Goal: Task Accomplishment & Management: Manage account settings

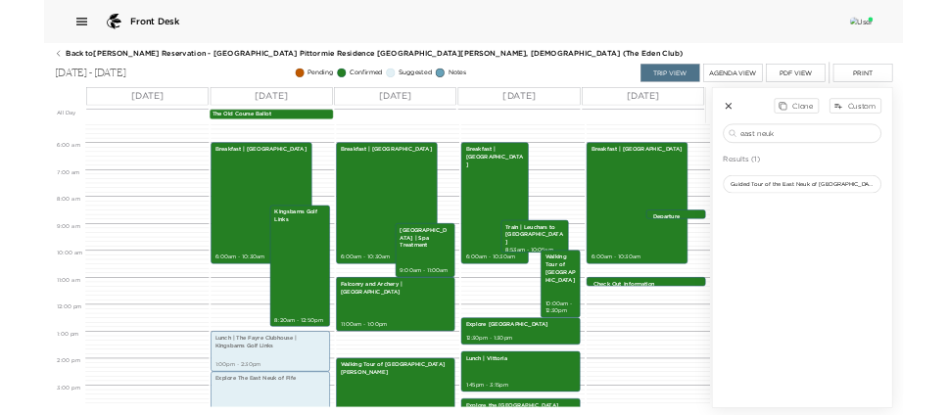
scroll to position [302, 0]
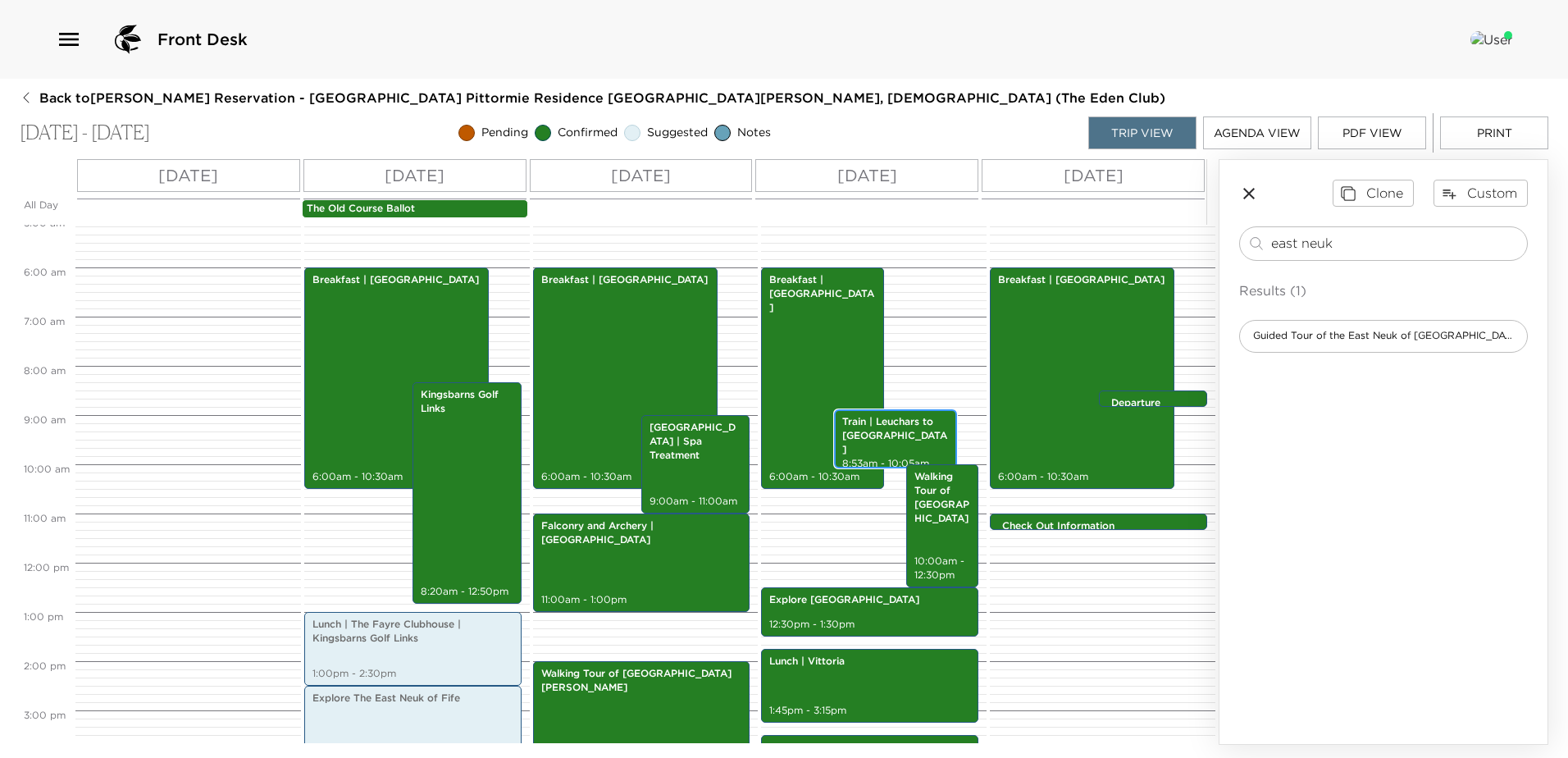
click at [902, 434] on p "Train | Leuchars to [GEOGRAPHIC_DATA]" at bounding box center [895, 436] width 106 height 41
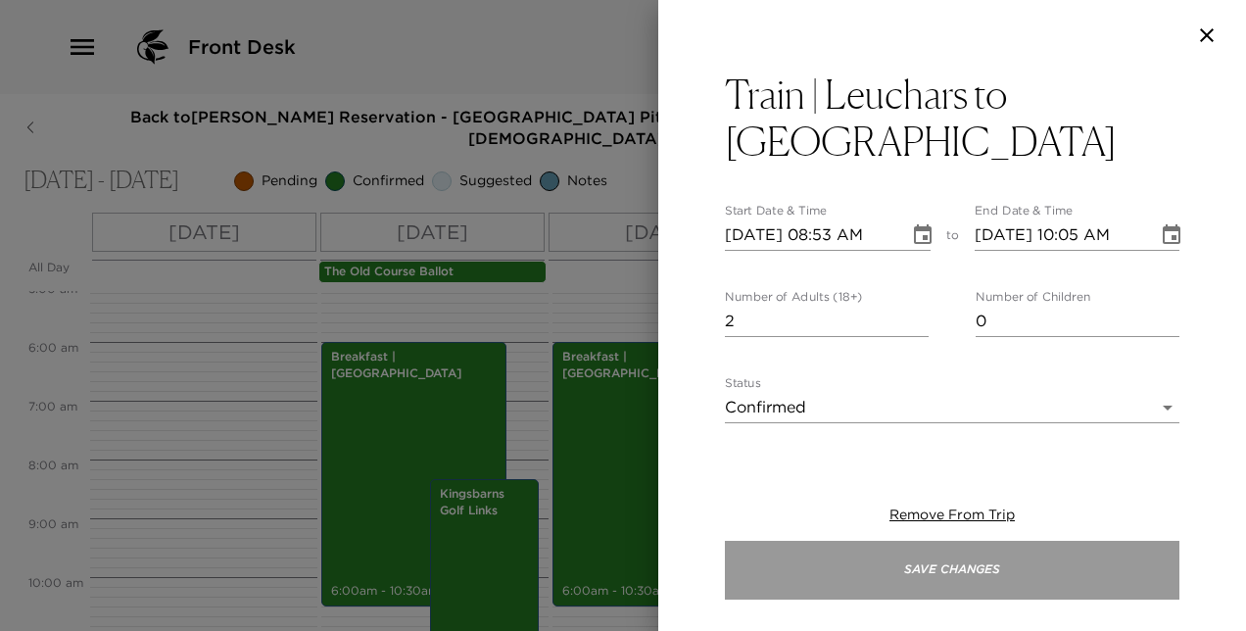
click at [1066, 572] on button "Save Changes" at bounding box center [952, 570] width 454 height 59
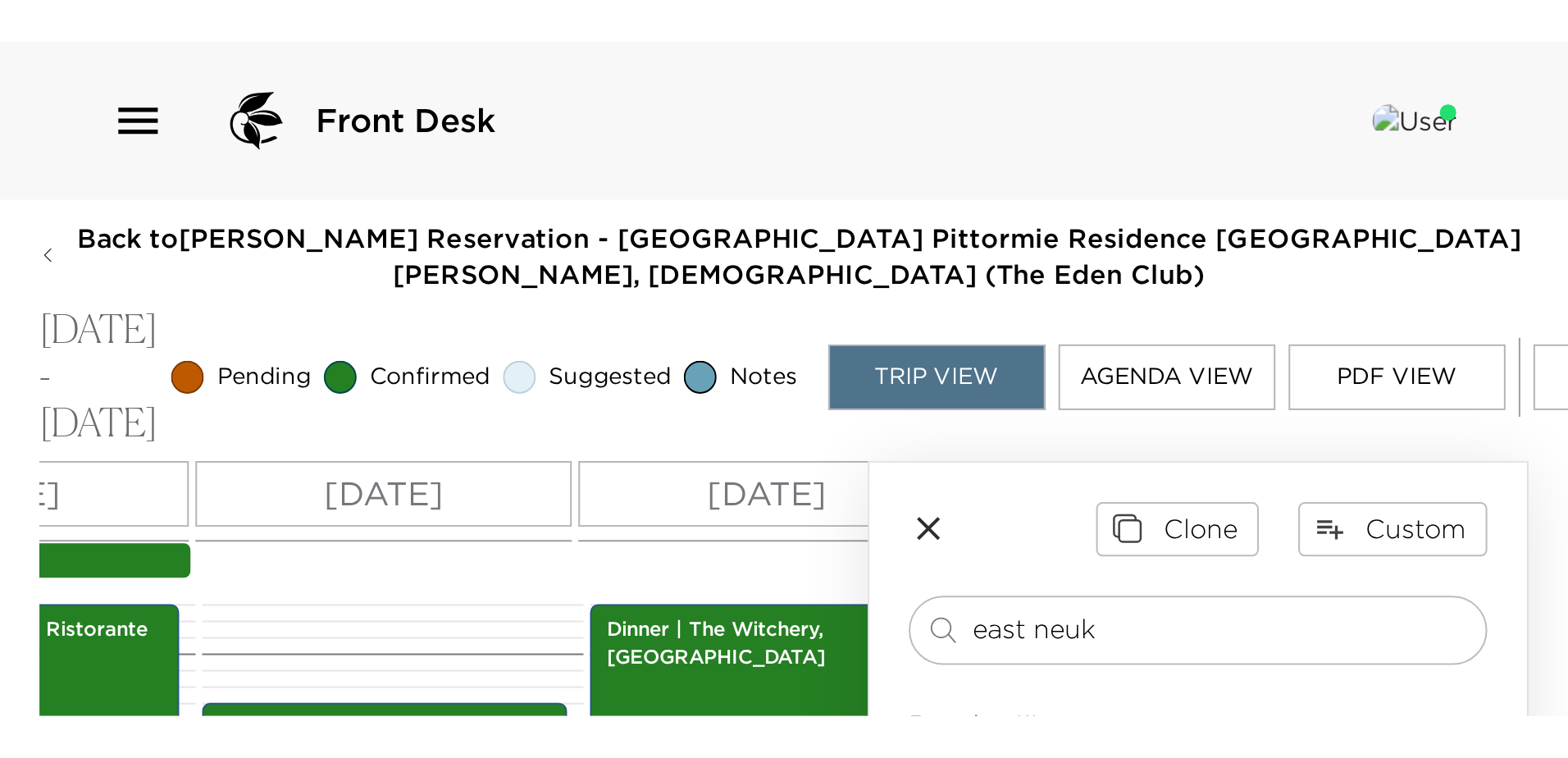
scroll to position [0, 0]
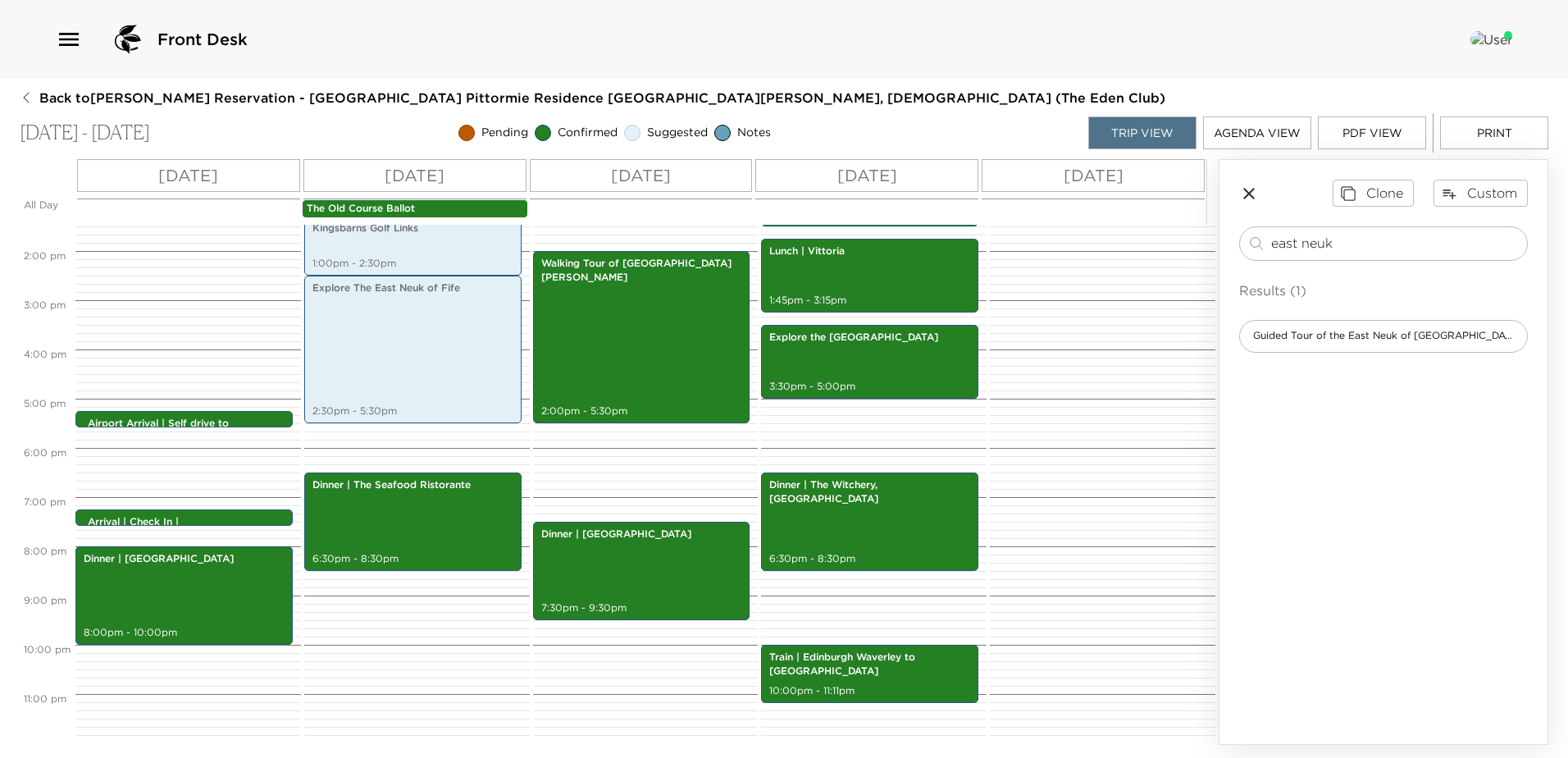
click at [1249, 196] on icon "button" at bounding box center [1249, 193] width 20 height 20
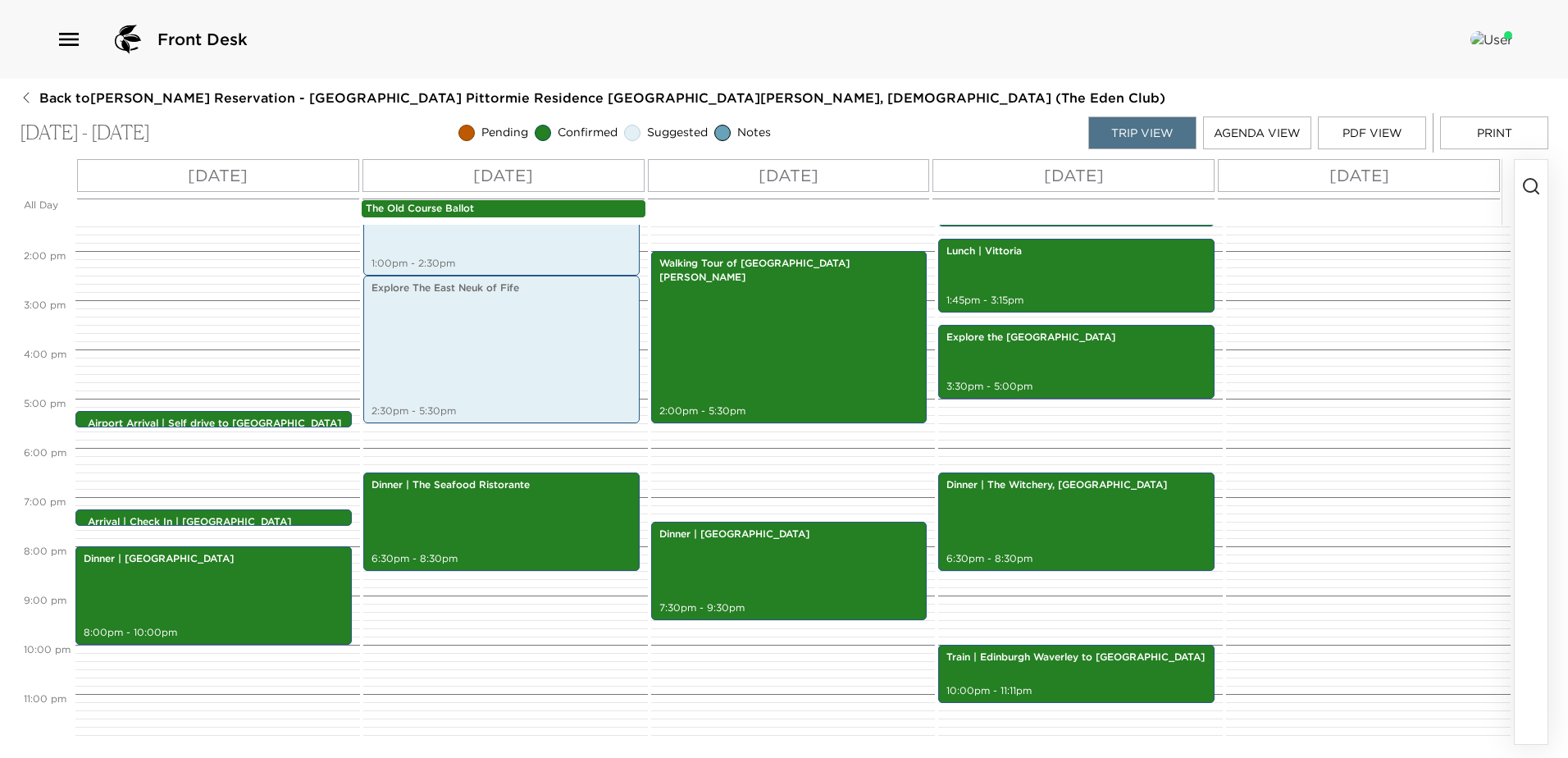
click at [1529, 192] on circle "button" at bounding box center [1530, 186] width 13 height 13
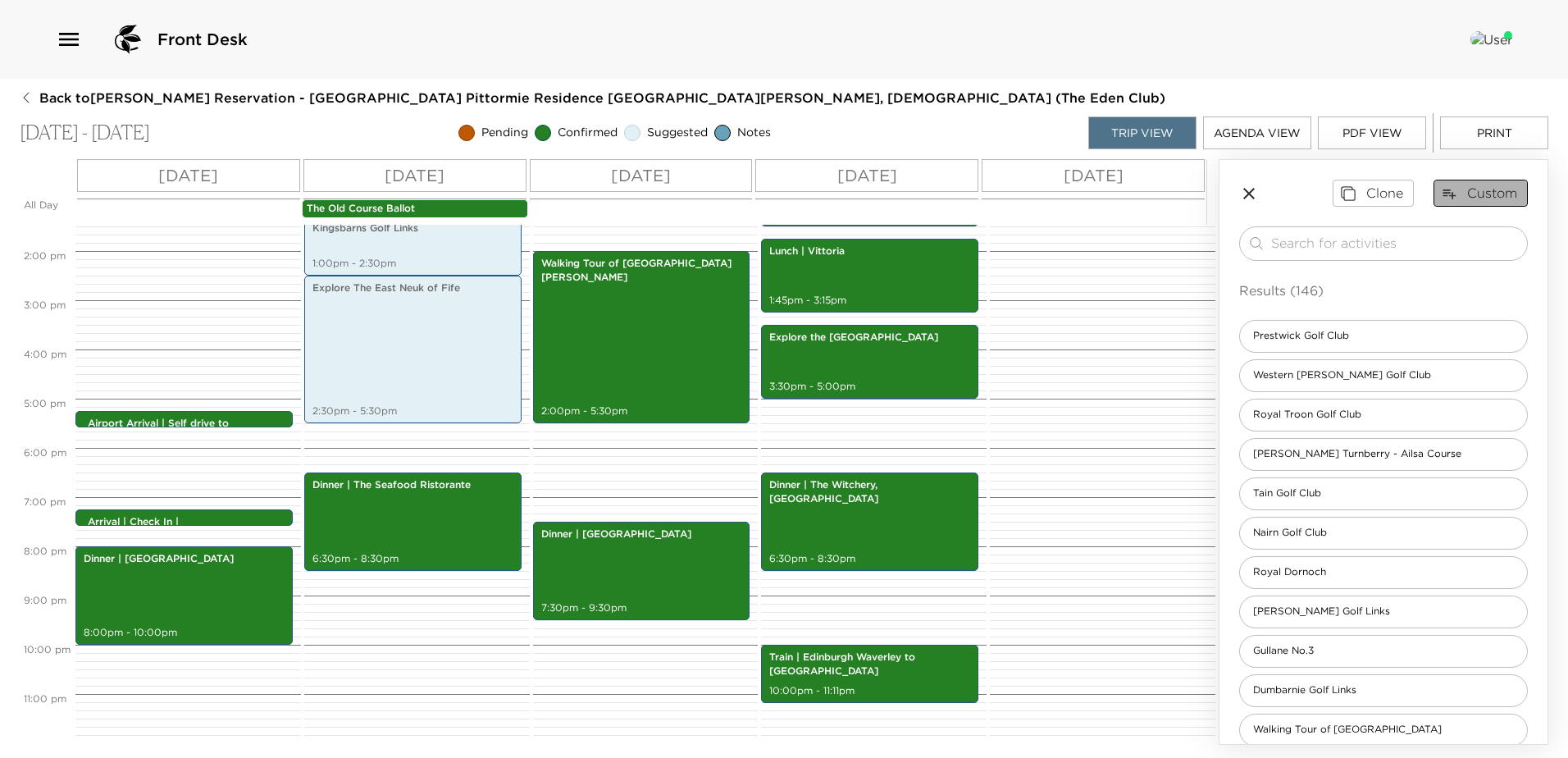
click at [1473, 188] on button "Custom" at bounding box center [1480, 193] width 95 height 26
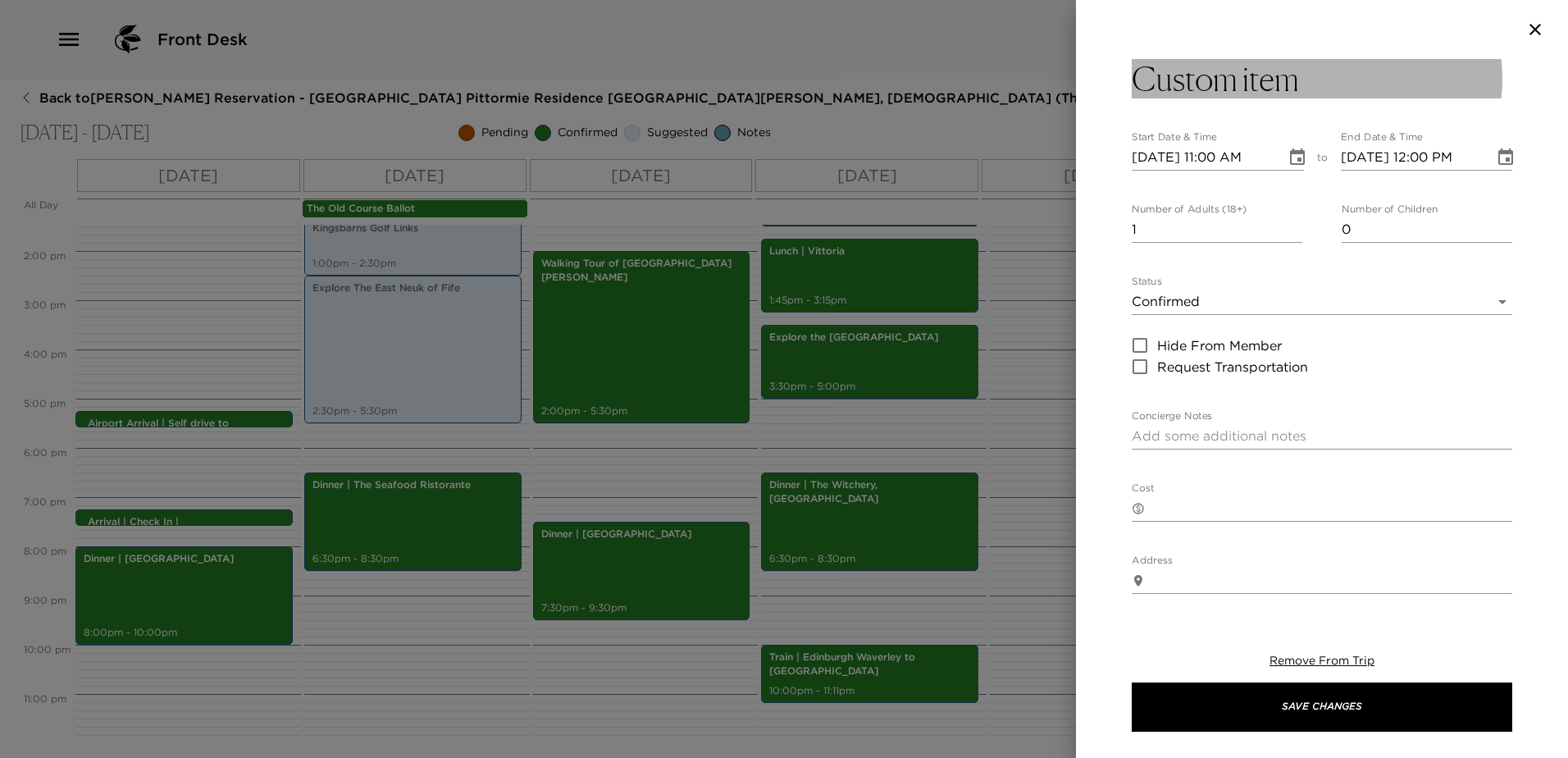
click at [1319, 81] on button "Custom item" at bounding box center [1322, 79] width 380 height 39
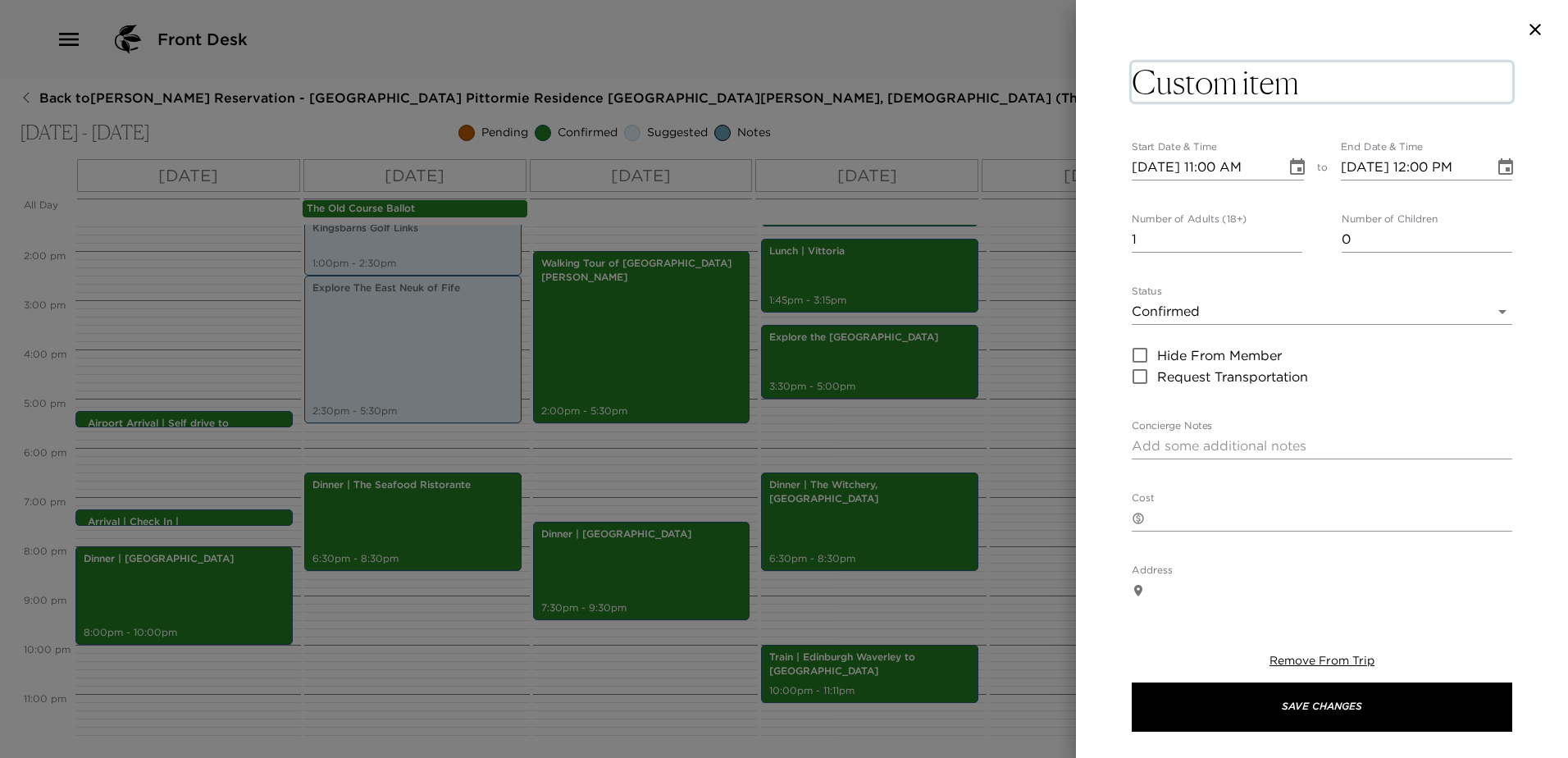
click at [1314, 85] on textarea "Custom item" at bounding box center [1322, 81] width 380 height 39
type textarea "C"
type textarea "Transfer | Pittormie to"
click at [1289, 235] on input "0" at bounding box center [1217, 239] width 171 height 26
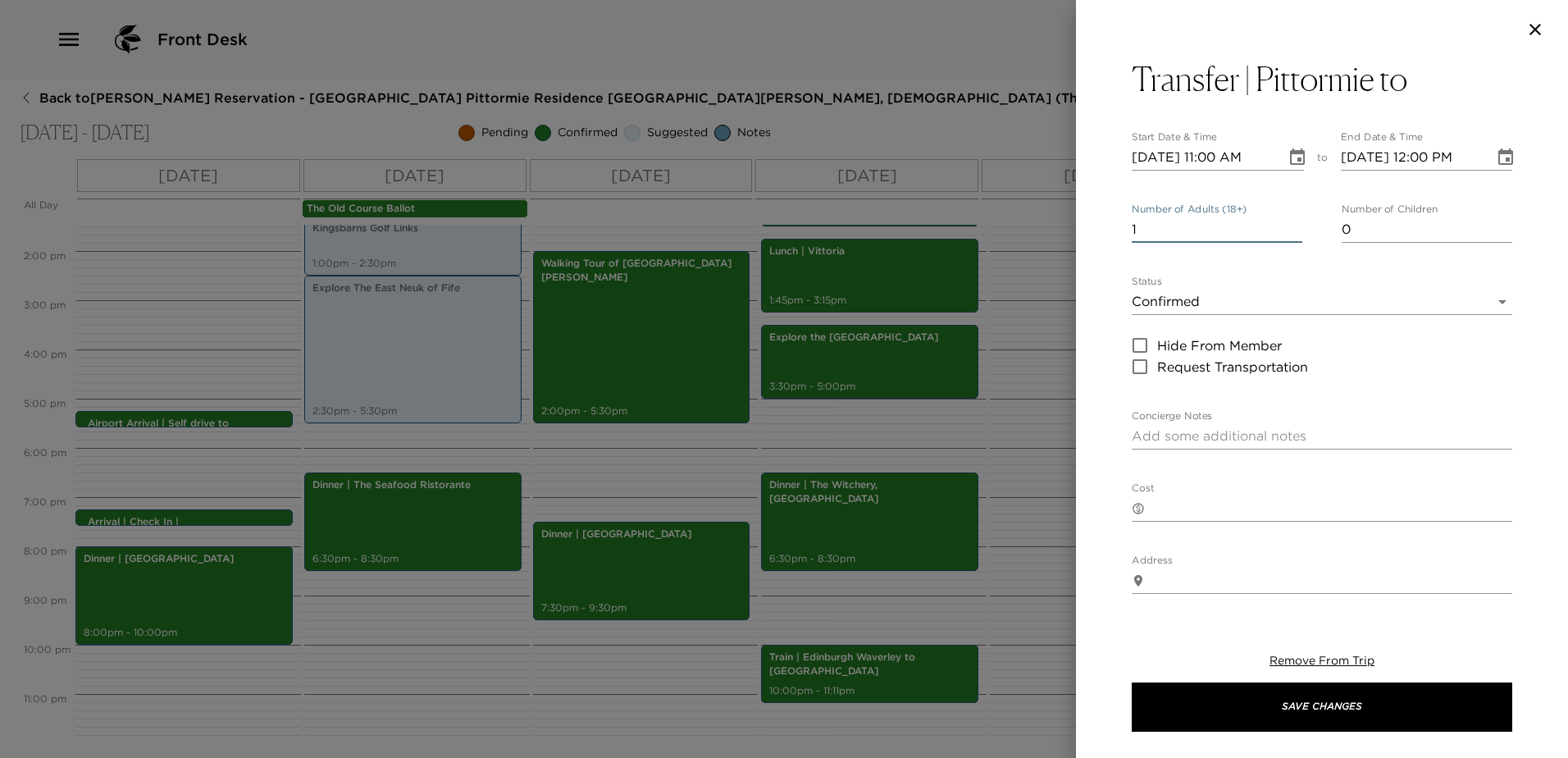
click at [1290, 220] on input "1" at bounding box center [1217, 229] width 171 height 26
type input "2"
click at [1290, 220] on input "2" at bounding box center [1217, 229] width 171 height 26
click at [1290, 163] on icon "Choose date, selected date is Sep 5, 2025" at bounding box center [1298, 157] width 15 height 17
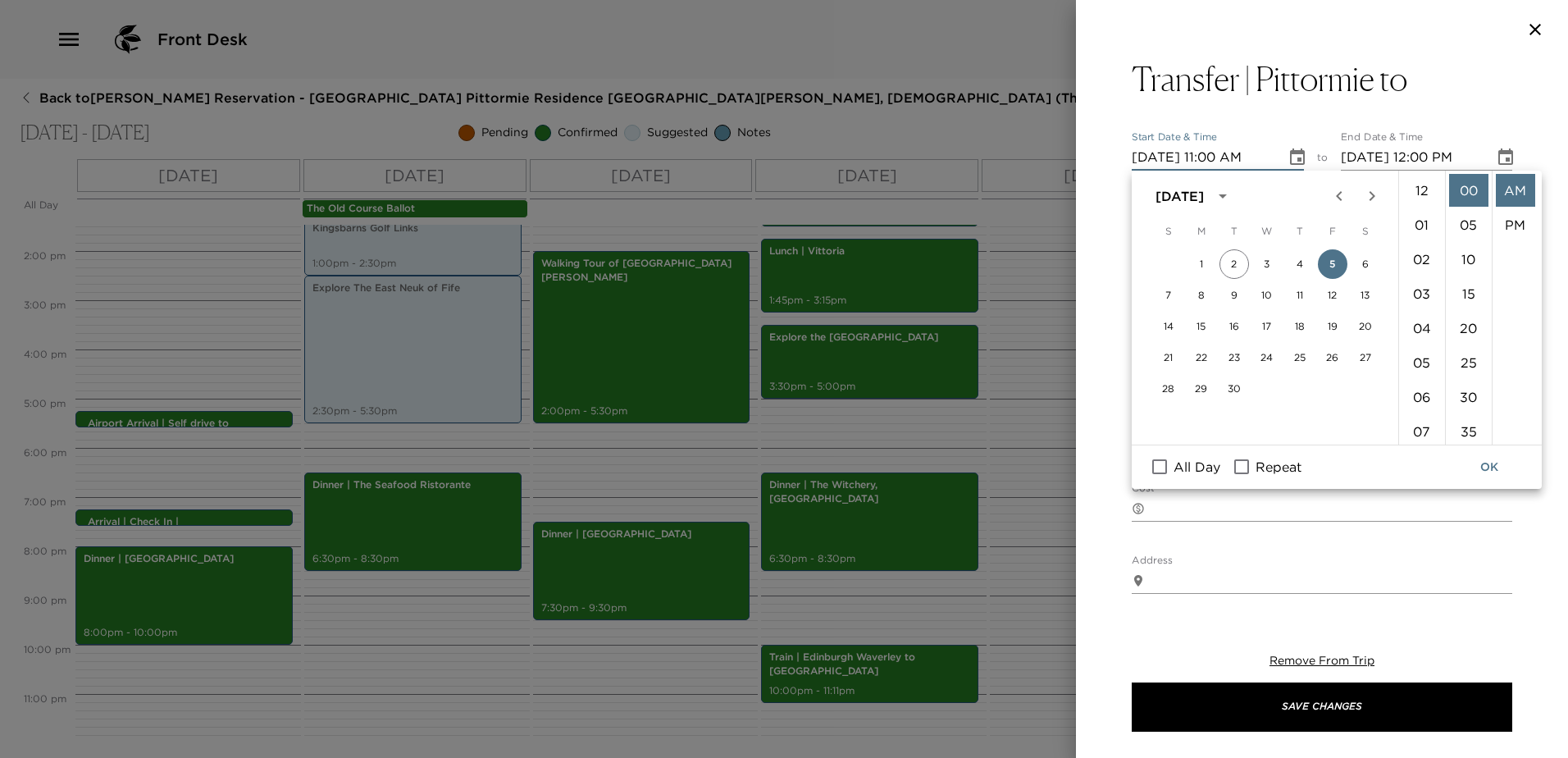
scroll to position [379, 0]
click at [1366, 263] on button "6" at bounding box center [1365, 264] width 29 height 29
type input "[DATE] 11:00 AM"
type input "[DATE] 12:00 PM"
drag, startPoint x: 1246, startPoint y: 461, endPoint x: 1237, endPoint y: 455, distance: 10.8
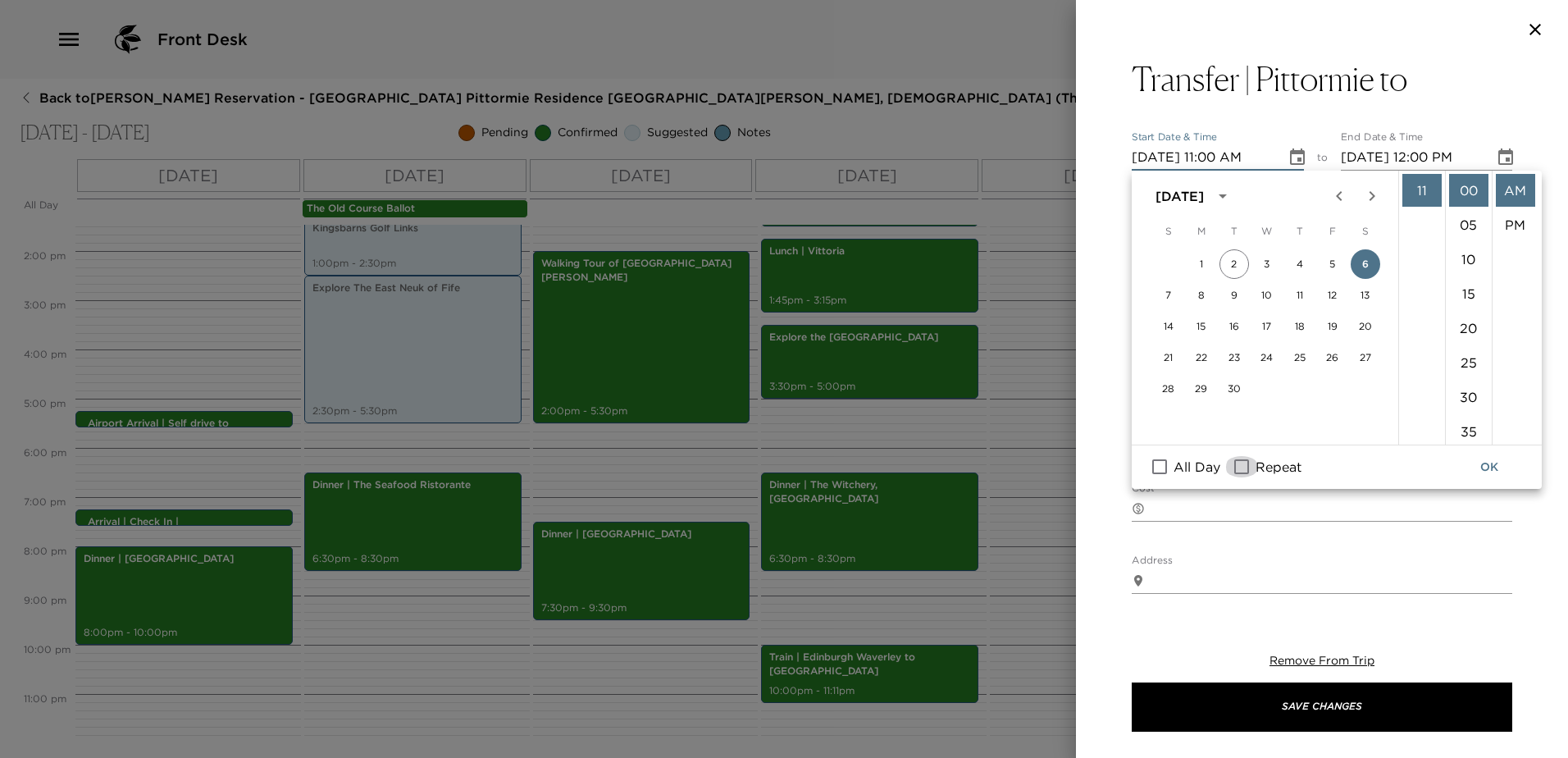
click at [1244, 462] on input "Repeat" at bounding box center [1241, 467] width 34 height 21
checkbox input "true"
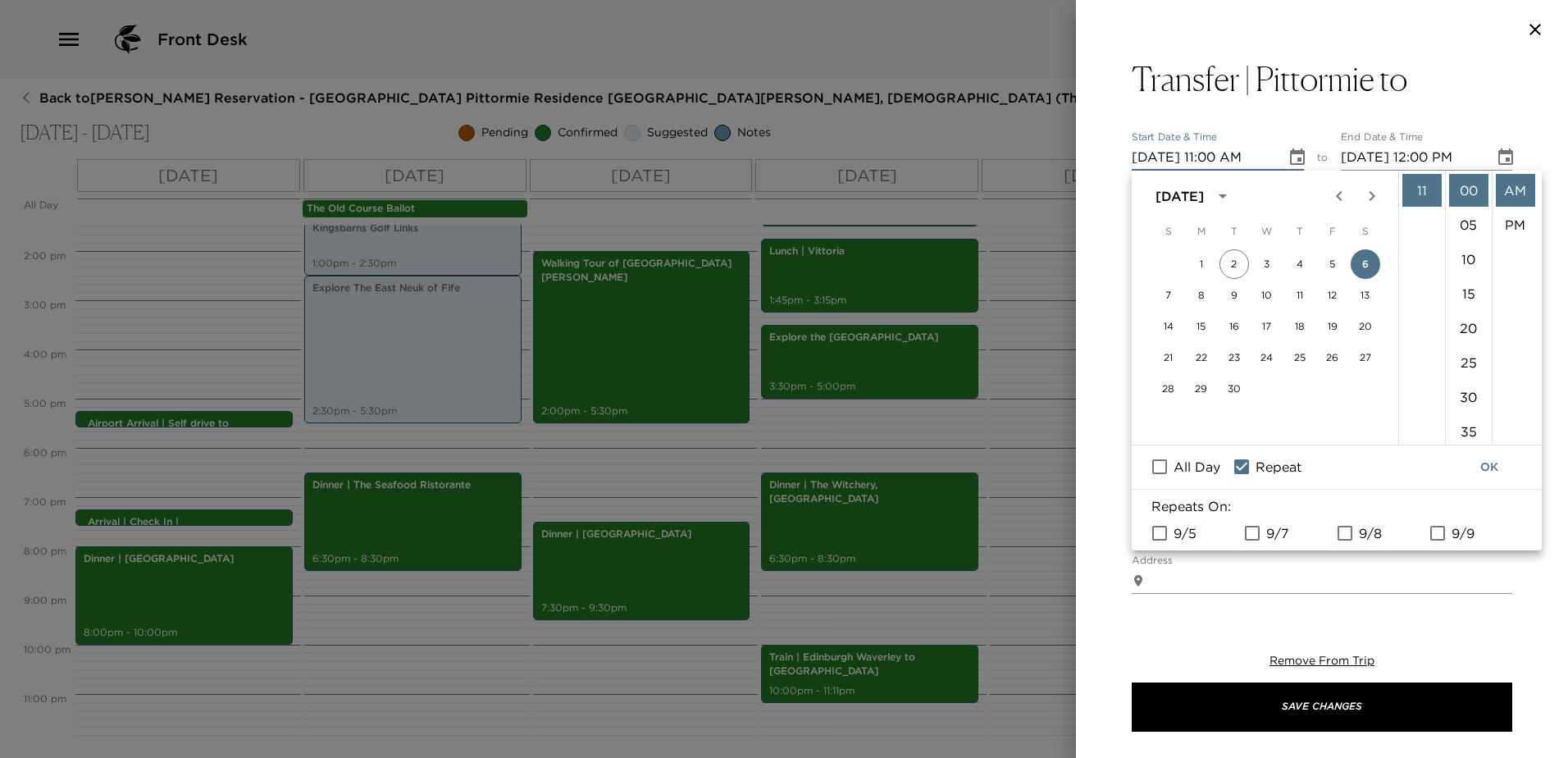
click at [1253, 532] on input "9/7" at bounding box center [1252, 533] width 34 height 21
checkbox input "true"
click at [1344, 534] on input "9/8" at bounding box center [1344, 533] width 34 height 21
checkbox input "true"
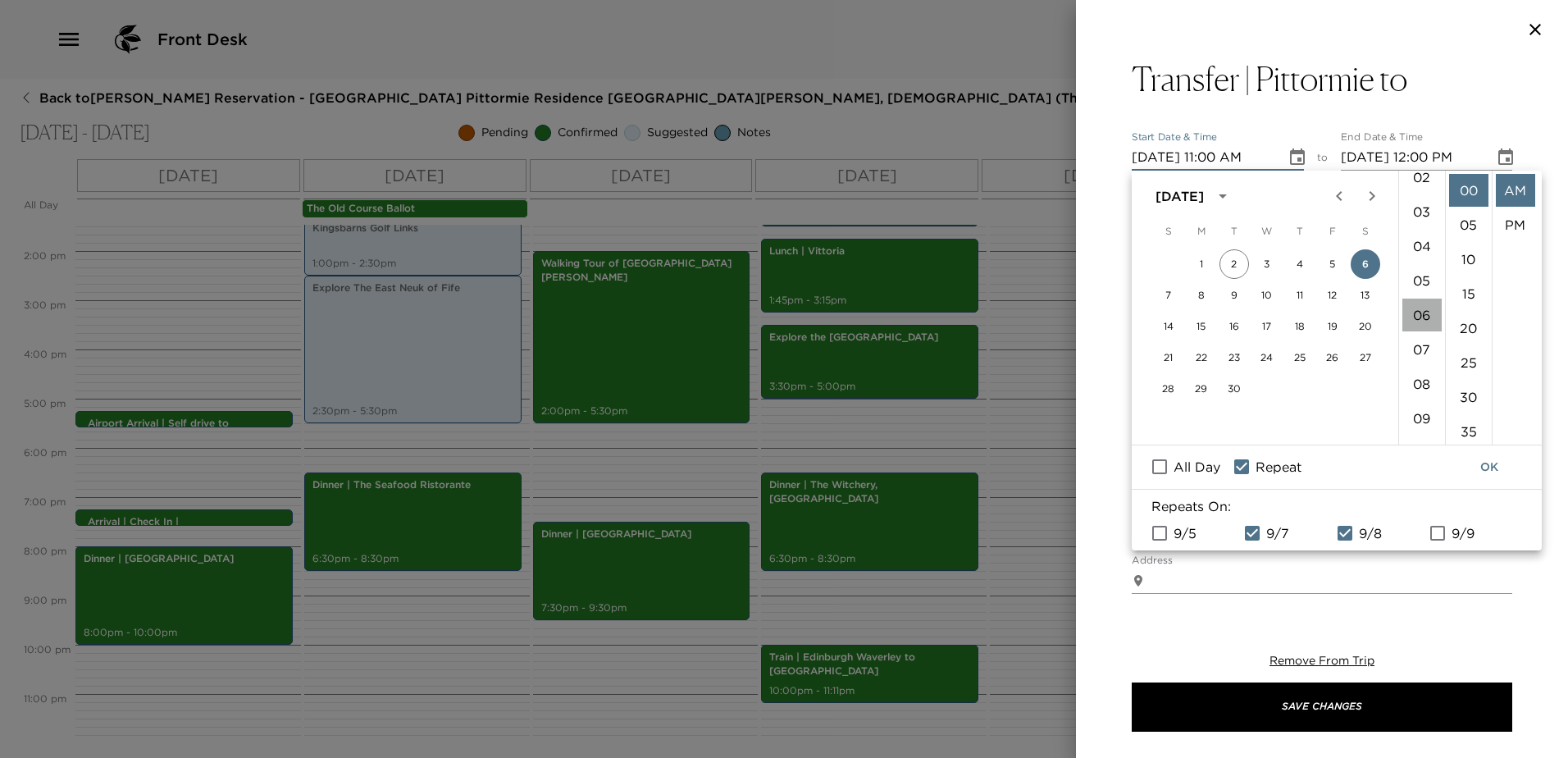
click at [1419, 312] on li "06" at bounding box center [1421, 315] width 39 height 33
click at [1512, 222] on li "PM" at bounding box center [1515, 224] width 39 height 33
type input "[DATE] 06:00 PM"
type input "[DATE] 07:00 PM"
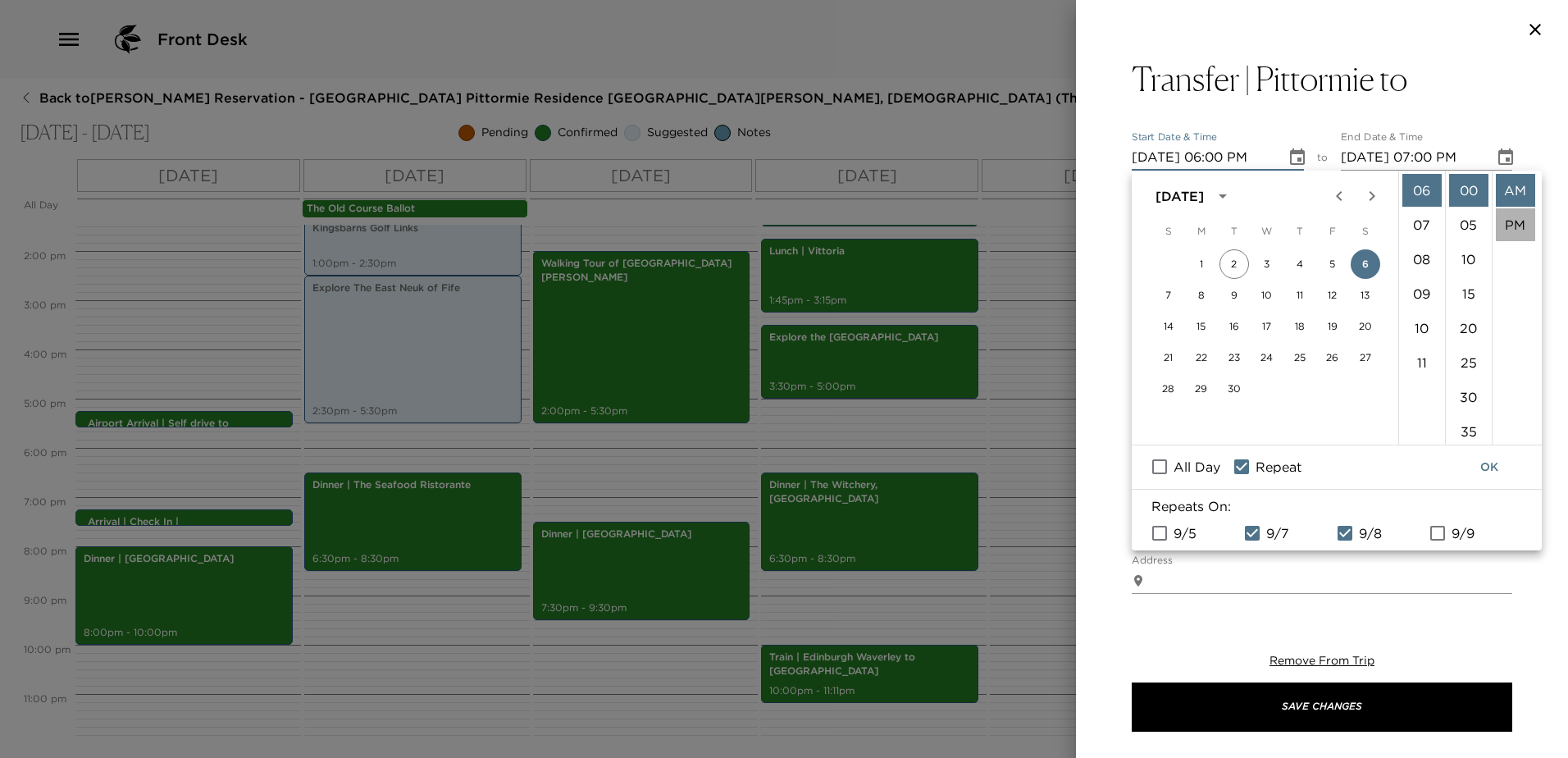
scroll to position [34, 0]
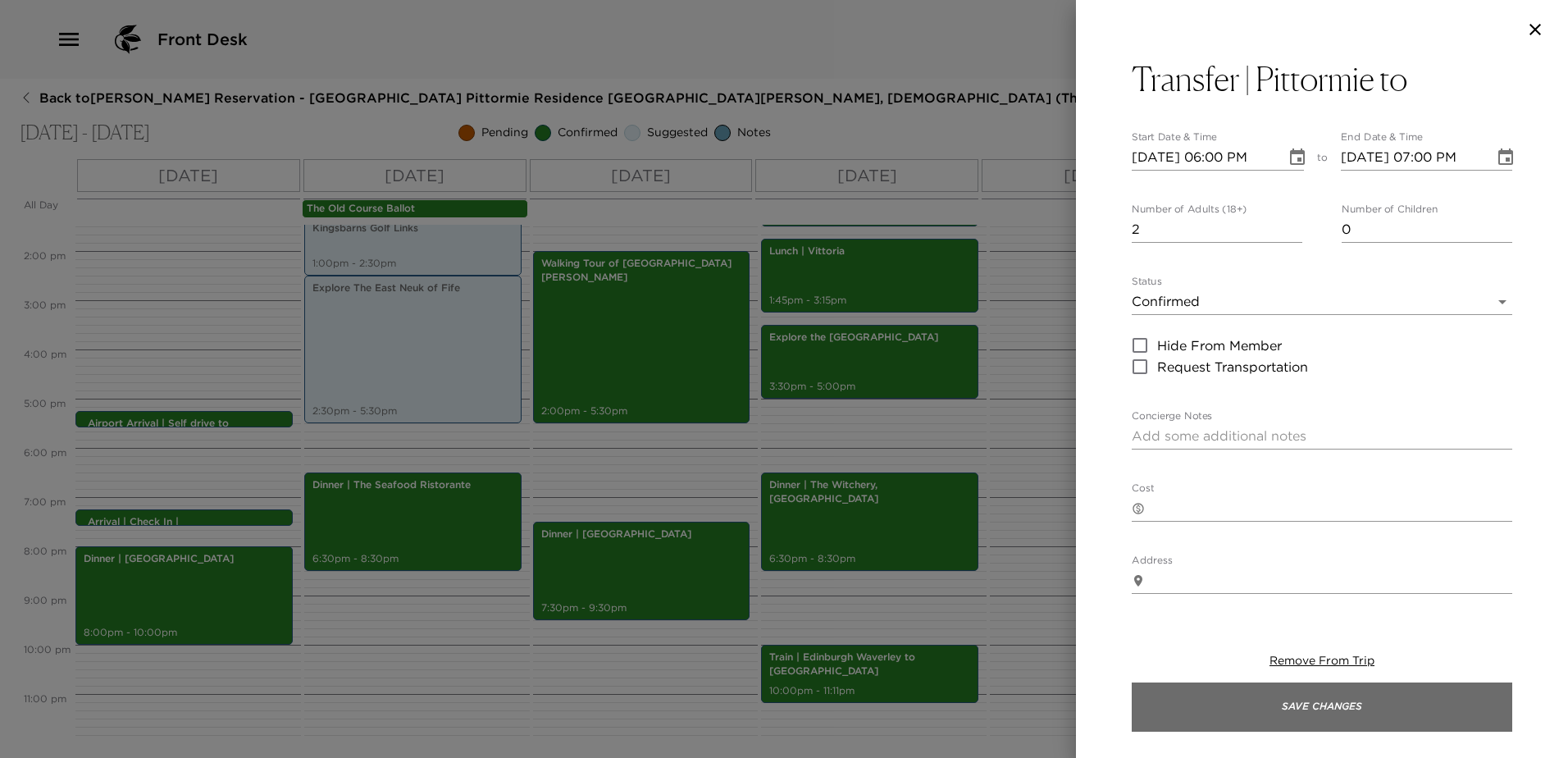
click at [1372, 702] on button "Save Changes" at bounding box center [1322, 707] width 380 height 49
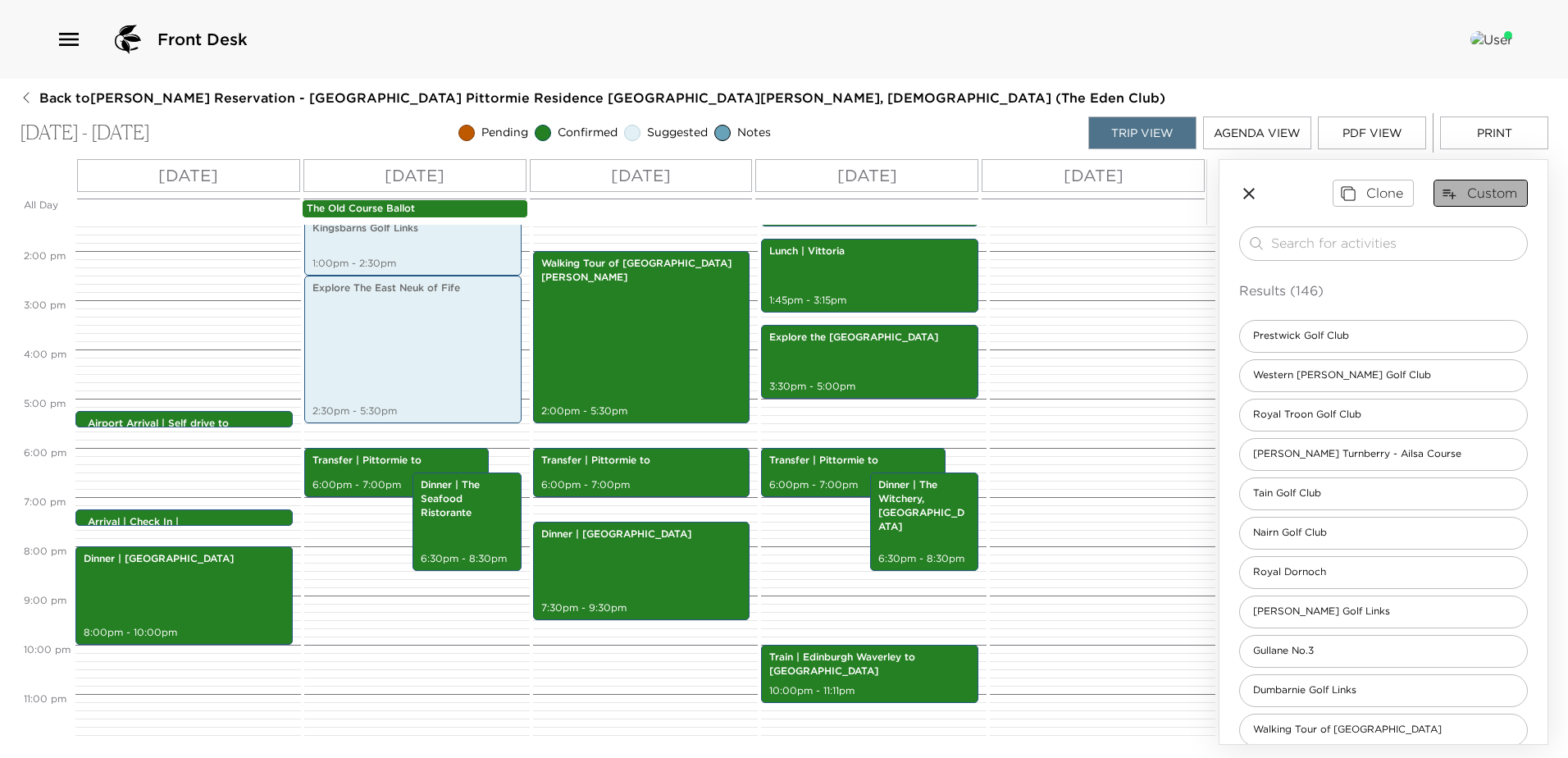
click at [1450, 188] on button "Custom" at bounding box center [1480, 193] width 95 height 26
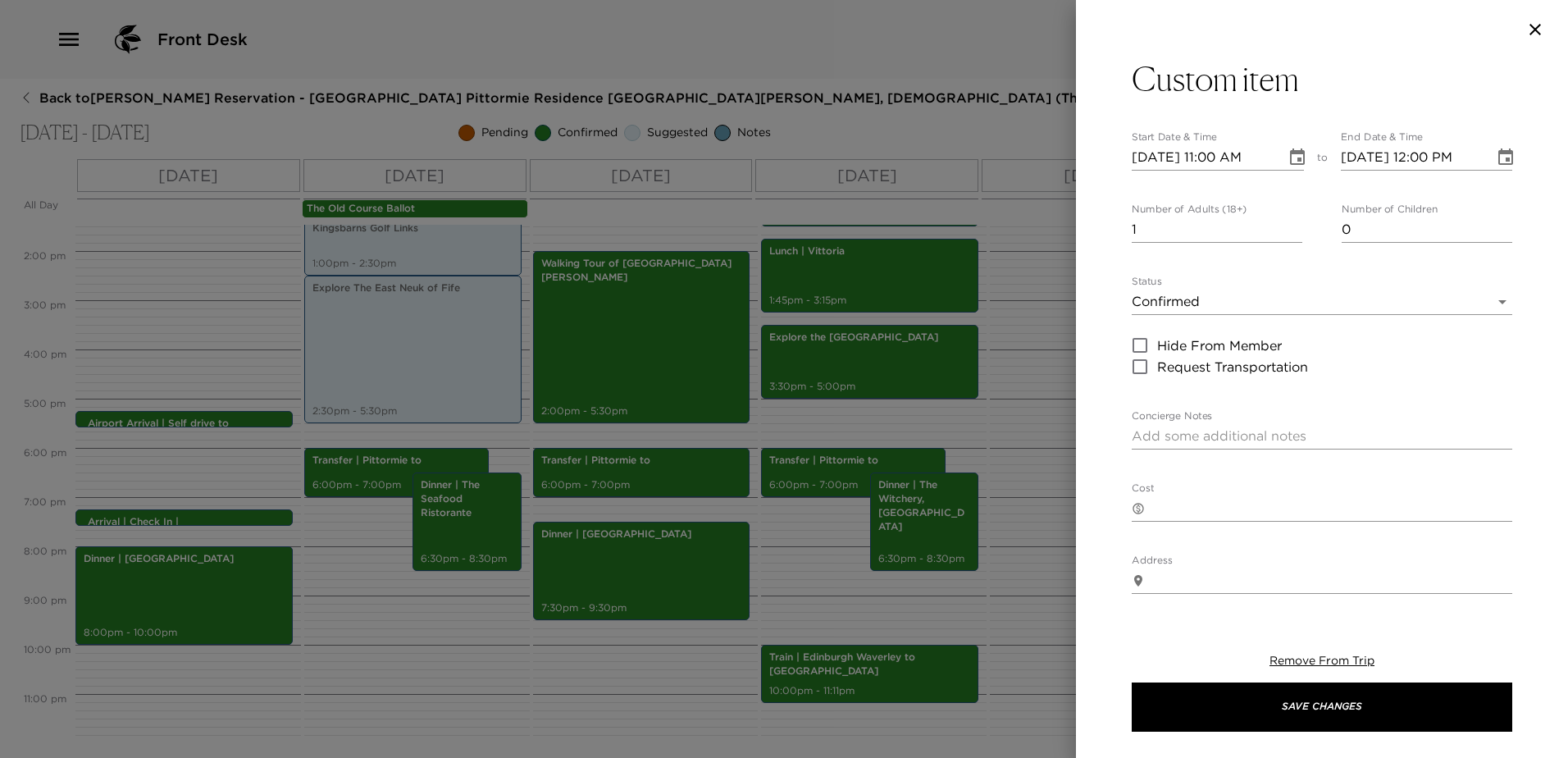
click at [1315, 86] on button "Custom item" at bounding box center [1322, 79] width 380 height 39
click at [1319, 83] on textarea "Custom item" at bounding box center [1322, 81] width 380 height 39
drag, startPoint x: 1321, startPoint y: 82, endPoint x: 1155, endPoint y: 90, distance: 166.2
click at [1155, 90] on textarea "Custom item" at bounding box center [1322, 81] width 380 height 39
type textarea "C"
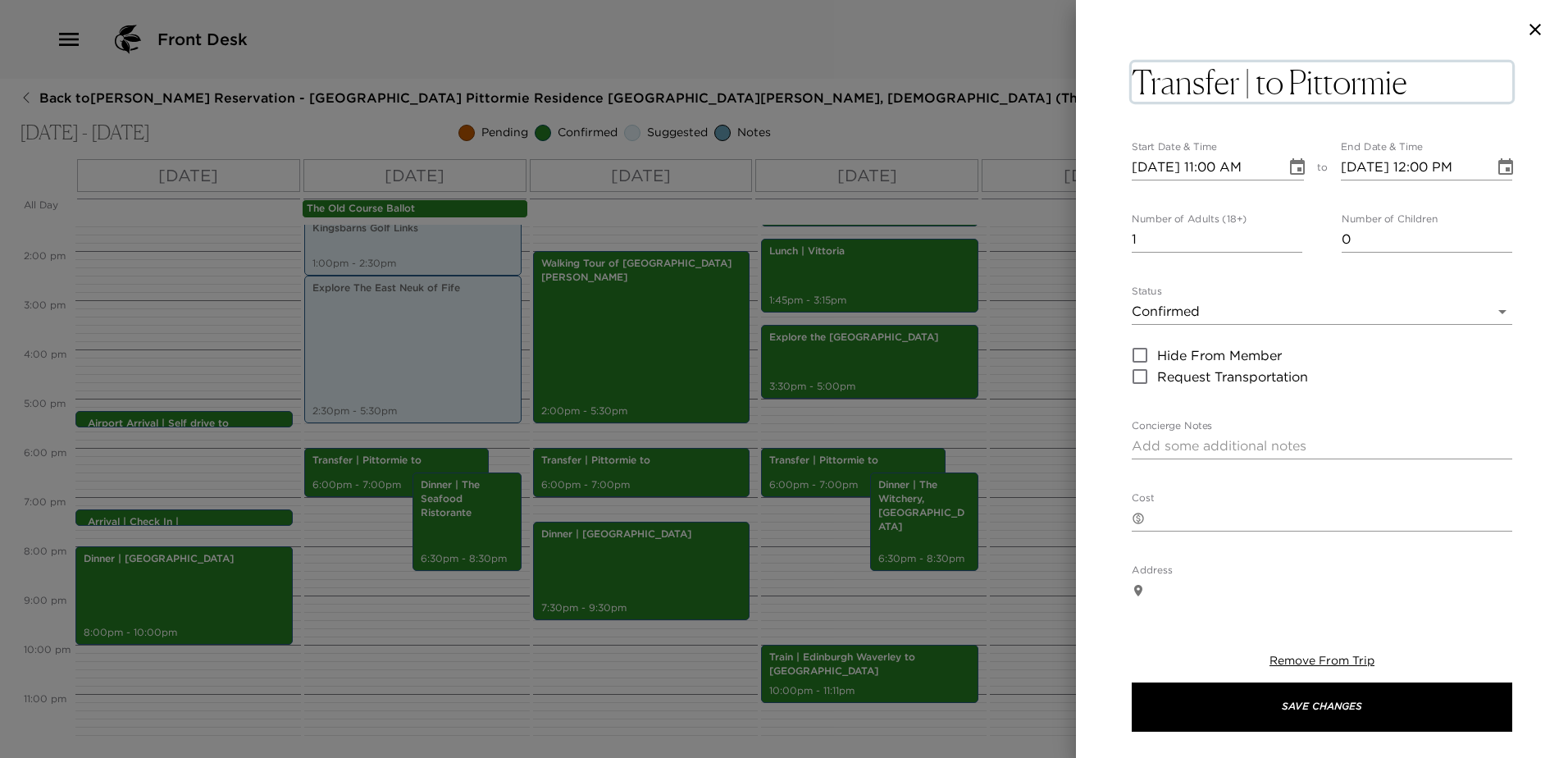
type textarea "Transfer | to Pittormie"
click at [1291, 232] on input "0" at bounding box center [1217, 239] width 171 height 26
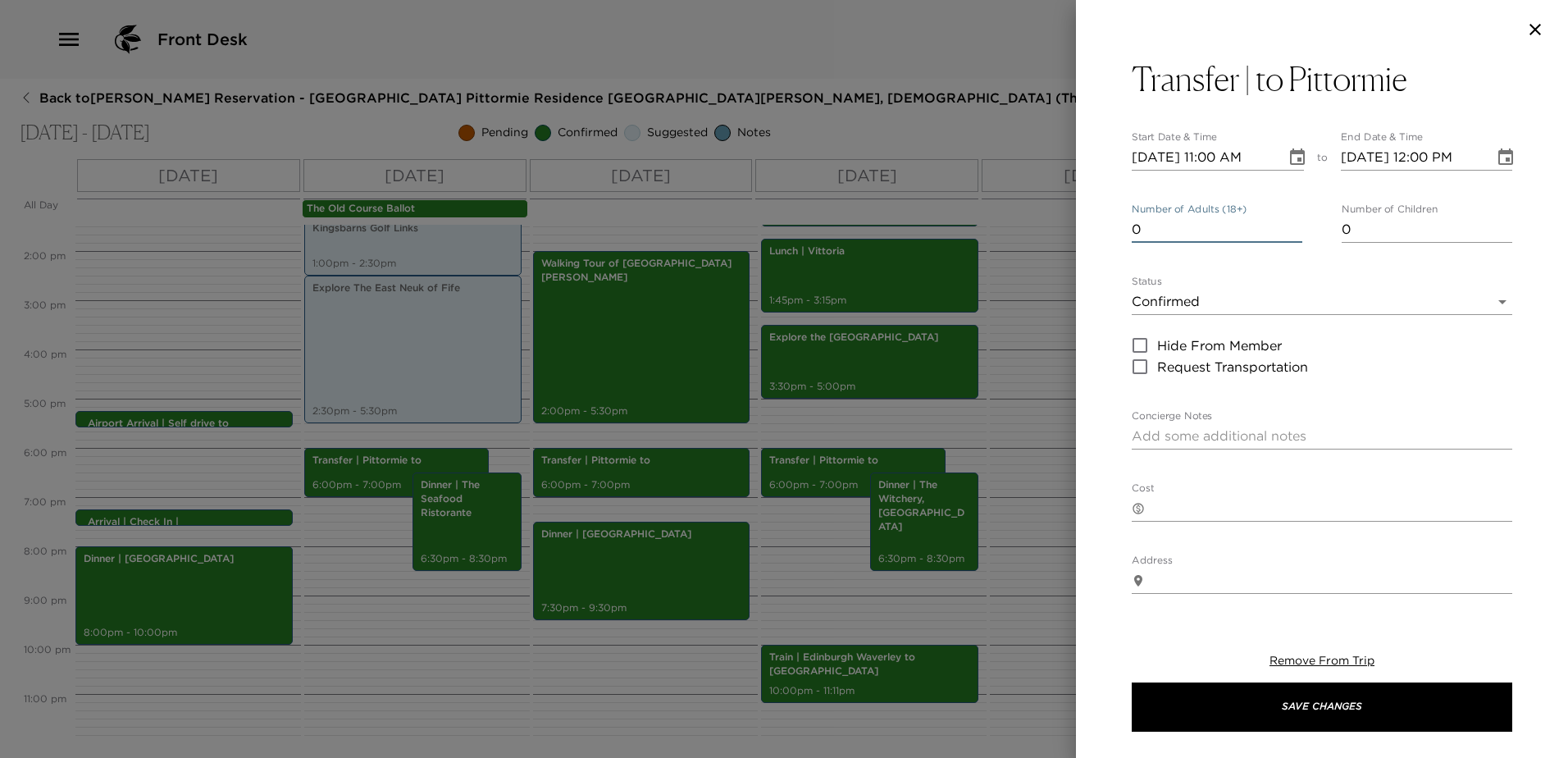
click at [1291, 232] on input "0" at bounding box center [1217, 229] width 171 height 26
click at [1291, 222] on input "1" at bounding box center [1217, 229] width 171 height 26
type input "2"
click at [1291, 222] on input "2" at bounding box center [1217, 229] width 171 height 26
click at [1293, 159] on icon "Choose date, selected date is Sep 5, 2025" at bounding box center [1298, 157] width 15 height 17
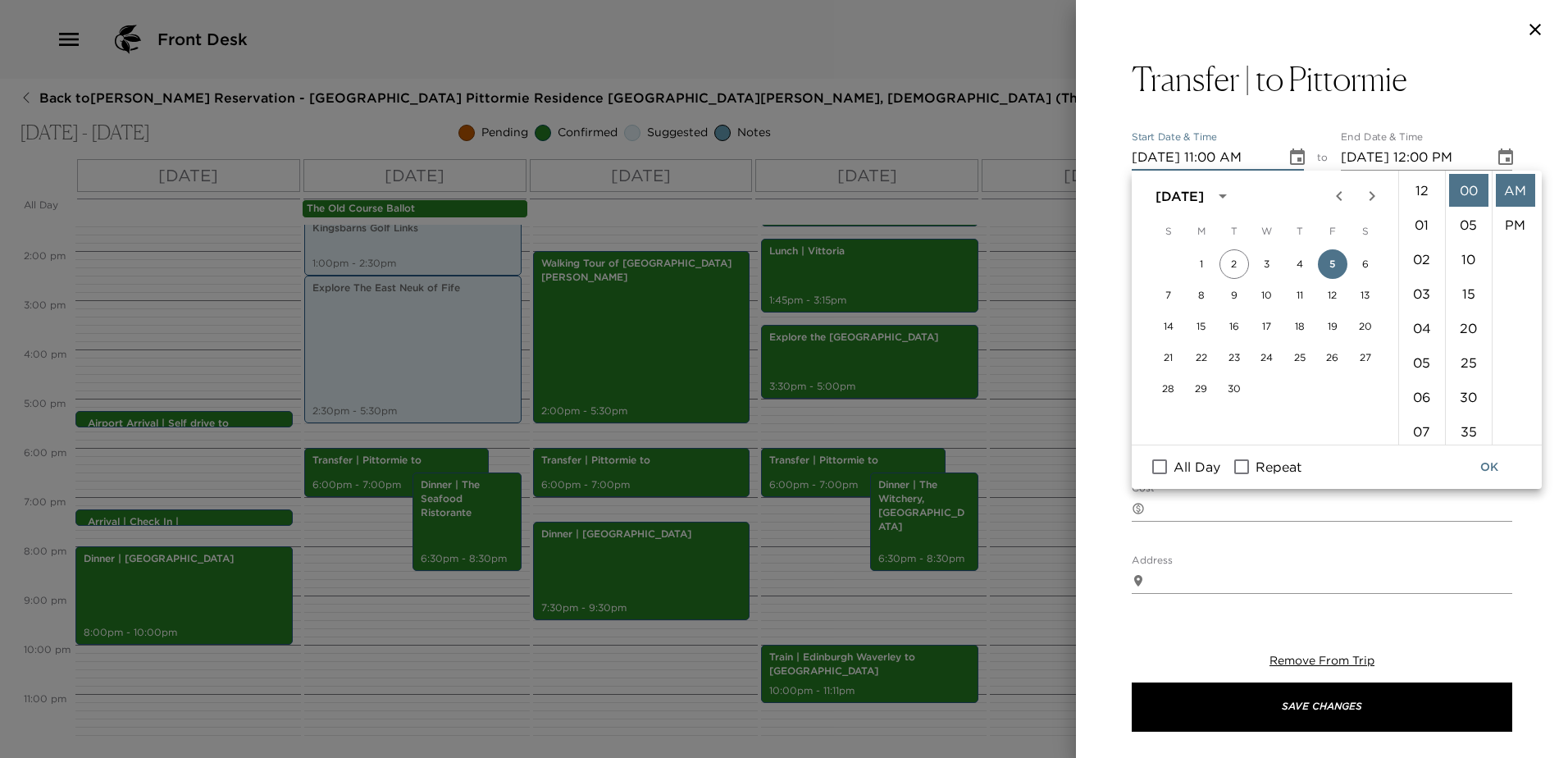
scroll to position [379, 0]
click at [1357, 253] on button "6" at bounding box center [1365, 264] width 29 height 29
type input "[DATE] 11:00 AM"
type input "[DATE] 12:00 PM"
click at [1504, 222] on li "PM" at bounding box center [1515, 224] width 39 height 33
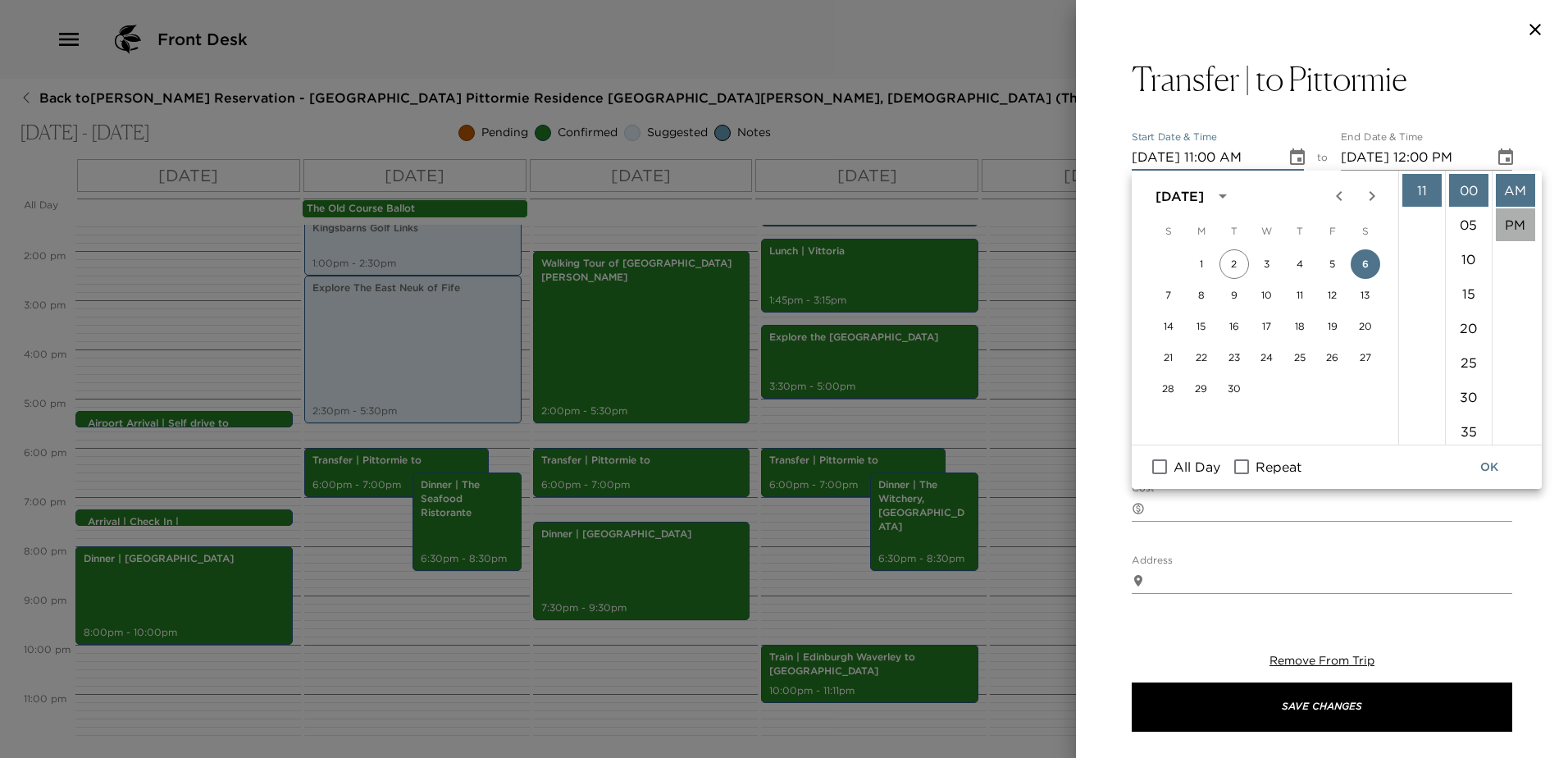
type input "[DATE] 11:00 PM"
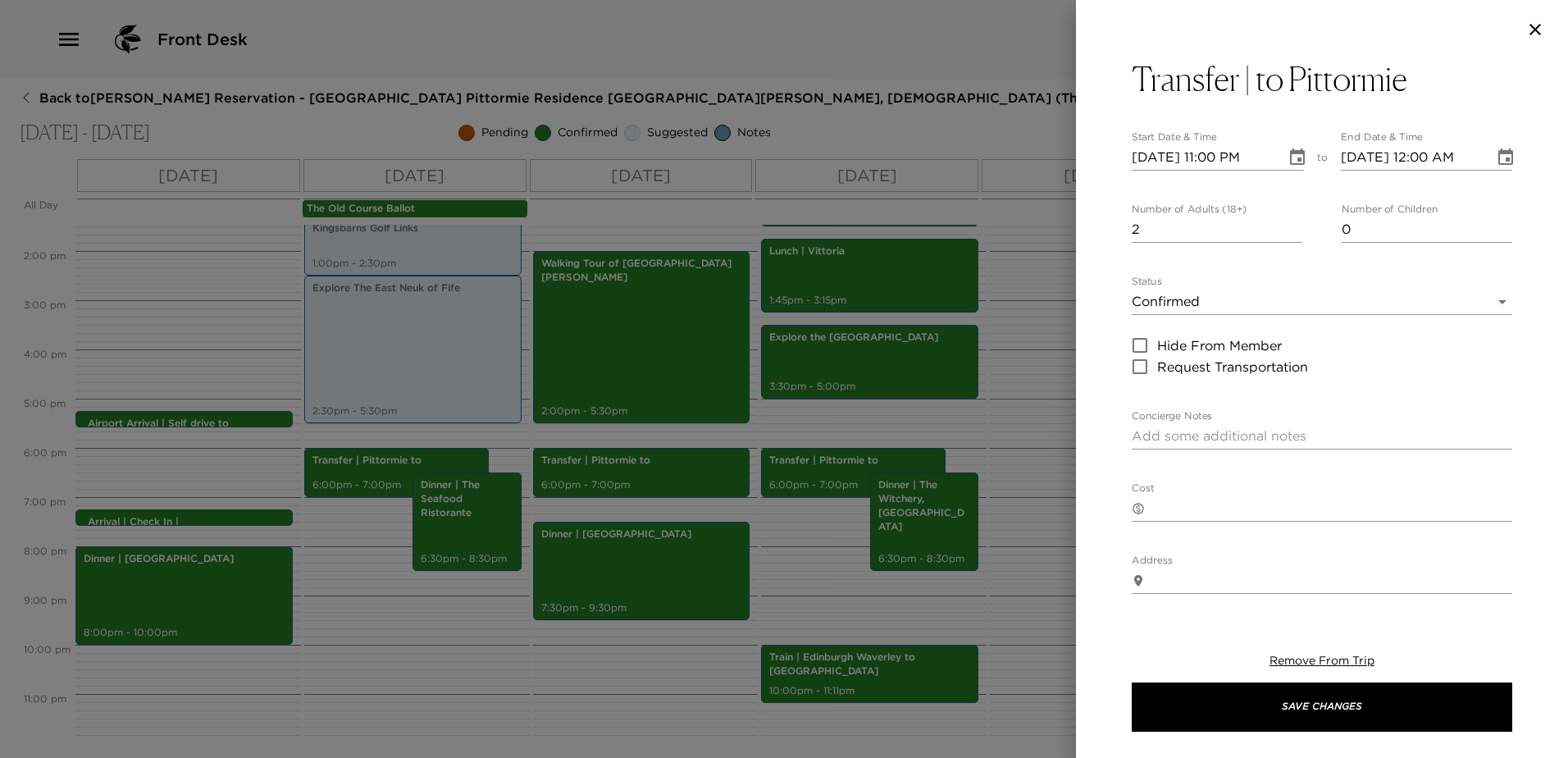
scroll to position [34, 0]
click at [1499, 153] on icon "Choose date, selected date is Sep 6, 2025" at bounding box center [1506, 157] width 15 height 17
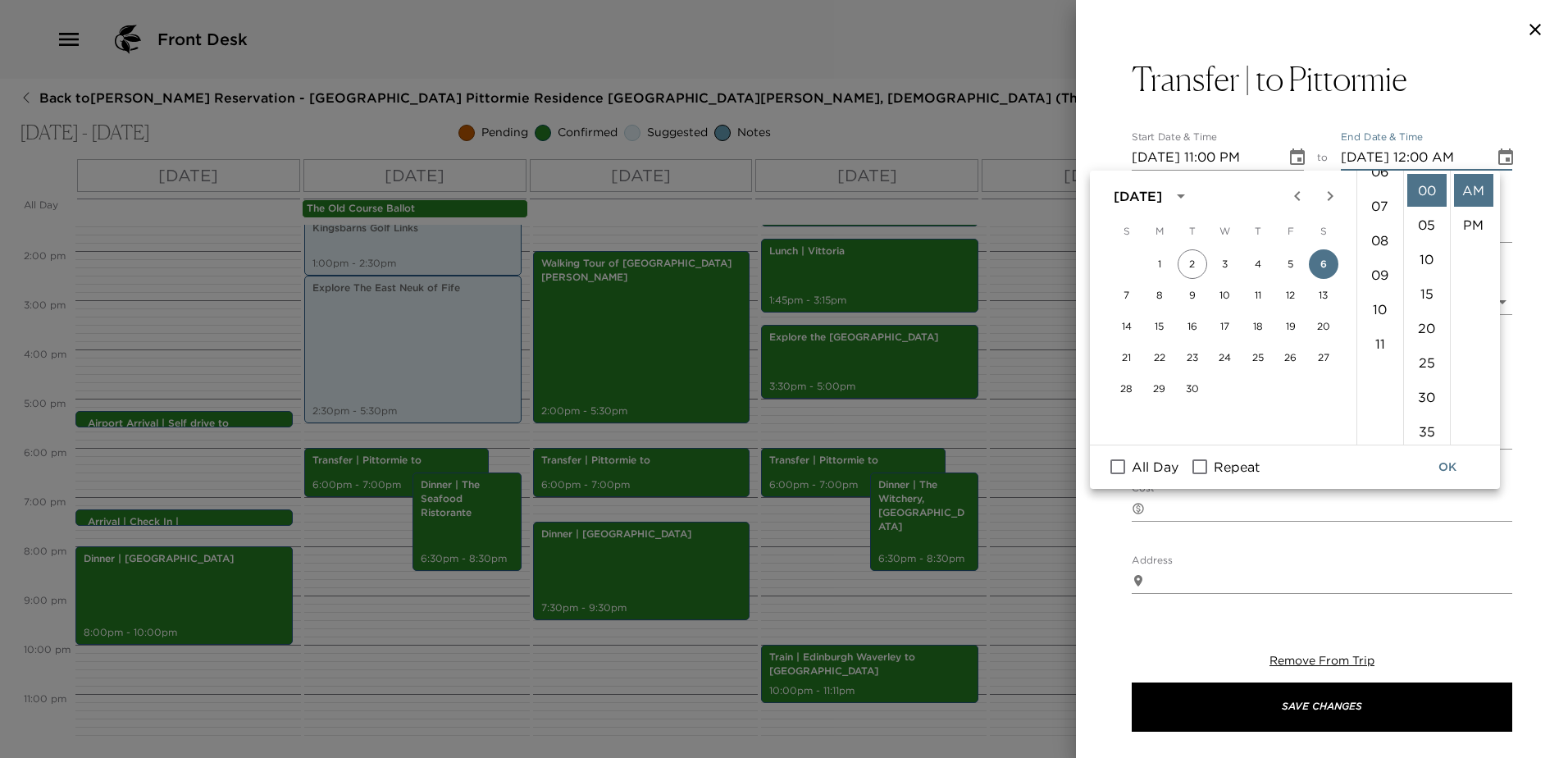
scroll to position [215, 0]
click at [1378, 345] on li "11" at bounding box center [1380, 354] width 39 height 33
click at [1472, 229] on li "PM" at bounding box center [1473, 224] width 39 height 33
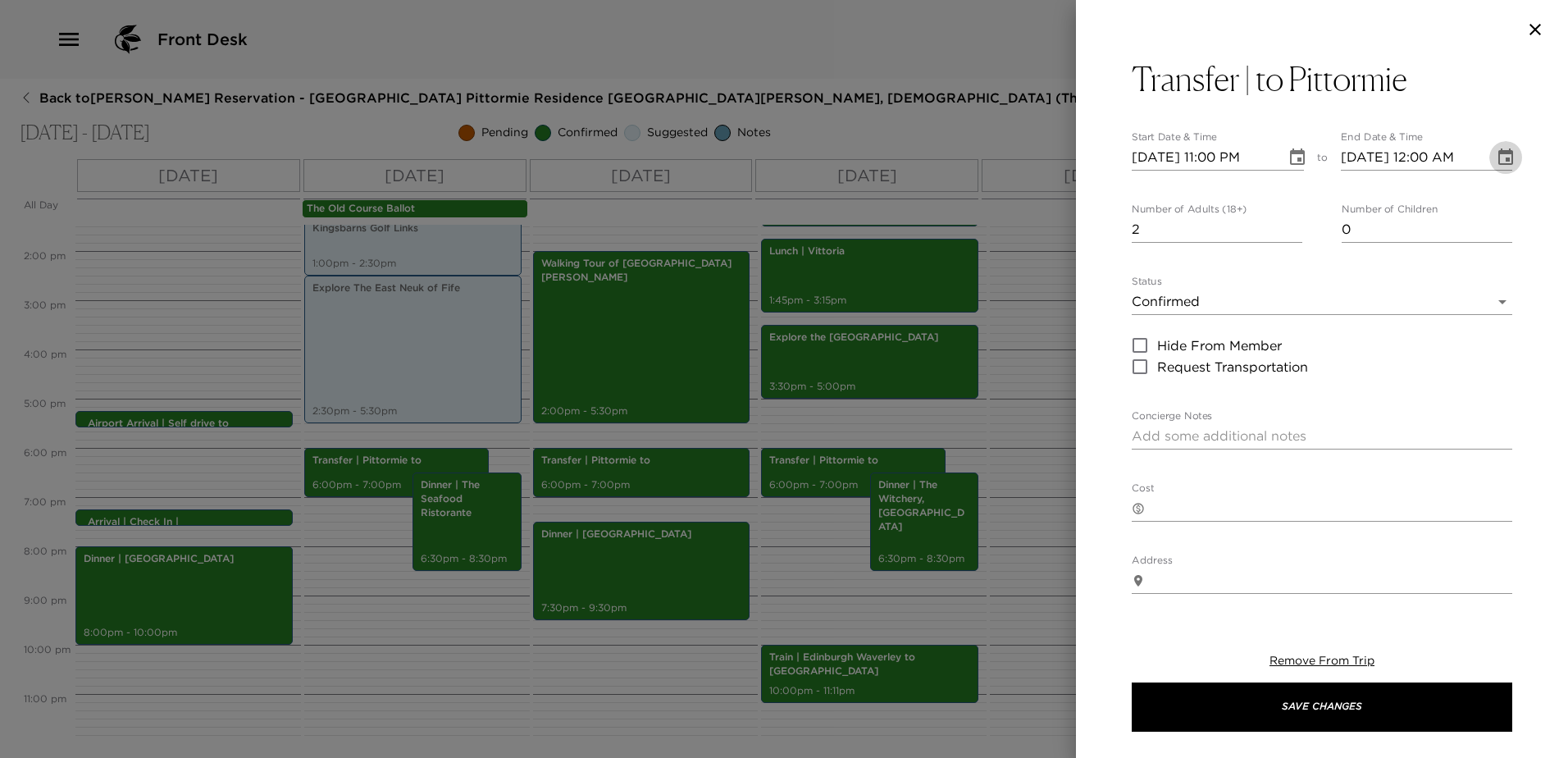
click at [1499, 151] on icon "Choose date, selected date is Sep 6, 2025" at bounding box center [1506, 157] width 15 height 17
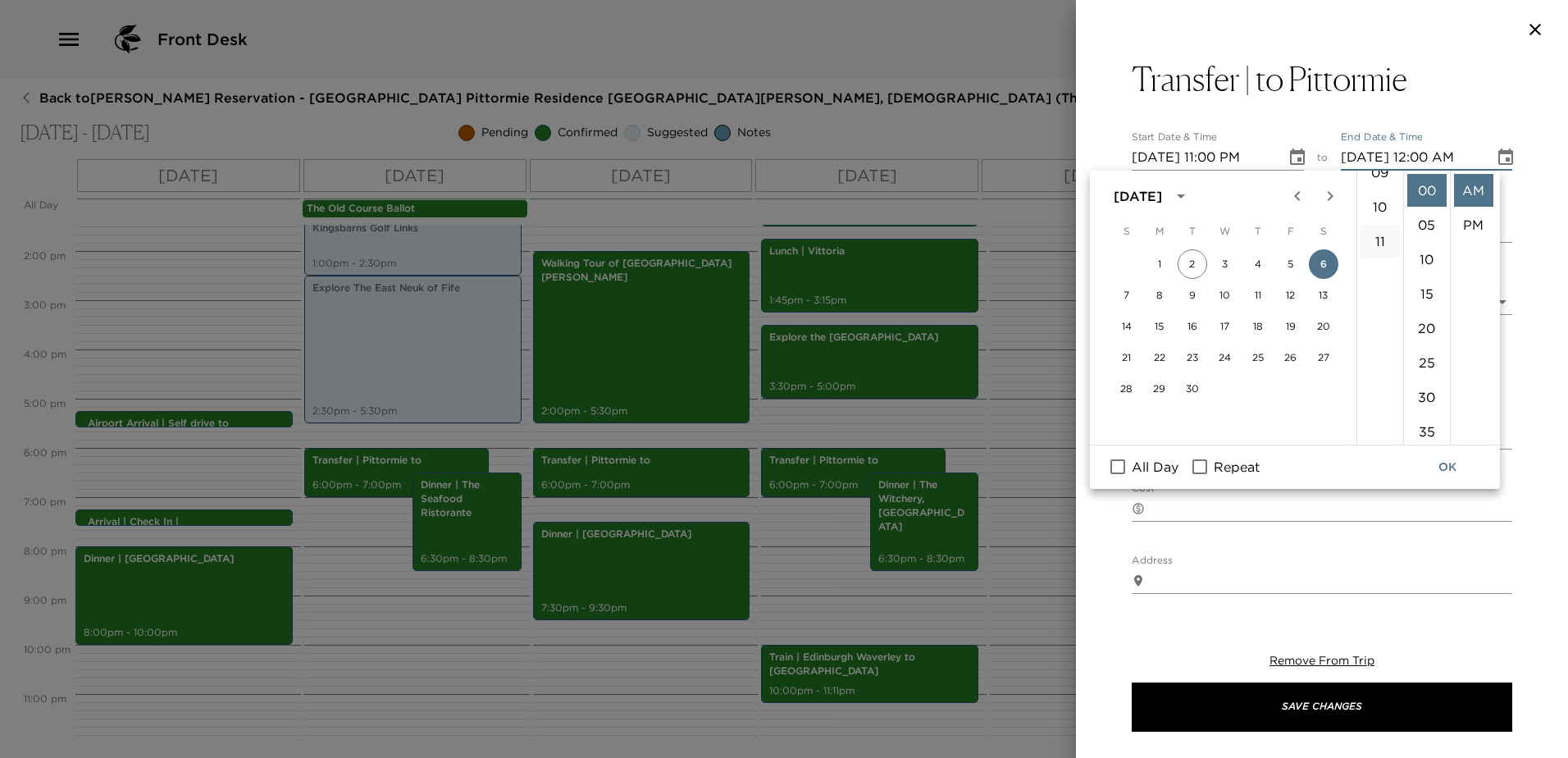
click at [1380, 240] on li "11" at bounding box center [1380, 240] width 39 height 33
drag, startPoint x: 1433, startPoint y: 389, endPoint x: 1434, endPoint y: 369, distance: 20.0
click at [1432, 389] on li "30" at bounding box center [1427, 396] width 39 height 33
click at [1468, 219] on li "PM" at bounding box center [1473, 224] width 39 height 33
type input "[DATE] 12:00 PM"
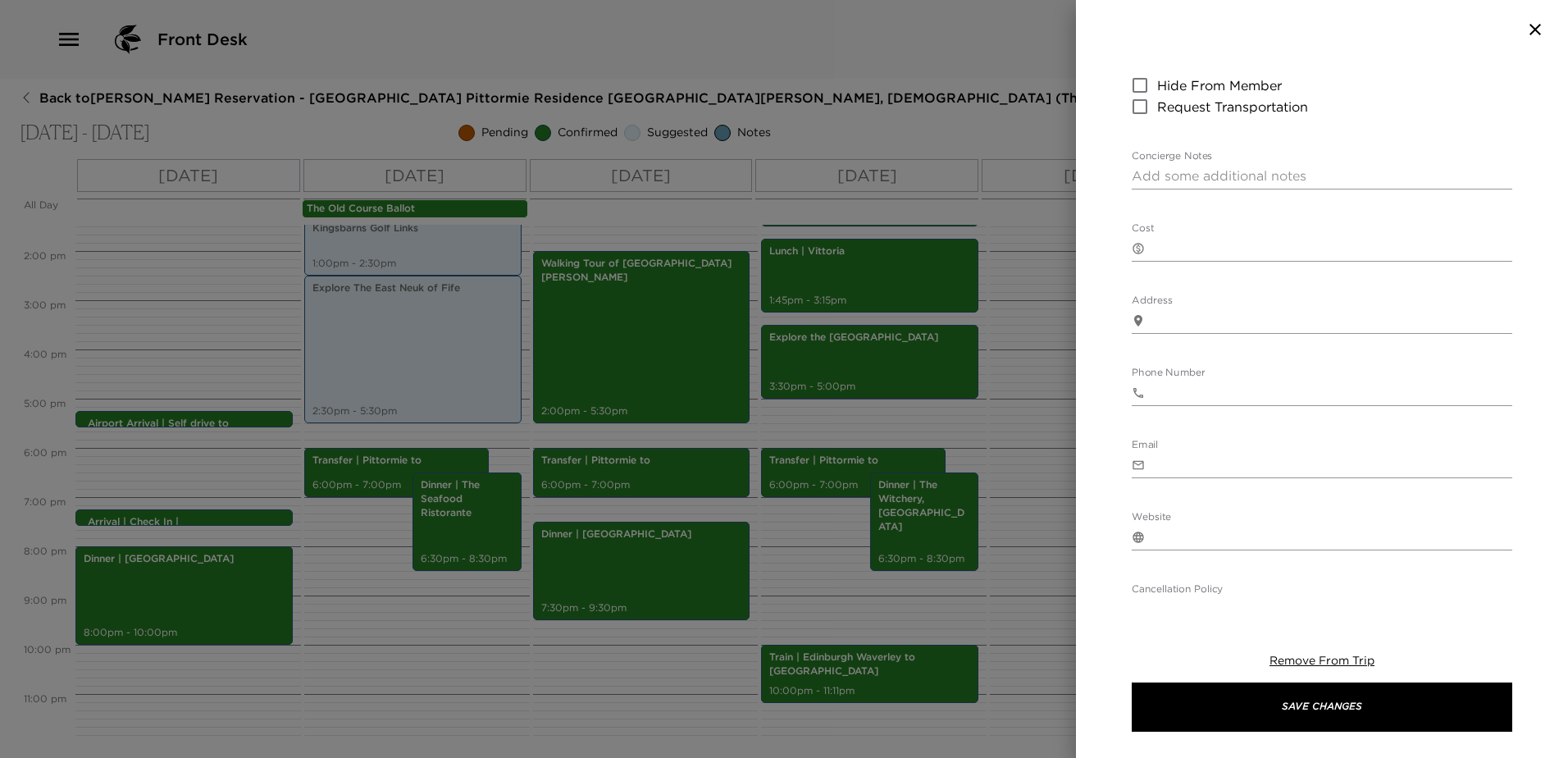
scroll to position [328, 0]
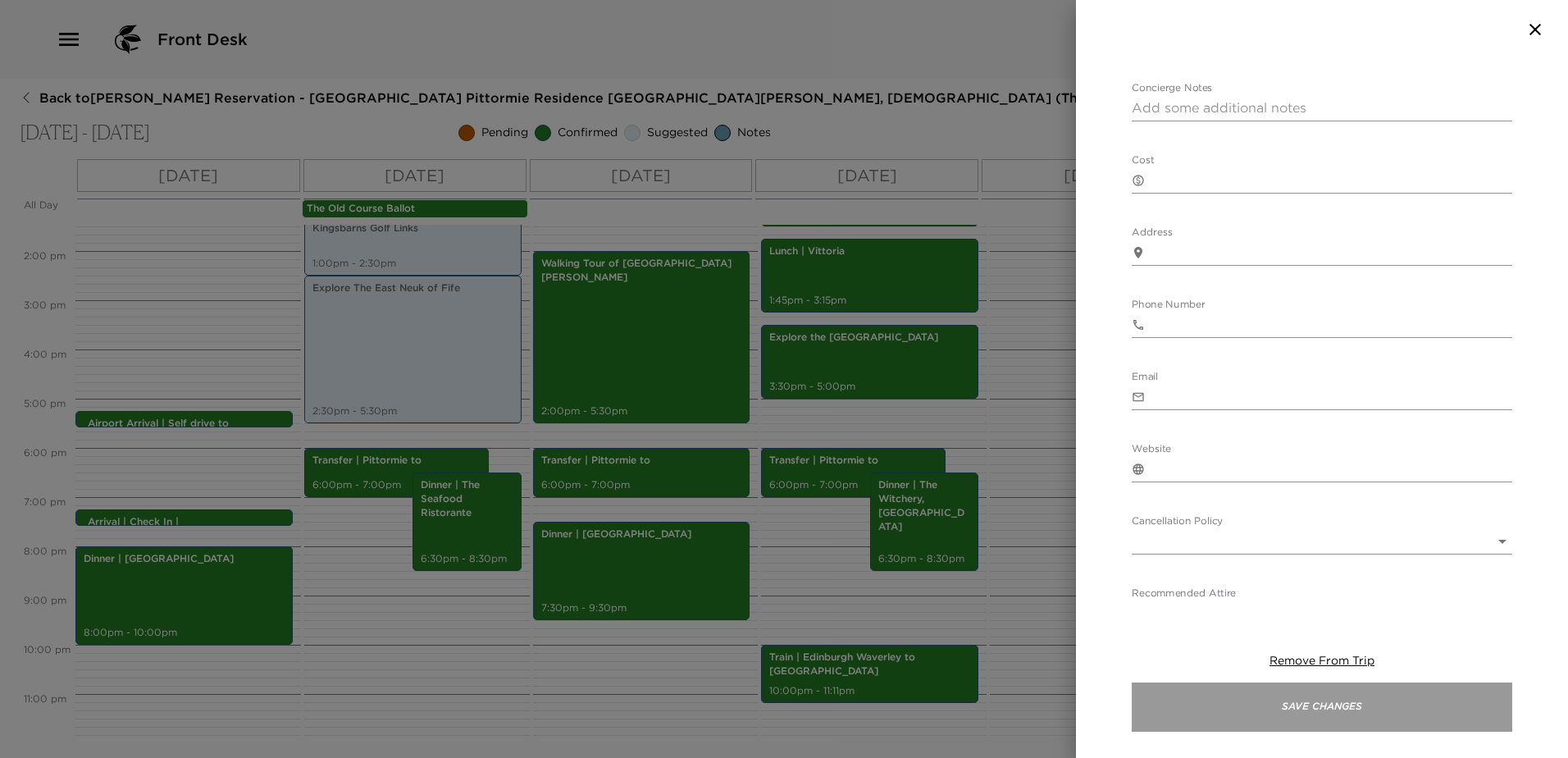
click at [1410, 699] on button "Save Changes" at bounding box center [1322, 707] width 380 height 49
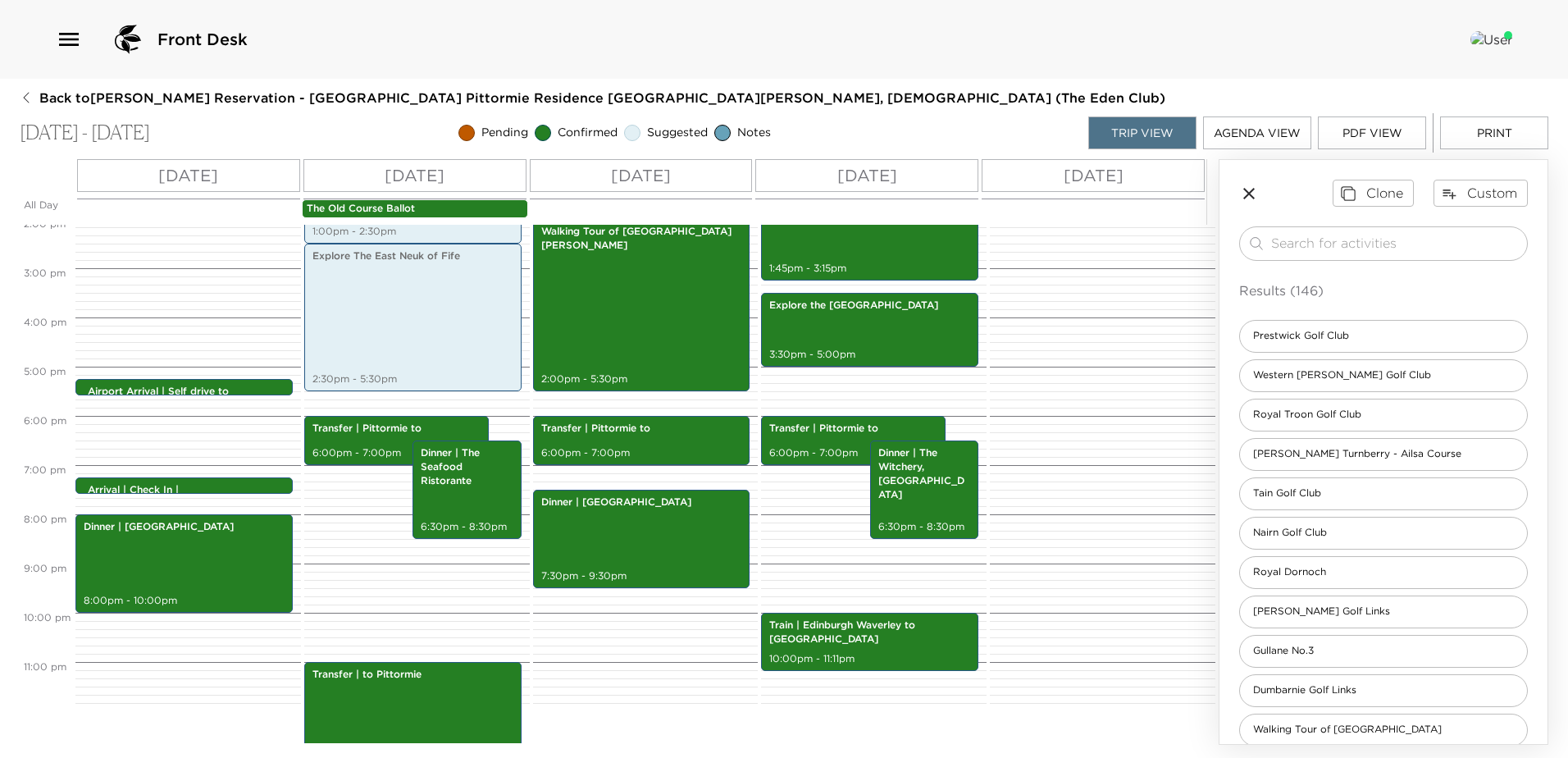
scroll to position [712, 0]
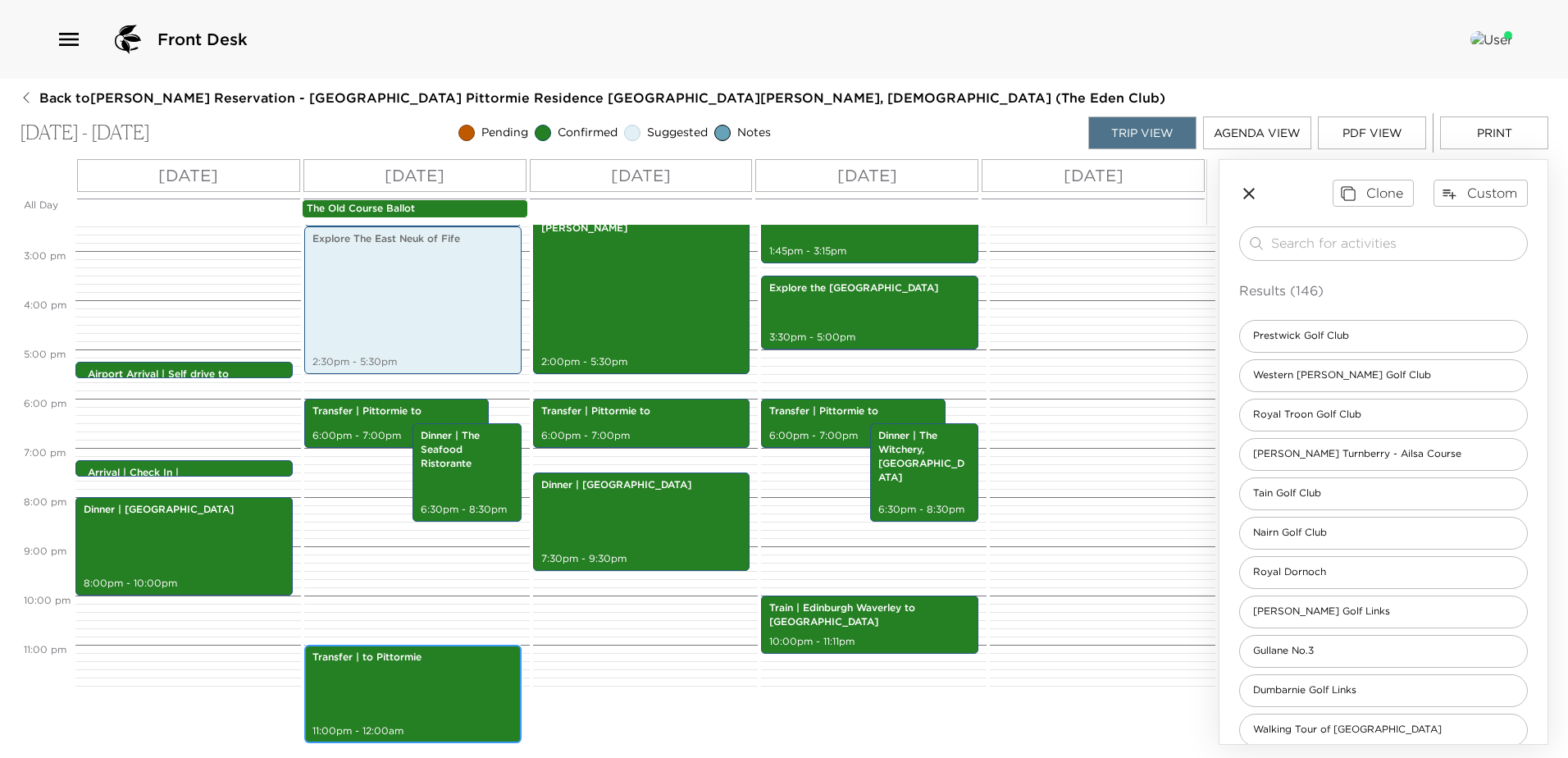
click at [460, 698] on div "Transfer | to Pittormie 11:00pm - 12:00am" at bounding box center [413, 694] width 208 height 94
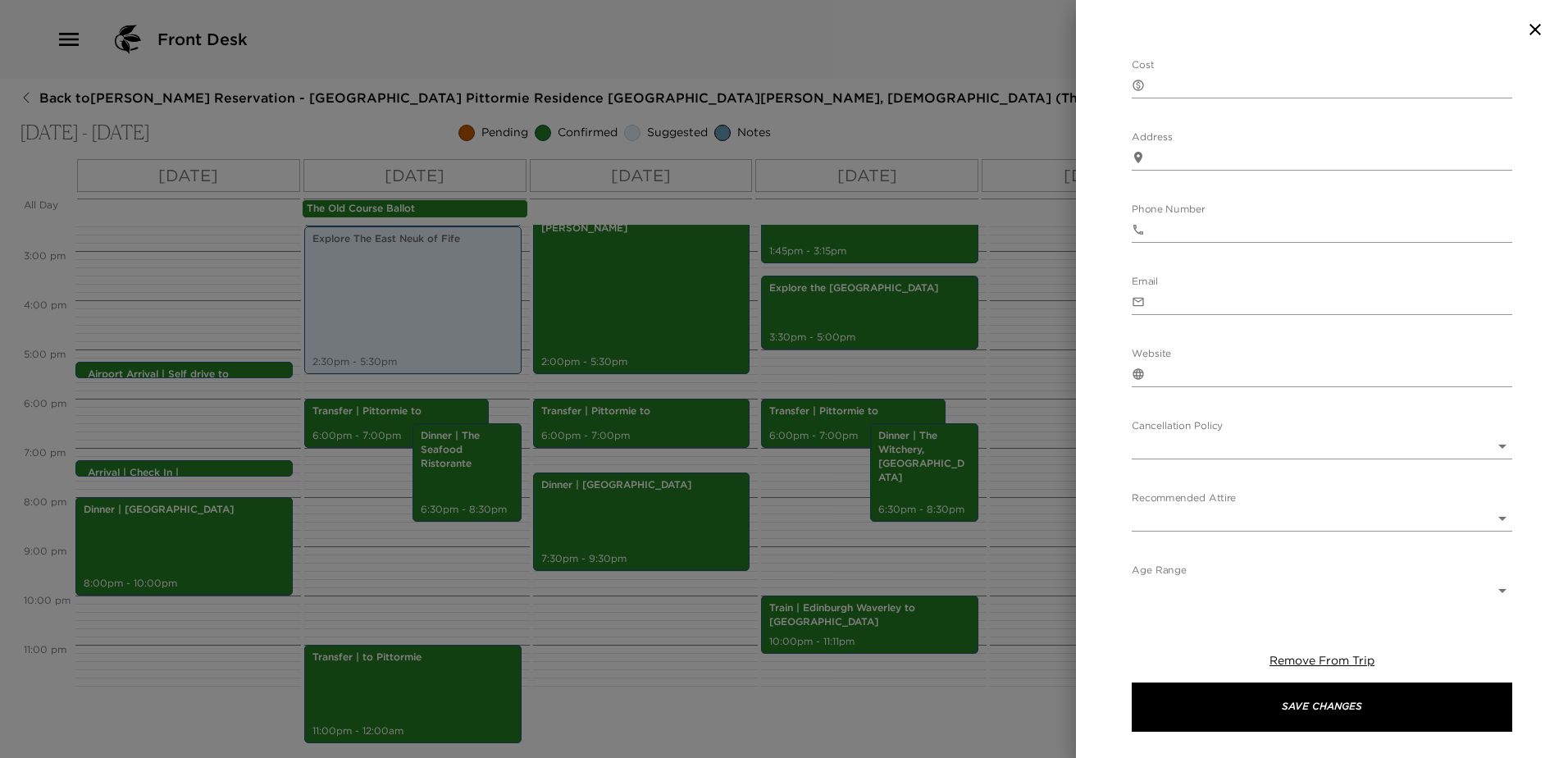
scroll to position [426, 0]
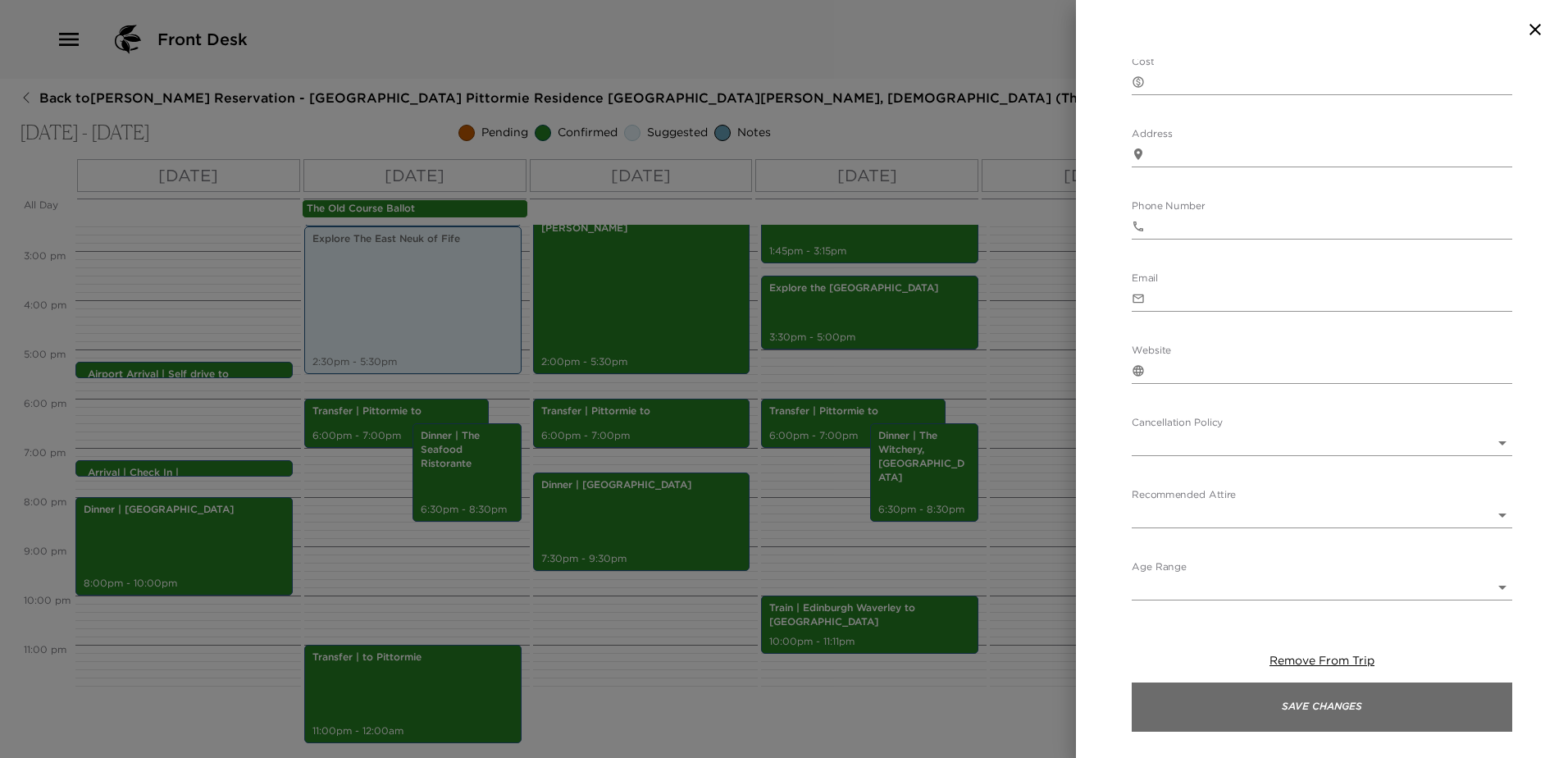
drag, startPoint x: 1376, startPoint y: 704, endPoint x: 1333, endPoint y: 683, distance: 47.9
click at [1368, 704] on button "Save Changes" at bounding box center [1322, 707] width 380 height 49
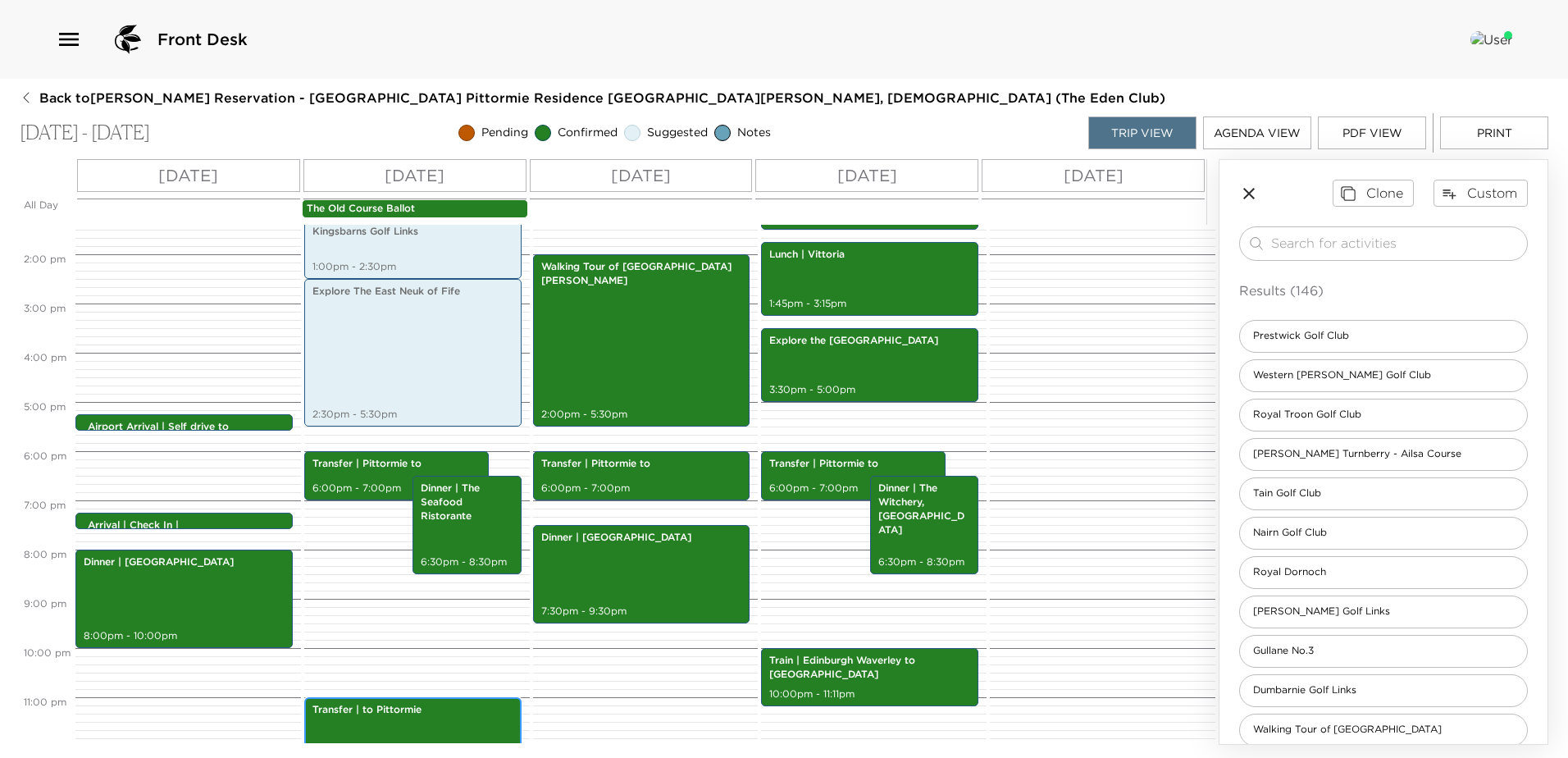
scroll to position [712, 0]
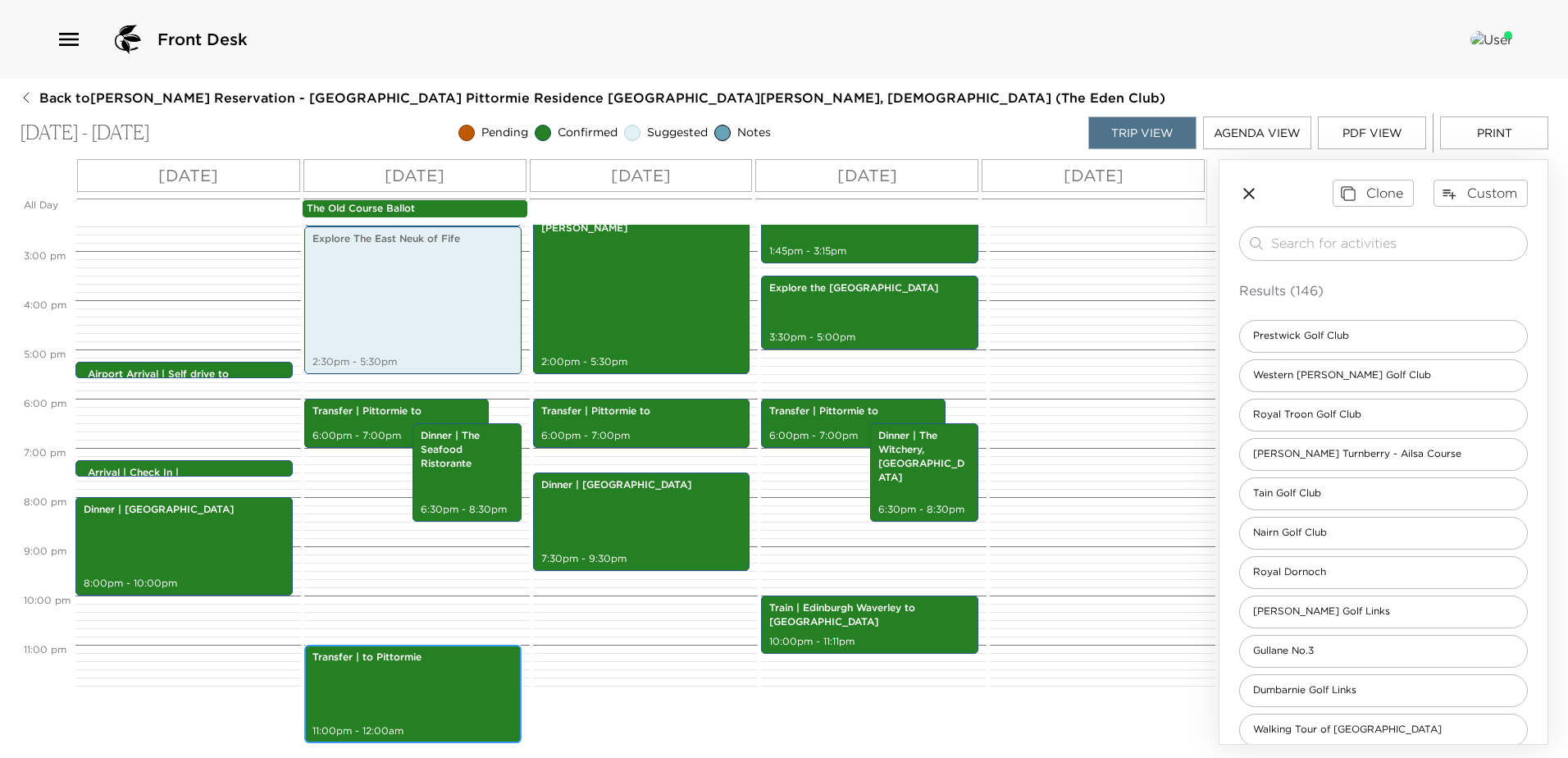
click at [436, 685] on div "Transfer | to Pittormie 11:00pm - 12:00am" at bounding box center [413, 694] width 208 height 94
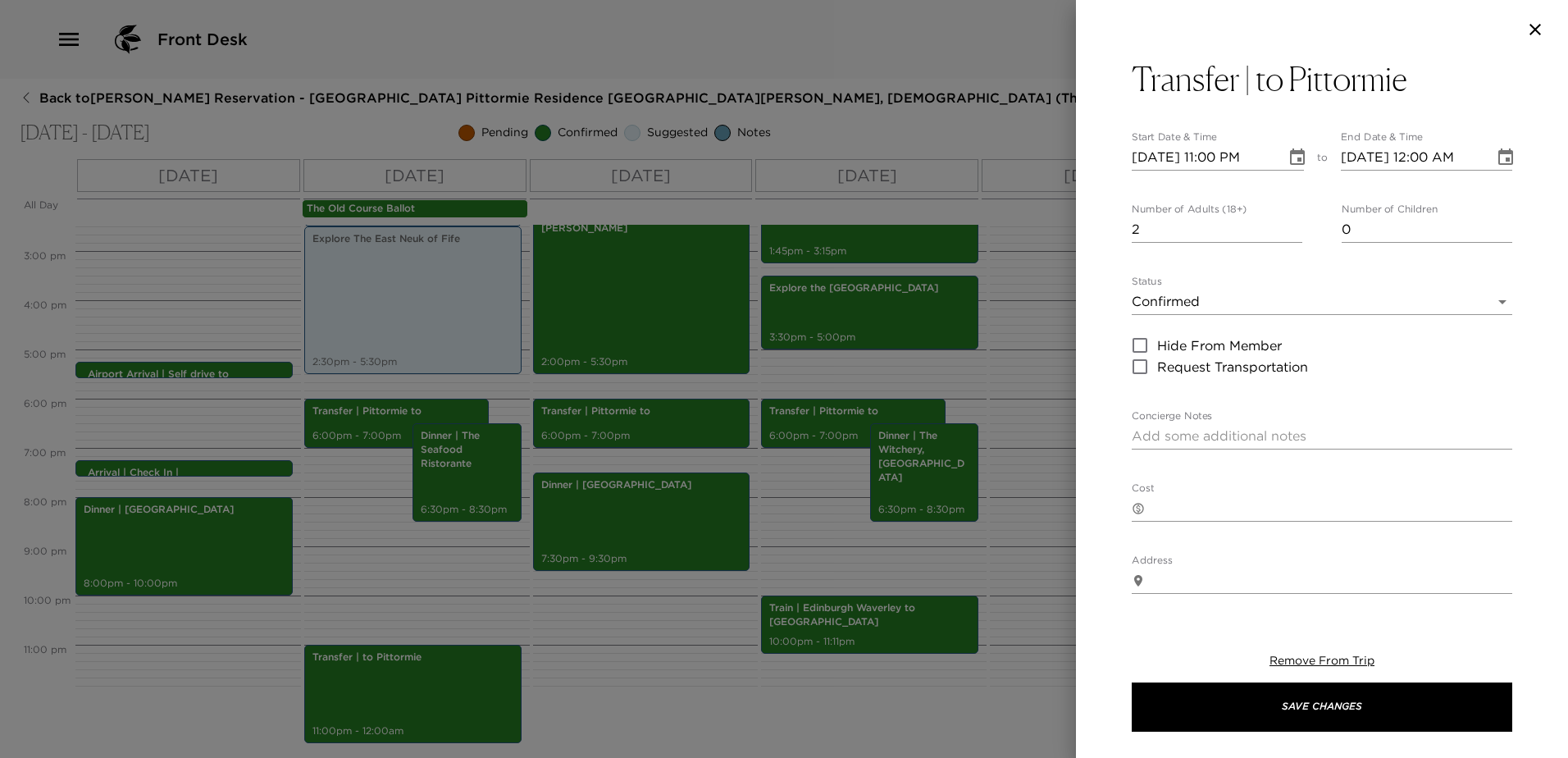
click at [1294, 144] on button "Choose date, selected date is Sep 6, 2025" at bounding box center [1297, 157] width 33 height 33
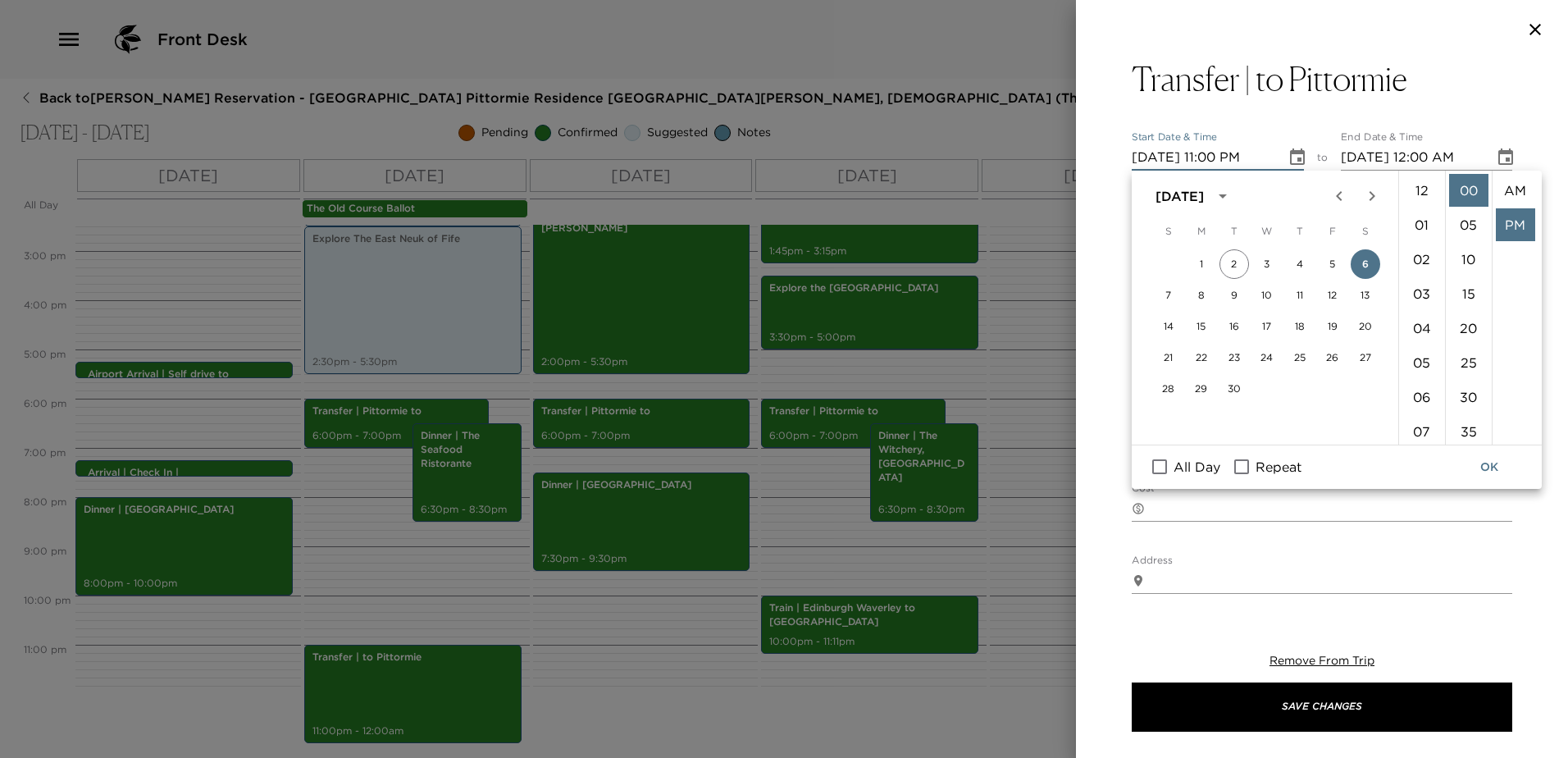
scroll to position [34, 0]
click at [1422, 196] on li "09" at bounding box center [1421, 203] width 39 height 33
type input "[DATE] 09:00 PM"
type input "[DATE] 10:00 PM"
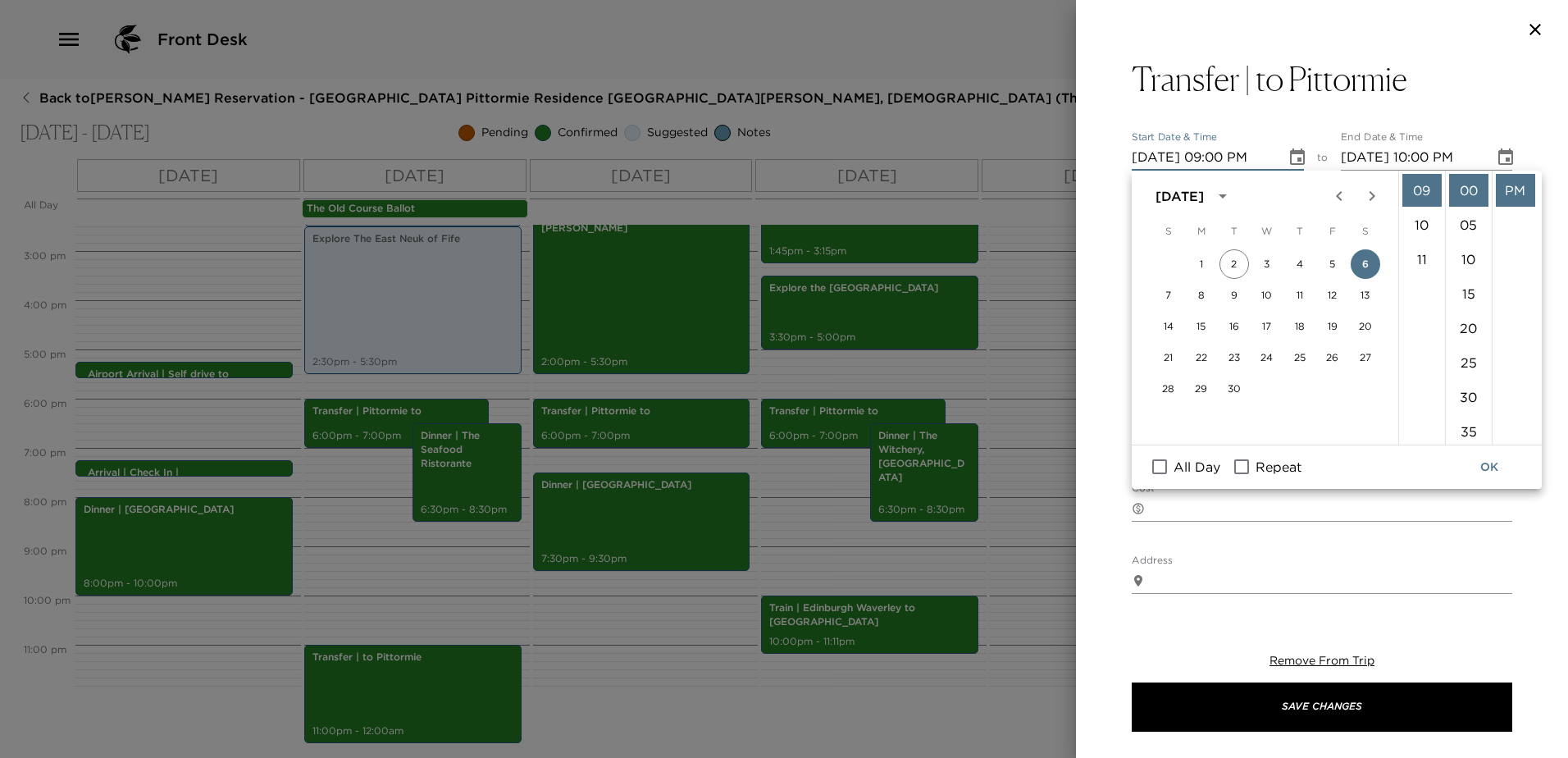
click at [1234, 463] on input "Repeat" at bounding box center [1241, 467] width 34 height 21
checkbox input "true"
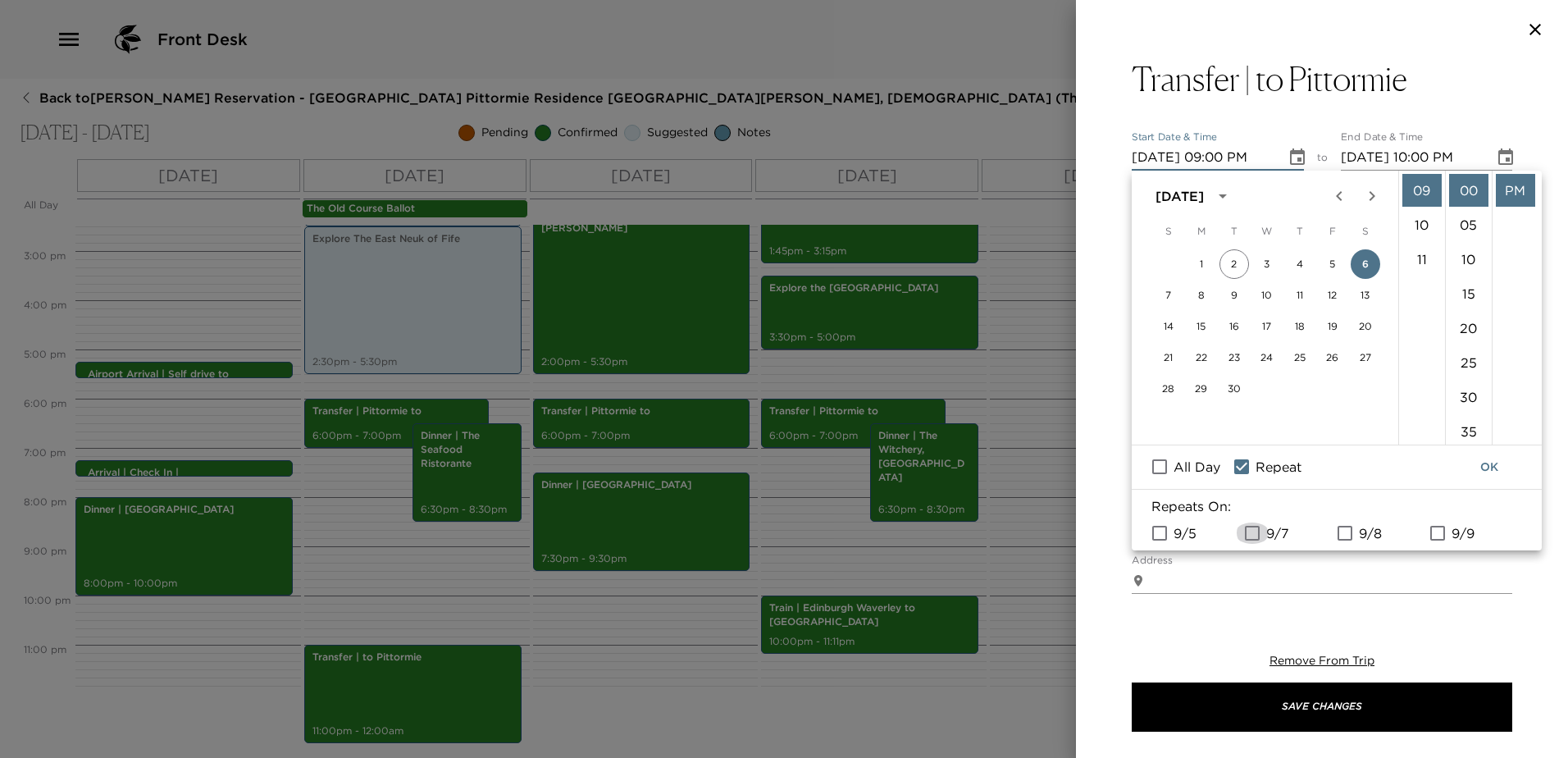
click at [1253, 529] on input "9/7" at bounding box center [1252, 533] width 34 height 21
checkbox input "true"
click at [1338, 524] on input "9/8" at bounding box center [1344, 533] width 34 height 21
checkbox input "true"
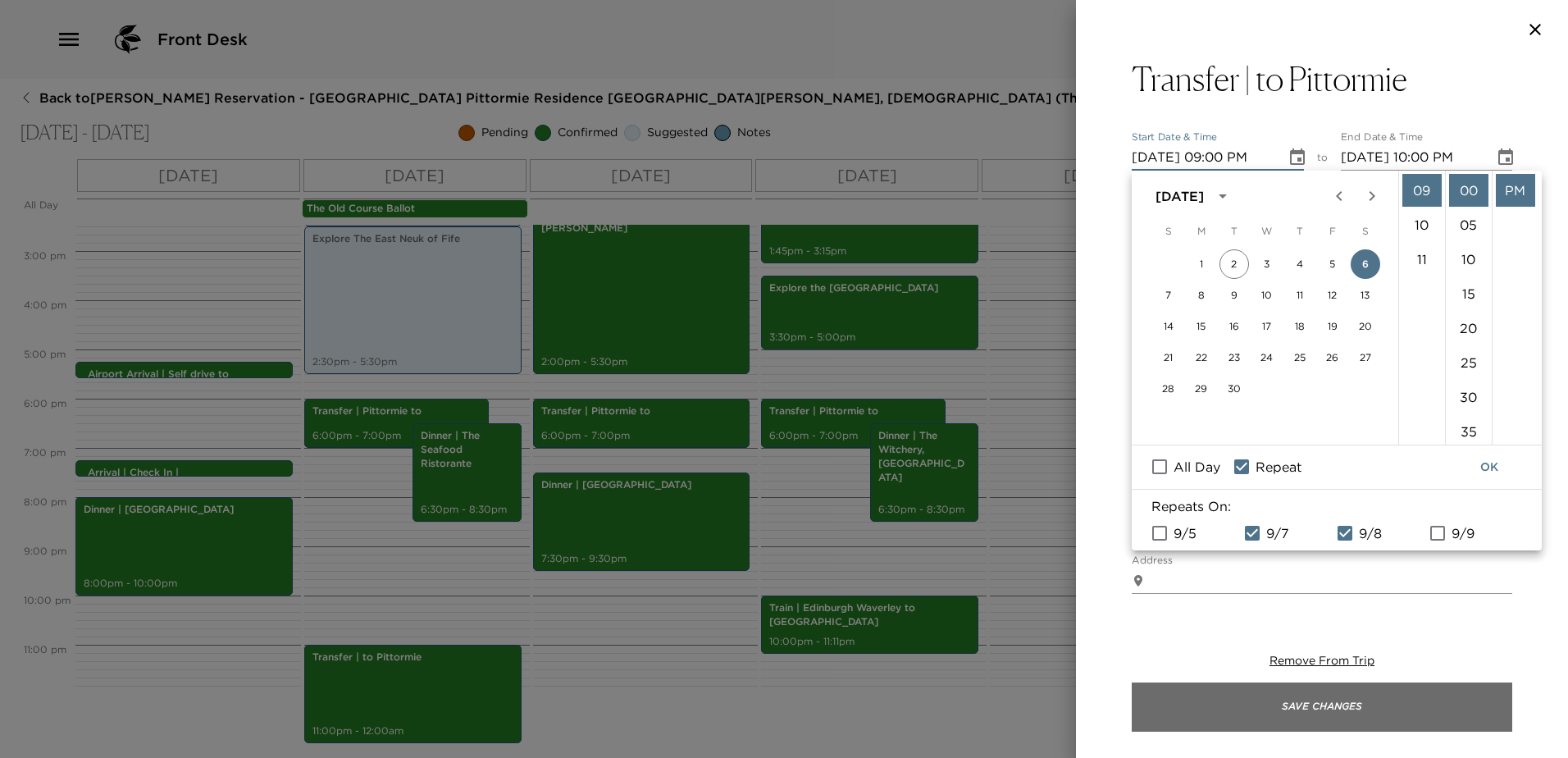
drag, startPoint x: 1380, startPoint y: 714, endPoint x: 1363, endPoint y: 709, distance: 17.7
click at [1379, 714] on button "Save Changes" at bounding box center [1322, 707] width 380 height 49
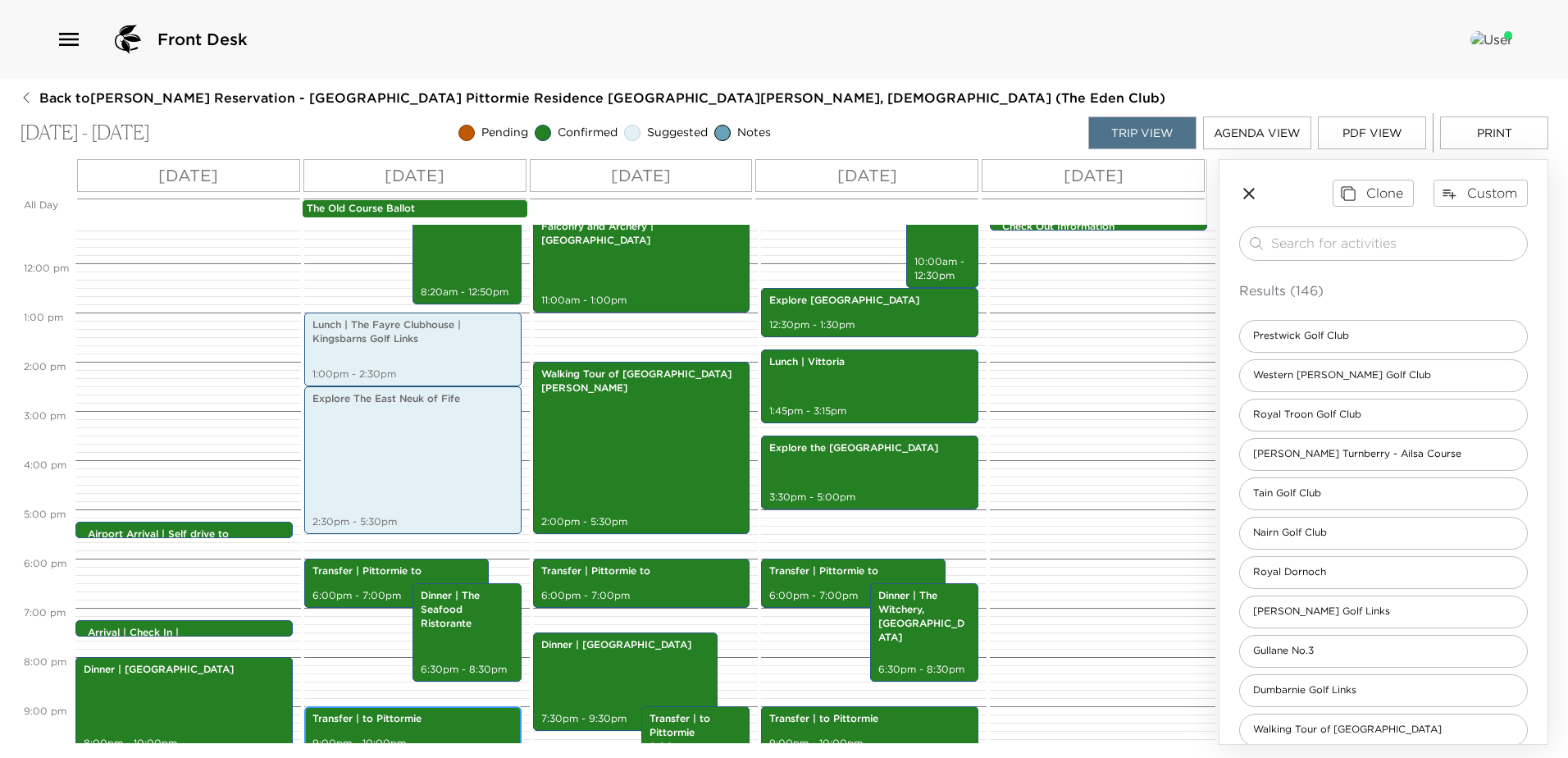
scroll to position [581, 0]
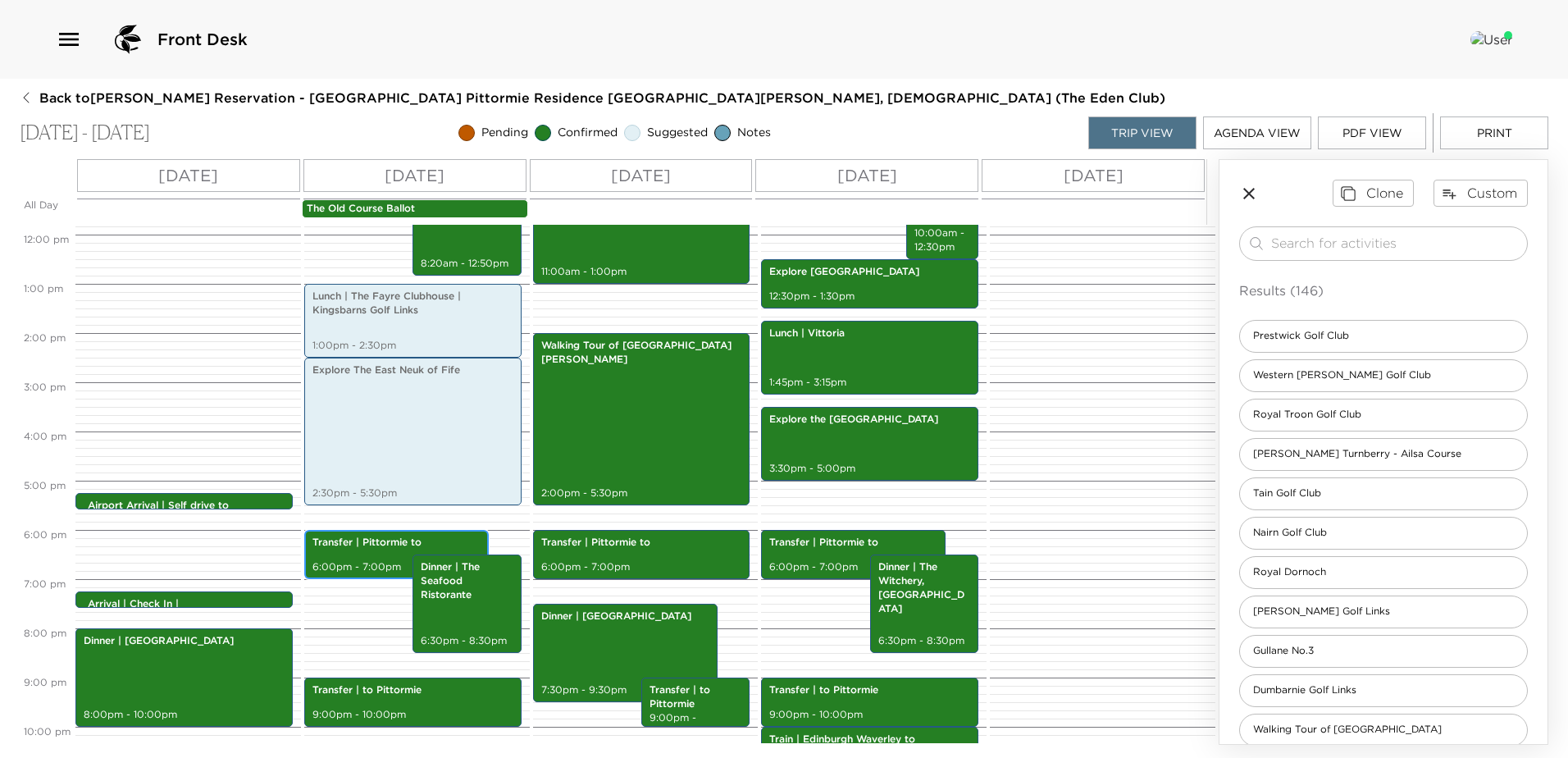
click at [376, 560] on p "6:00pm - 7:00pm" at bounding box center [396, 567] width 168 height 14
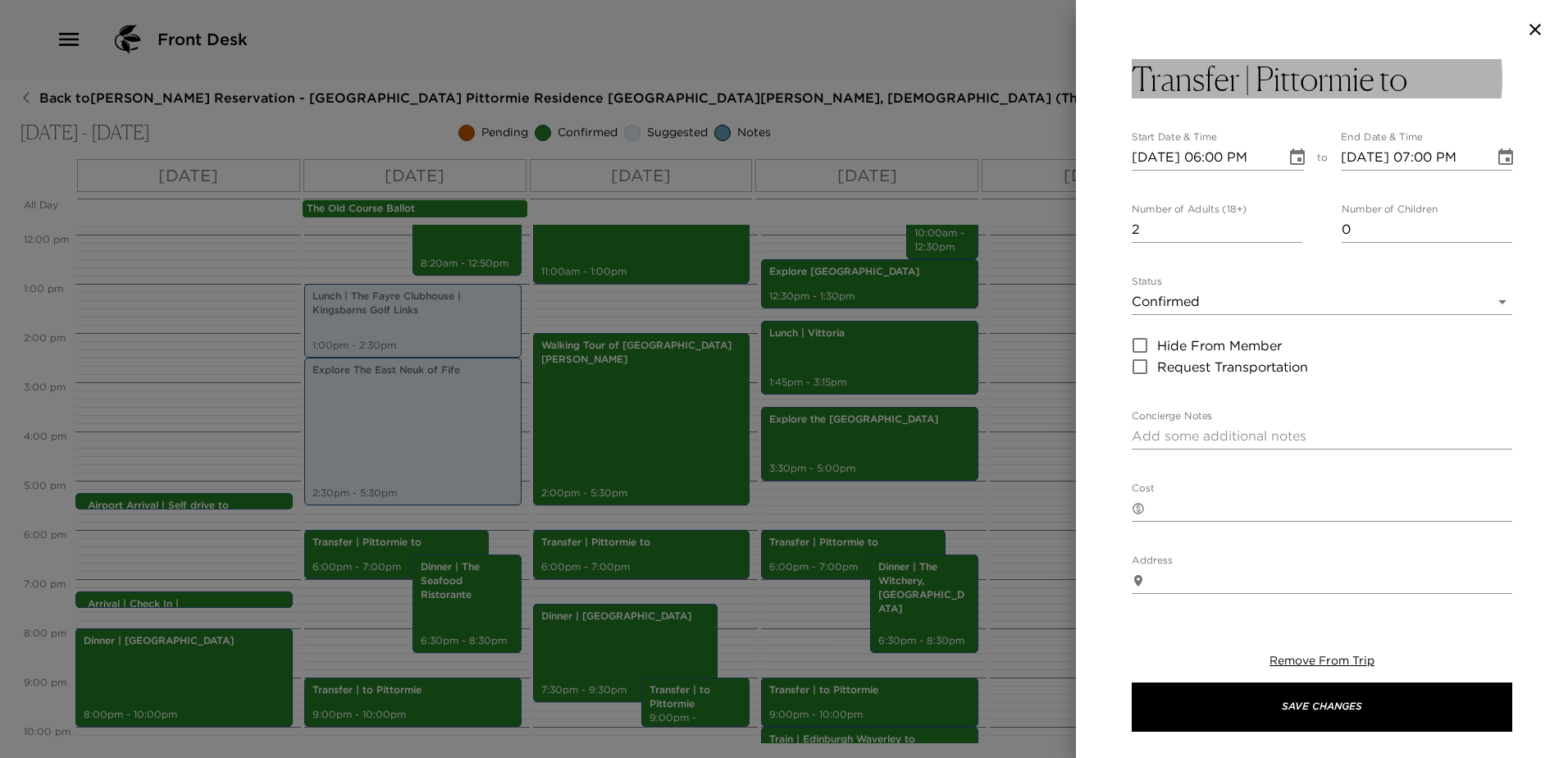
click at [1432, 75] on button "Transfer | Pittormie to" at bounding box center [1322, 79] width 380 height 39
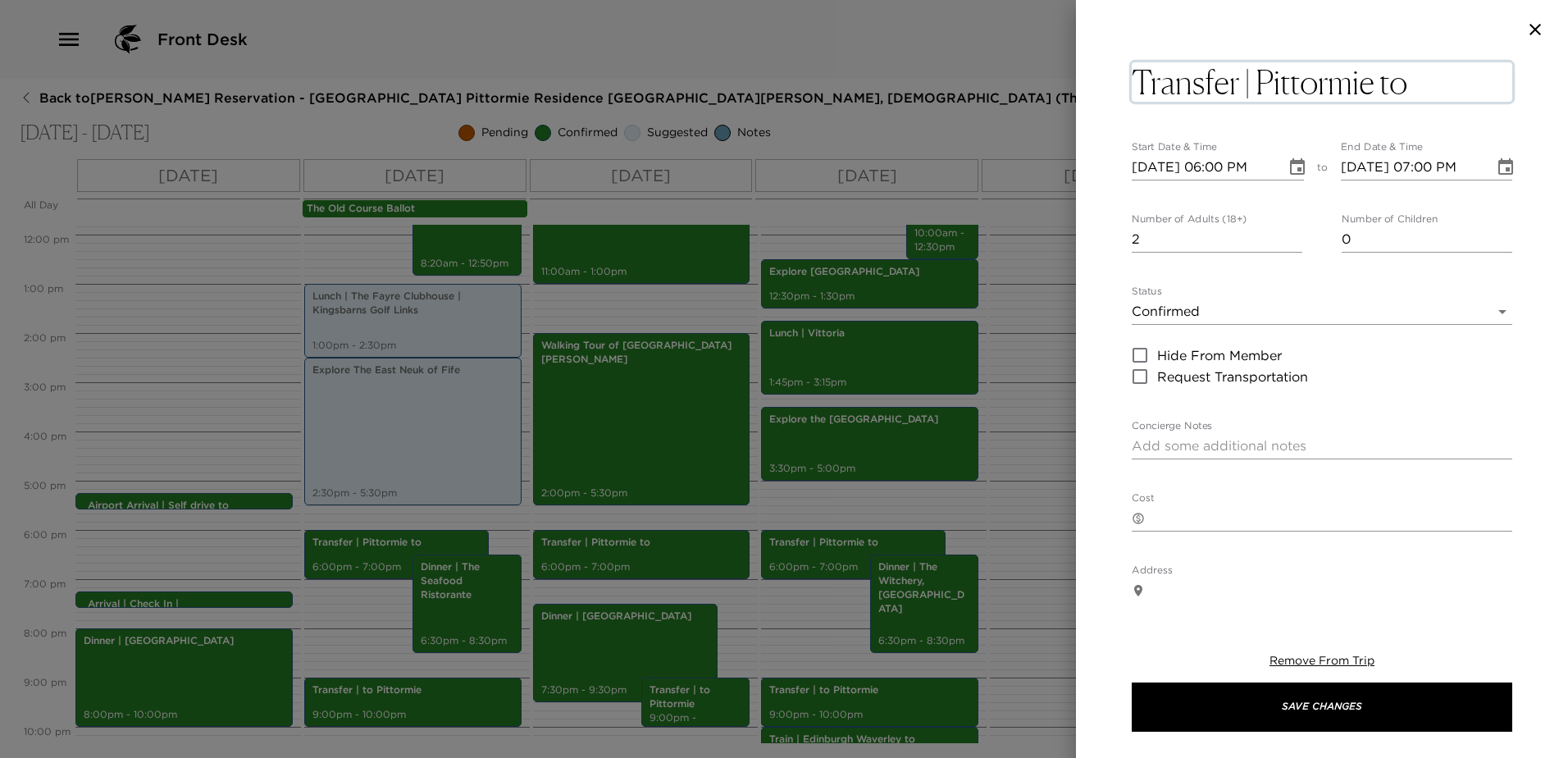
click at [1432, 75] on textarea "Transfer | Pittormie to" at bounding box center [1322, 81] width 380 height 39
click at [1436, 76] on textarea "Transfer | Pittormie to" at bounding box center [1322, 81] width 380 height 39
click at [1452, 82] on textarea "Transfer | Pittormie to" at bounding box center [1322, 81] width 380 height 39
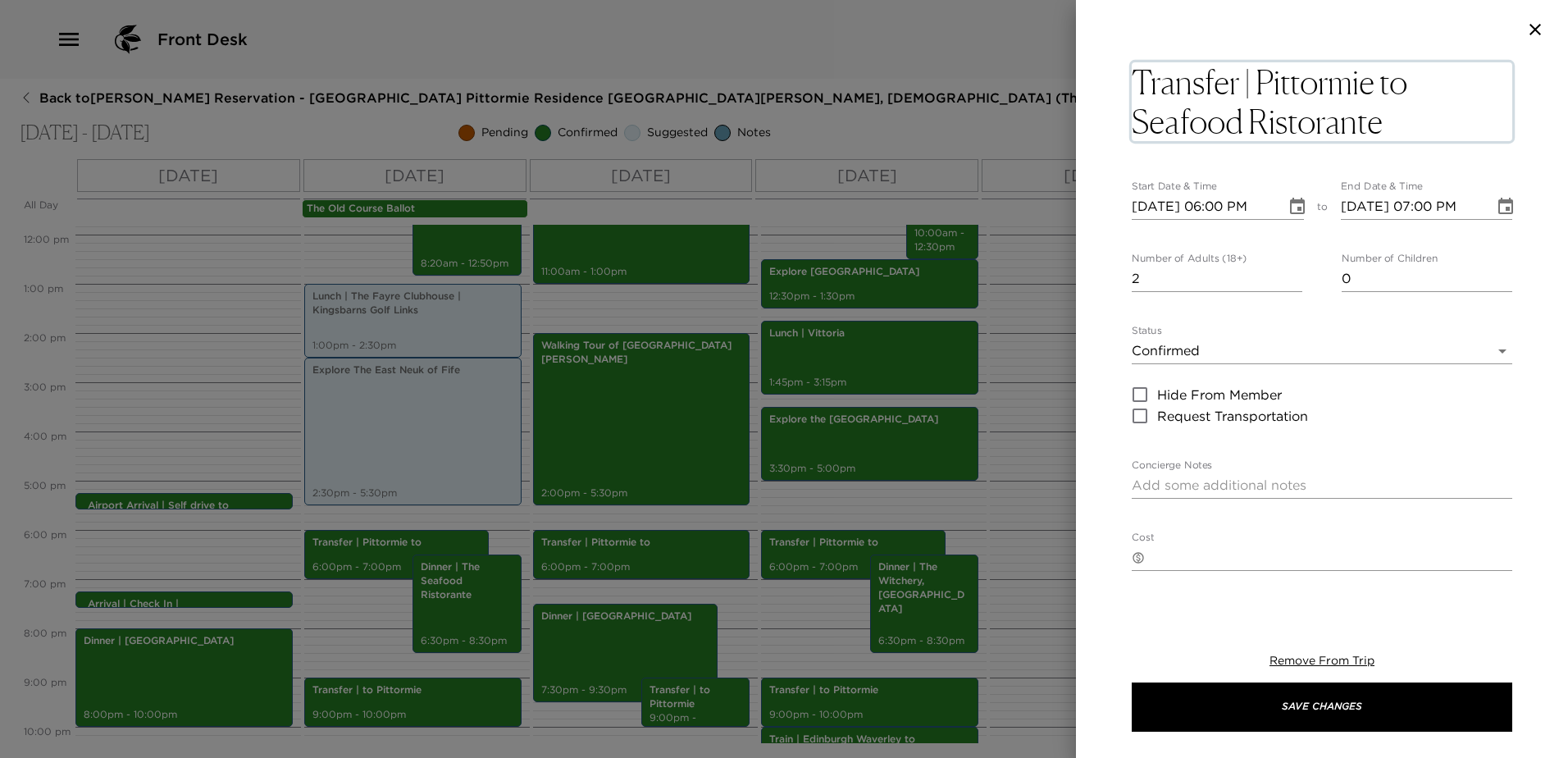
type textarea "Transfer | Pittormie to Seafood Ristorante"
click at [1288, 201] on icon "Choose date, selected date is Sep 6, 2025" at bounding box center [1298, 207] width 20 height 20
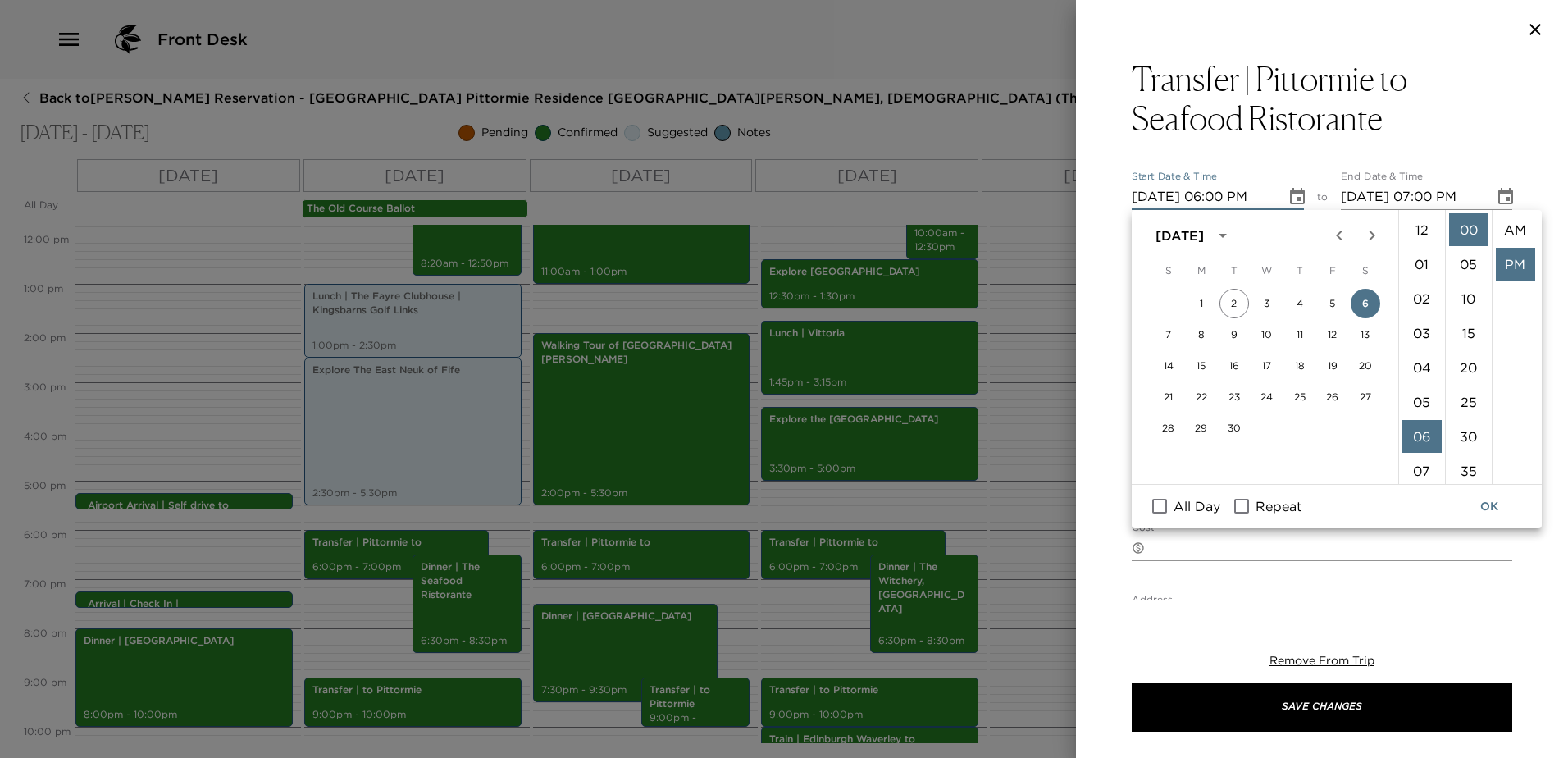
scroll to position [34, 0]
click at [1466, 333] on li "15" at bounding box center [1468, 333] width 39 height 33
type input "[DATE] 06:15 PM"
click at [1504, 188] on button "Choose date, selected date is Sep 6, 2025" at bounding box center [1505, 196] width 33 height 33
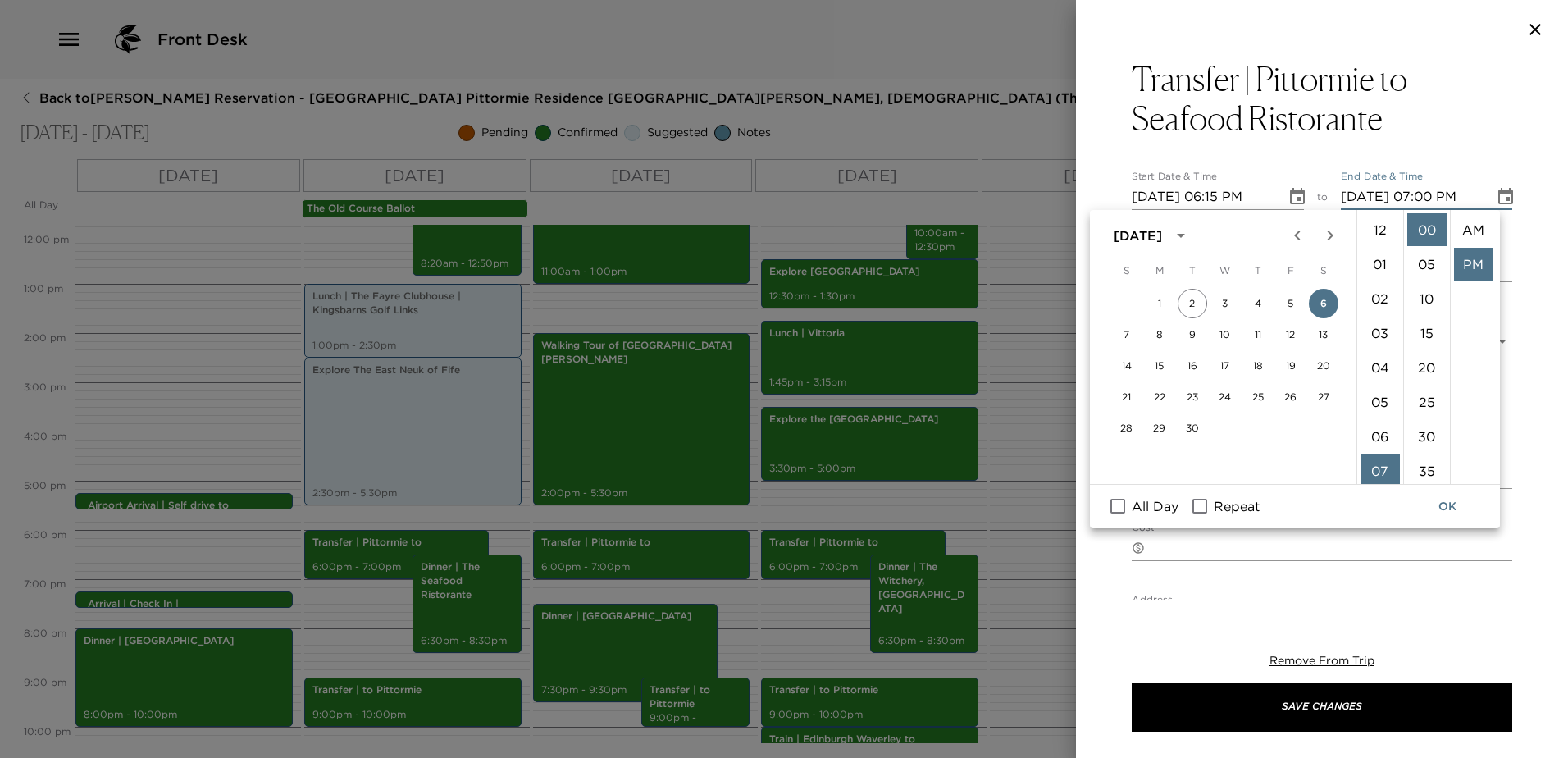
scroll to position [34, 0]
click at [1499, 194] on icon "Choose date, selected date is Sep 6, 2025" at bounding box center [1506, 196] width 15 height 17
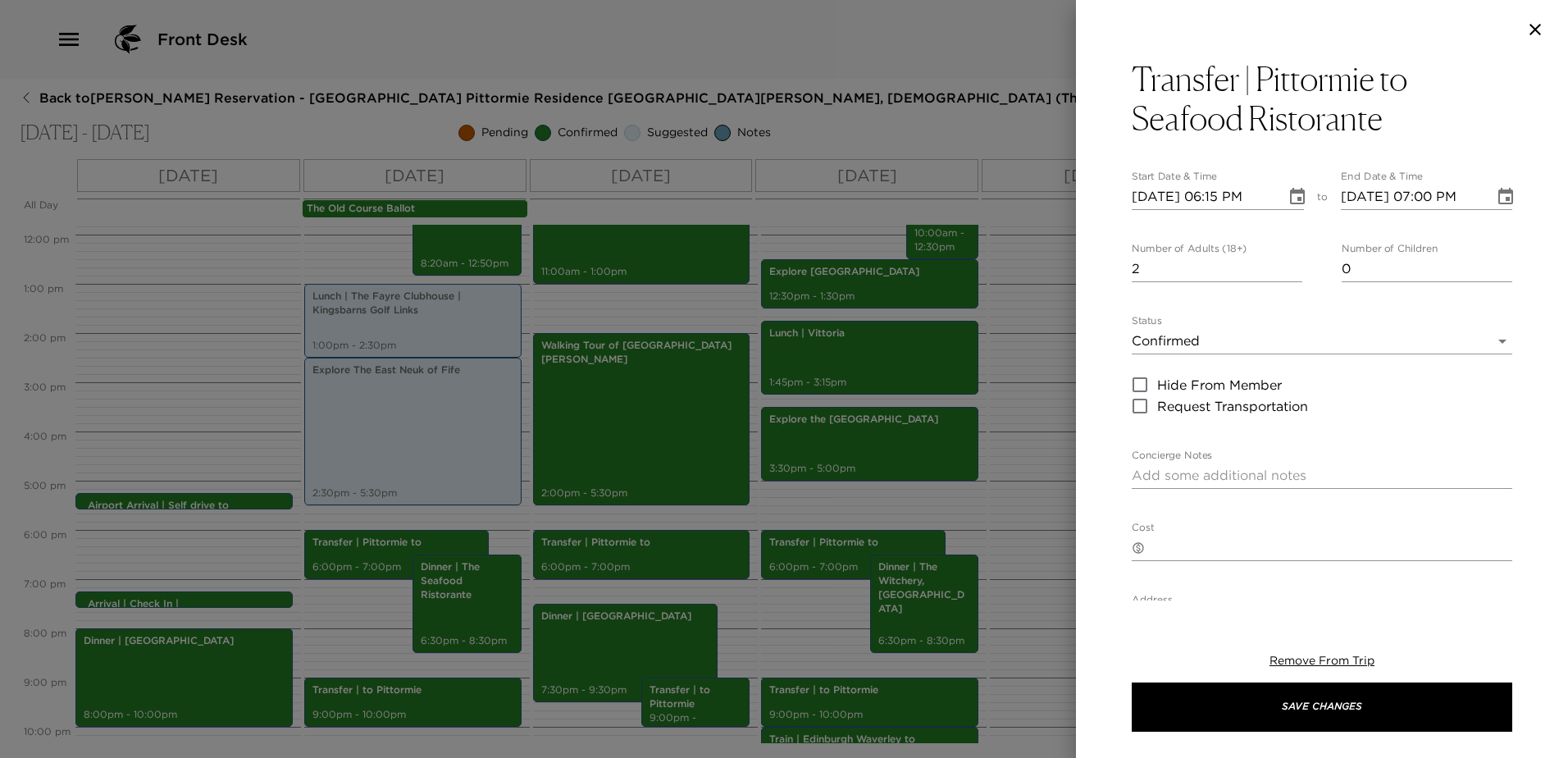
click at [1489, 201] on button "Choose date, selected date is Sep 6, 2025" at bounding box center [1505, 196] width 33 height 33
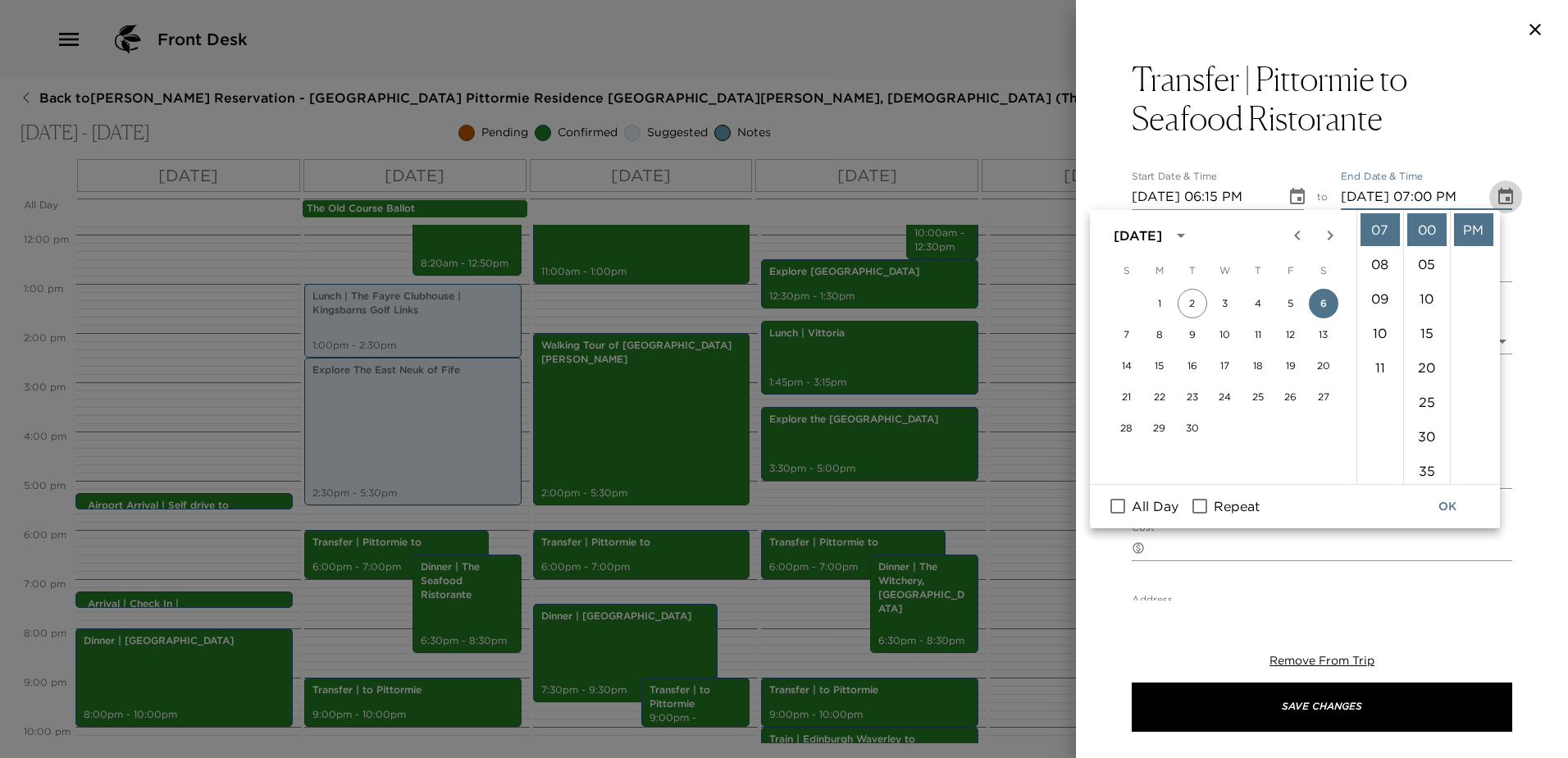
click at [1496, 196] on icon "Choose date, selected date is Sep 6, 2025" at bounding box center [1506, 197] width 20 height 20
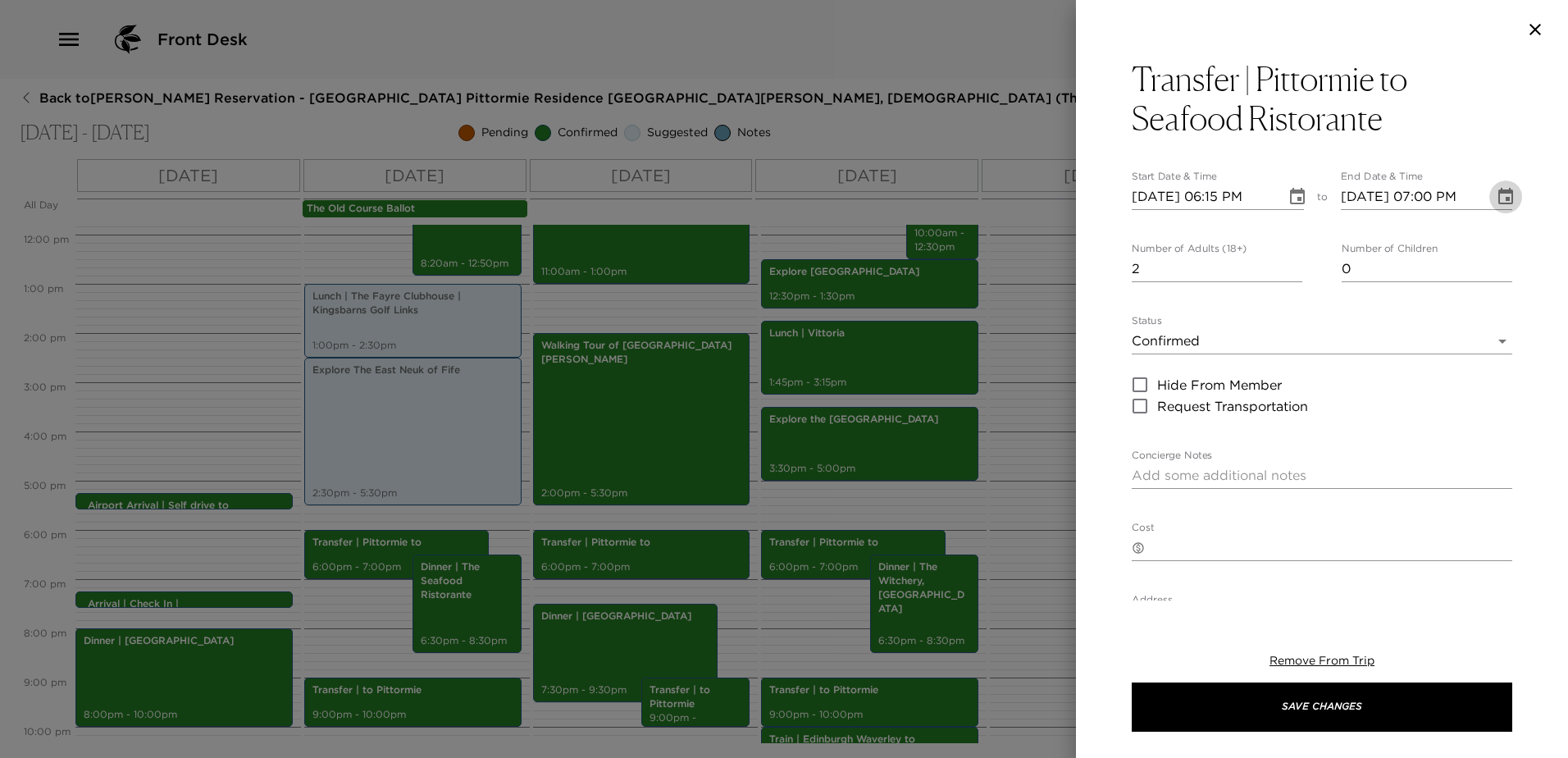
click at [1496, 194] on icon "Choose date, selected date is Sep 6, 2025" at bounding box center [1506, 197] width 20 height 20
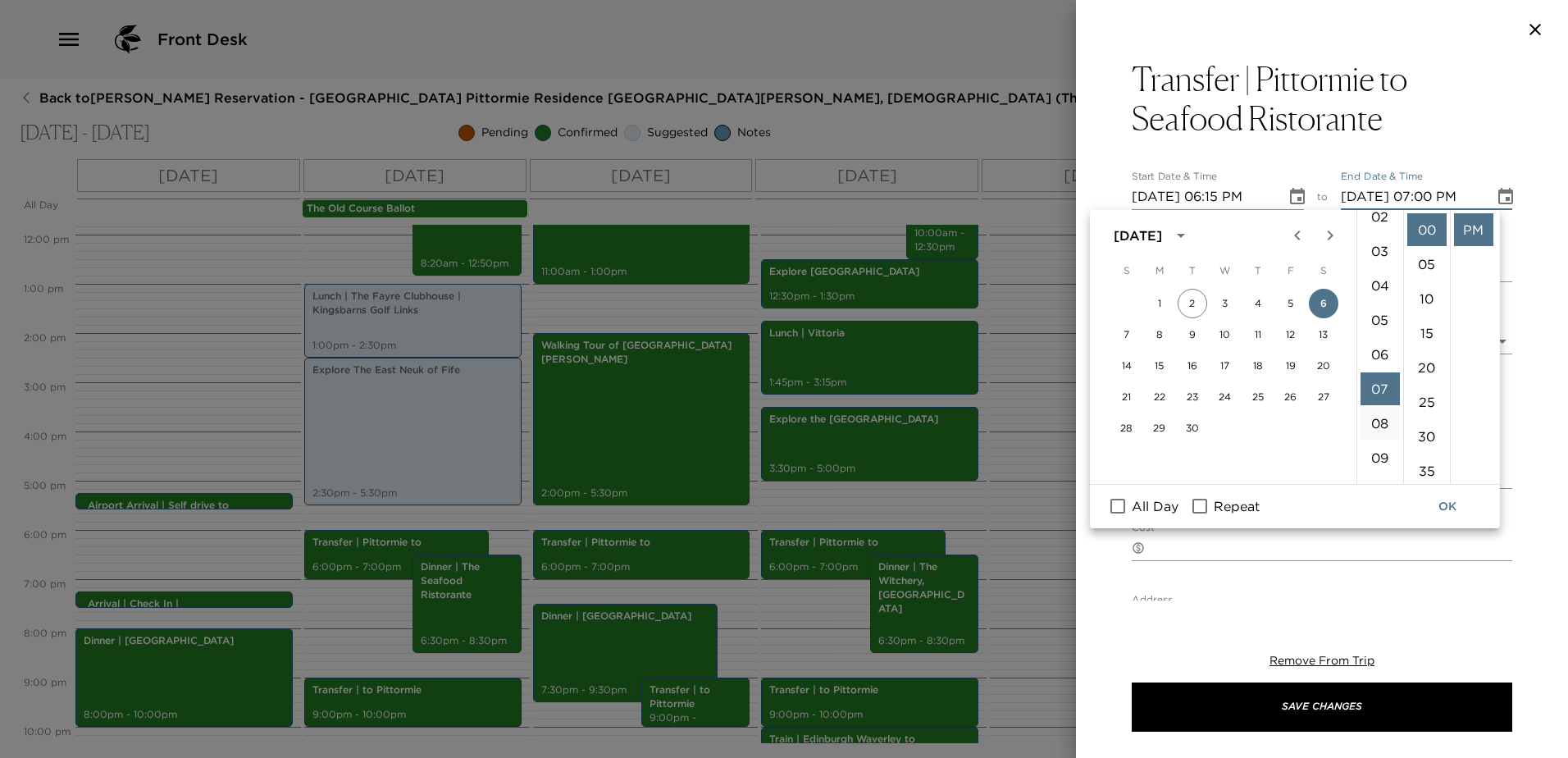
scroll to position [77, 0]
click at [1381, 351] on li "06" at bounding box center [1380, 358] width 39 height 33
type input "[DATE] 07:15 PM"
click at [1452, 500] on button "OK" at bounding box center [1447, 507] width 53 height 30
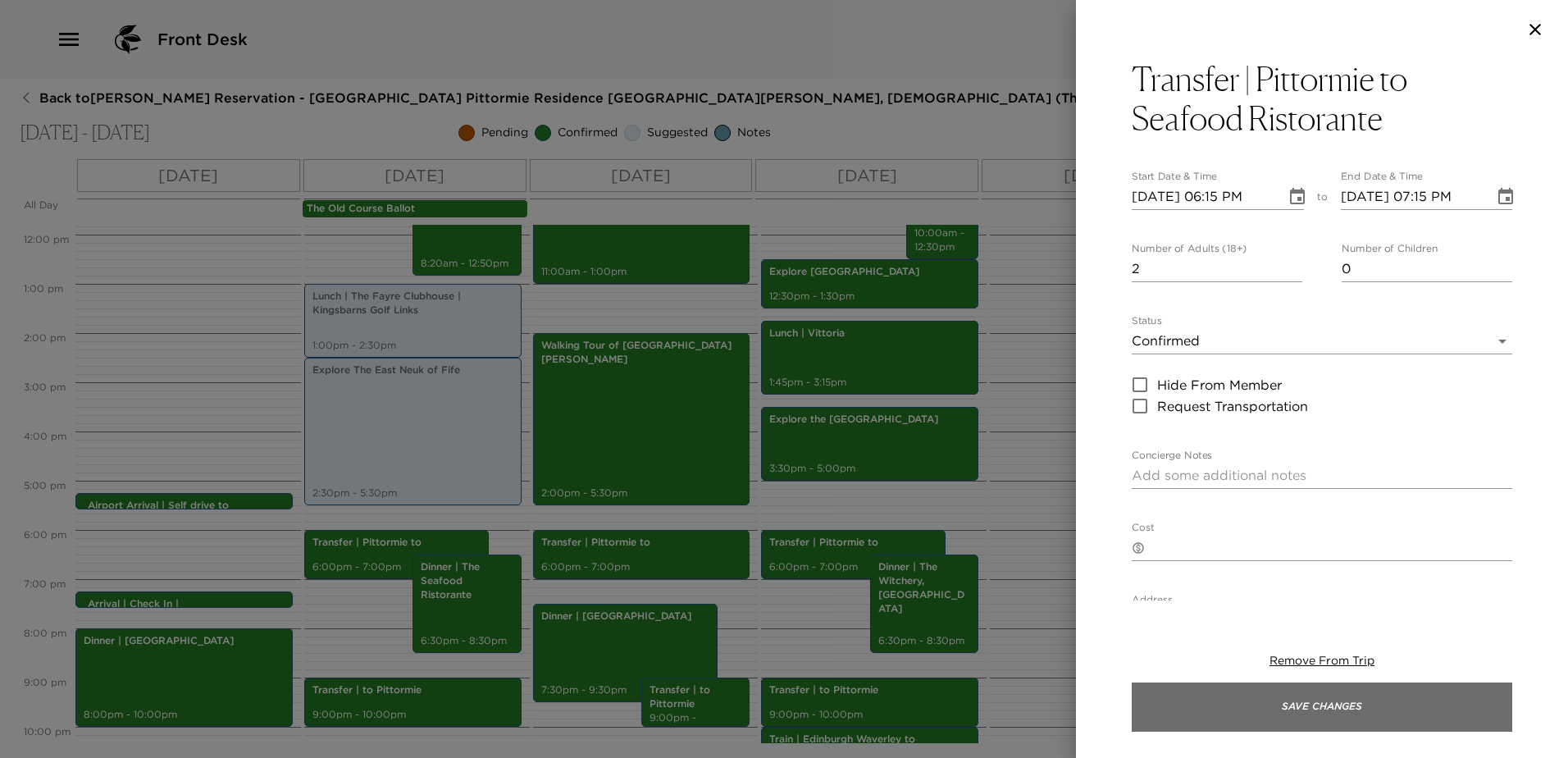
click at [1341, 705] on button "Save Changes" at bounding box center [1322, 707] width 380 height 49
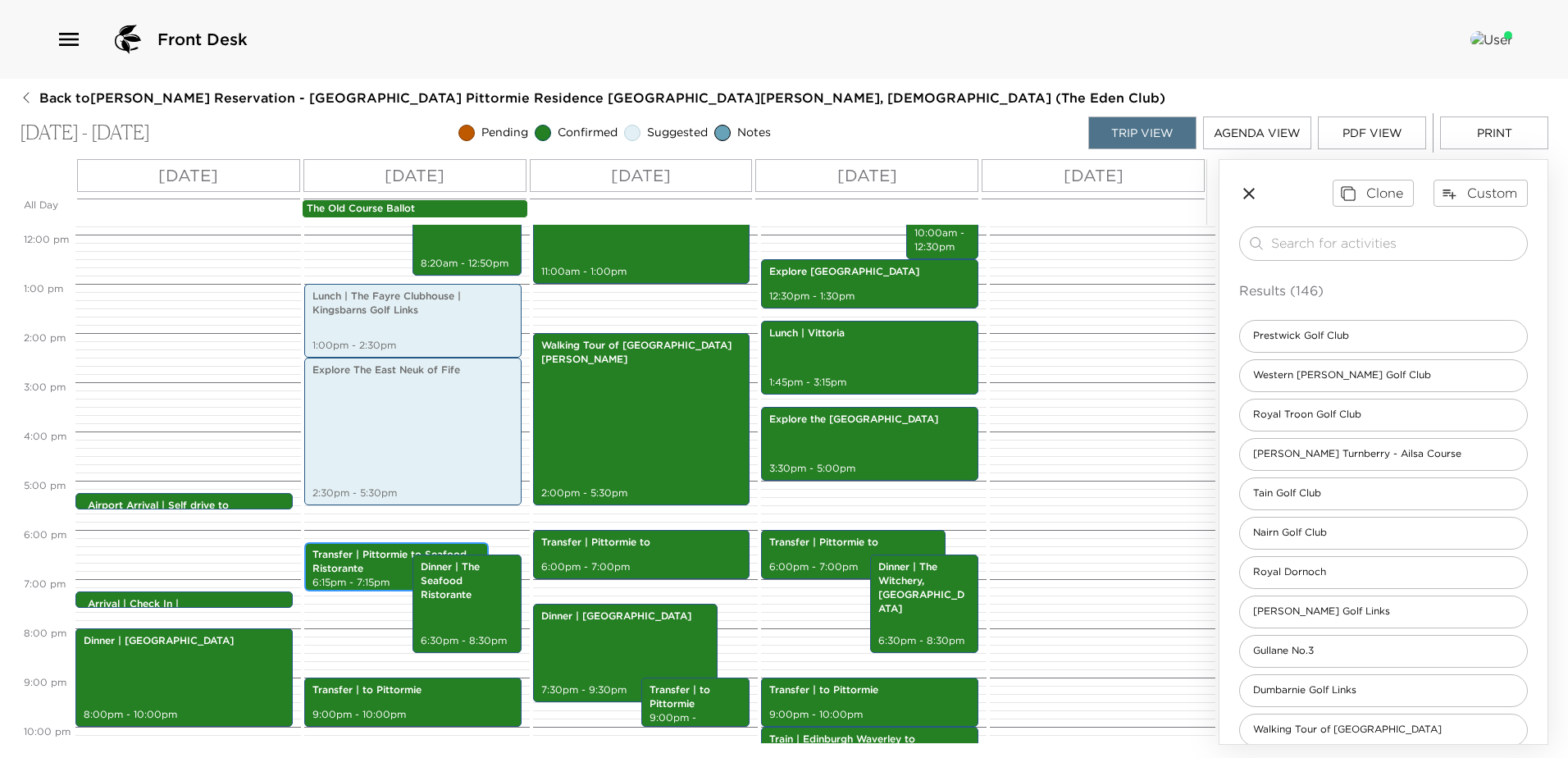
click at [354, 562] on p "Transfer | Pittormie to Seafood Ristorante" at bounding box center [396, 561] width 168 height 28
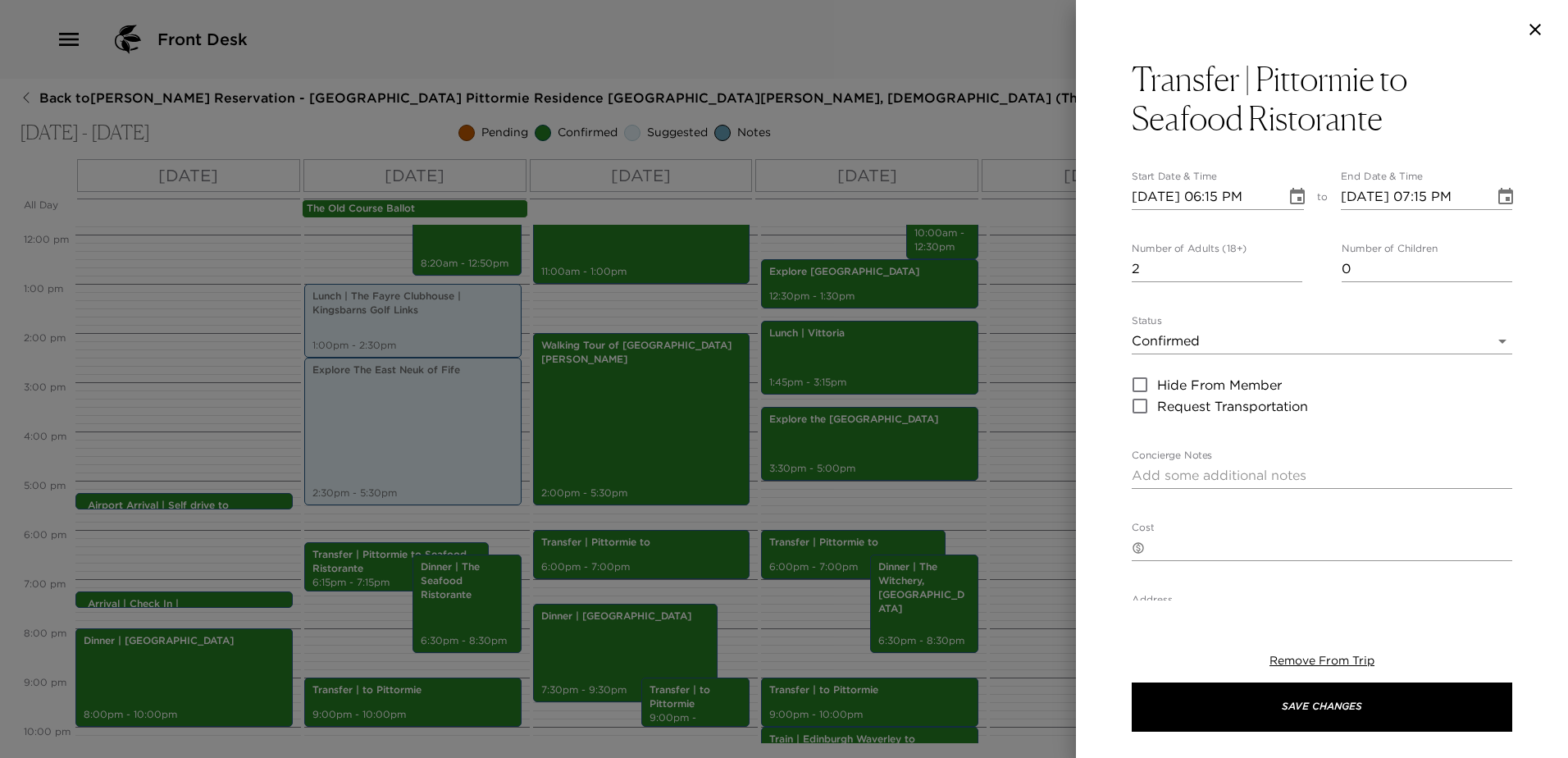
click at [1496, 194] on icon "Choose date, selected date is Sep 6, 2025" at bounding box center [1506, 197] width 20 height 20
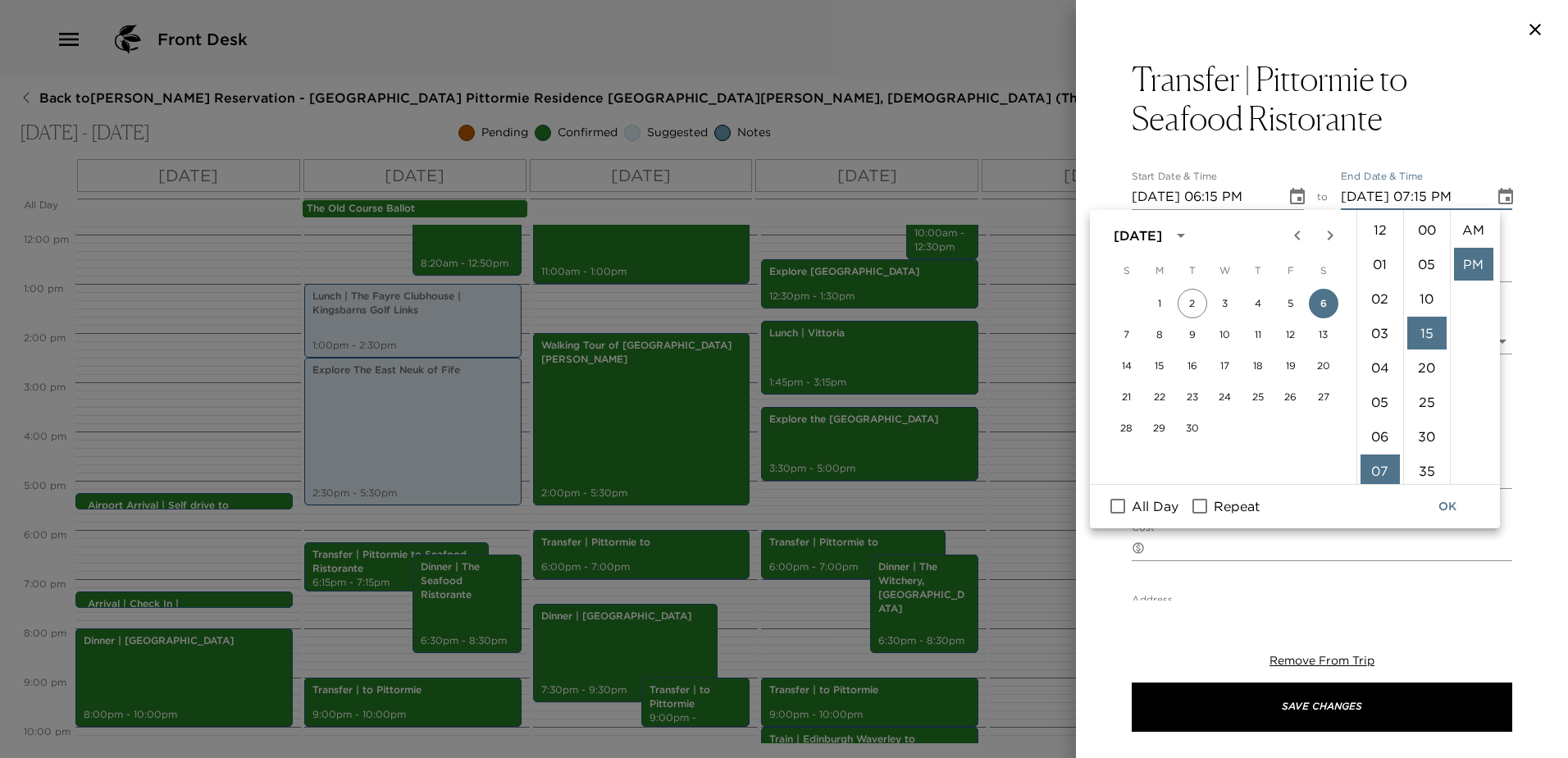
scroll to position [34, 0]
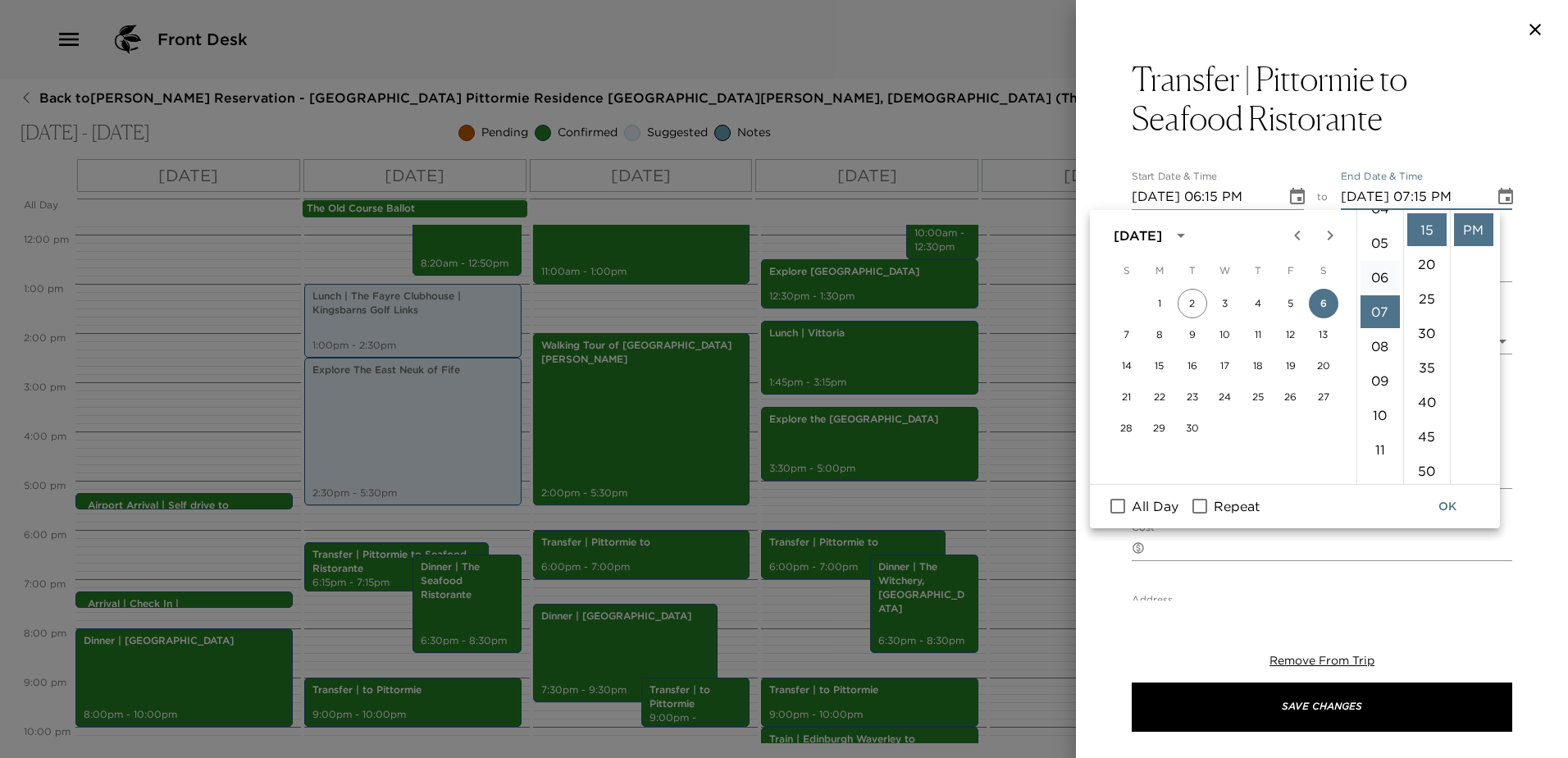
click at [1373, 271] on li "06" at bounding box center [1380, 276] width 39 height 33
type input "[DATE] 06:15 PM"
click at [1435, 509] on button "OK" at bounding box center [1447, 507] width 53 height 30
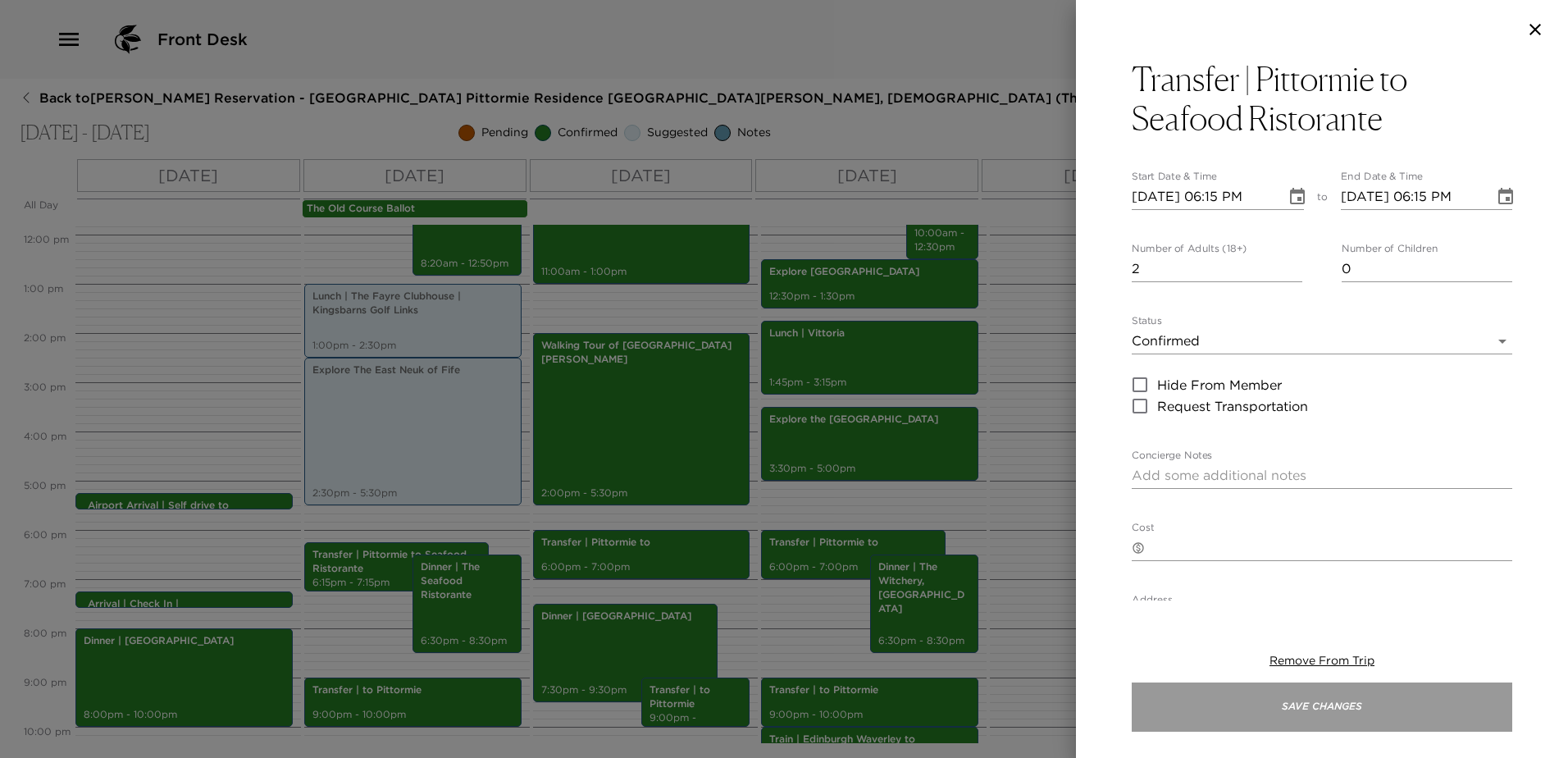
click at [1385, 713] on button "Save Changes" at bounding box center [1322, 707] width 380 height 49
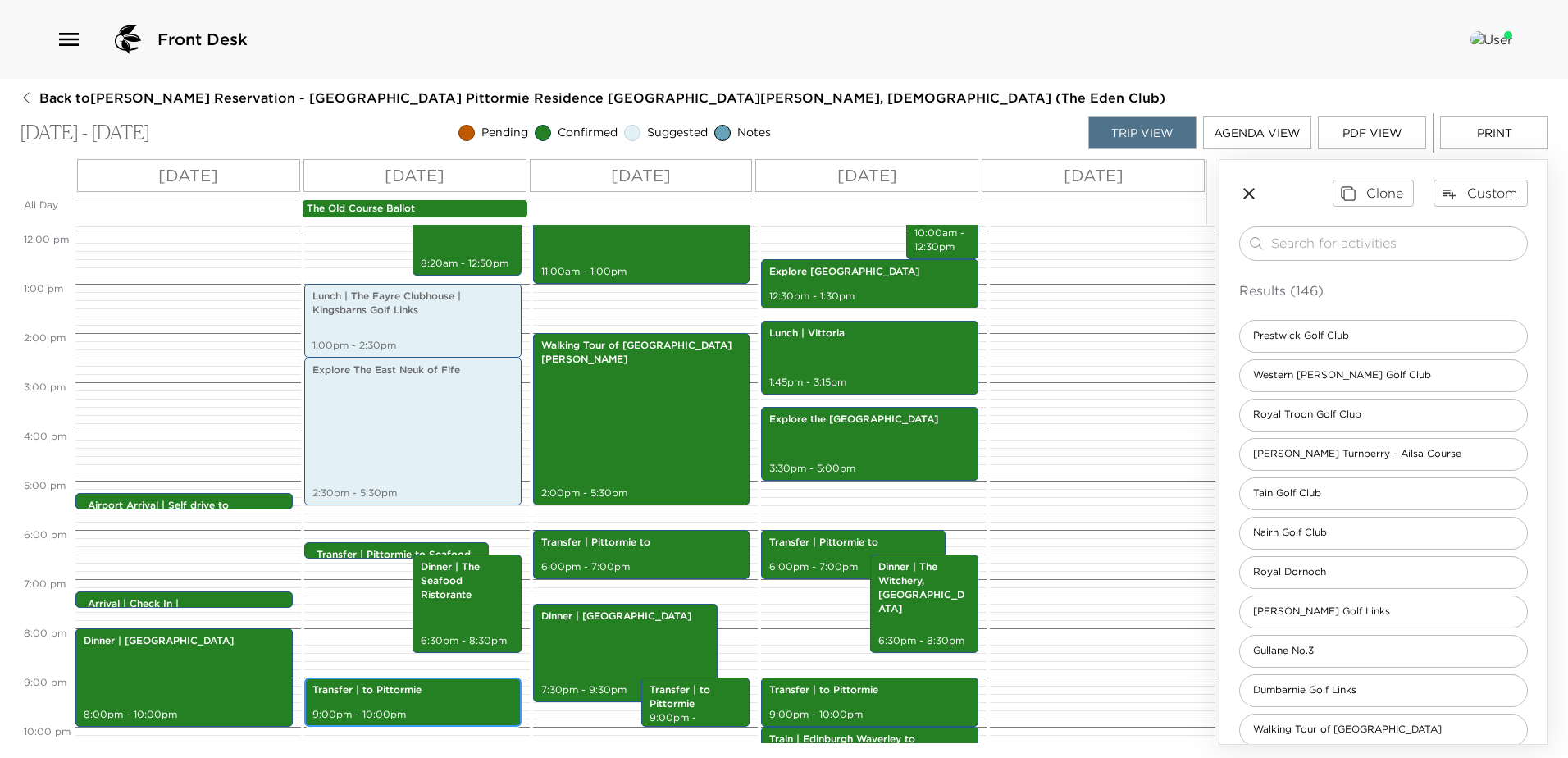
click at [457, 694] on p "Transfer | to Pittormie" at bounding box center [413, 690] width 201 height 14
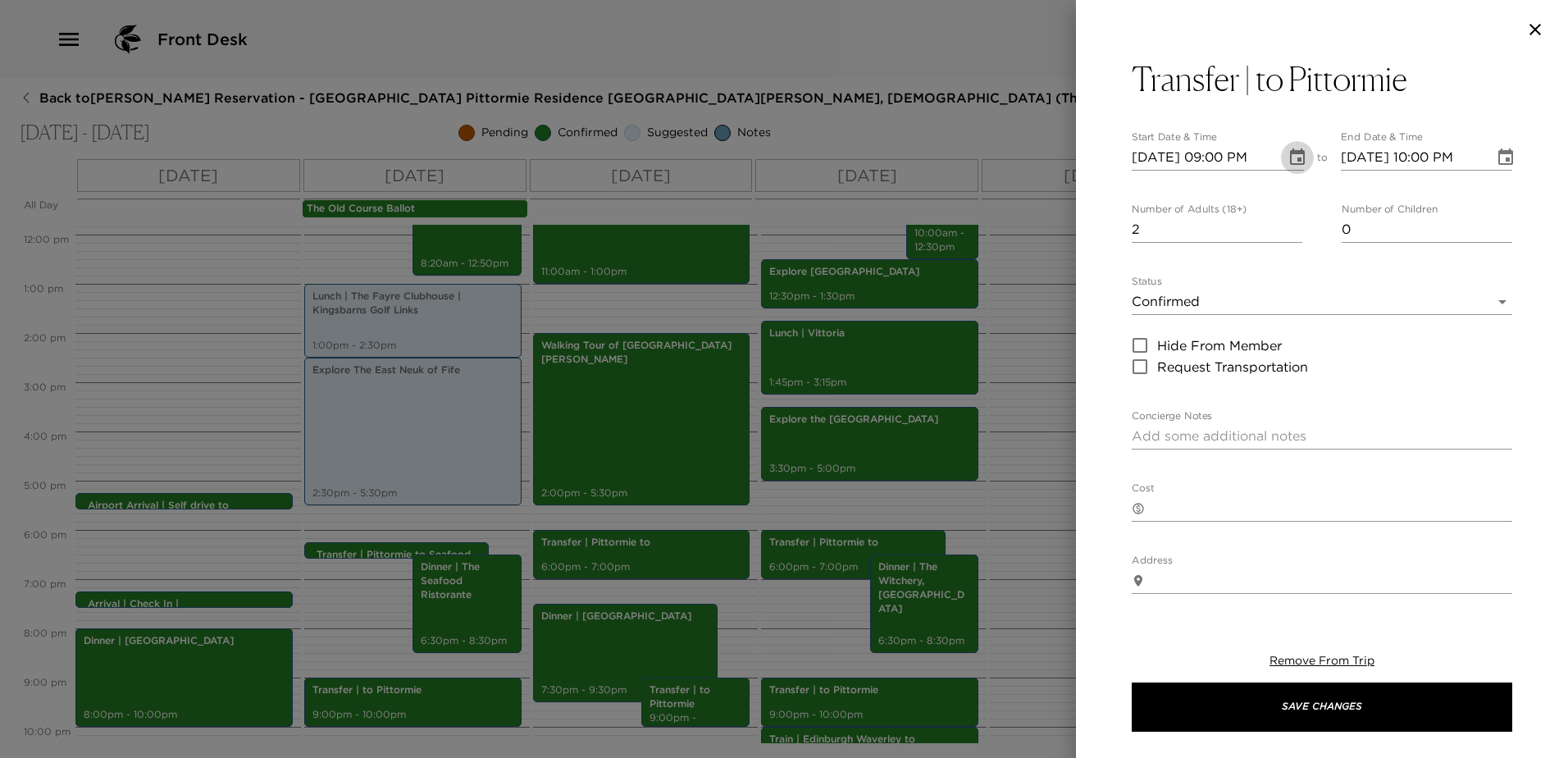
click at [1290, 157] on icon "Choose date, selected date is Sep 6, 2025" at bounding box center [1298, 157] width 15 height 17
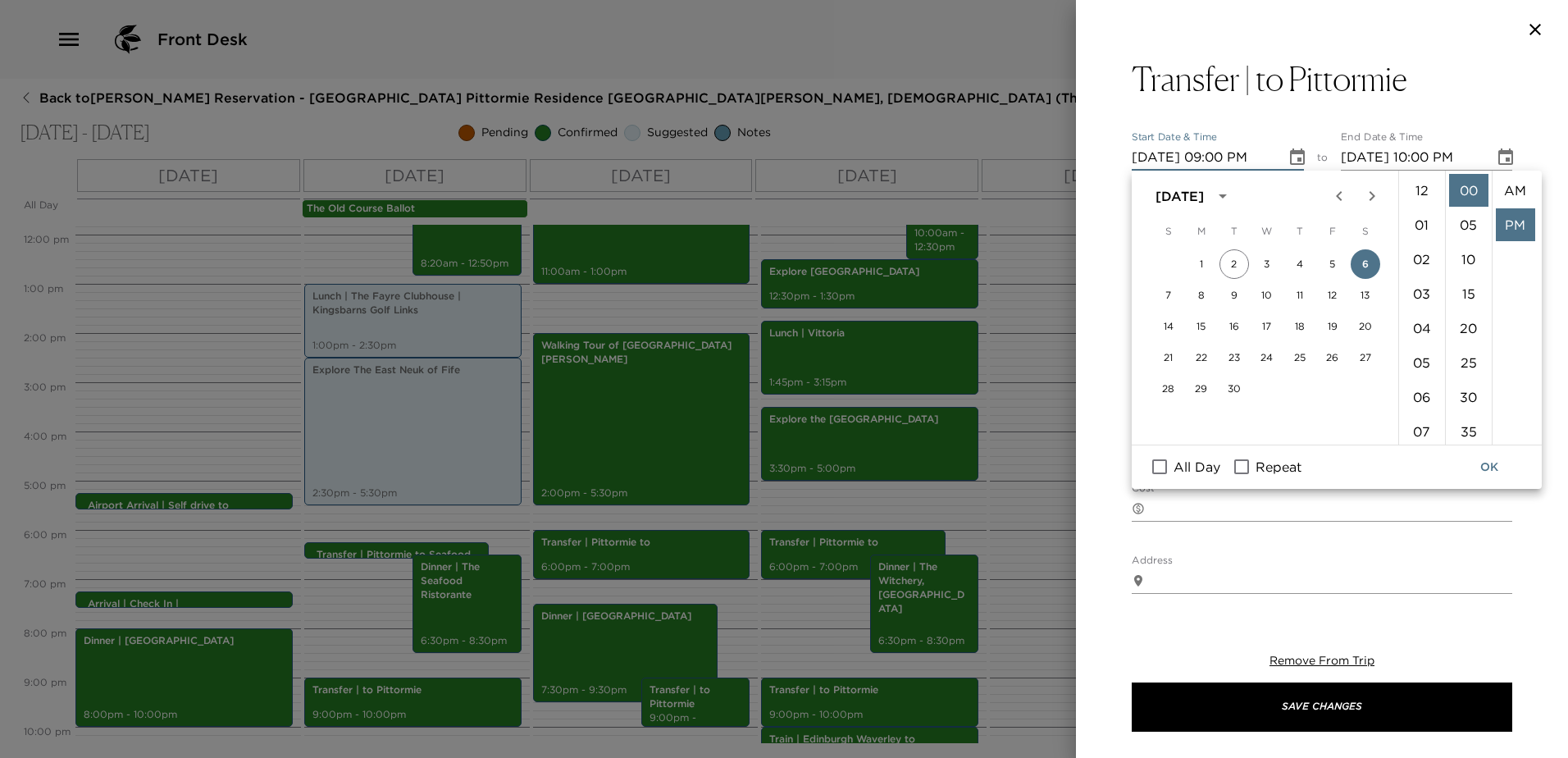
scroll to position [34, 0]
click at [1418, 235] on li "08" at bounding box center [1421, 237] width 39 height 33
click at [1465, 384] on li "30" at bounding box center [1468, 396] width 39 height 33
type input "[DATE] 08:30 PM"
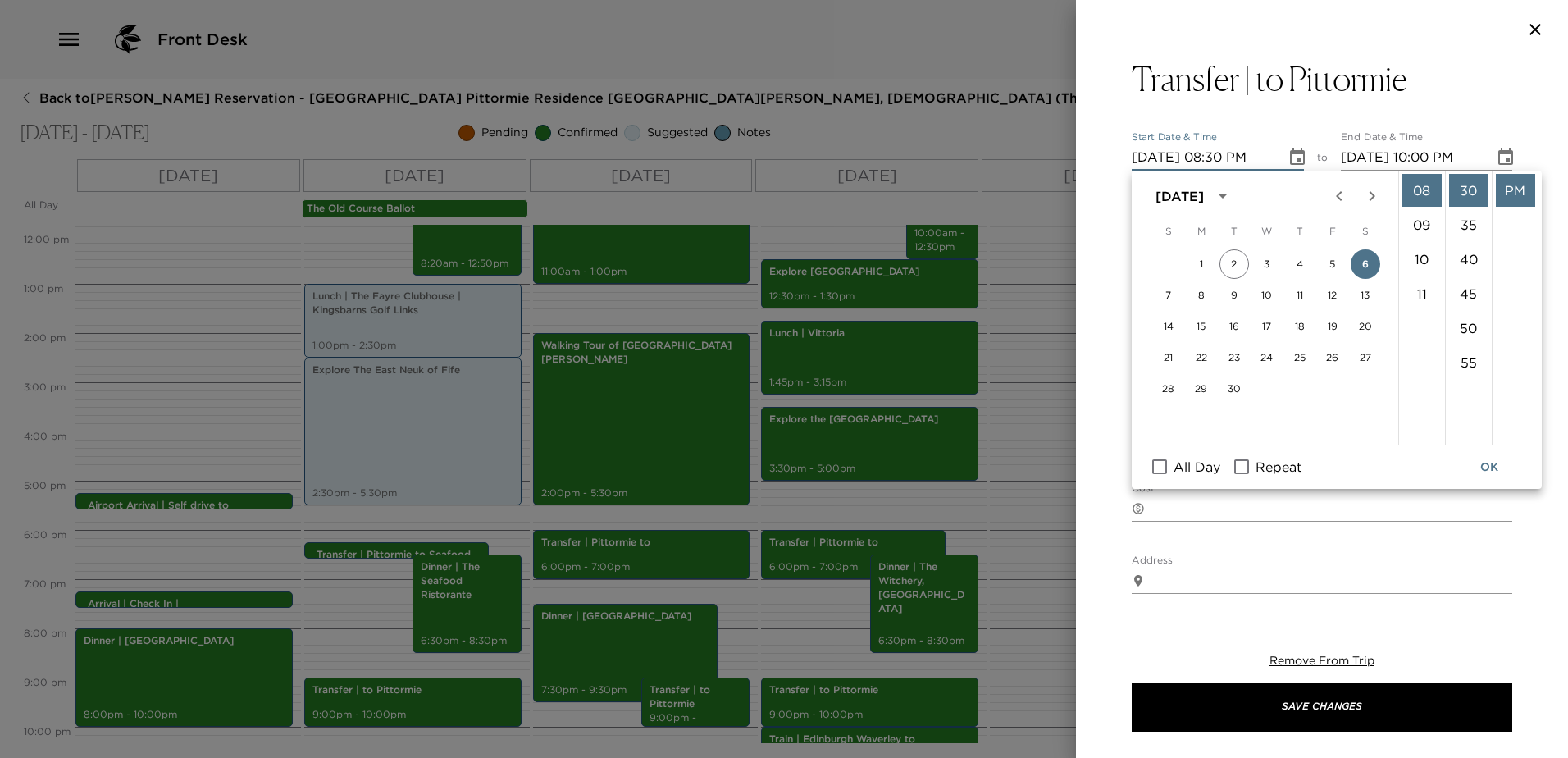
click at [1496, 157] on icon "Choose date, selected date is Sep 6, 2025" at bounding box center [1506, 157] width 20 height 20
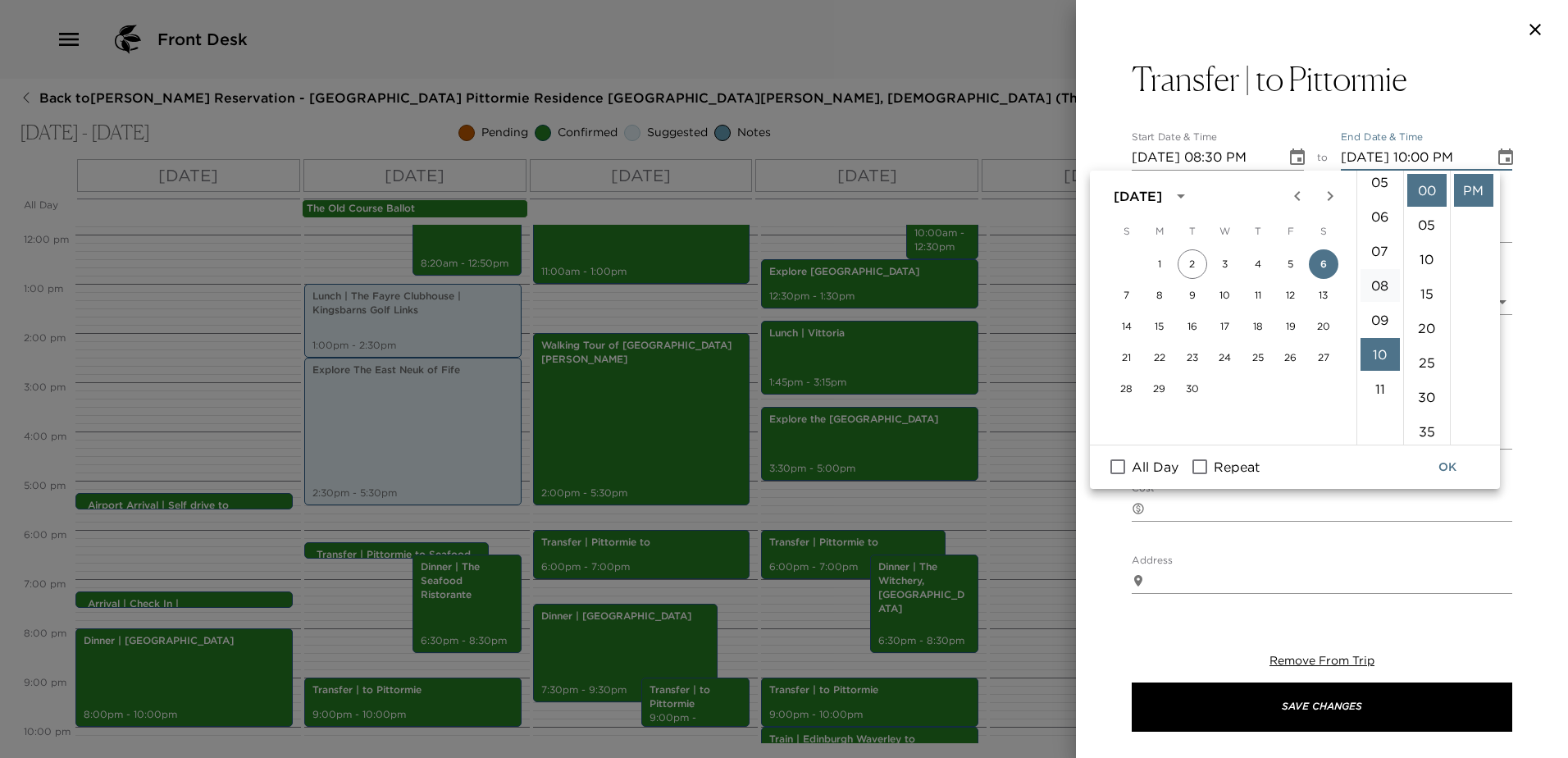
click at [1381, 288] on li "08" at bounding box center [1380, 285] width 39 height 33
type input "[DATE] 09:30 PM"
click at [1452, 471] on button "OK" at bounding box center [1447, 467] width 53 height 30
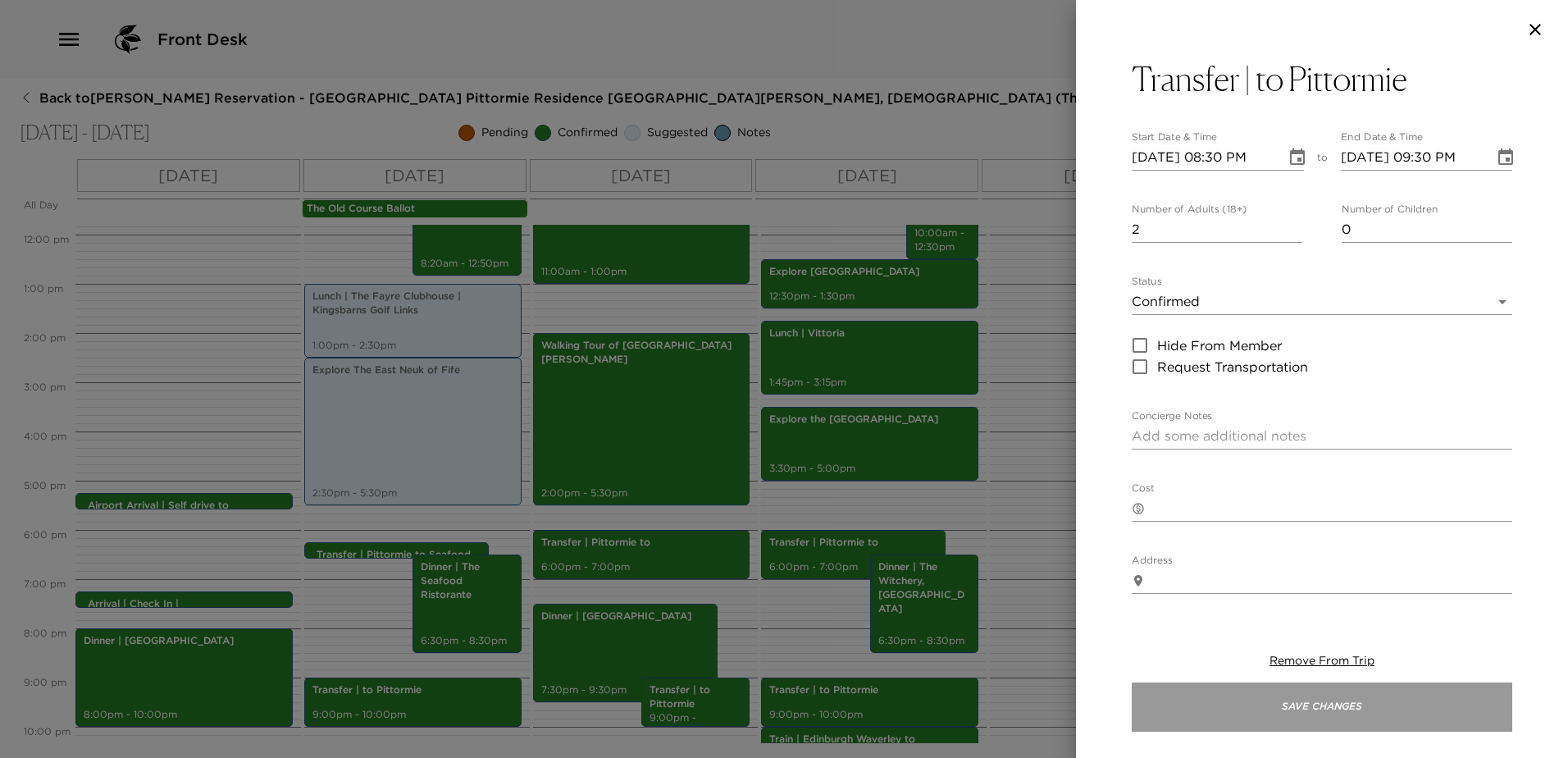
click at [1353, 711] on button "Save Changes" at bounding box center [1322, 707] width 380 height 49
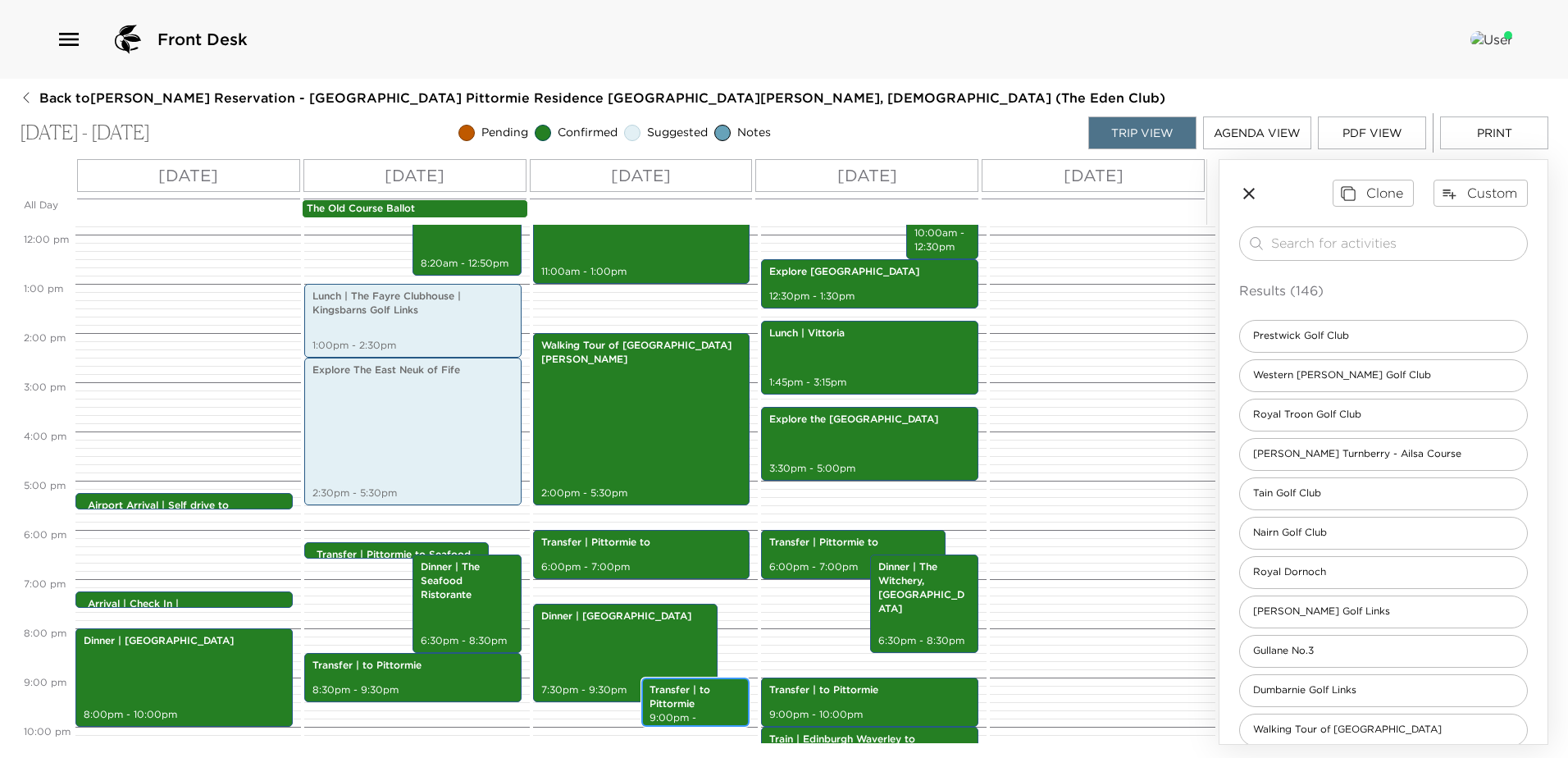
click at [696, 694] on p "Transfer | to Pittormie" at bounding box center [696, 697] width 92 height 28
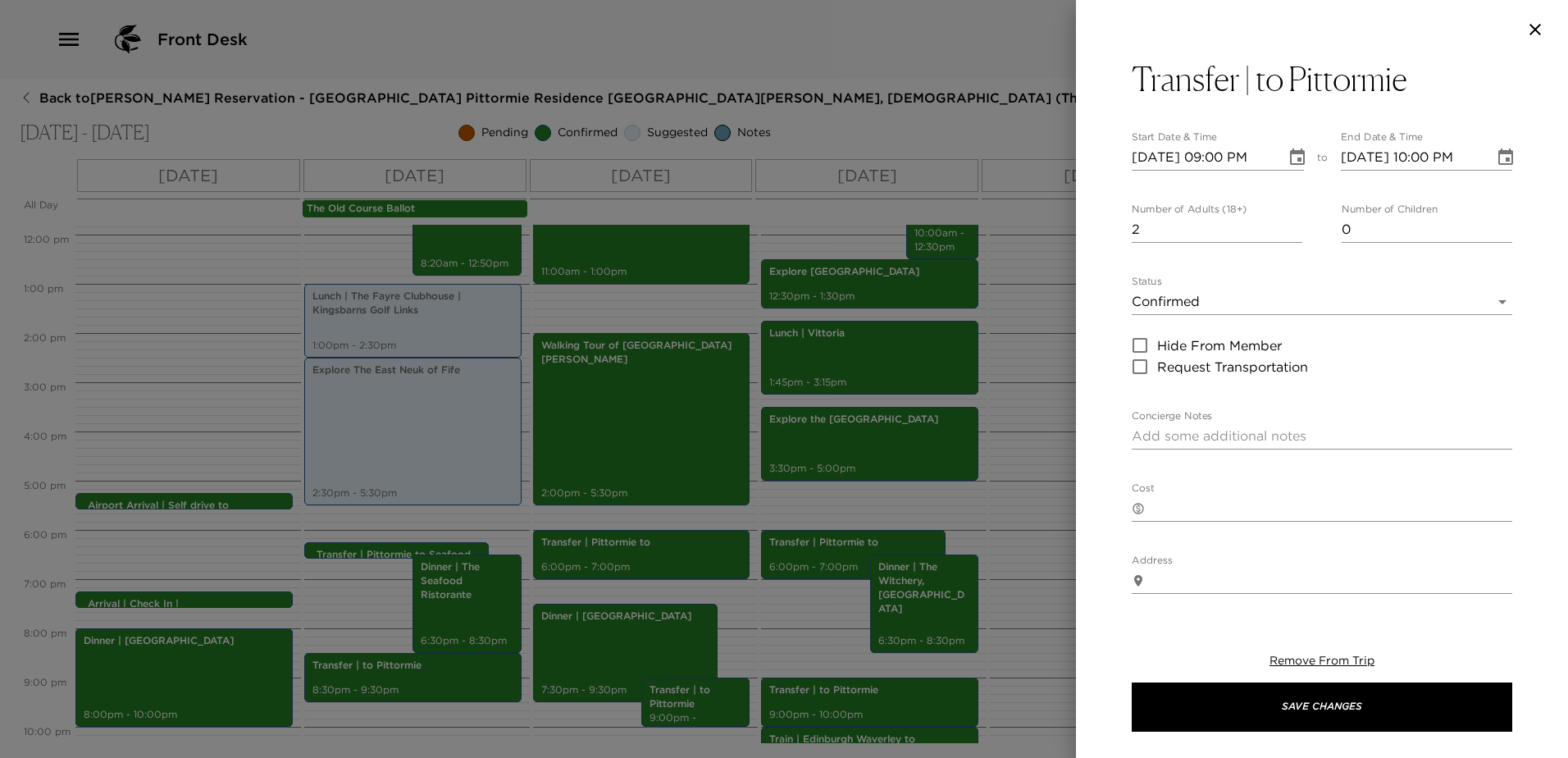
click at [1296, 157] on icon "Choose date, selected date is Sep 7, 2025" at bounding box center [1298, 157] width 20 height 20
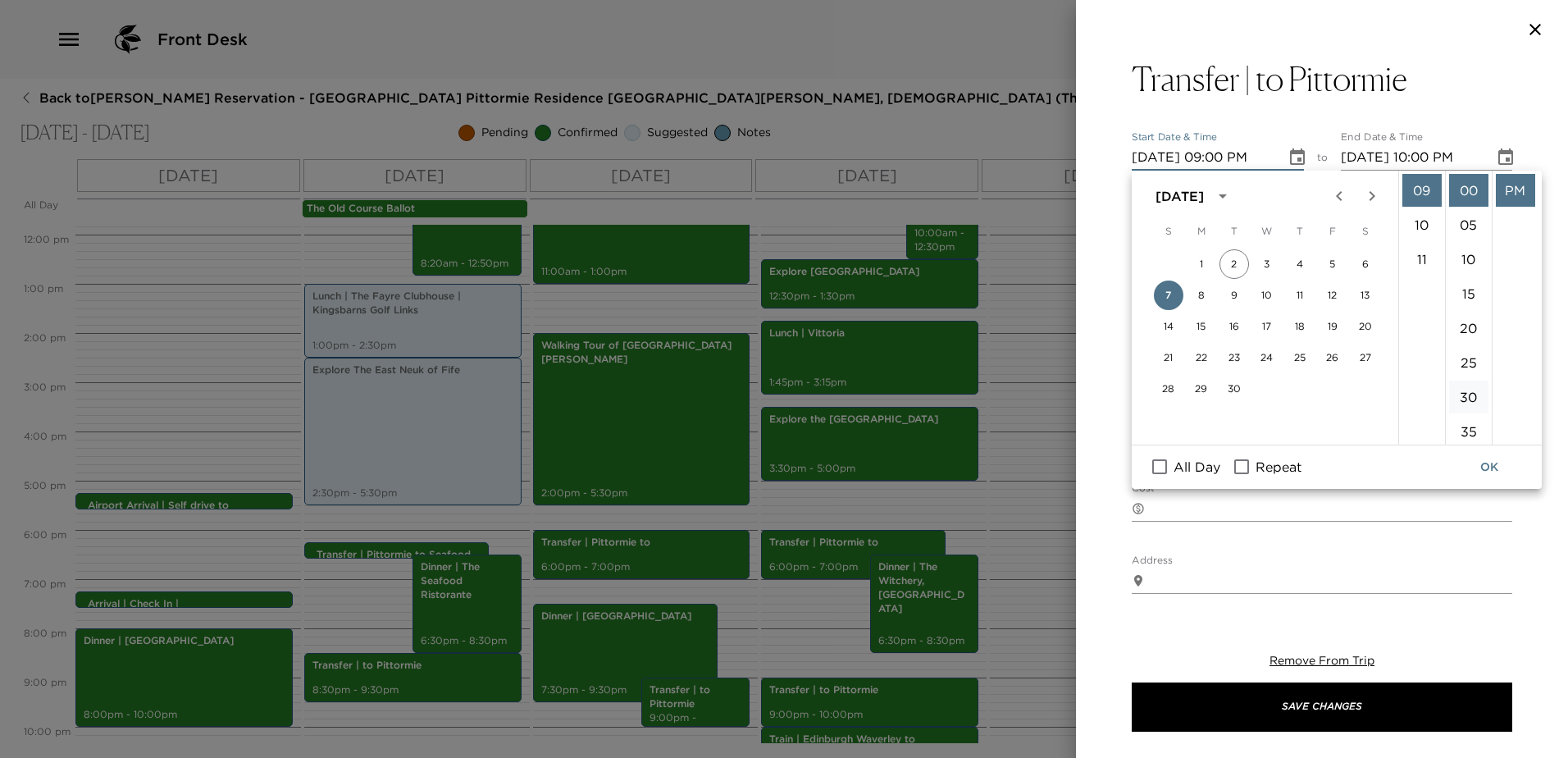
click at [1477, 393] on li "30" at bounding box center [1468, 396] width 39 height 33
type input "[DATE] 09:30 PM"
click at [1499, 164] on icon "Choose date, selected date is Sep 7, 2025" at bounding box center [1506, 157] width 15 height 17
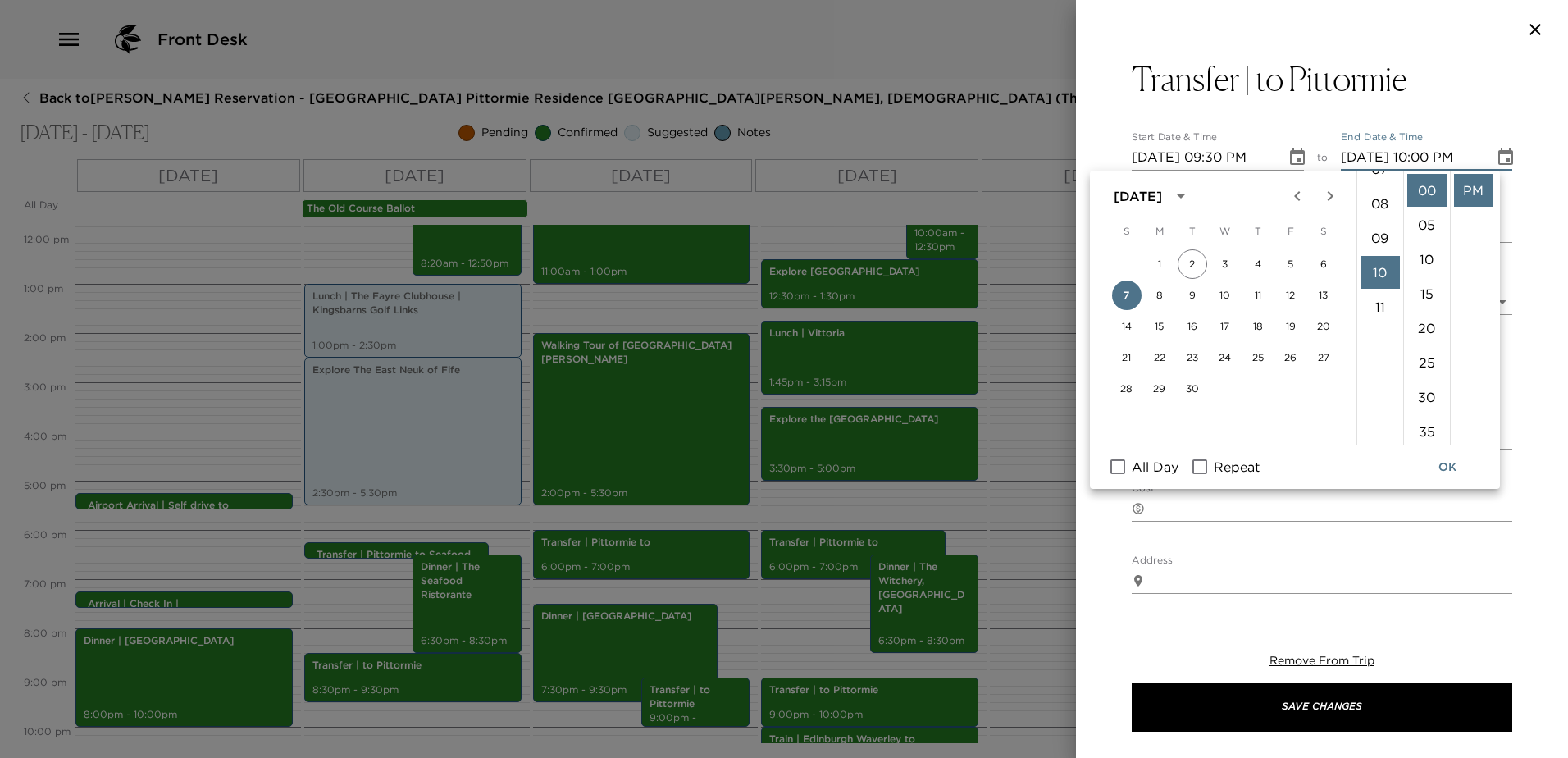
drag, startPoint x: 1371, startPoint y: 235, endPoint x: 1382, endPoint y: 255, distance: 22.8
click at [1375, 240] on li "09" at bounding box center [1380, 237] width 39 height 33
type input "[DATE] 10:30 PM"
click at [1442, 461] on button "OK" at bounding box center [1447, 467] width 53 height 30
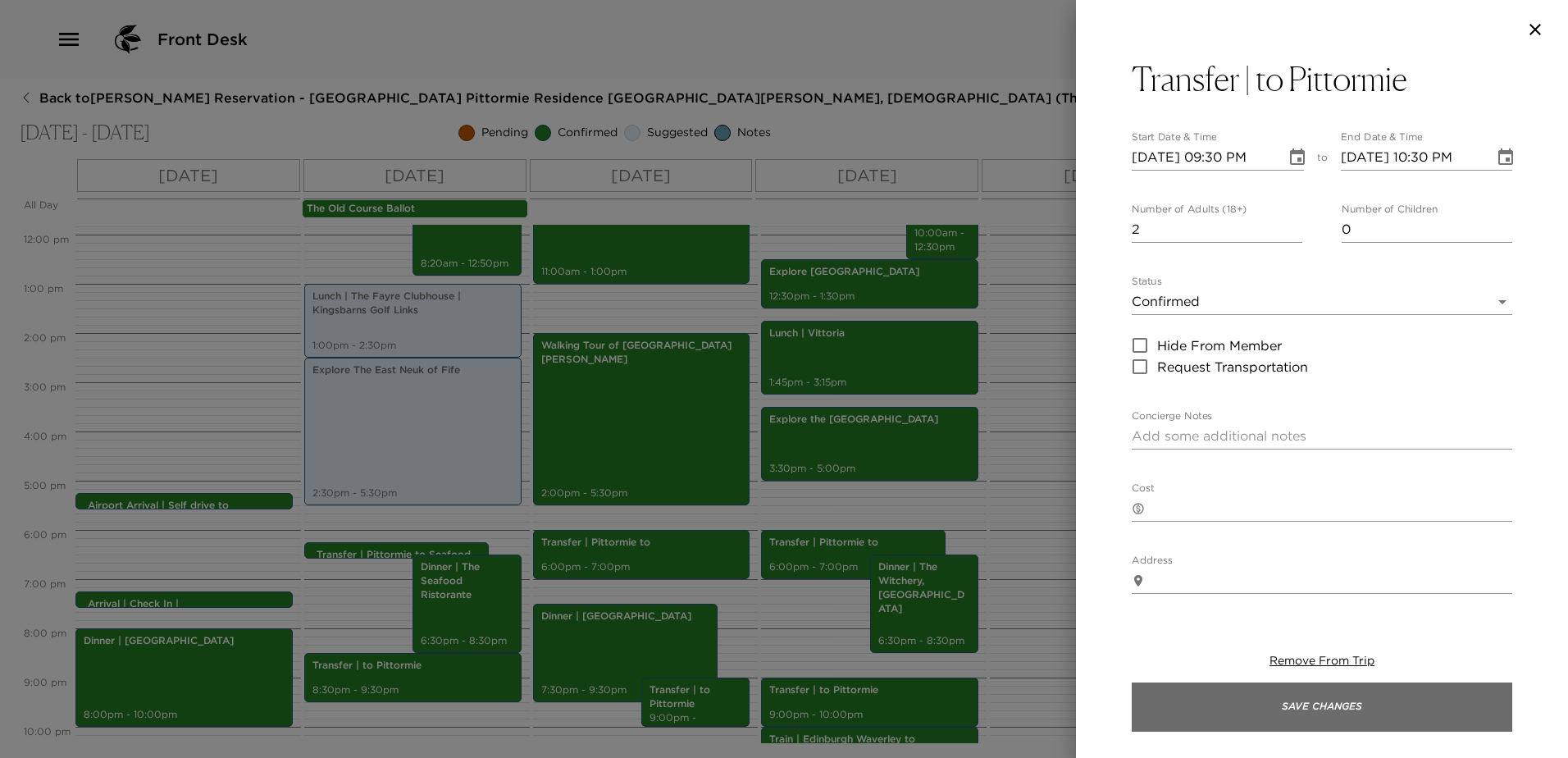
click at [1280, 689] on button "Save Changes" at bounding box center [1322, 707] width 380 height 49
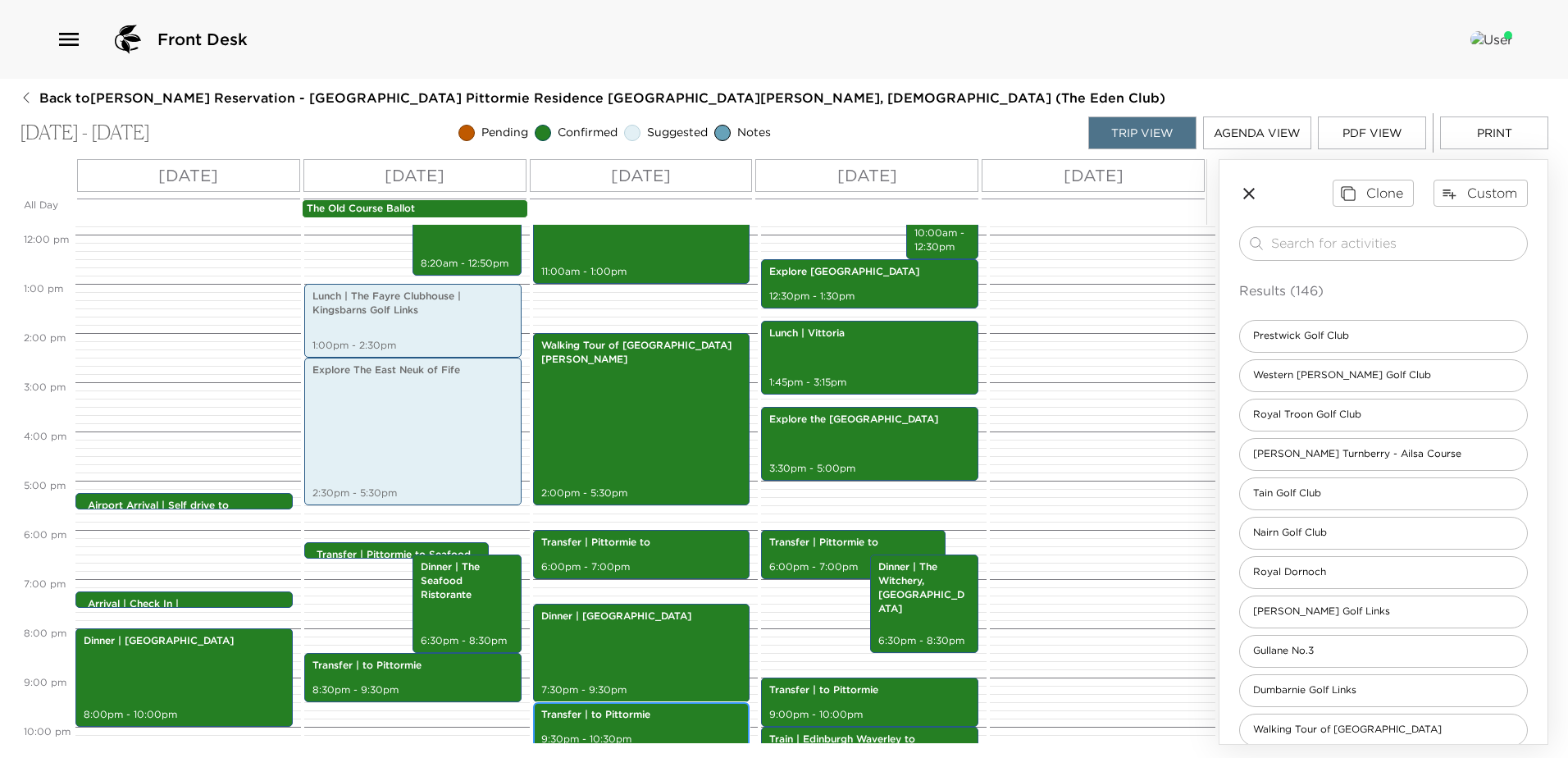
click at [694, 714] on p "Transfer | to Pittormie" at bounding box center [641, 714] width 201 height 14
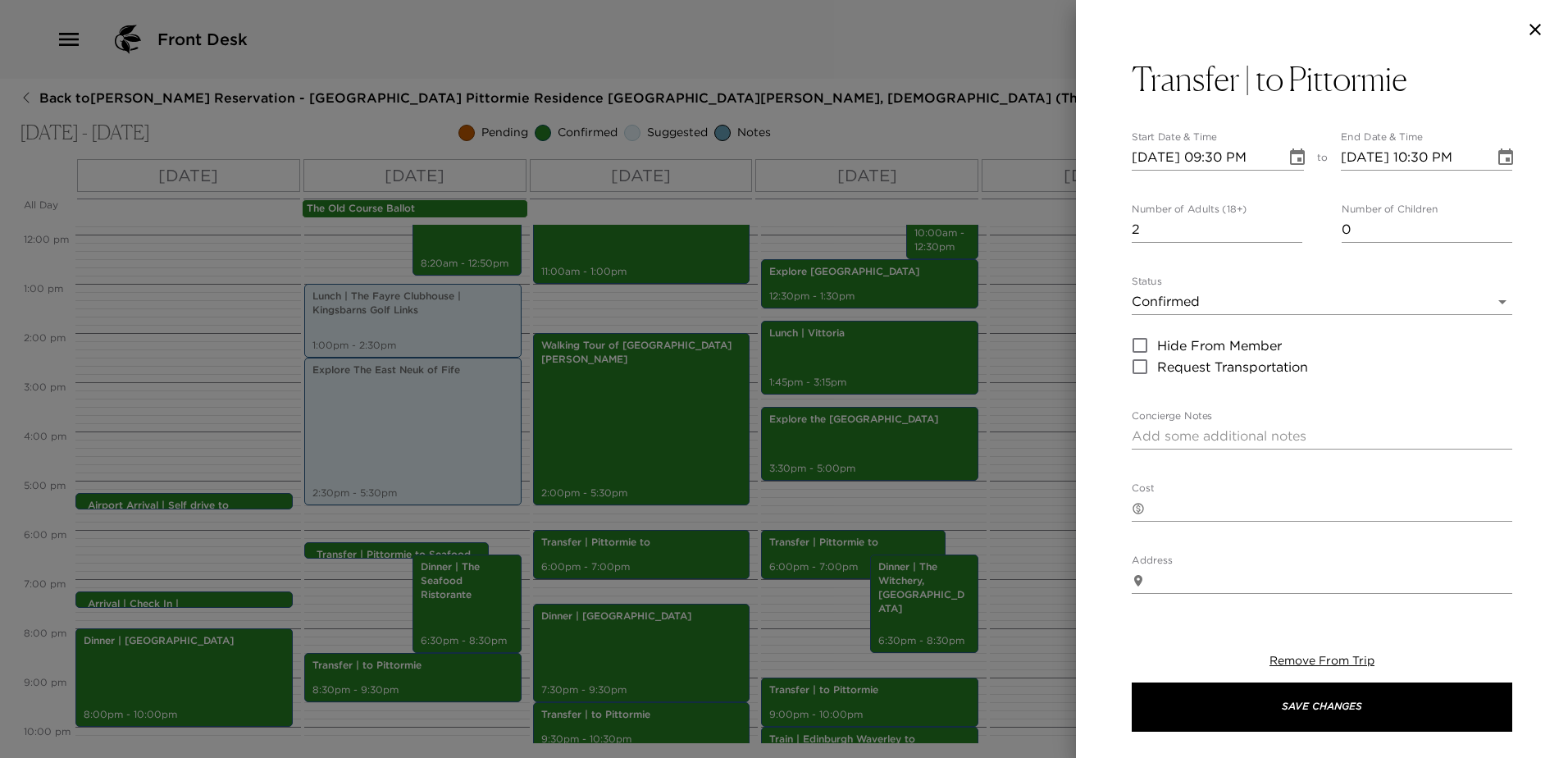
click at [1498, 161] on icon "Choose date, selected date is Sep 7, 2025" at bounding box center [1506, 157] width 20 height 20
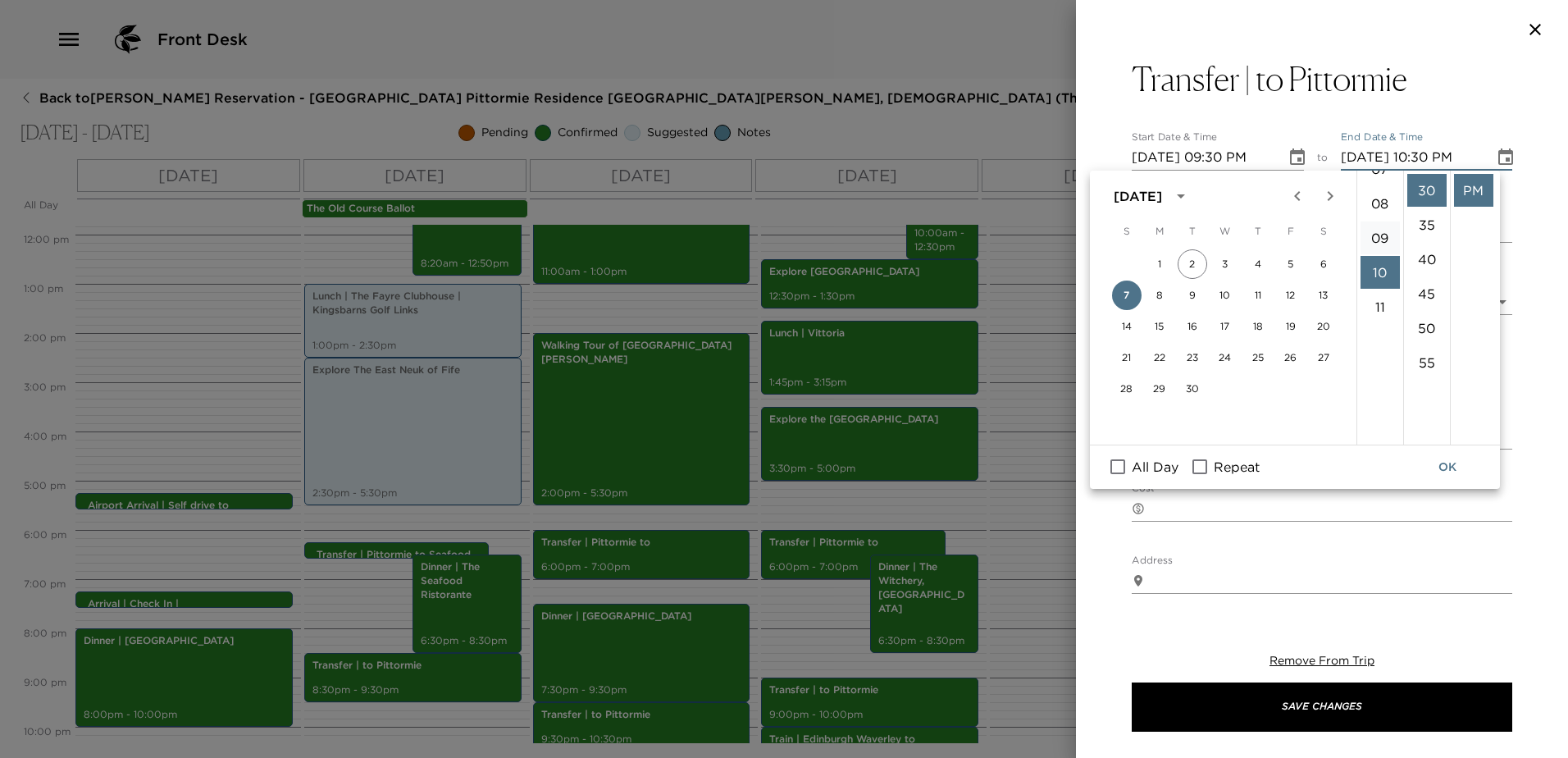
click at [1376, 237] on li "09" at bounding box center [1380, 237] width 39 height 33
type input "[DATE] 09:30 PM"
click at [1445, 462] on button "OK" at bounding box center [1447, 467] width 53 height 30
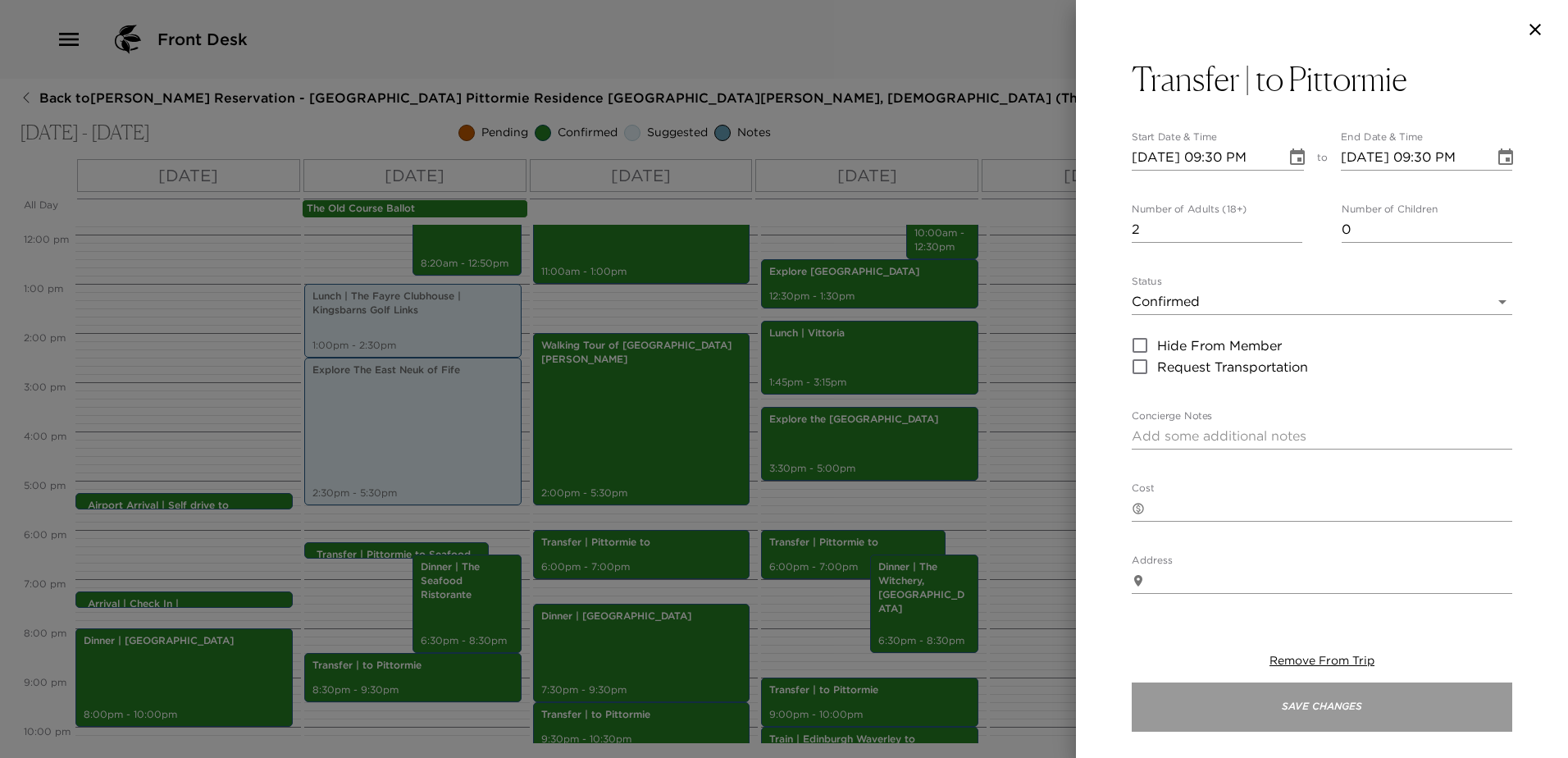
click at [1378, 706] on button "Save Changes" at bounding box center [1322, 707] width 380 height 49
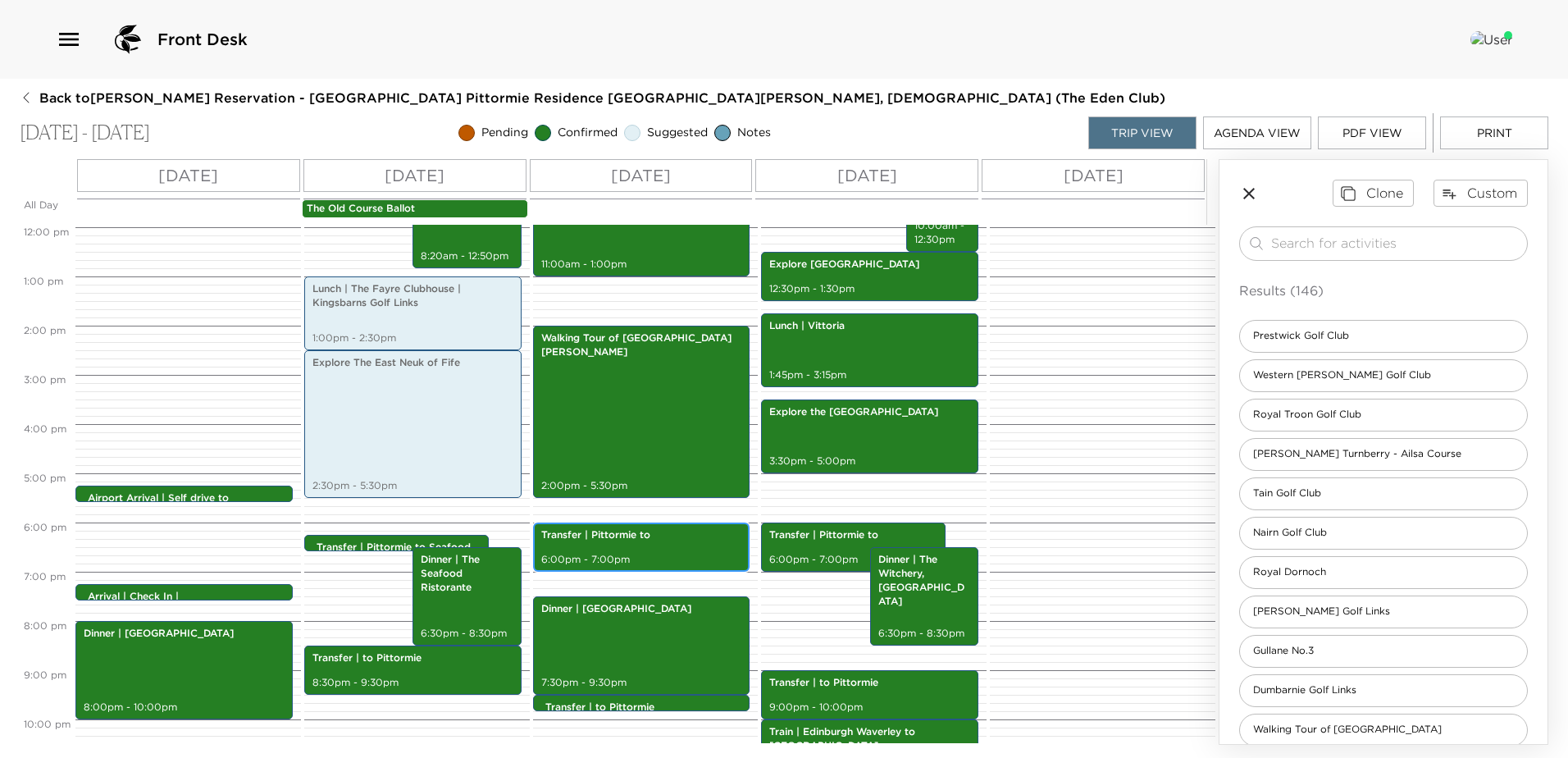
click at [598, 546] on div "Transfer | Pittormie to 6:00pm - 7:00pm" at bounding box center [642, 547] width 208 height 44
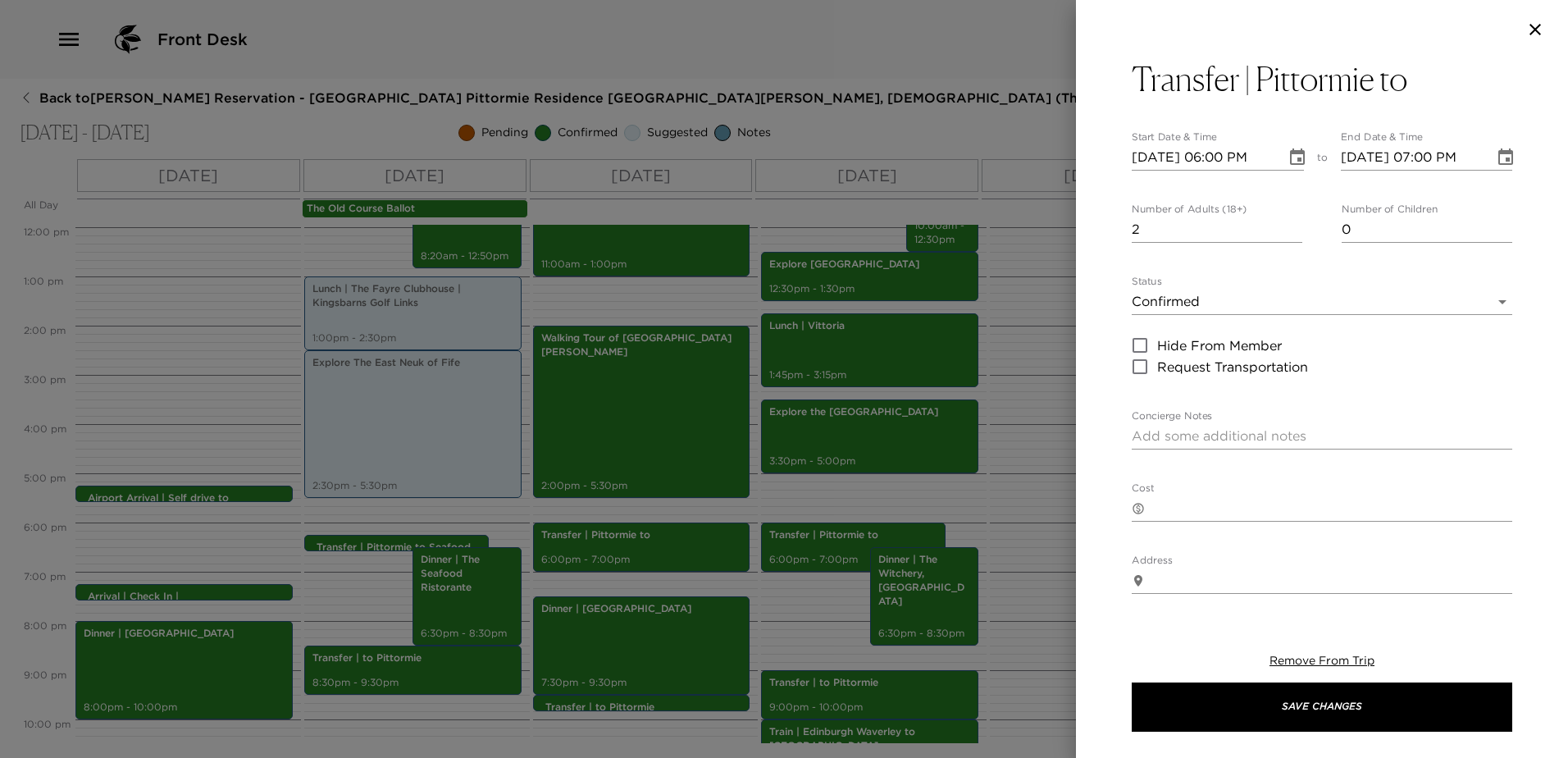
click at [1288, 155] on icon "Choose date, selected date is Sep 7, 2025" at bounding box center [1298, 157] width 20 height 20
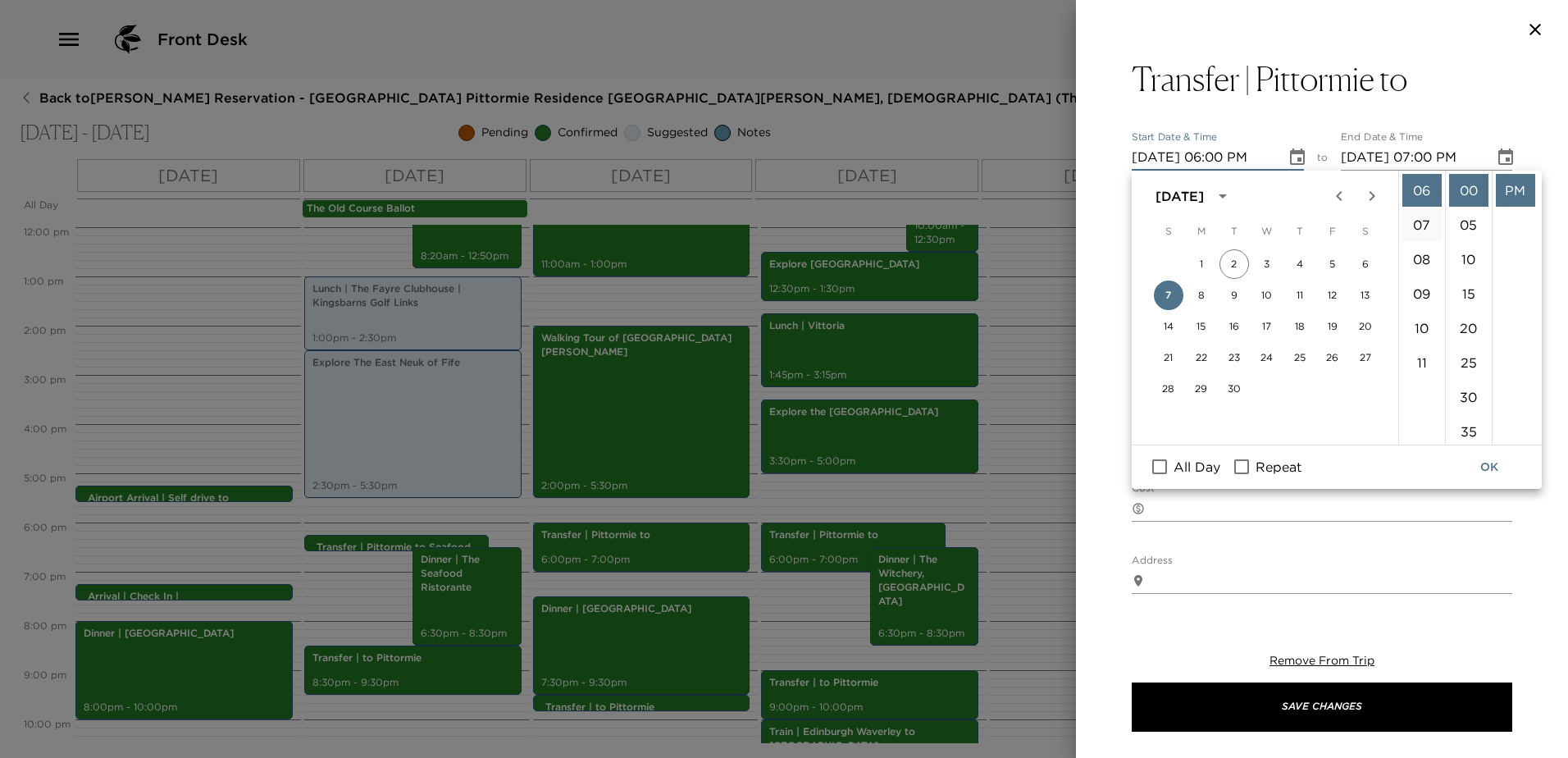
click at [1418, 229] on li "07" at bounding box center [1421, 224] width 39 height 33
click at [1471, 296] on li "15" at bounding box center [1468, 293] width 39 height 33
type input "[DATE] 07:15 PM"
click at [1499, 155] on icon "Choose date, selected date is Sep 7, 2025" at bounding box center [1506, 157] width 20 height 20
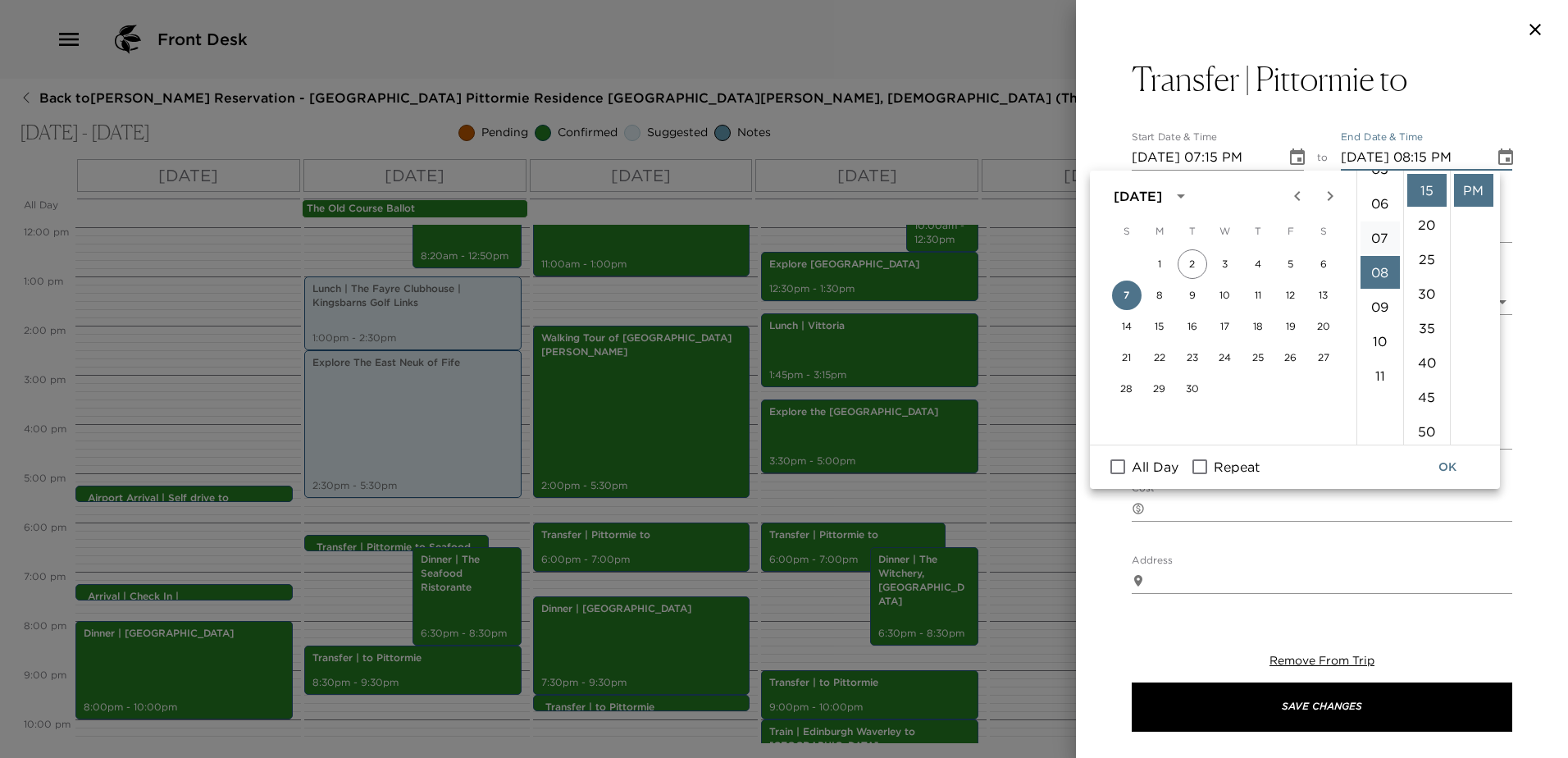
click at [1375, 238] on li "07" at bounding box center [1380, 237] width 39 height 33
type input "[DATE] 07:15 PM"
click at [1452, 467] on button "OK" at bounding box center [1447, 467] width 53 height 30
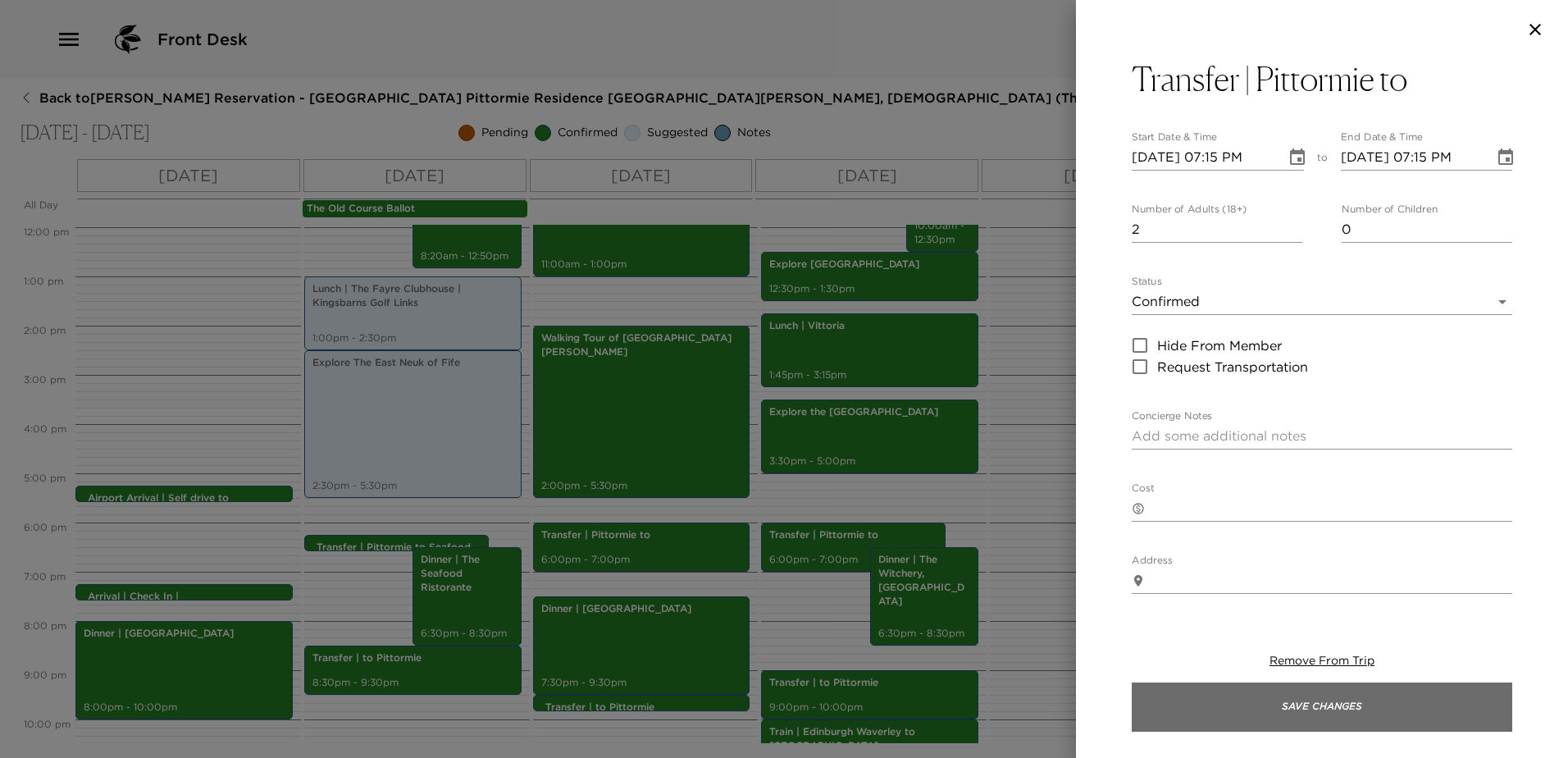
click at [1372, 704] on button "Save Changes" at bounding box center [1322, 707] width 380 height 49
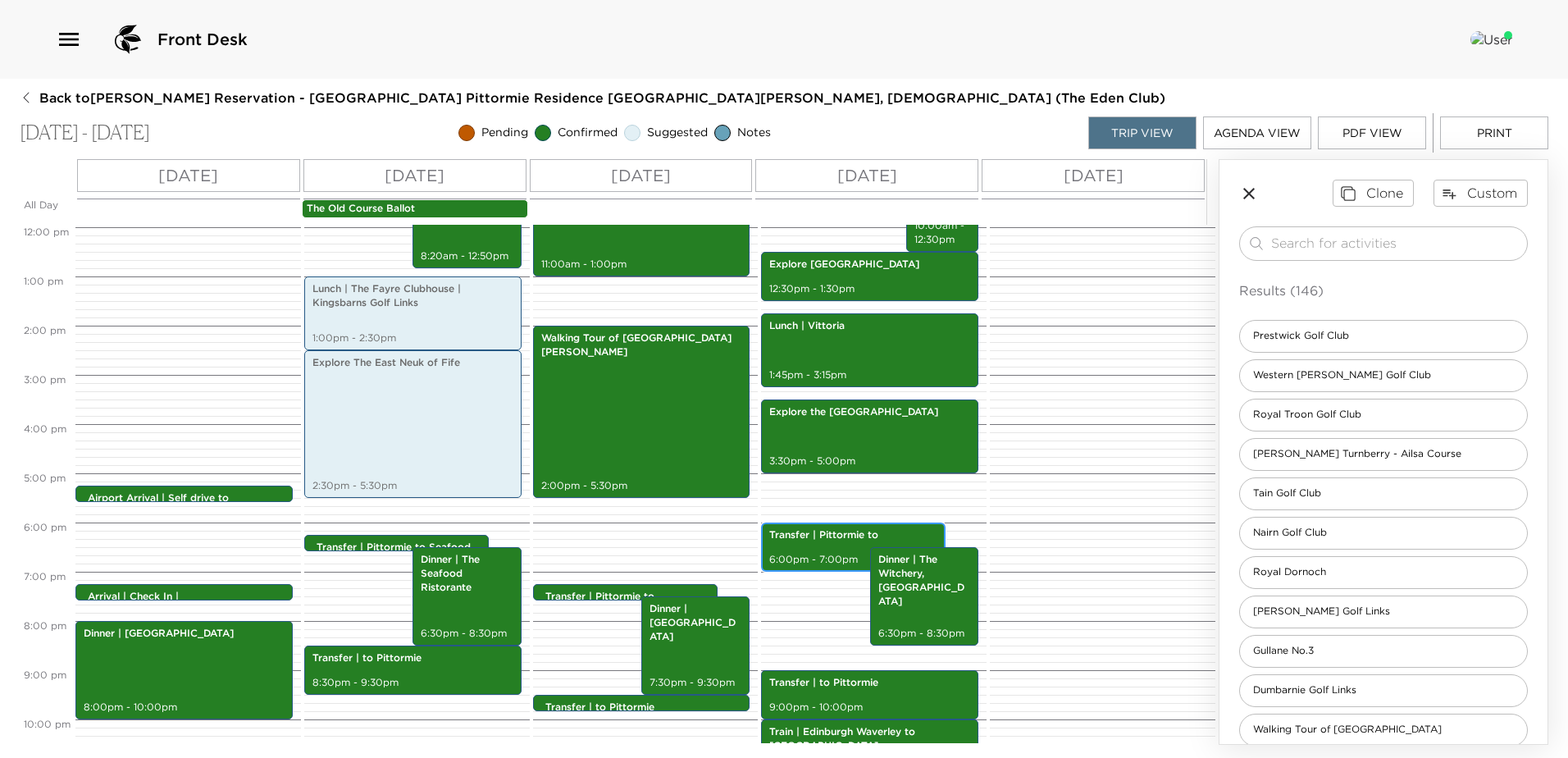
click at [814, 536] on p "Transfer | Pittormie to" at bounding box center [853, 535] width 168 height 14
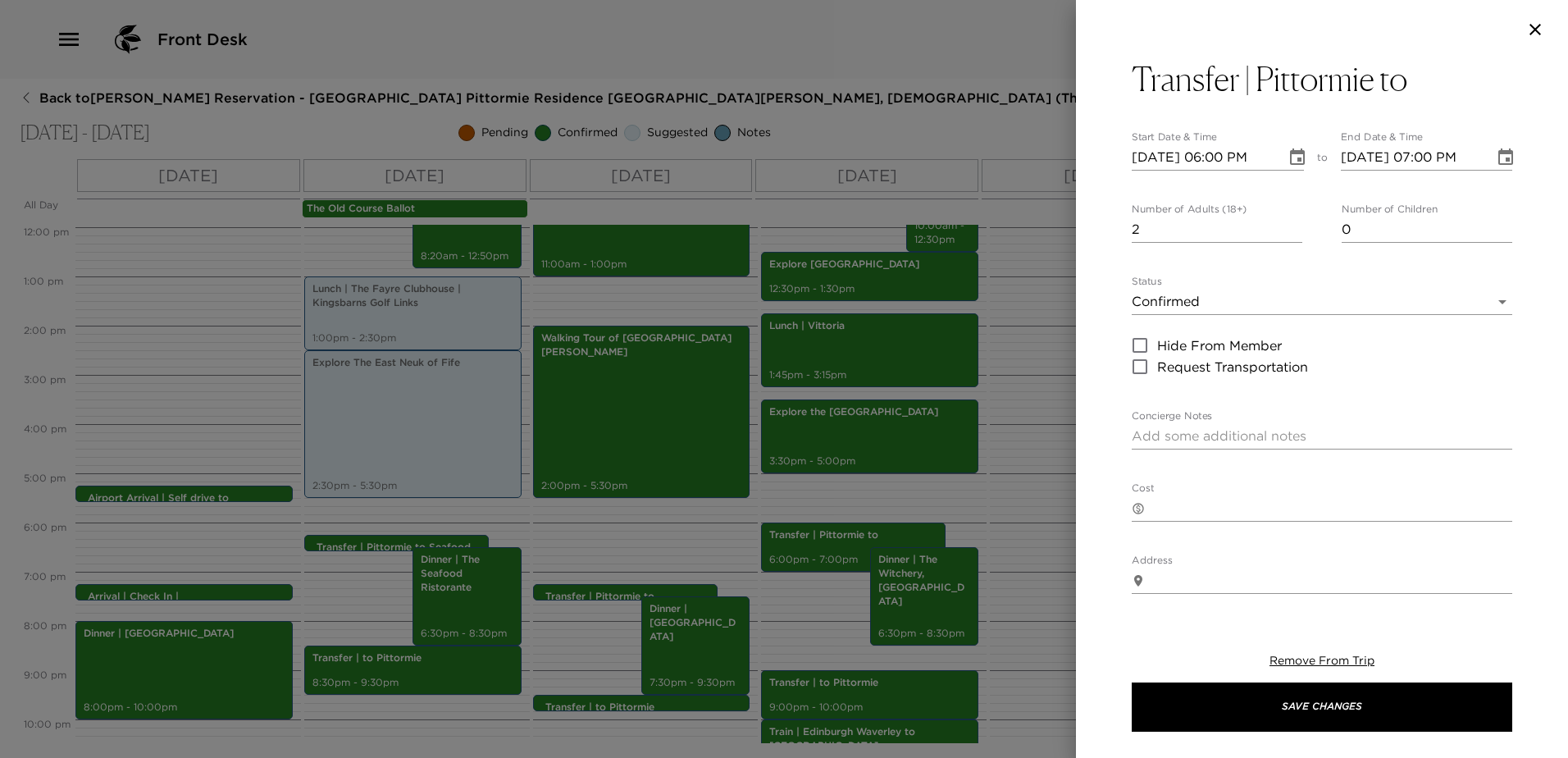
click at [1288, 151] on icon "Choose date, selected date is Sep 8, 2025" at bounding box center [1298, 157] width 20 height 20
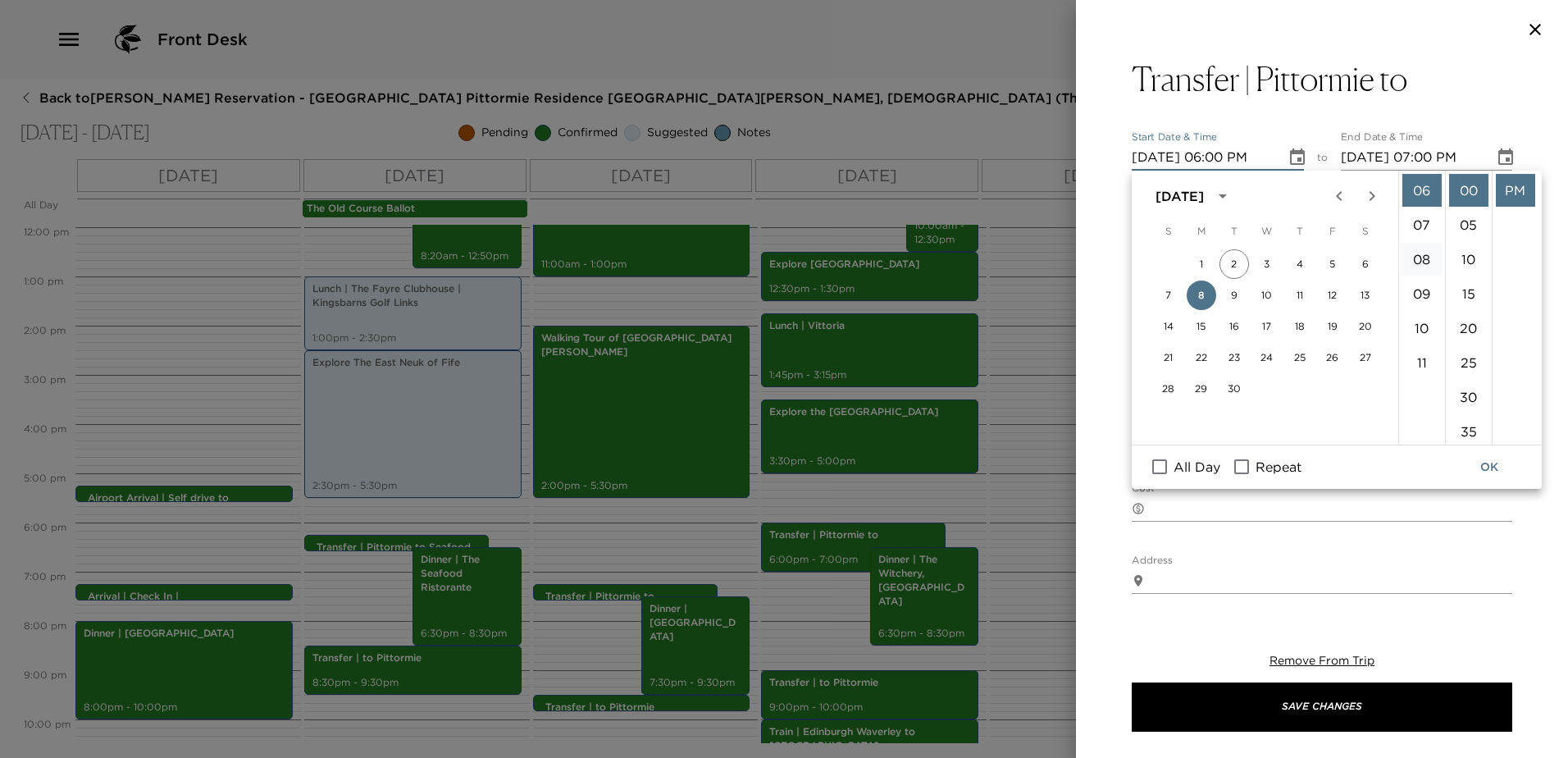
click at [1428, 251] on li "08" at bounding box center [1421, 259] width 39 height 33
type input "[DATE] 08:00 PM"
type input "[DATE] 09:00 PM"
click at [1473, 384] on li "30" at bounding box center [1468, 396] width 39 height 33
click at [1516, 193] on li "AM" at bounding box center [1515, 190] width 39 height 33
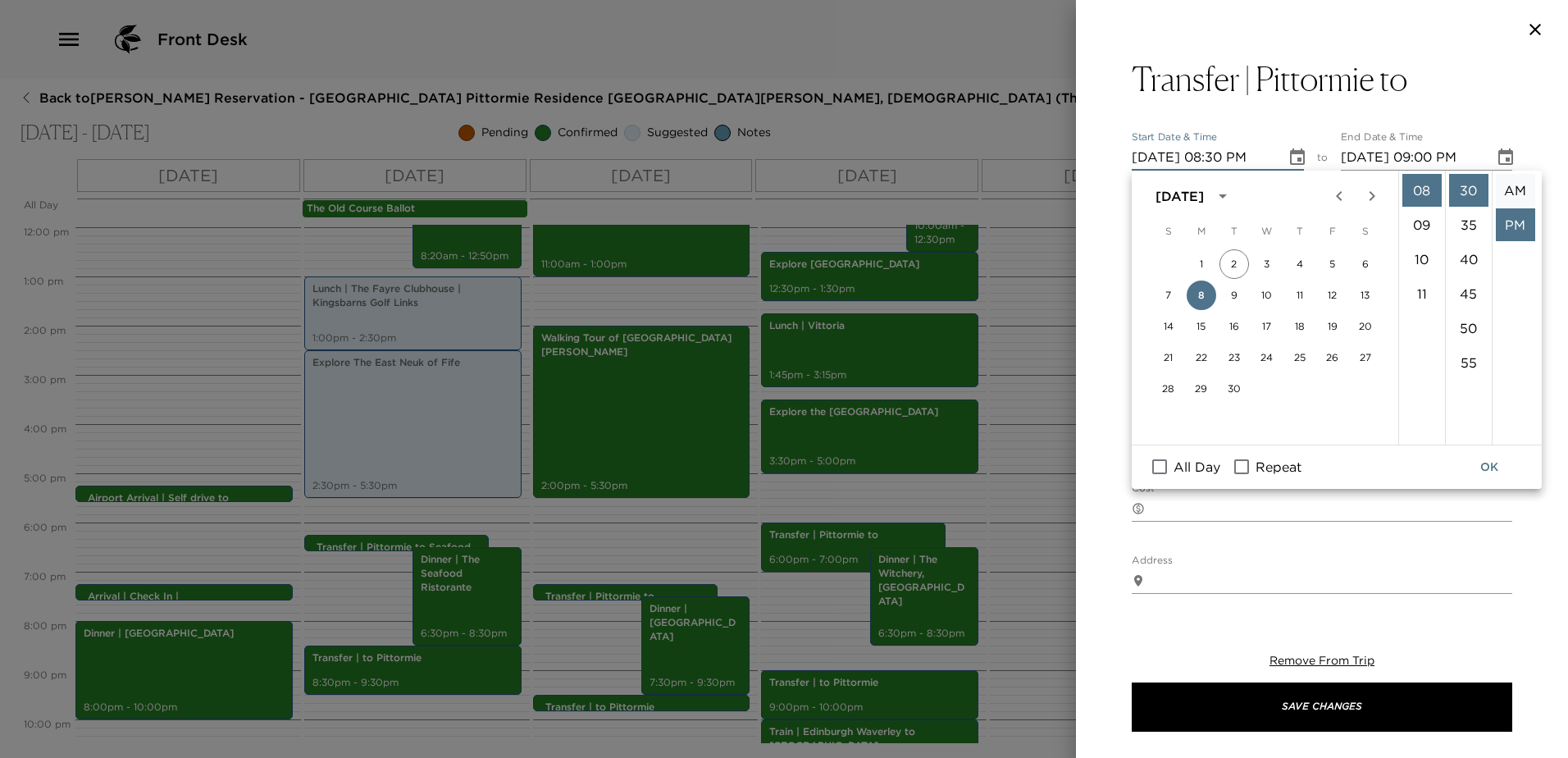
type input "[DATE] 08:30 AM"
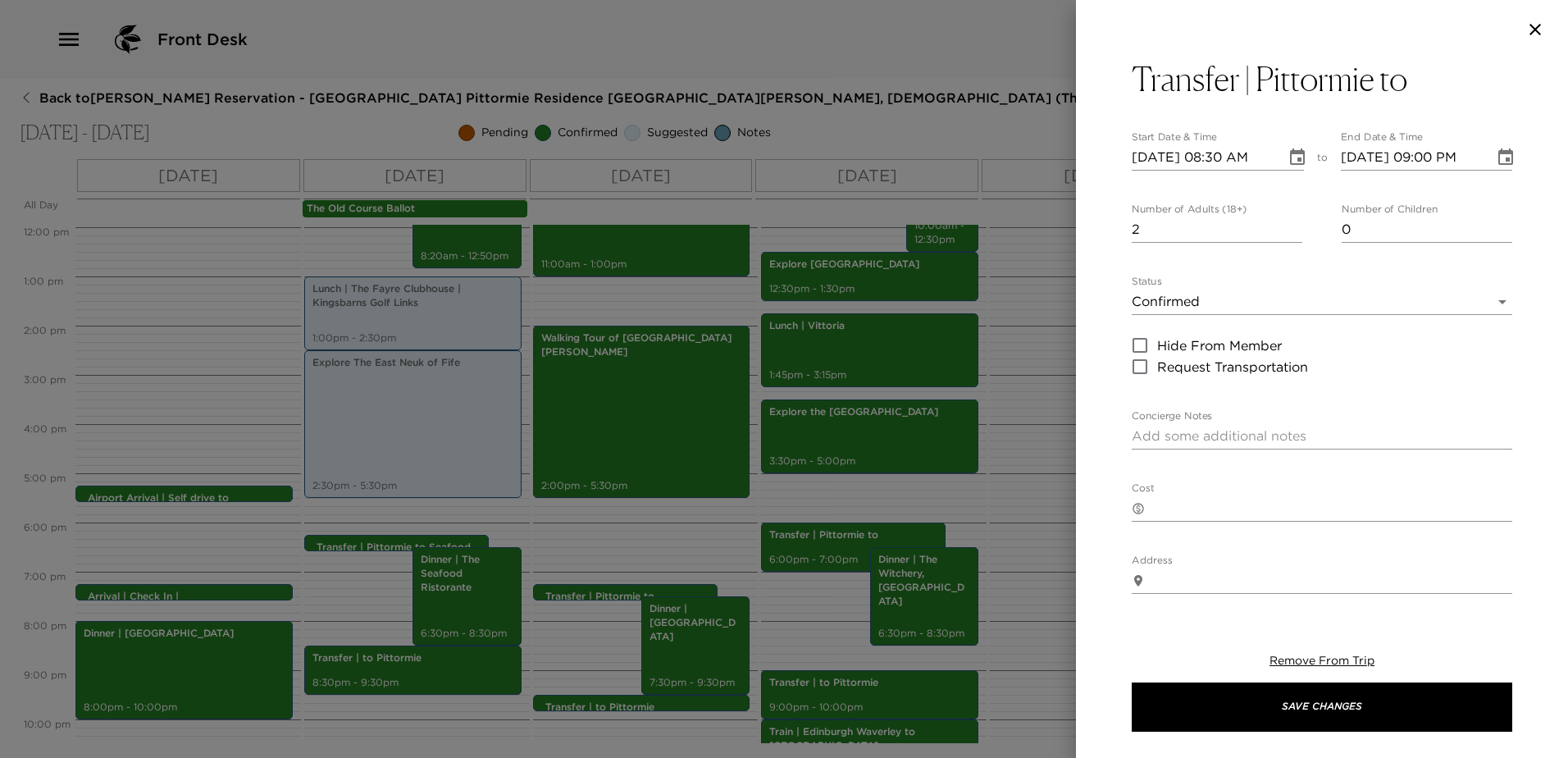
click at [1495, 141] on button "Choose date, selected date is Sep 8, 2025" at bounding box center [1505, 157] width 33 height 33
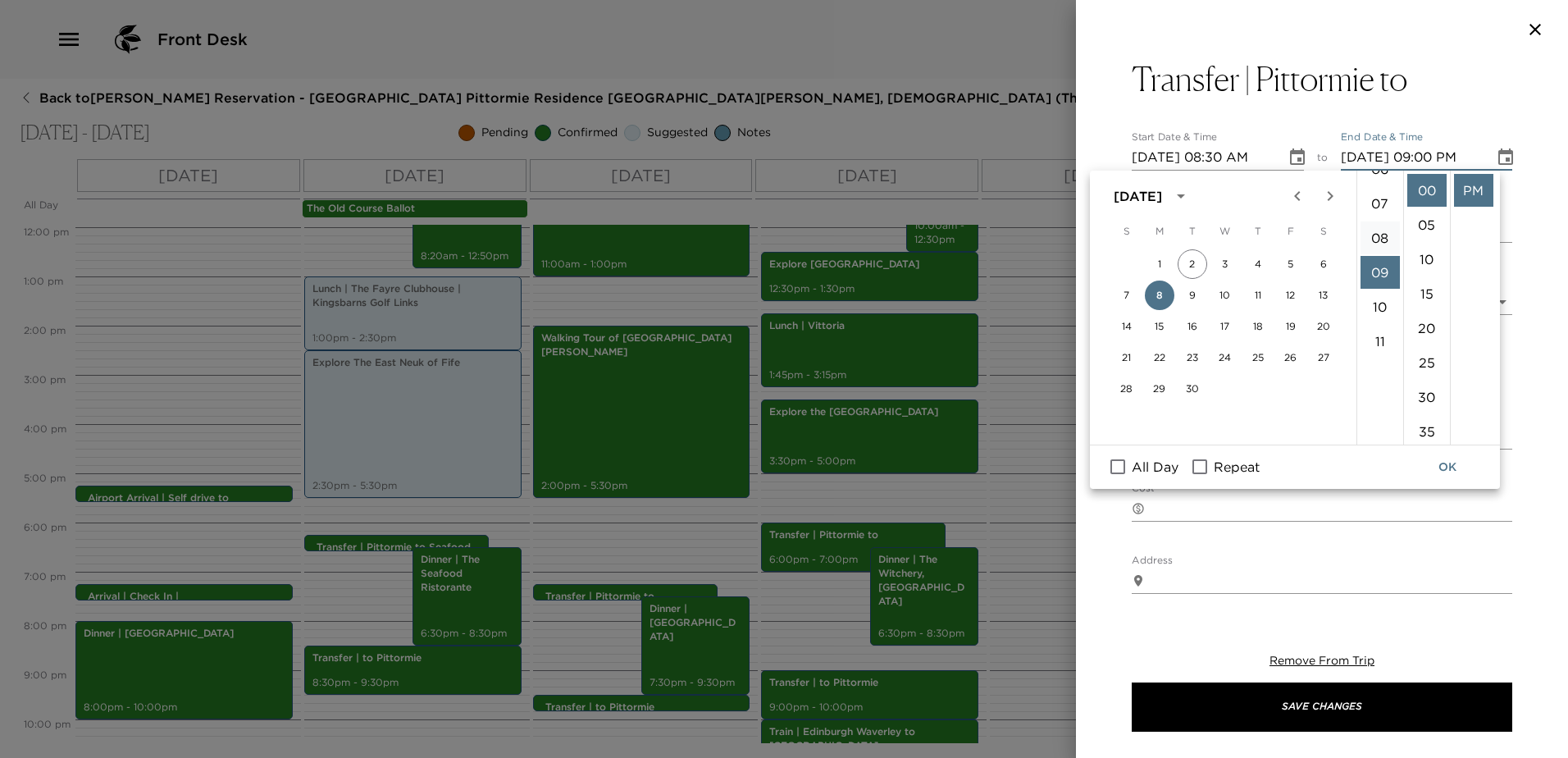
click at [1375, 240] on li "08" at bounding box center [1380, 237] width 39 height 33
drag, startPoint x: 1430, startPoint y: 391, endPoint x: 1437, endPoint y: 357, distance: 34.7
click at [1429, 391] on li "30" at bounding box center [1427, 396] width 39 height 33
click at [1474, 178] on li "AM" at bounding box center [1473, 190] width 39 height 33
type input "[DATE] 08:30 AM"
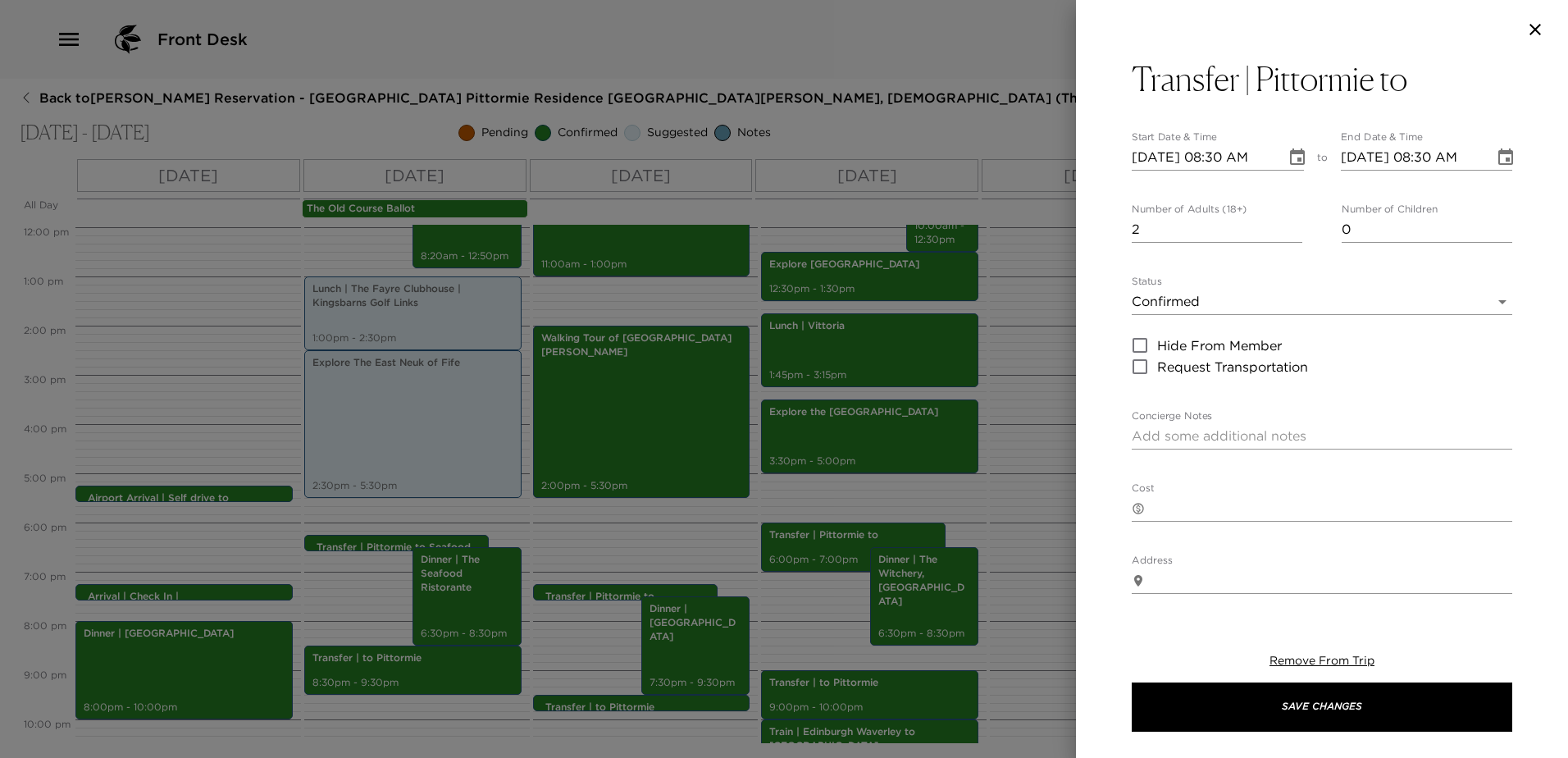
click at [1432, 92] on button "Transfer | Pittormie to" at bounding box center [1322, 79] width 380 height 39
click at [1430, 86] on textarea "Transfer | Pittormie to" at bounding box center [1322, 81] width 380 height 39
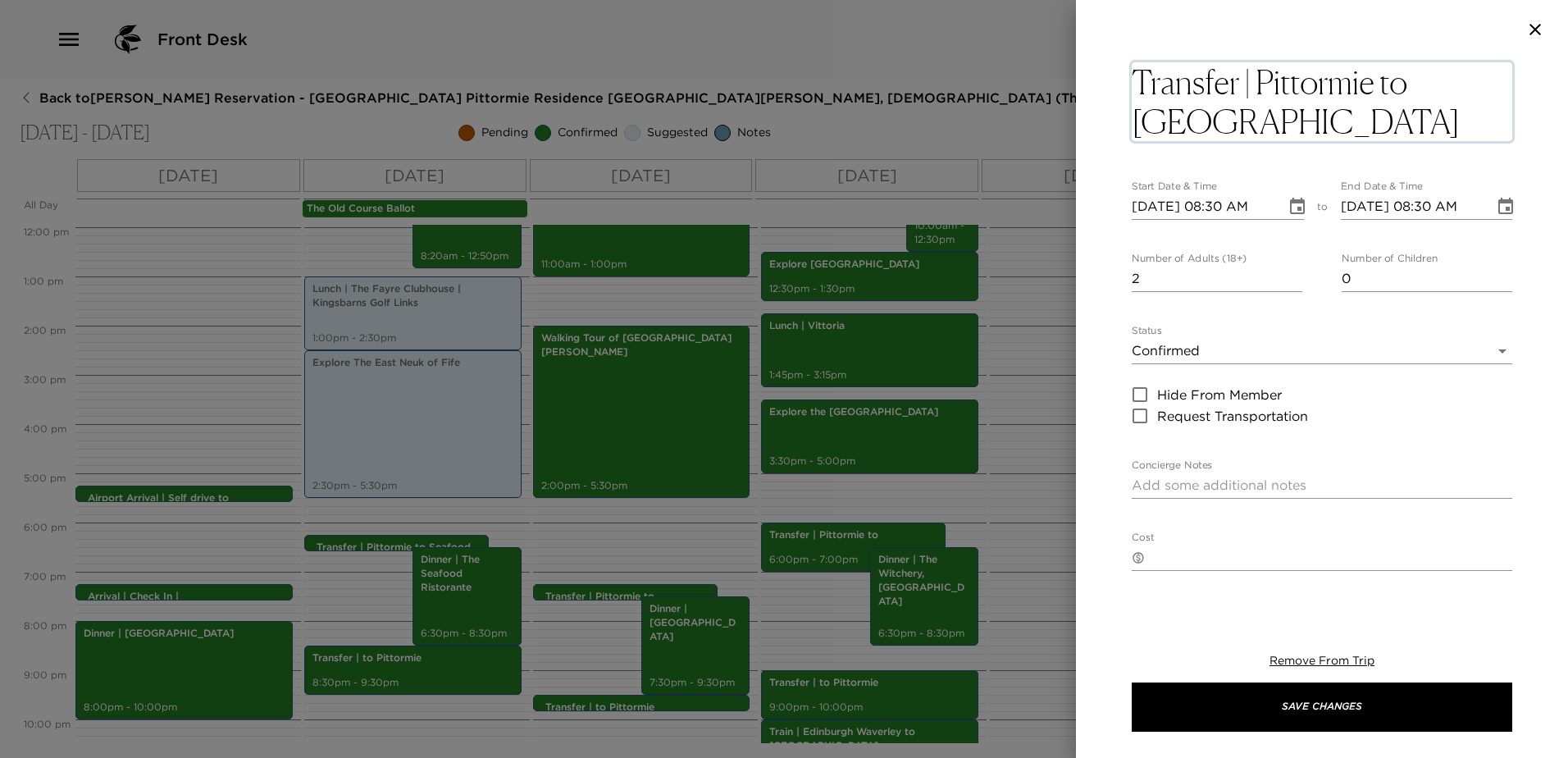
type textarea "Transfer | Pittormie to [GEOGRAPHIC_DATA]"
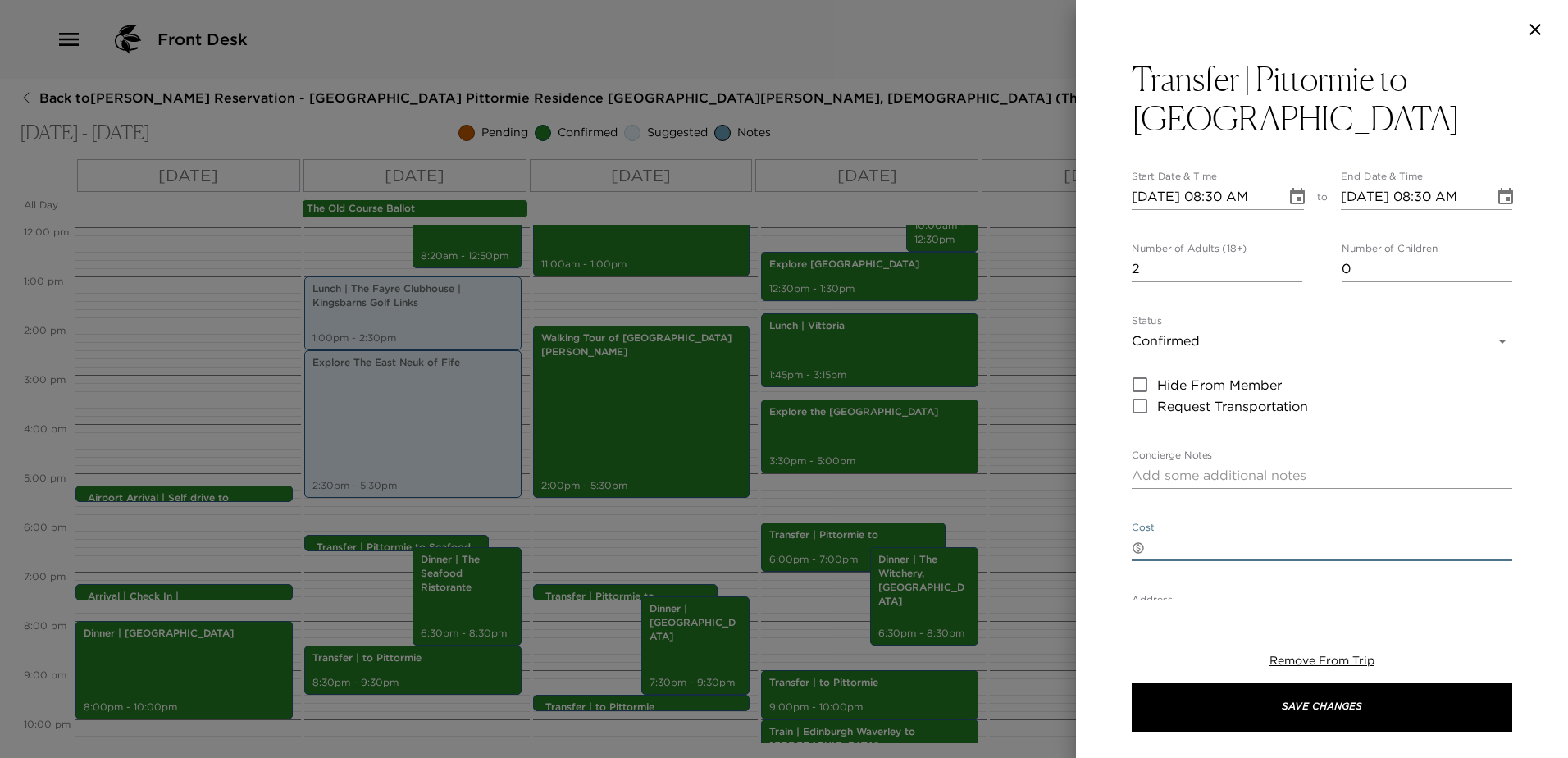
click at [1311, 554] on textarea "Cost" at bounding box center [1331, 548] width 361 height 19
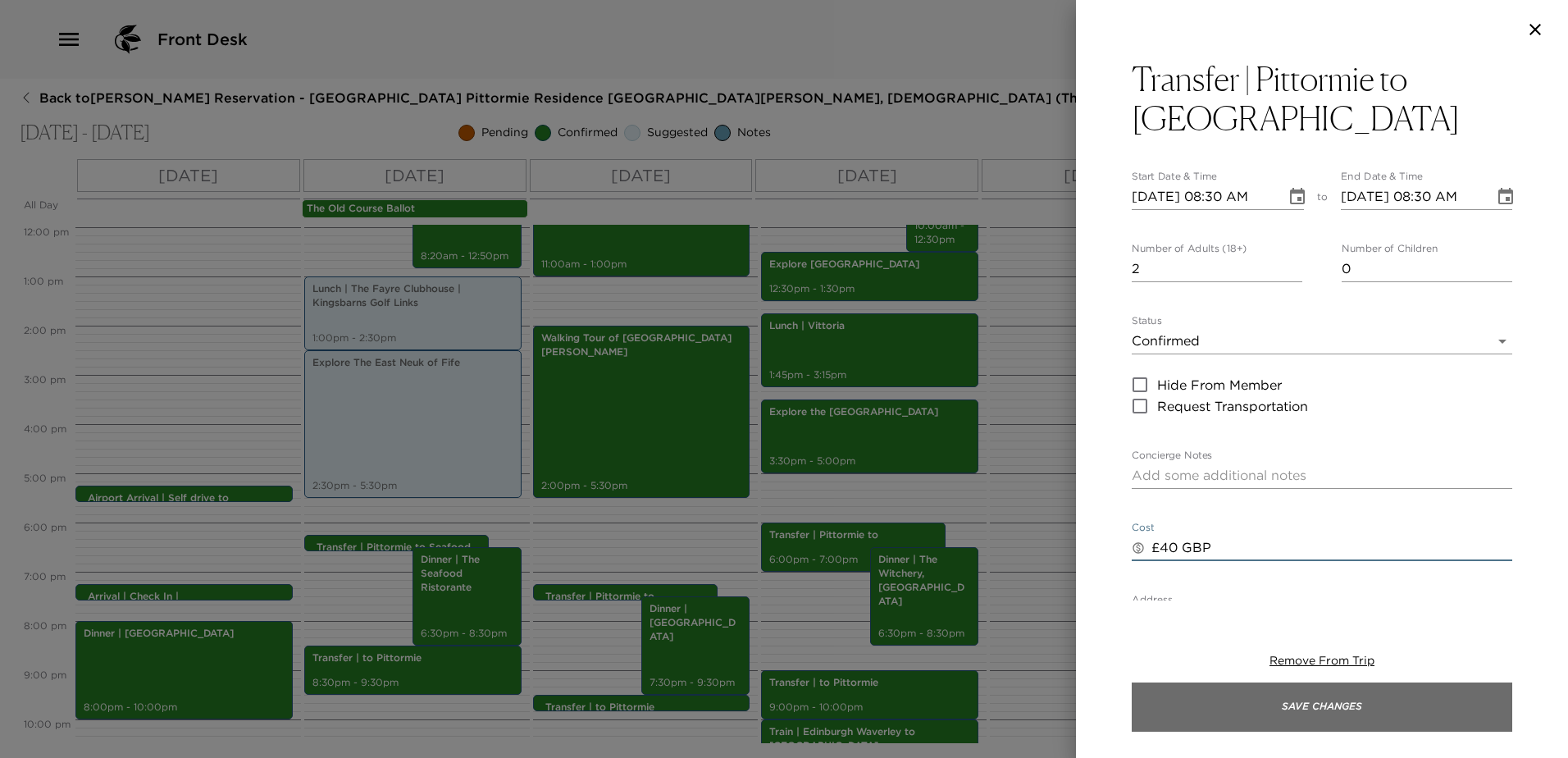
type textarea "£40 GBP"
click at [1352, 704] on button "Save Changes" at bounding box center [1322, 707] width 380 height 49
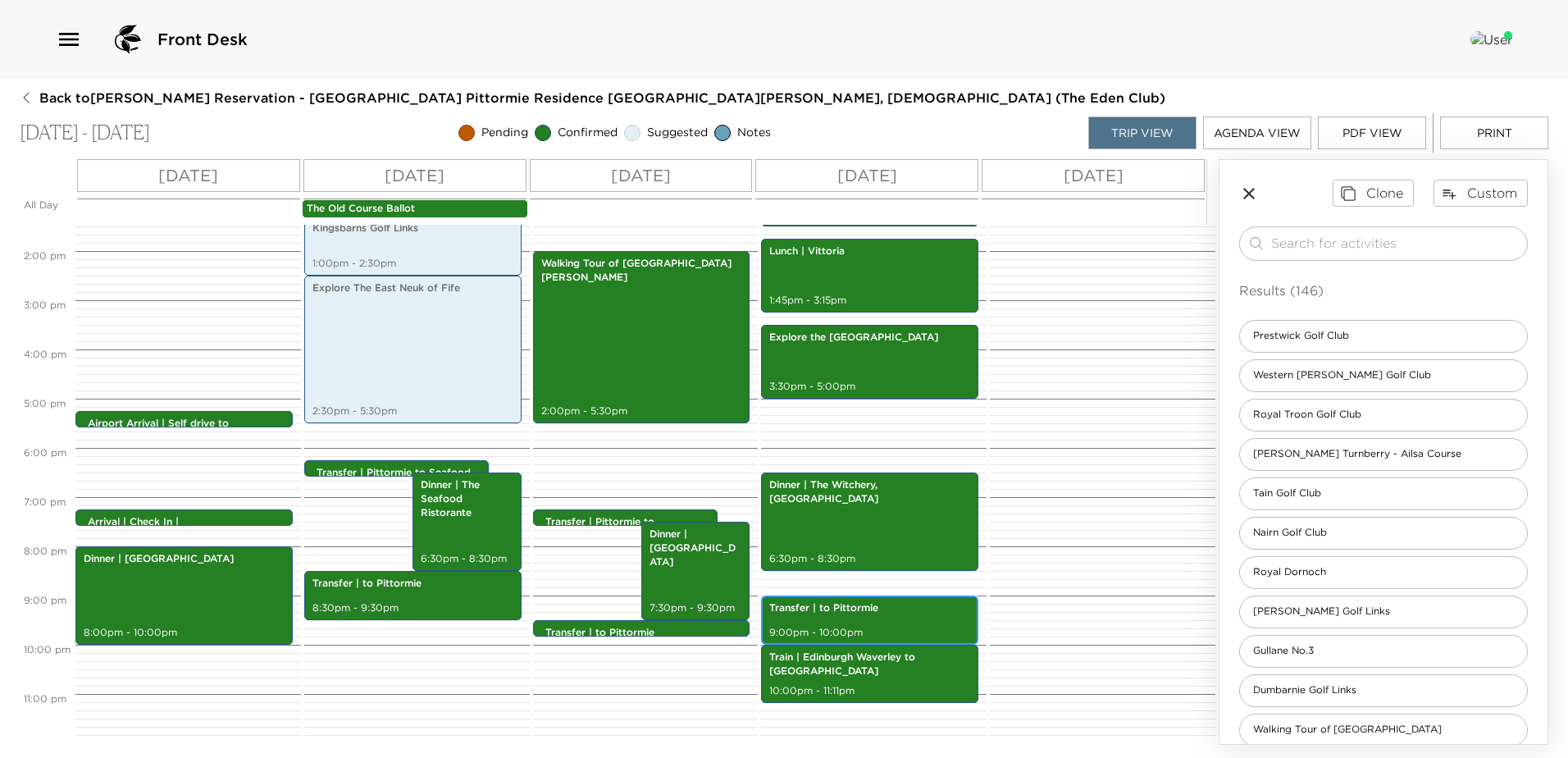
click at [892, 617] on div "Transfer | to Pittormie 9:00pm - 10:00pm" at bounding box center [870, 620] width 208 height 44
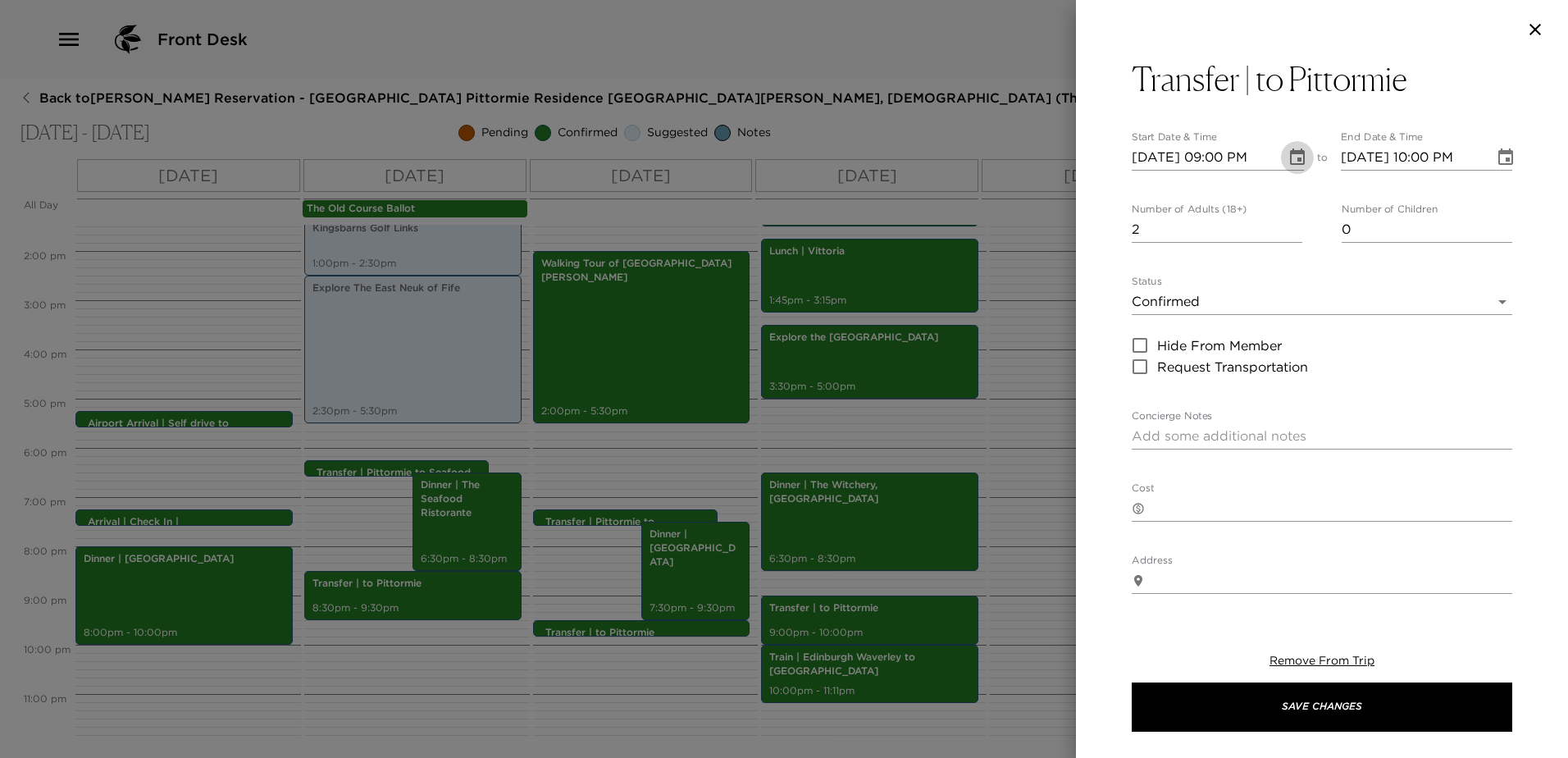
click at [1290, 151] on icon "Choose date, selected date is Sep 8, 2025" at bounding box center [1298, 157] width 15 height 17
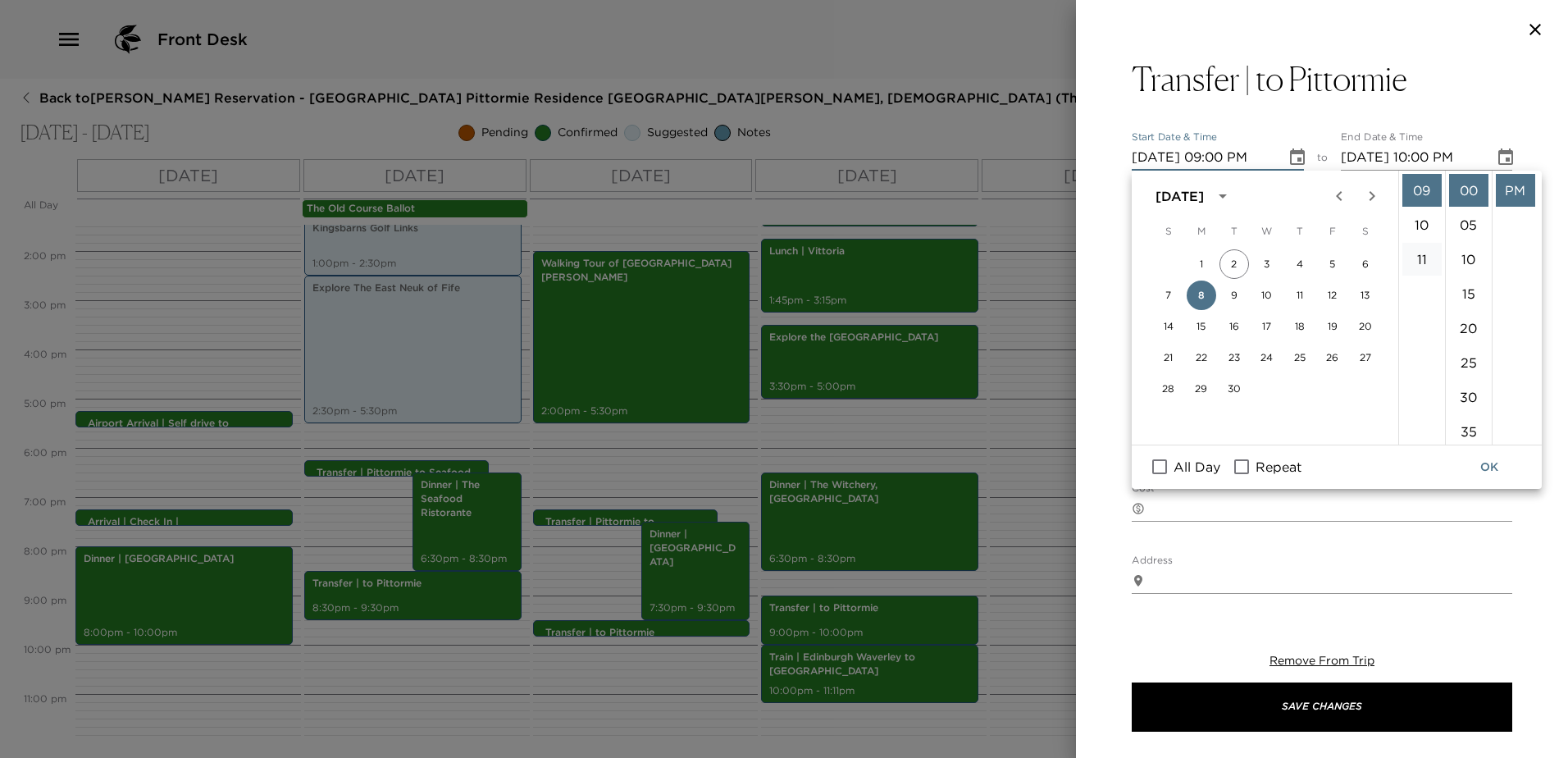
click at [1422, 253] on li "11" at bounding box center [1421, 259] width 39 height 33
type input "[DATE] 11:00 PM"
type input "[DATE] 12:00 AM"
drag, startPoint x: 1242, startPoint y: 155, endPoint x: 1256, endPoint y: 155, distance: 14.0
click at [1243, 156] on input "[DATE] 11:00 PM" at bounding box center [1203, 157] width 142 height 26
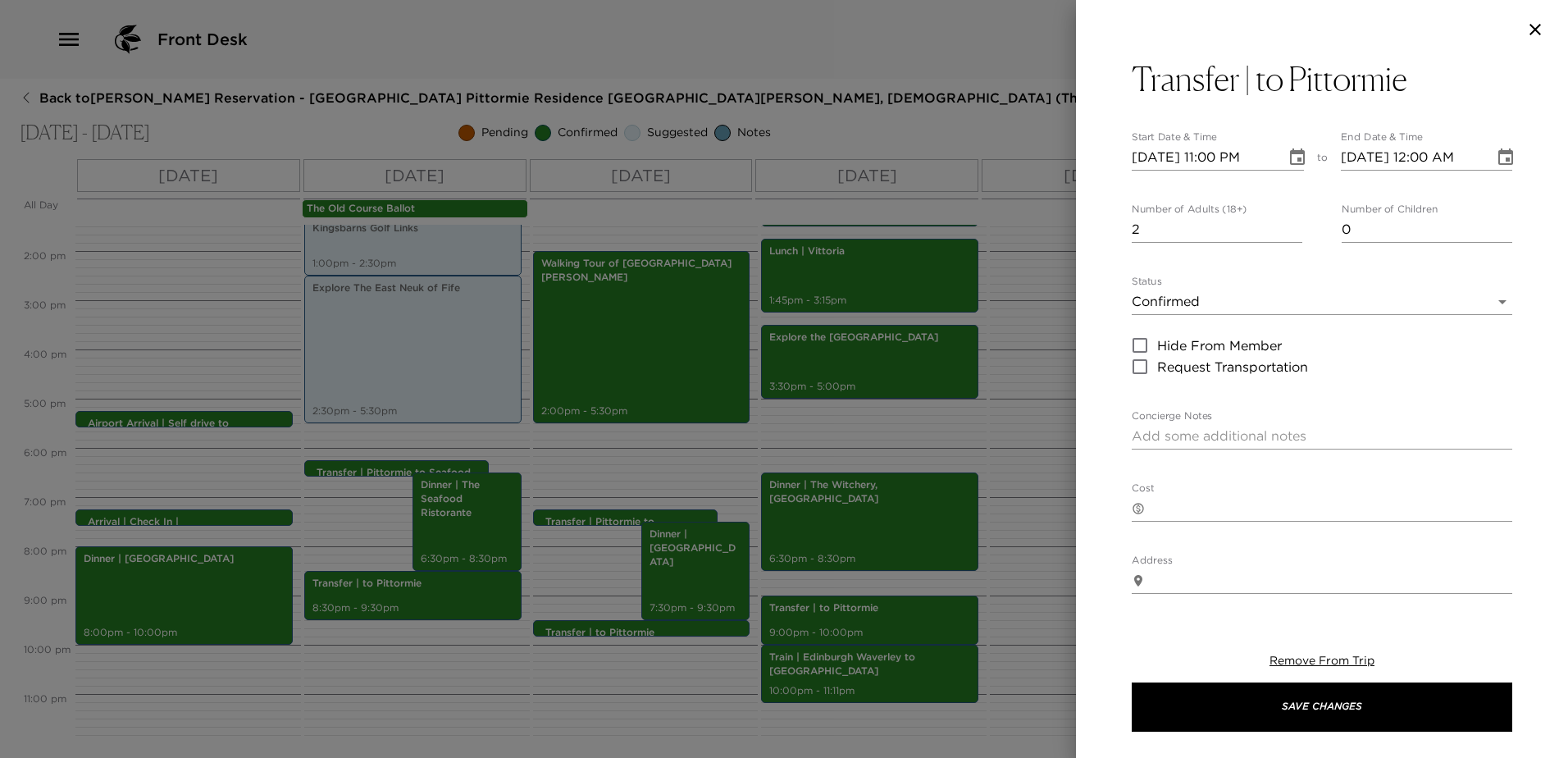
click at [1248, 157] on input "[DATE] 11:00 PM" at bounding box center [1203, 157] width 142 height 26
type input "[DATE] 11:01 PM"
type input "[DATE] 12:01 AM"
type input "[DATE] 11:11 PM"
type input "[DATE] 12:11 AM"
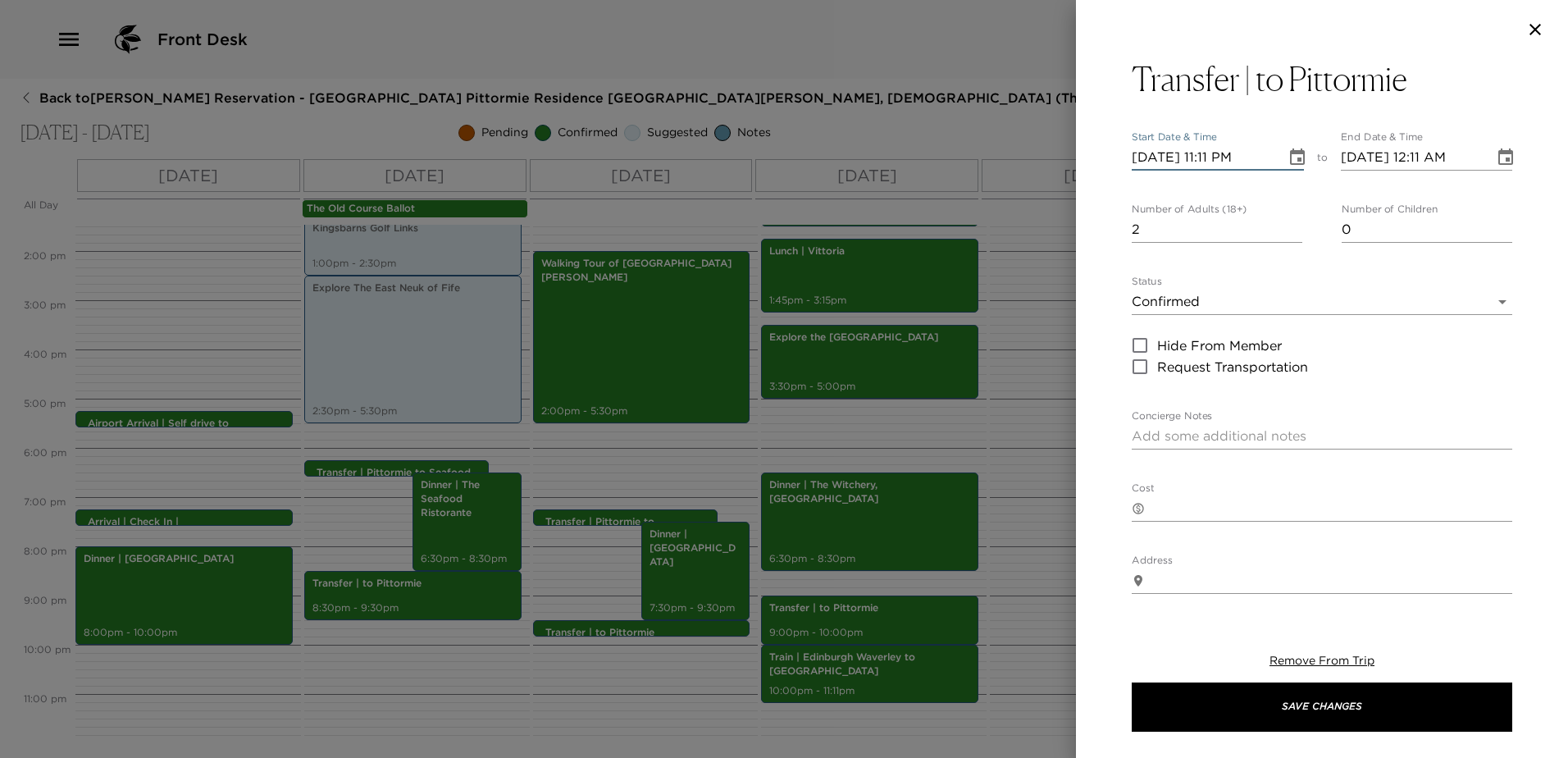
type input "[DATE] 11:11 PM"
click at [1500, 152] on icon "Choose date, selected date is Sep 8, 2025" at bounding box center [1506, 157] width 15 height 17
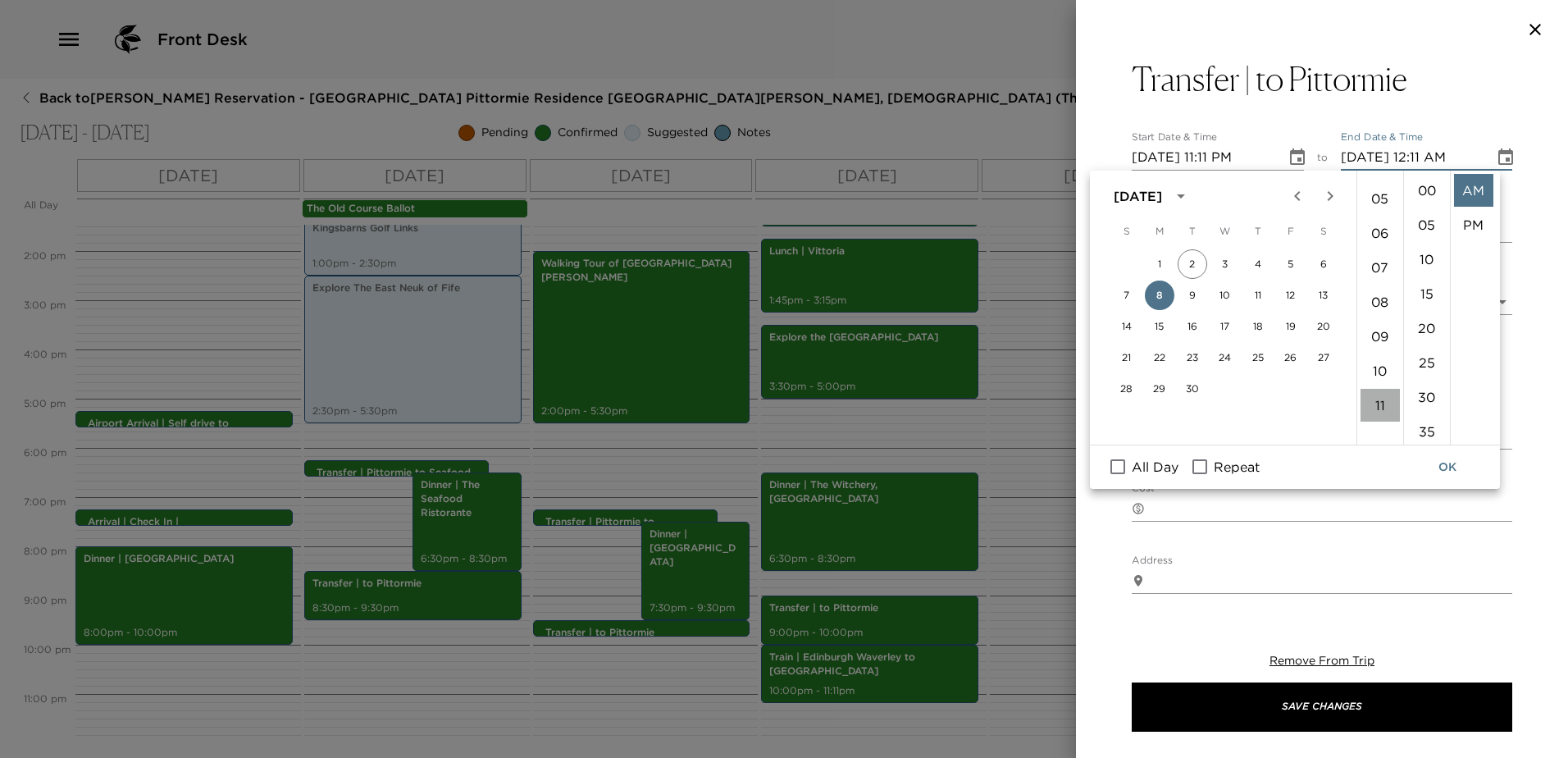
click at [1381, 403] on li "11" at bounding box center [1380, 405] width 39 height 33
click at [1480, 226] on li "PM" at bounding box center [1473, 224] width 39 height 33
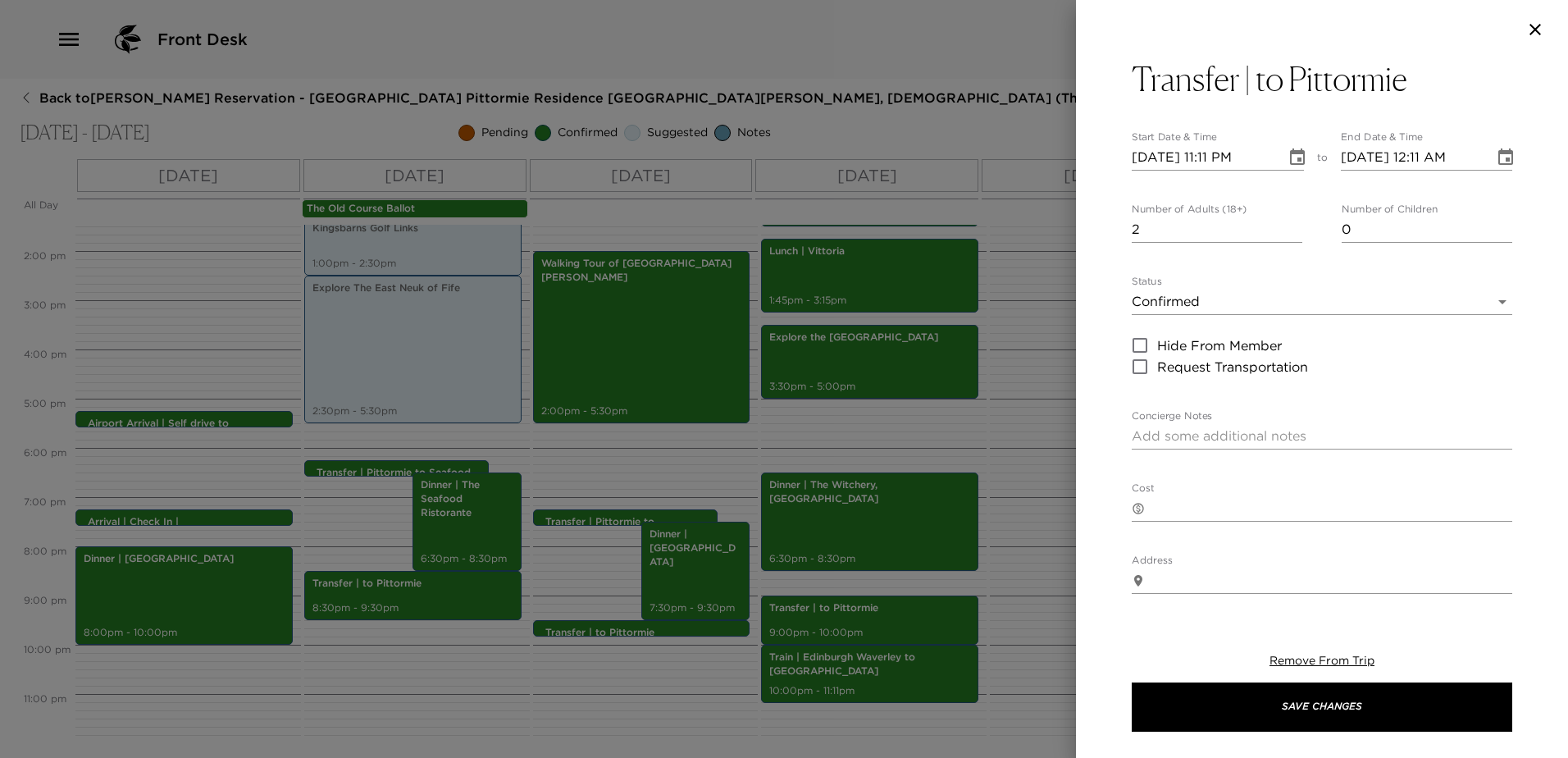
click at [1424, 152] on input "[DATE] 12:11 AM" at bounding box center [1412, 157] width 142 height 26
click at [1496, 157] on icon "Choose date, selected date is Sep 8, 2025" at bounding box center [1506, 157] width 20 height 20
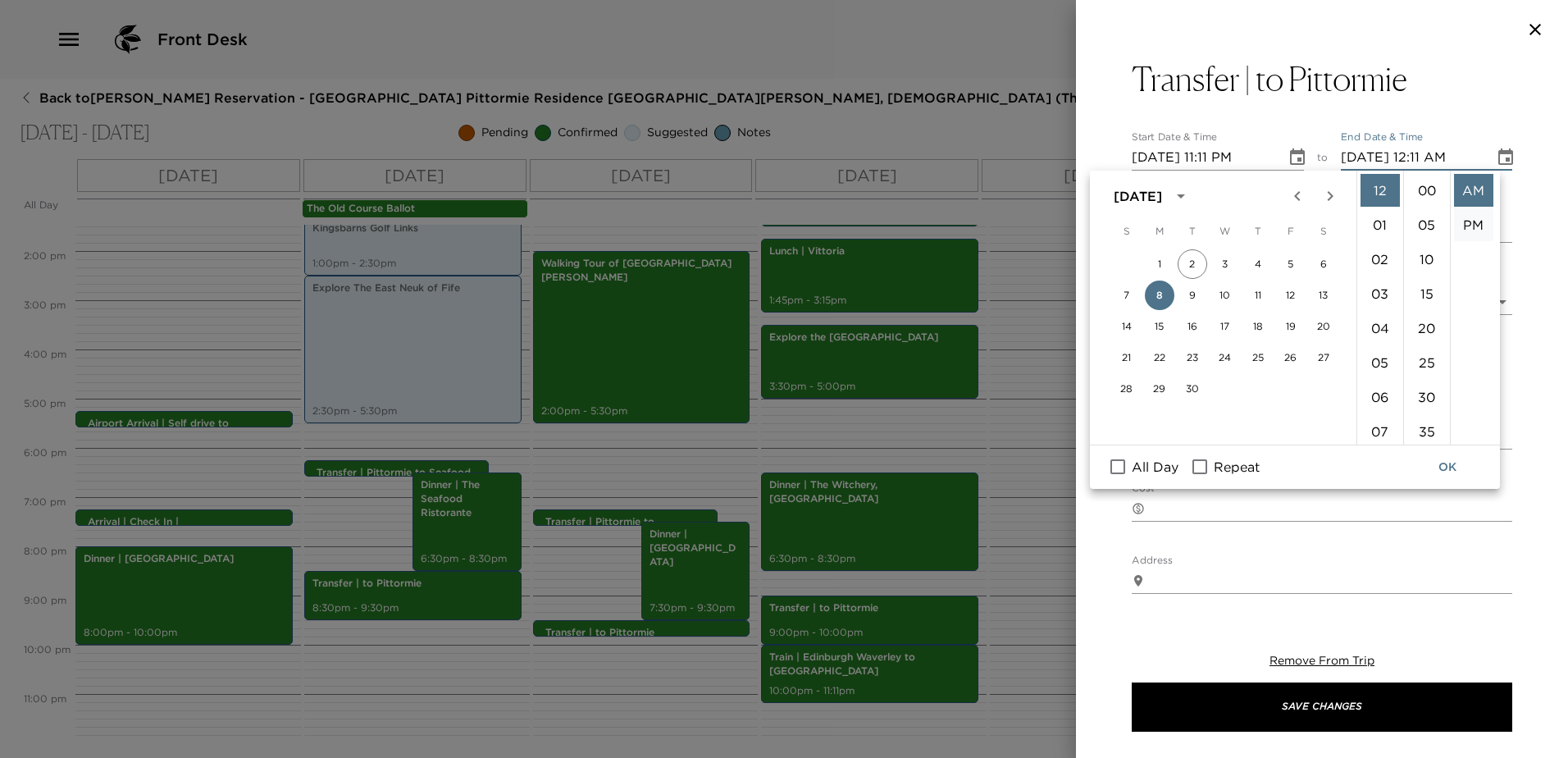
click at [1477, 221] on li "PM" at bounding box center [1473, 224] width 39 height 33
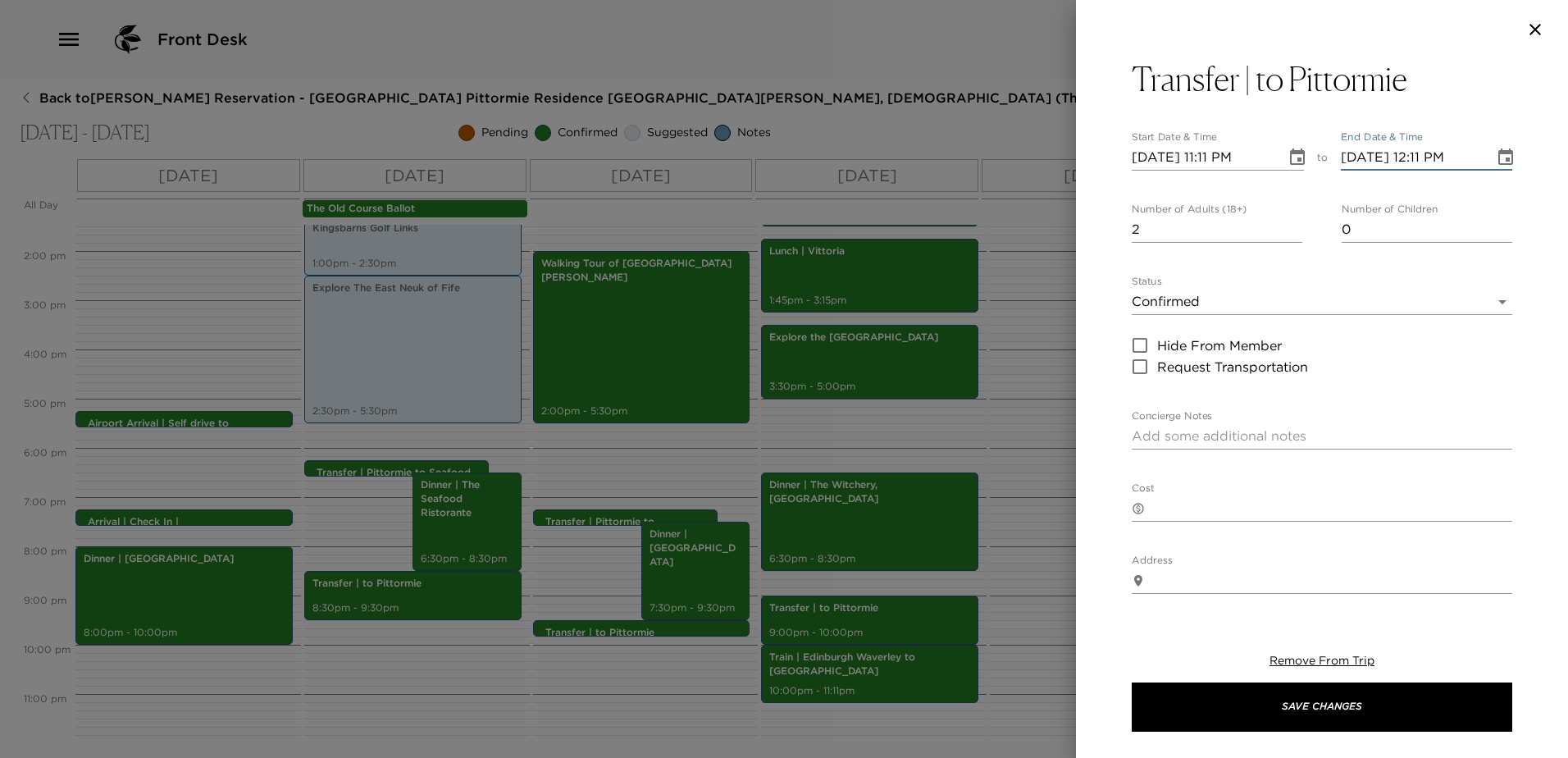
click at [1427, 158] on input "[DATE] 12:11 PM" at bounding box center [1412, 157] width 142 height 26
click at [1496, 150] on icon "Choose date, selected date is Sep 8, 2025" at bounding box center [1506, 157] width 20 height 20
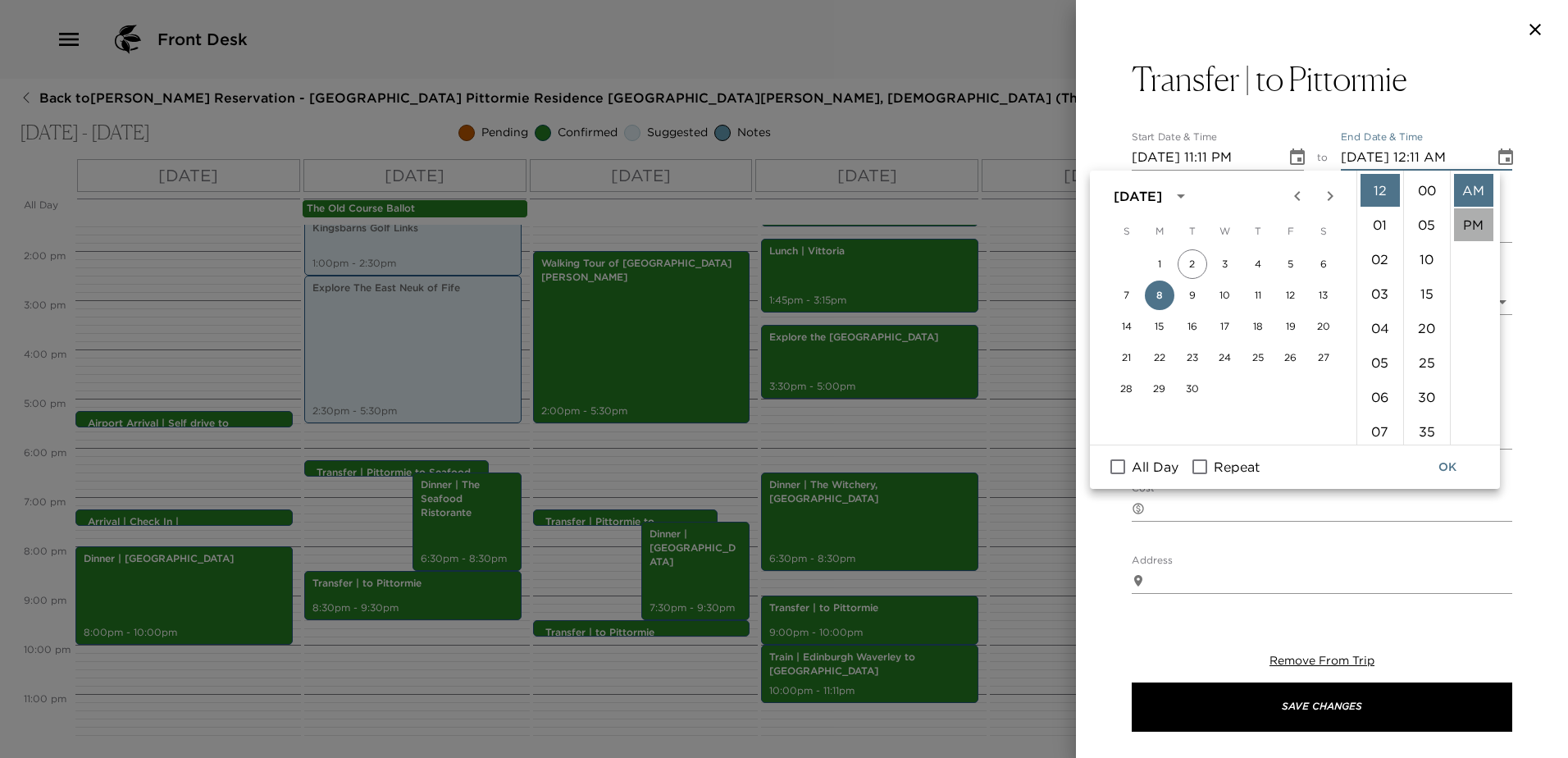
click at [1481, 222] on li "PM" at bounding box center [1473, 224] width 39 height 33
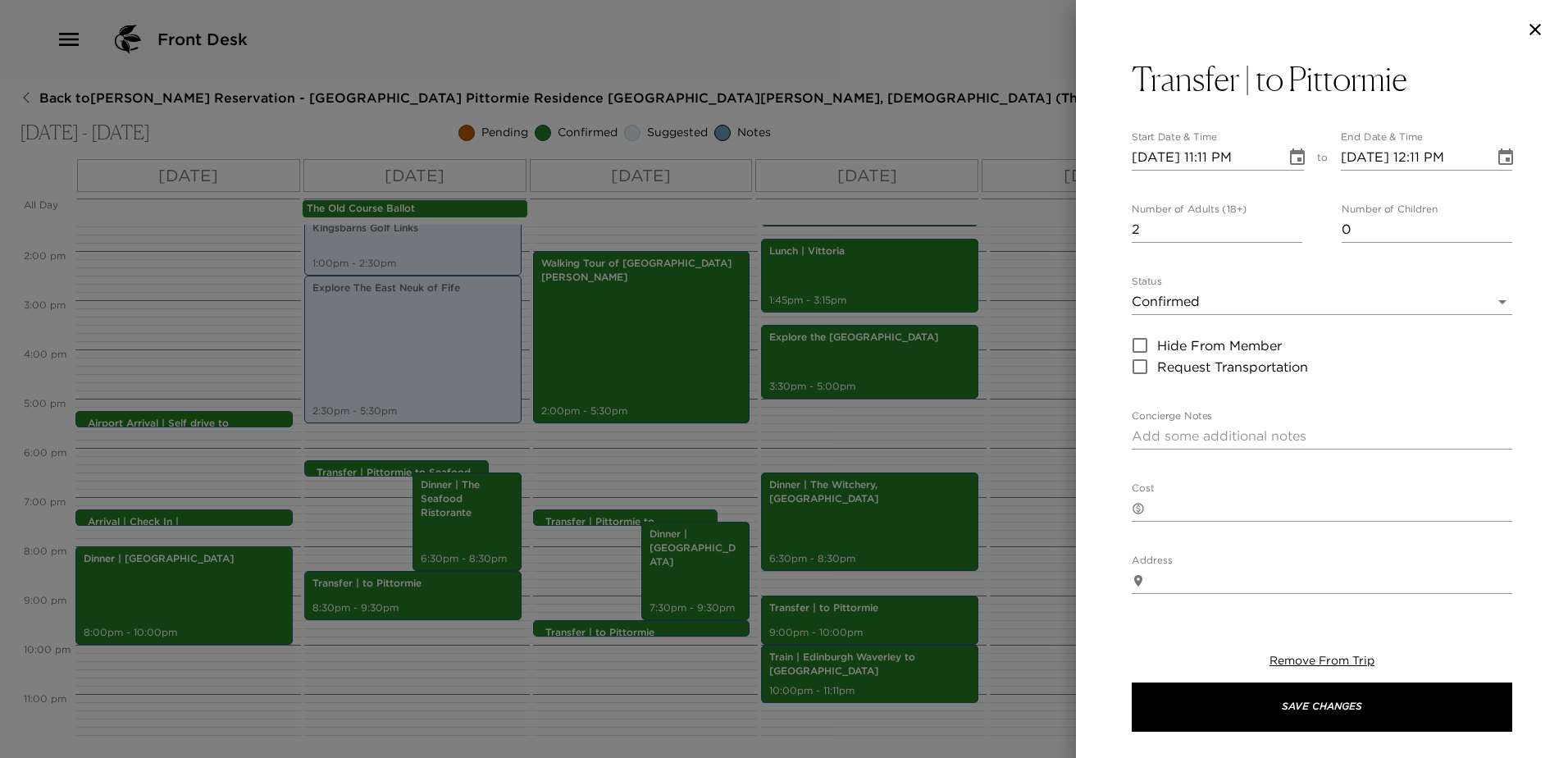
click at [1496, 159] on icon "Choose date, selected date is Sep 8, 2025" at bounding box center [1506, 157] width 20 height 20
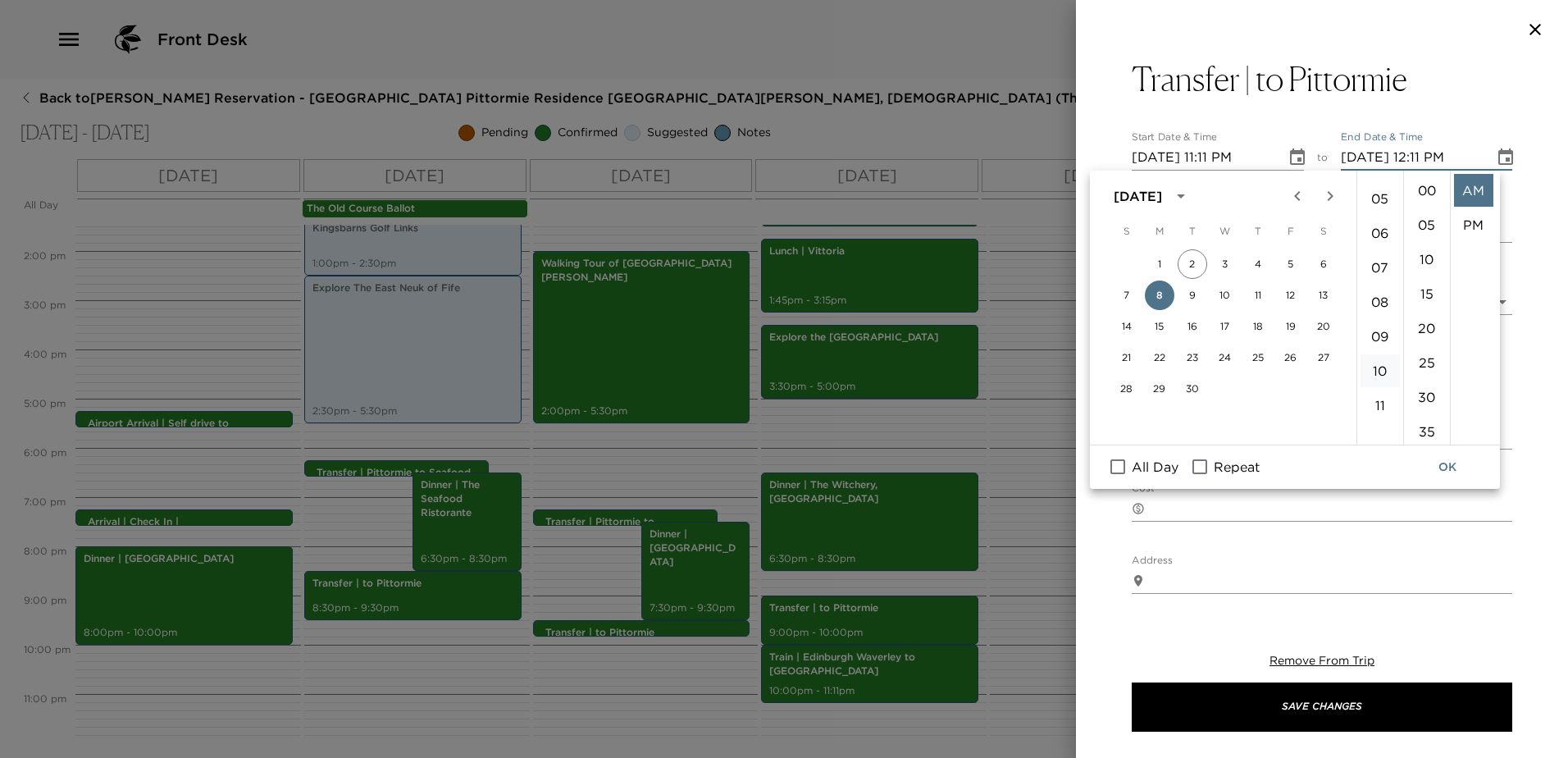
scroll to position [328, 0]
click at [1378, 238] on li "11" at bounding box center [1380, 240] width 39 height 33
click at [1462, 219] on li "PM" at bounding box center [1473, 224] width 39 height 33
type input "[DATE] 12:11 PM"
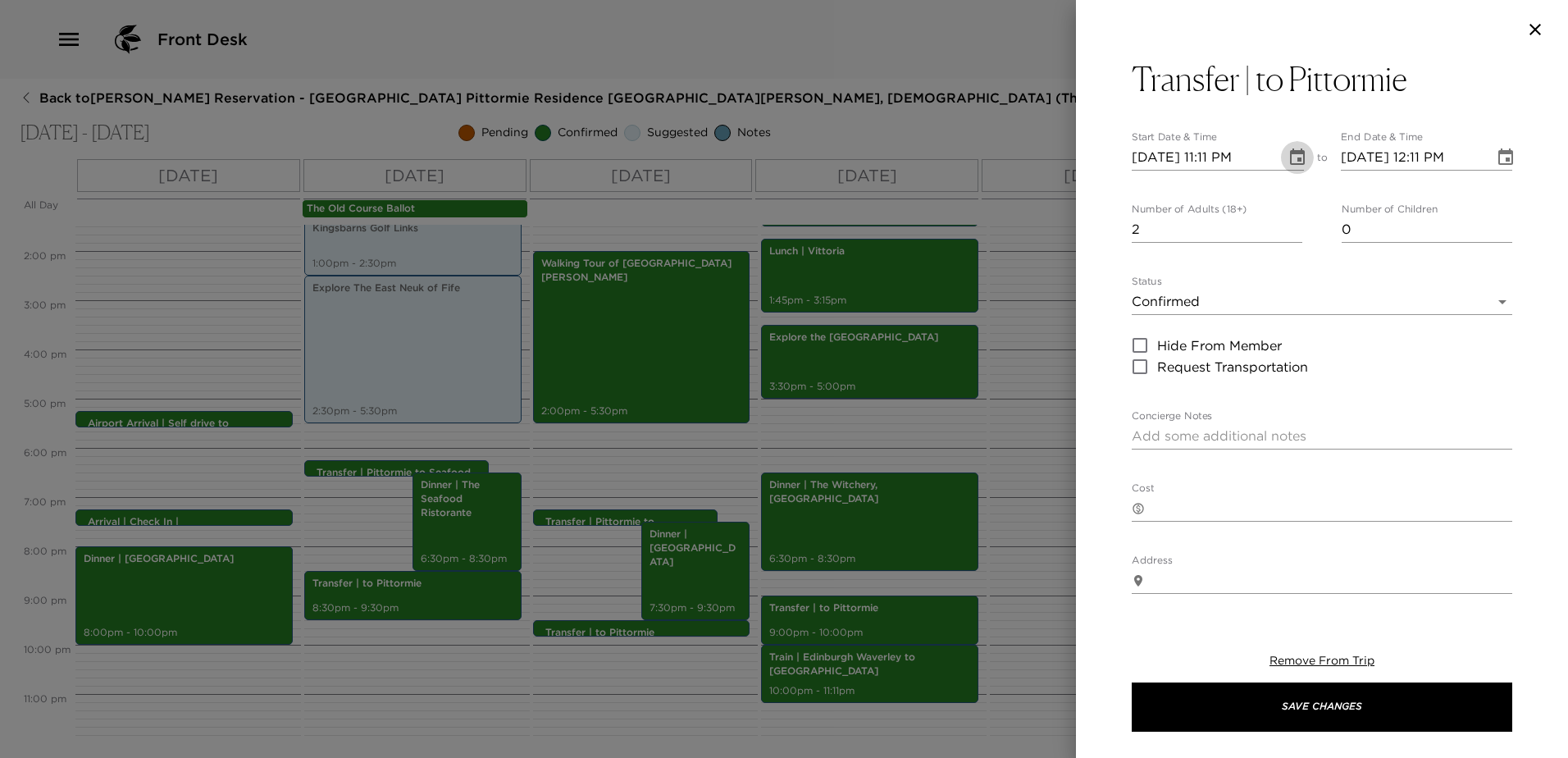
click at [1291, 160] on icon "Choose date, selected date is Sep 8, 2025" at bounding box center [1298, 157] width 20 height 20
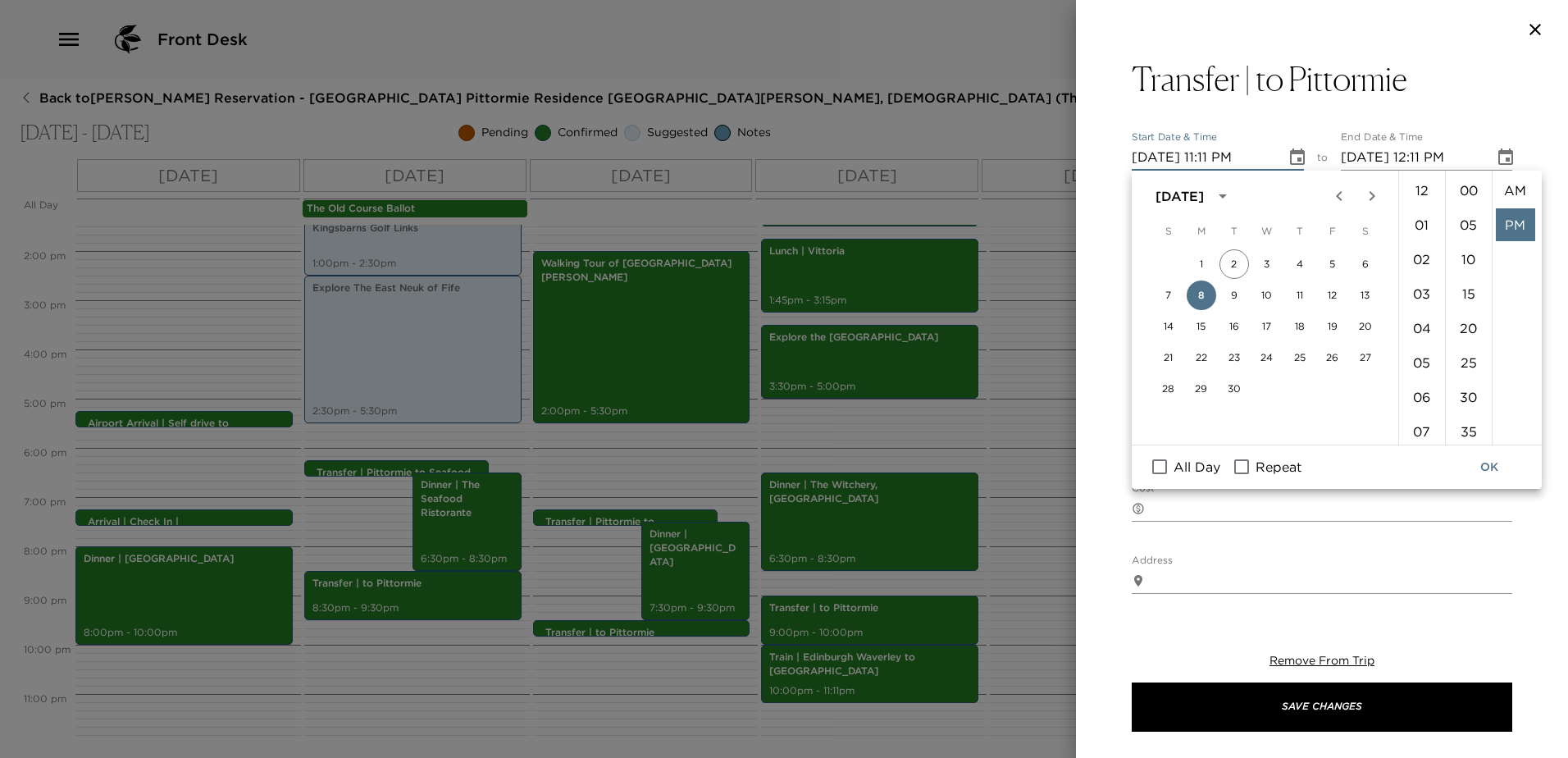
scroll to position [34, 0]
click at [1469, 290] on li "15" at bounding box center [1468, 293] width 39 height 33
type input "[DATE] 11:15 PM"
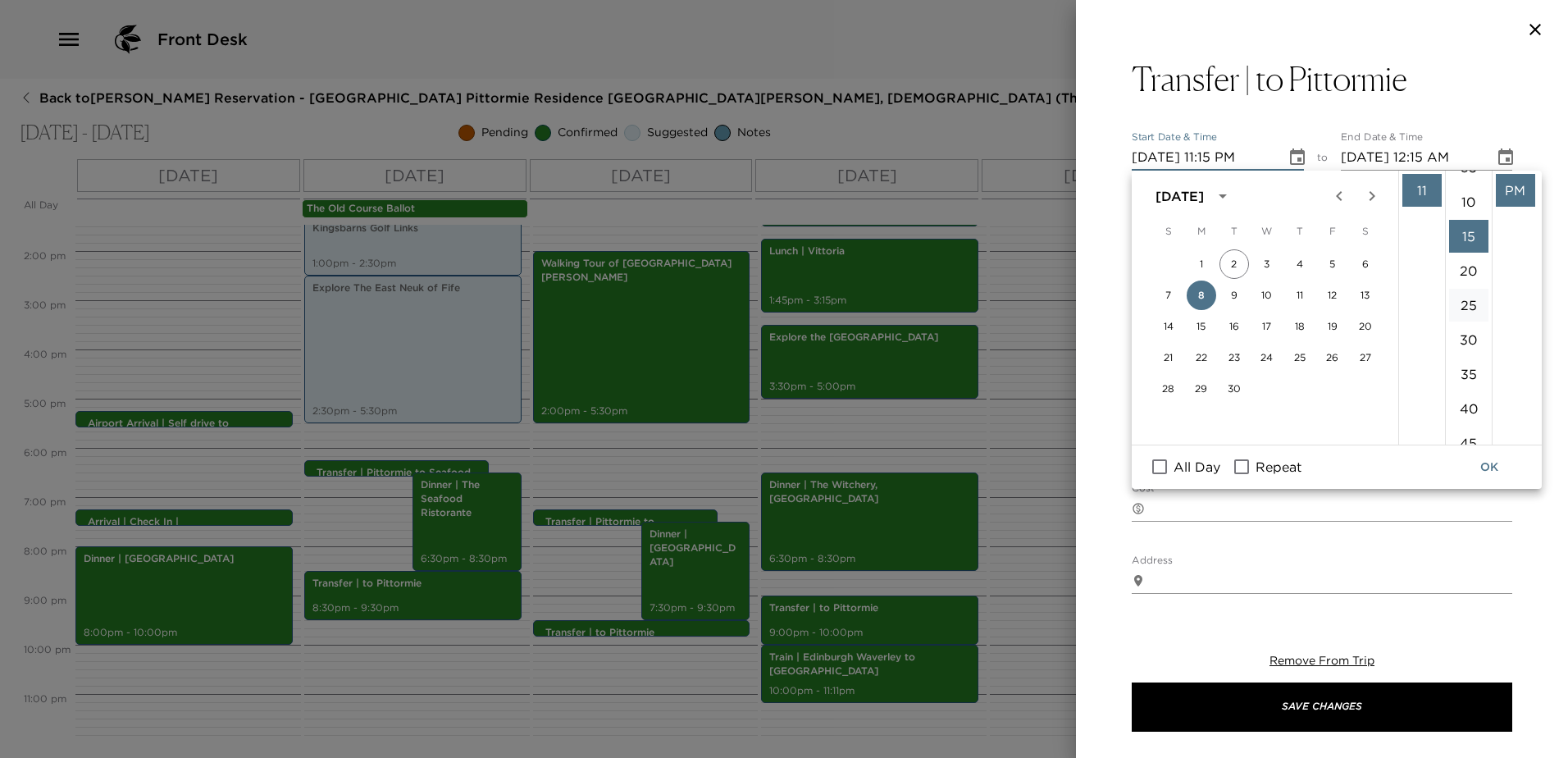
scroll to position [103, 0]
click at [1488, 465] on button "OK" at bounding box center [1488, 467] width 53 height 30
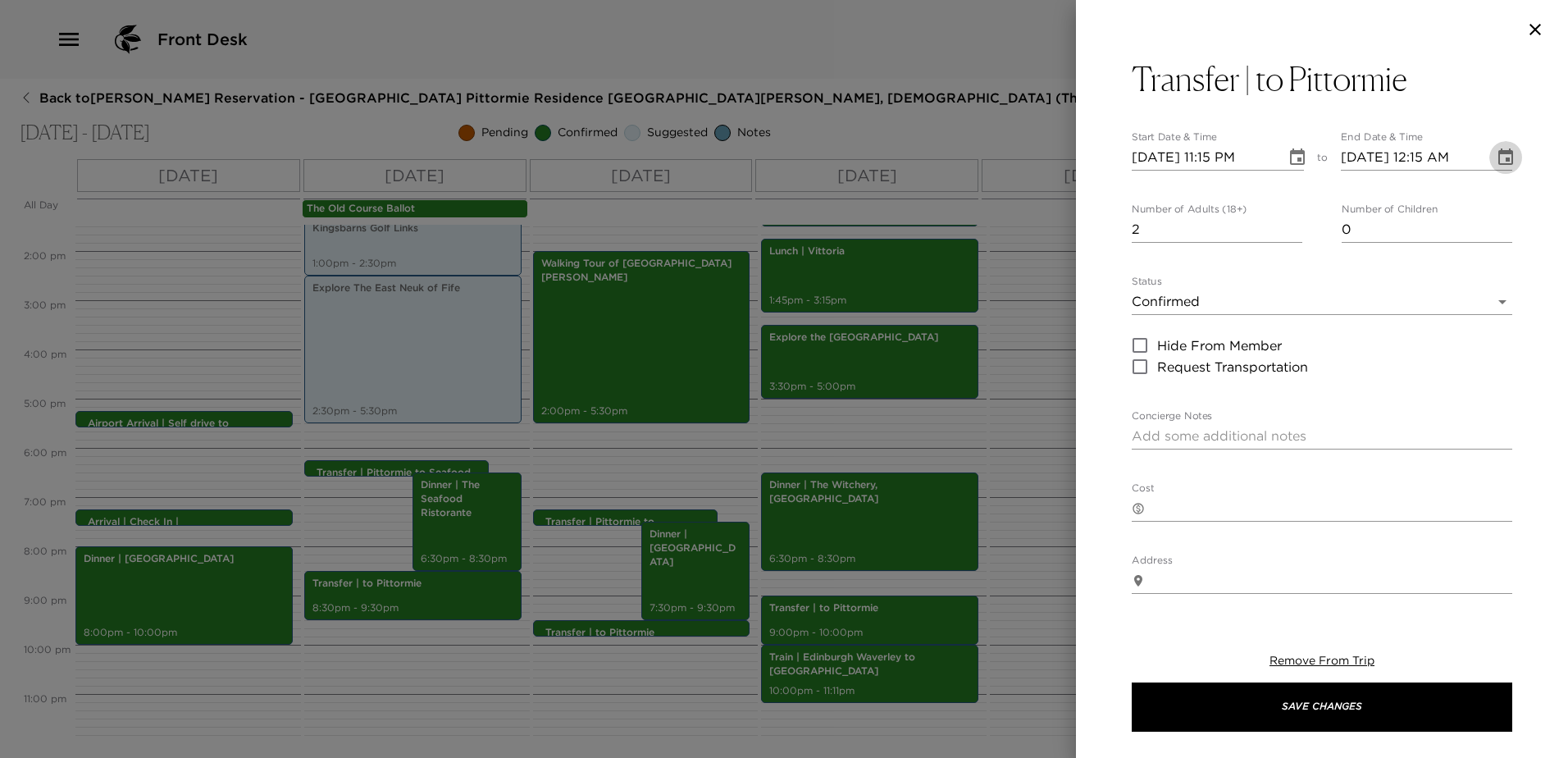
click at [1496, 161] on icon "Choose date, selected date is Sep 8, 2025" at bounding box center [1506, 157] width 20 height 20
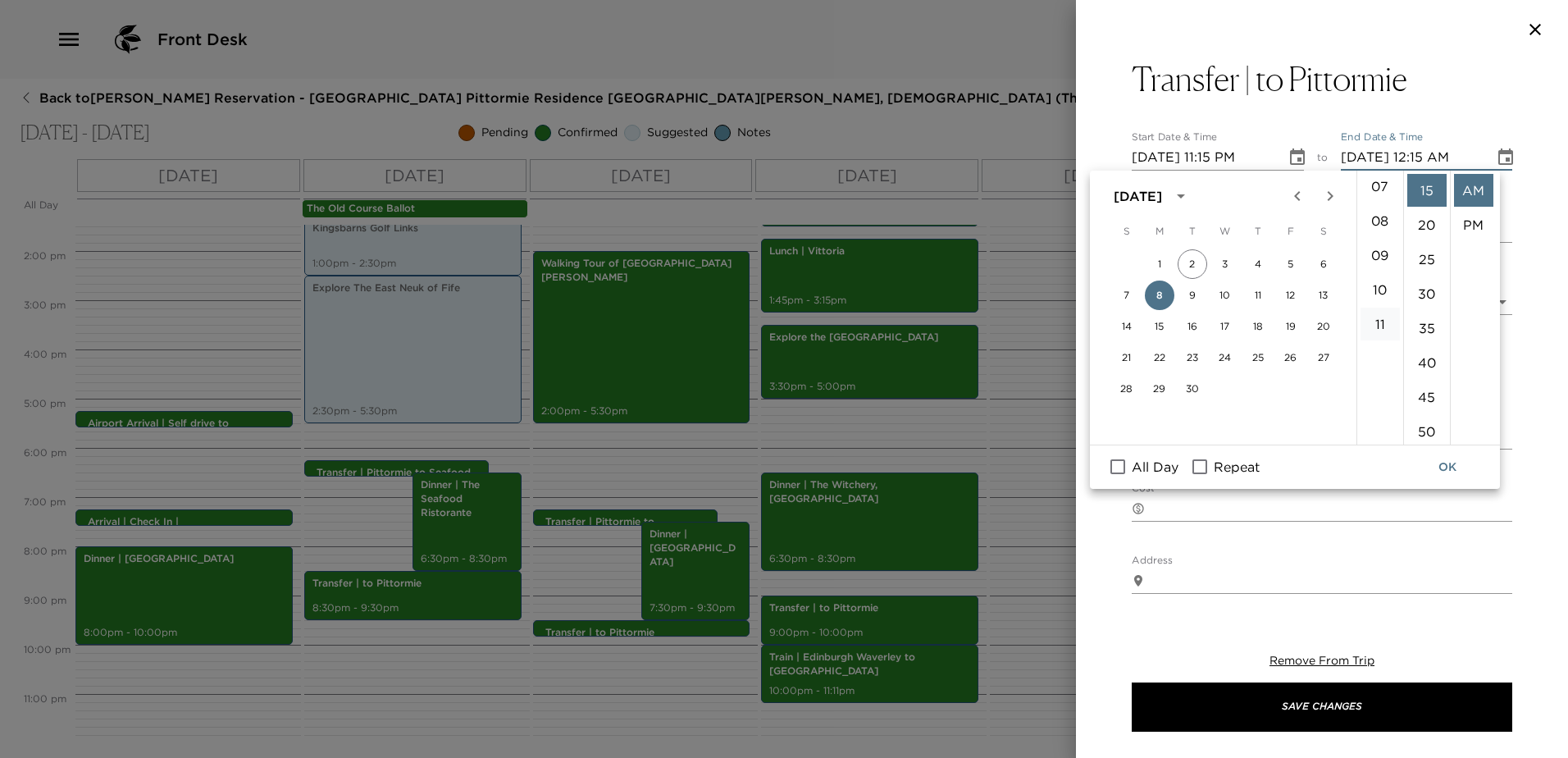
scroll to position [246, 0]
click at [1457, 220] on li "PM" at bounding box center [1473, 224] width 39 height 33
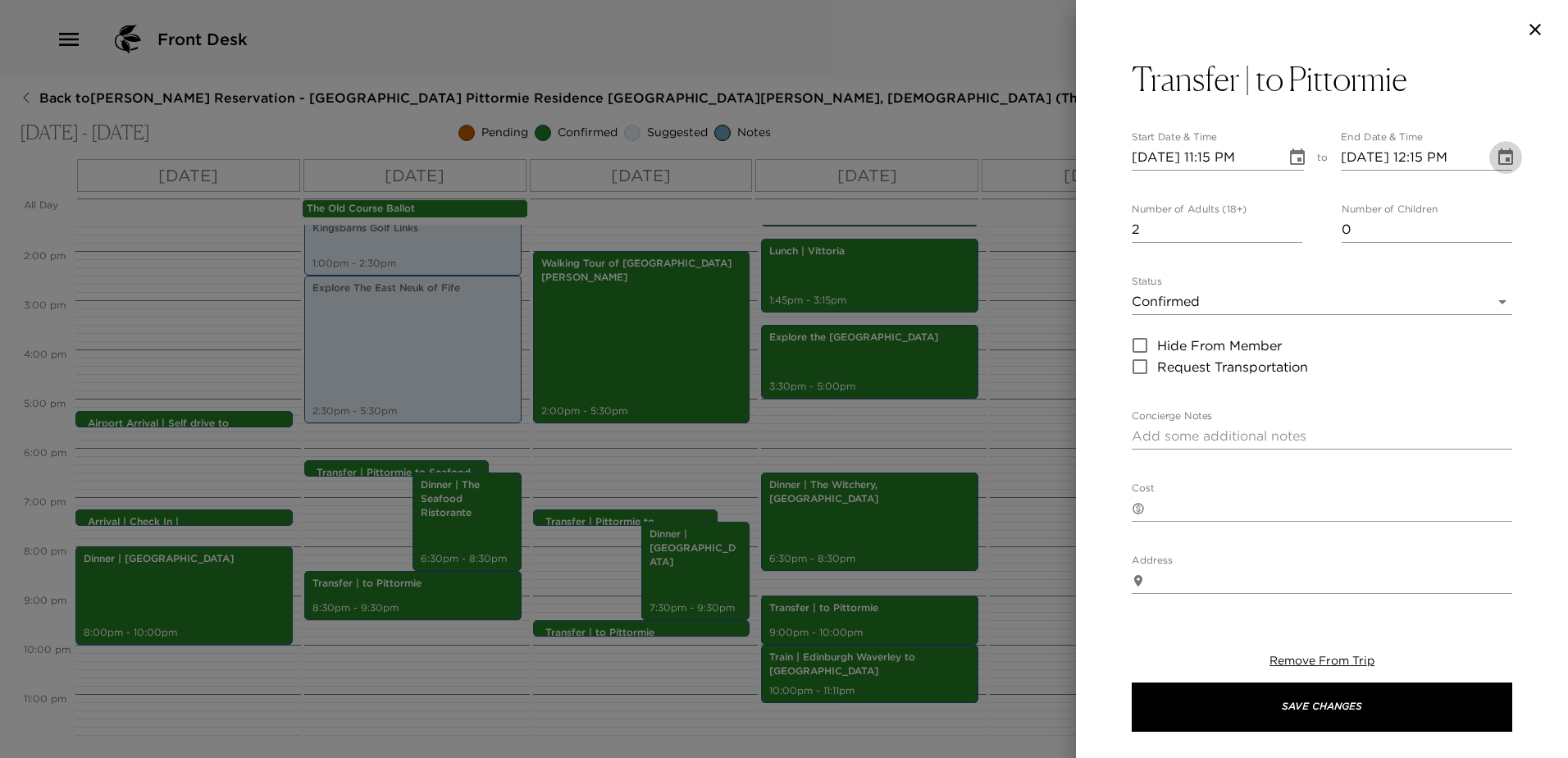
click at [1496, 157] on icon "Choose date, selected date is Sep 8, 2025" at bounding box center [1506, 157] width 20 height 20
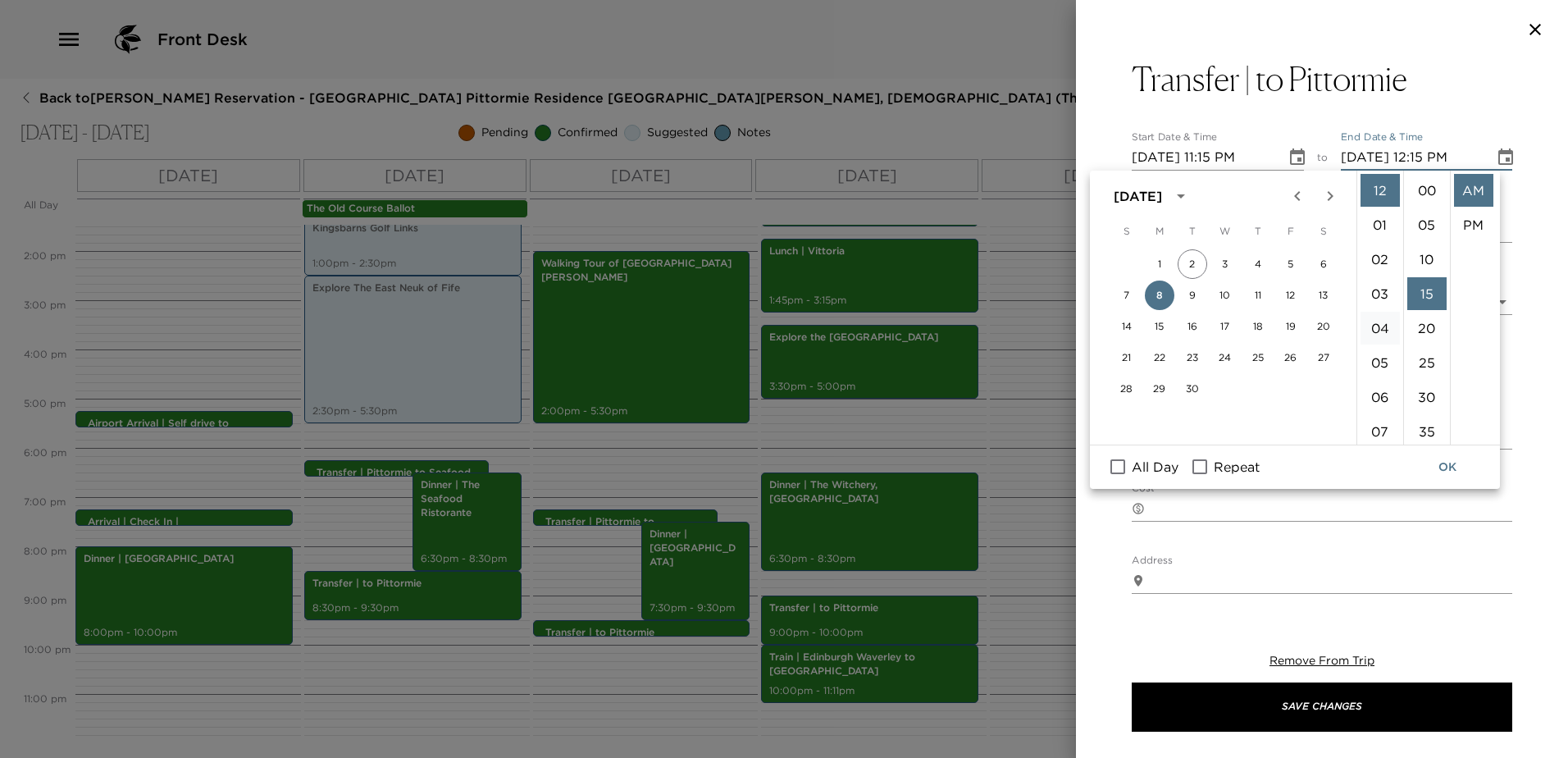
scroll to position [103, 0]
click at [1383, 320] on li "11" at bounding box center [1380, 322] width 39 height 33
click at [1444, 456] on button "OK" at bounding box center [1447, 467] width 53 height 30
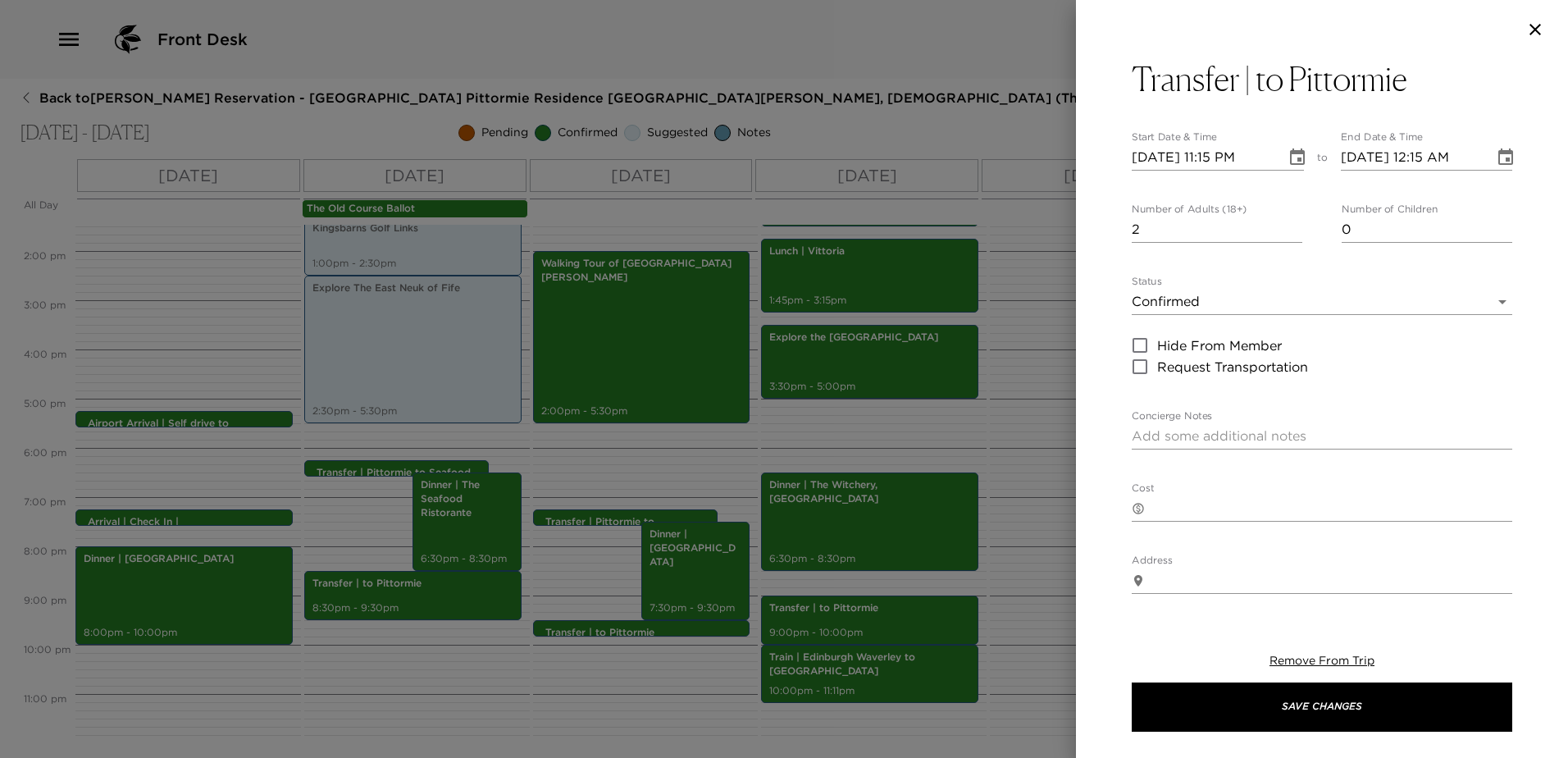
click at [1401, 159] on input "[DATE] 12:15 AM" at bounding box center [1412, 157] width 142 height 26
click at [1497, 155] on icon "Choose date, selected date is Sep 8, 2025" at bounding box center [1506, 157] width 20 height 20
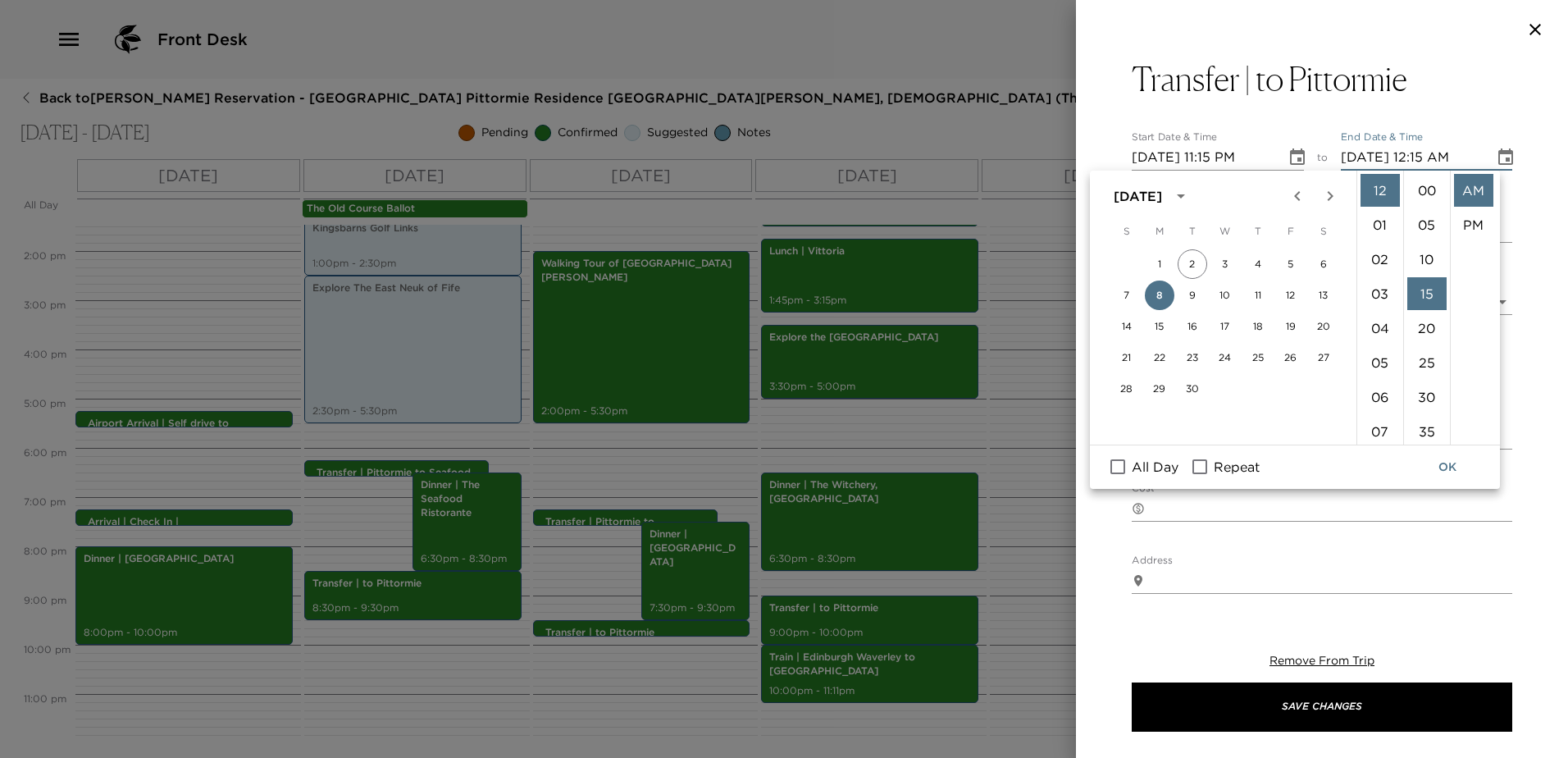
scroll to position [103, 0]
click at [1467, 219] on li "PM" at bounding box center [1473, 224] width 39 height 33
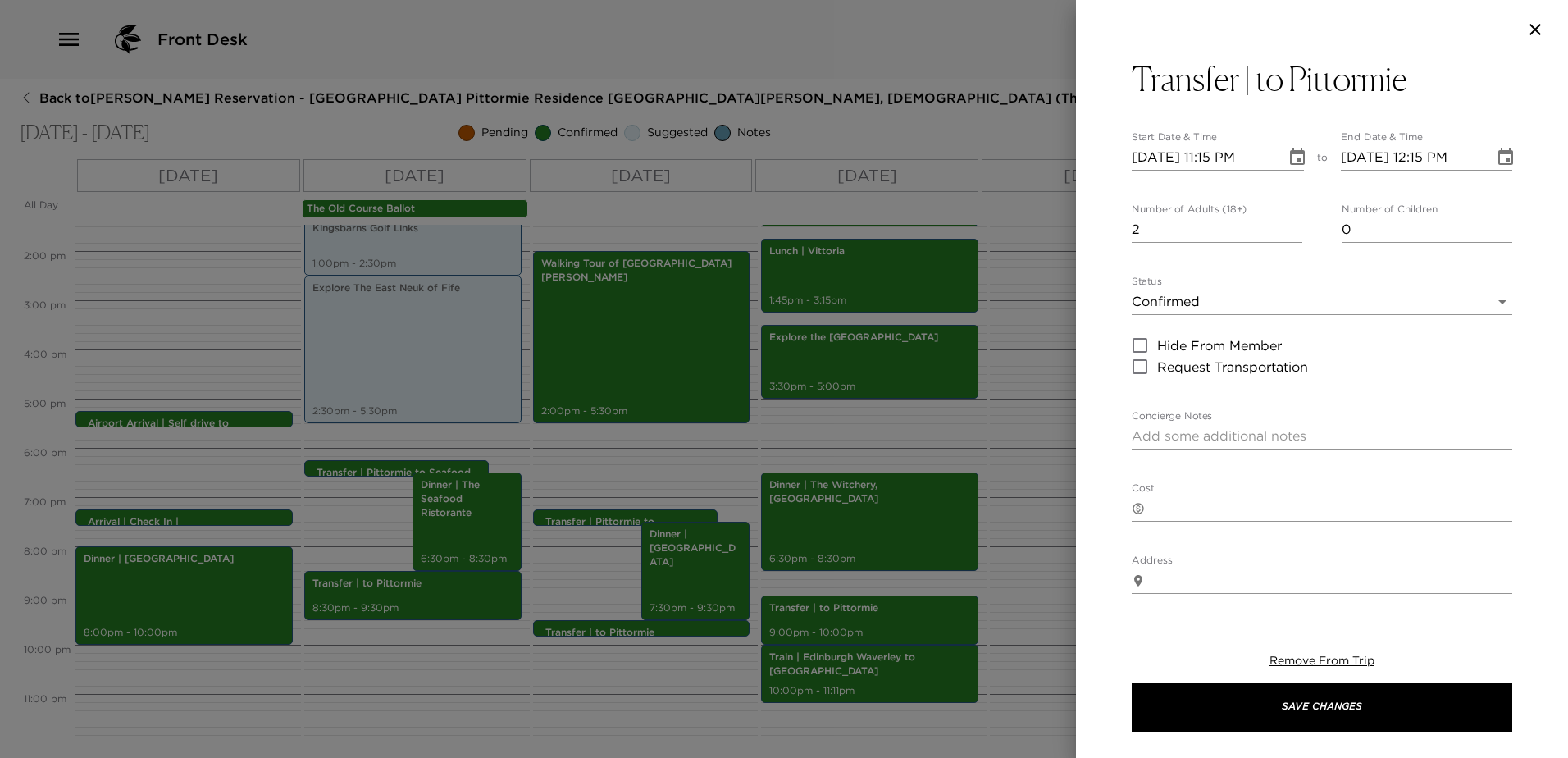
click at [1499, 157] on icon "Choose date, selected date is Sep 8, 2025" at bounding box center [1506, 157] width 15 height 17
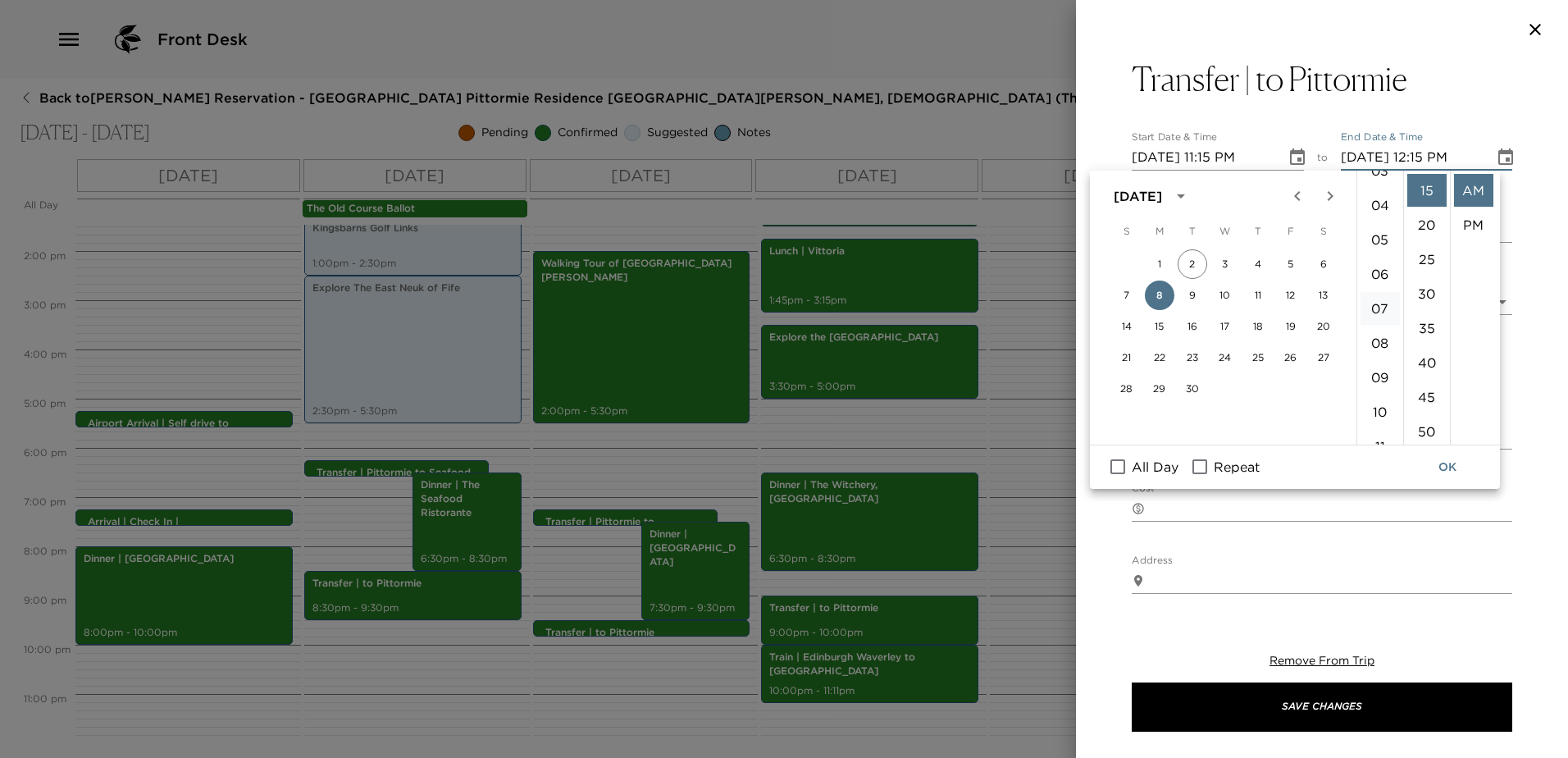
scroll to position [164, 0]
click at [1427, 293] on li "30" at bounding box center [1427, 293] width 39 height 33
click at [1429, 289] on li "30" at bounding box center [1427, 293] width 39 height 33
click at [1375, 397] on li "11" at bounding box center [1380, 405] width 39 height 33
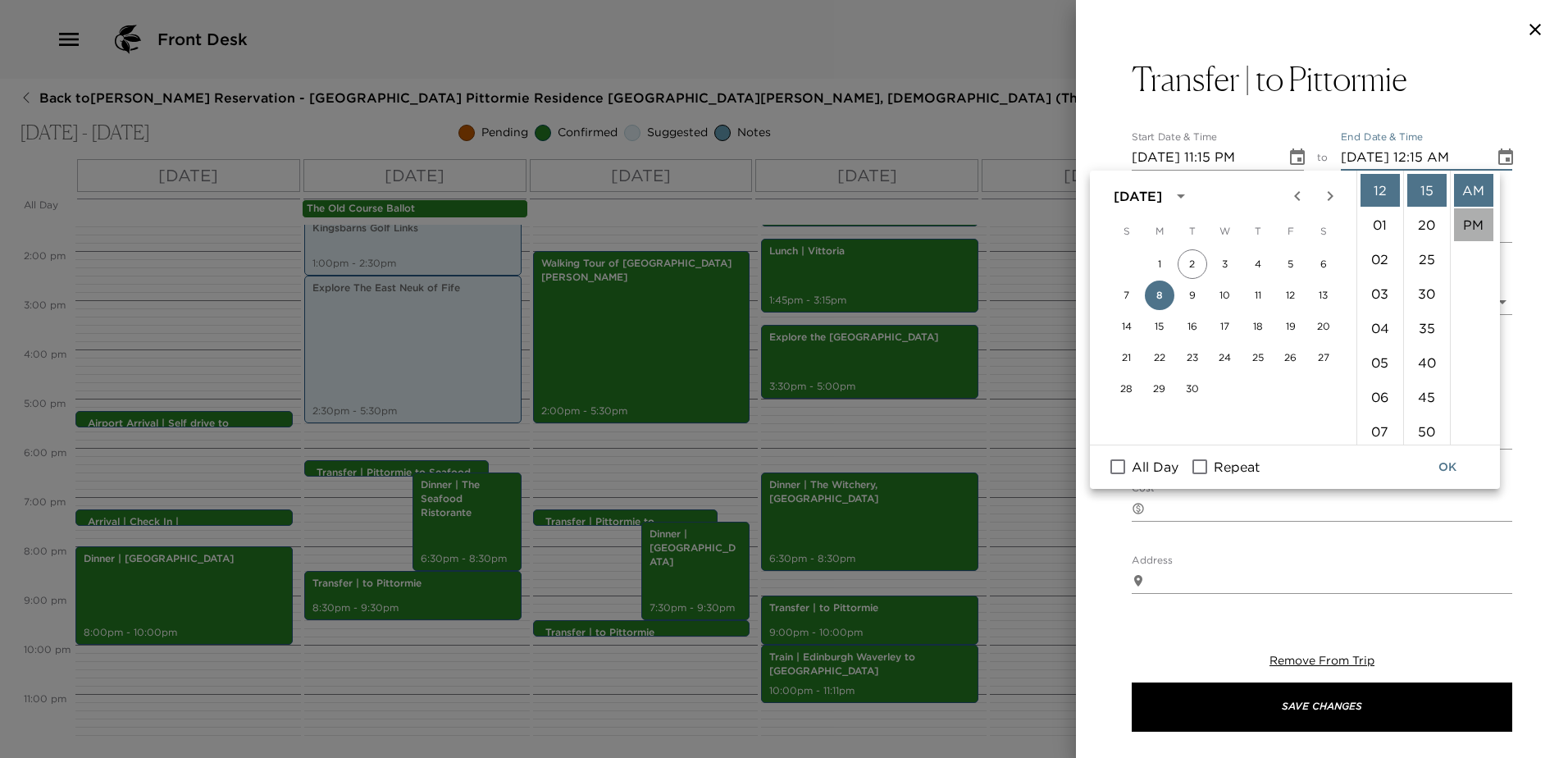
click at [1463, 224] on li "PM" at bounding box center [1473, 224] width 39 height 33
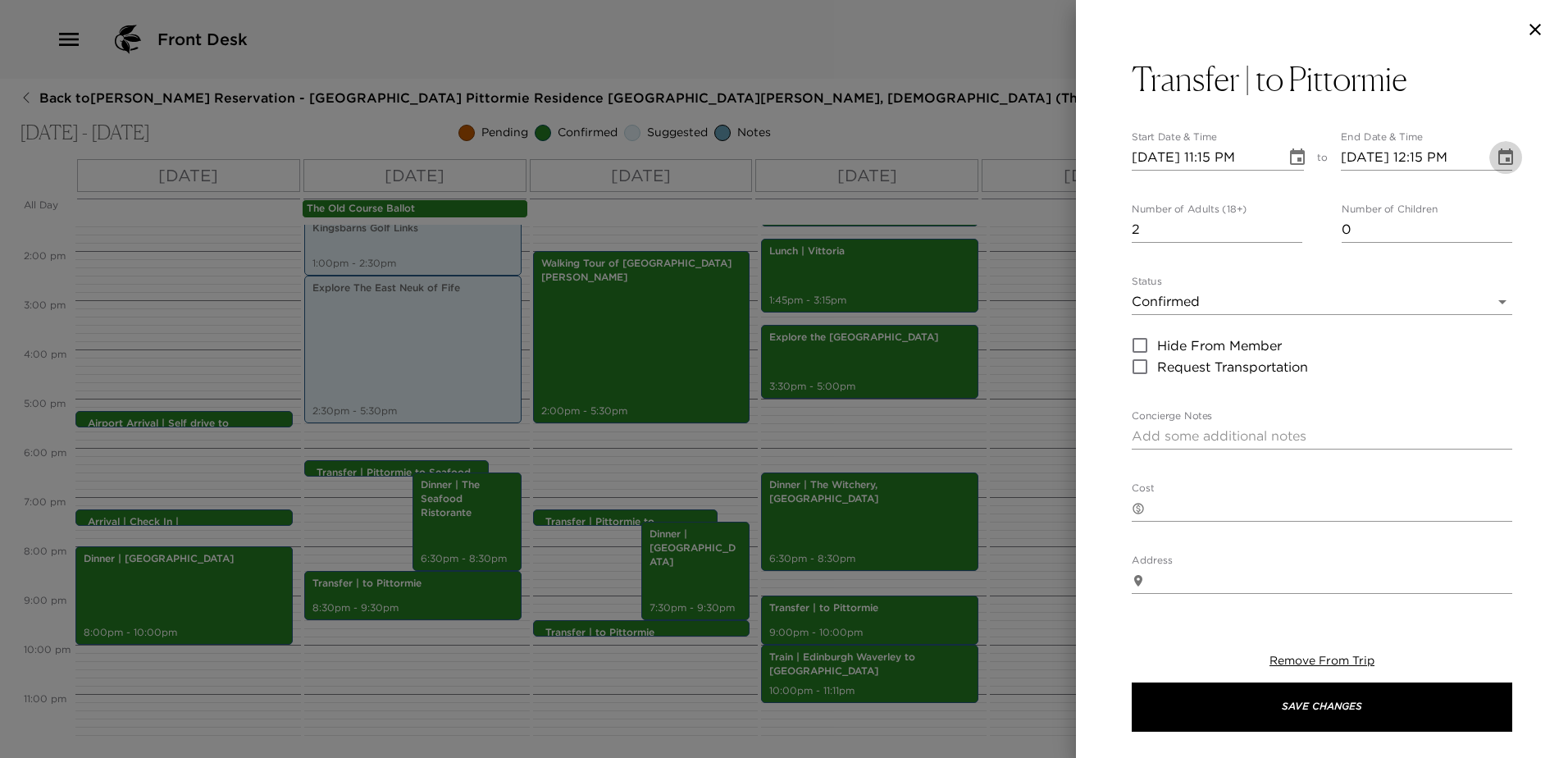
click at [1496, 156] on icon "Choose date, selected date is Sep 8, 2025" at bounding box center [1506, 157] width 20 height 20
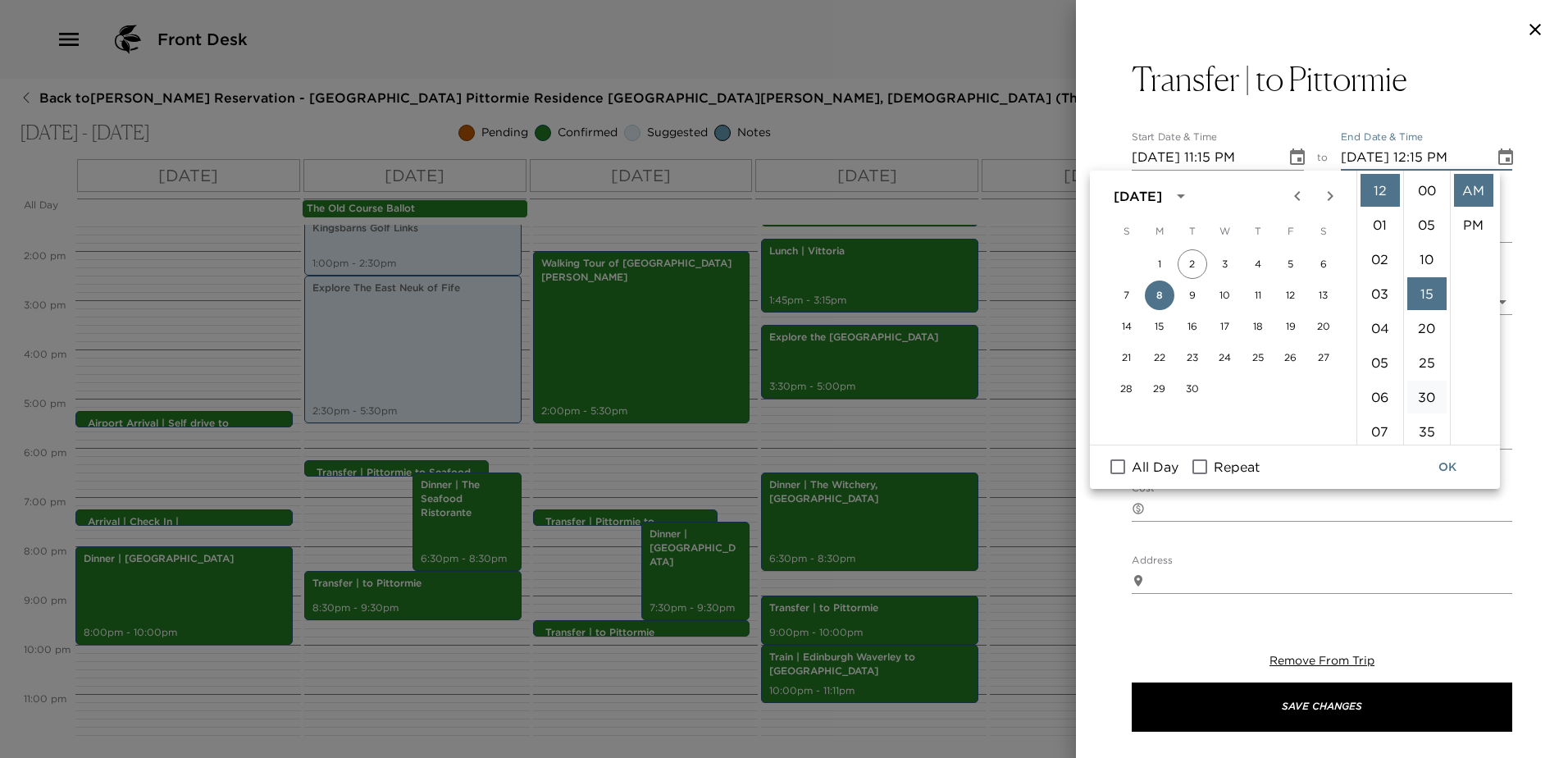
scroll to position [103, 0]
click at [1375, 405] on li "11" at bounding box center [1380, 405] width 39 height 33
click at [1427, 300] on li "30" at bounding box center [1427, 293] width 39 height 33
type input "[DATE] 12:30 AM"
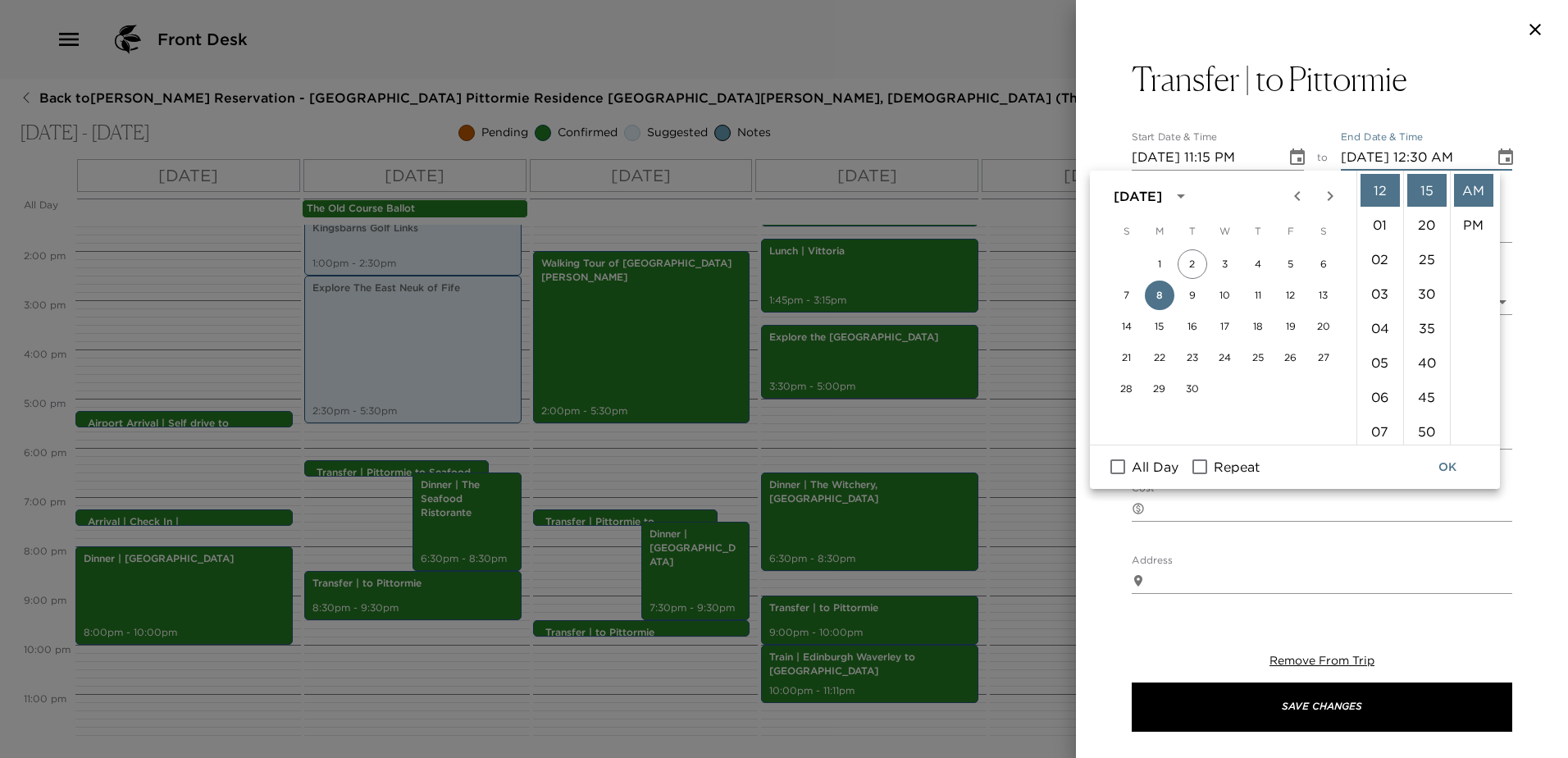
click at [1447, 455] on button "OK" at bounding box center [1447, 467] width 53 height 30
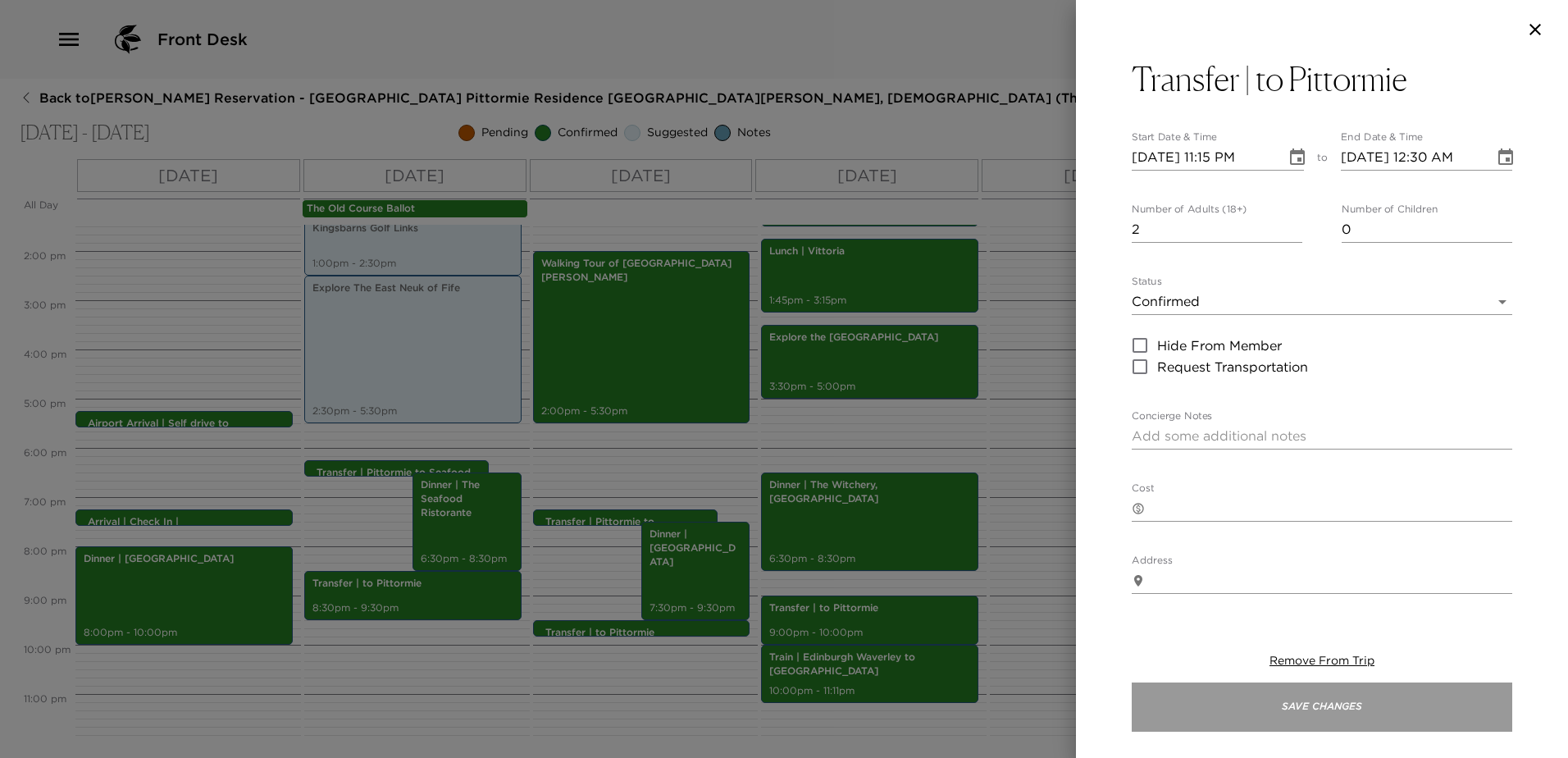
click at [1410, 714] on button "Save Changes" at bounding box center [1322, 707] width 380 height 49
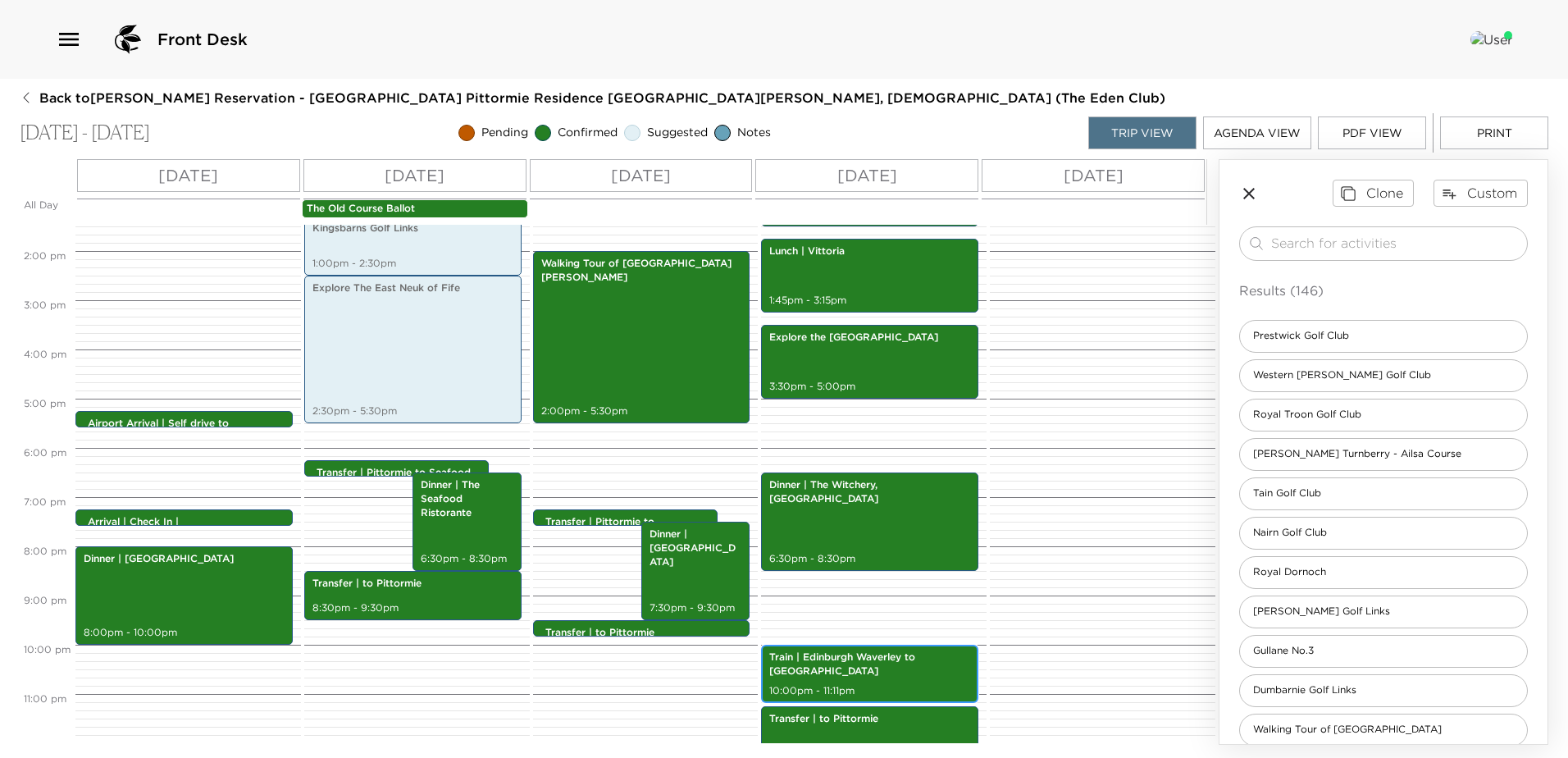
scroll to position [684, 0]
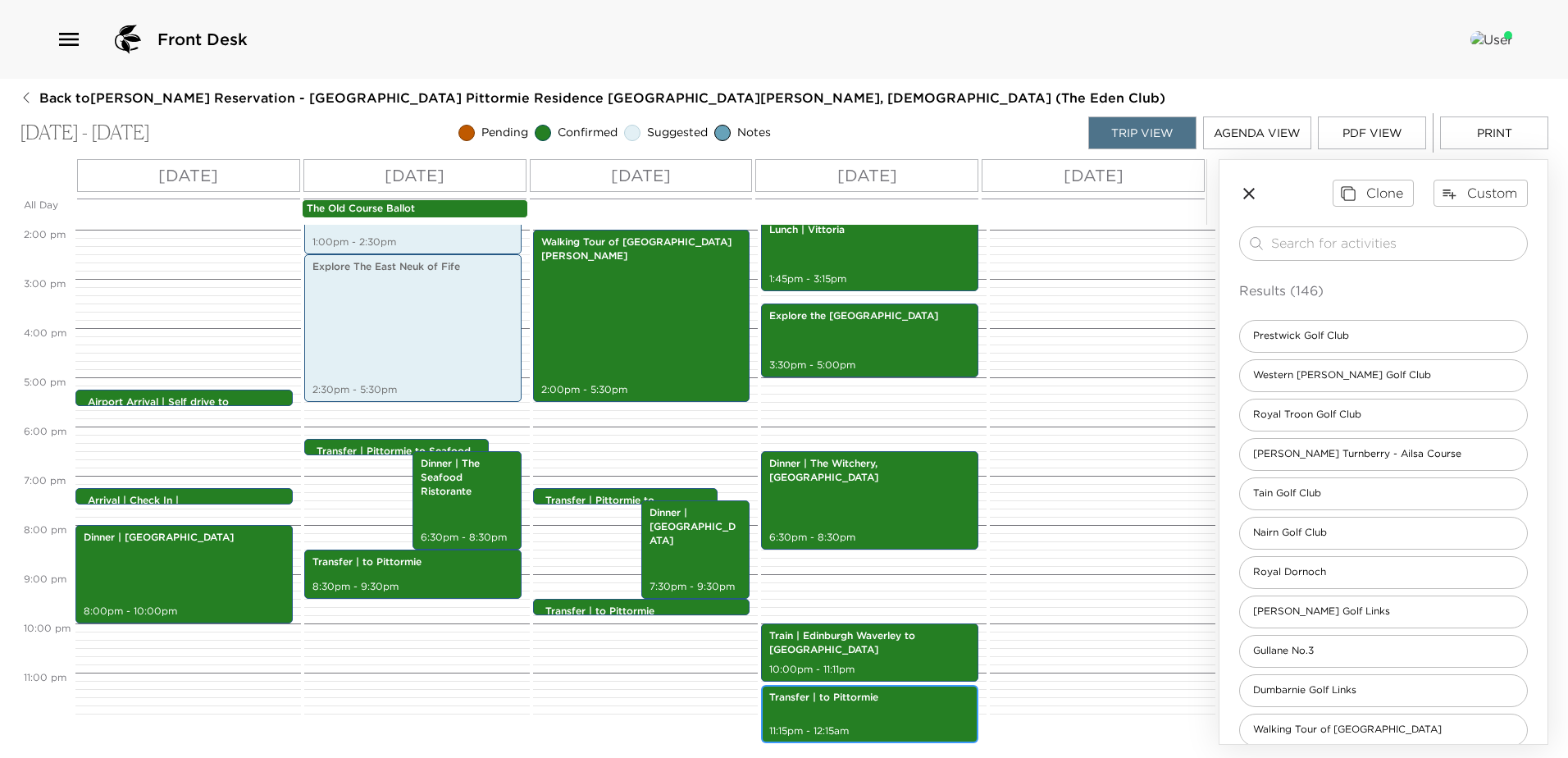
click at [899, 723] on div "Transfer | to Pittormie 11:15pm - 12:15am" at bounding box center [870, 714] width 208 height 54
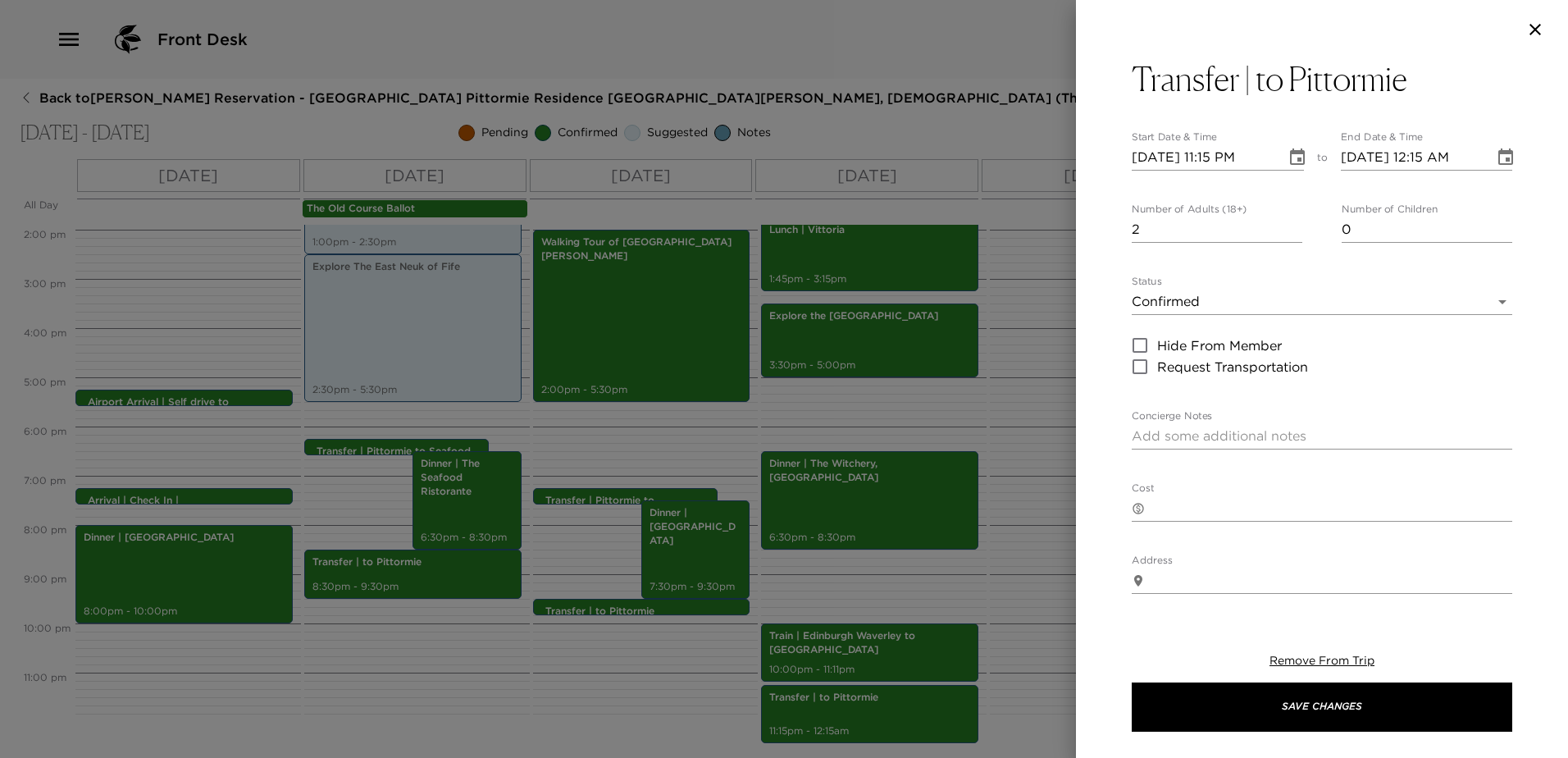
click at [1277, 97] on h3 "Transfer | to Pittormie" at bounding box center [1269, 79] width 275 height 39
click at [1262, 84] on textarea "Transfer | to Pittormie" at bounding box center [1322, 81] width 380 height 39
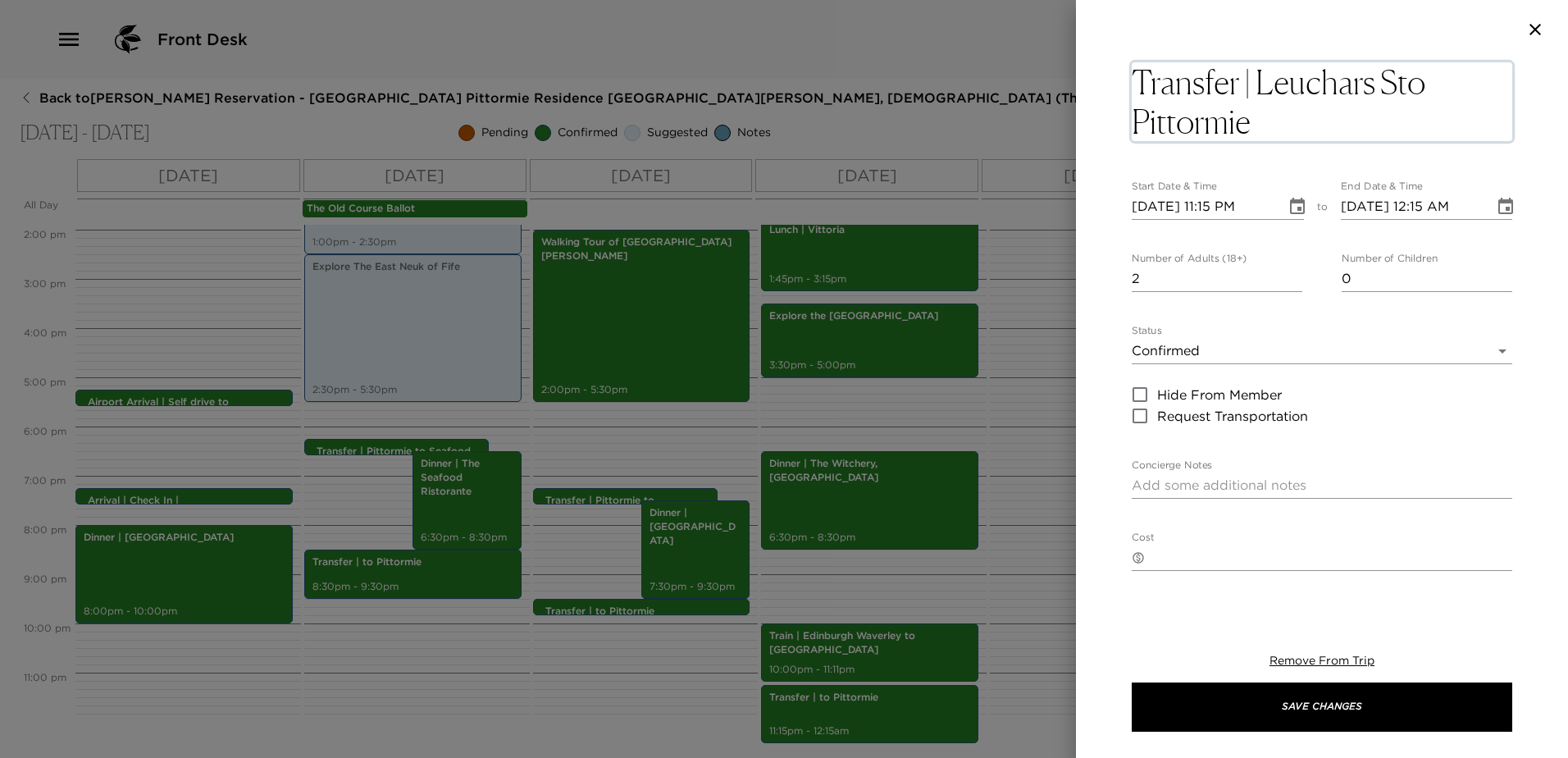
type textarea "Transfer | Leuchars to Pittormie"
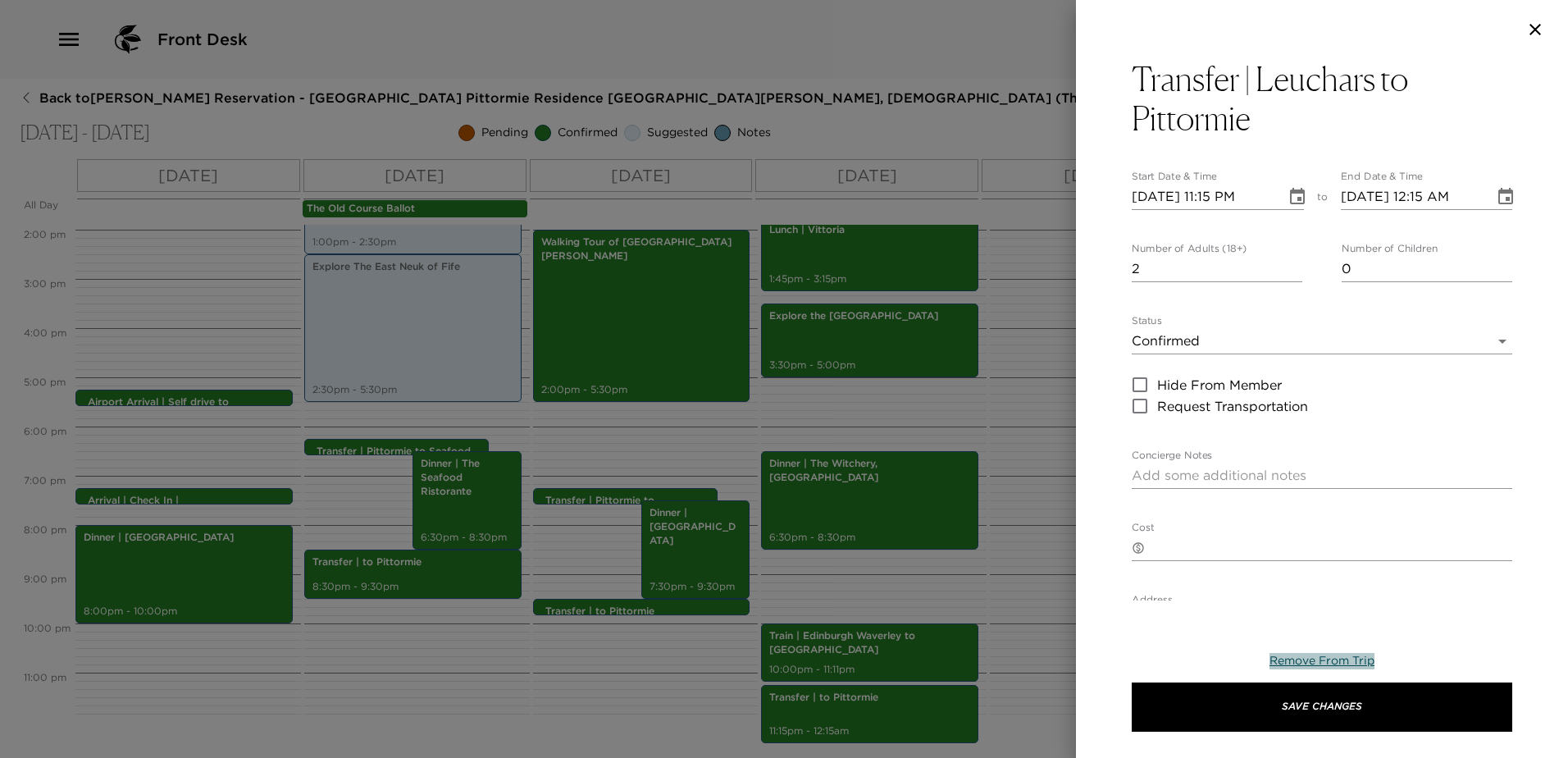
click at [1334, 663] on span "Remove From Trip" at bounding box center [1321, 661] width 105 height 15
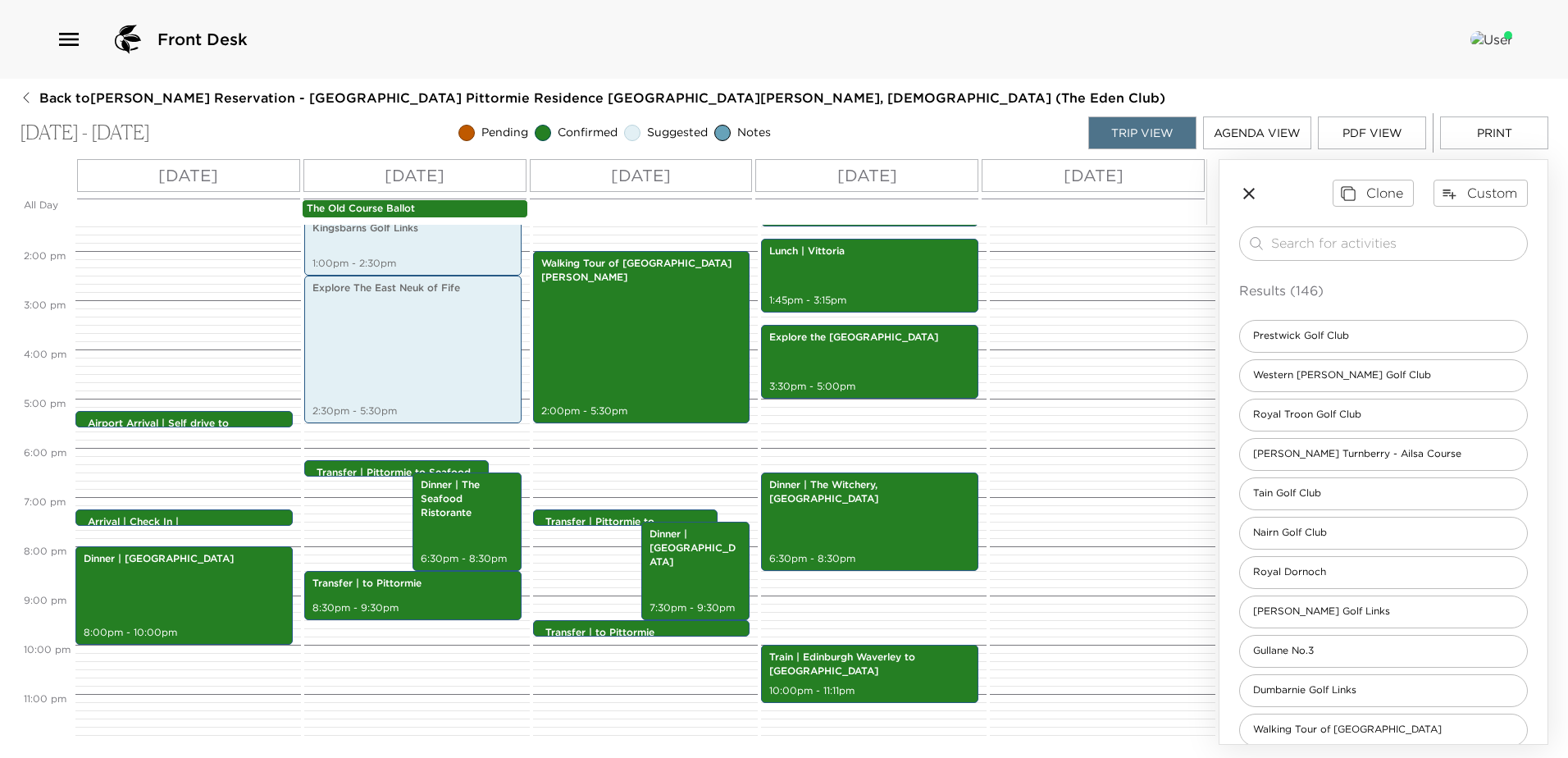
scroll to position [663, 0]
click at [1478, 193] on button "Custom" at bounding box center [1480, 193] width 95 height 26
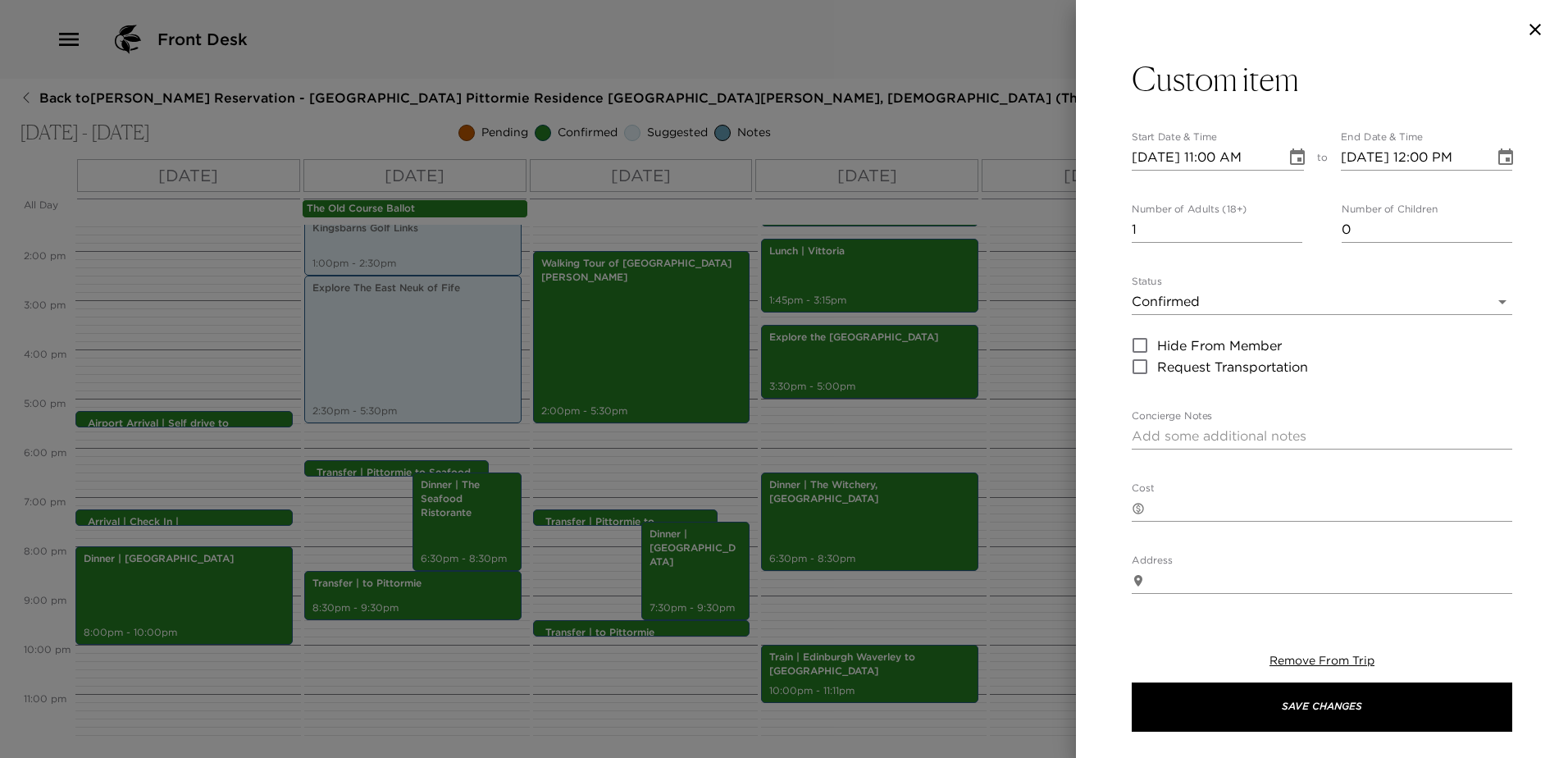
click at [1291, 164] on icon "Choose date, selected date is Sep 5, 2025" at bounding box center [1298, 157] width 15 height 17
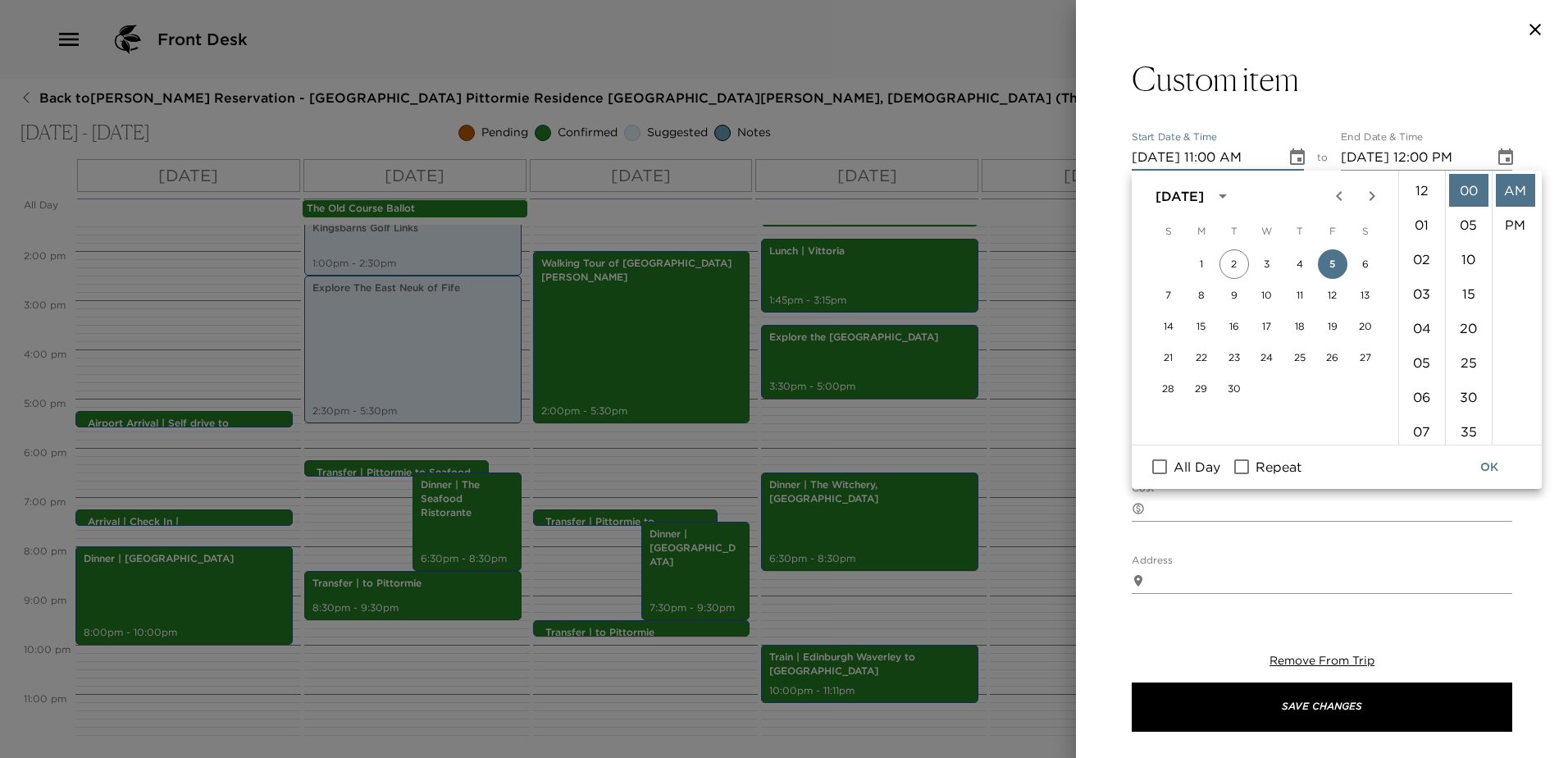
scroll to position [379, 0]
click at [1207, 296] on button "8" at bounding box center [1200, 295] width 29 height 29
type input "[DATE] 11:00 AM"
type input "[DATE] 12:00 PM"
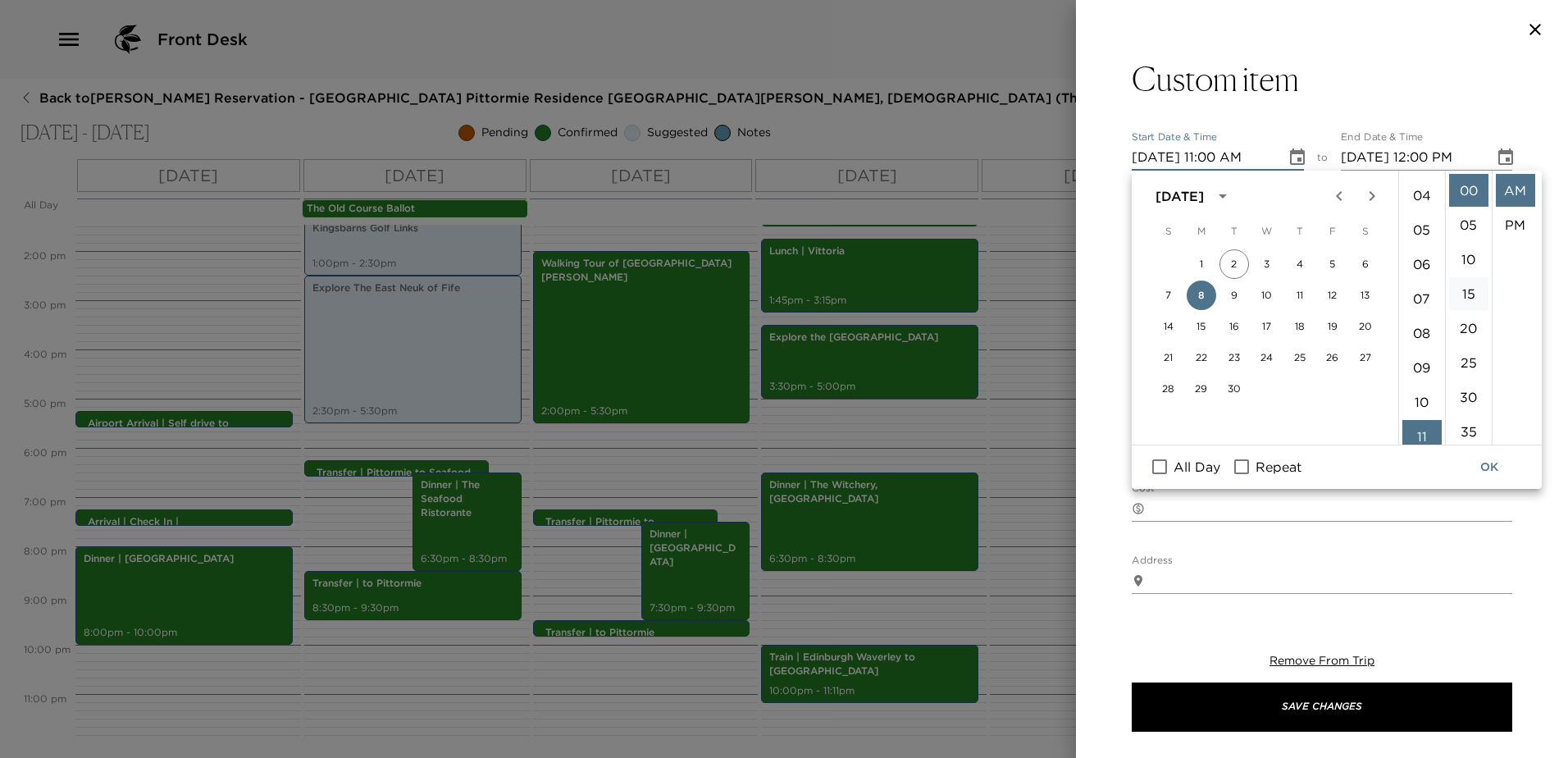
click at [1477, 288] on li "15" at bounding box center [1468, 293] width 39 height 33
click at [1515, 218] on li "PM" at bounding box center [1515, 224] width 39 height 33
type input "[DATE] 11:15 PM"
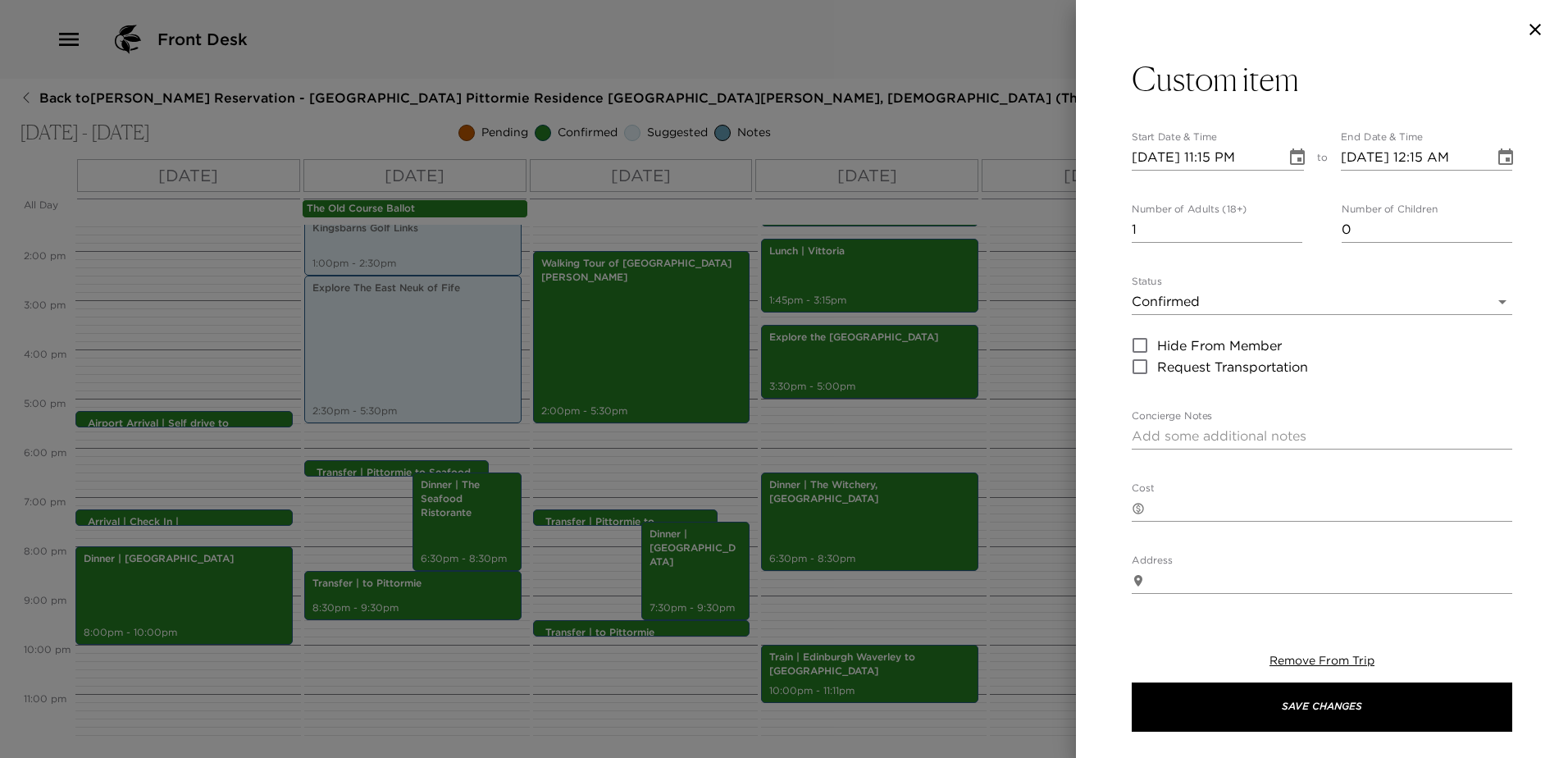
scroll to position [34, 0]
click at [1498, 158] on icon "Choose date, selected date is Sep 8, 2025" at bounding box center [1506, 157] width 20 height 20
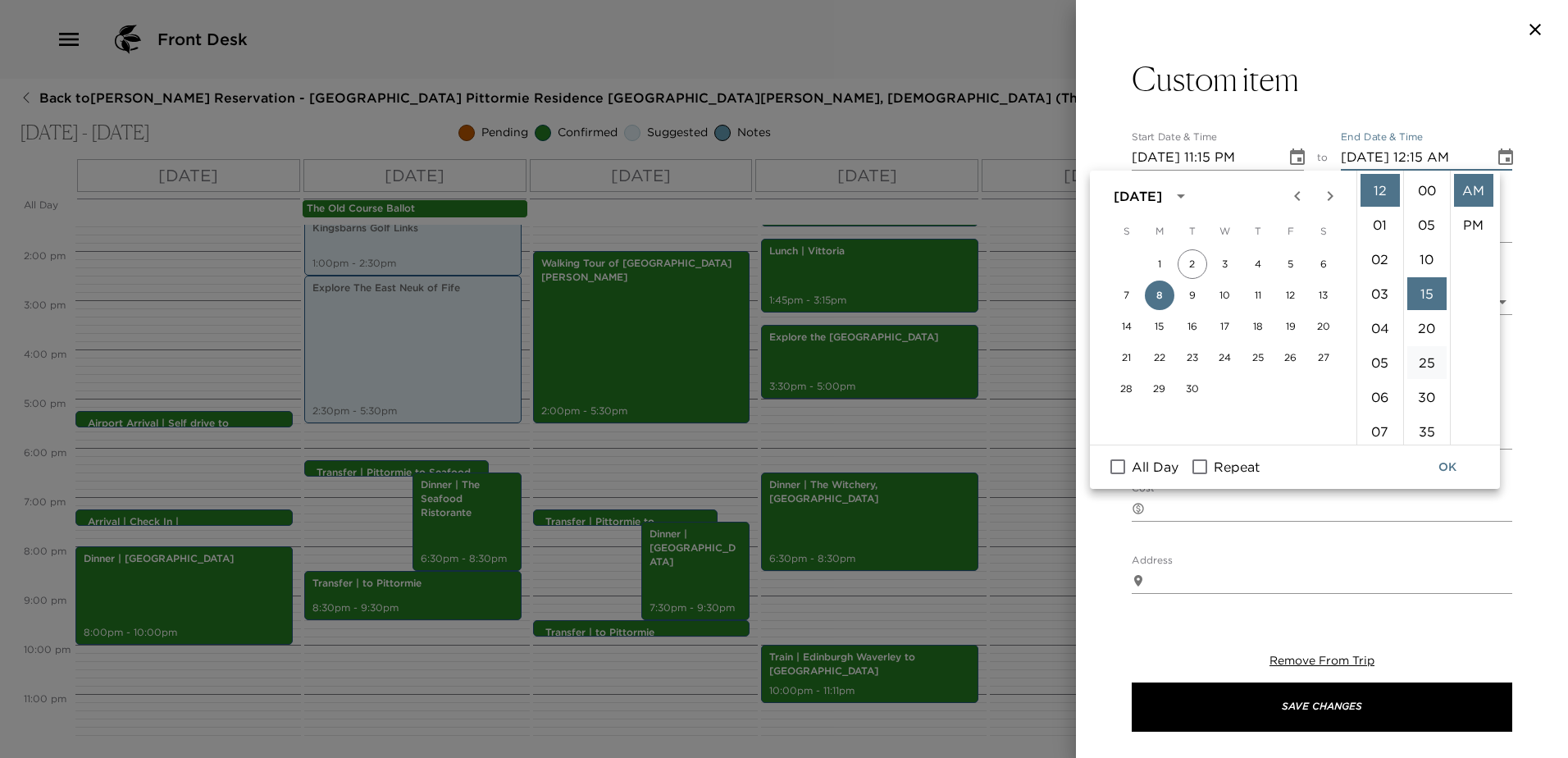
scroll to position [103, 0]
click at [1380, 400] on li "11" at bounding box center [1380, 405] width 39 height 33
click at [1477, 214] on li "PM" at bounding box center [1473, 224] width 39 height 33
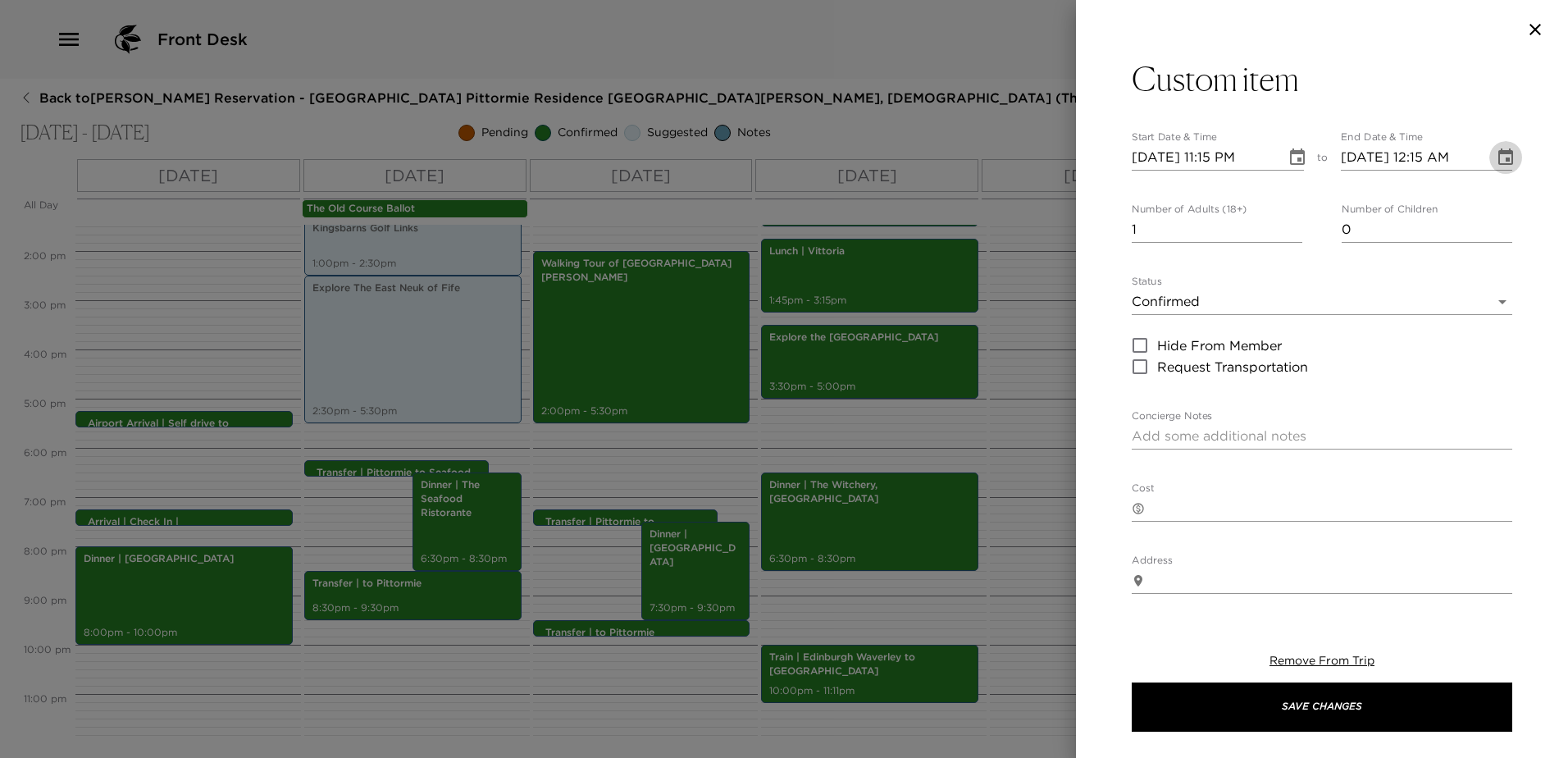
click at [1499, 154] on icon "Choose date, selected date is Sep 8, 2025" at bounding box center [1506, 157] width 15 height 17
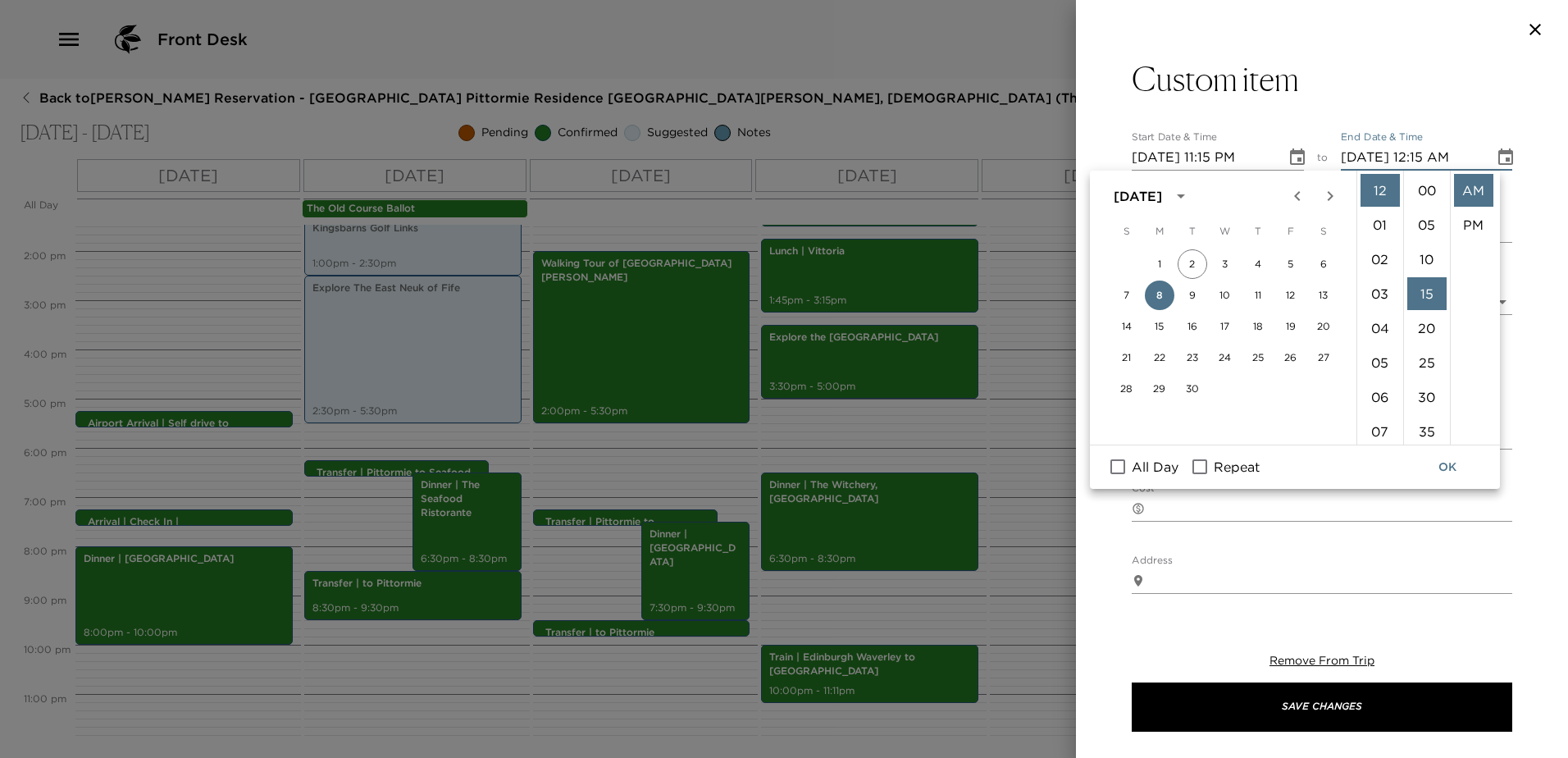
scroll to position [103, 0]
click at [1456, 225] on li "PM" at bounding box center [1473, 224] width 39 height 33
type input "[DATE] 12:15 PM"
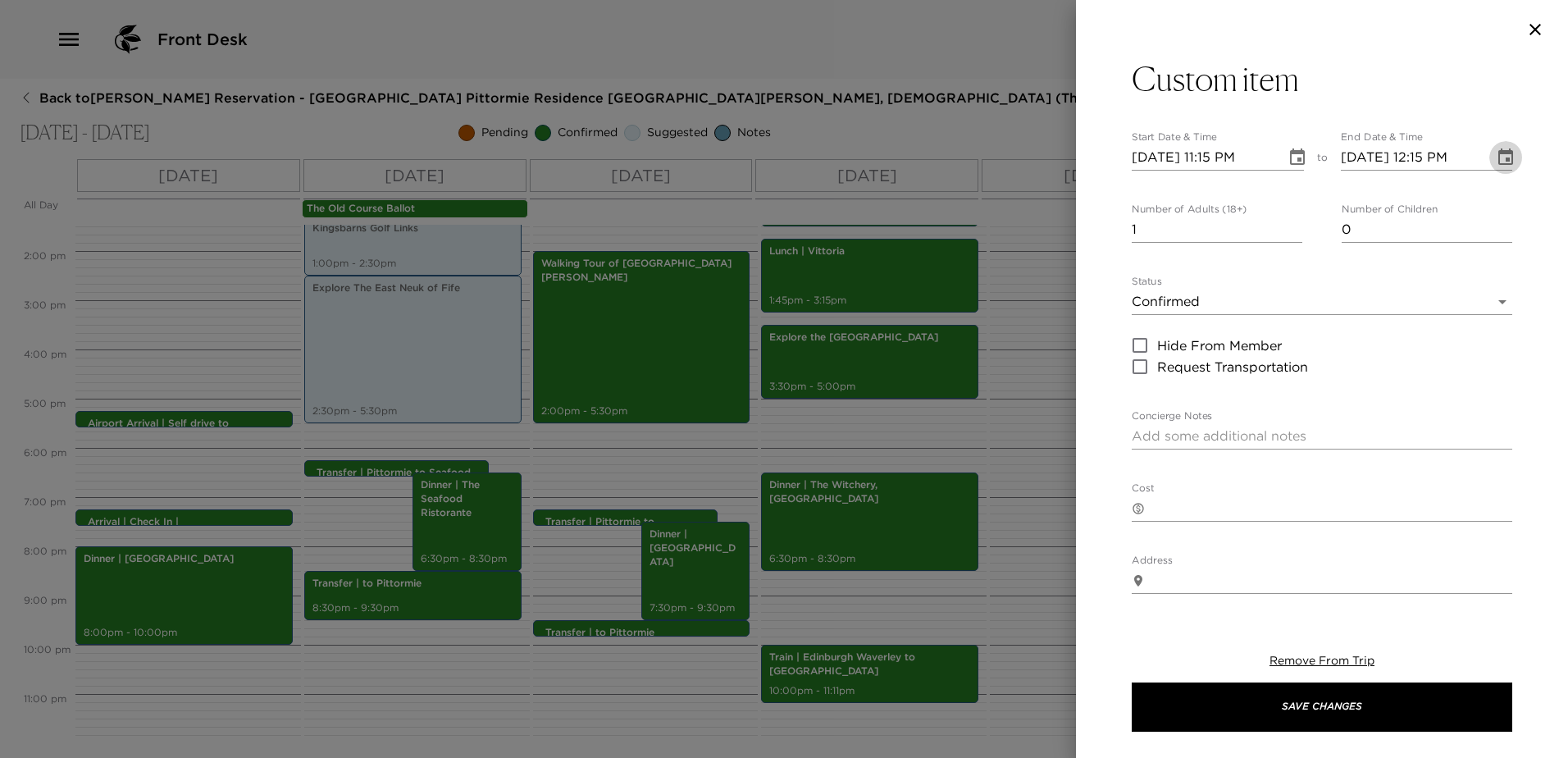
click at [1496, 157] on icon "Choose date, selected date is Sep 8, 2025" at bounding box center [1506, 157] width 20 height 20
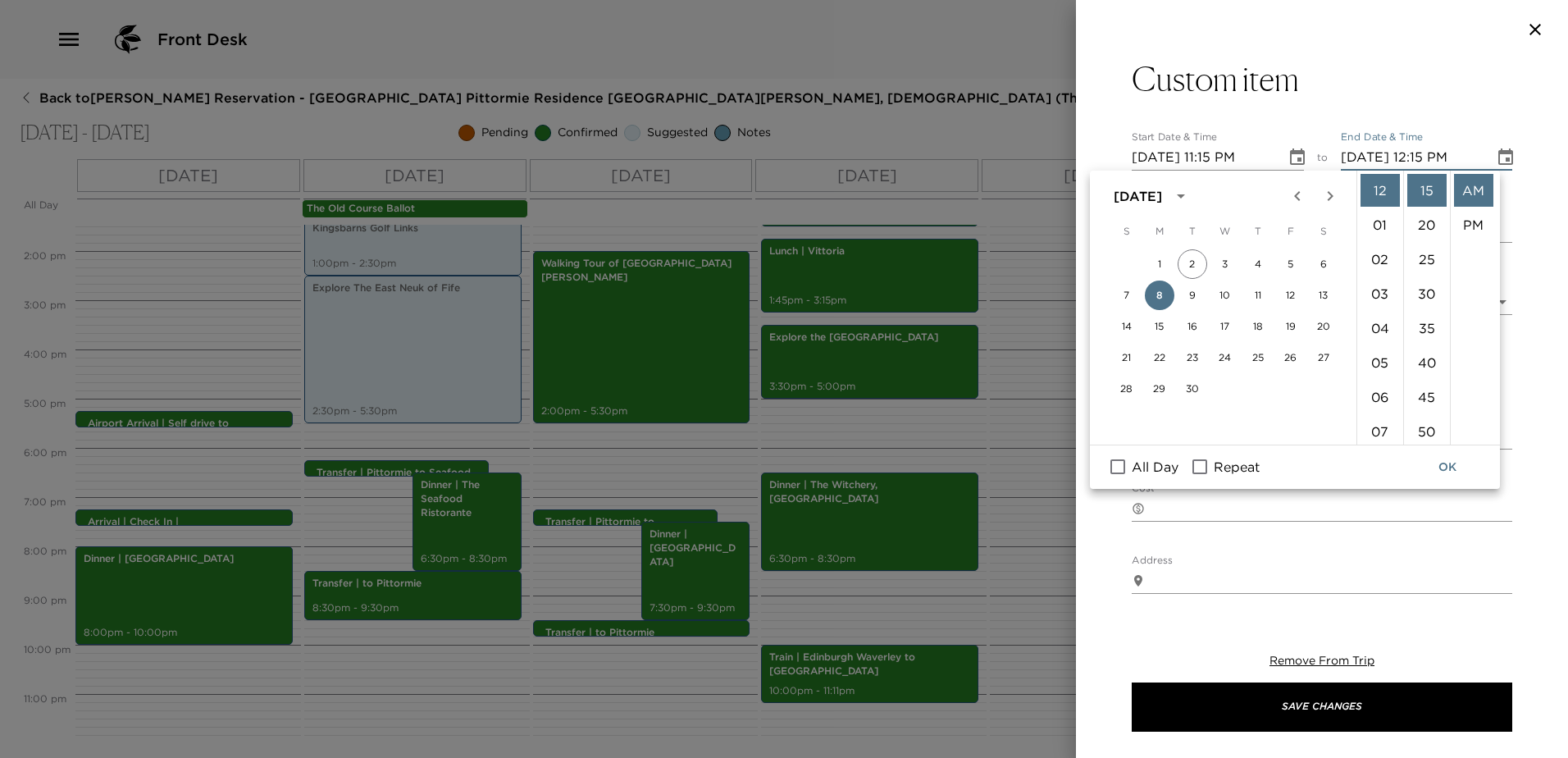
click at [1447, 462] on button "OK" at bounding box center [1447, 467] width 53 height 30
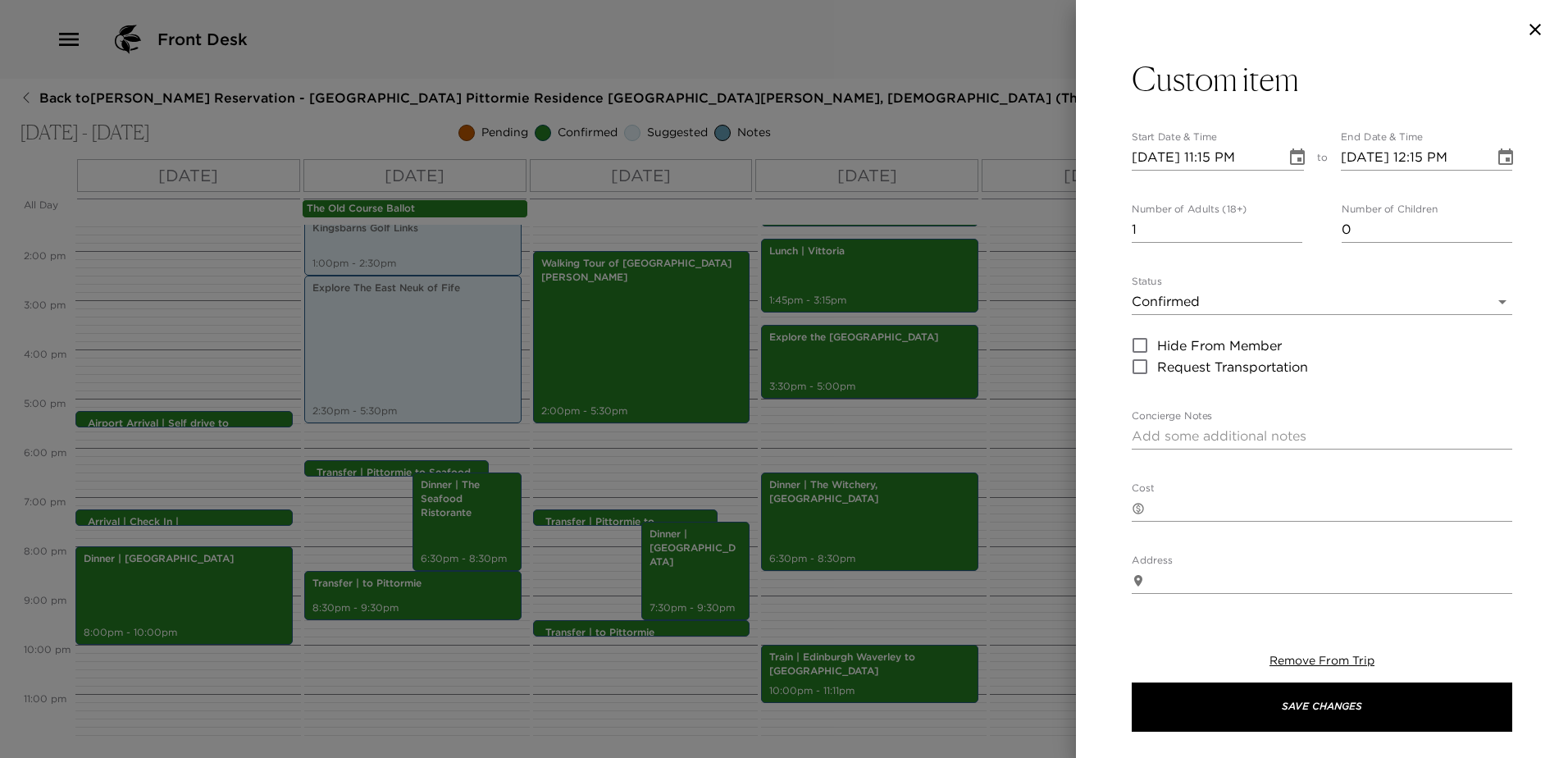
click at [1293, 154] on icon "Choose date, selected date is Sep 8, 2025" at bounding box center [1298, 157] width 15 height 17
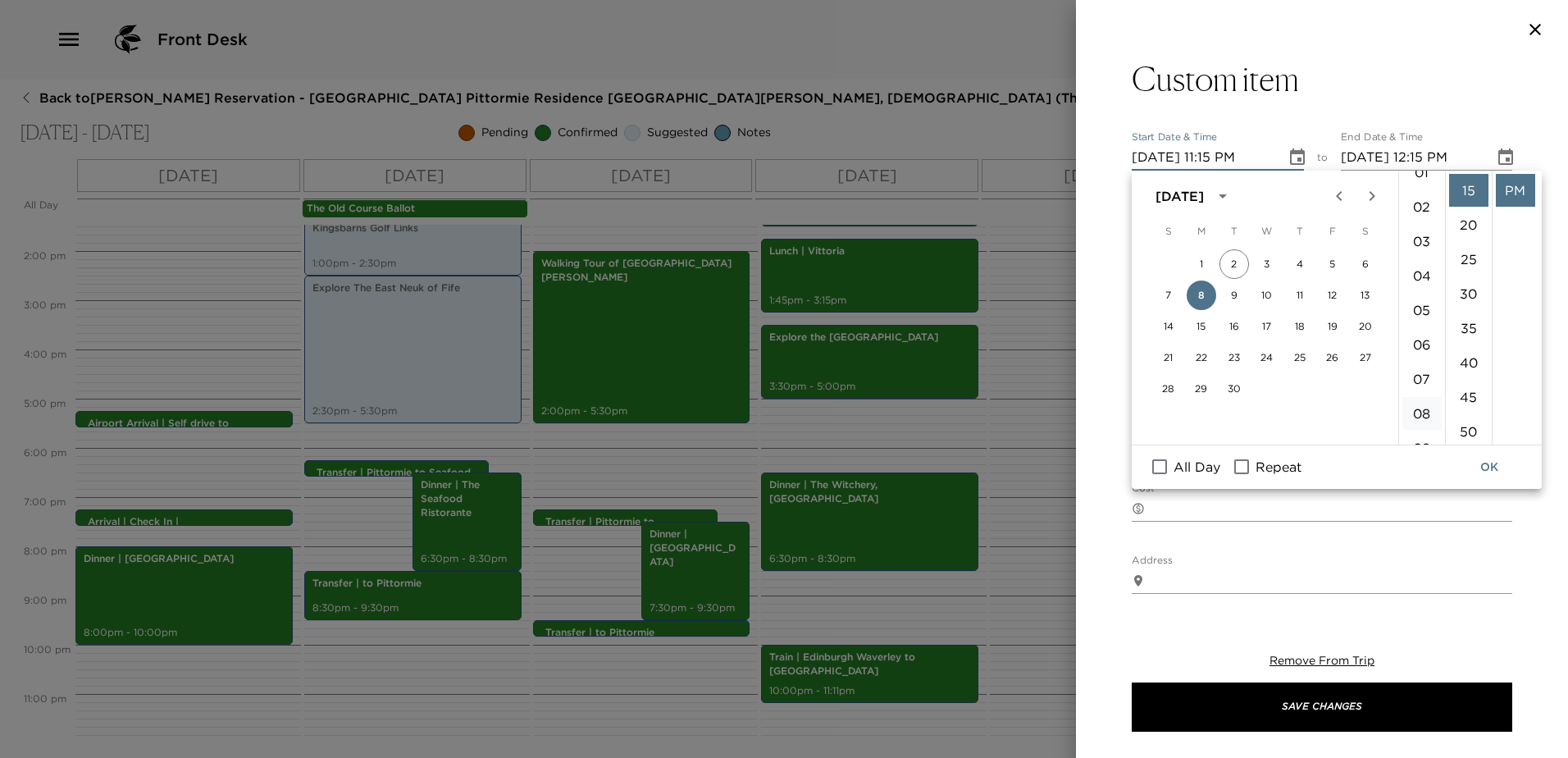
scroll to position [51, 0]
click at [1421, 205] on li "02" at bounding box center [1421, 208] width 39 height 33
type input "[DATE] 02:15 PM"
click at [1496, 148] on icon "Choose date, selected date is Sep 8, 2025" at bounding box center [1506, 157] width 20 height 20
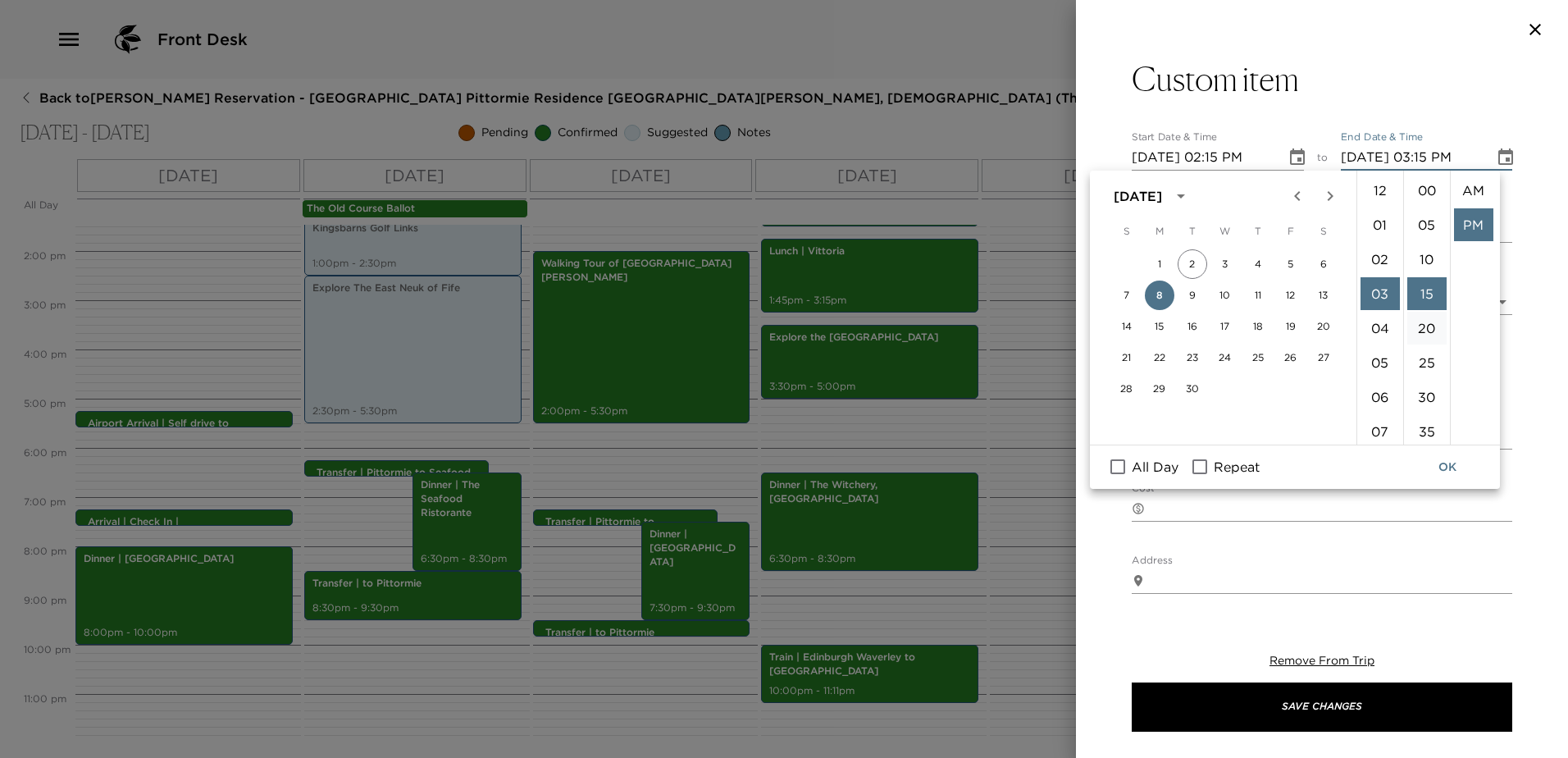
scroll to position [34, 0]
click at [1375, 346] on li "11" at bounding box center [1380, 354] width 39 height 33
type input "[DATE] 11:15 PM"
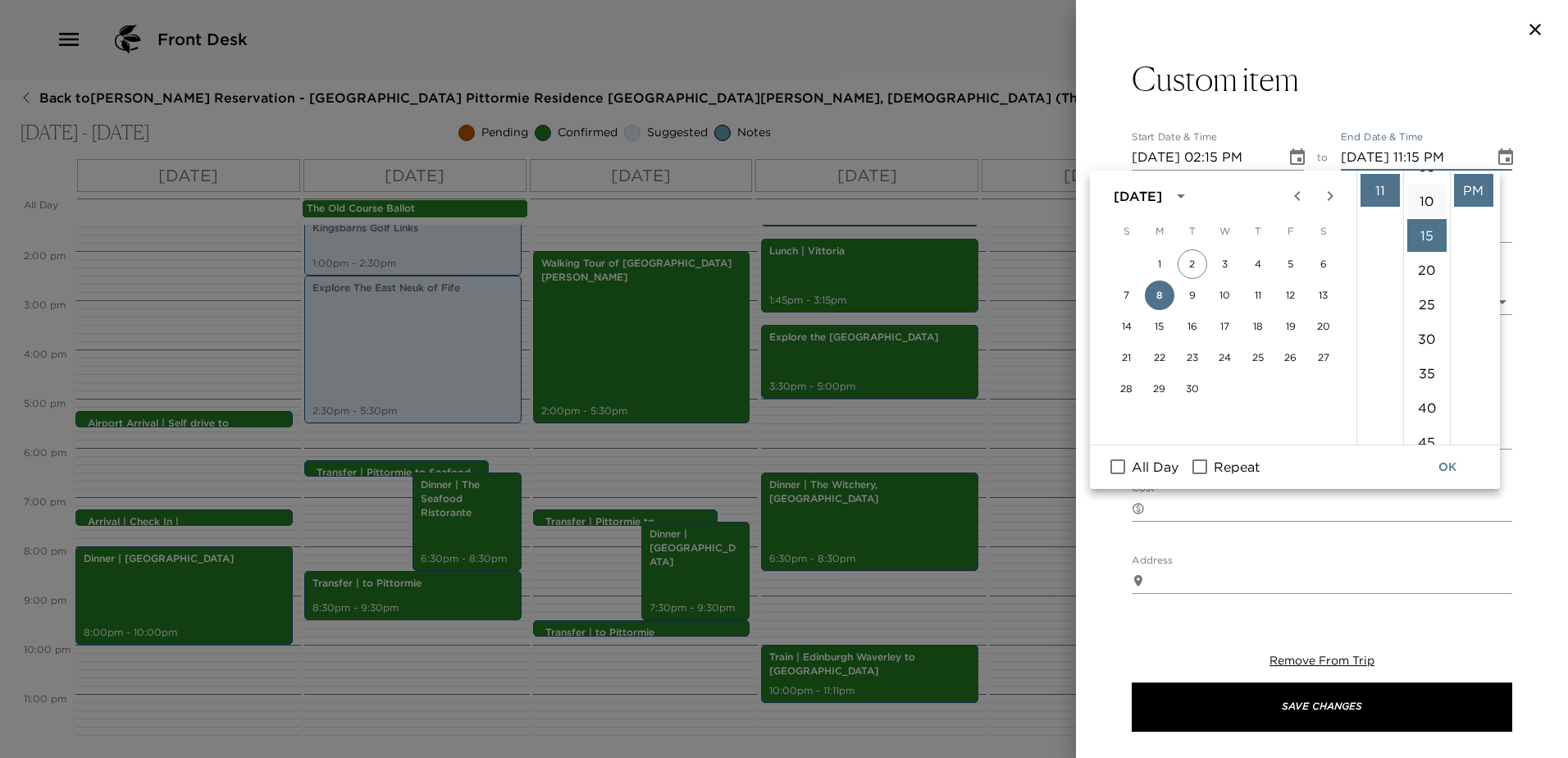
scroll to position [21, 0]
click at [1452, 468] on button "OK" at bounding box center [1447, 467] width 53 height 30
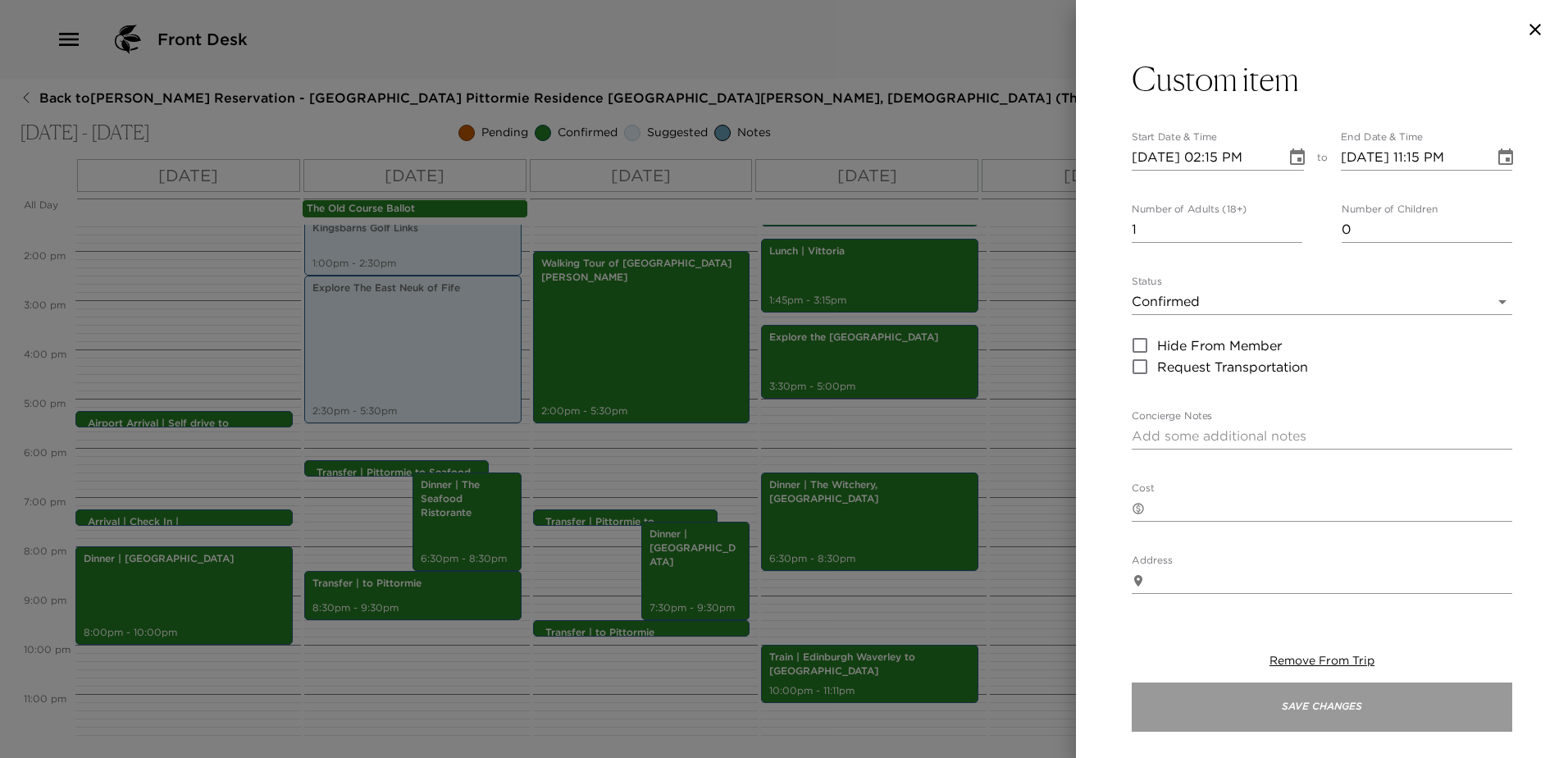
click at [1341, 692] on button "Save Changes" at bounding box center [1322, 707] width 380 height 49
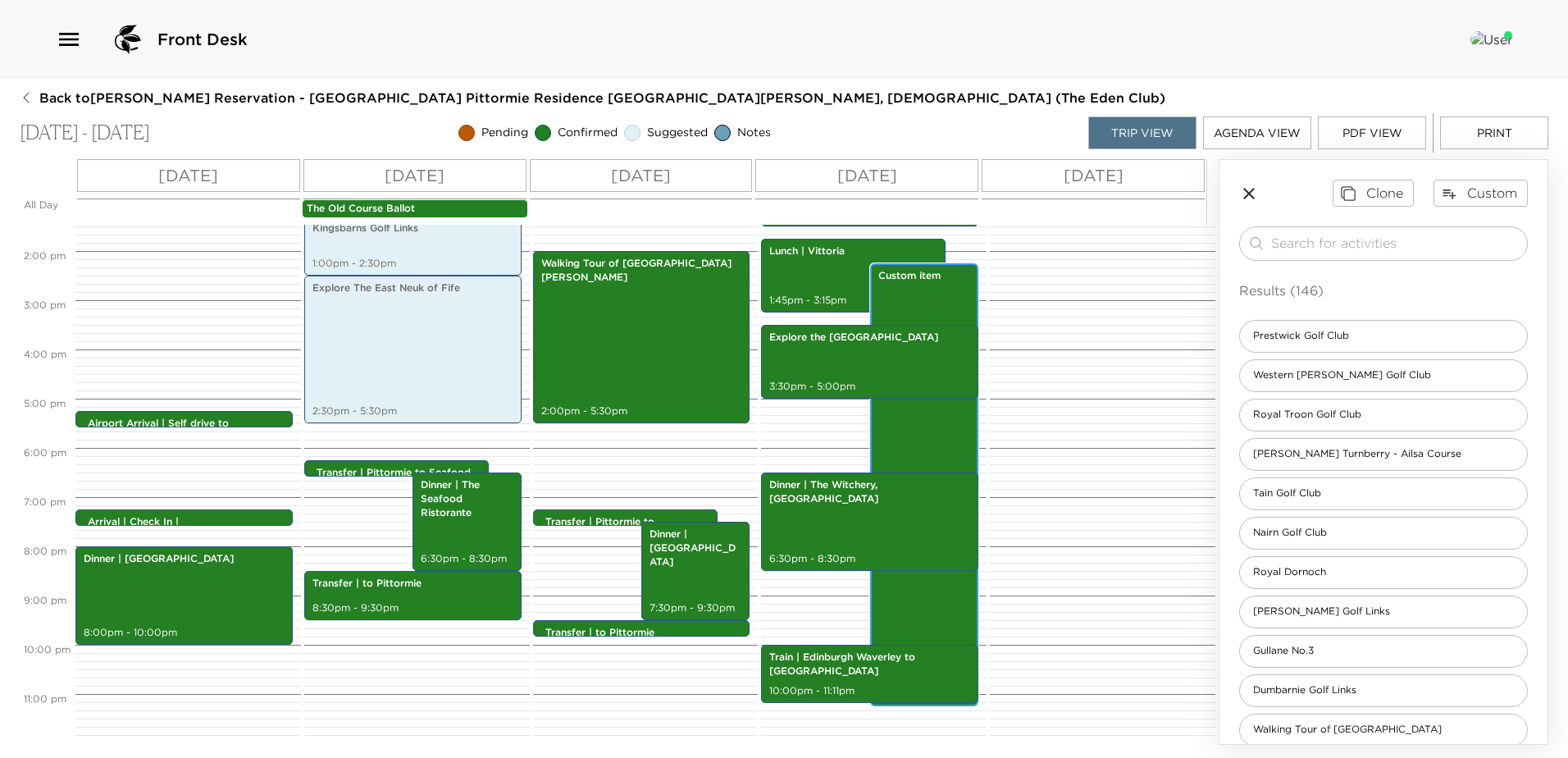
click at [934, 620] on div "Custom item 2:15pm - 11:15pm" at bounding box center [924, 484] width 99 height 438
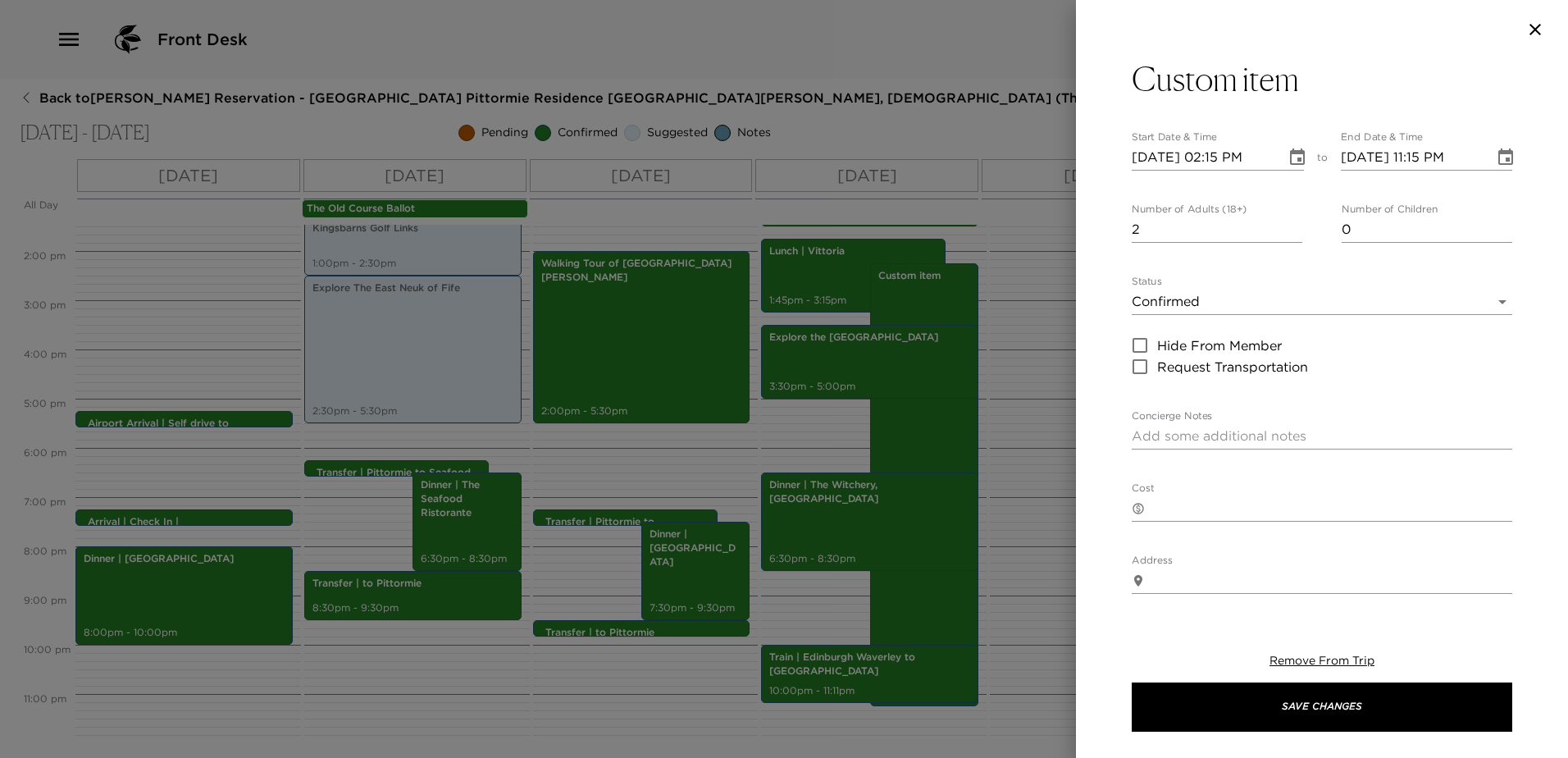
type input "2"
click at [1286, 220] on input "2" at bounding box center [1217, 229] width 171 height 26
click at [1298, 144] on button "Choose date, selected date is Sep 8, 2025" at bounding box center [1297, 157] width 33 height 33
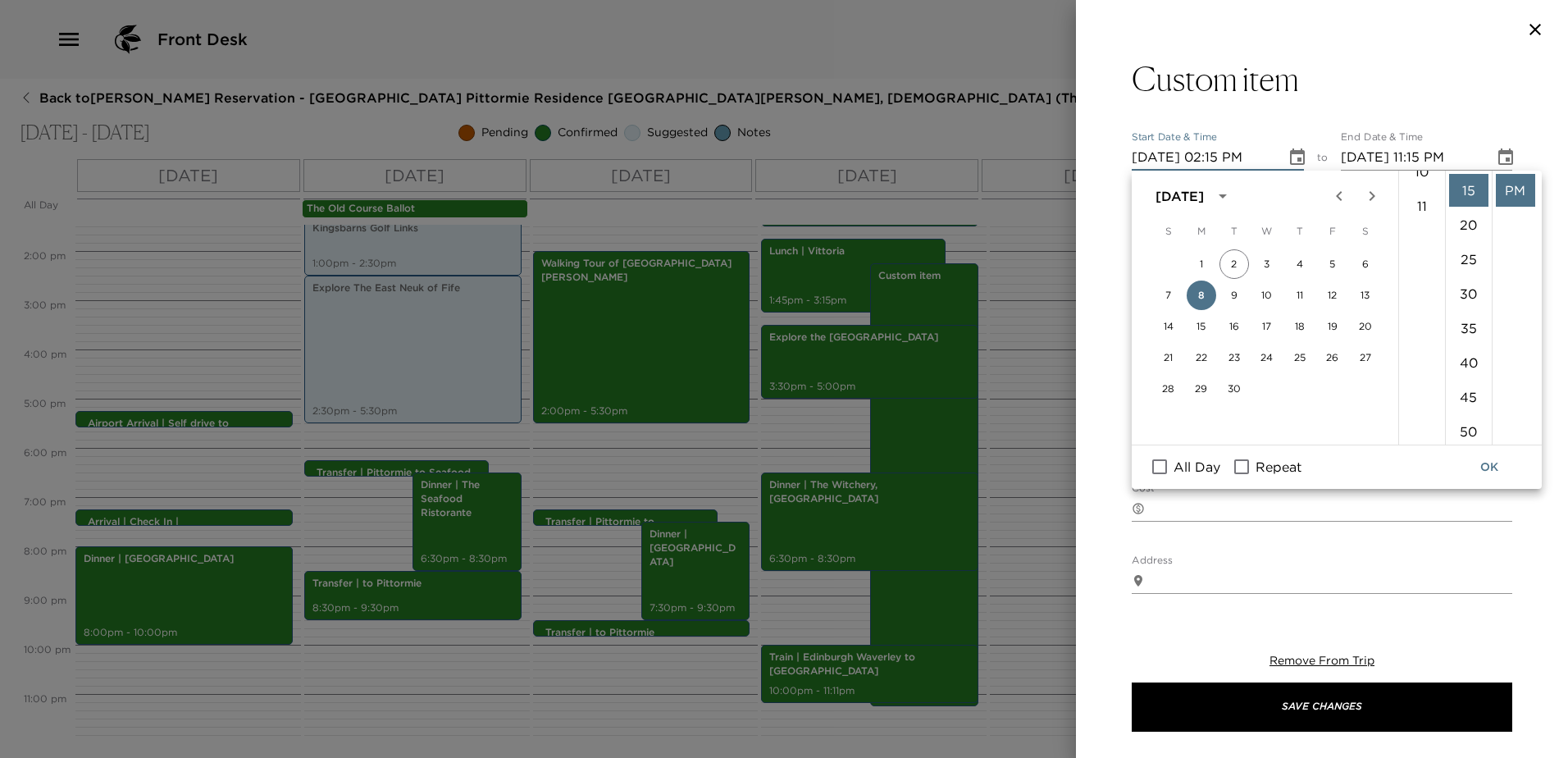
scroll to position [379, 0]
click at [1421, 188] on li "11" at bounding box center [1421, 190] width 39 height 33
type input "[DATE] 11:15 PM"
click at [1496, 464] on button "OK" at bounding box center [1488, 467] width 53 height 30
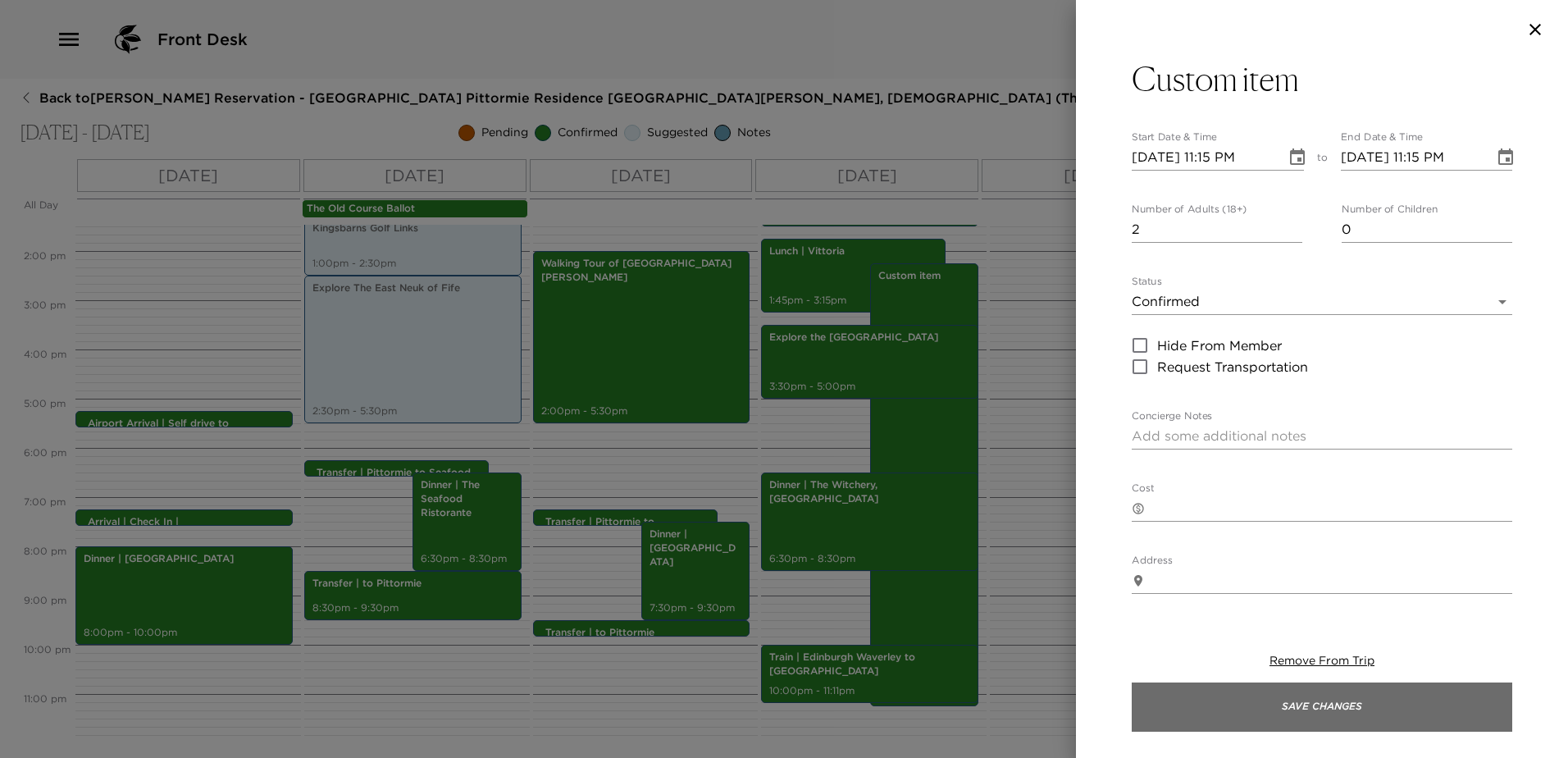
click at [1421, 715] on button "Save Changes" at bounding box center [1322, 707] width 380 height 49
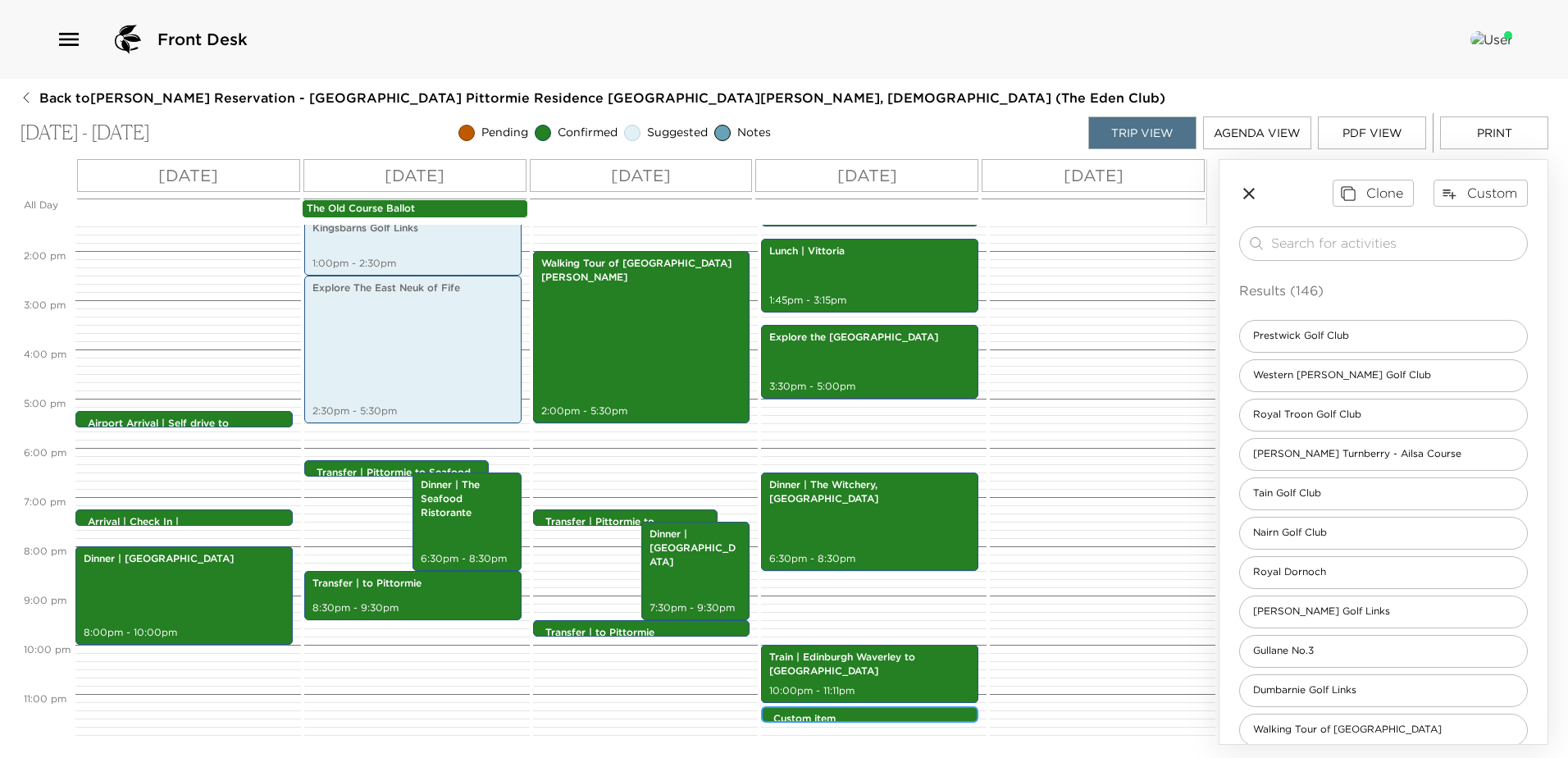
click at [904, 714] on p "Custom item" at bounding box center [874, 719] width 201 height 14
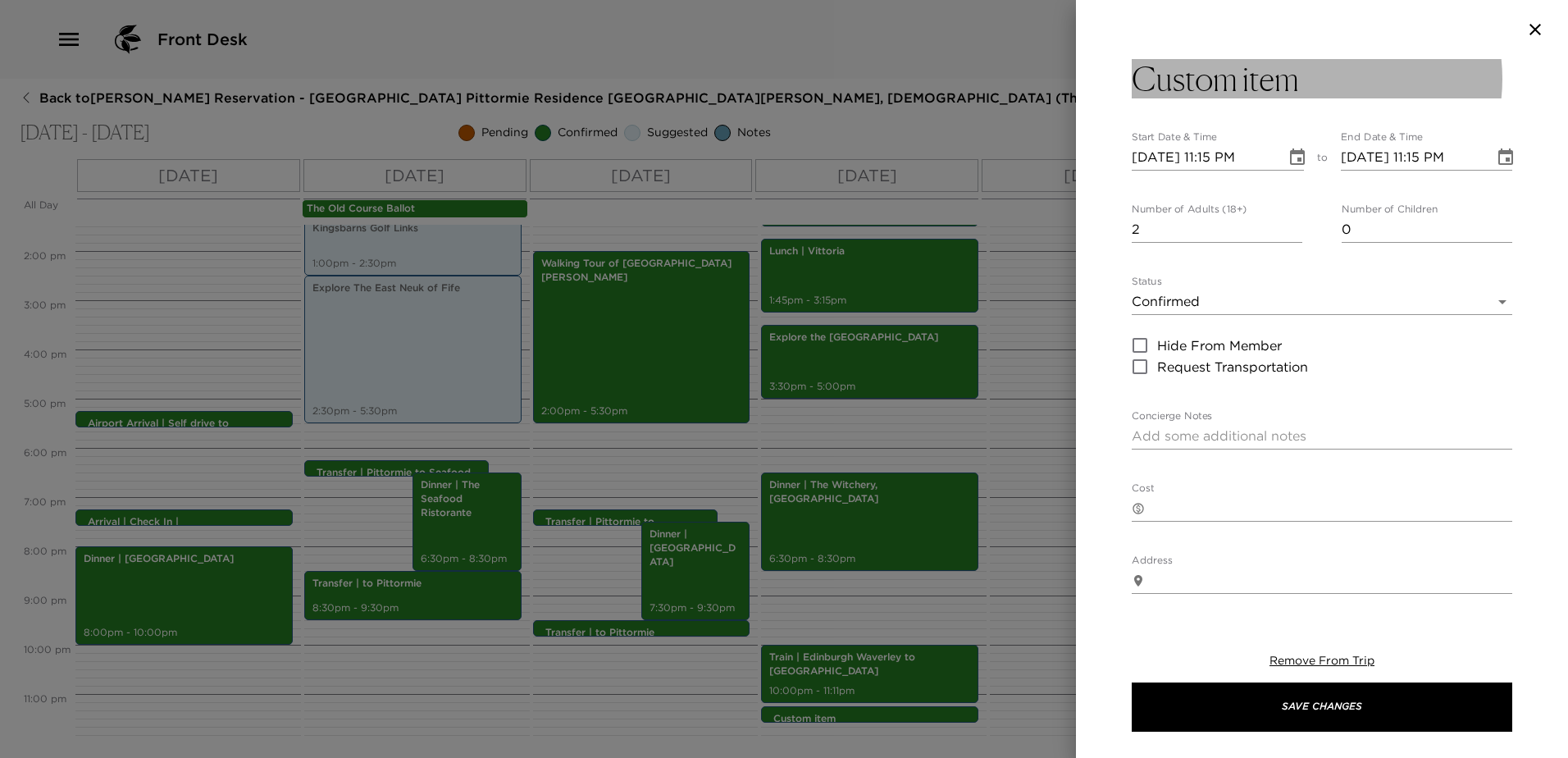
click at [1329, 60] on button "Custom item" at bounding box center [1322, 79] width 380 height 39
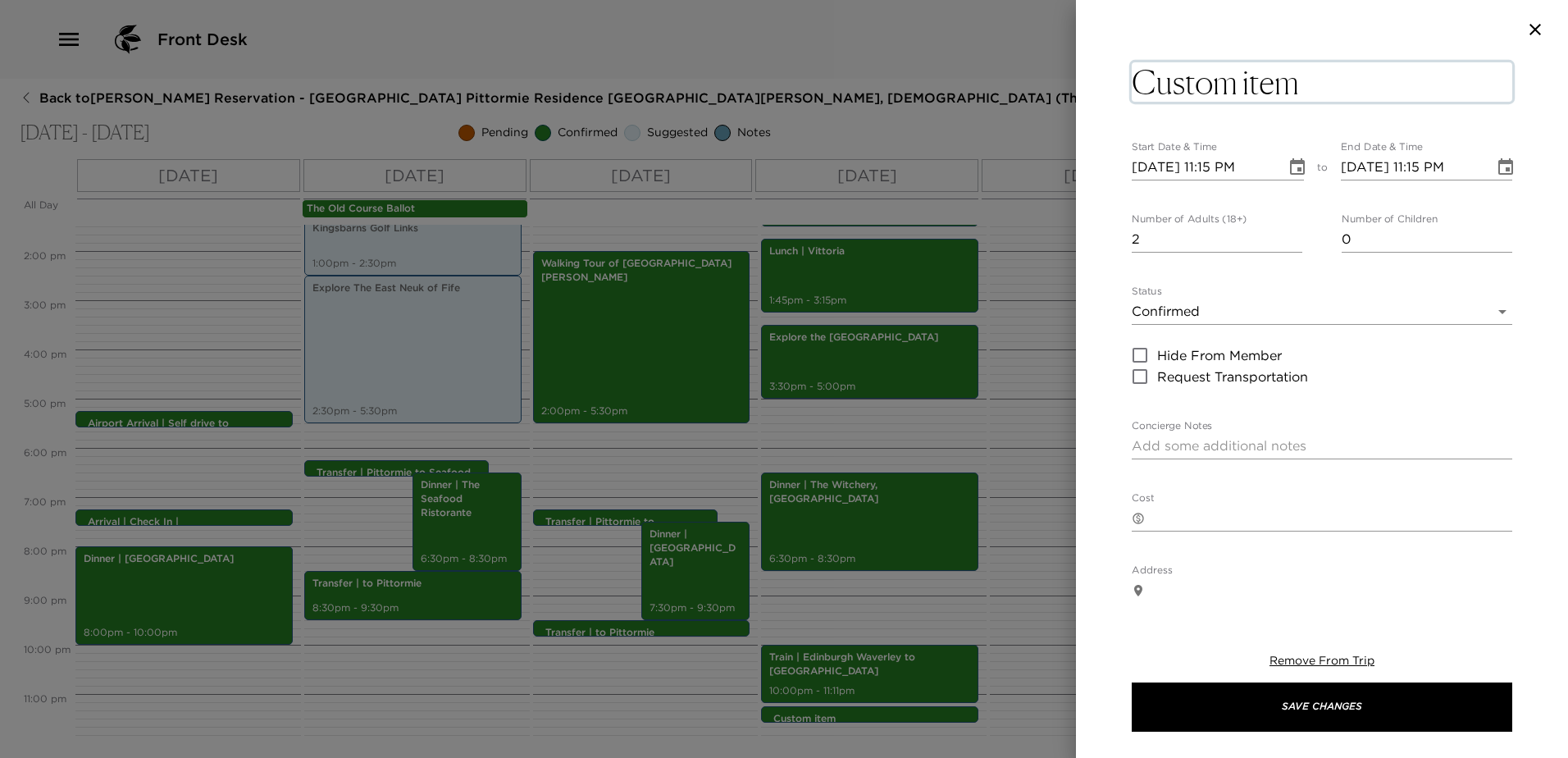
click at [1324, 64] on textarea "Custom item" at bounding box center [1322, 81] width 380 height 39
drag, startPoint x: 1322, startPoint y: 73, endPoint x: 1150, endPoint y: 87, distance: 172.6
click at [1161, 85] on textarea "Custom item" at bounding box center [1322, 81] width 380 height 39
type textarea "C"
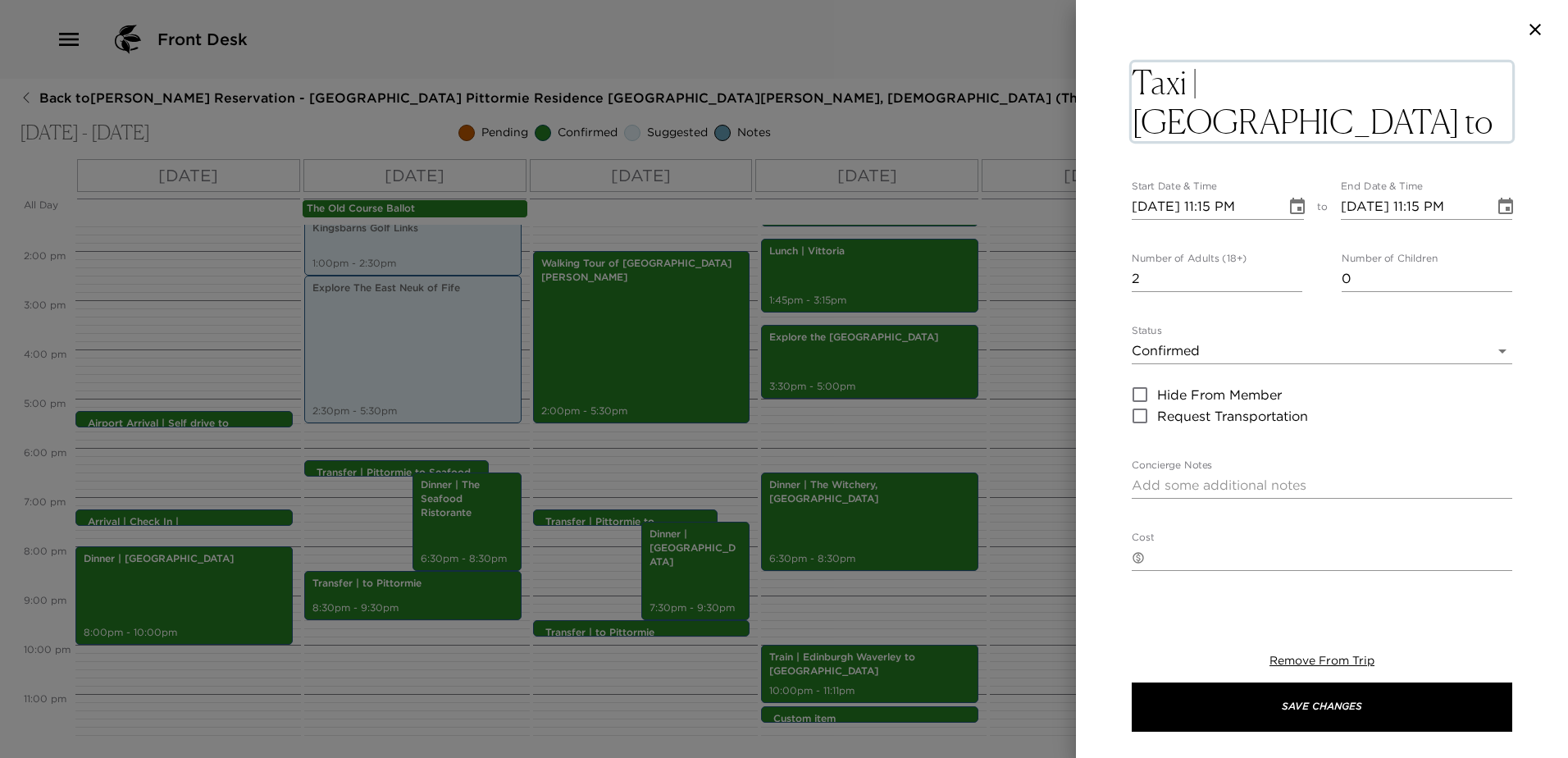
type textarea "Taxi | [GEOGRAPHIC_DATA] to [GEOGRAPHIC_DATA]"
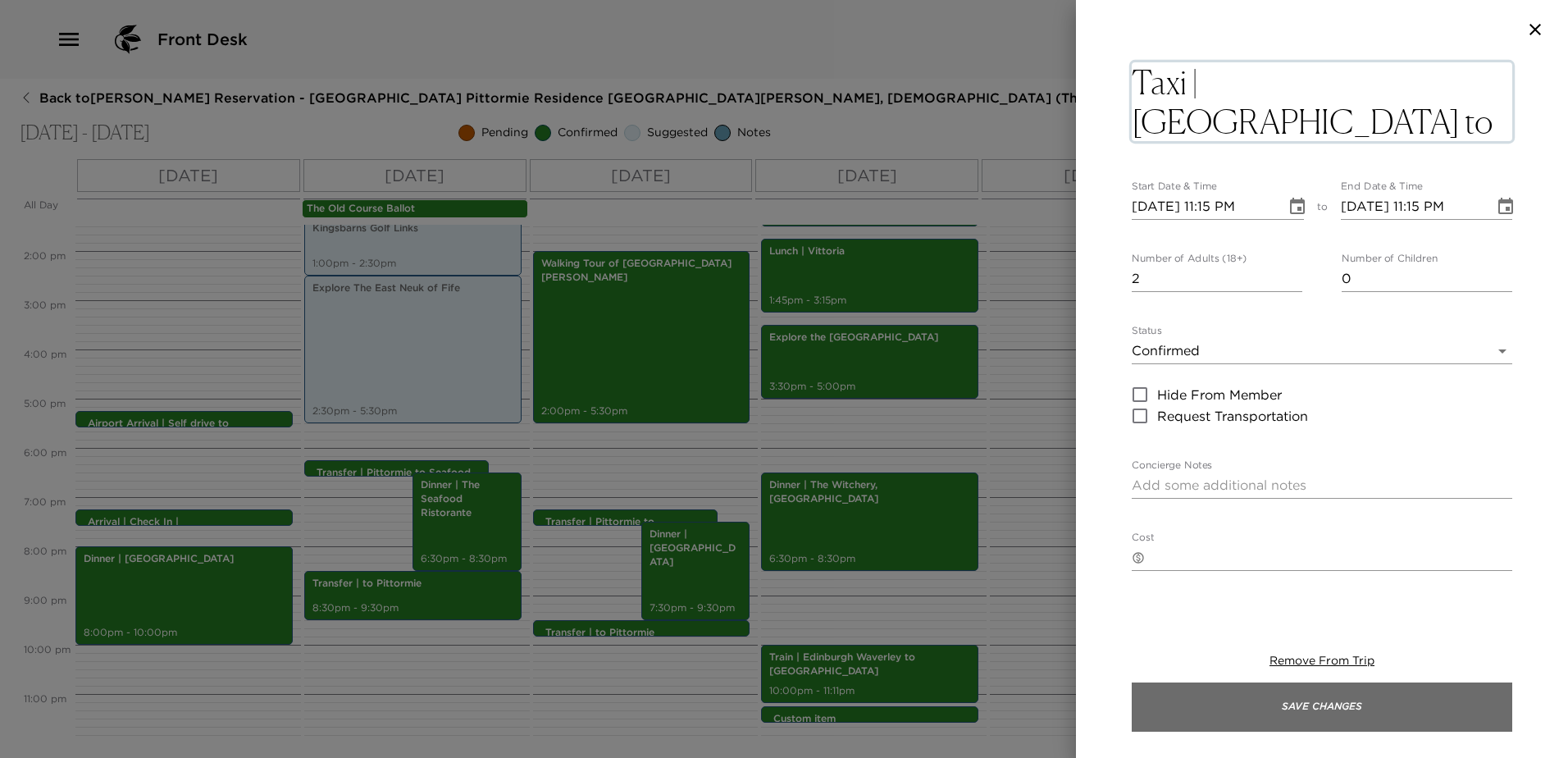
click at [1306, 708] on button "Save Changes" at bounding box center [1322, 707] width 380 height 49
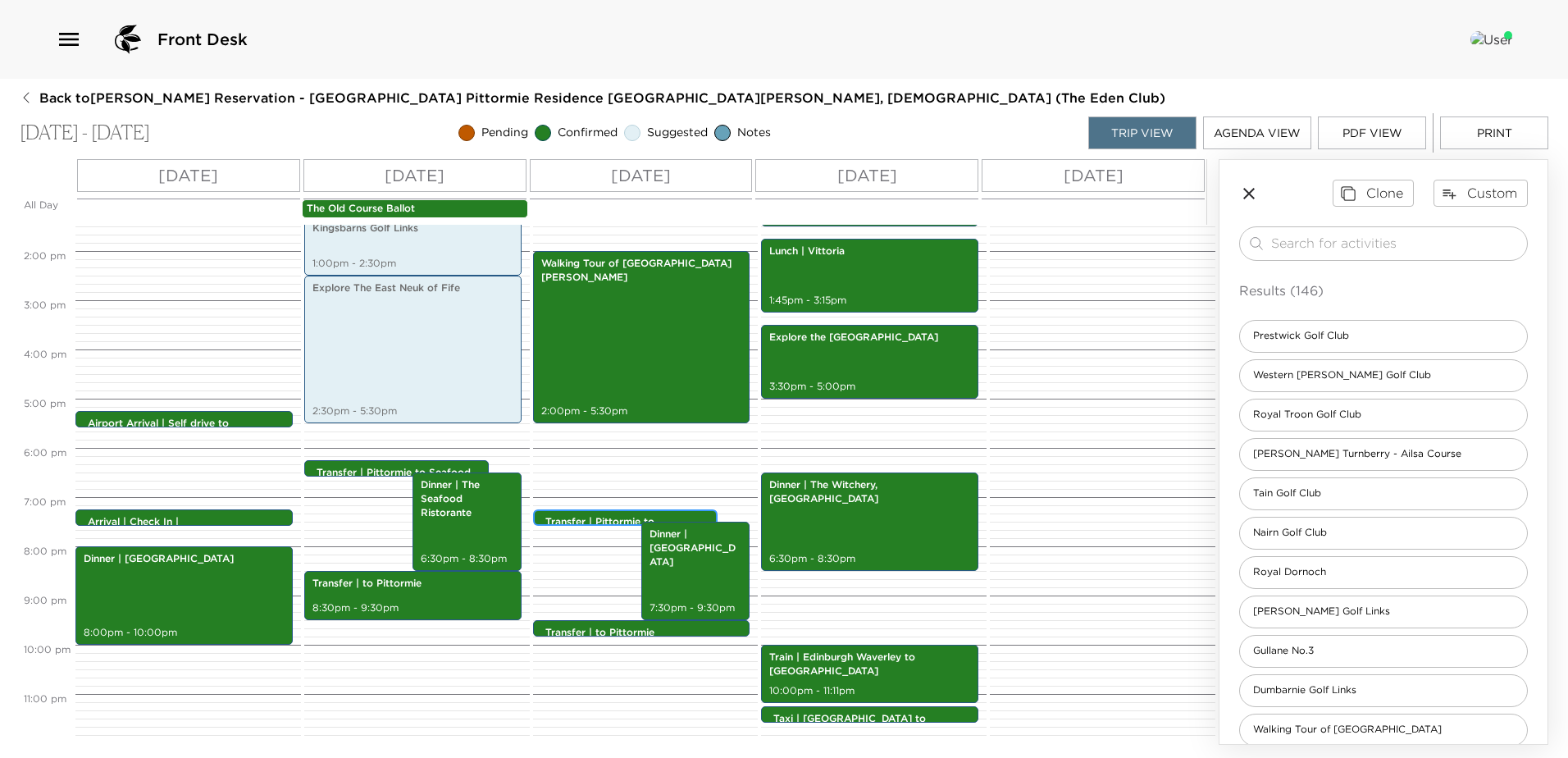
click at [592, 518] on p "Transfer | Pittormie to" at bounding box center [629, 522] width 168 height 14
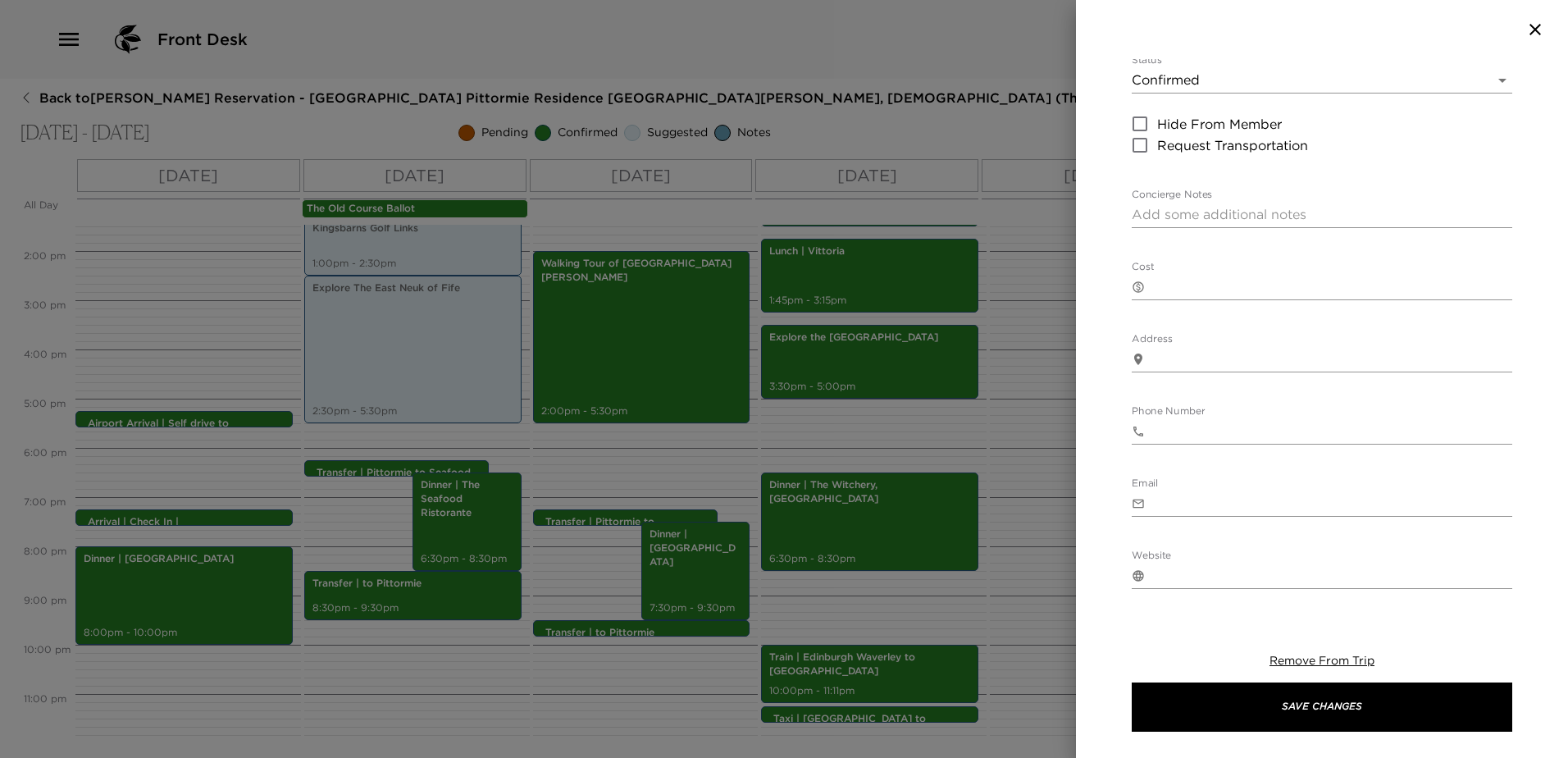
scroll to position [246, 0]
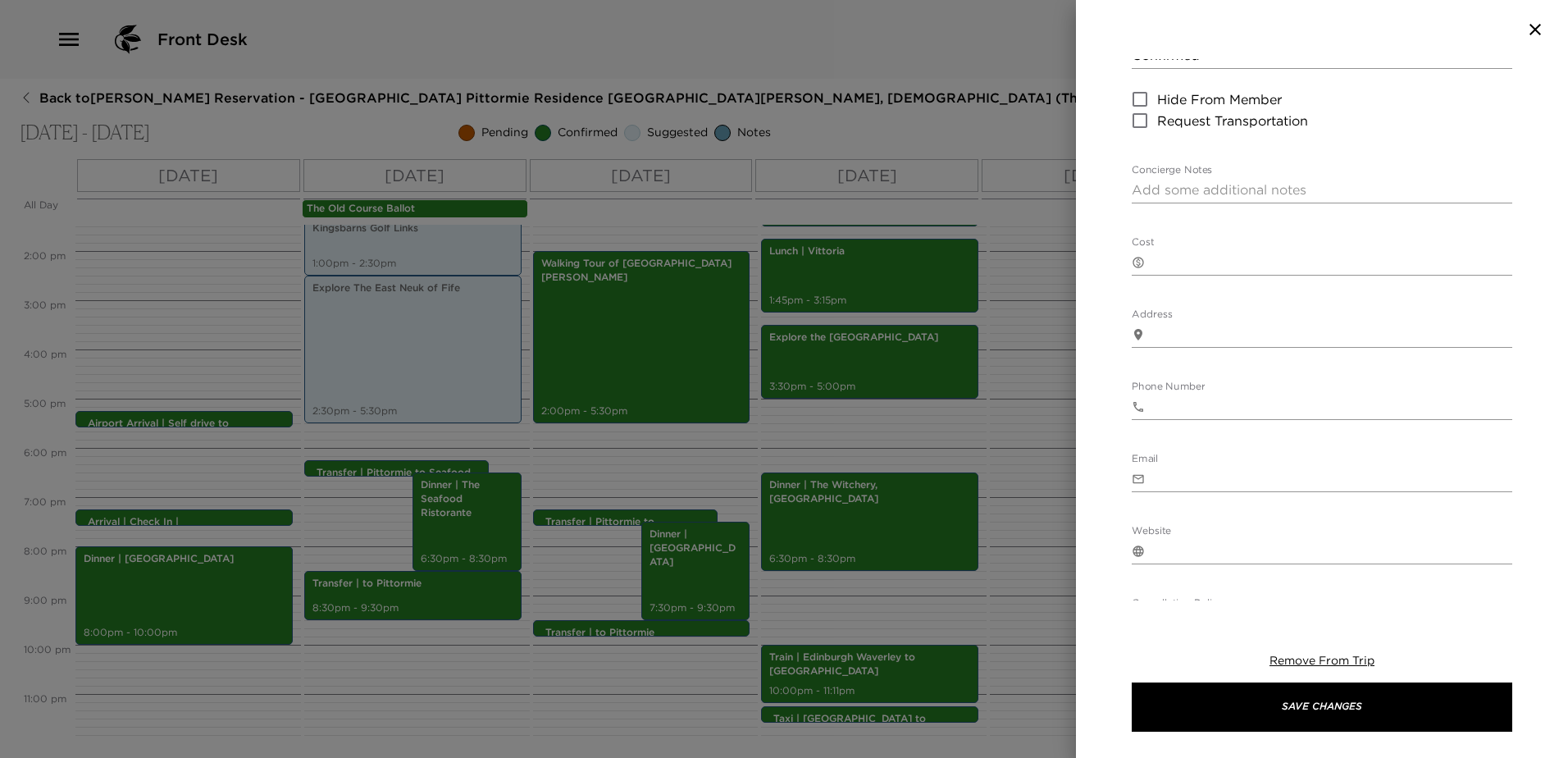
click at [1269, 267] on textarea "Cost" at bounding box center [1331, 262] width 361 height 19
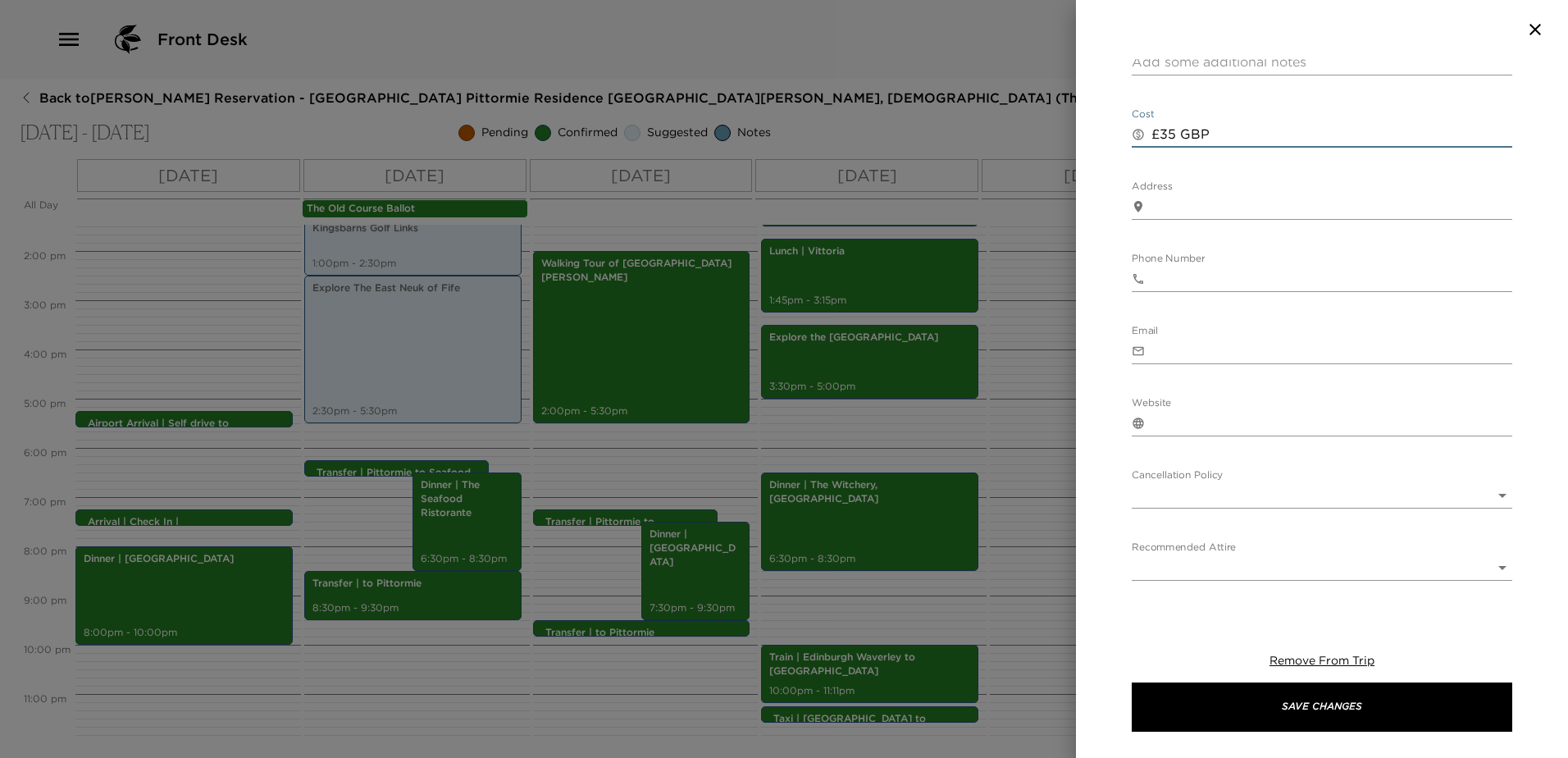
scroll to position [344, 0]
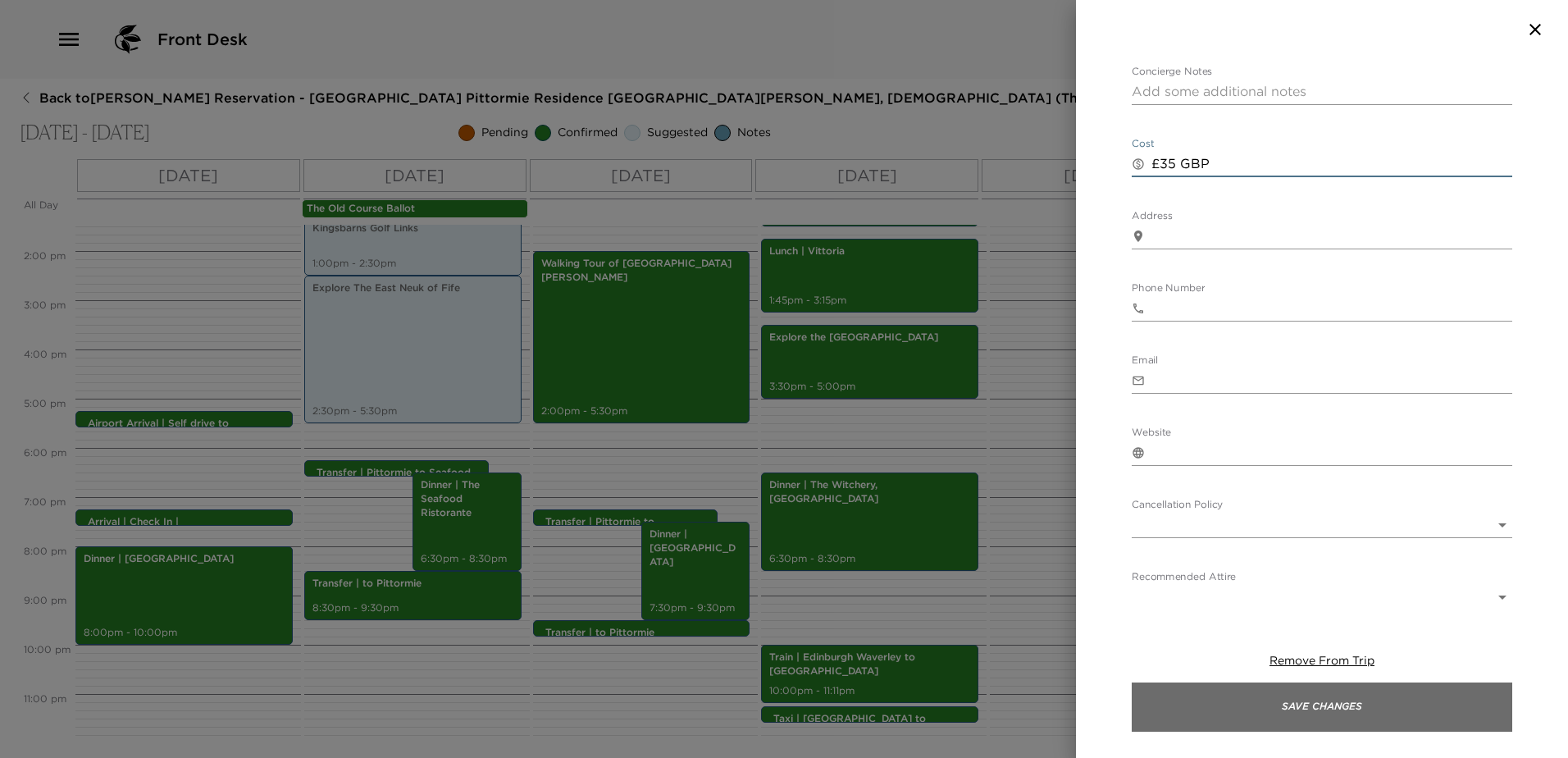
type textarea "£35 GBP"
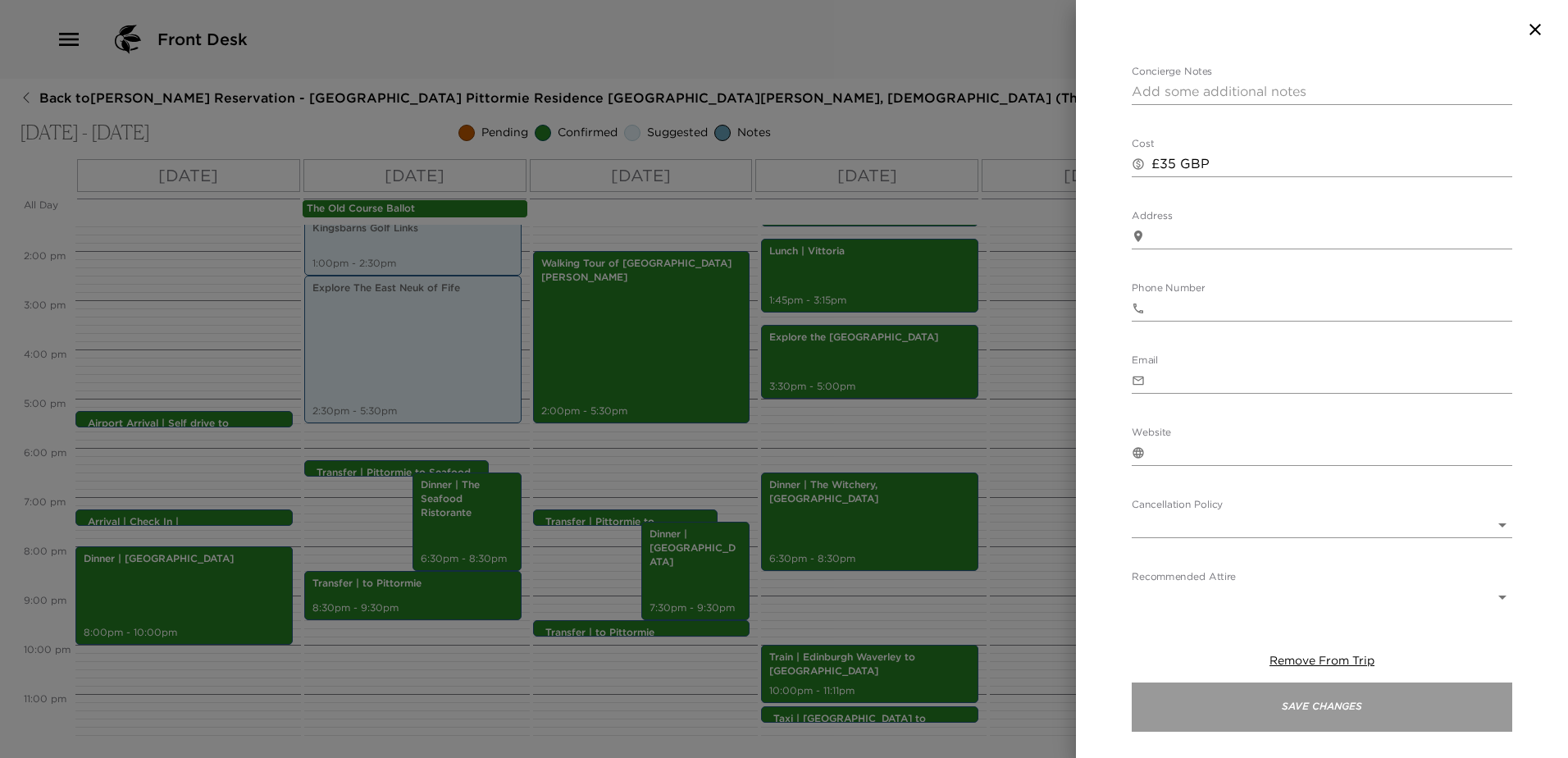
drag, startPoint x: 1375, startPoint y: 700, endPoint x: 1207, endPoint y: 690, distance: 168.3
click at [1374, 700] on button "Save Changes" at bounding box center [1322, 707] width 380 height 49
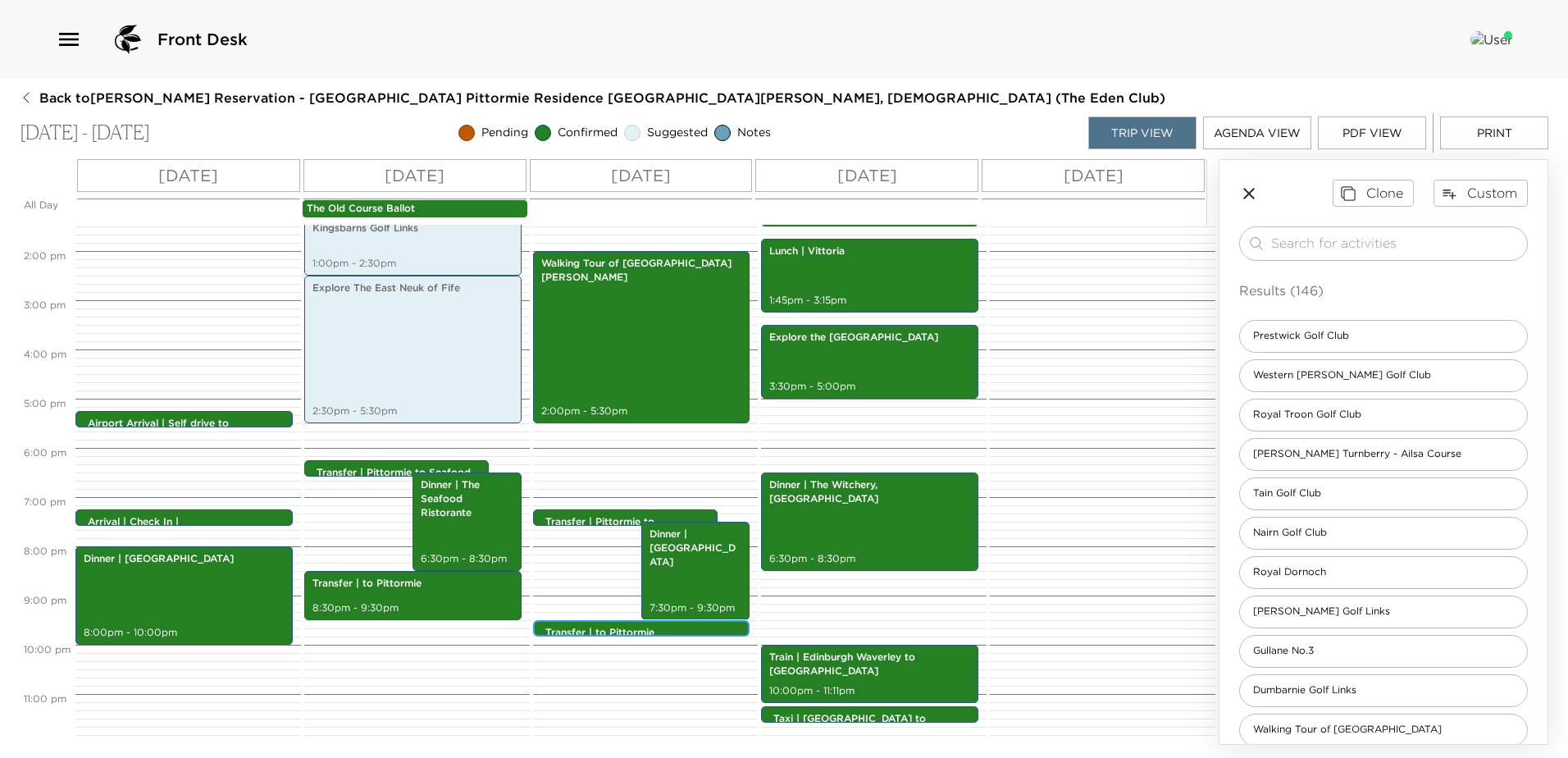
click at [654, 628] on p "Transfer | to Pittormie" at bounding box center [645, 632] width 201 height 14
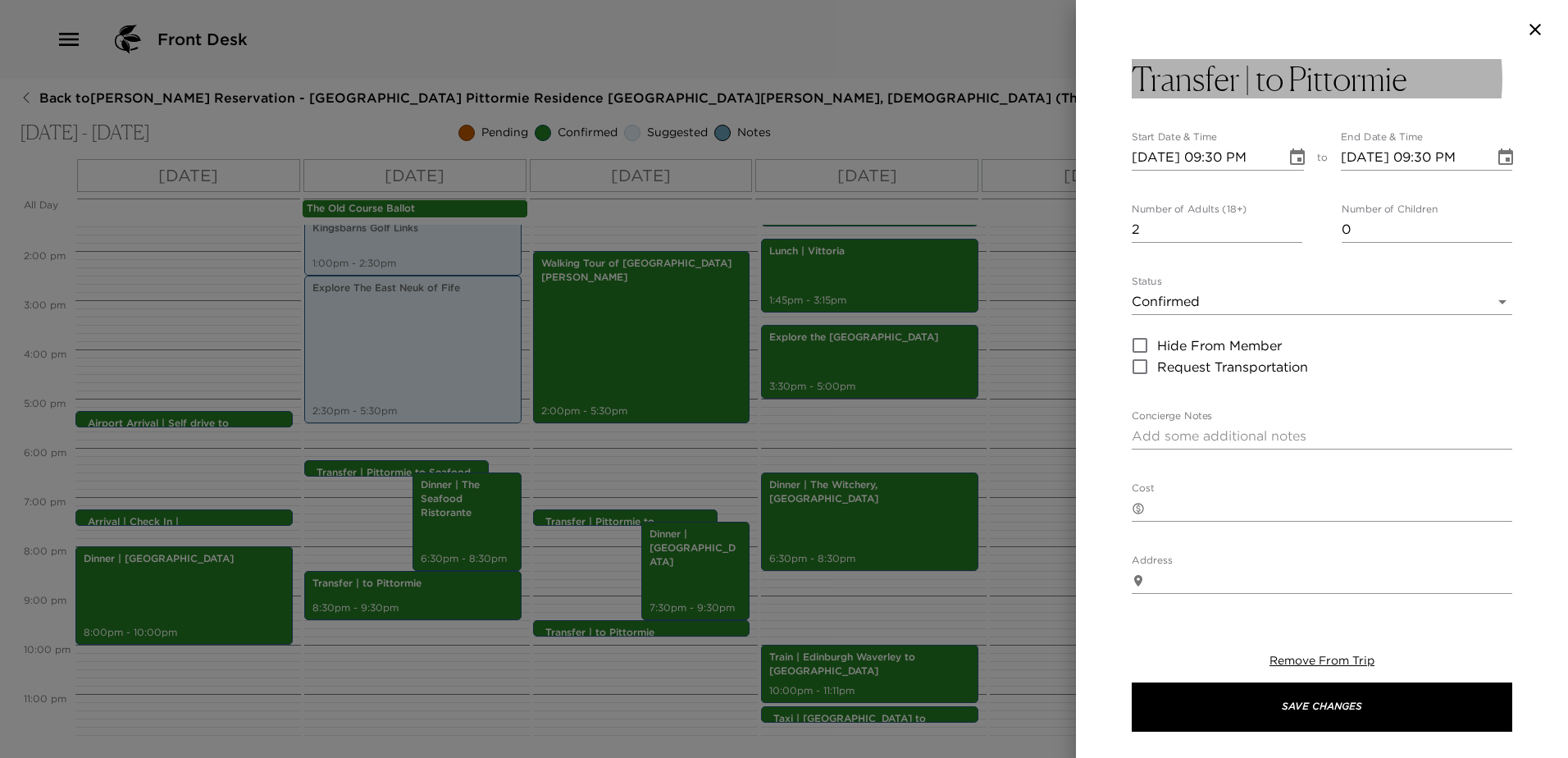
click at [1285, 70] on h3 "Transfer | to Pittormie" at bounding box center [1269, 79] width 275 height 39
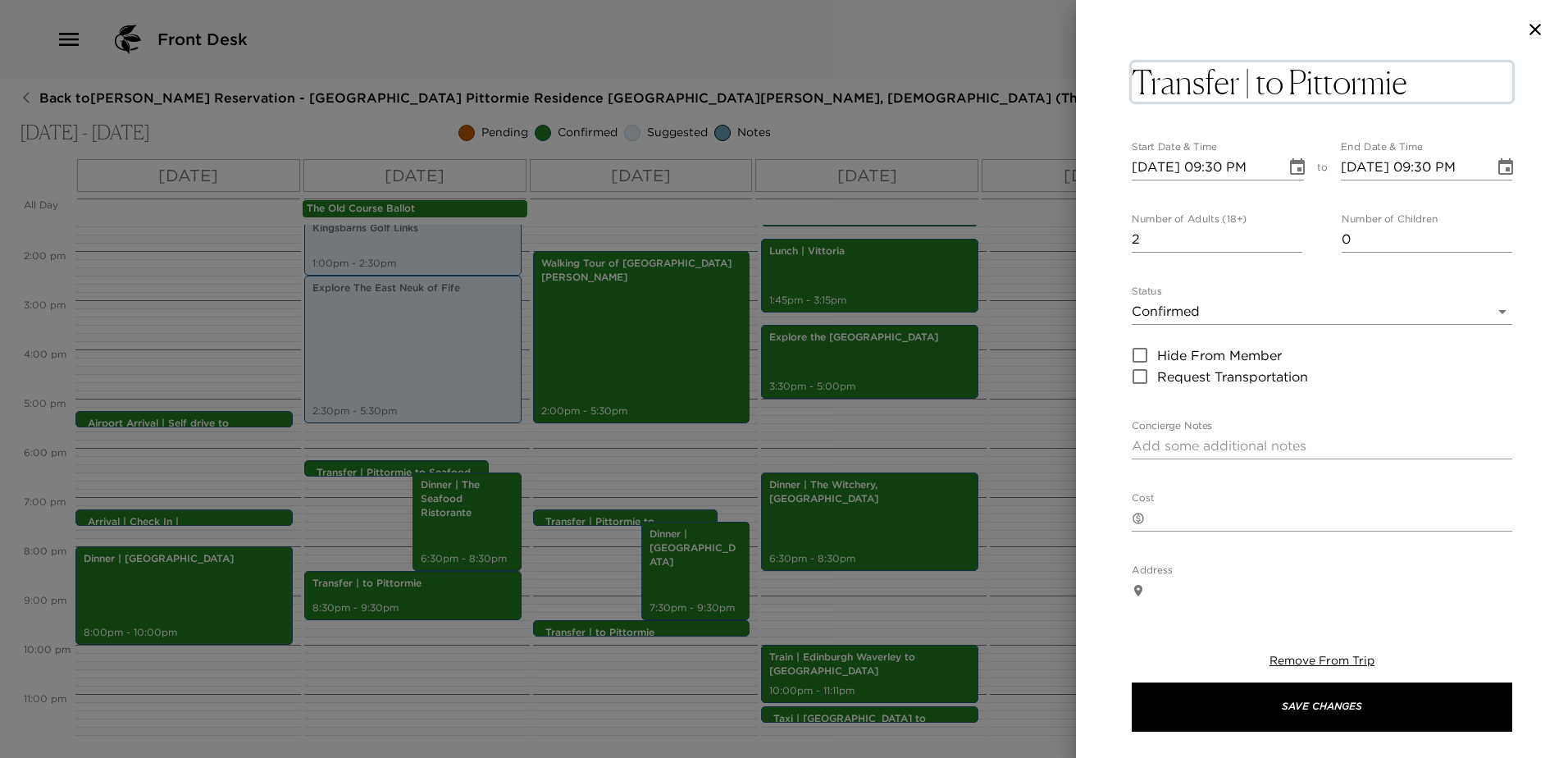
click at [1257, 81] on textarea "Transfer | to Pittormie" at bounding box center [1322, 81] width 380 height 39
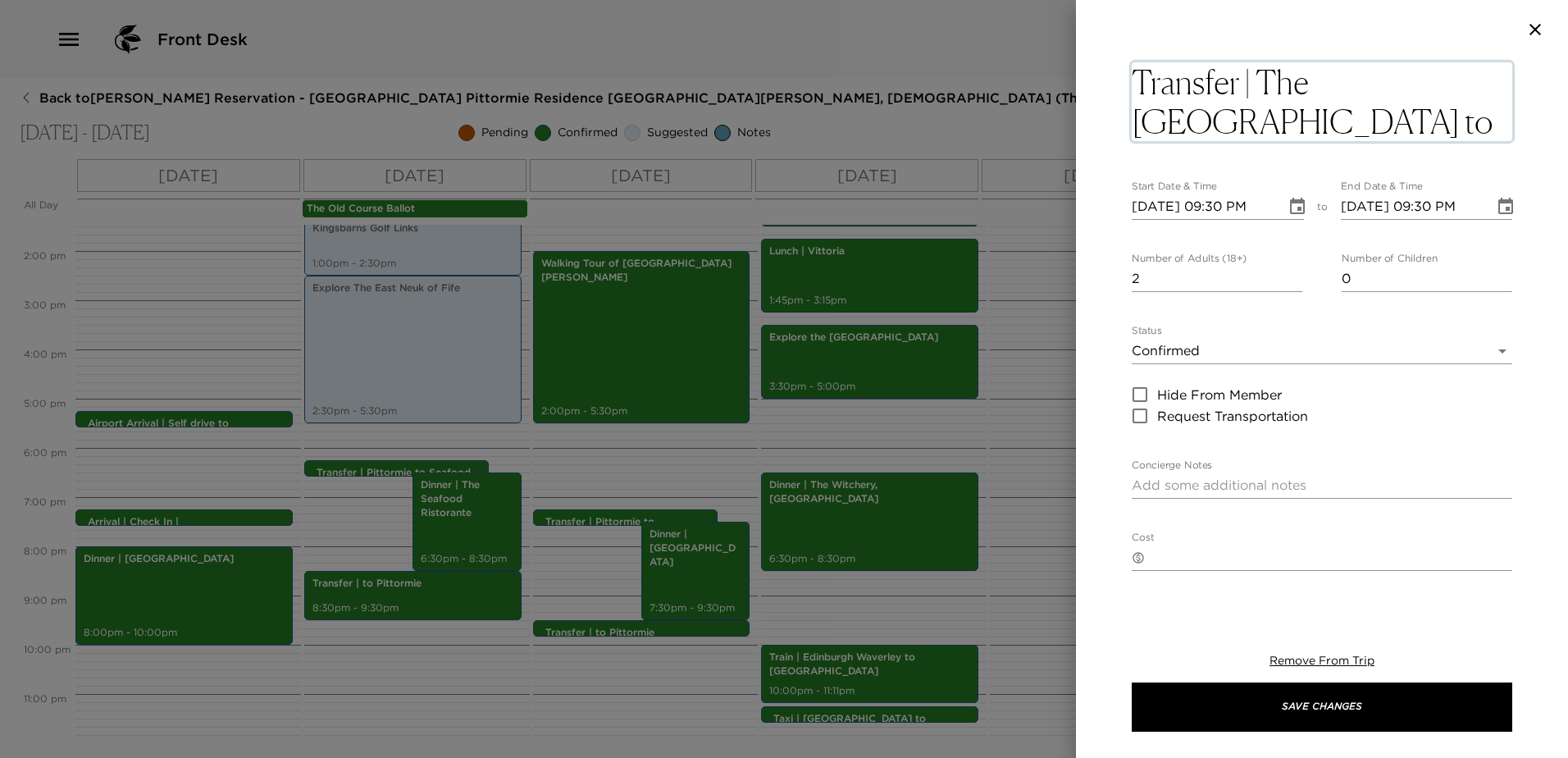
click at [1310, 118] on textarea "Transfer | The [GEOGRAPHIC_DATA] to [GEOGRAPHIC_DATA]" at bounding box center [1322, 101] width 380 height 79
type textarea "Transfer | The [GEOGRAPHIC_DATA] to [GEOGRAPHIC_DATA]"
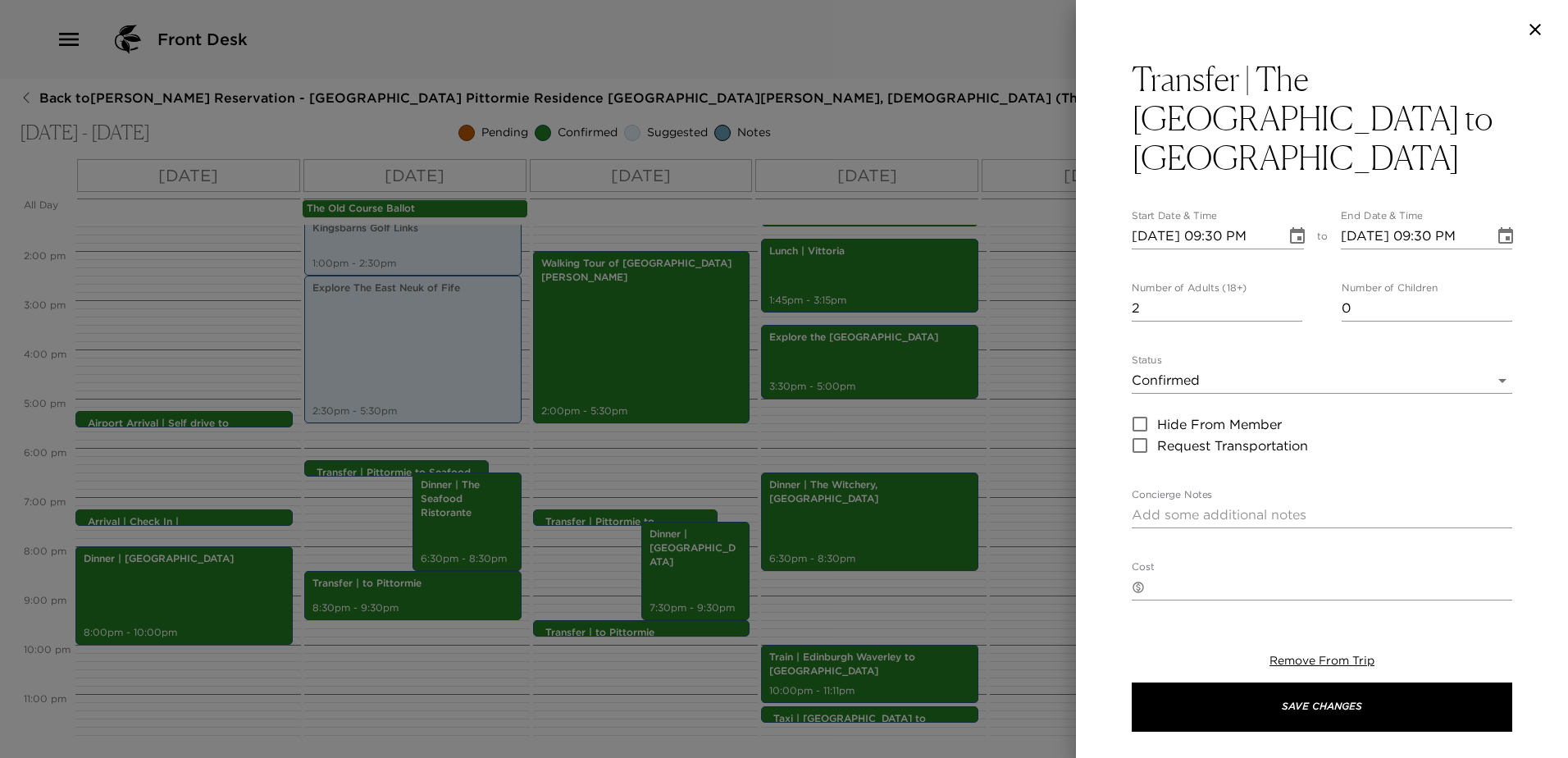
drag, startPoint x: 1295, startPoint y: 568, endPoint x: 1283, endPoint y: 570, distance: 12.2
click at [1294, 568] on div "Transfer | [GEOGRAPHIC_DATA] to [GEOGRAPHIC_DATA] Start Date & Time [DATE] 09:3…" at bounding box center [1322, 583] width 380 height 1047
click at [1282, 578] on textarea "Cost" at bounding box center [1331, 587] width 361 height 19
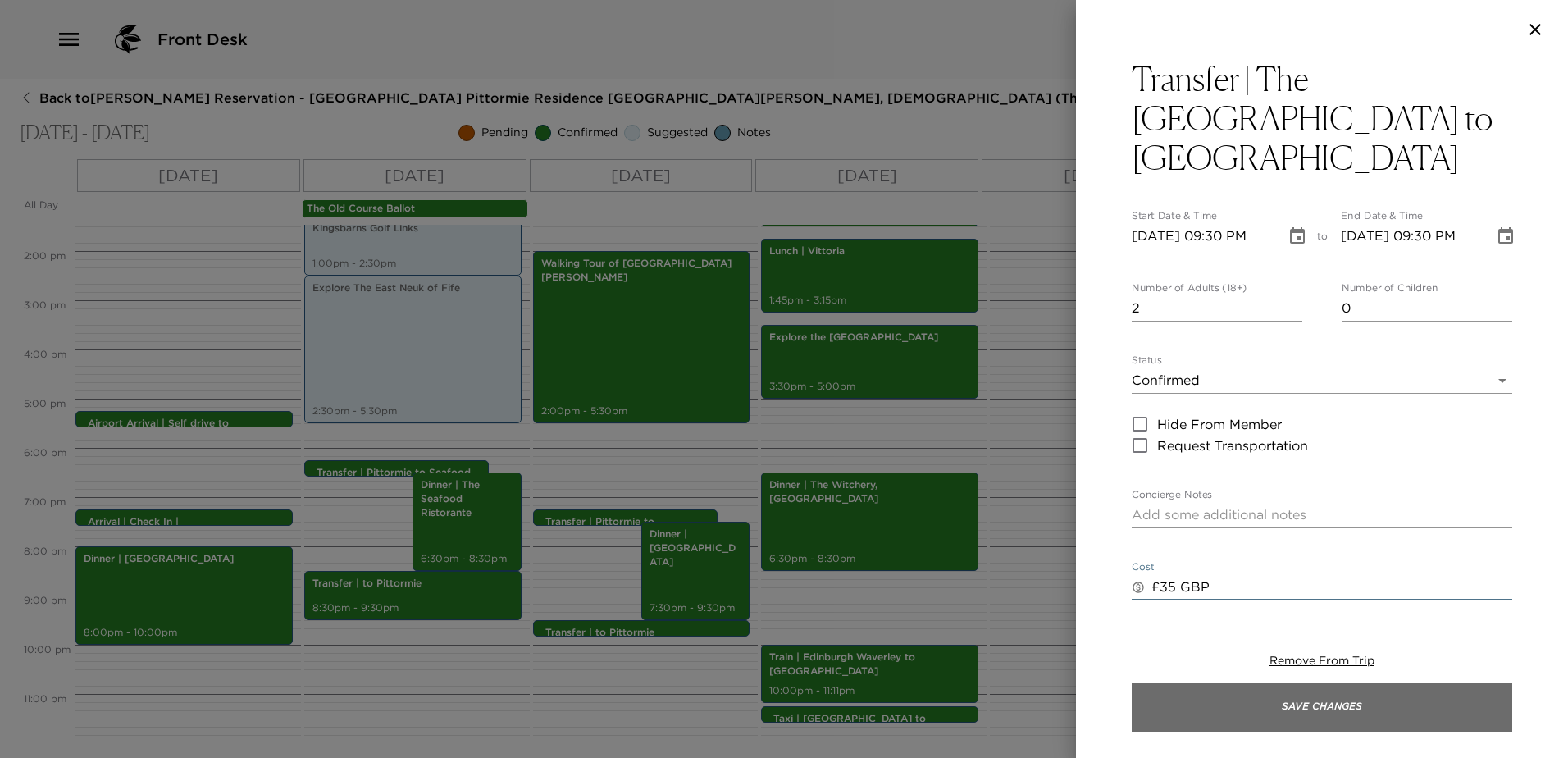
type textarea "£35 GBP"
click at [1371, 705] on button "Save Changes" at bounding box center [1322, 707] width 380 height 49
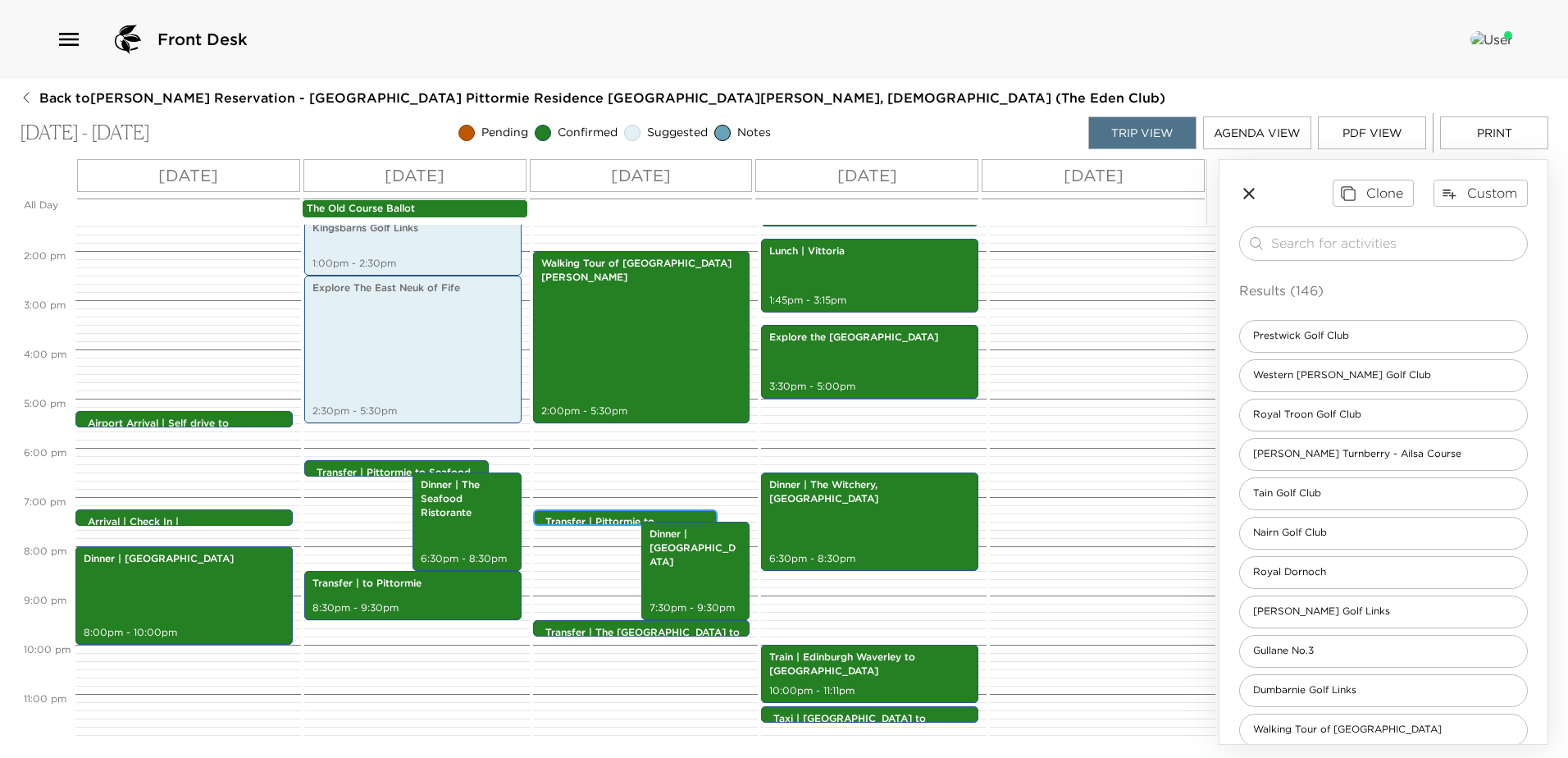
click at [606, 523] on p "Transfer | Pittormie to" at bounding box center [629, 522] width 168 height 14
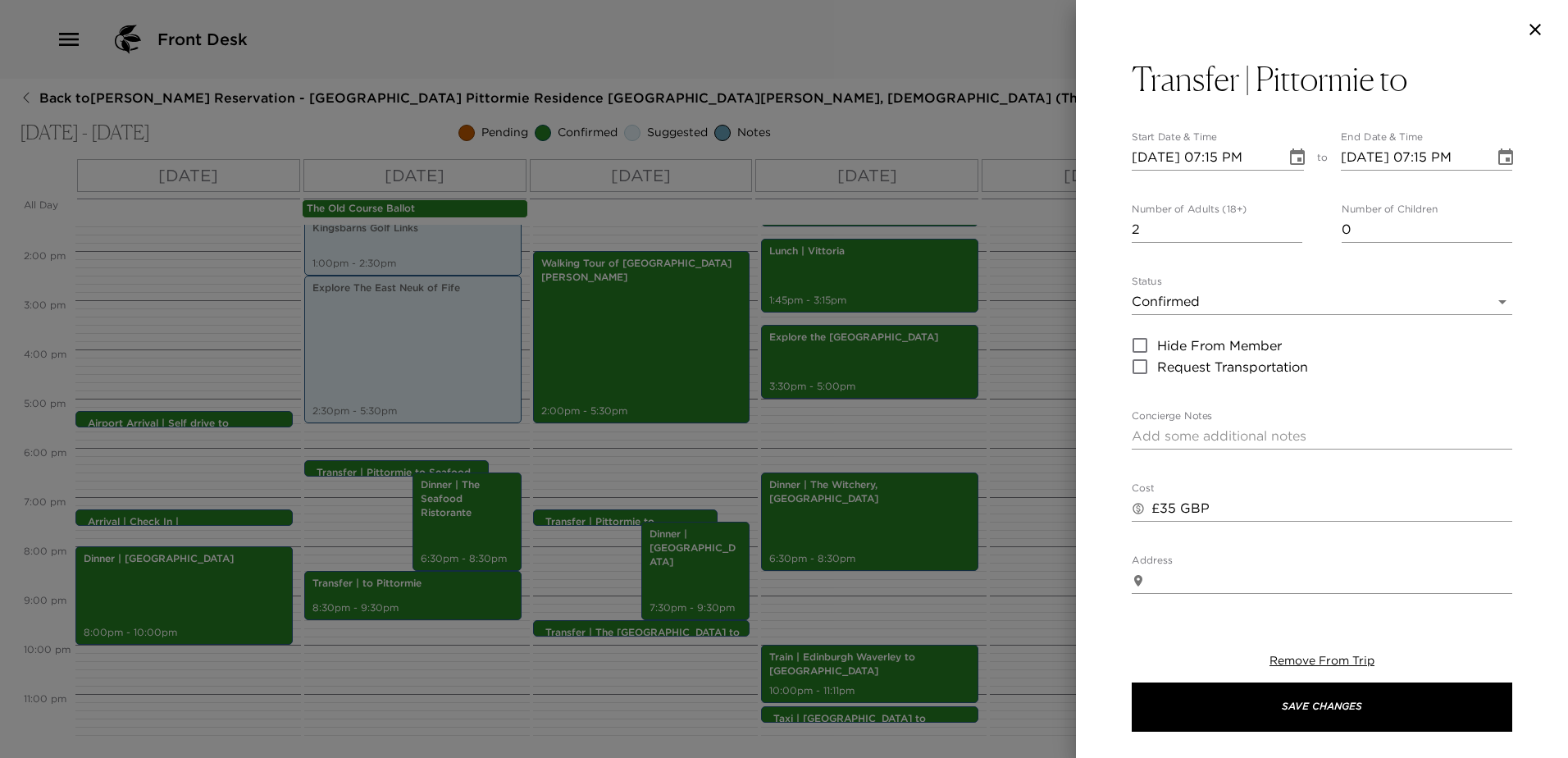
click at [1360, 89] on h3 "Transfer | Pittormie to" at bounding box center [1269, 79] width 275 height 39
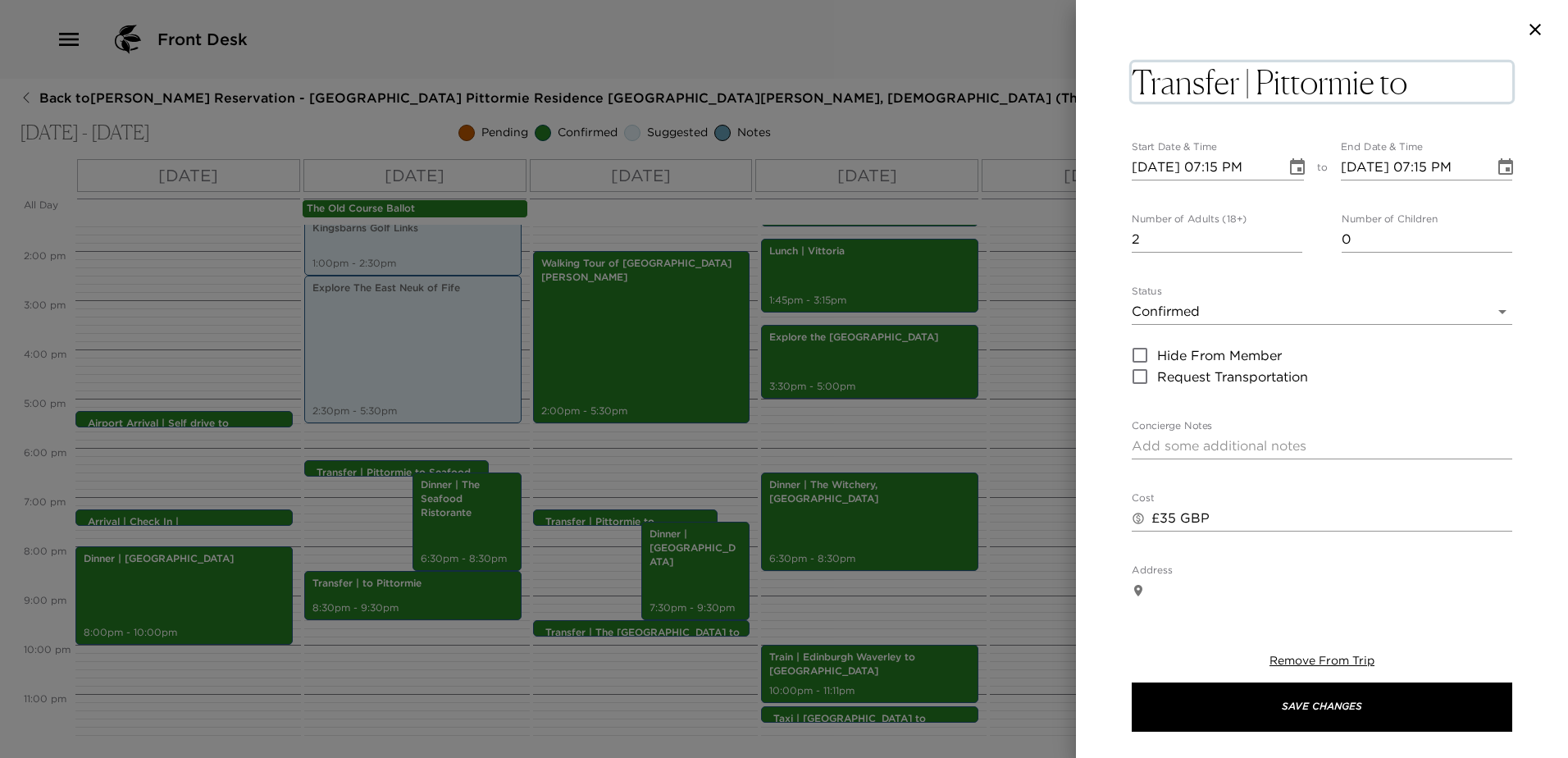
click at [1374, 82] on textarea "Transfer | Pittormie to" at bounding box center [1322, 81] width 380 height 39
click at [1379, 80] on textarea "Transfer | Pittormie to" at bounding box center [1322, 81] width 380 height 39
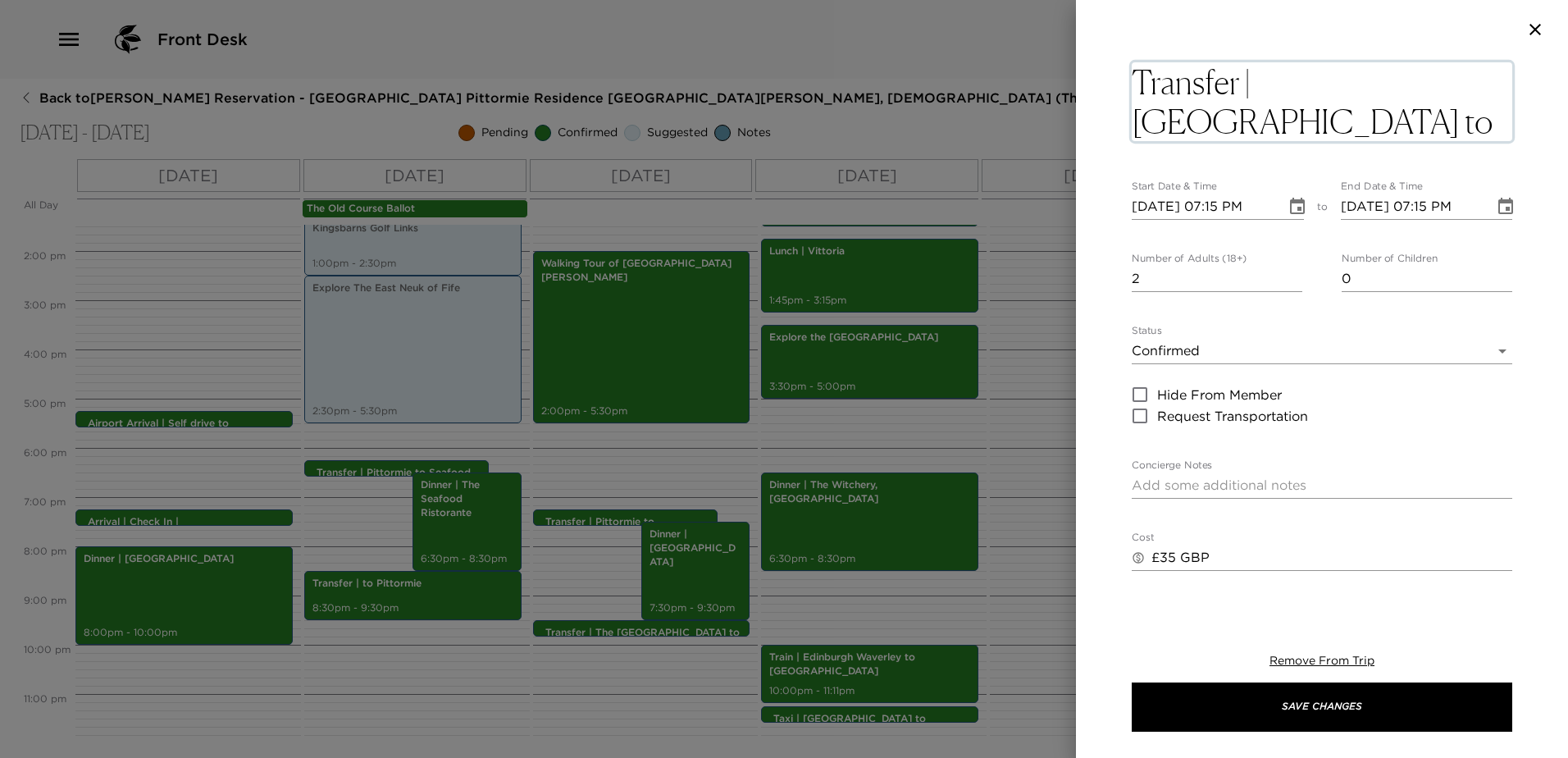
type textarea "Transfer | [GEOGRAPHIC_DATA] to [GEOGRAPHIC_DATA]"
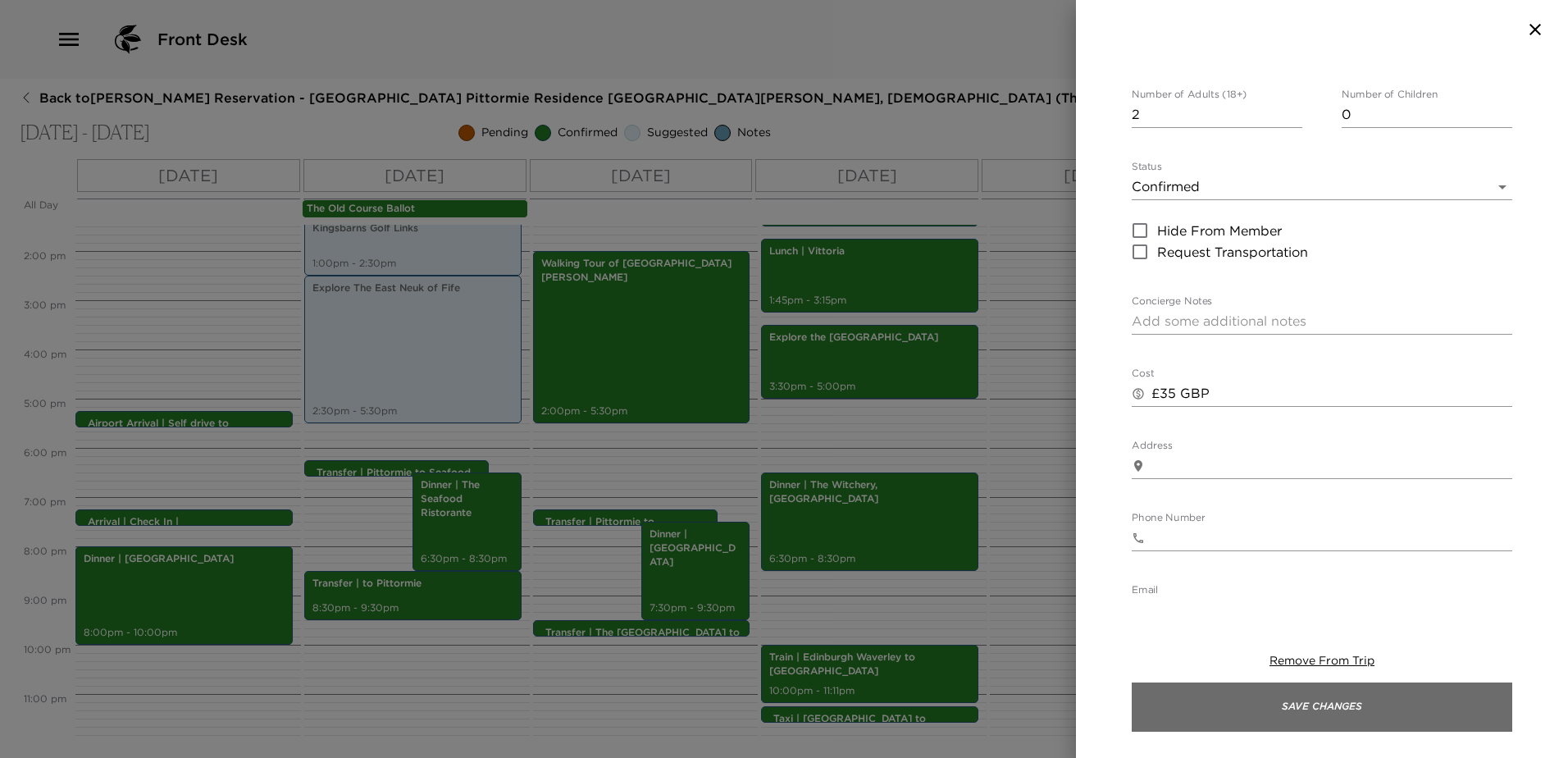
click at [1338, 709] on button "Save Changes" at bounding box center [1322, 707] width 380 height 49
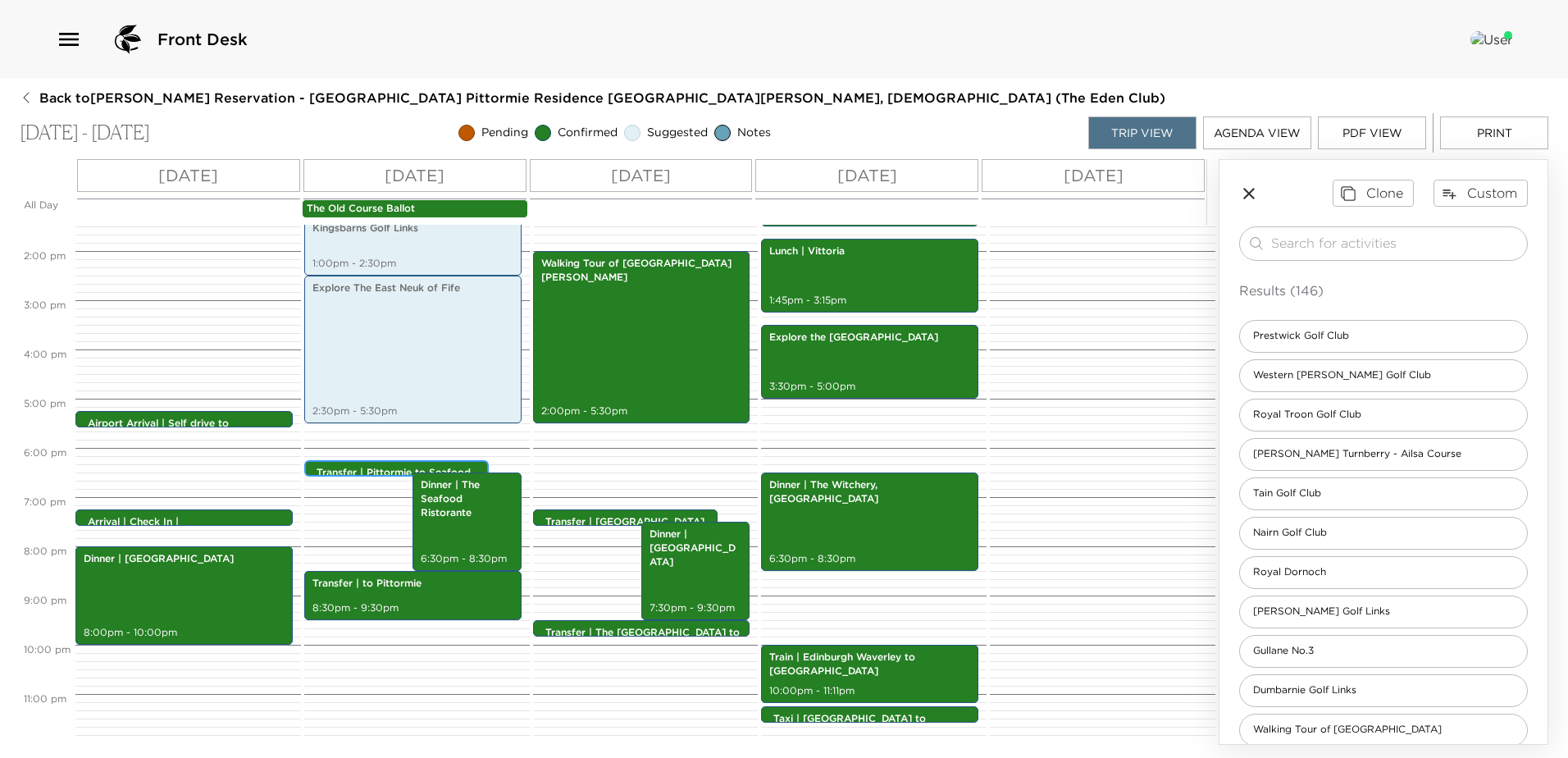
click at [352, 470] on p "Transfer | Pittormie to Seafood Ristorante" at bounding box center [400, 479] width 168 height 28
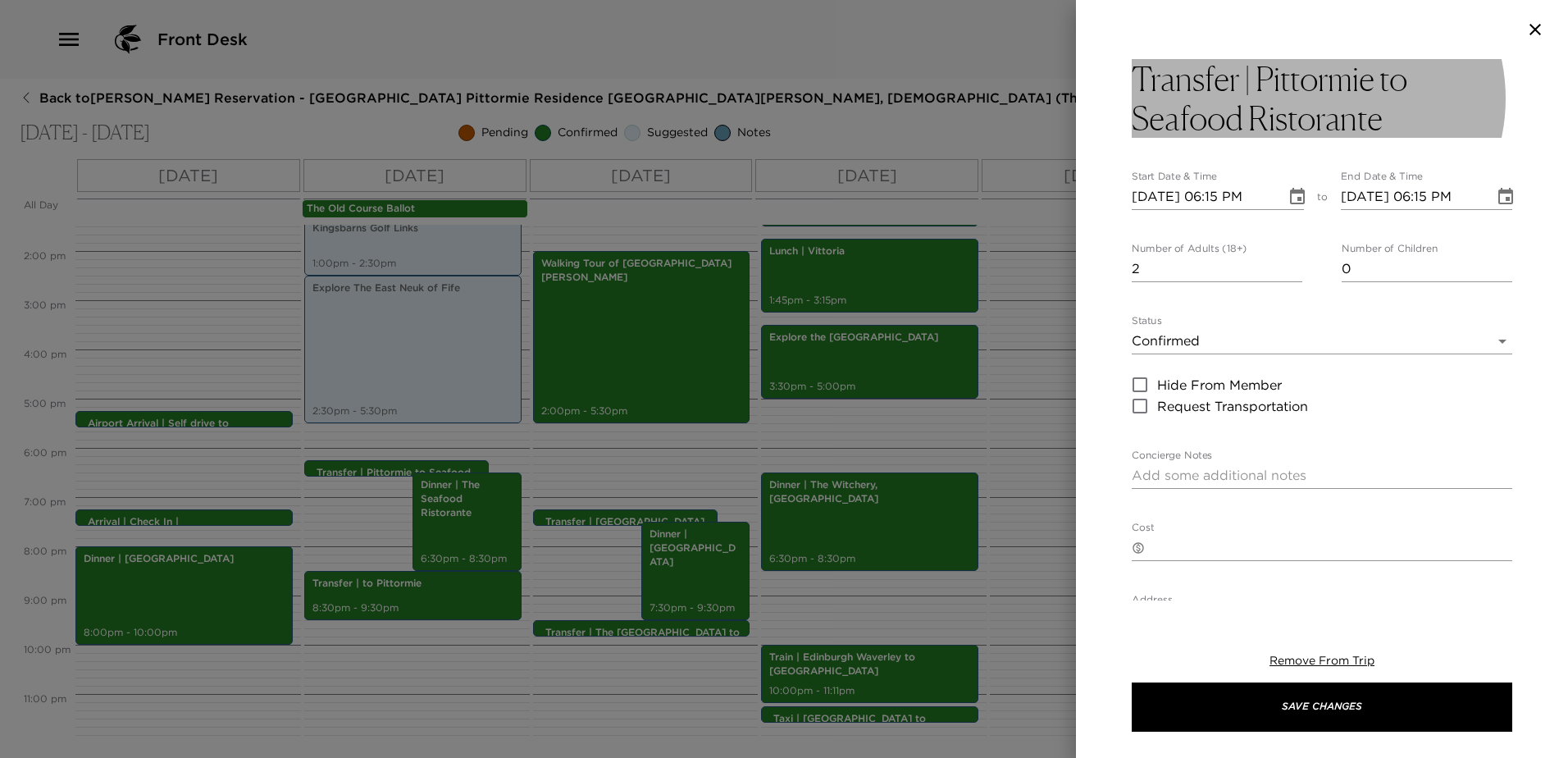
click at [1400, 69] on h3 "Transfer | Pittormie to Seafood Ristorante" at bounding box center [1322, 99] width 380 height 79
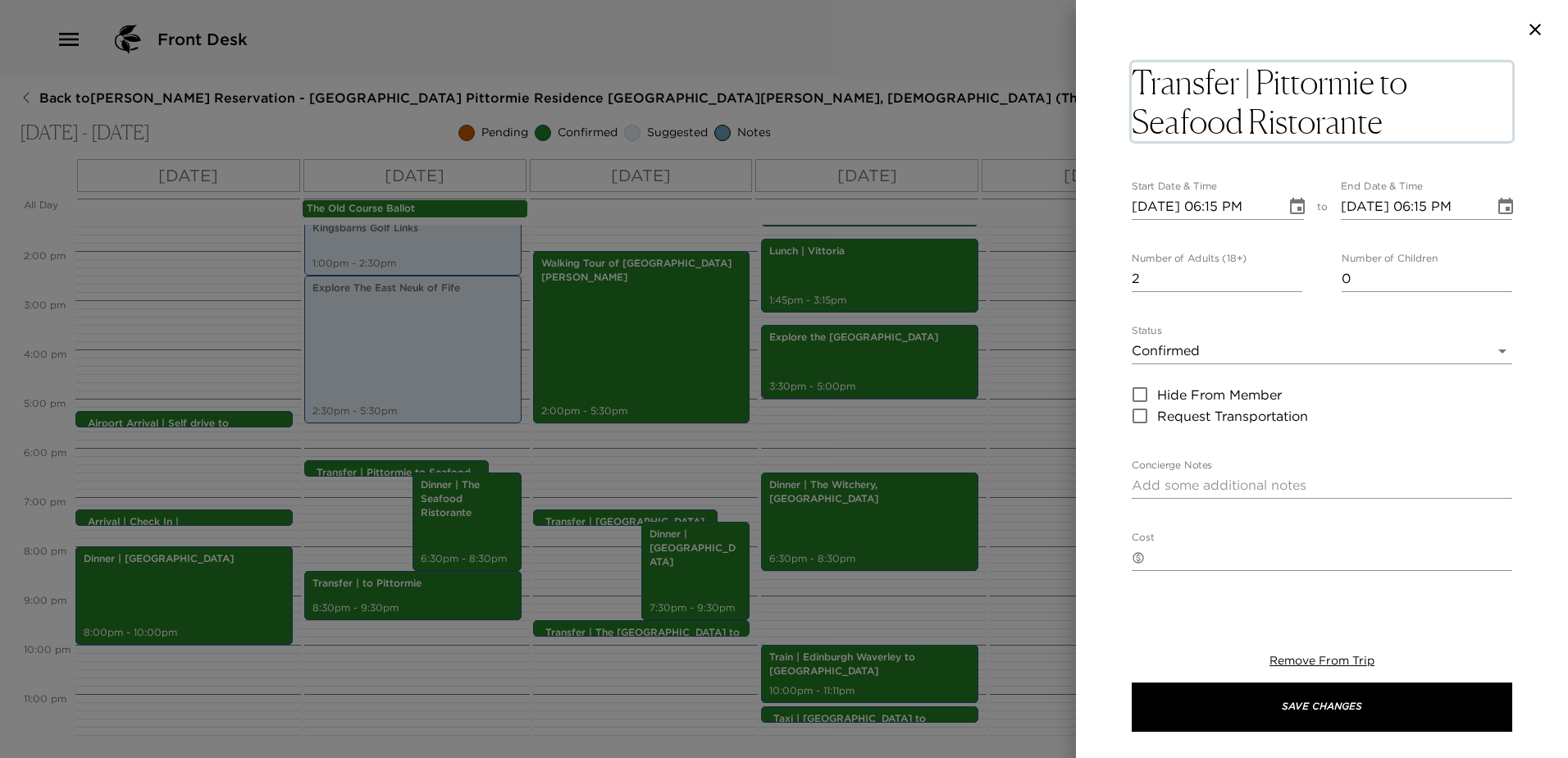
click at [1385, 75] on textarea "Transfer | Pittormie to Seafood Ristorante" at bounding box center [1322, 101] width 380 height 79
type textarea "Transfer | [GEOGRAPHIC_DATA] to Seafood Ristorante"
click at [1388, 475] on div "x" at bounding box center [1322, 485] width 380 height 26
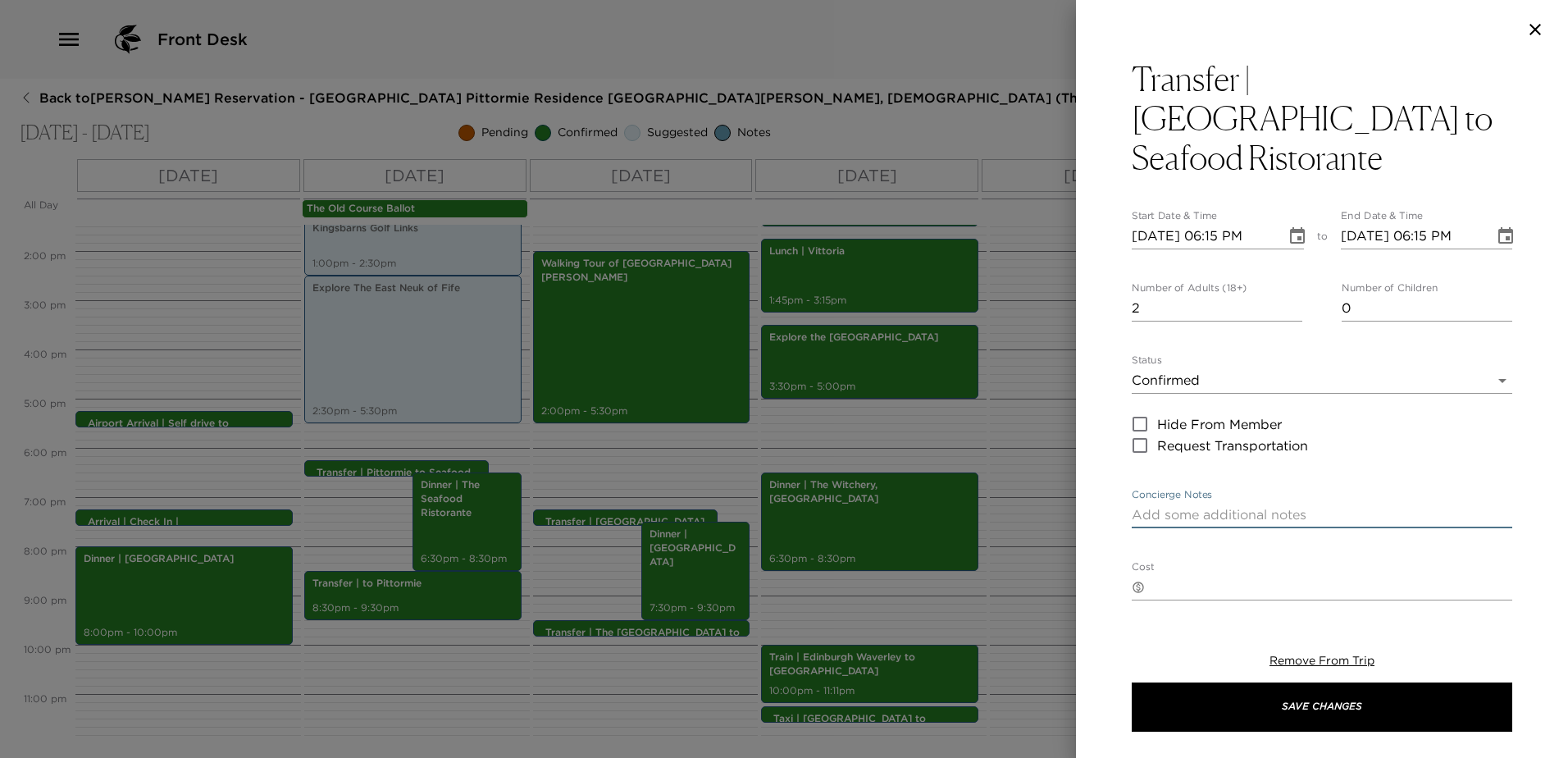
click at [1386, 505] on textarea "Concierge Notes" at bounding box center [1322, 514] width 380 height 19
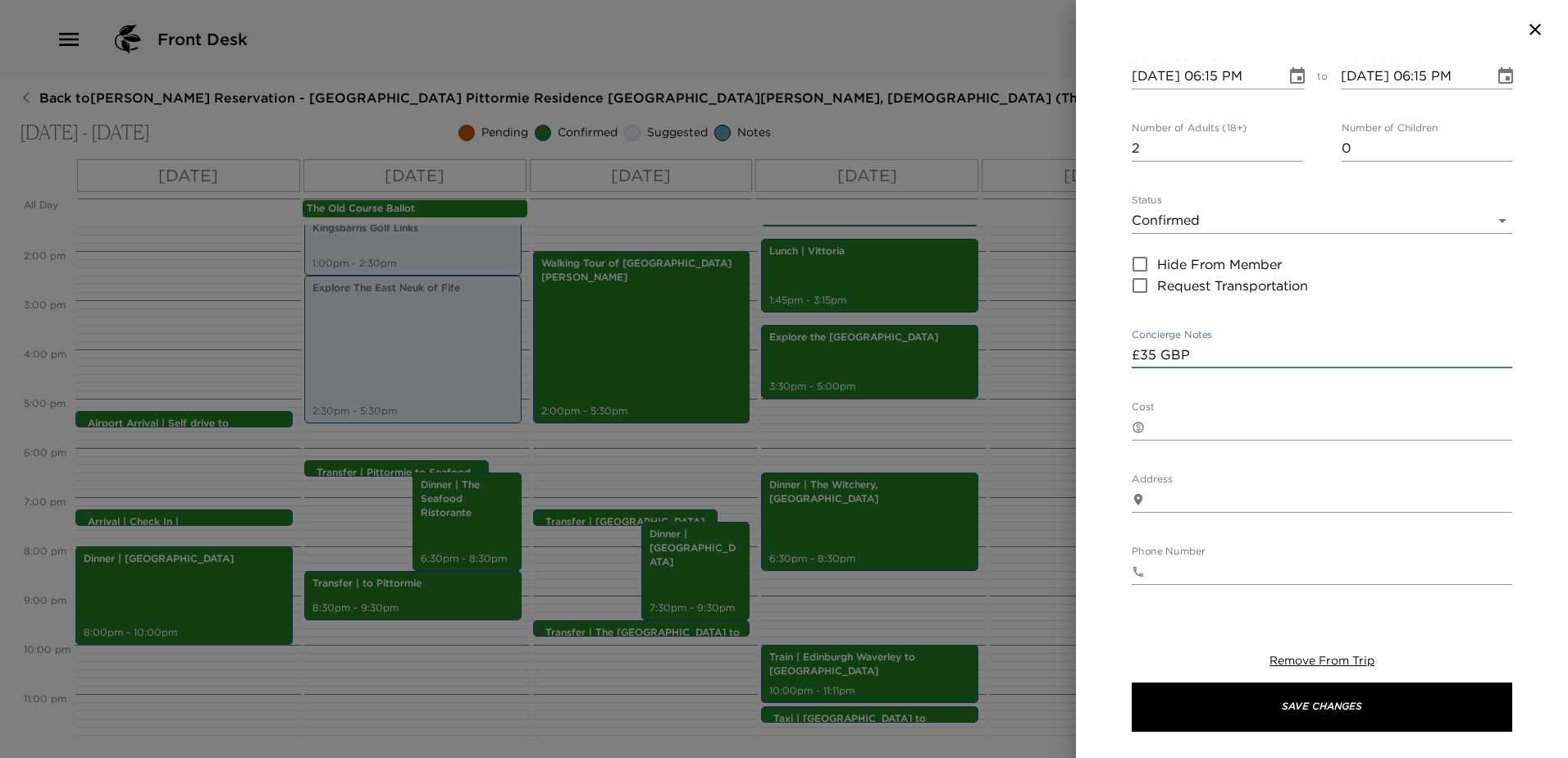
scroll to position [164, 0]
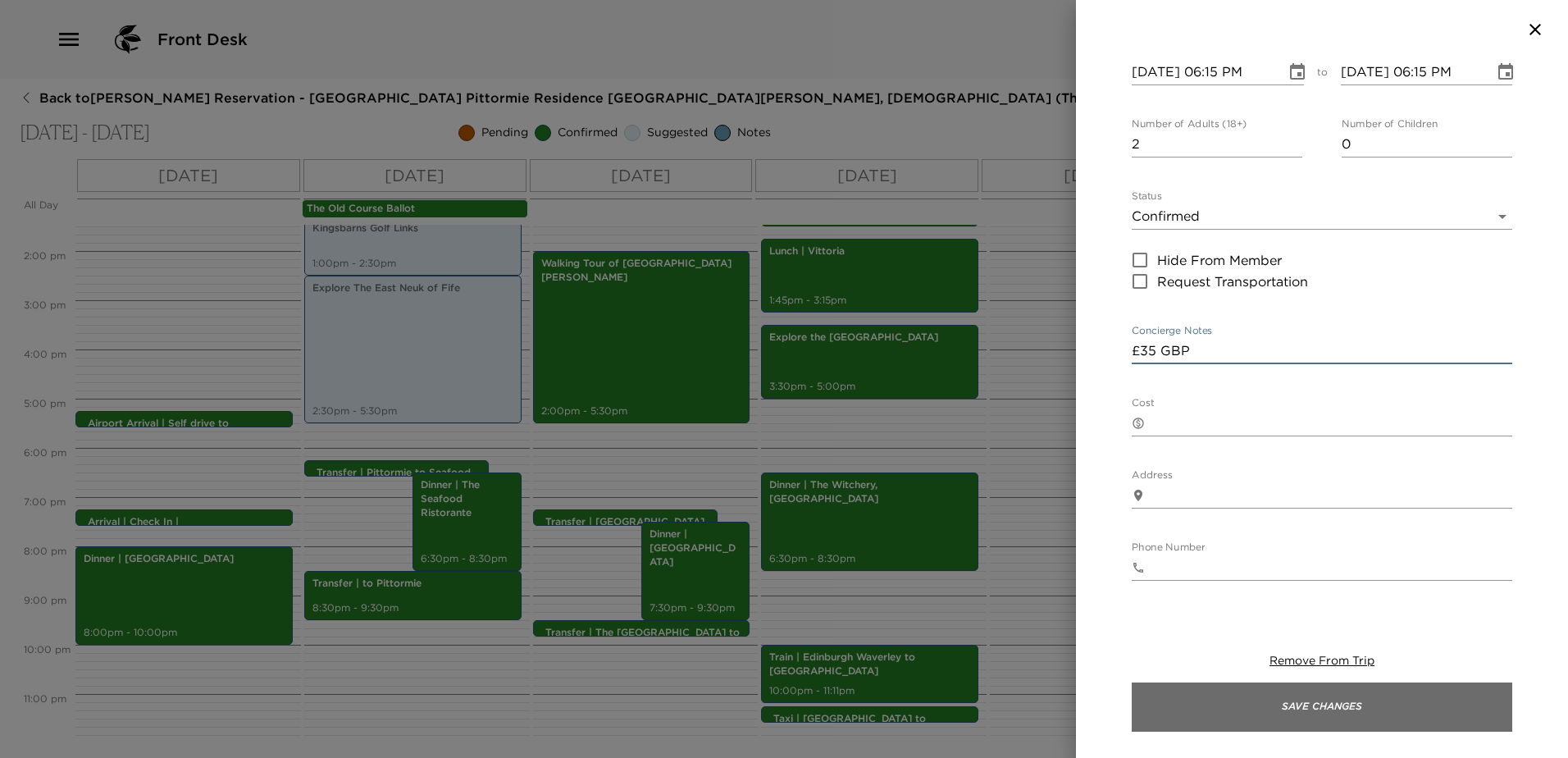
type textarea "£35 GBP"
click at [1311, 715] on button "Save Changes" at bounding box center [1322, 707] width 380 height 49
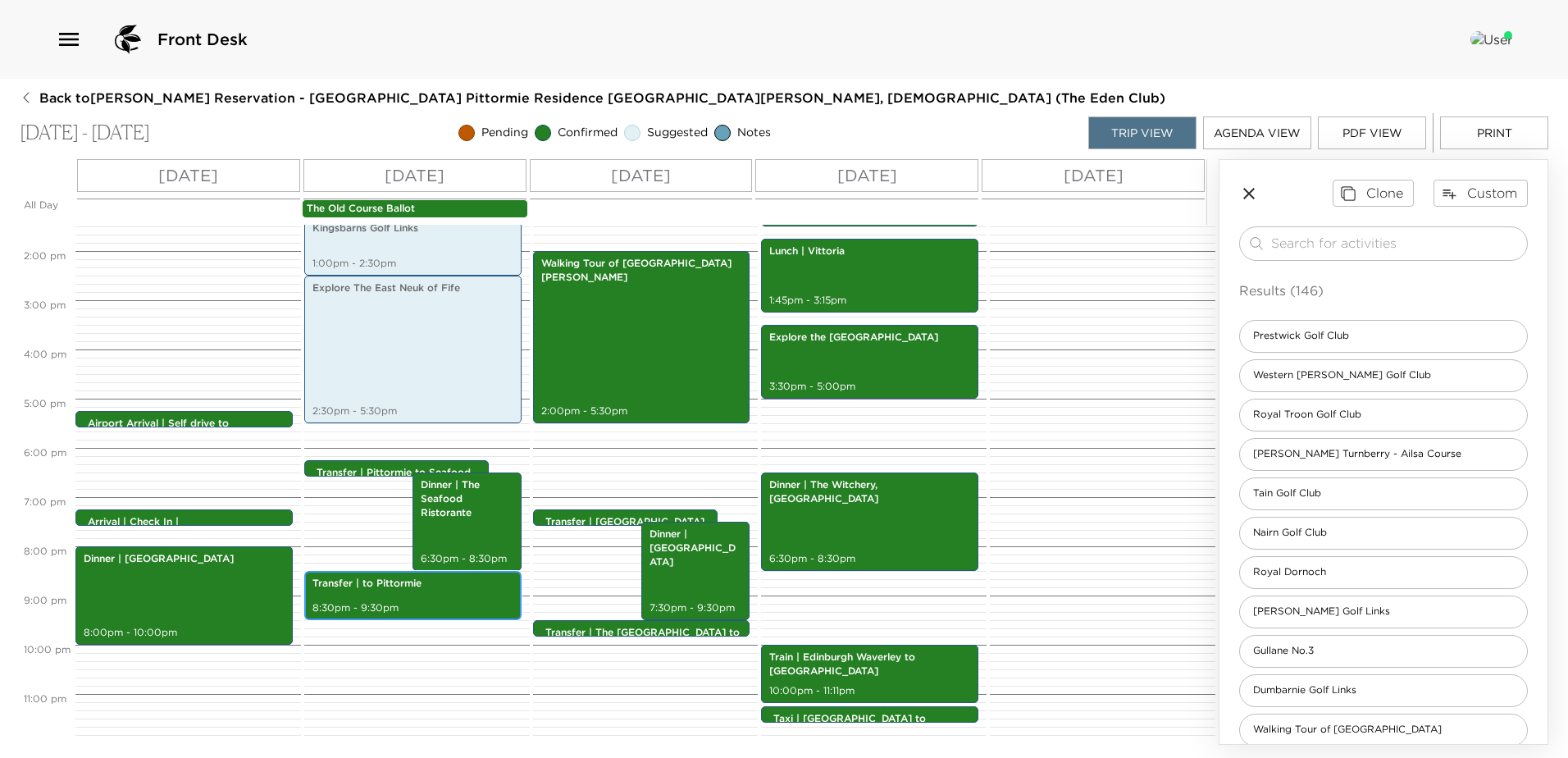
click at [380, 596] on div "Transfer | to Pittormie 8:30pm - 9:30pm" at bounding box center [413, 596] width 208 height 44
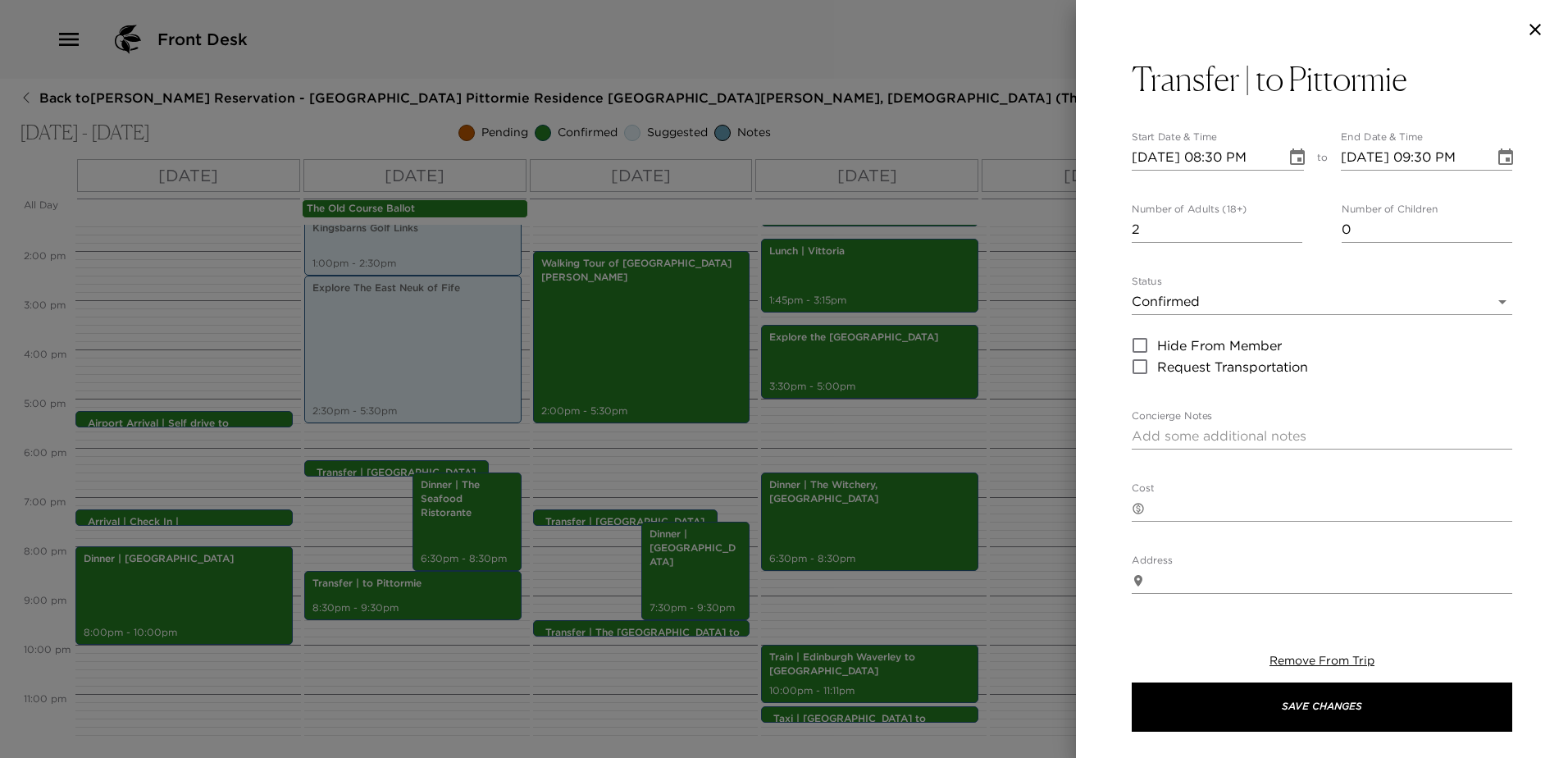
click at [1491, 145] on button "Choose date, selected date is Sep 6, 2025" at bounding box center [1505, 157] width 33 height 33
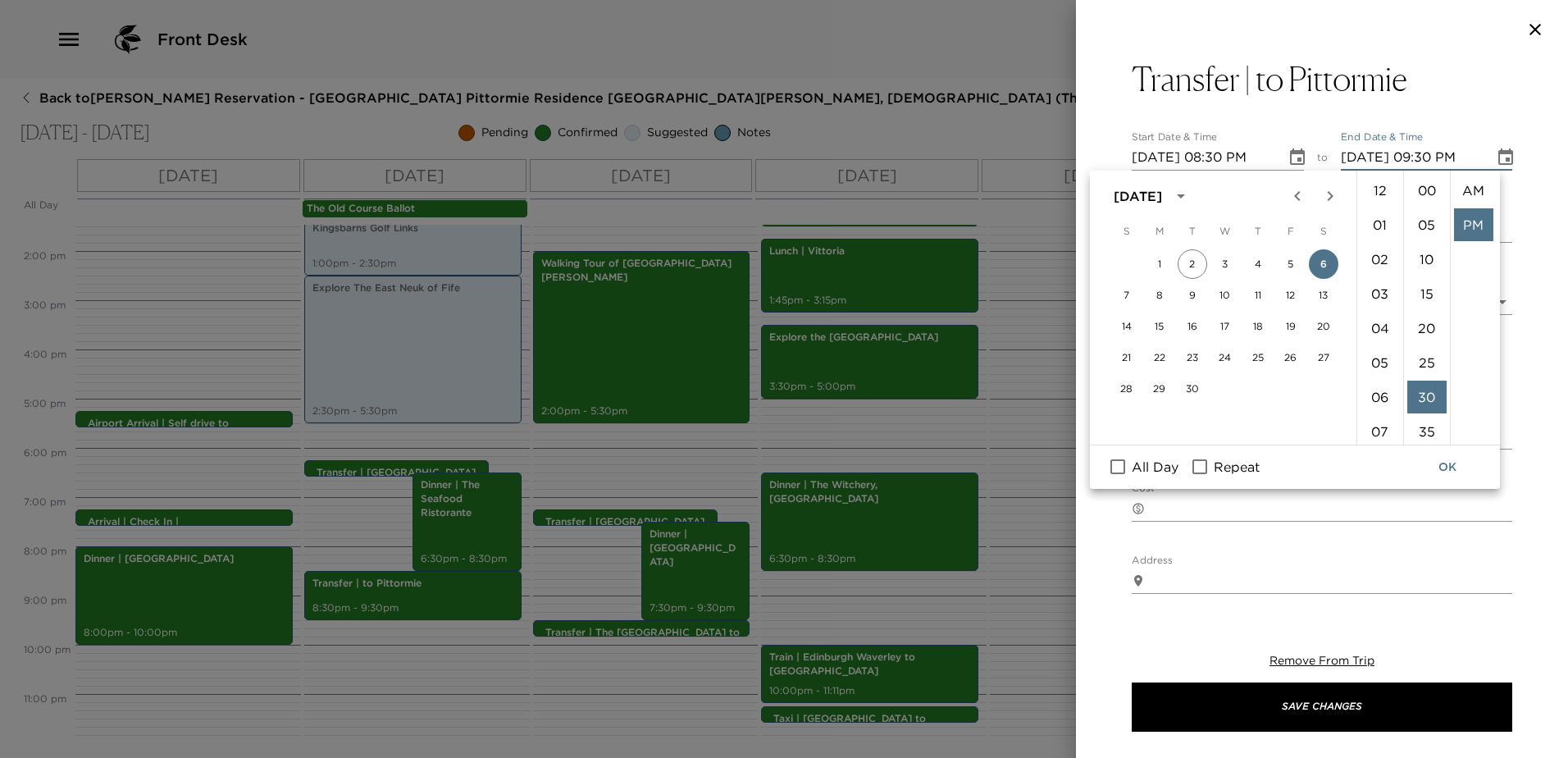
scroll to position [34, 0]
click at [1381, 235] on li "08" at bounding box center [1380, 237] width 39 height 33
type input "[DATE] 08:30 PM"
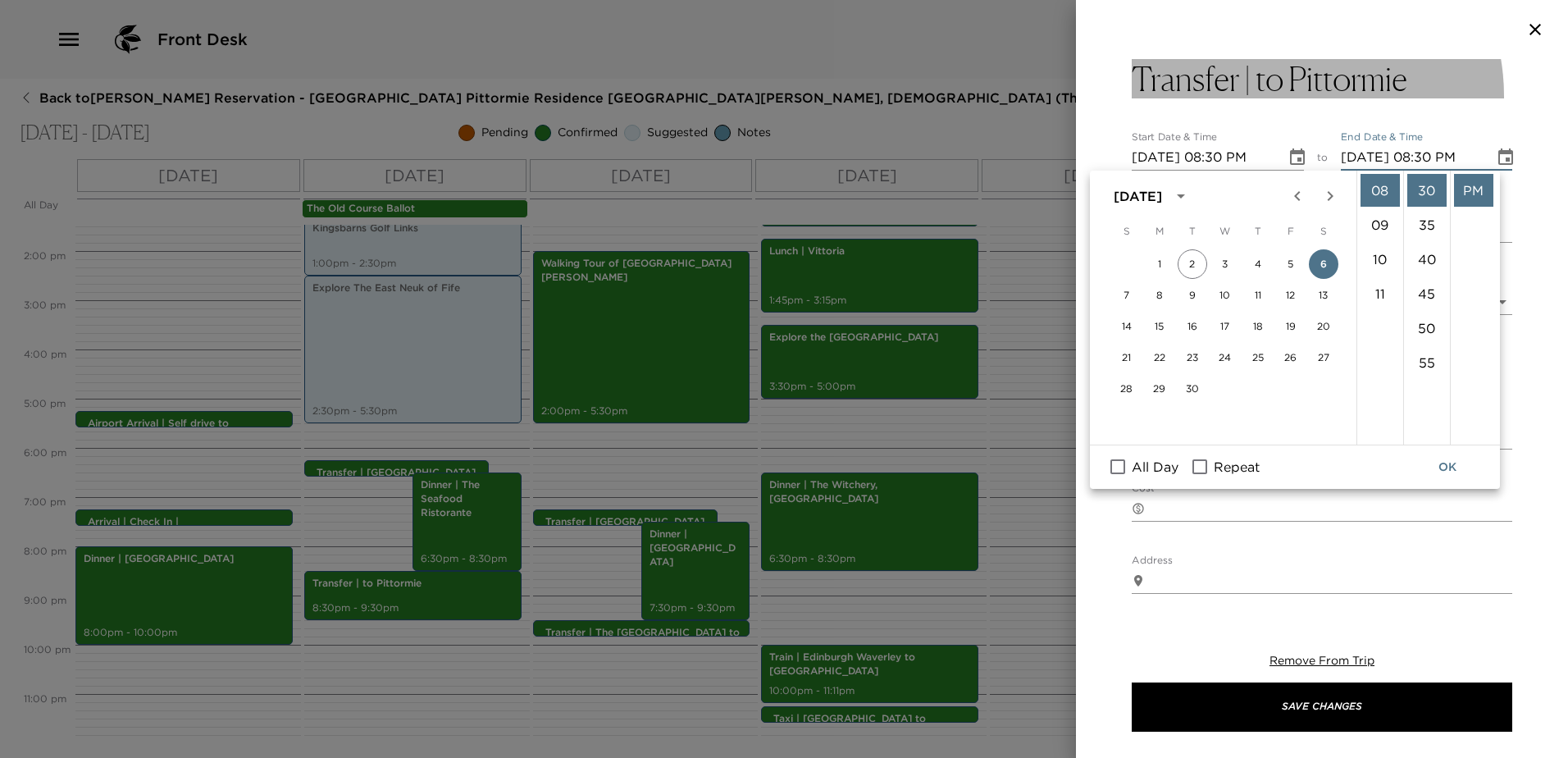
click at [1283, 96] on h3 "Transfer | to Pittormie" at bounding box center [1269, 79] width 275 height 39
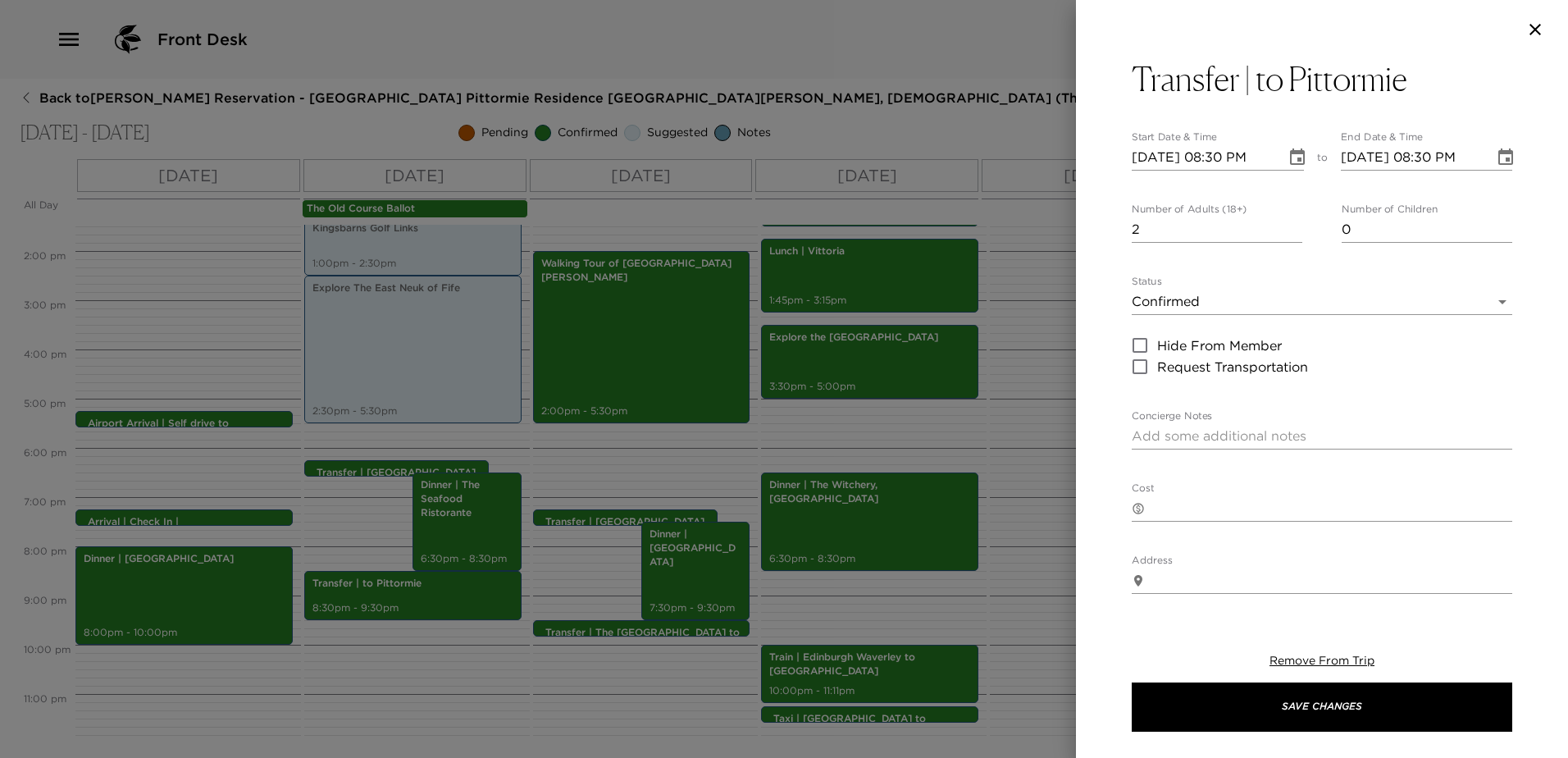
click at [1259, 84] on h3 "Transfer | to Pittormie" at bounding box center [1269, 79] width 275 height 39
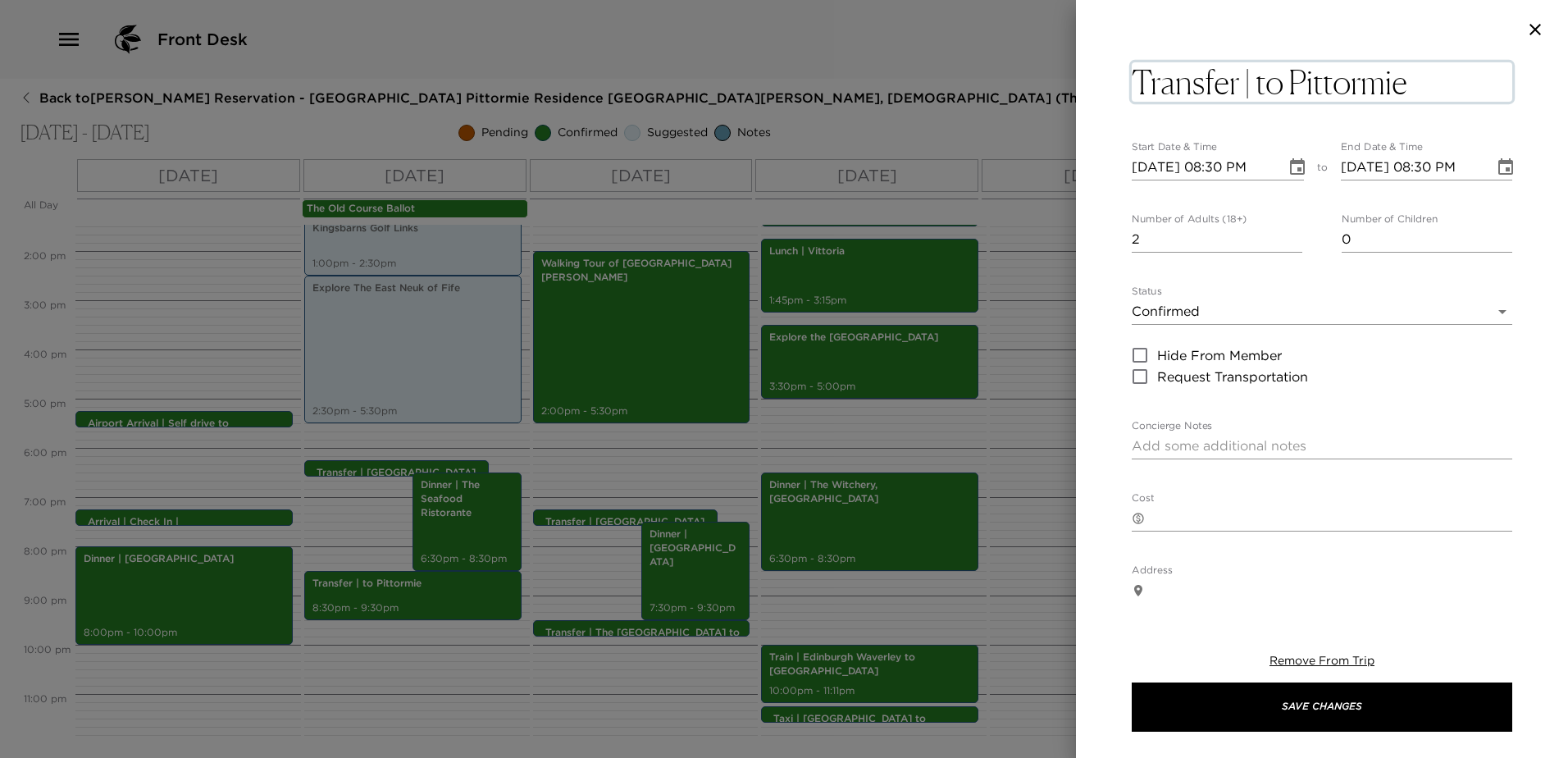
click at [1259, 82] on textarea "Transfer | to Pittormie" at bounding box center [1322, 81] width 380 height 39
click at [1260, 82] on textarea "Transfer | to Pittormie" at bounding box center [1322, 81] width 380 height 39
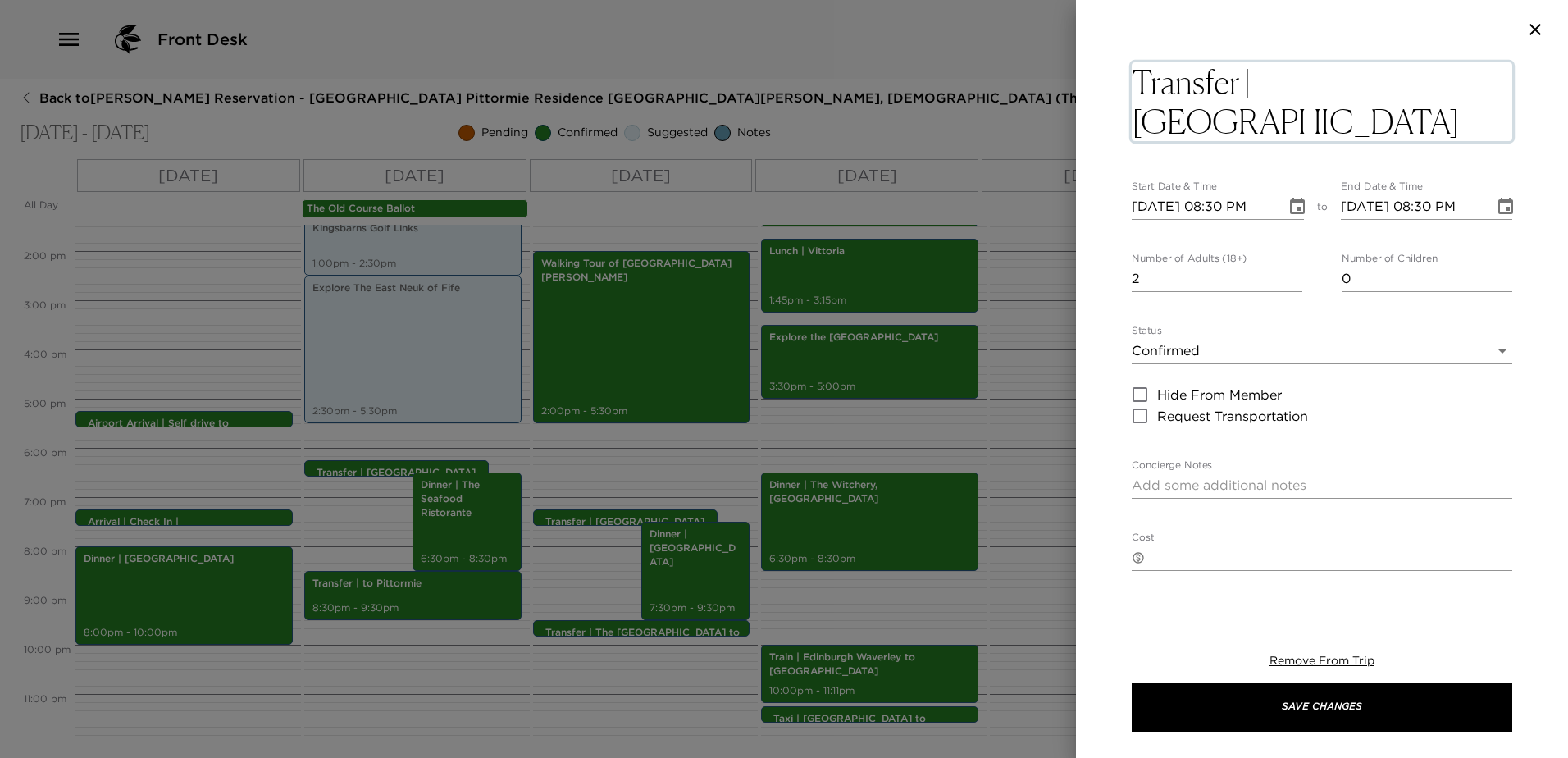
click at [1274, 132] on textarea "Transfer | [GEOGRAPHIC_DATA][PERSON_NAME] to Pittormie" at bounding box center [1322, 101] width 380 height 79
type textarea "Transfer | [GEOGRAPHIC_DATA][PERSON_NAME] to [GEOGRAPHIC_DATA]"
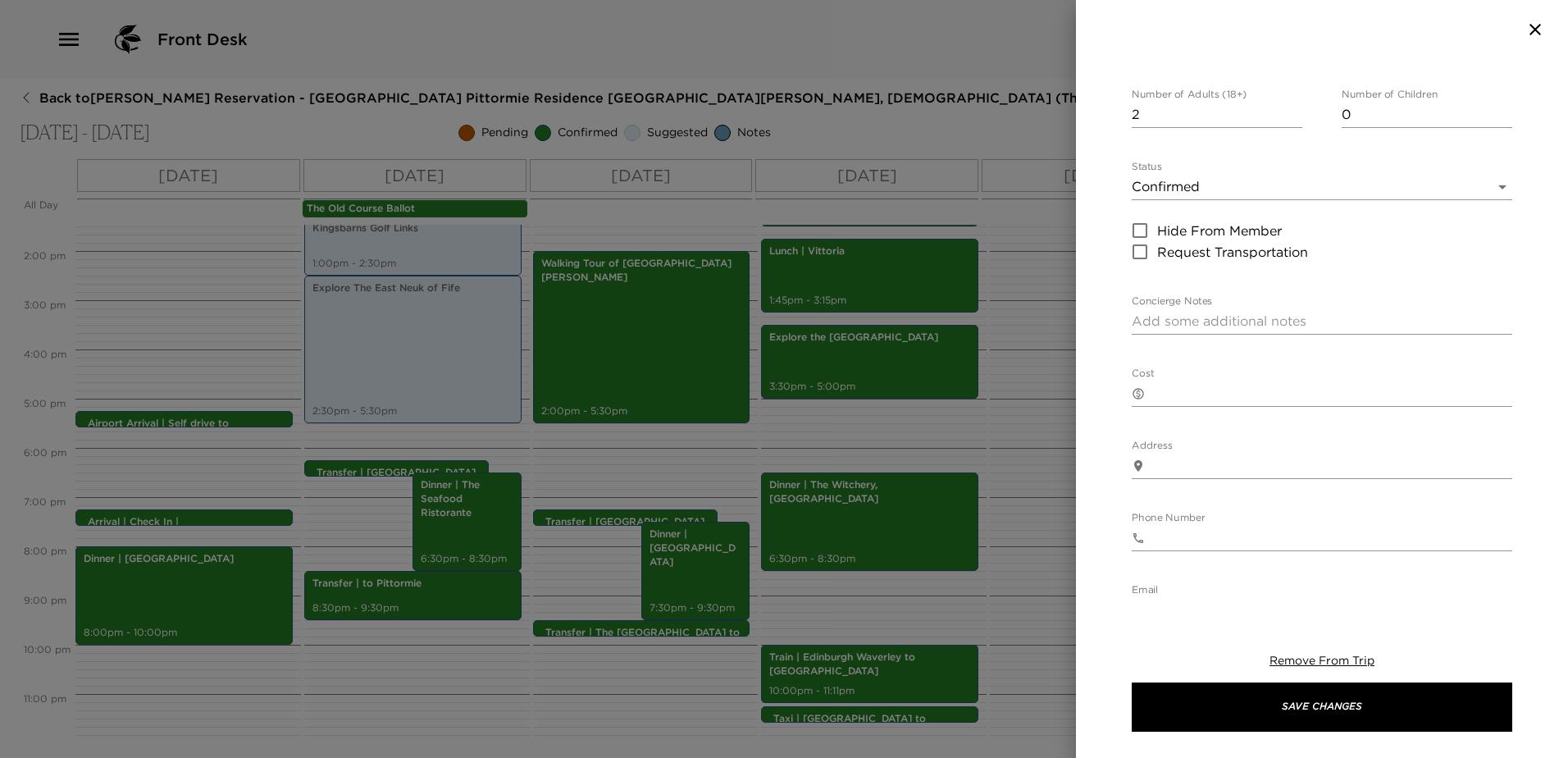
click at [1207, 384] on textarea "Cost" at bounding box center [1331, 393] width 361 height 19
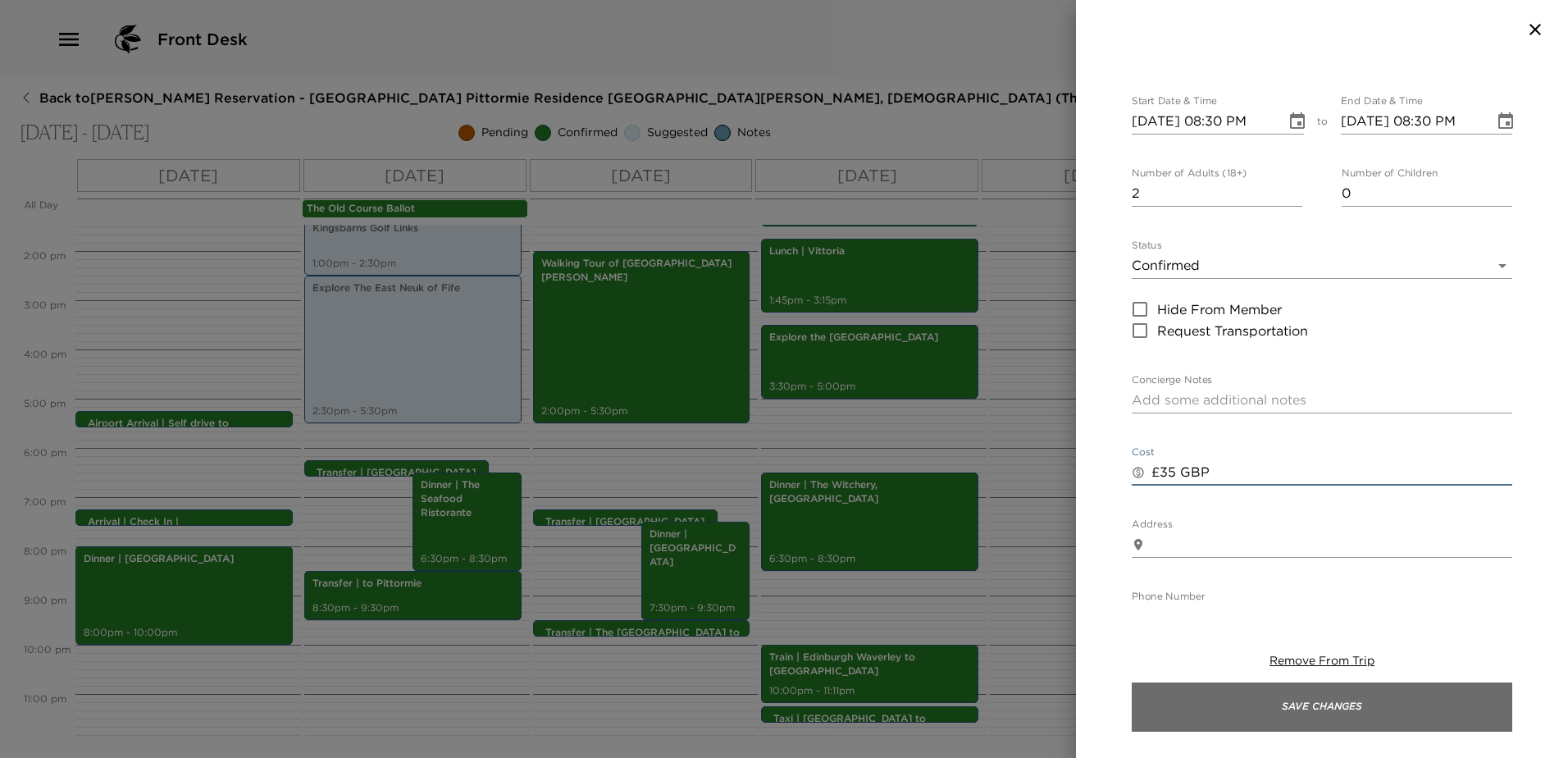
type textarea "£35 GBP"
click at [1292, 697] on button "Save Changes" at bounding box center [1322, 707] width 380 height 49
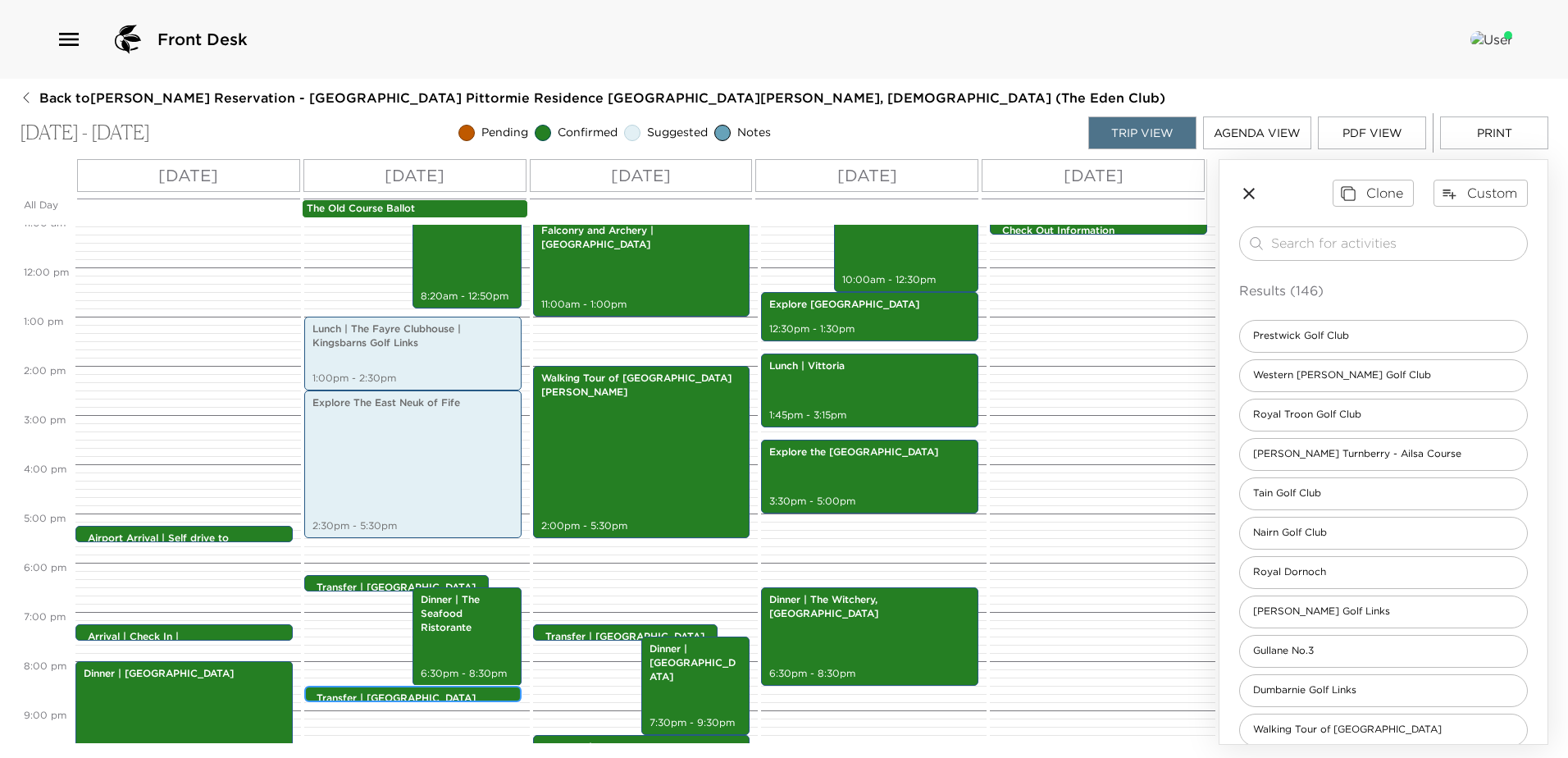
scroll to position [663, 0]
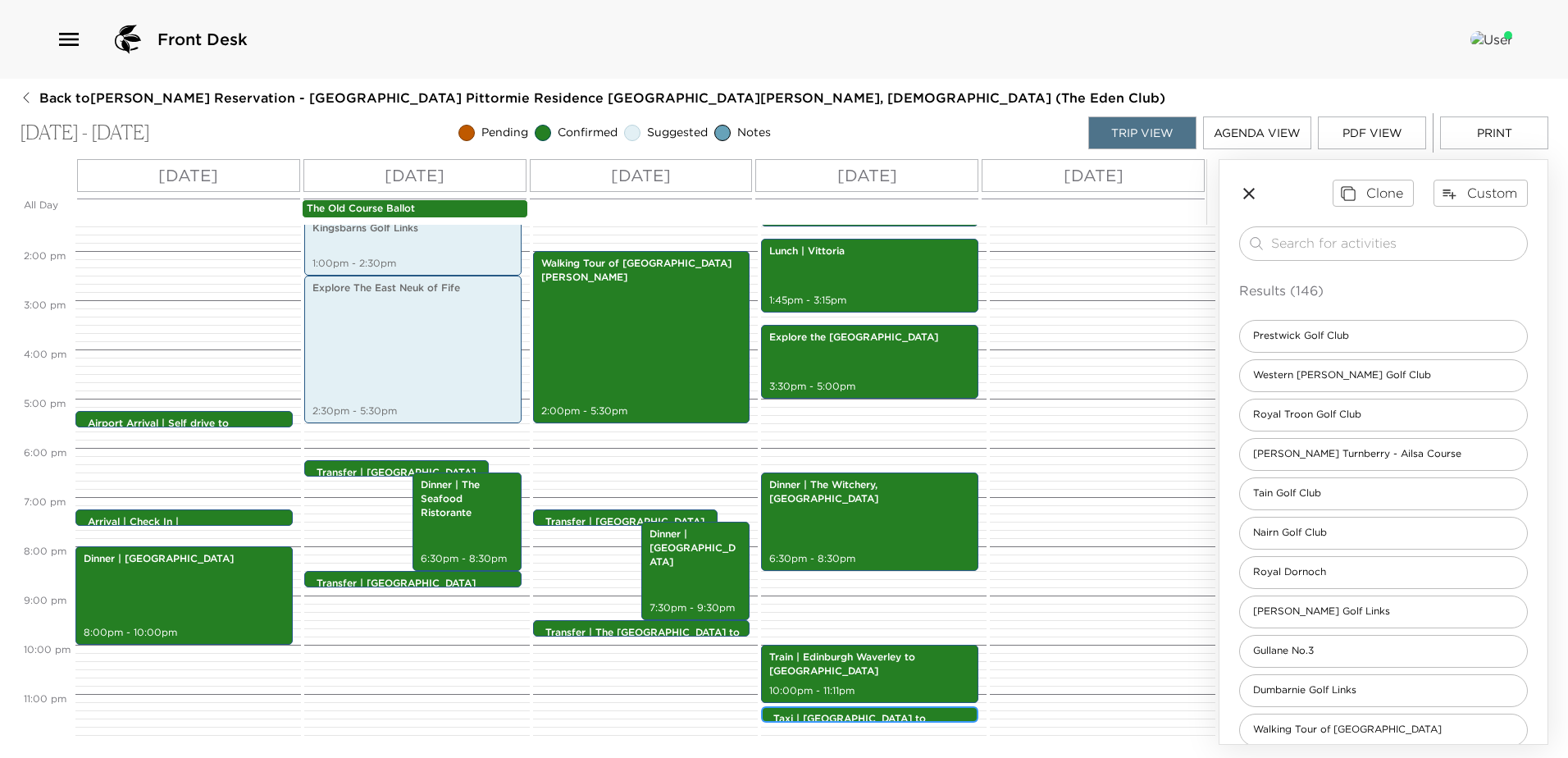
click at [941, 709] on div "Taxi | [GEOGRAPHIC_DATA] to [GEOGRAPHIC_DATA] 11:15pm - 11:15pm" at bounding box center [874, 715] width 208 height 13
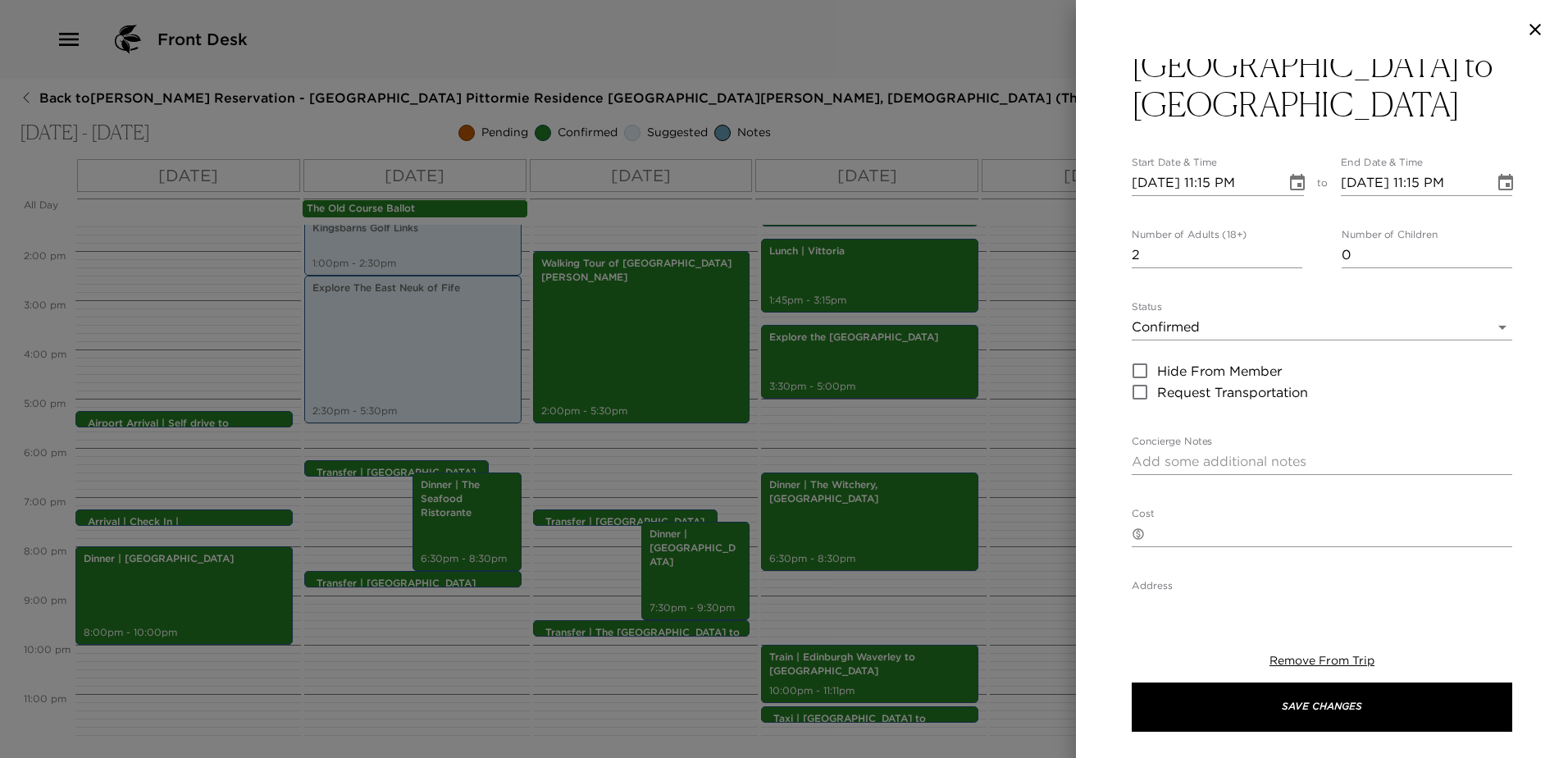
scroll to position [82, 0]
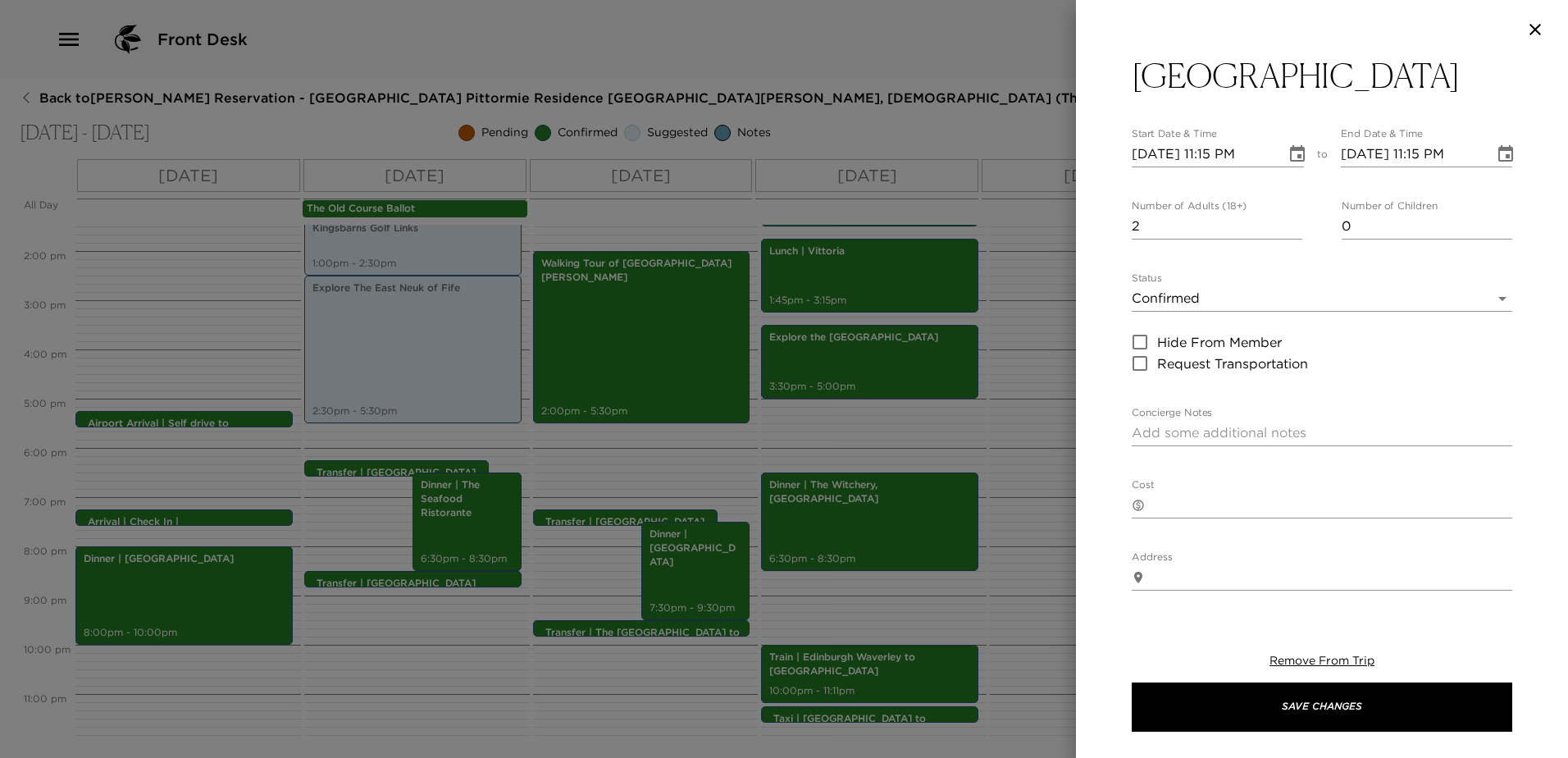
click at [1255, 480] on div "Taxi | [GEOGRAPHIC_DATA] to [GEOGRAPHIC_DATA] Start Date & Time [DATE] 11:15 PM…" at bounding box center [1322, 501] width 380 height 1047
click at [1252, 496] on textarea "Cost" at bounding box center [1331, 505] width 361 height 19
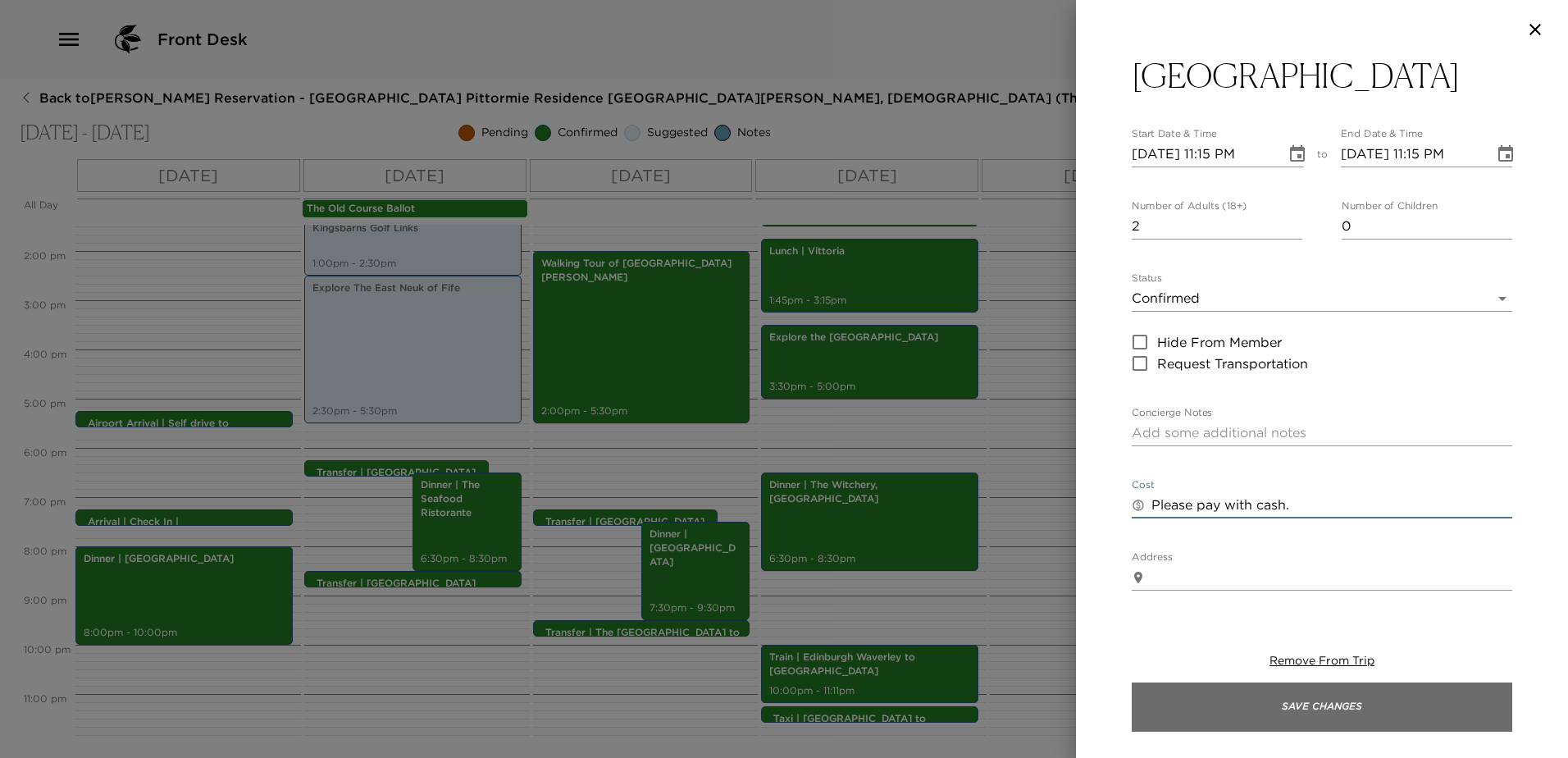
type textarea "Please pay with cash."
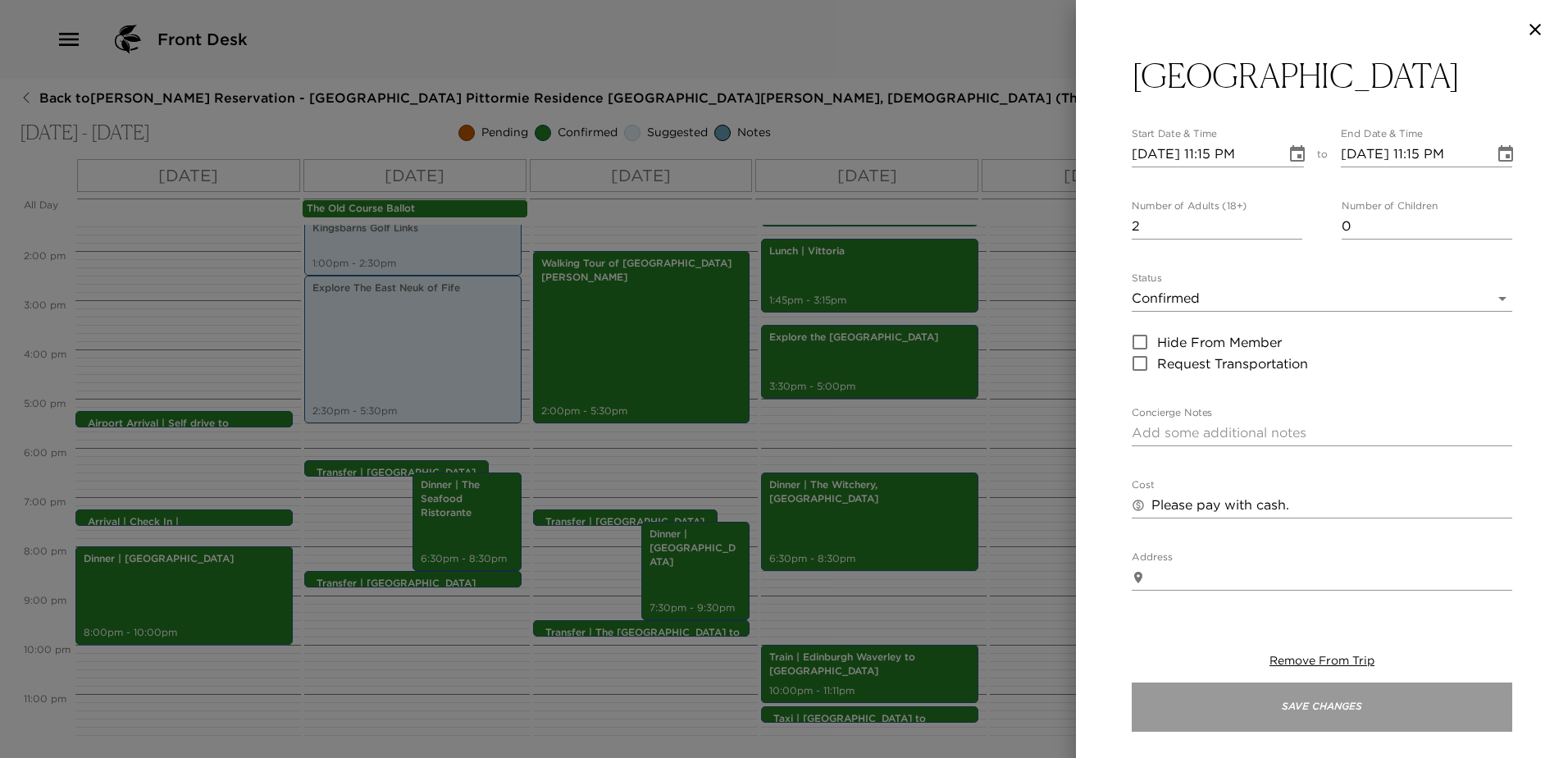
click at [1376, 688] on button "Save Changes" at bounding box center [1322, 707] width 380 height 49
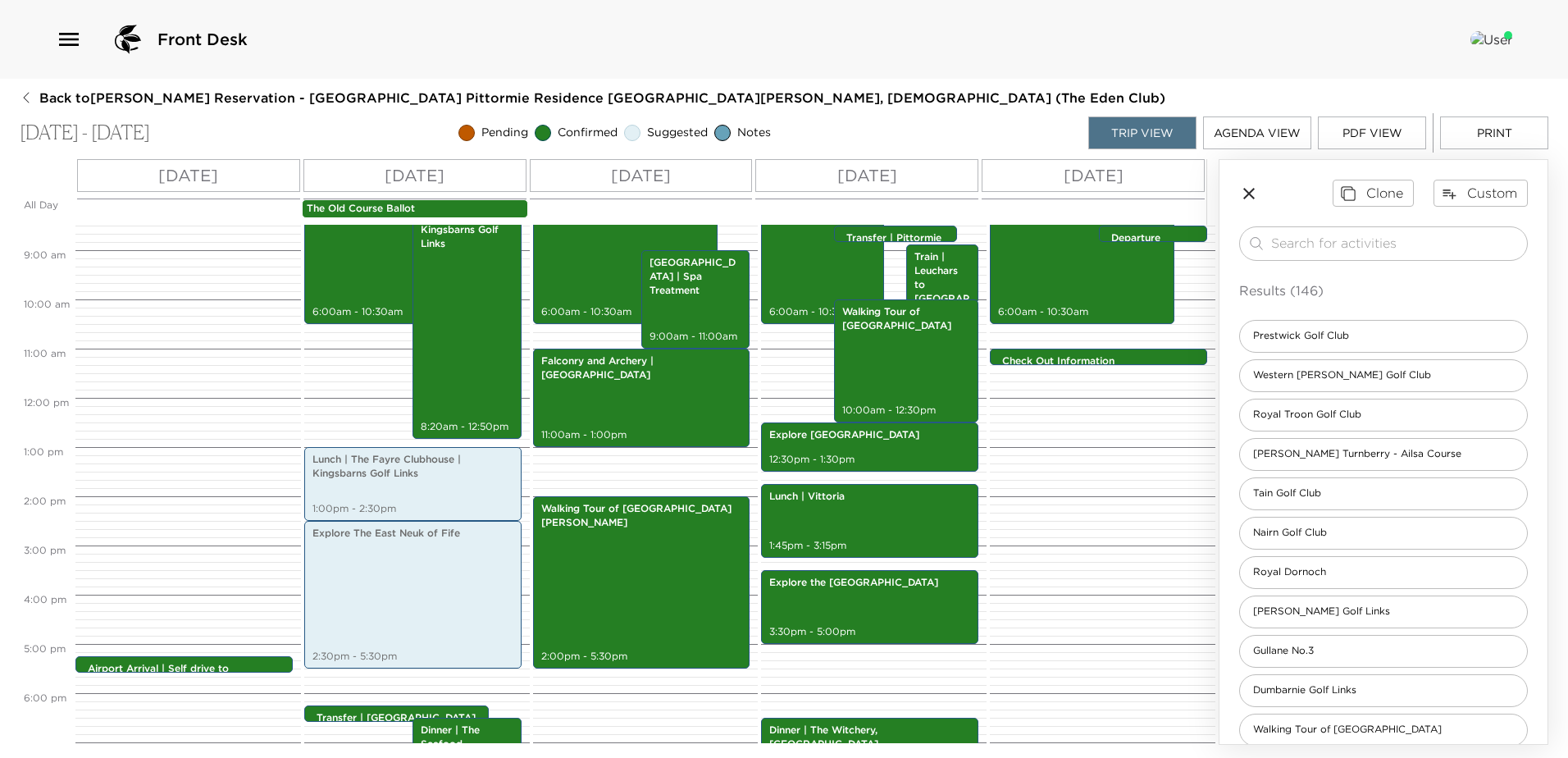
scroll to position [253, 0]
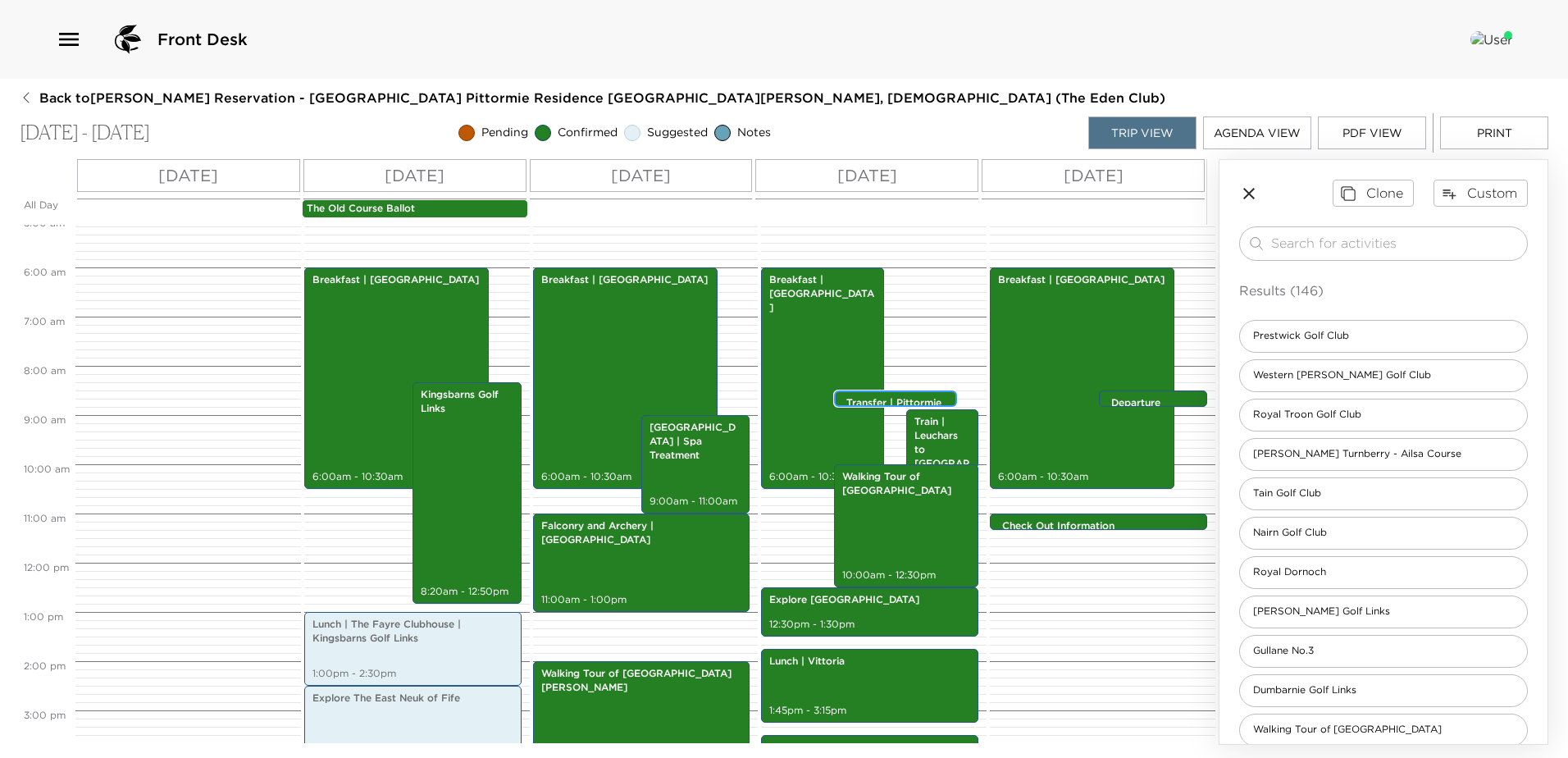
click at [865, 400] on p "Transfer | Pittormie to [GEOGRAPHIC_DATA]" at bounding box center [899, 424] width 106 height 55
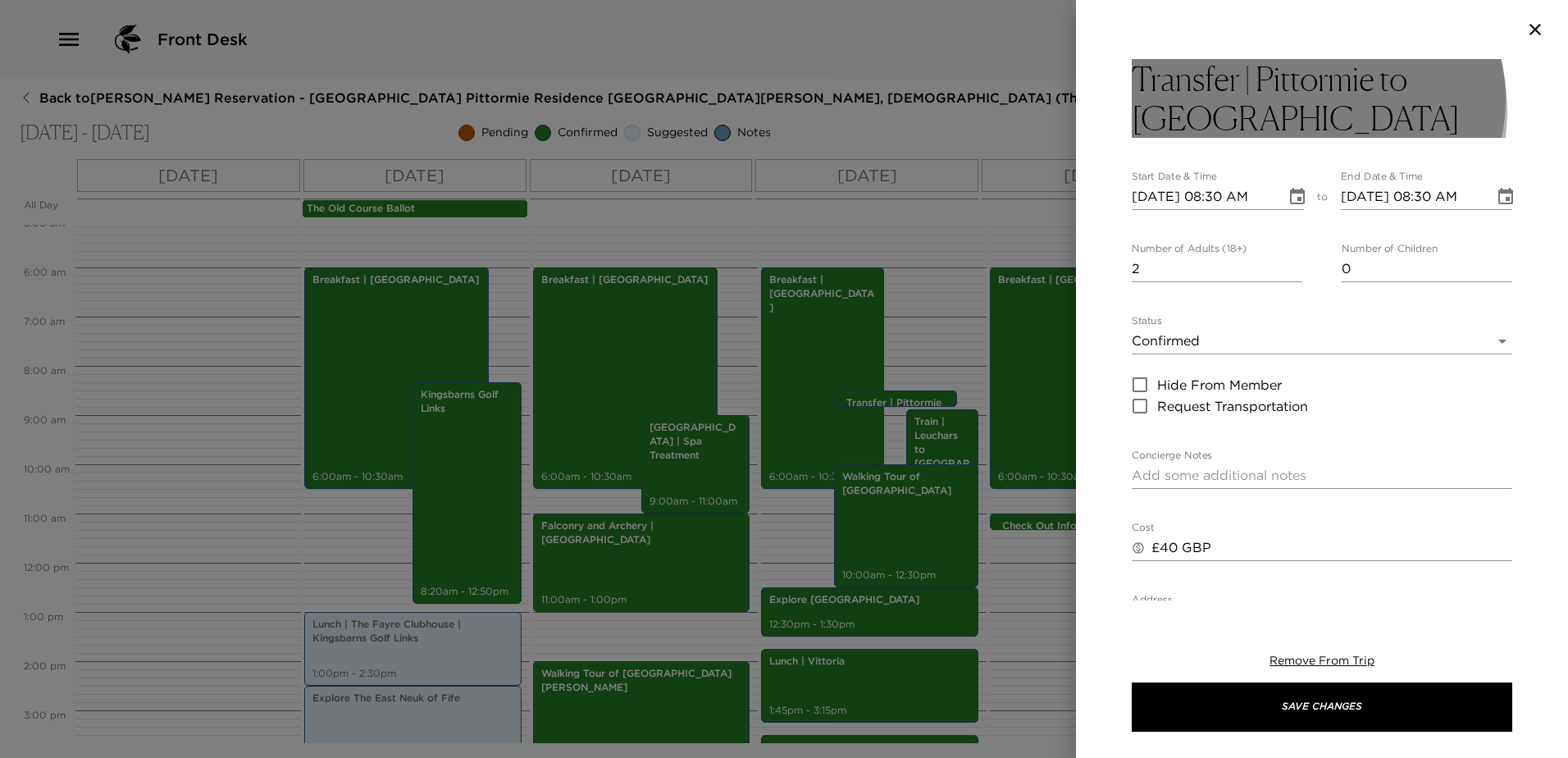
click at [1305, 111] on h3 "Transfer | Pittormie to [GEOGRAPHIC_DATA]" at bounding box center [1322, 99] width 380 height 79
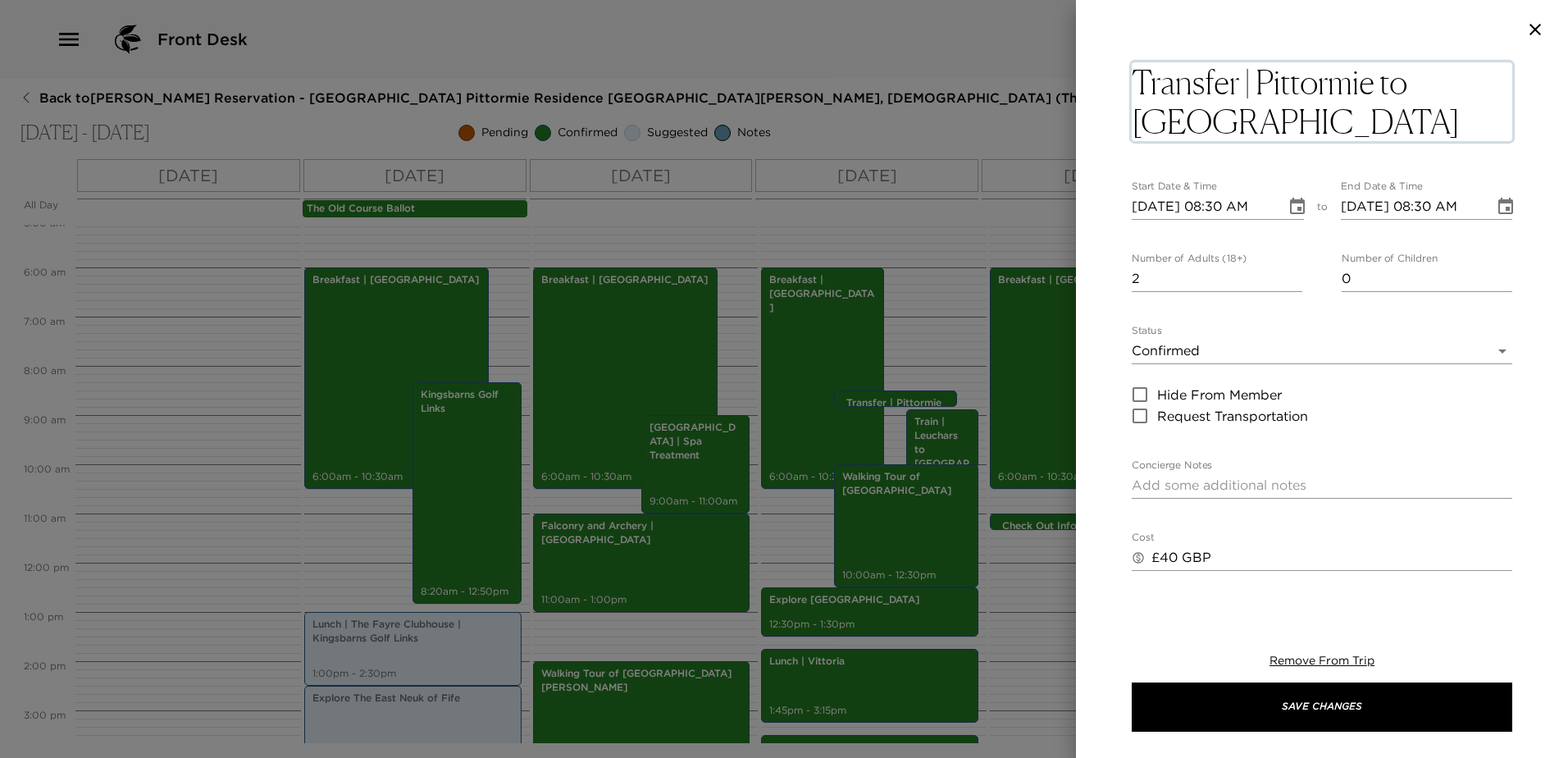
click at [1375, 86] on textarea "Transfer | Pittormie to [GEOGRAPHIC_DATA]" at bounding box center [1322, 101] width 380 height 79
click at [1383, 81] on textarea "Transfer | Pittormie to [GEOGRAPHIC_DATA]" at bounding box center [1322, 101] width 380 height 79
type textarea "Transfer | [GEOGRAPHIC_DATA] to [GEOGRAPHIC_DATA]"
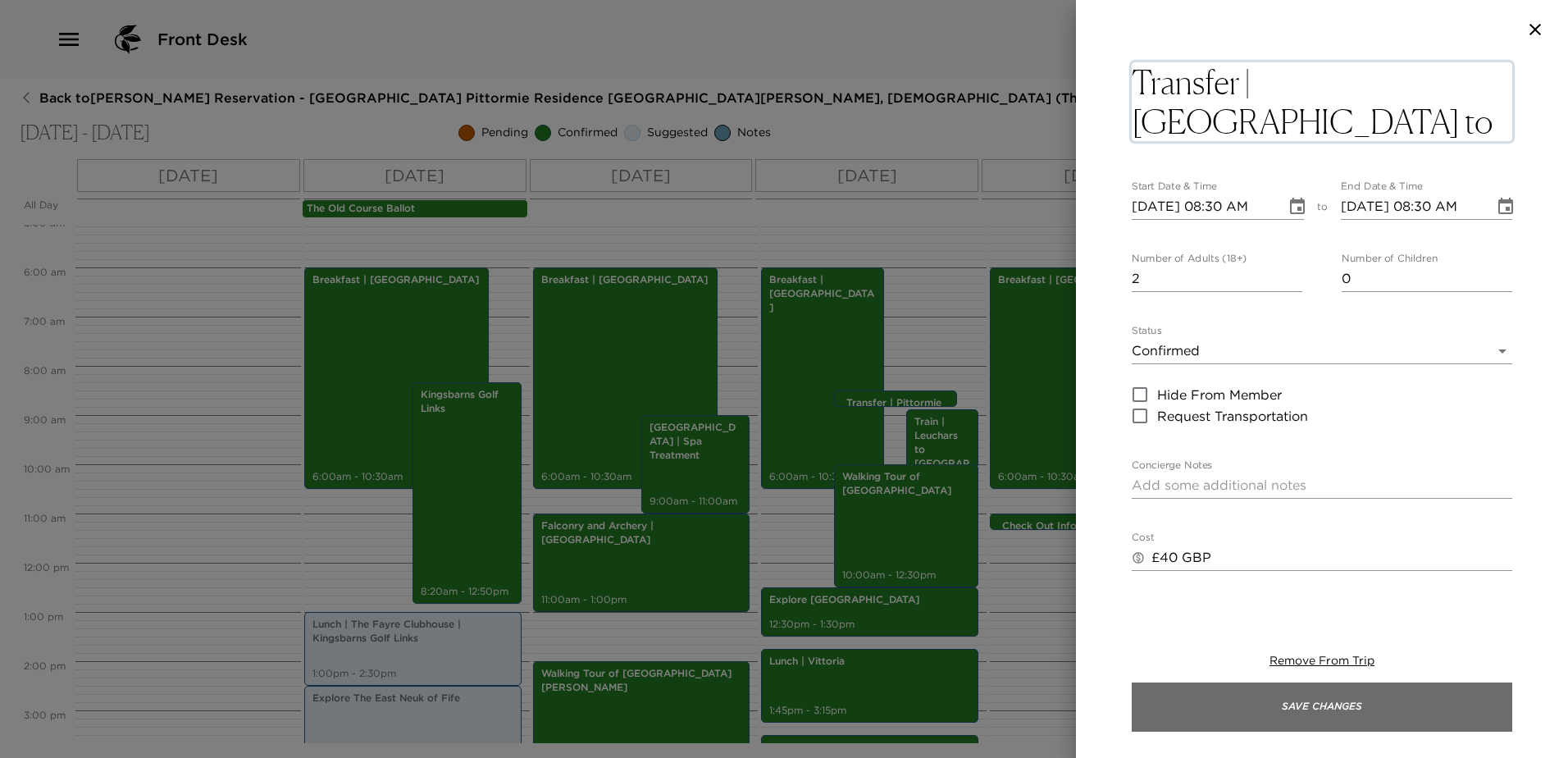
click at [1325, 711] on button "Save Changes" at bounding box center [1322, 707] width 380 height 49
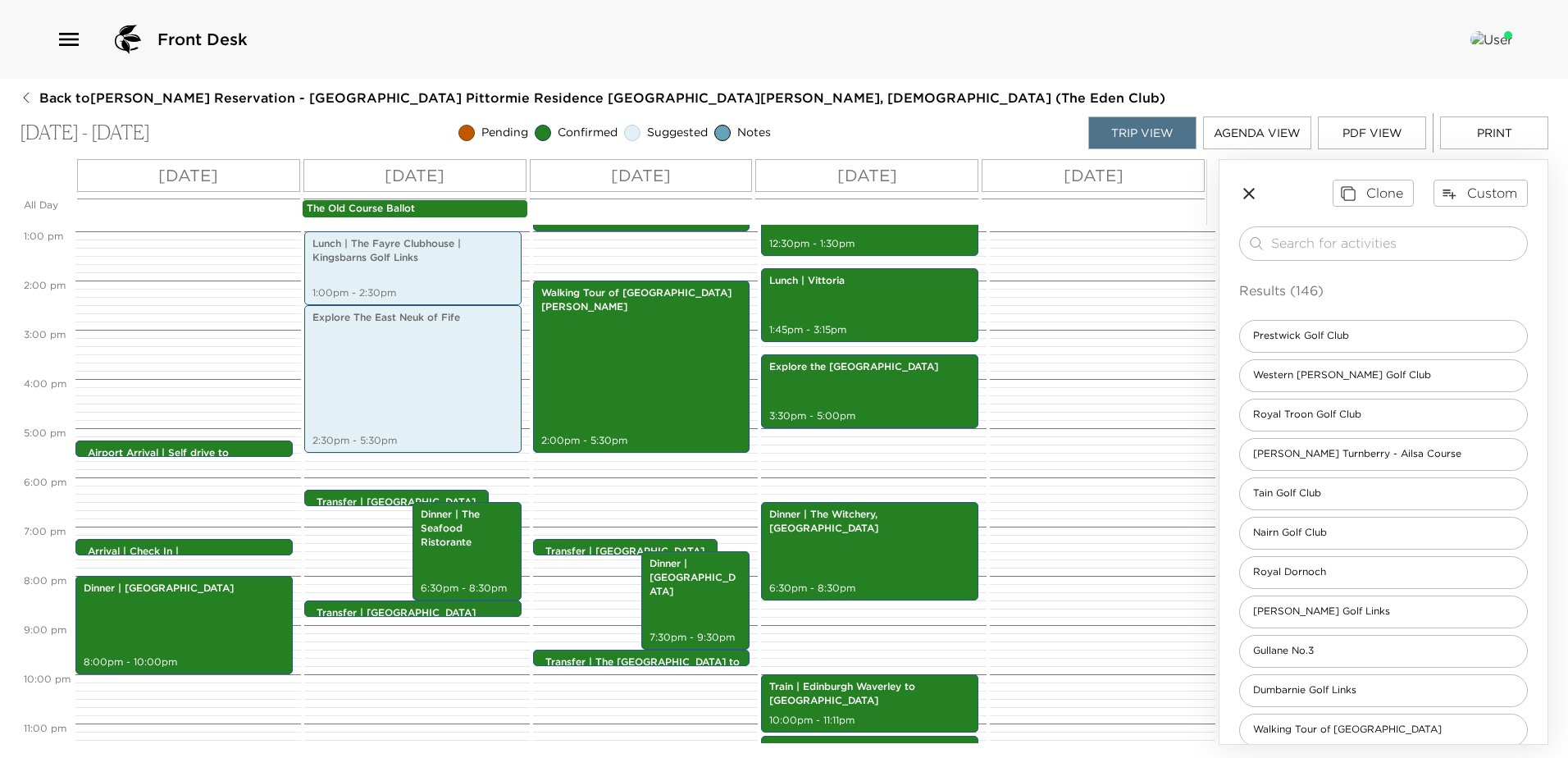
scroll to position [663, 0]
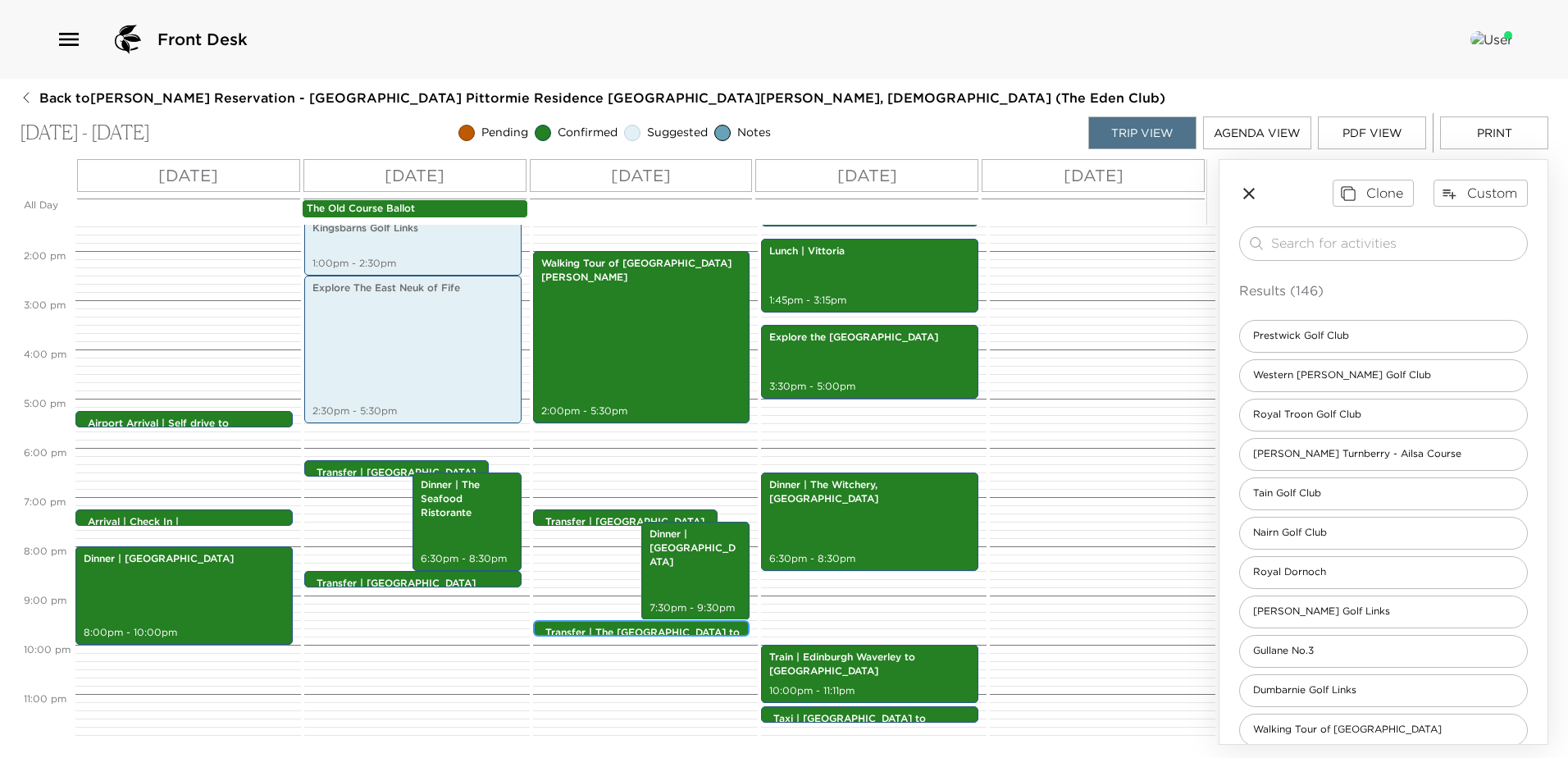
click at [625, 629] on p "Transfer | The [GEOGRAPHIC_DATA] to [GEOGRAPHIC_DATA]" at bounding box center [645, 639] width 201 height 28
click at [623, 629] on p "Transfer | The [GEOGRAPHIC_DATA] to [GEOGRAPHIC_DATA]" at bounding box center [645, 639] width 201 height 28
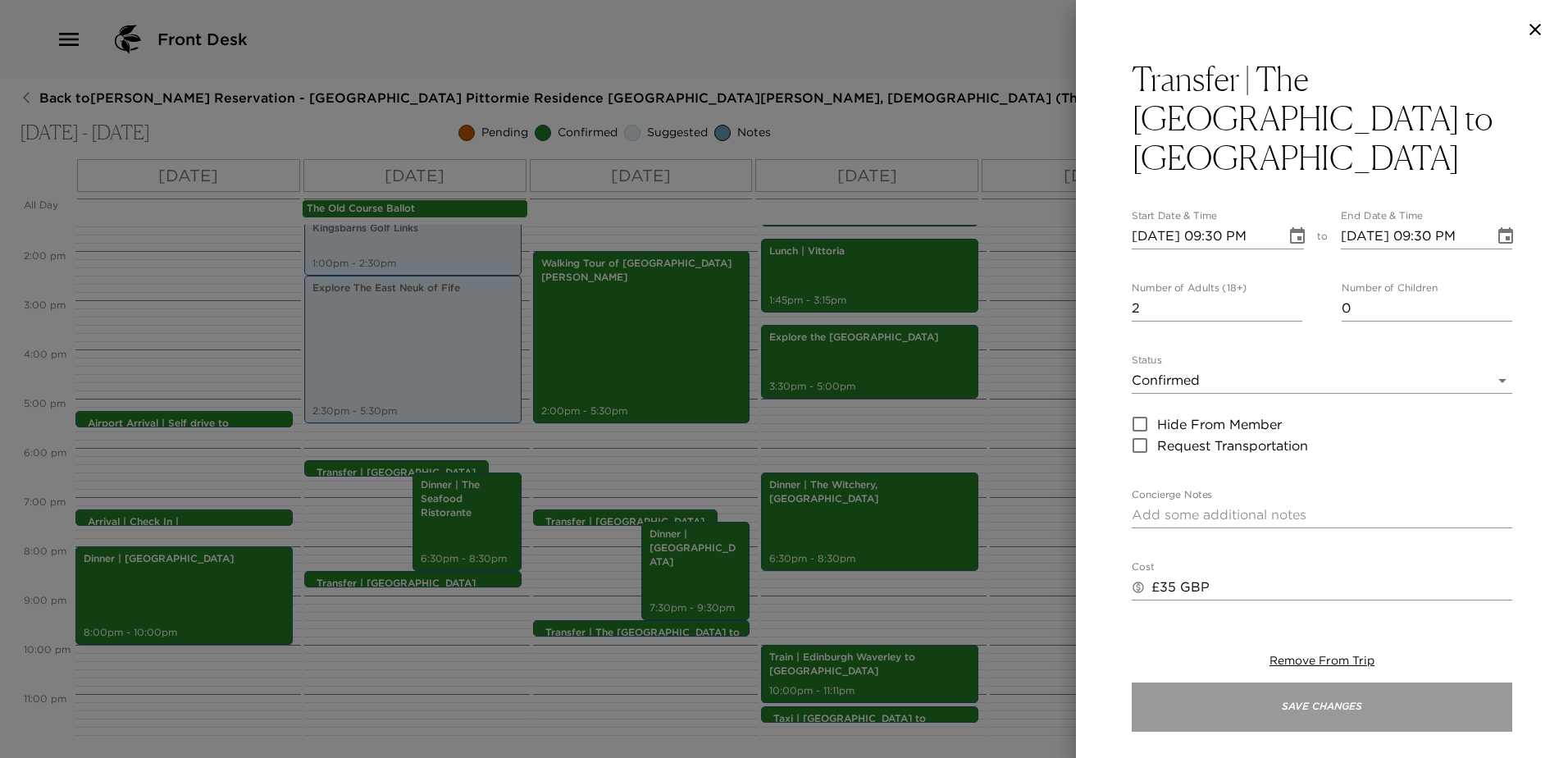
click at [1440, 704] on button "Save Changes" at bounding box center [1322, 707] width 380 height 49
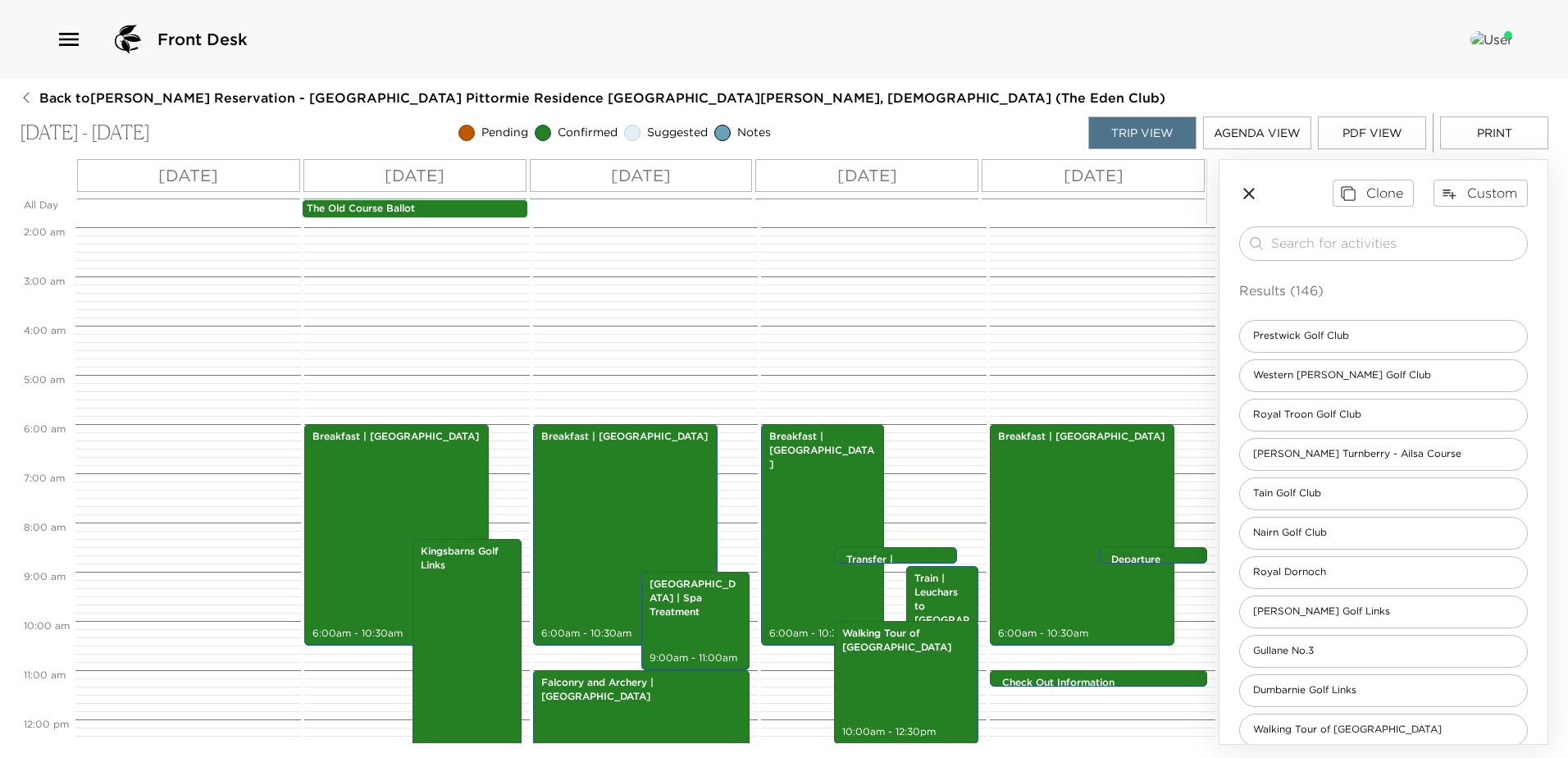
scroll to position [89, 0]
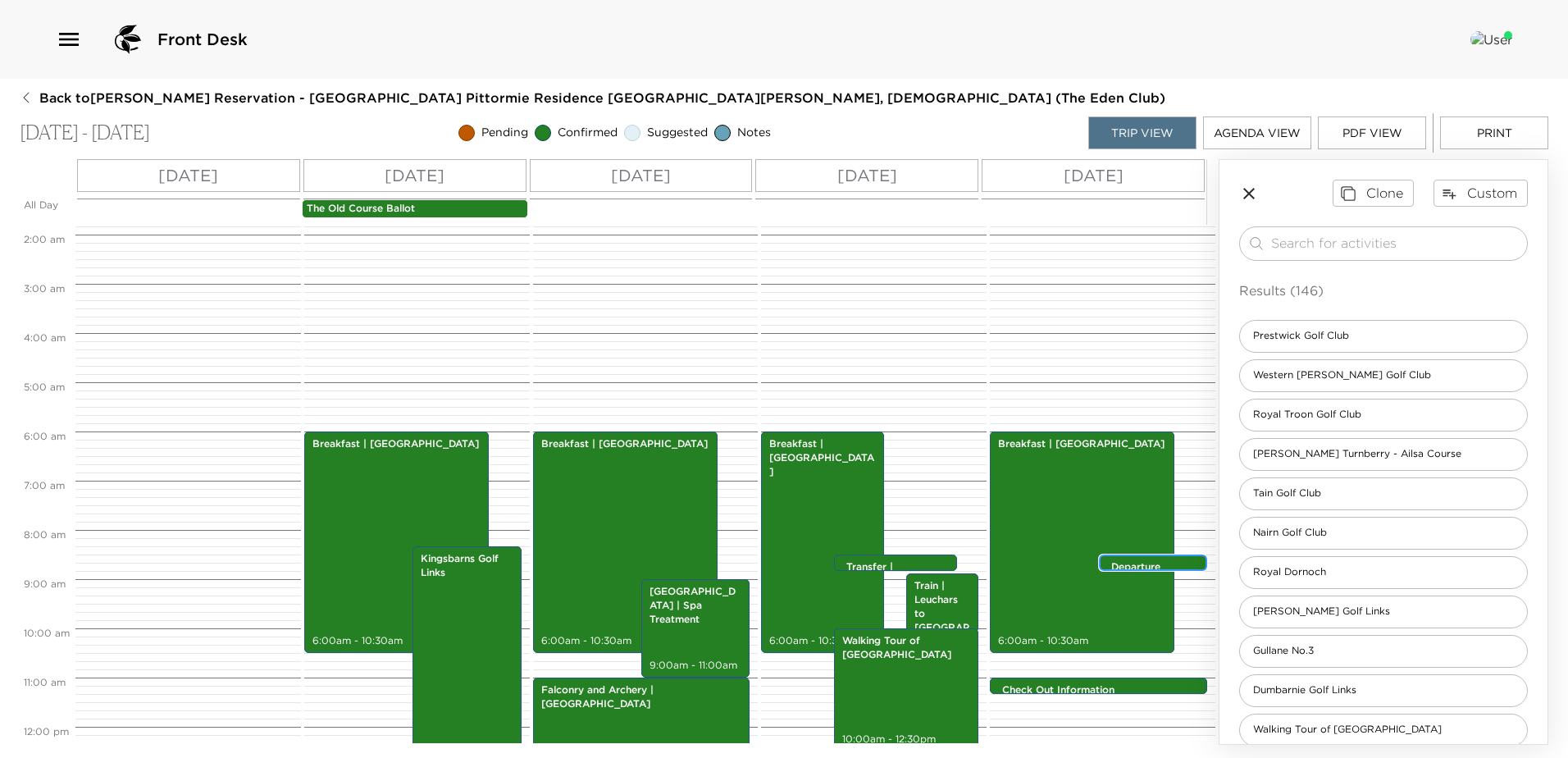
click at [1155, 559] on div "Departure 8:30am - 8:30am" at bounding box center [1157, 564] width 99 height 13
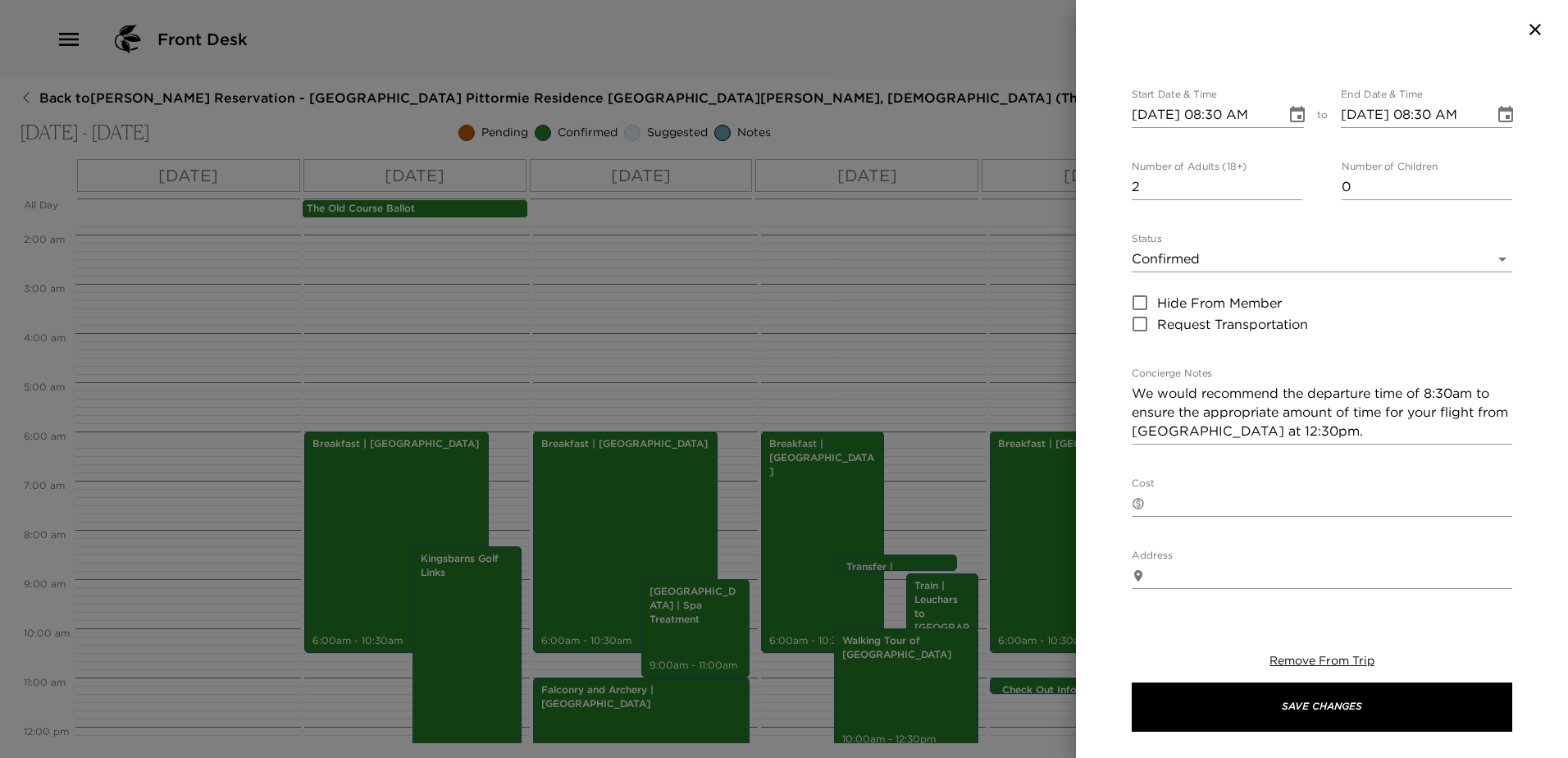
scroll to position [82, 0]
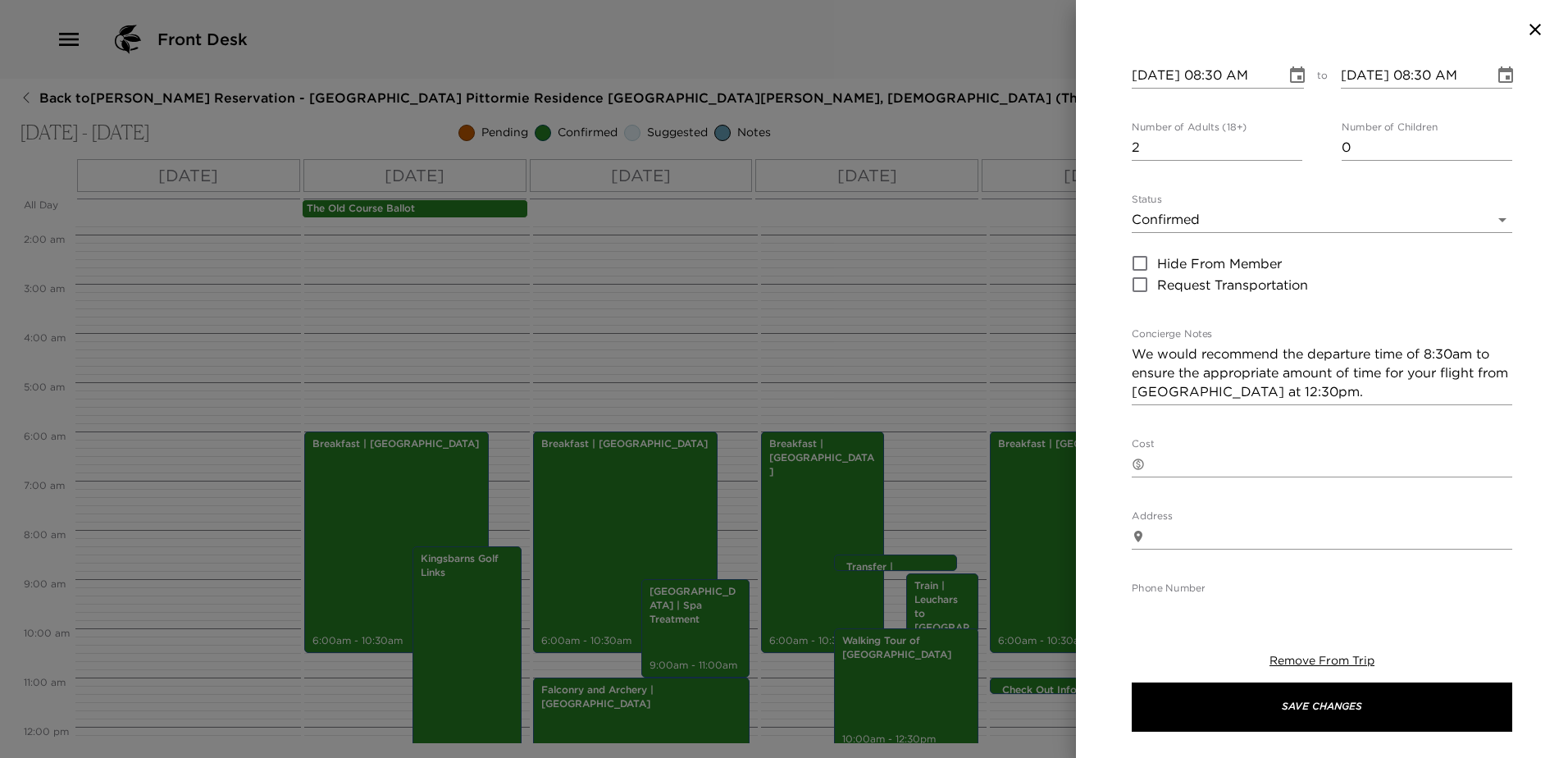
click at [1299, 352] on textarea "We would recommend the departure time of 8:30am to ensure the appropriate amoun…" at bounding box center [1322, 373] width 380 height 57
click at [1302, 351] on textarea "We would recommend the departure time of 8:30am to ensure the appropriate amoun…" at bounding box center [1322, 373] width 380 height 57
click at [1236, 388] on textarea "We would recommend a departure time of 8:30am to ensure the appropriate amount …" at bounding box center [1322, 373] width 380 height 57
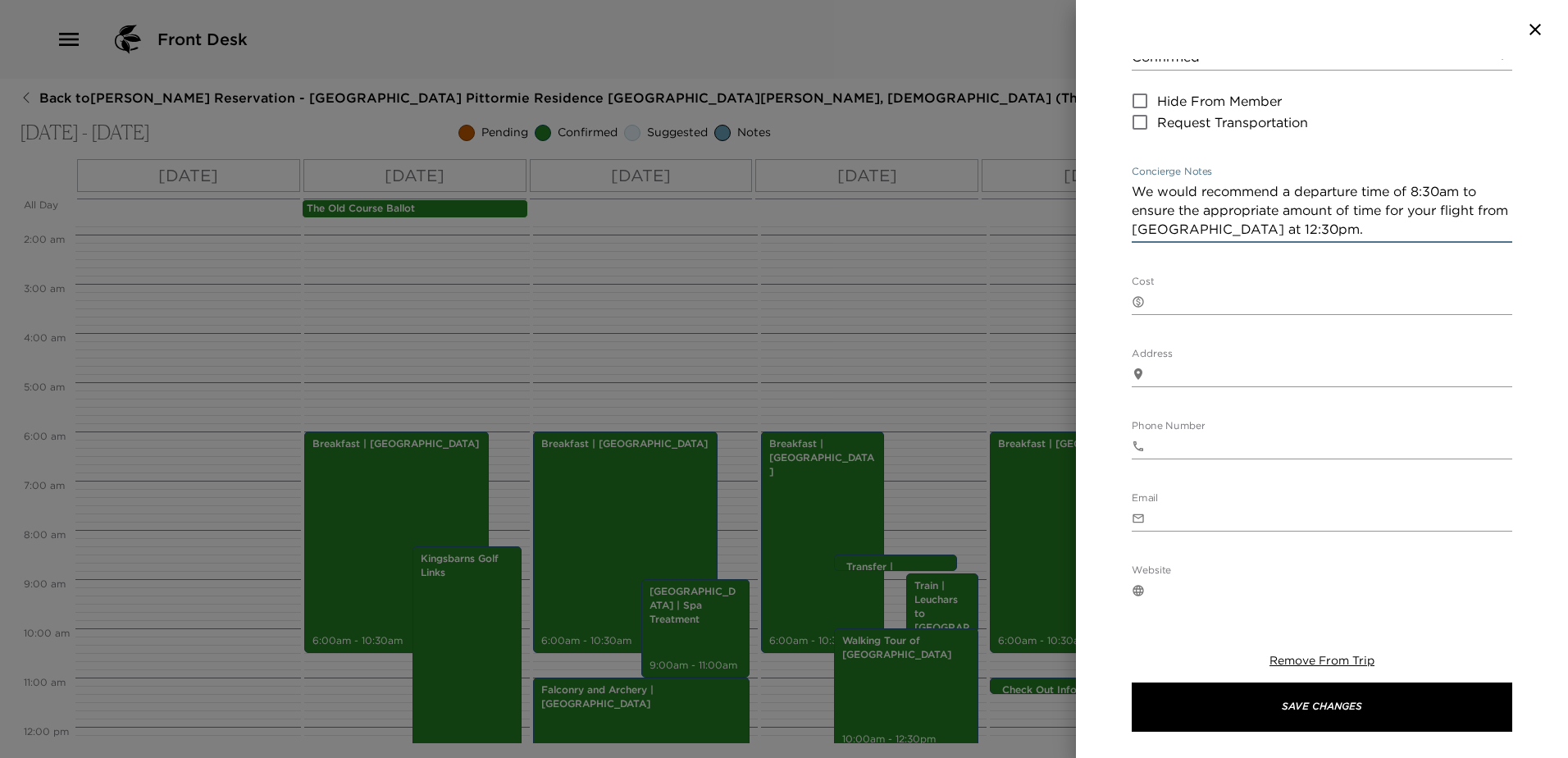
scroll to position [246, 0]
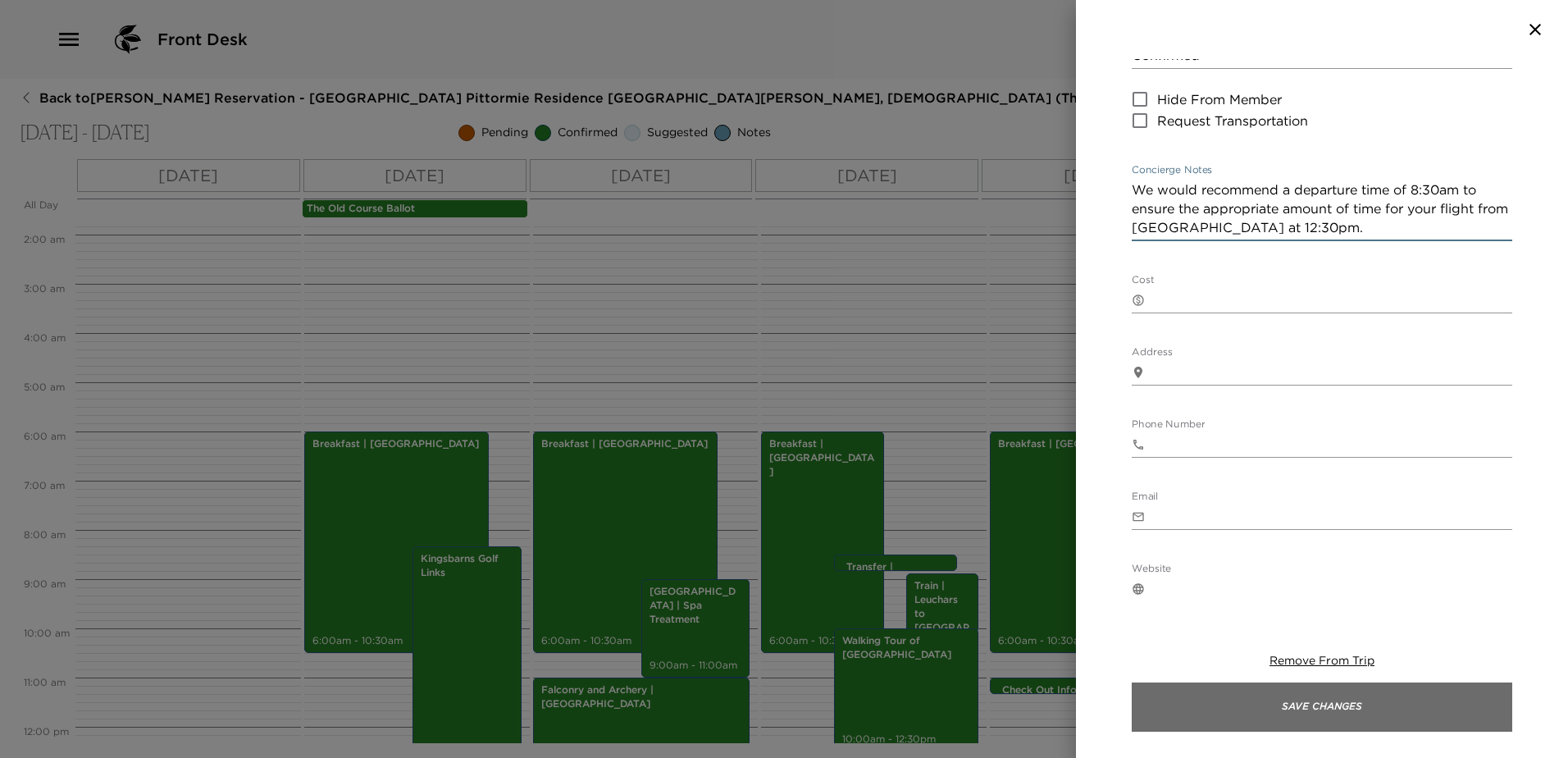
type textarea "We would recommend a departure time of 8:30am to ensure the appropriate amount …"
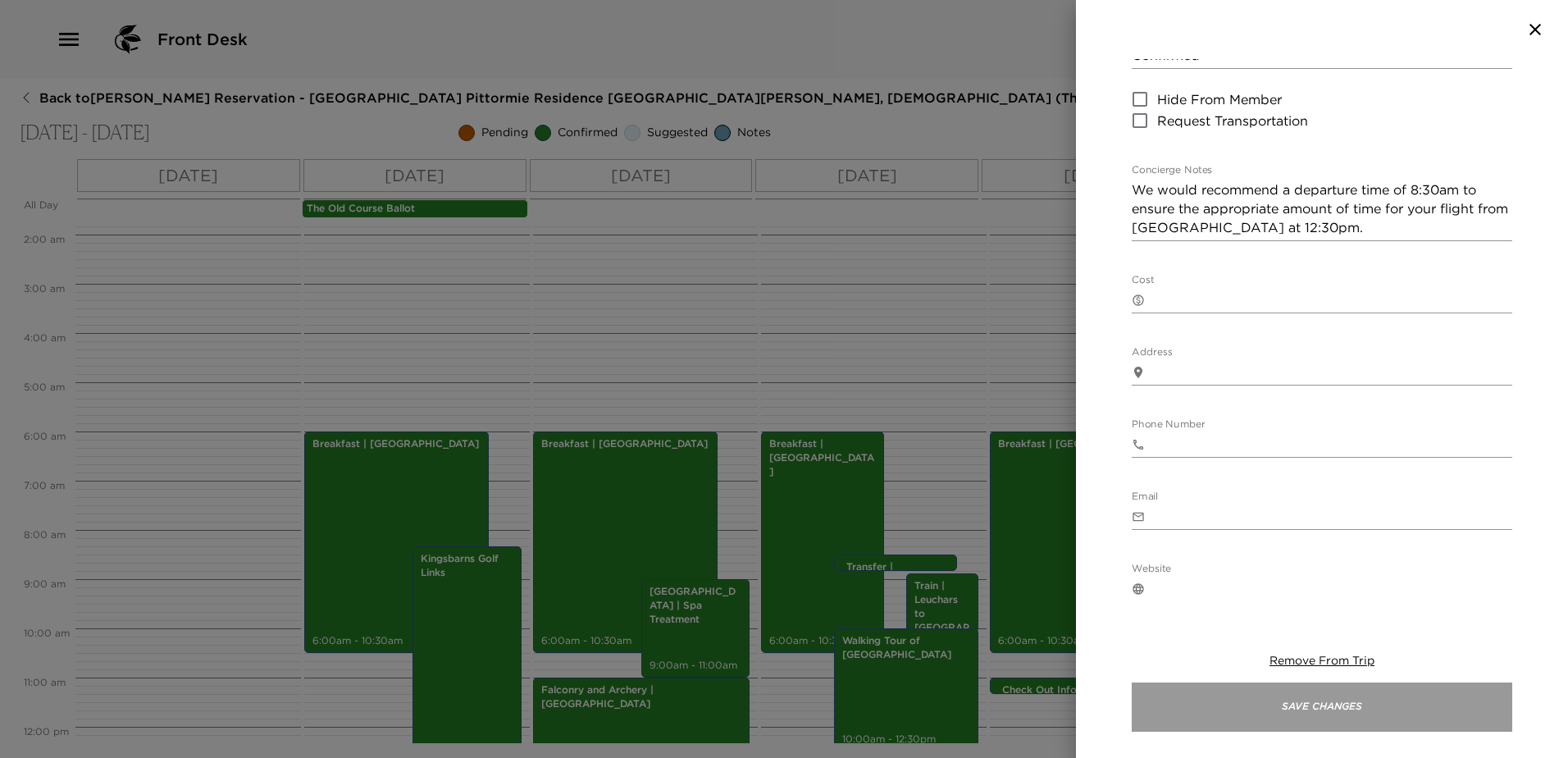
click at [1397, 722] on button "Save Changes" at bounding box center [1322, 707] width 380 height 49
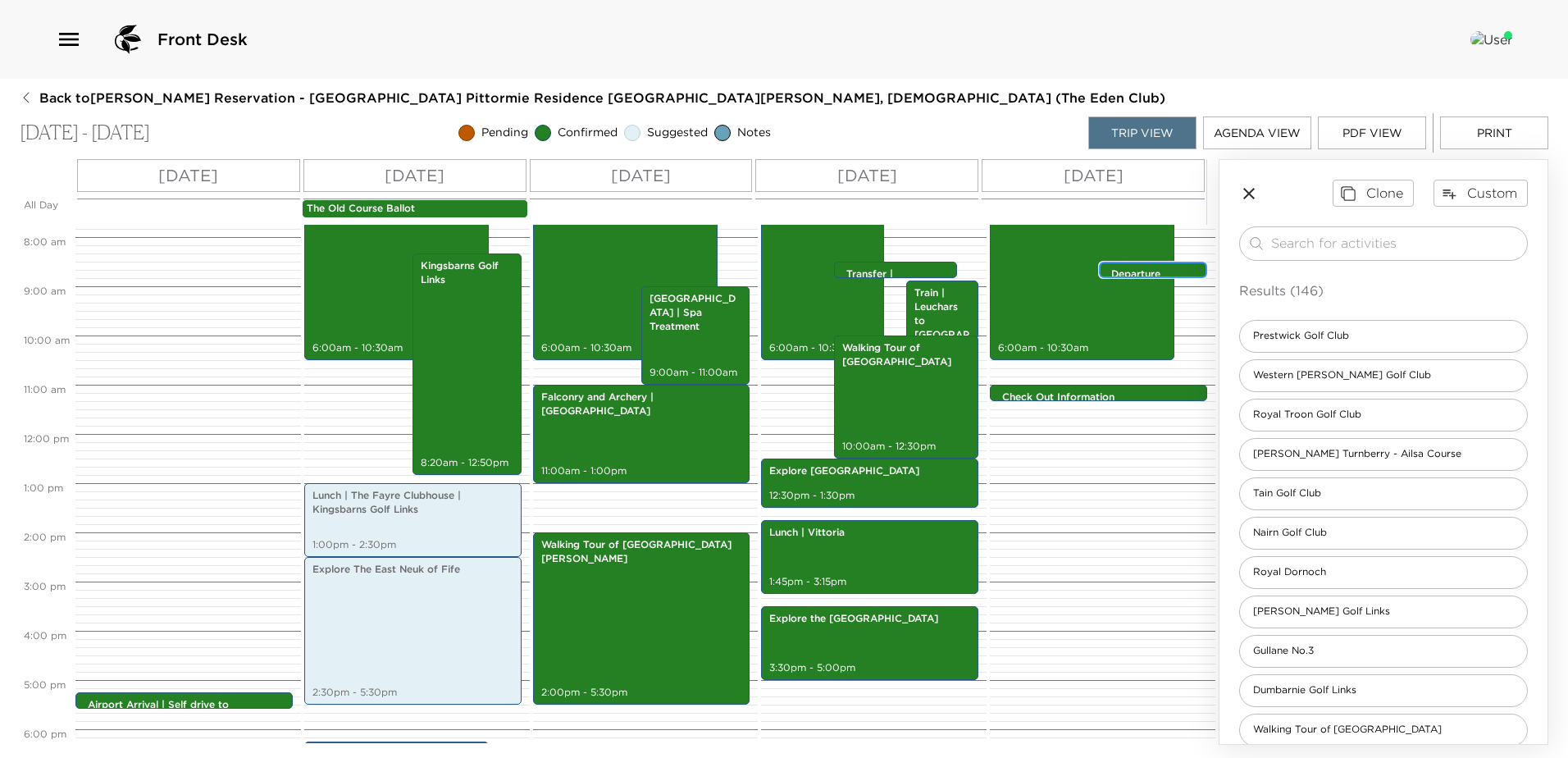
scroll to position [581, 0]
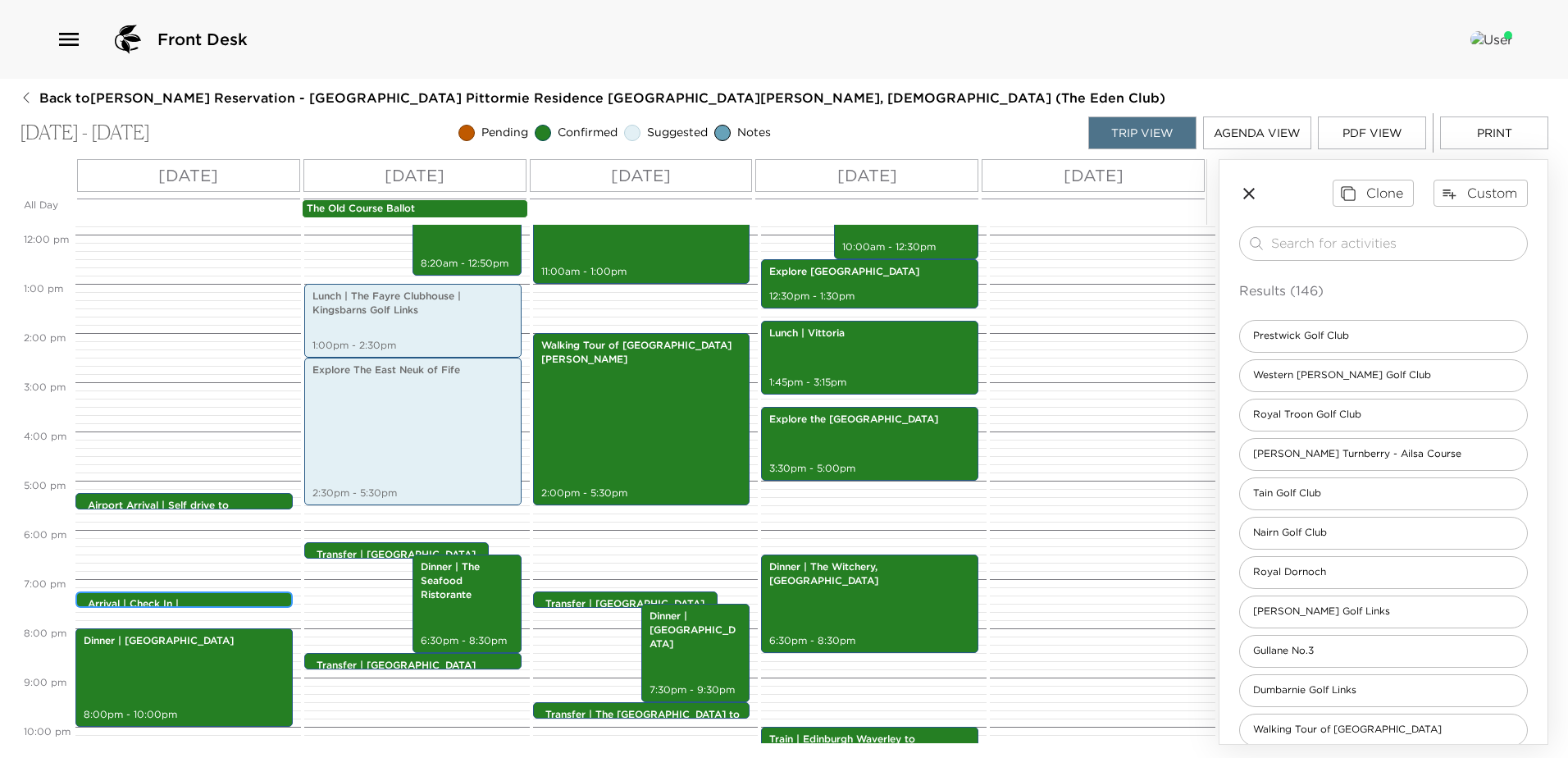
click at [220, 602] on p "Arrival | Check In | [GEOGRAPHIC_DATA]" at bounding box center [188, 611] width 201 height 28
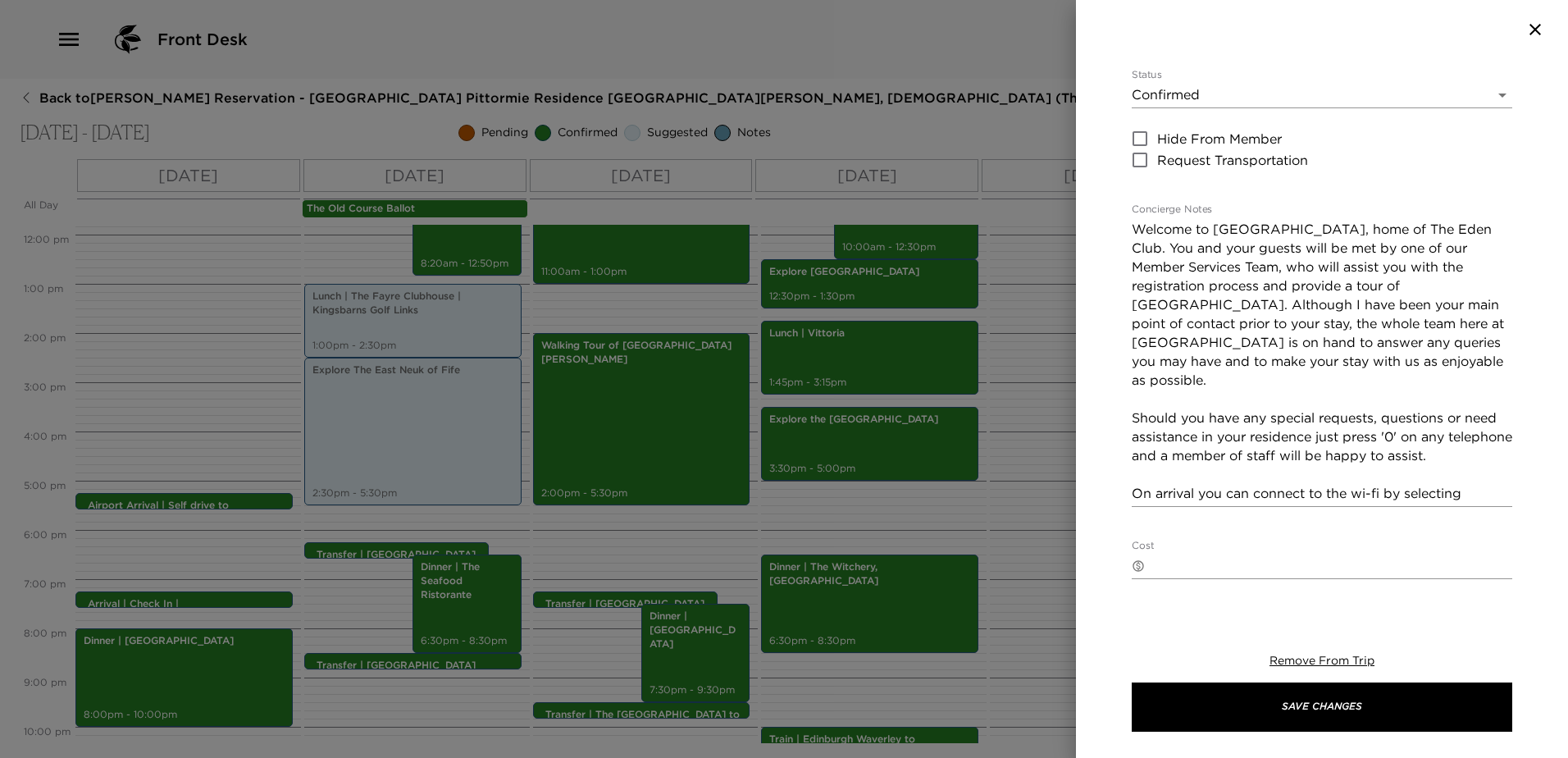
scroll to position [0, 0]
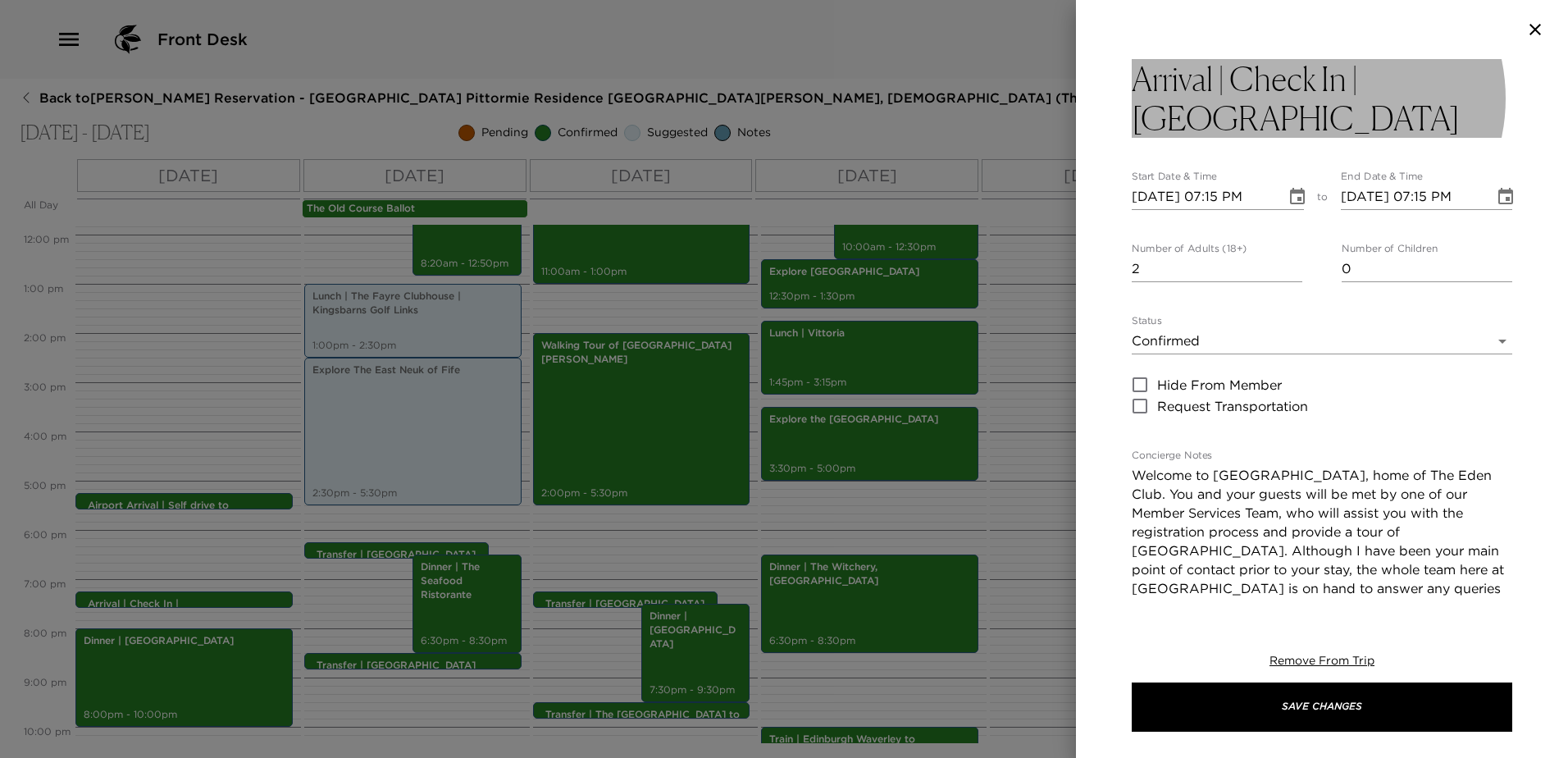
click at [1227, 59] on div at bounding box center [1322, 29] width 492 height 59
click at [1235, 75] on h3 "Arrival | Check In | [GEOGRAPHIC_DATA]" at bounding box center [1322, 99] width 380 height 79
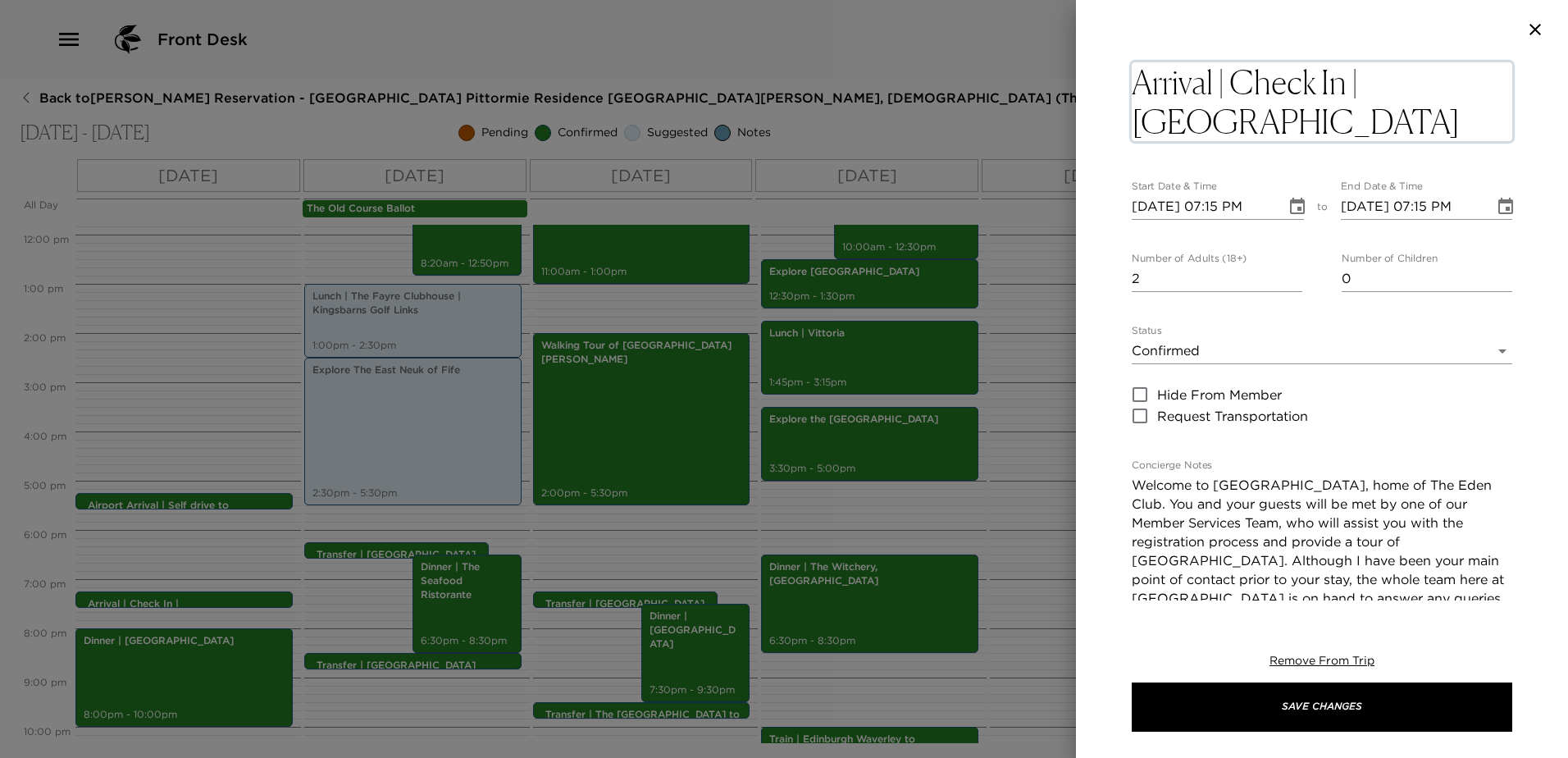
click at [1231, 75] on textarea "Arrival | Check In | [GEOGRAPHIC_DATA]" at bounding box center [1322, 101] width 380 height 79
type textarea "Check In | [GEOGRAPHIC_DATA]"
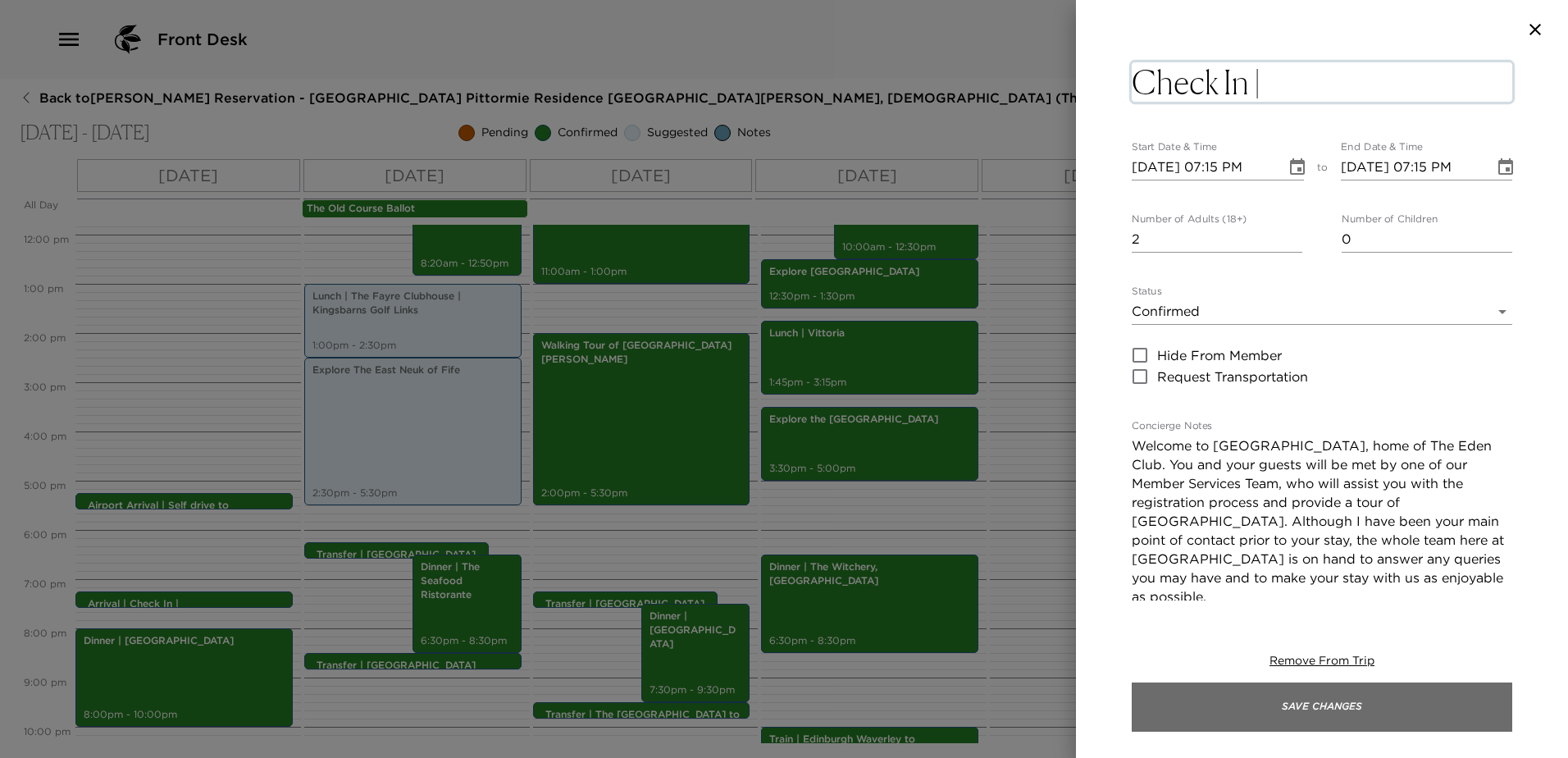
click at [1427, 696] on button "Save Changes" at bounding box center [1322, 707] width 380 height 49
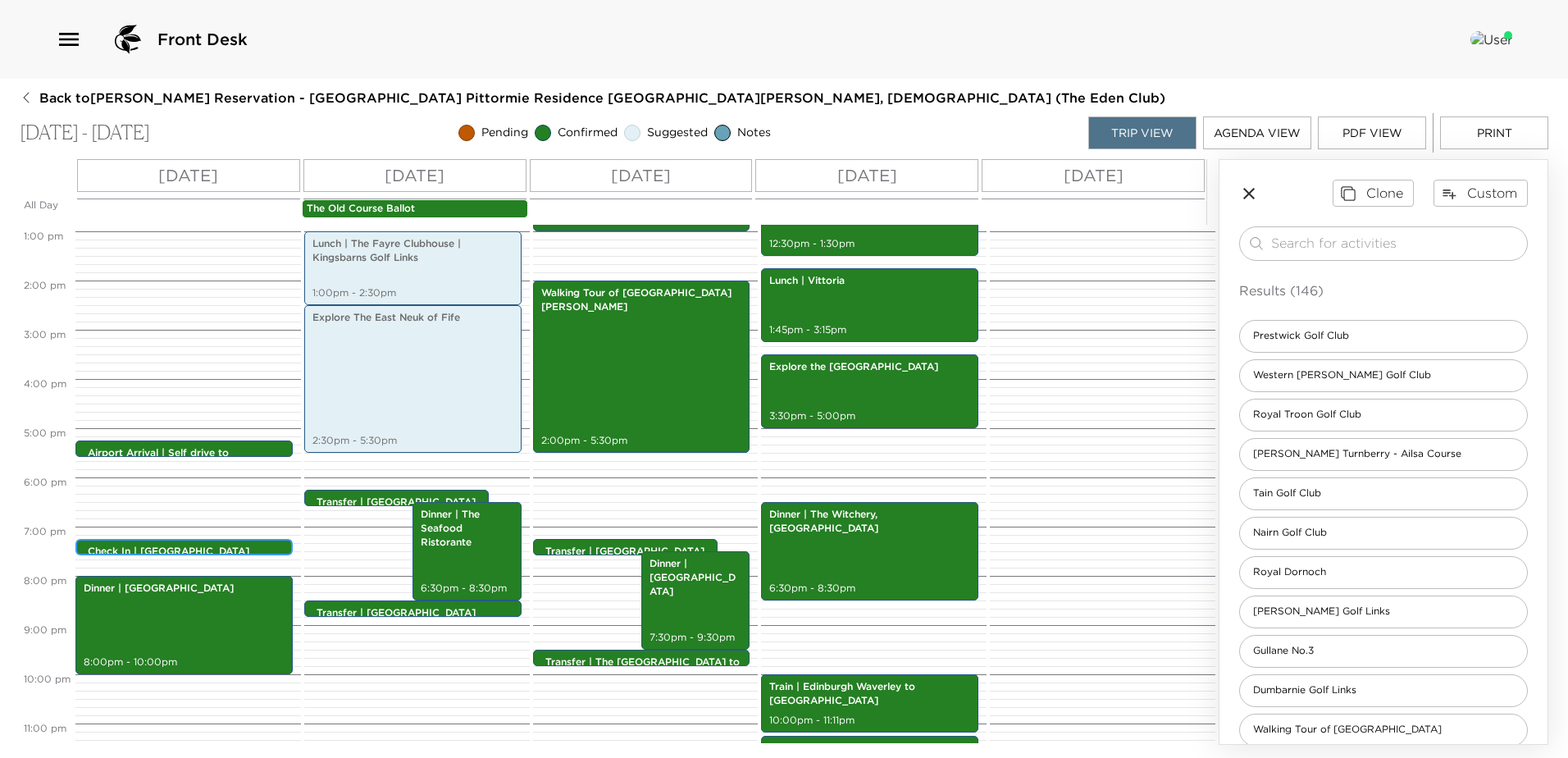
scroll to position [663, 0]
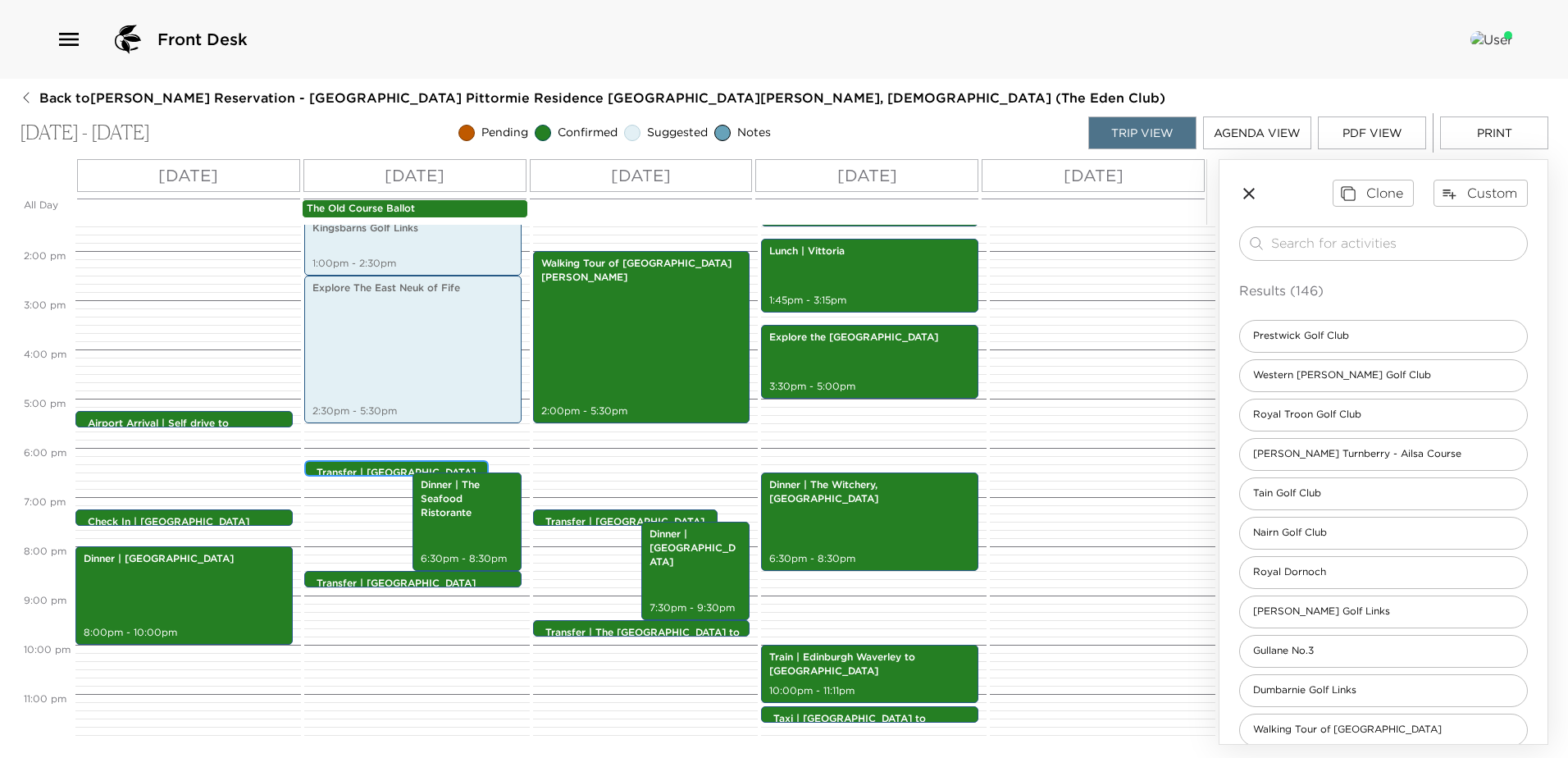
click at [384, 464] on div "Transfer | [GEOGRAPHIC_DATA] to Seafood Ristorante 6:15pm - 6:15pm" at bounding box center [400, 469] width 175 height 13
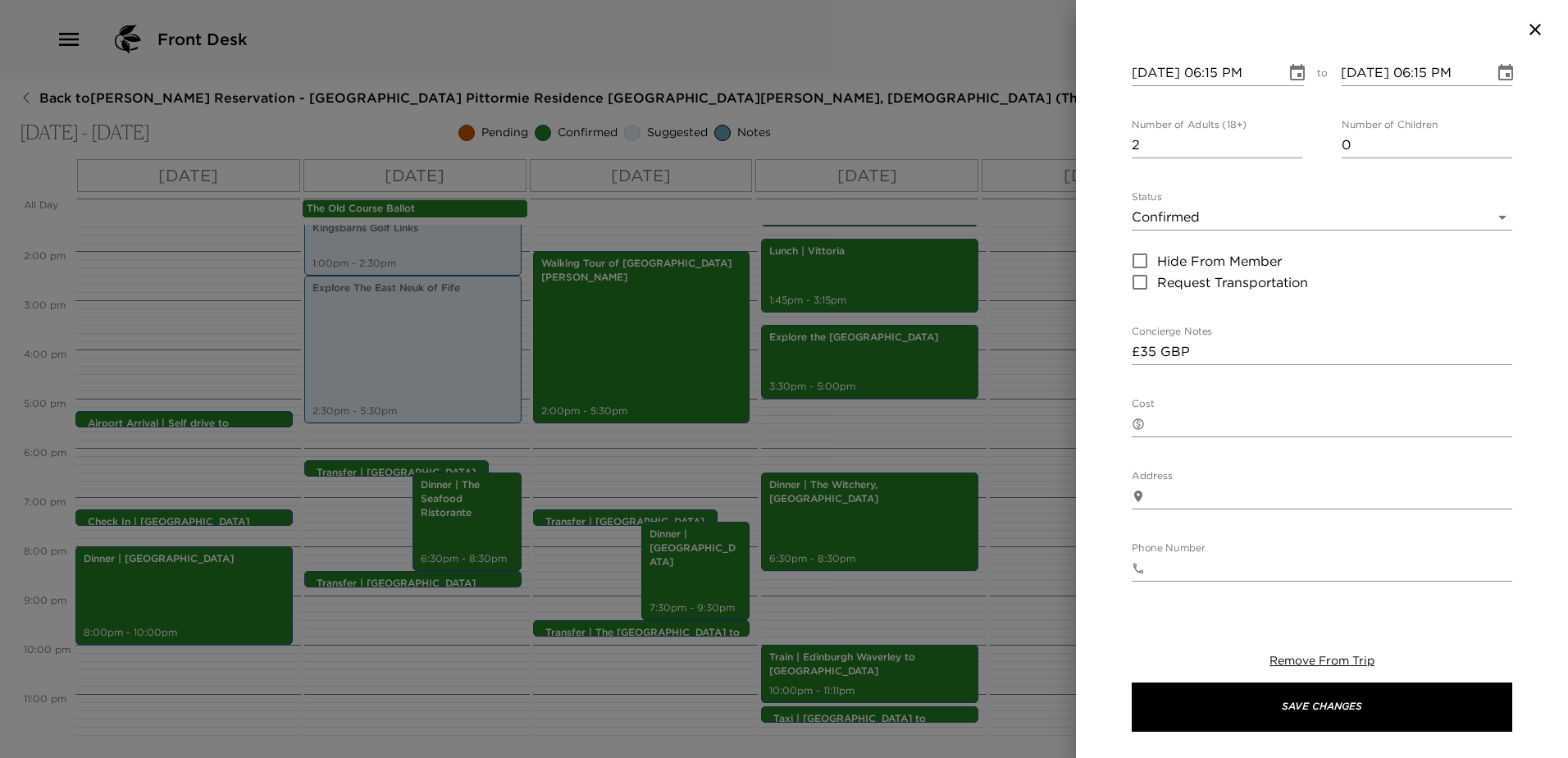
scroll to position [164, 0]
drag, startPoint x: 1195, startPoint y: 307, endPoint x: 1072, endPoint y: 312, distance: 123.1
click at [1072, 312] on div "Transfer | [GEOGRAPHIC_DATA] to Seafood Ristorante Start Date & Time [DATE] 06:…" at bounding box center [784, 379] width 1568 height 758
click at [1165, 414] on textarea "Cost" at bounding box center [1331, 423] width 361 height 19
paste textarea "£35 GBP"
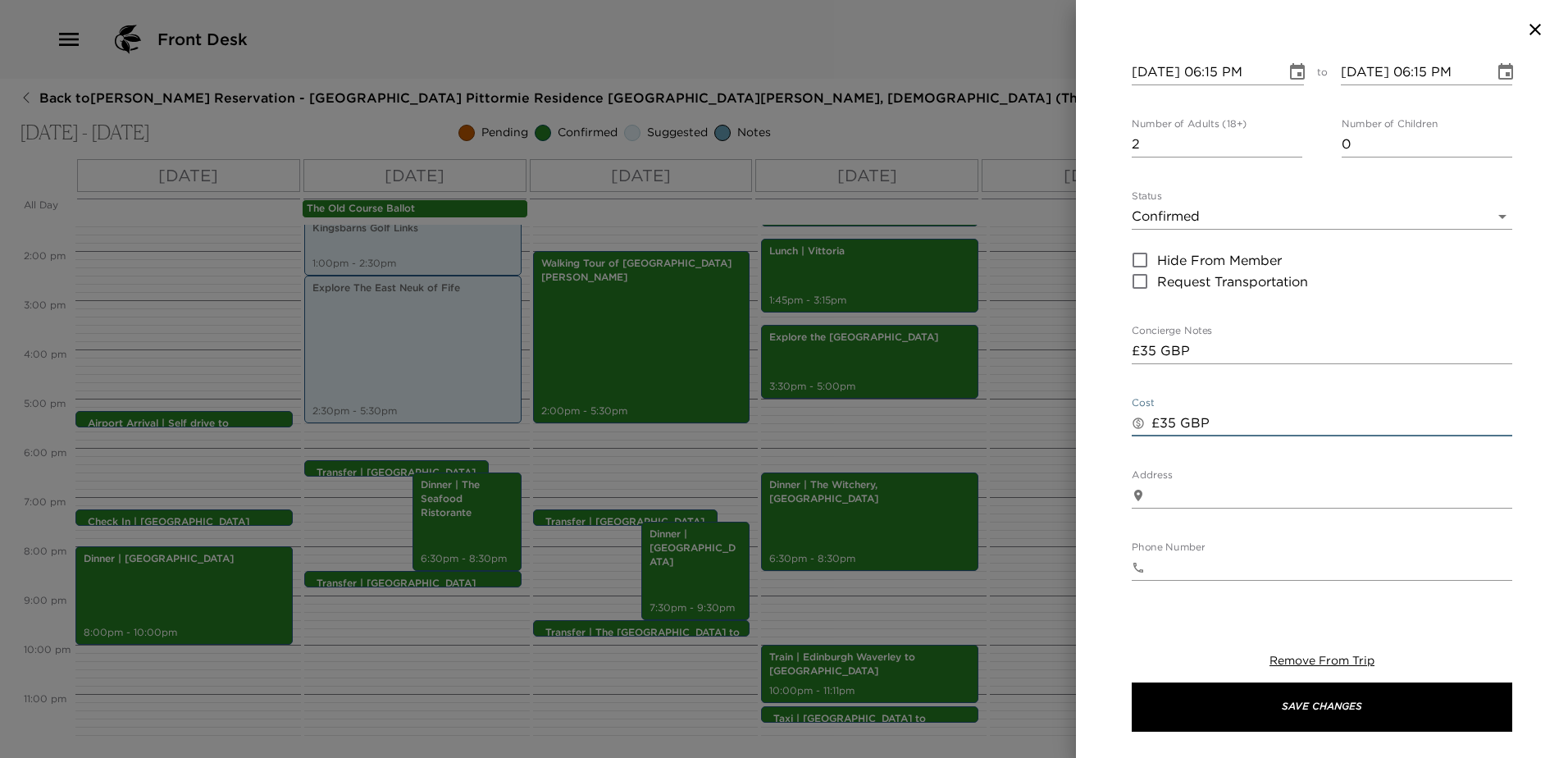
type textarea "£35 GBP"
click at [1200, 324] on label "Concierge Notes" at bounding box center [1172, 331] width 80 height 14
click at [1200, 341] on textarea "£35 GBP" at bounding box center [1322, 350] width 380 height 19
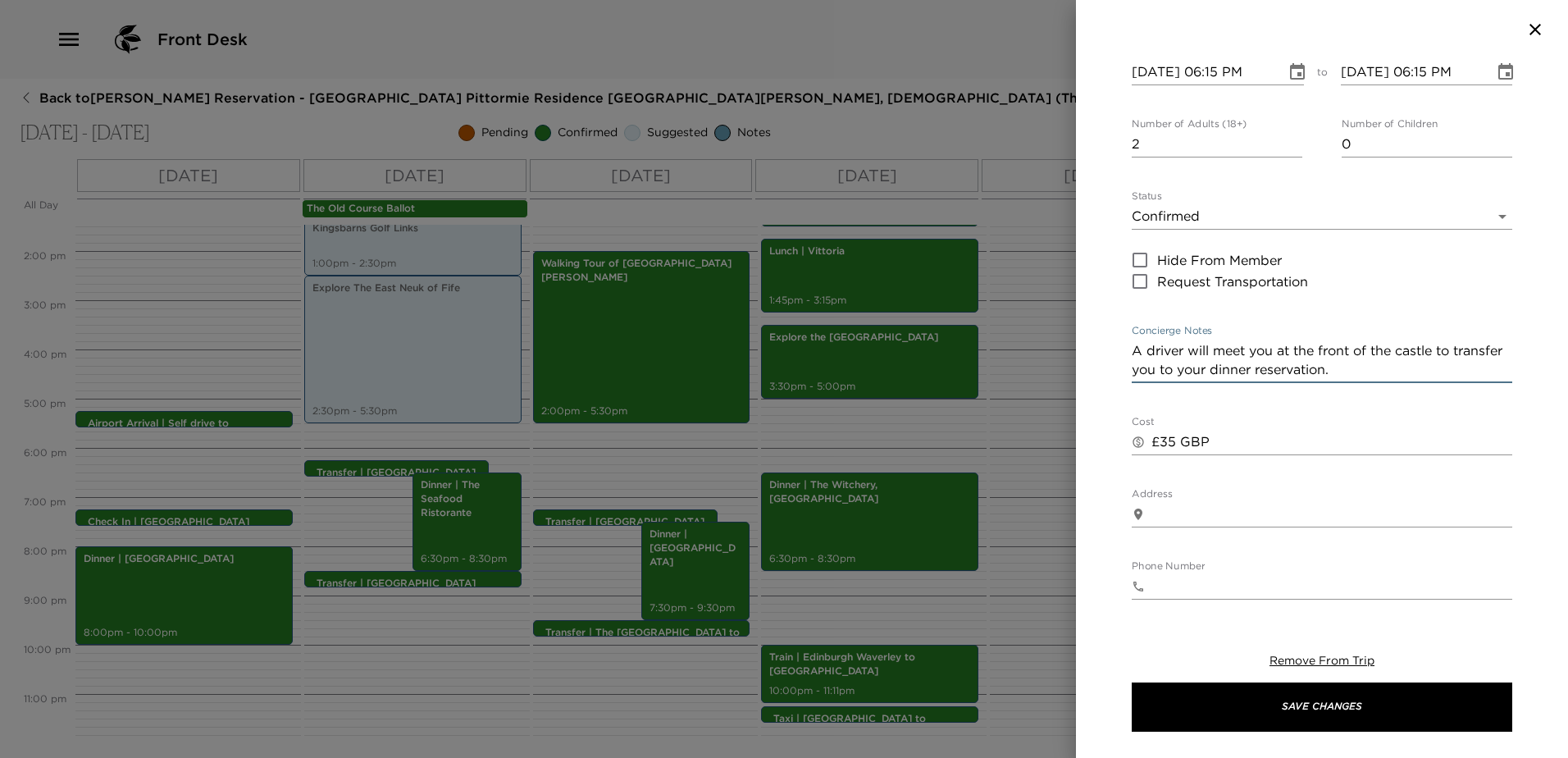
drag, startPoint x: 1397, startPoint y: 337, endPoint x: 1108, endPoint y: 306, distance: 290.7
click at [1108, 306] on div "Transfer | [GEOGRAPHIC_DATA] to Seafood Ristorante Start Date & Time [DATE] 06:…" at bounding box center [1322, 330] width 492 height 541
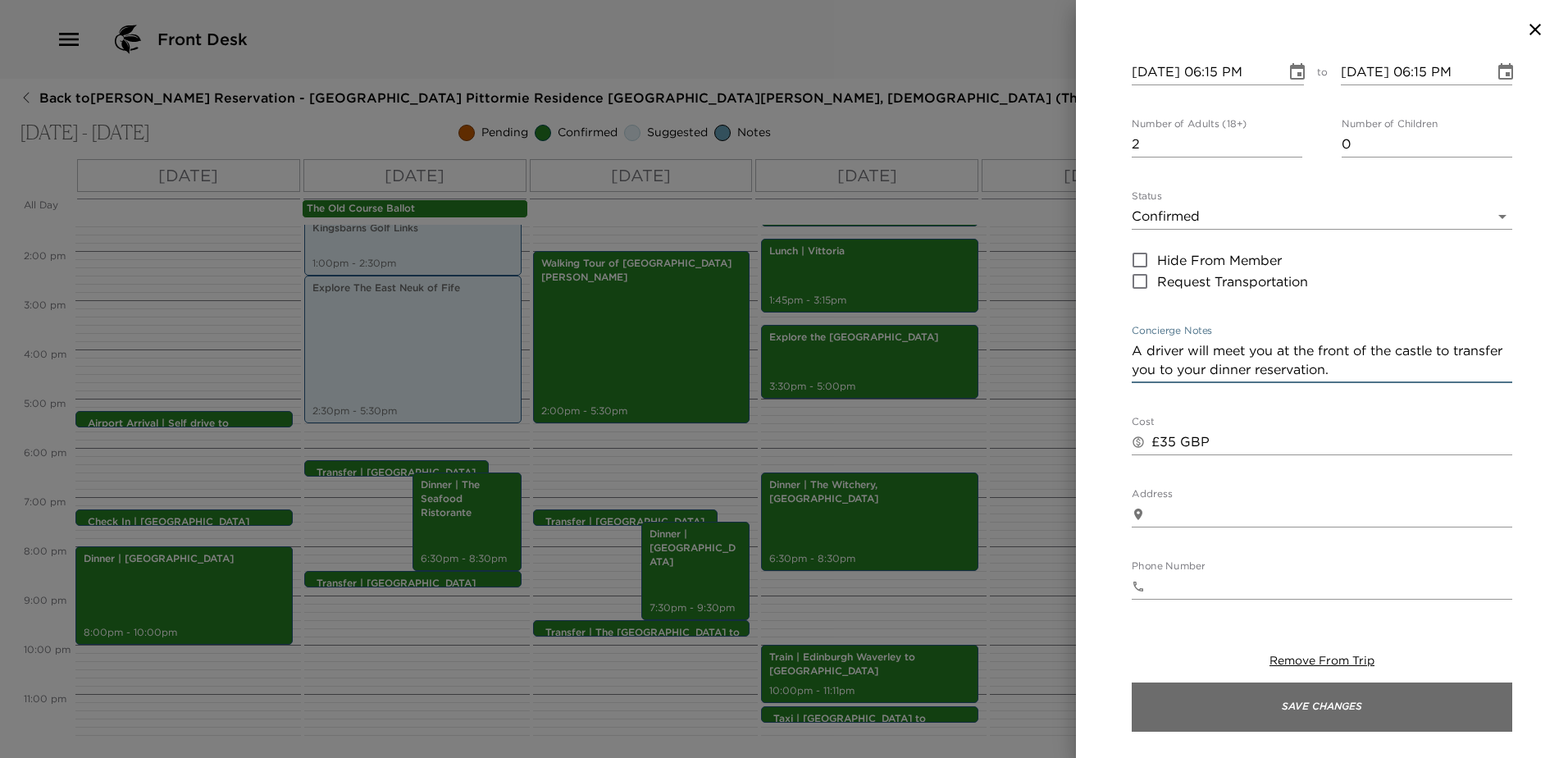
type textarea "A driver will meet you at the front of the castle to transfer you to your dinne…"
click at [1355, 707] on button "Save Changes" at bounding box center [1322, 707] width 380 height 49
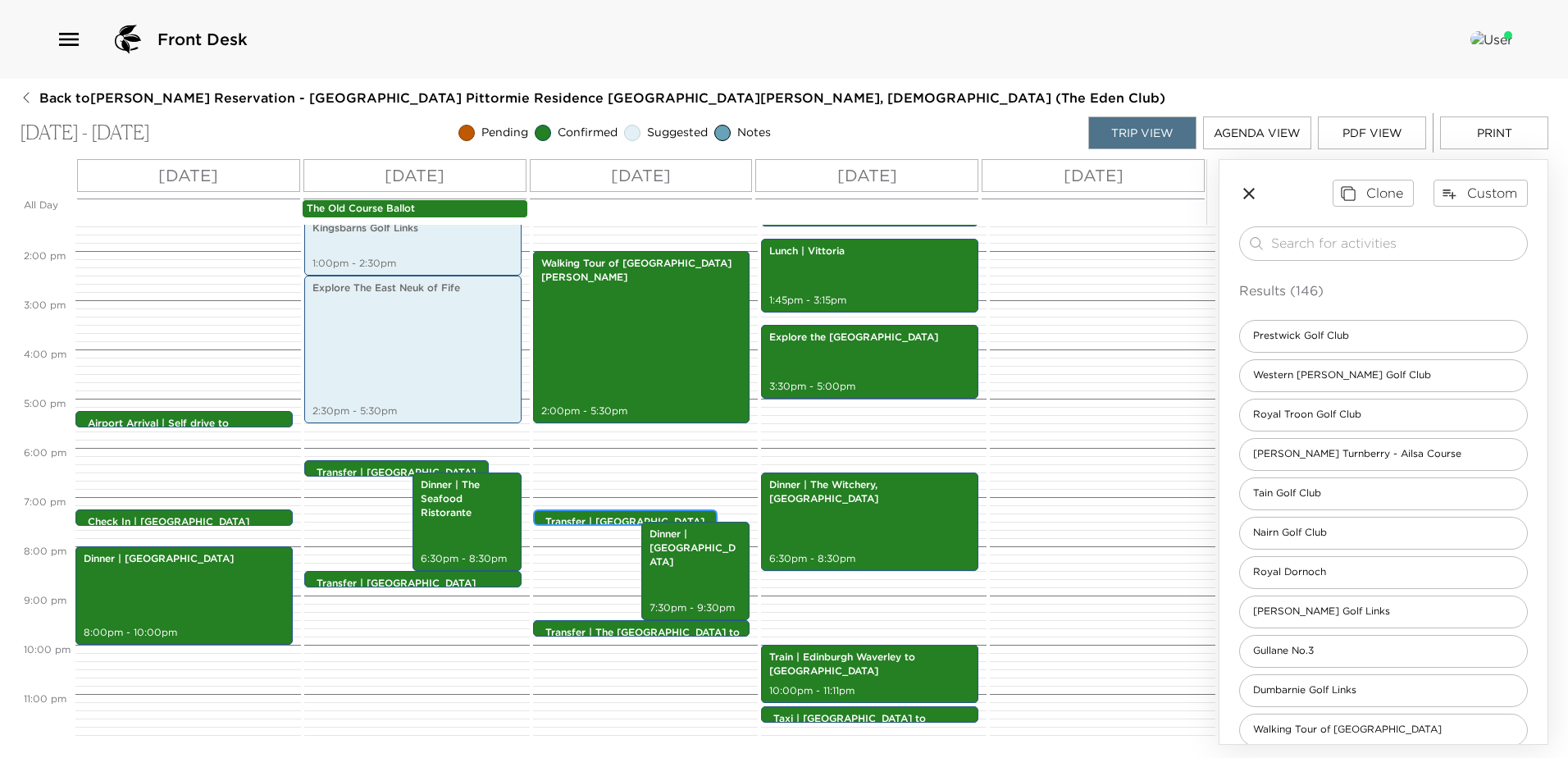
click at [610, 517] on p "Transfer | [GEOGRAPHIC_DATA] to [GEOGRAPHIC_DATA]" at bounding box center [629, 529] width 168 height 28
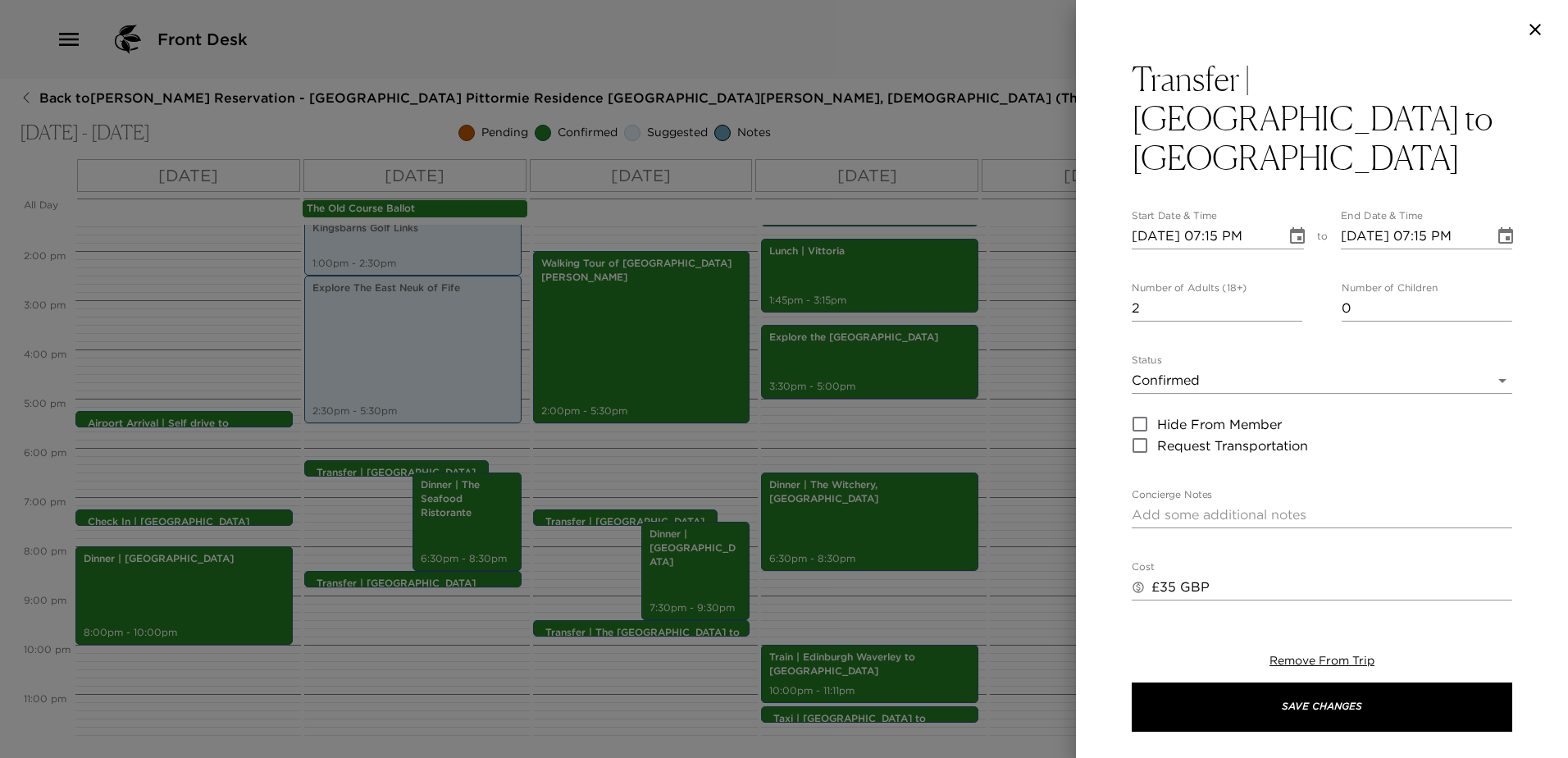
click at [1300, 505] on textarea "Concierge Notes" at bounding box center [1322, 514] width 380 height 19
paste textarea "A driver will meet you at the front of the castle to transfer you to your dinne…"
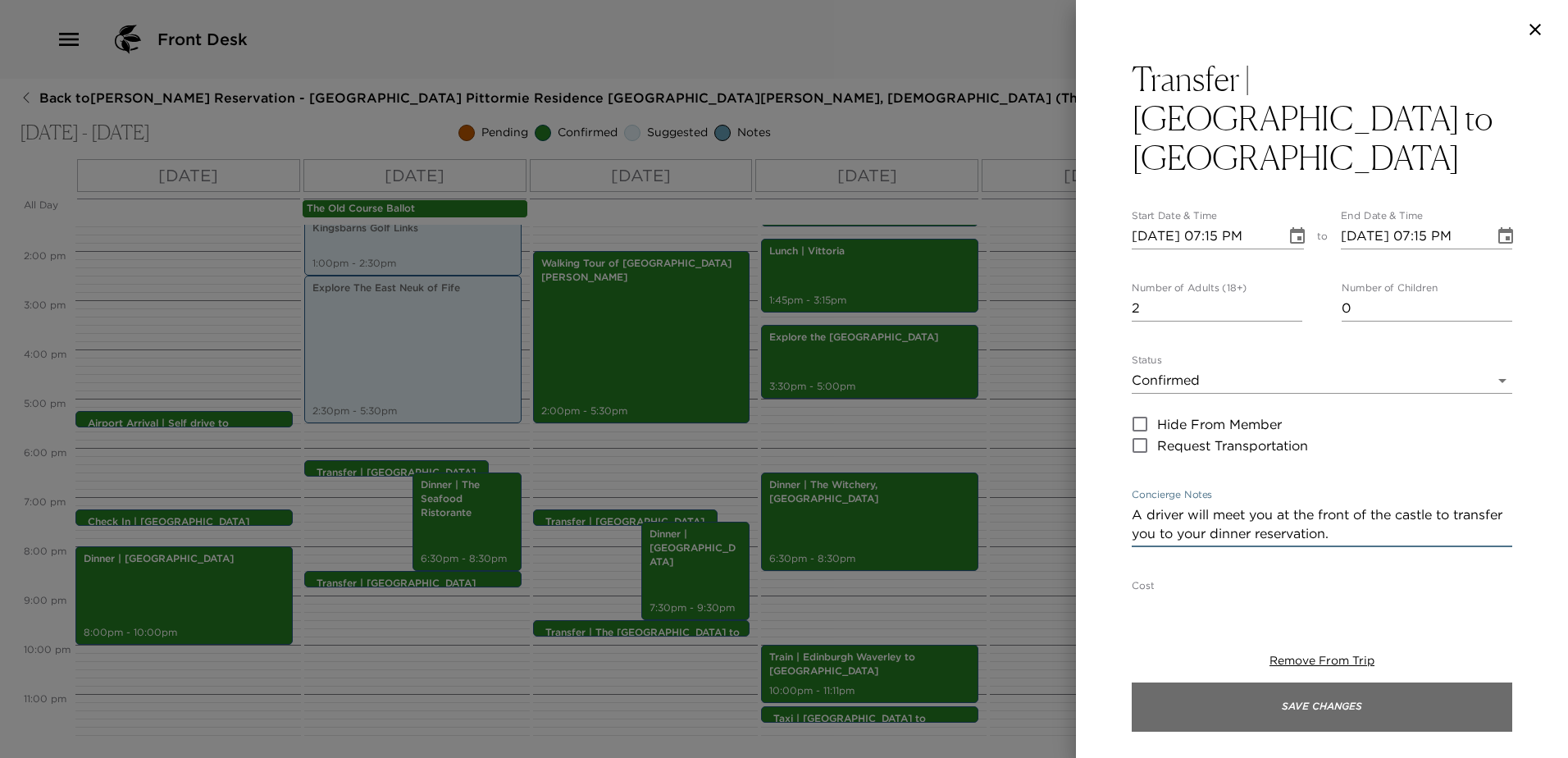
type textarea "A driver will meet you at the front of the castle to transfer you to your dinne…"
click at [1344, 706] on button "Save Changes" at bounding box center [1322, 707] width 380 height 49
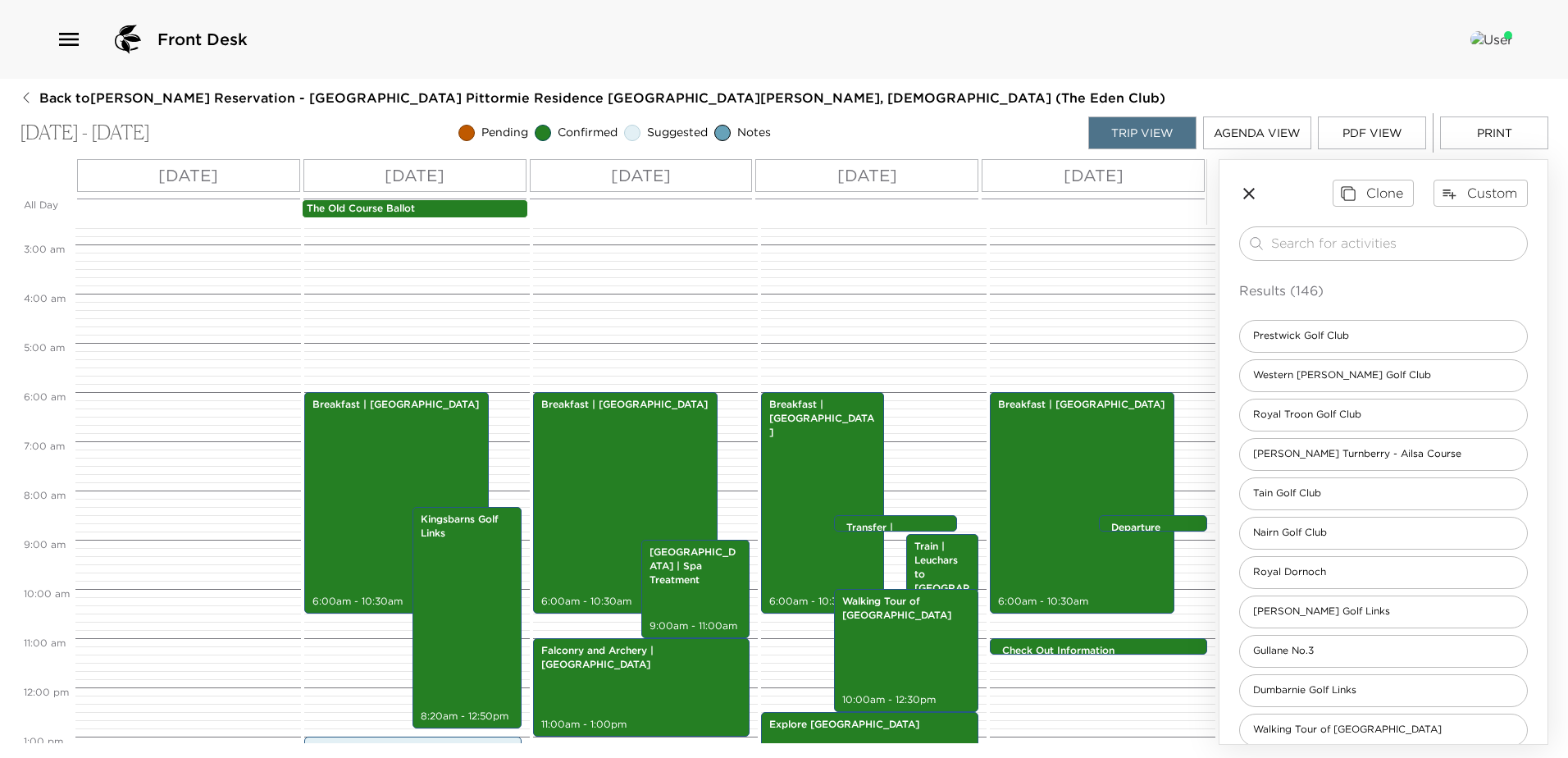
scroll to position [0, 0]
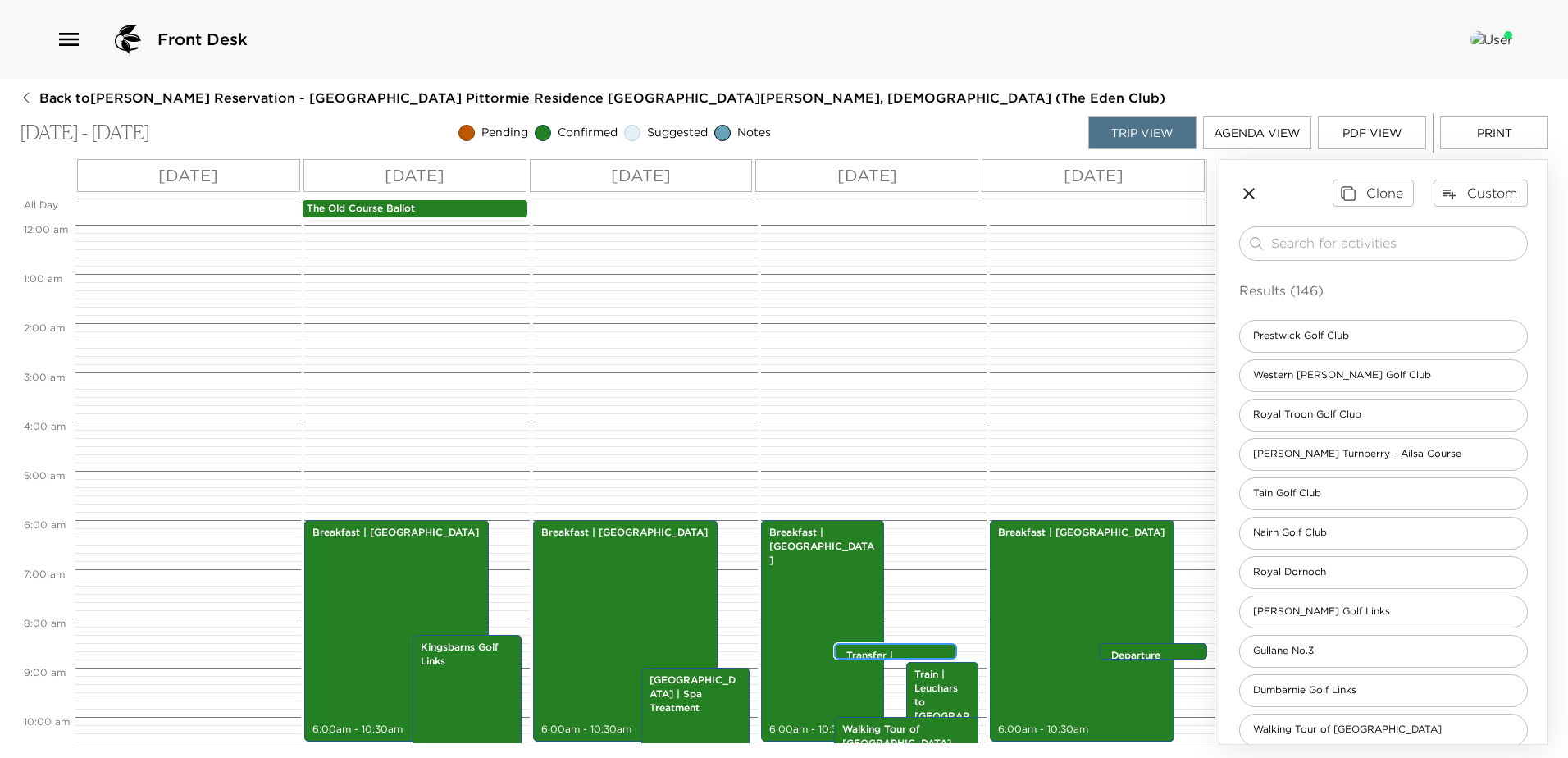
click at [901, 646] on div "Transfer | [GEOGRAPHIC_DATA] to [GEOGRAPHIC_DATA] 8:30am - 8:30am" at bounding box center [899, 652] width 113 height 13
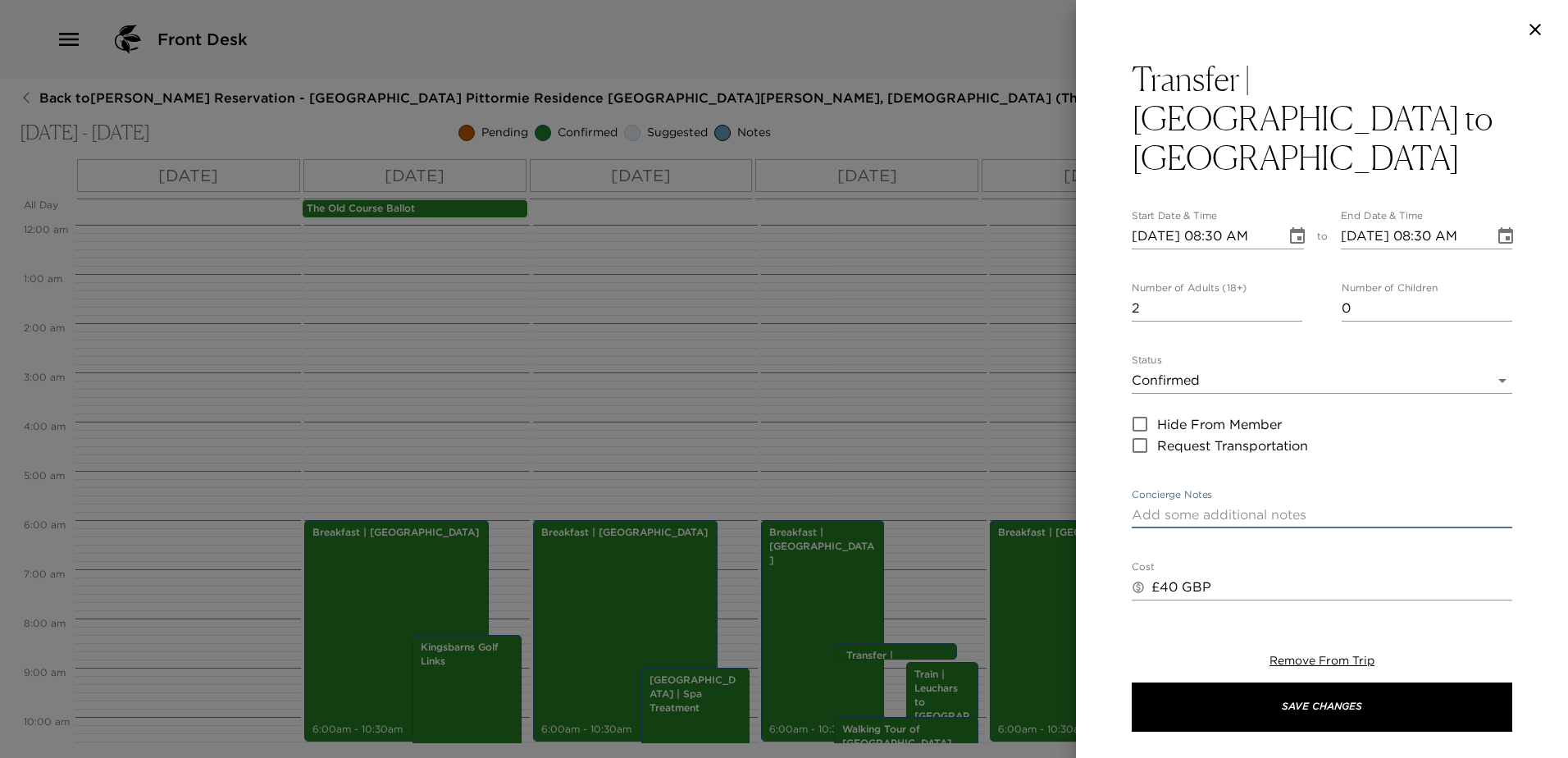
click at [1326, 505] on textarea "Concierge Notes" at bounding box center [1322, 514] width 380 height 19
paste textarea "A driver will meet you at the front of the castle to transfer you to your dinne…"
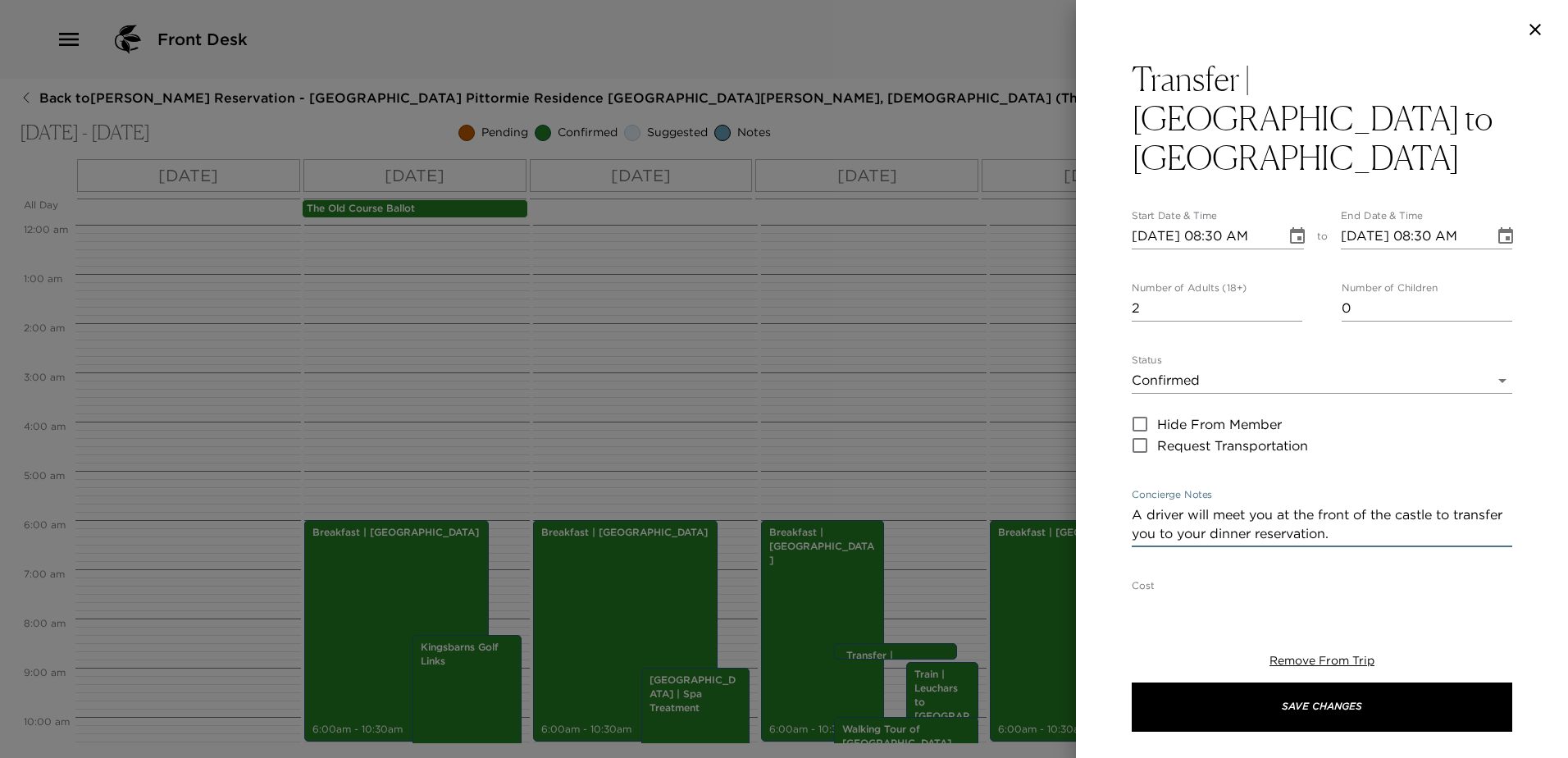
drag, startPoint x: 1391, startPoint y: 494, endPoint x: 1228, endPoint y: 501, distance: 163.2
click at [1237, 504] on div "A driver will meet you at the front of the castle to transfer you to your dinne…" at bounding box center [1322, 524] width 380 height 45
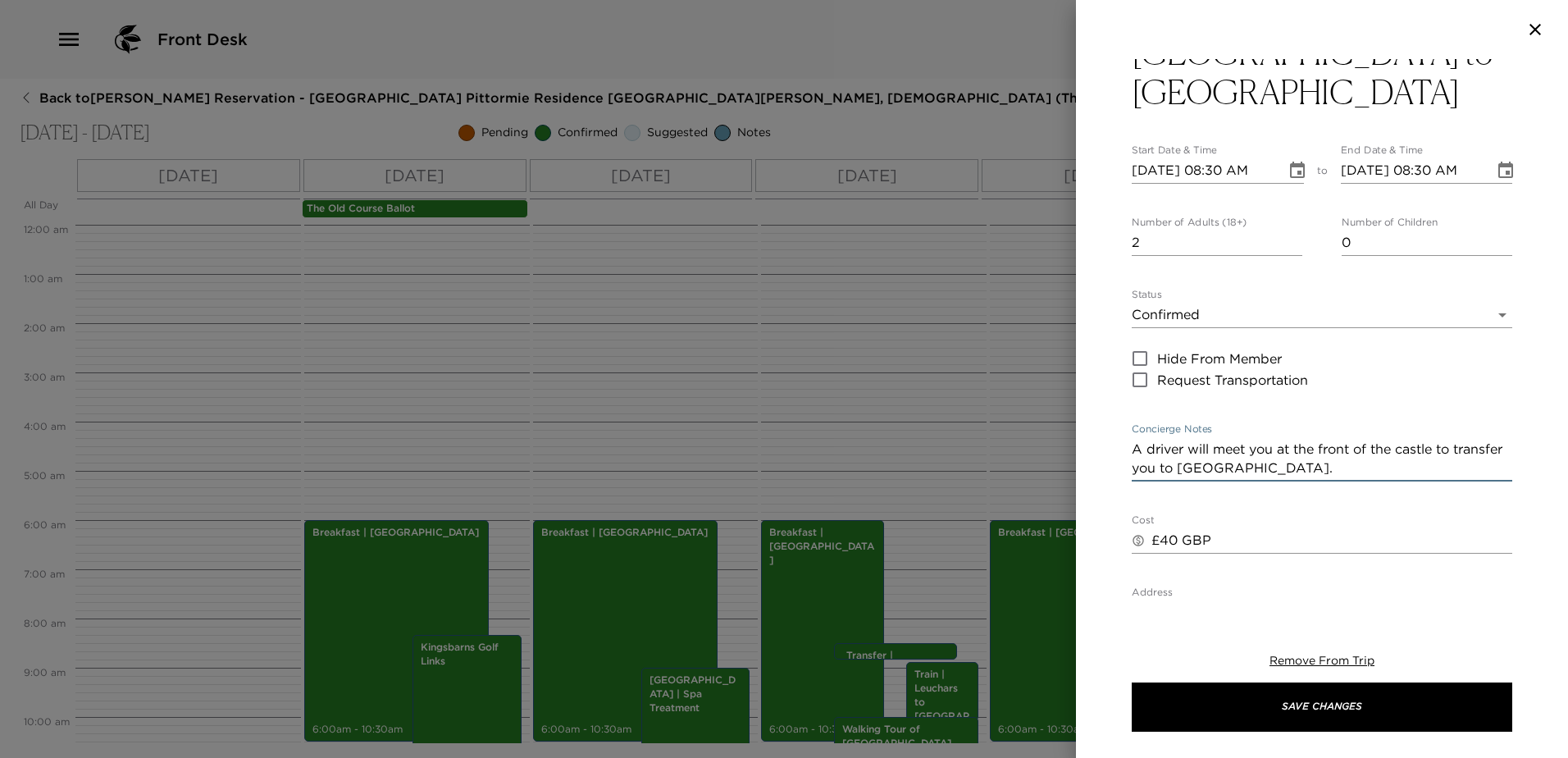
scroll to position [164, 0]
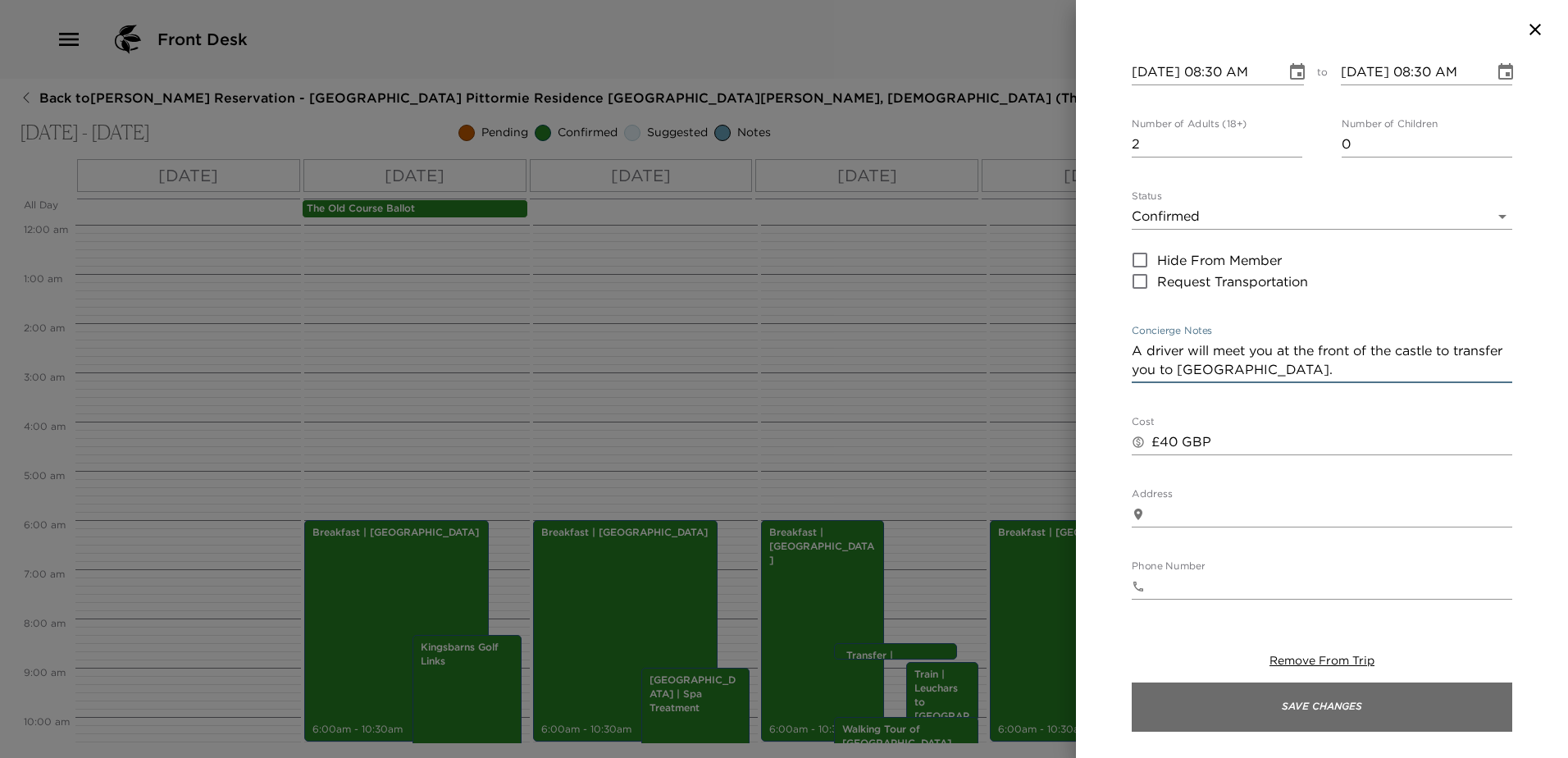
type textarea "A driver will meet you at the front of the castle to transfer you to [GEOGRAPHI…"
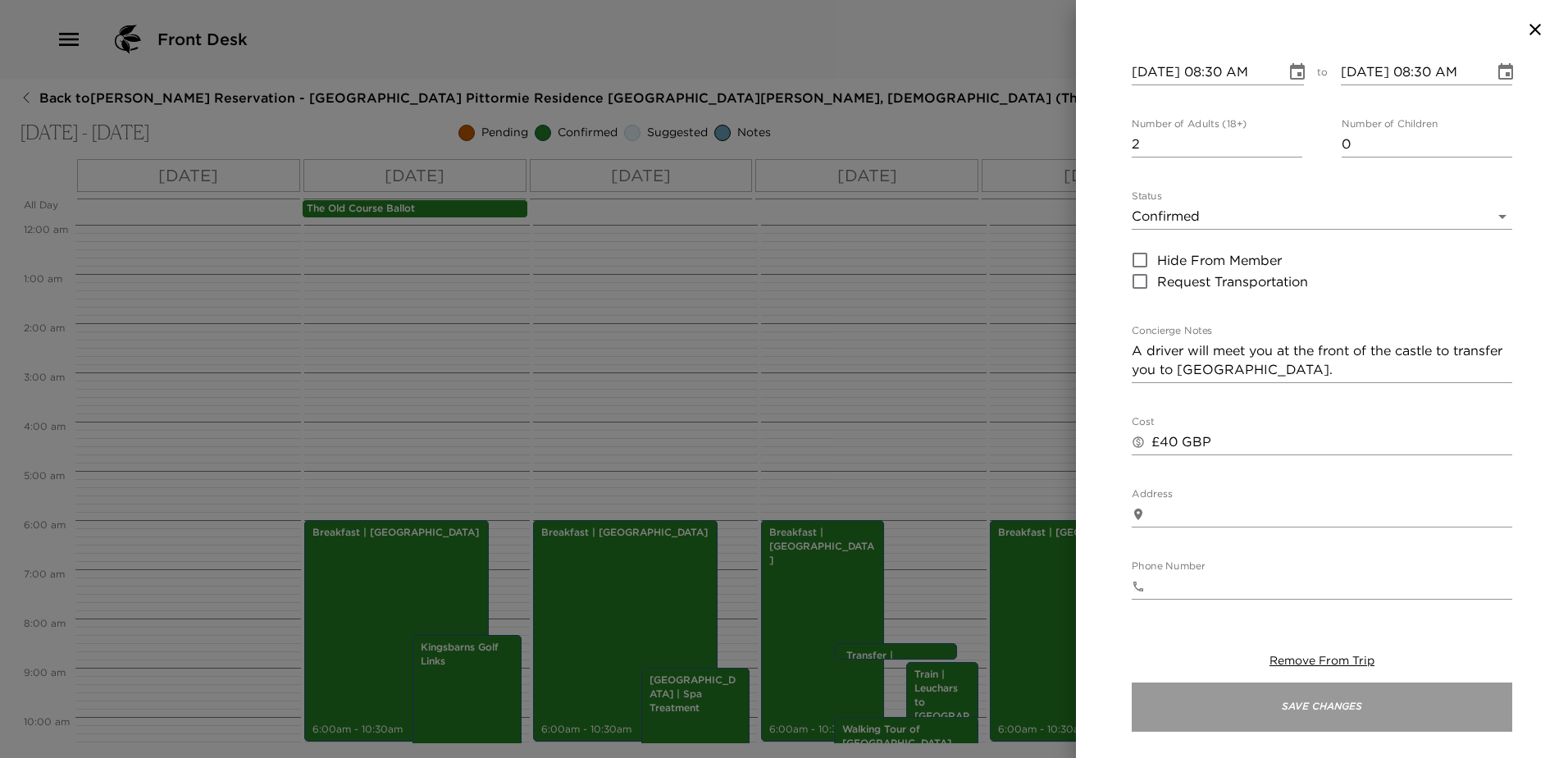
click at [1375, 701] on button "Save Changes" at bounding box center [1322, 707] width 380 height 49
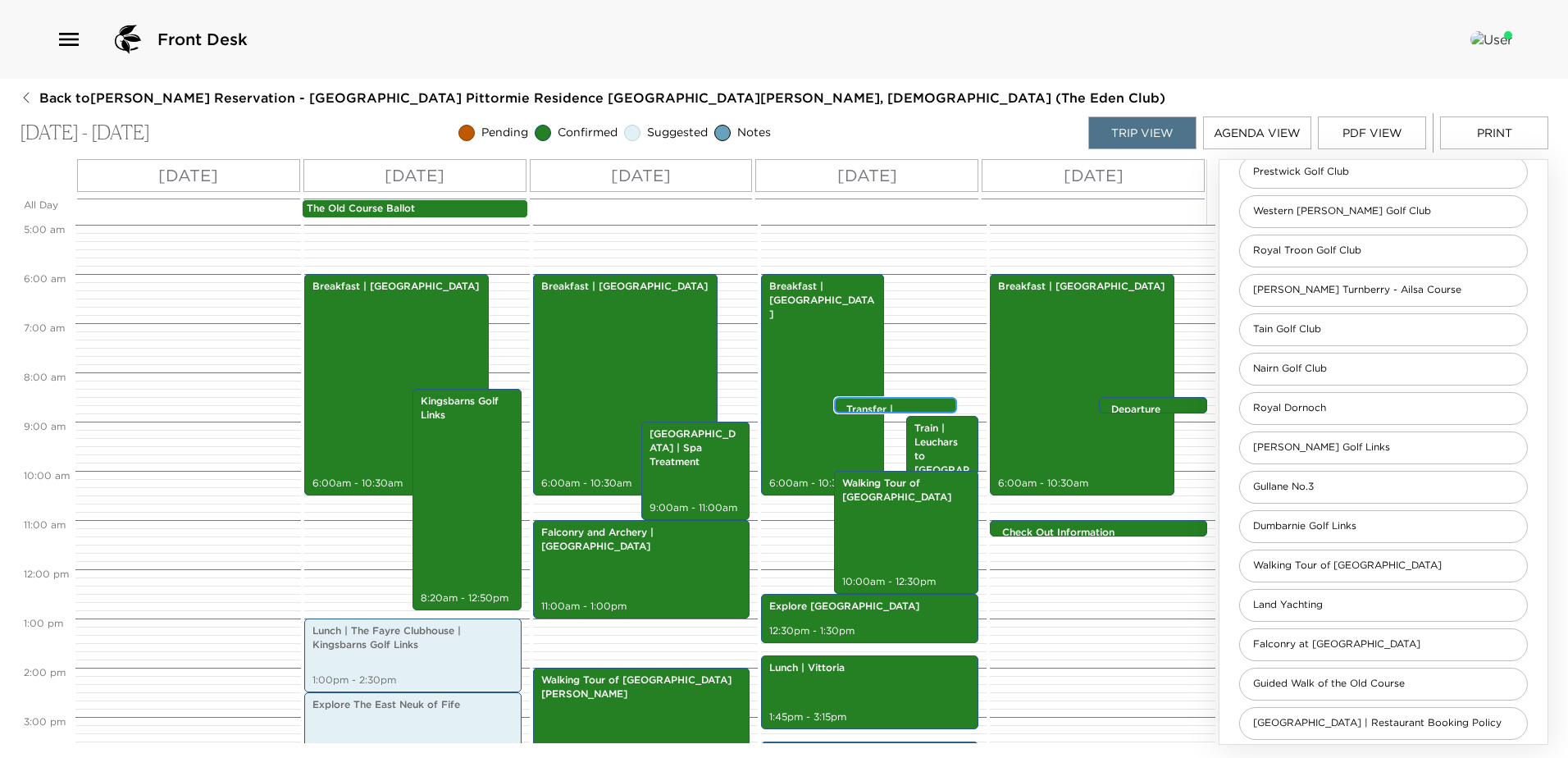
scroll to position [410, 0]
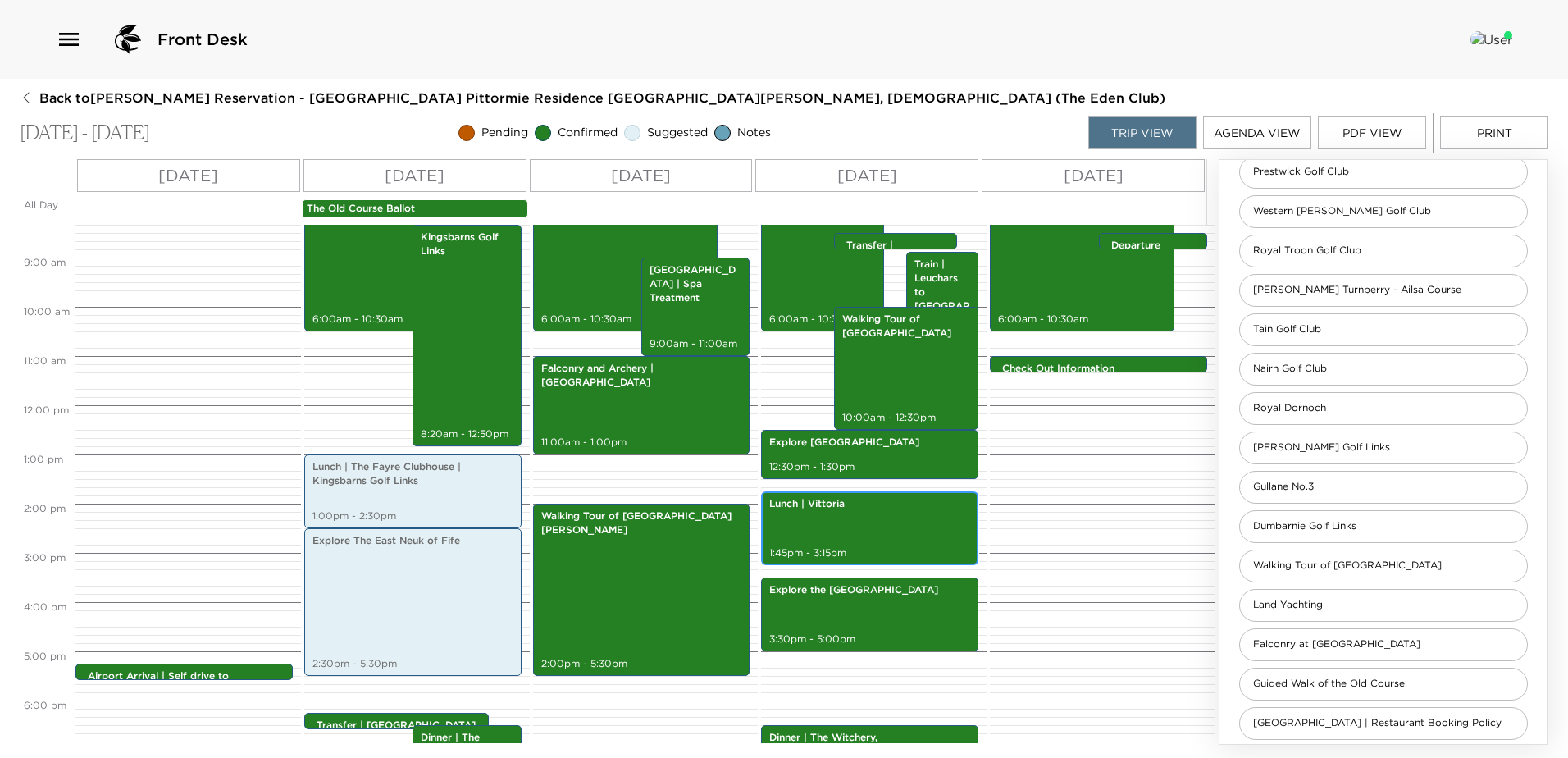
click at [864, 534] on div "Lunch | Vittoria 1:45pm - 3:15pm" at bounding box center [870, 529] width 208 height 69
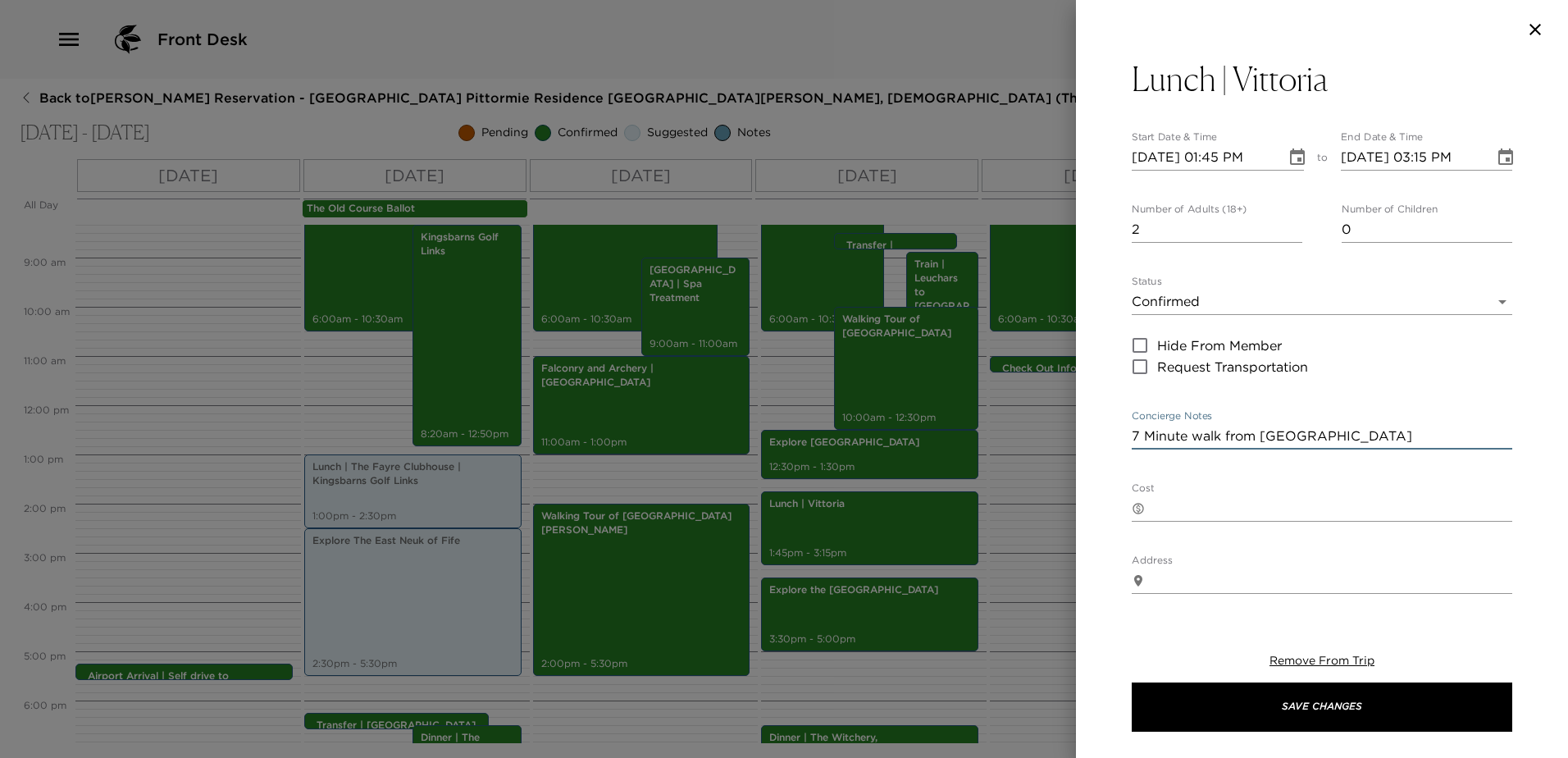
click at [1381, 439] on textarea "7 Minute walk from [GEOGRAPHIC_DATA]" at bounding box center [1322, 436] width 380 height 19
type textarea "7 Minute walk from [GEOGRAPHIC_DATA]."
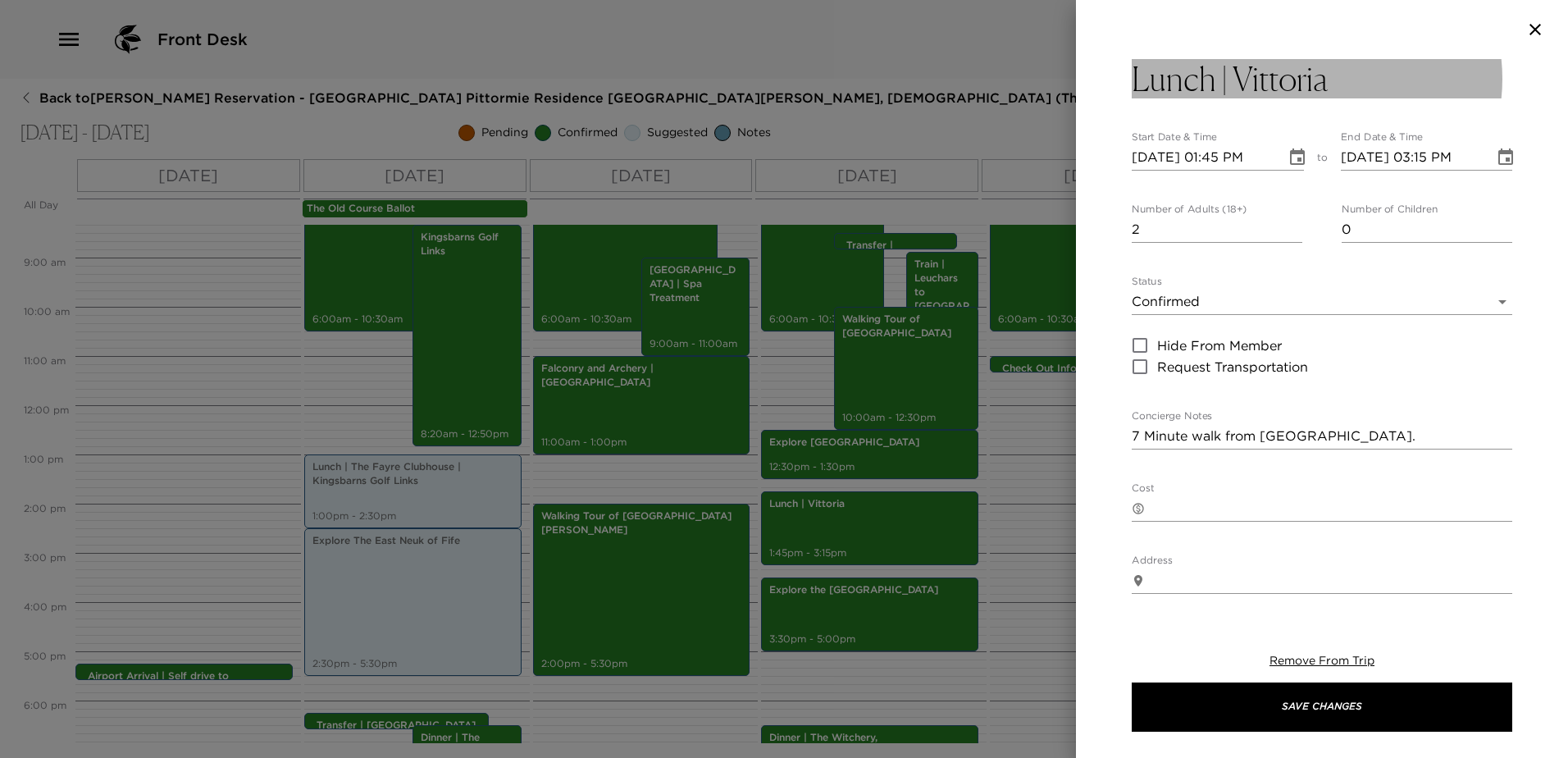
click at [1370, 92] on button "Lunch | Vittoria" at bounding box center [1322, 79] width 380 height 39
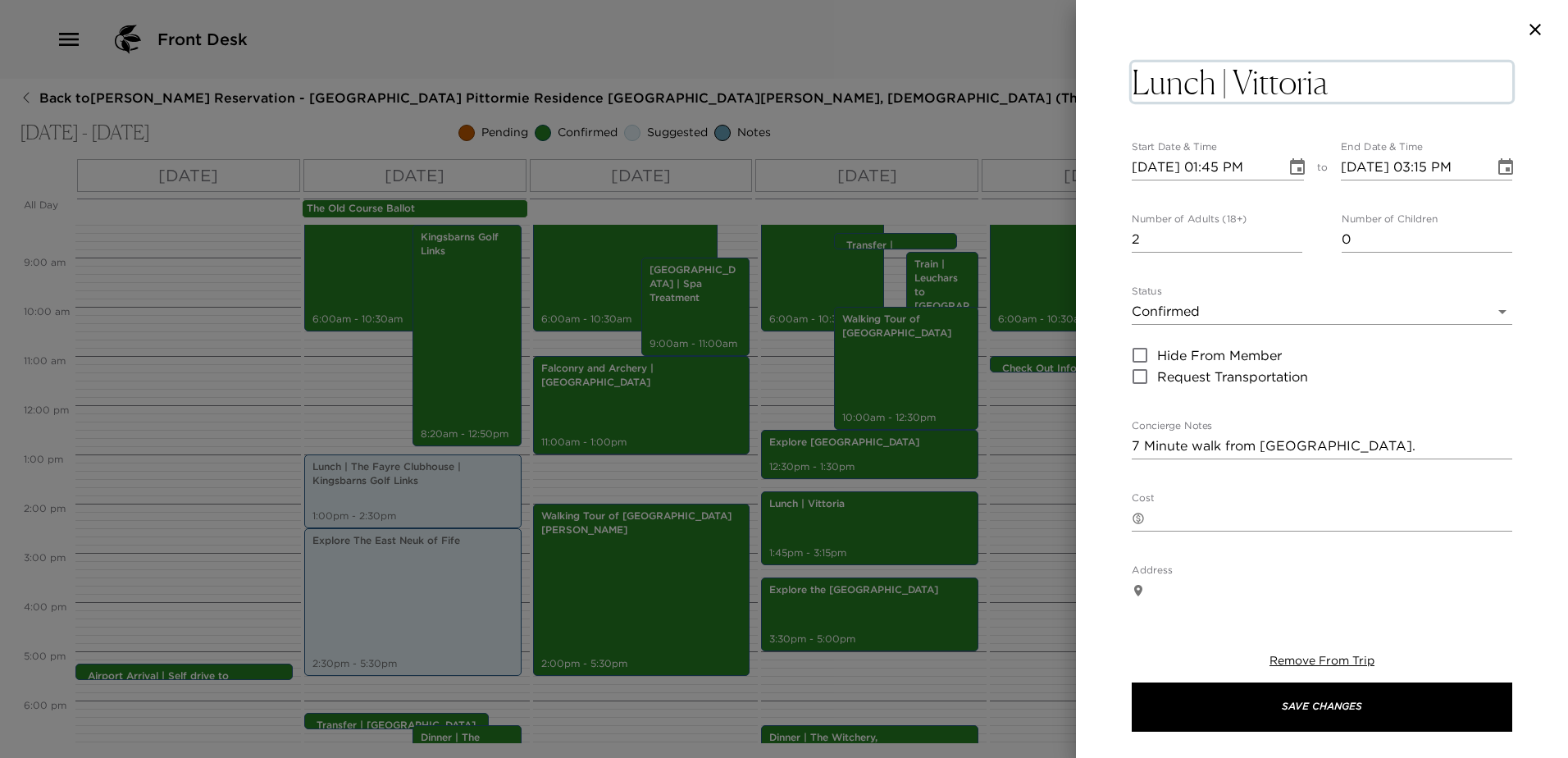
click at [1358, 77] on textarea "Lunch | Vittoria" at bounding box center [1322, 81] width 380 height 39
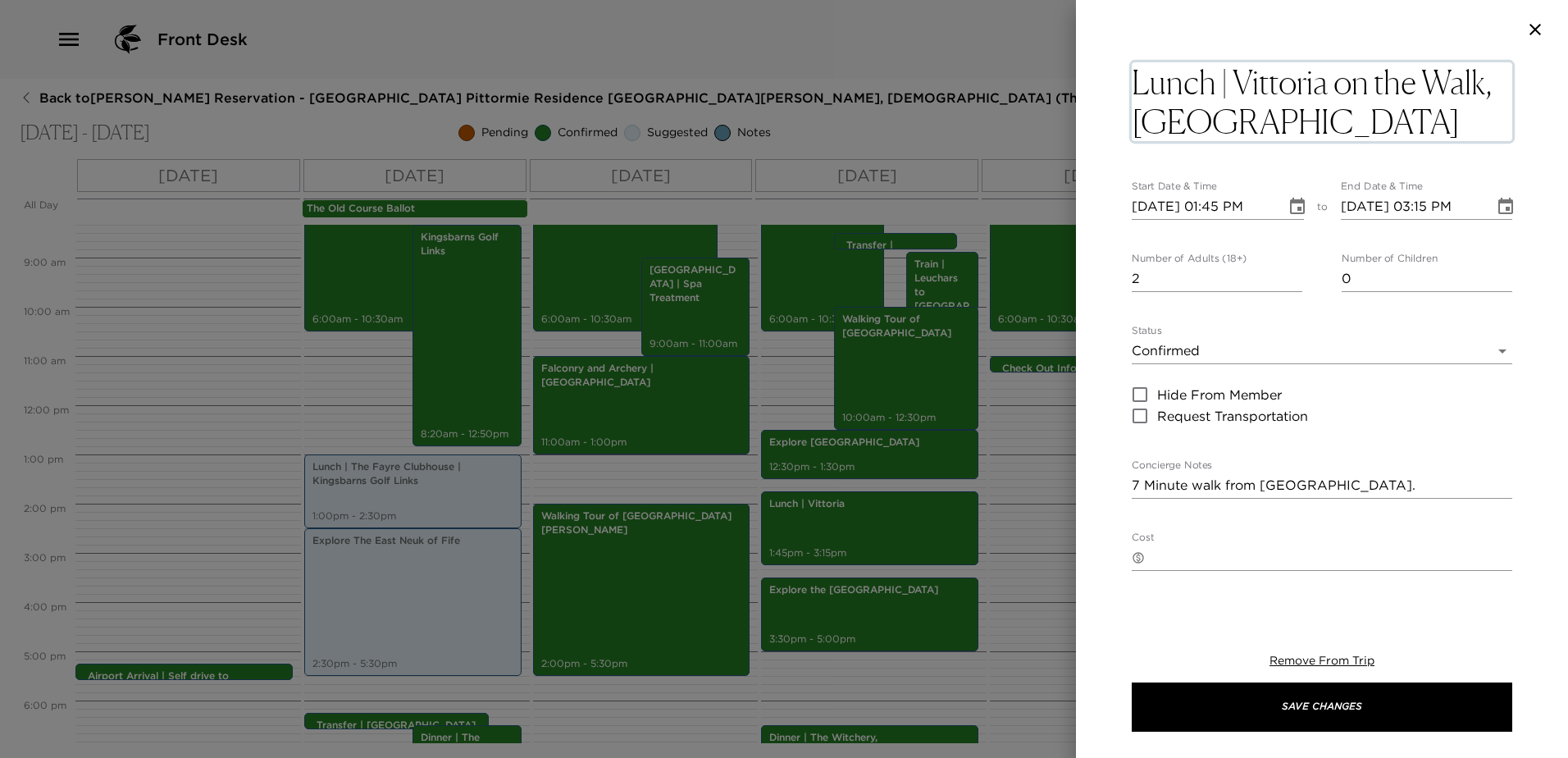
type textarea "Lunch | Vittoria on the Walk, [GEOGRAPHIC_DATA]"
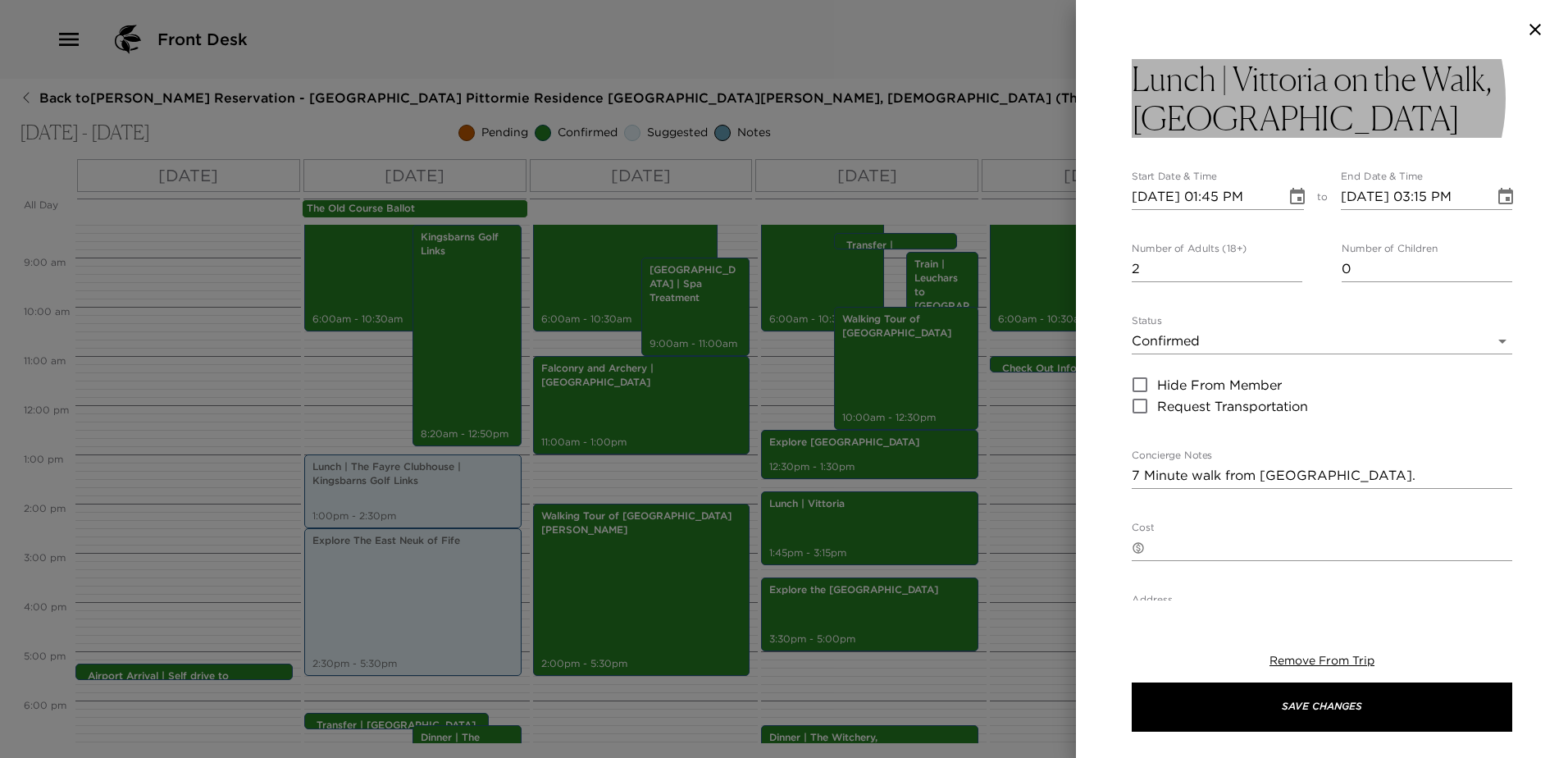
click at [1446, 102] on h3 "Lunch | Vittoria on the Walk, [GEOGRAPHIC_DATA]" at bounding box center [1322, 99] width 380 height 79
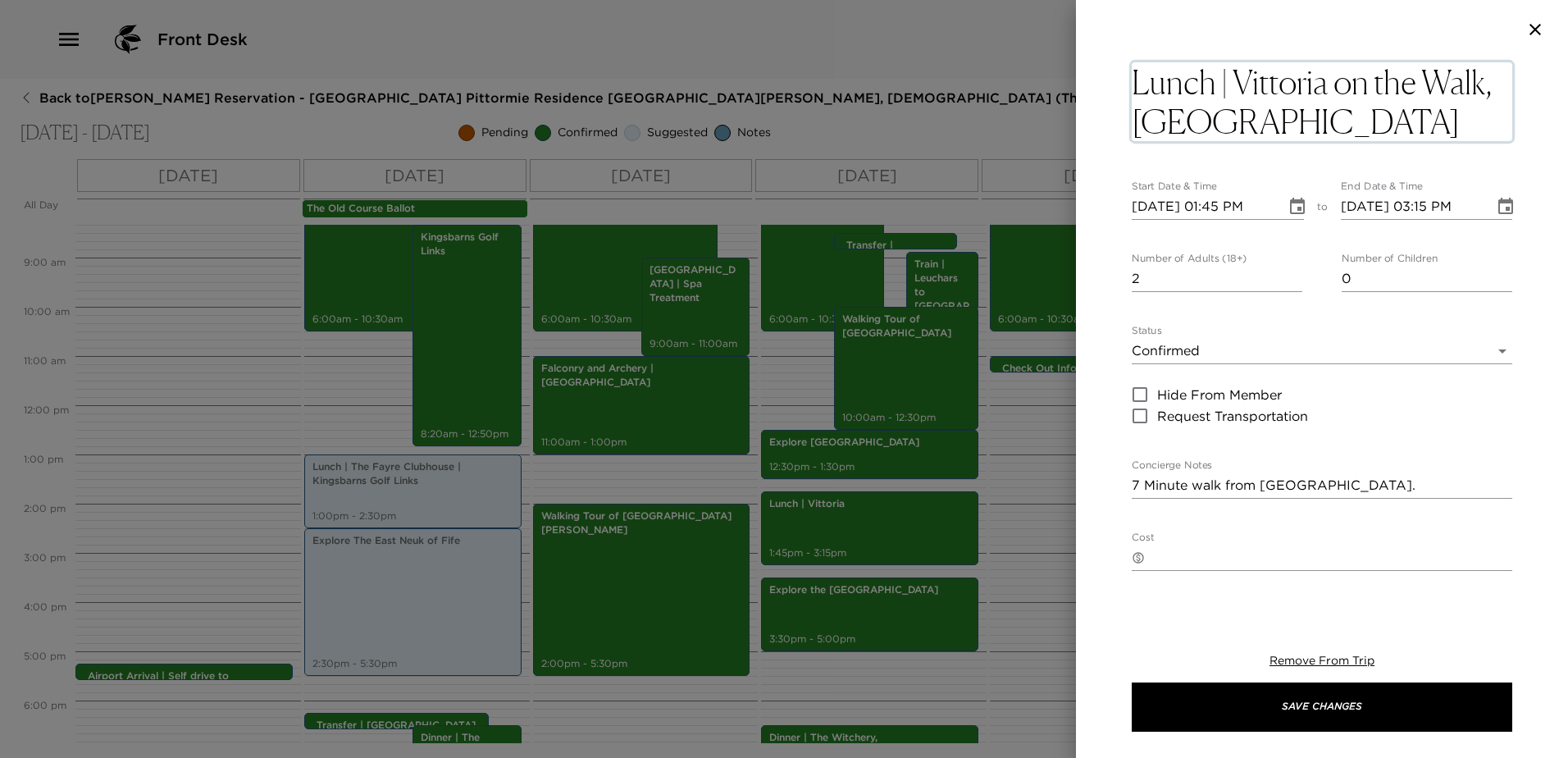
click at [1480, 78] on textarea "Lunch | Vittoria on the Walk, [GEOGRAPHIC_DATA]" at bounding box center [1322, 101] width 380 height 79
type textarea "Lunch | Vittoria on the Bridge, [GEOGRAPHIC_DATA]"
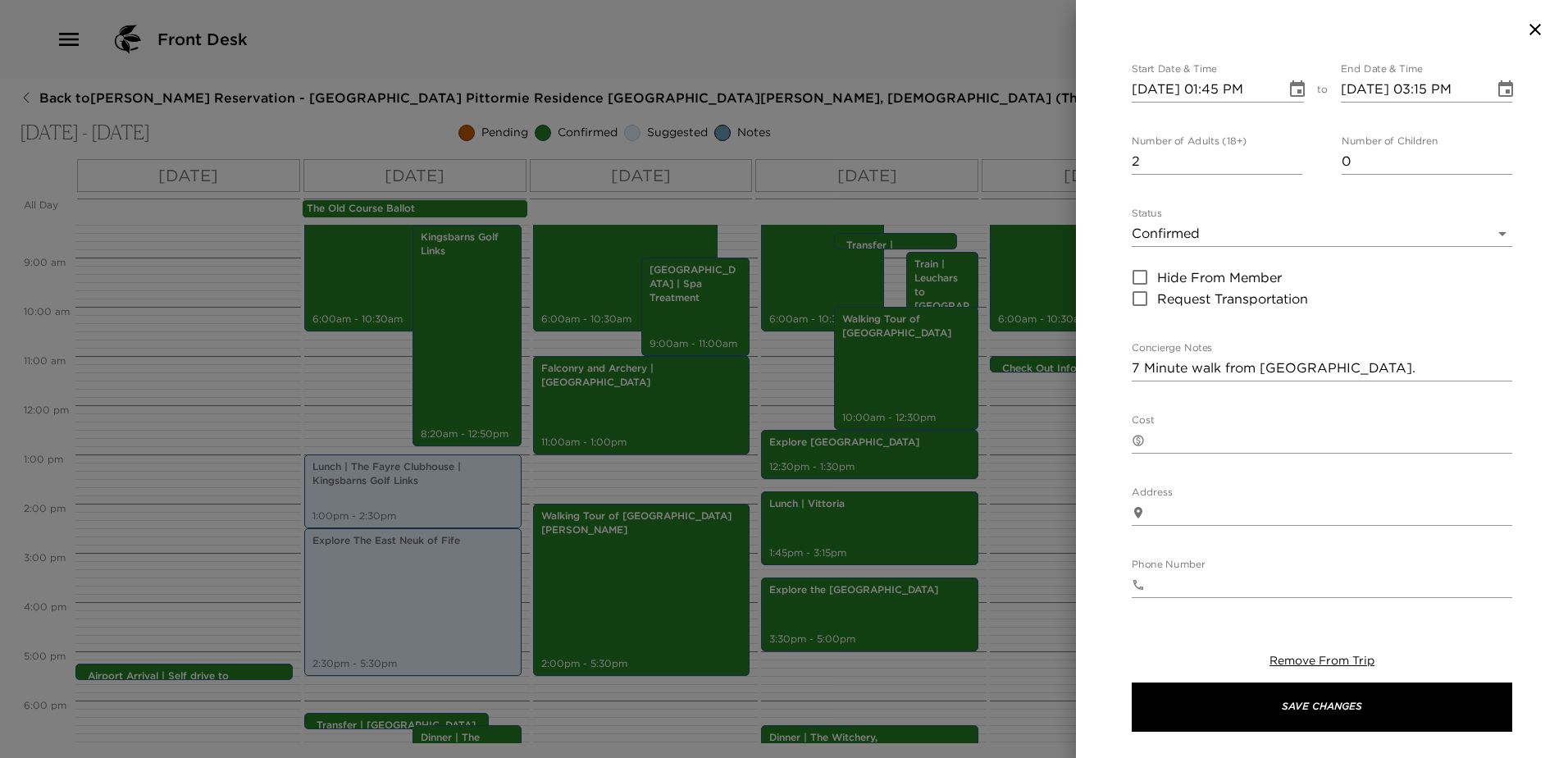
scroll to position [328, 0]
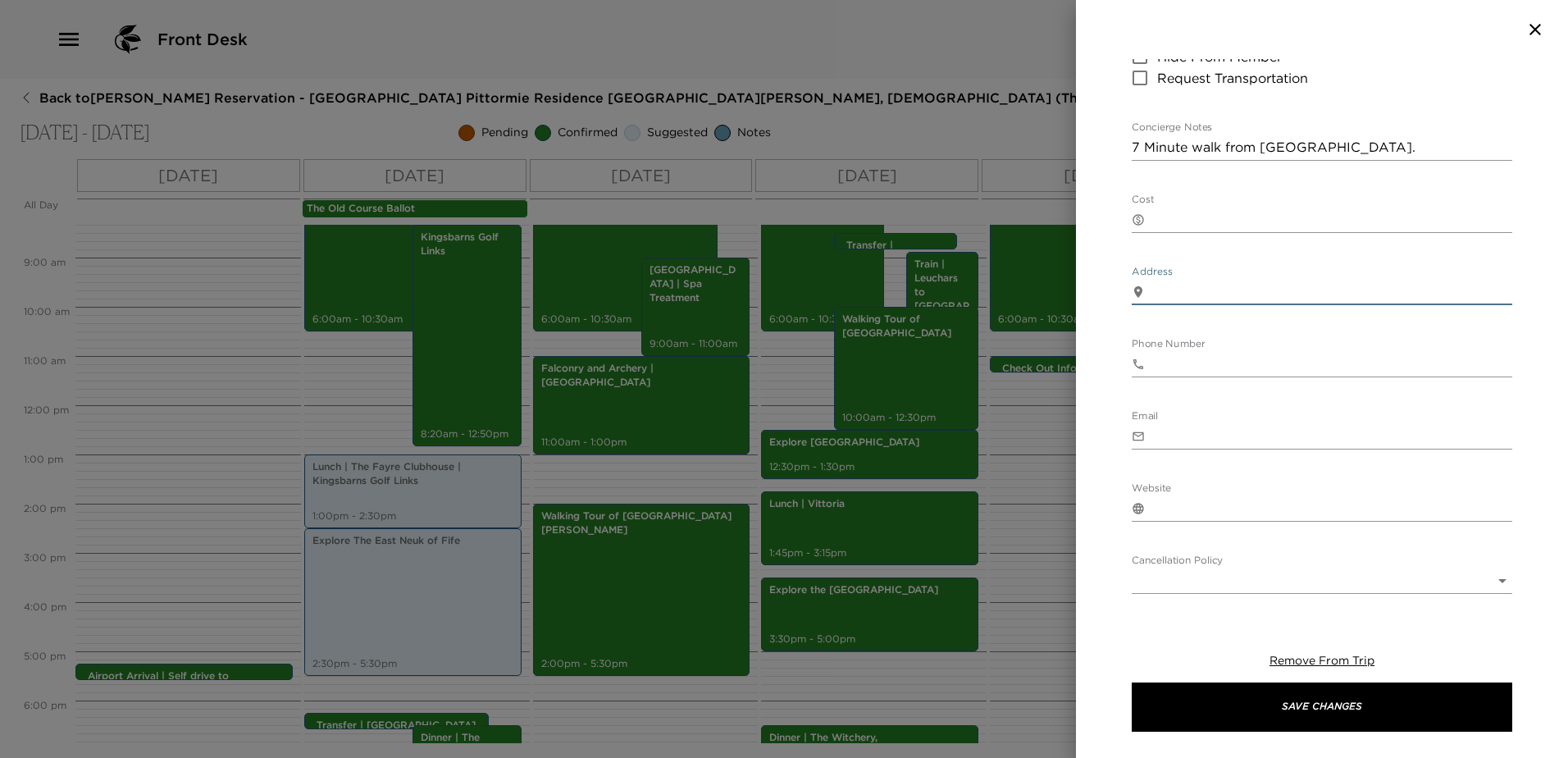
click at [1266, 291] on textarea "Address" at bounding box center [1331, 291] width 361 height 19
paste textarea "[STREET_ADDRESS][PERSON_NAME]"
type textarea "[STREET_ADDRESS][PERSON_NAME]"
click at [1233, 426] on input "Email" at bounding box center [1331, 436] width 361 height 26
paste input "[EMAIL_ADDRESS][DOMAIN_NAME]"
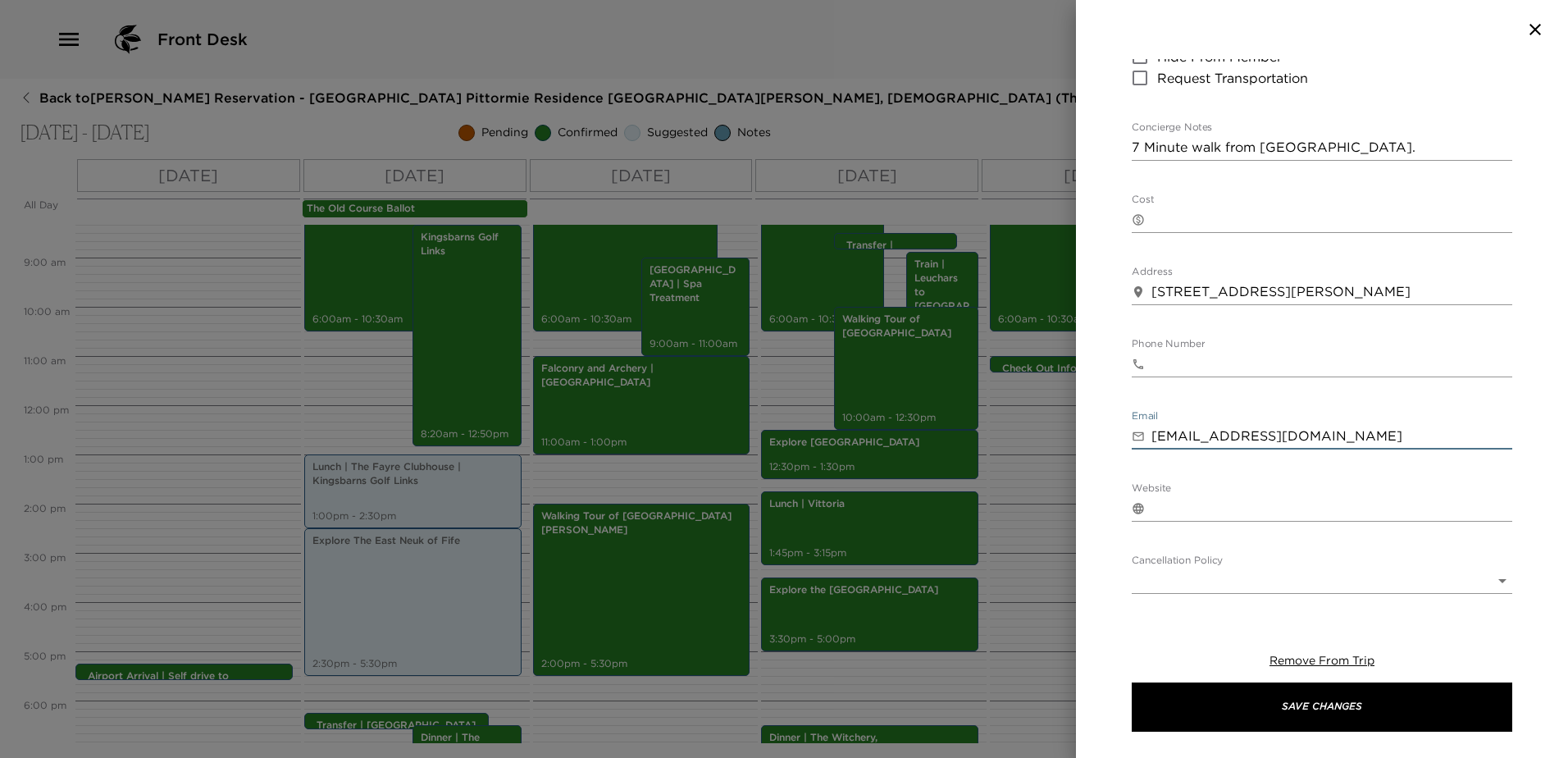
type input "[EMAIL_ADDRESS][DOMAIN_NAME]"
click at [1262, 370] on input "Phone Number" at bounding box center [1331, 364] width 361 height 26
paste input "[PHONE_NUMBER]"
click at [1194, 372] on input "[PHONE_NUMBER]" at bounding box center [1331, 364] width 361 height 26
click at [1163, 369] on input "[PHONE_NUMBER]" at bounding box center [1331, 364] width 361 height 26
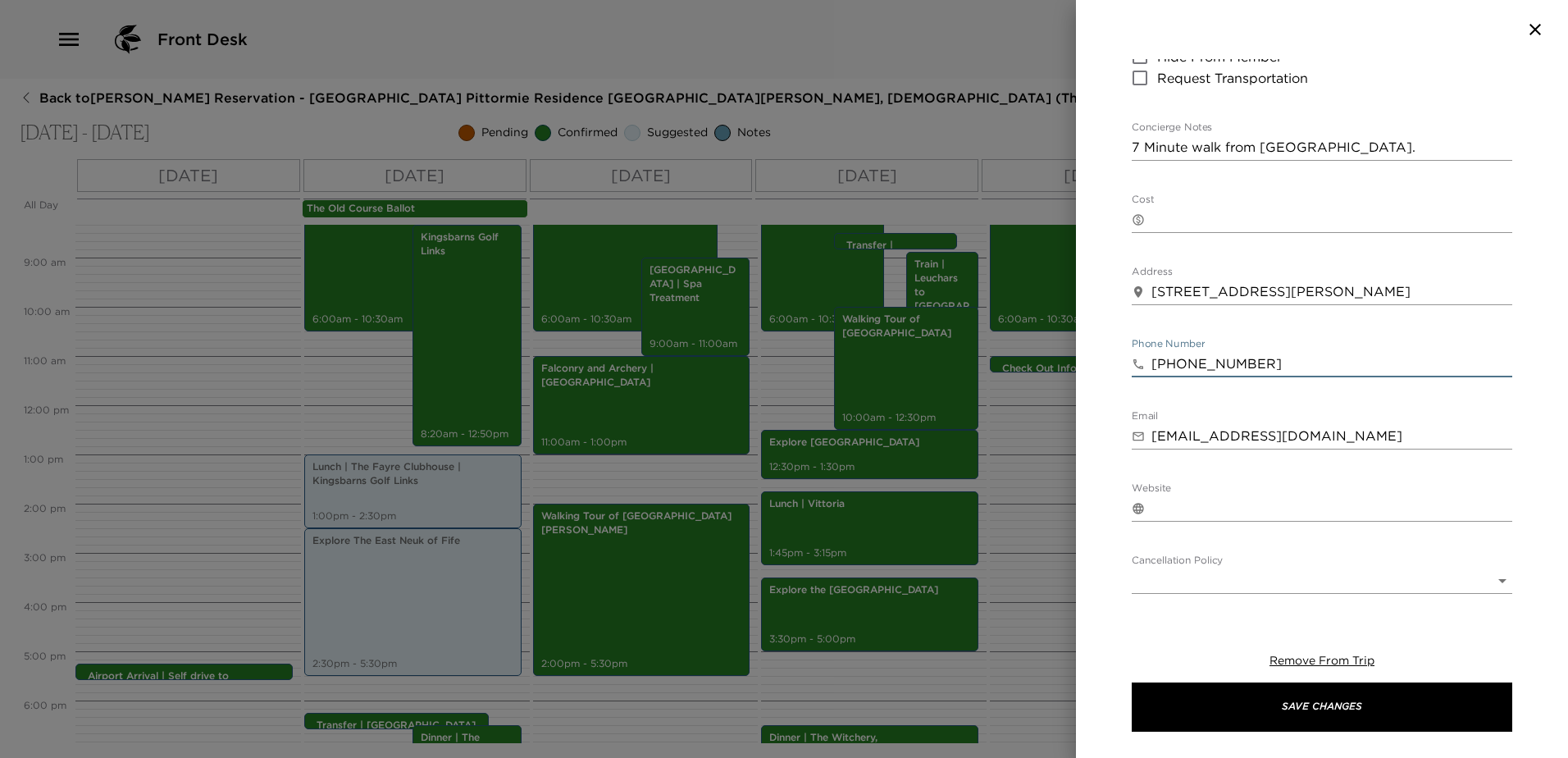
type input "[PHONE_NUMBER]"
click at [1320, 573] on body "Front Desk Back to [PERSON_NAME] Reservation - [GEOGRAPHIC_DATA] Pittormie Resi…" at bounding box center [784, 379] width 1568 height 758
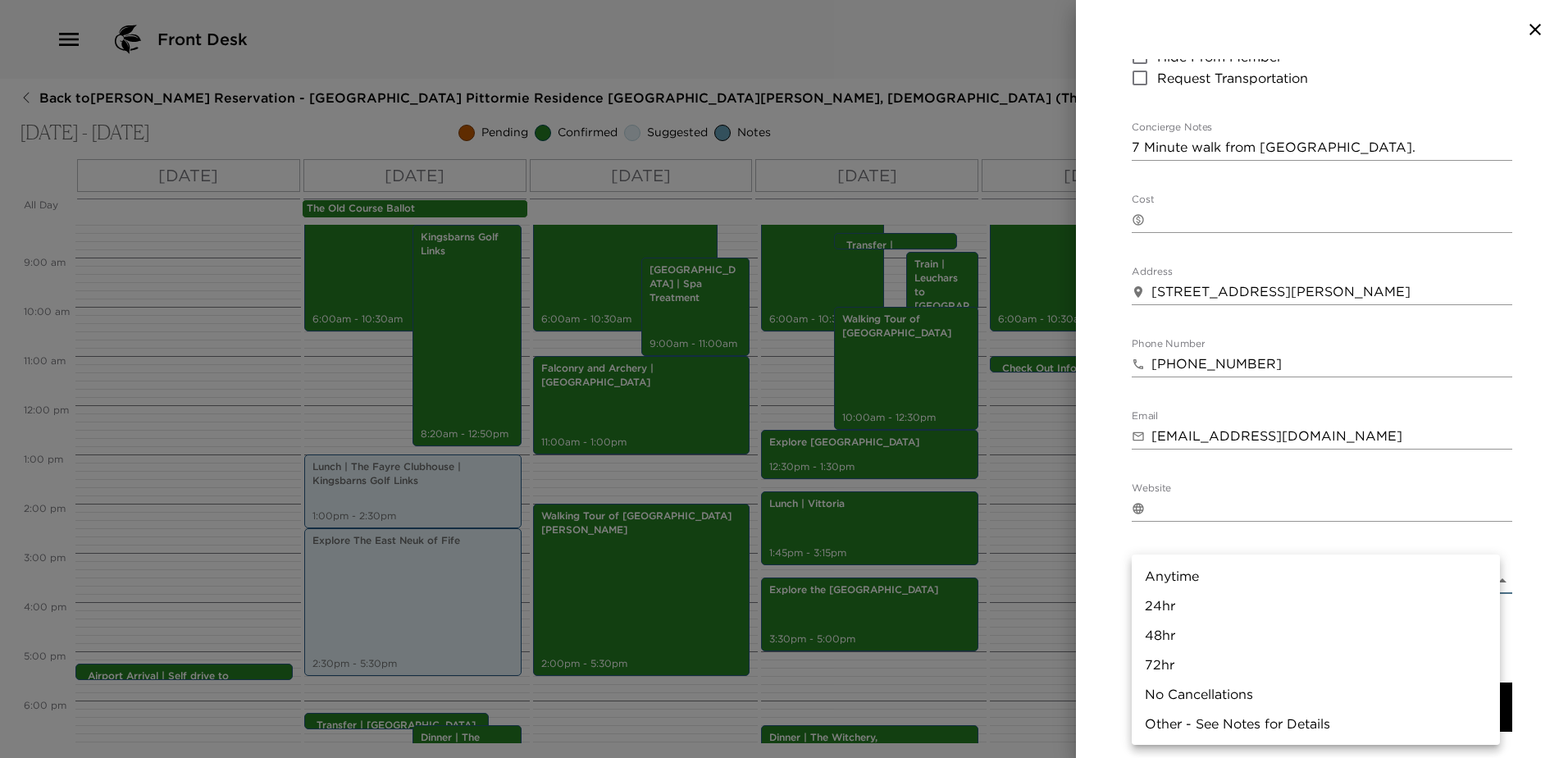
click at [1200, 227] on div at bounding box center [784, 379] width 1568 height 758
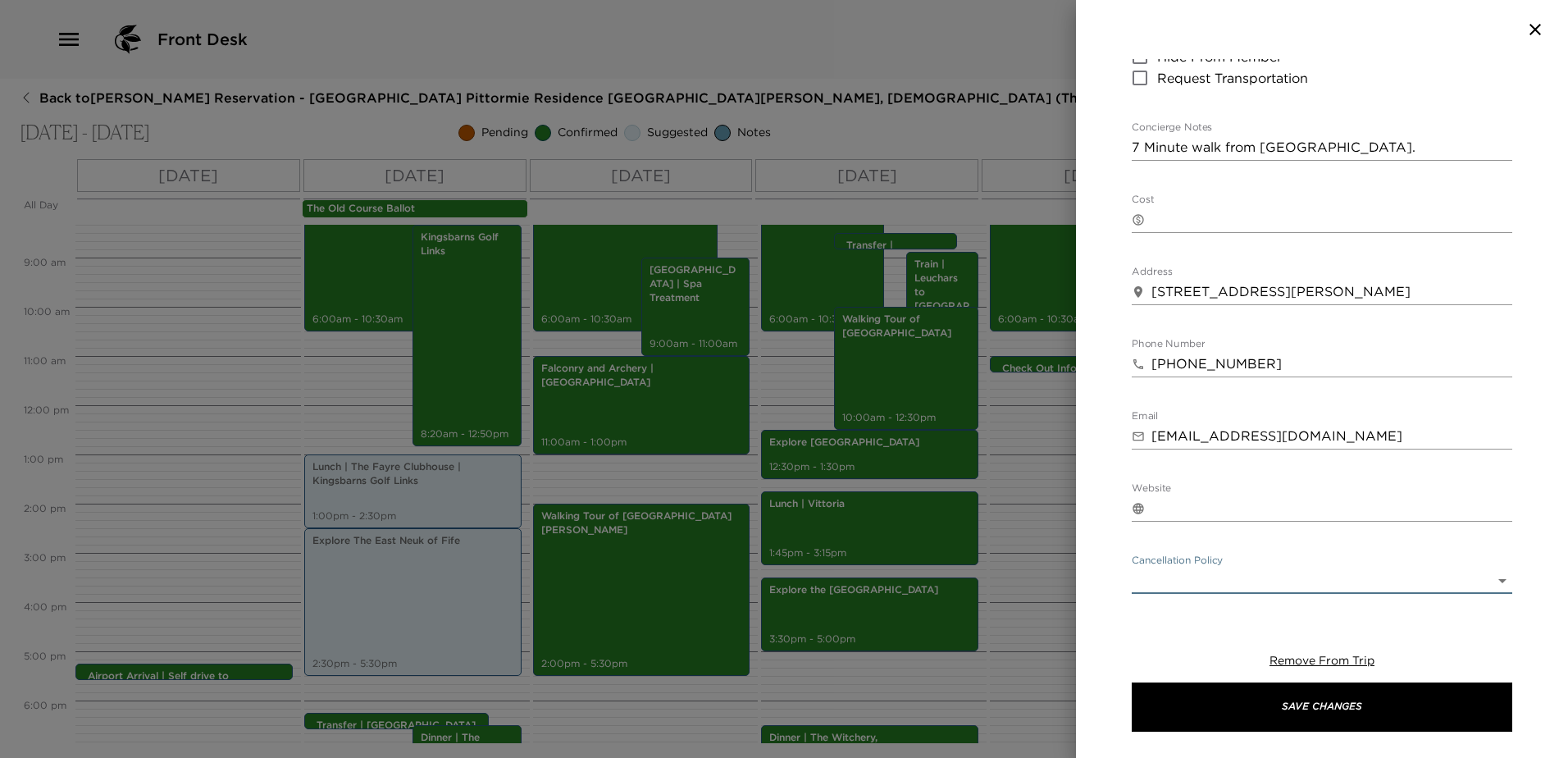
click at [1399, 145] on textarea "7 Minute walk from [GEOGRAPHIC_DATA]." at bounding box center [1322, 147] width 380 height 19
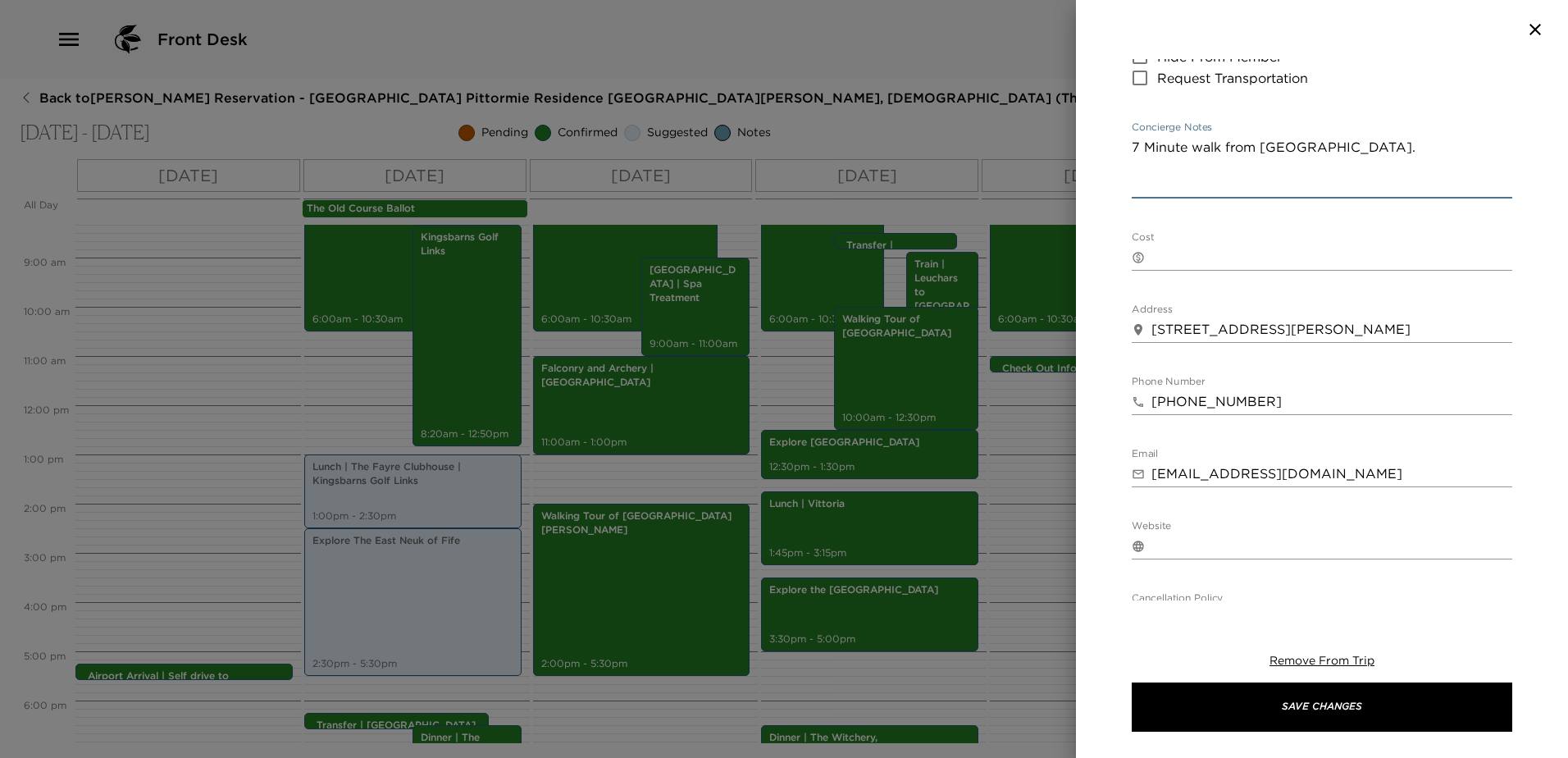
paste textarea "Situated on [PERSON_NAME][GEOGRAPHIC_DATA], in the heart of [GEOGRAPHIC_DATA]’s…"
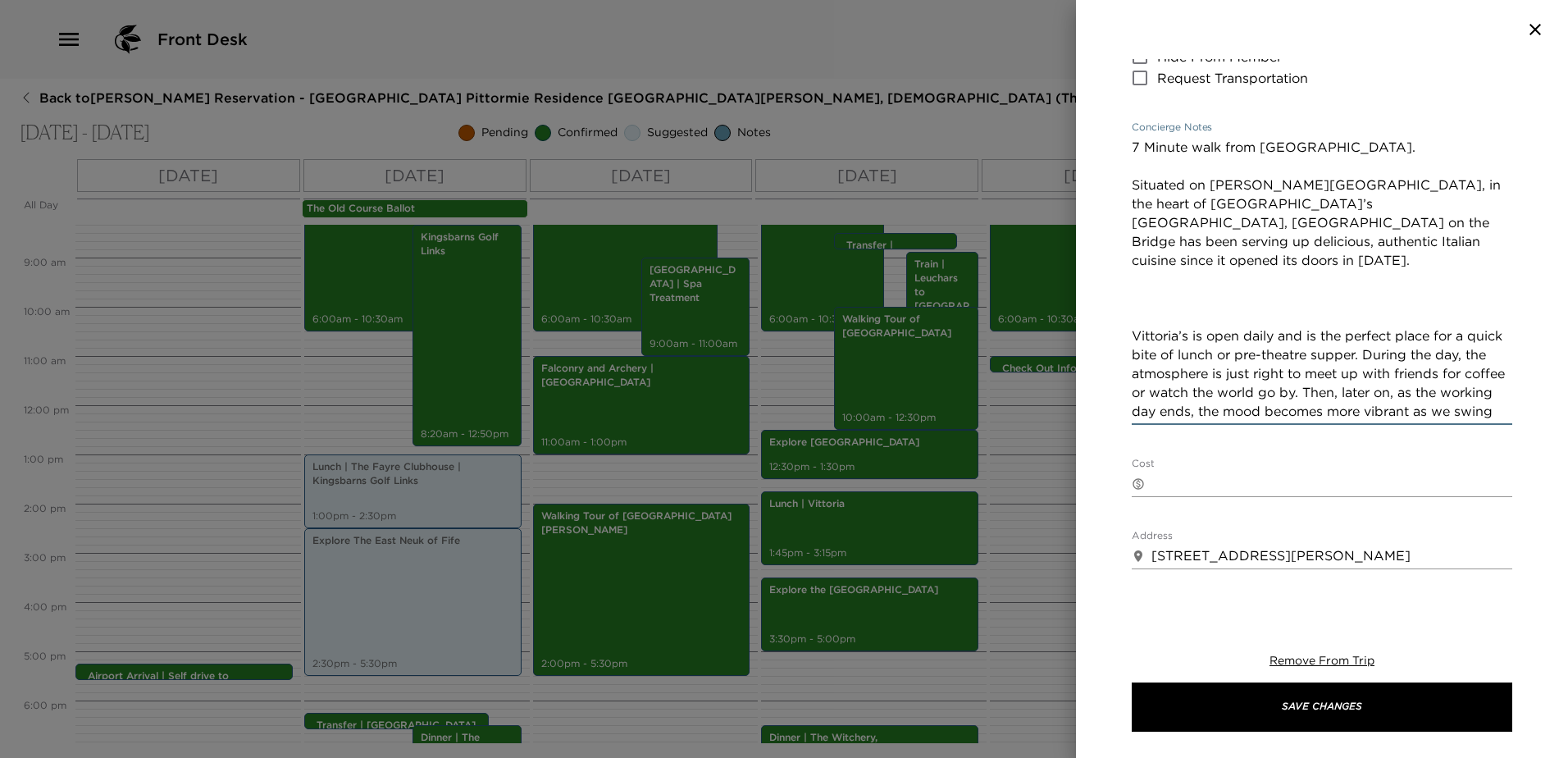
click at [1265, 295] on textarea "7 Minute walk from [GEOGRAPHIC_DATA]. Situated on [PERSON_NAME][GEOGRAPHIC_DATA…" at bounding box center [1322, 280] width 380 height 283
drag, startPoint x: 1373, startPoint y: 415, endPoint x: 1139, endPoint y: 318, distance: 253.3
click at [1139, 318] on textarea "7 Minute walk from [GEOGRAPHIC_DATA]. Situated on [PERSON_NAME][GEOGRAPHIC_DATA…" at bounding box center [1322, 280] width 380 height 283
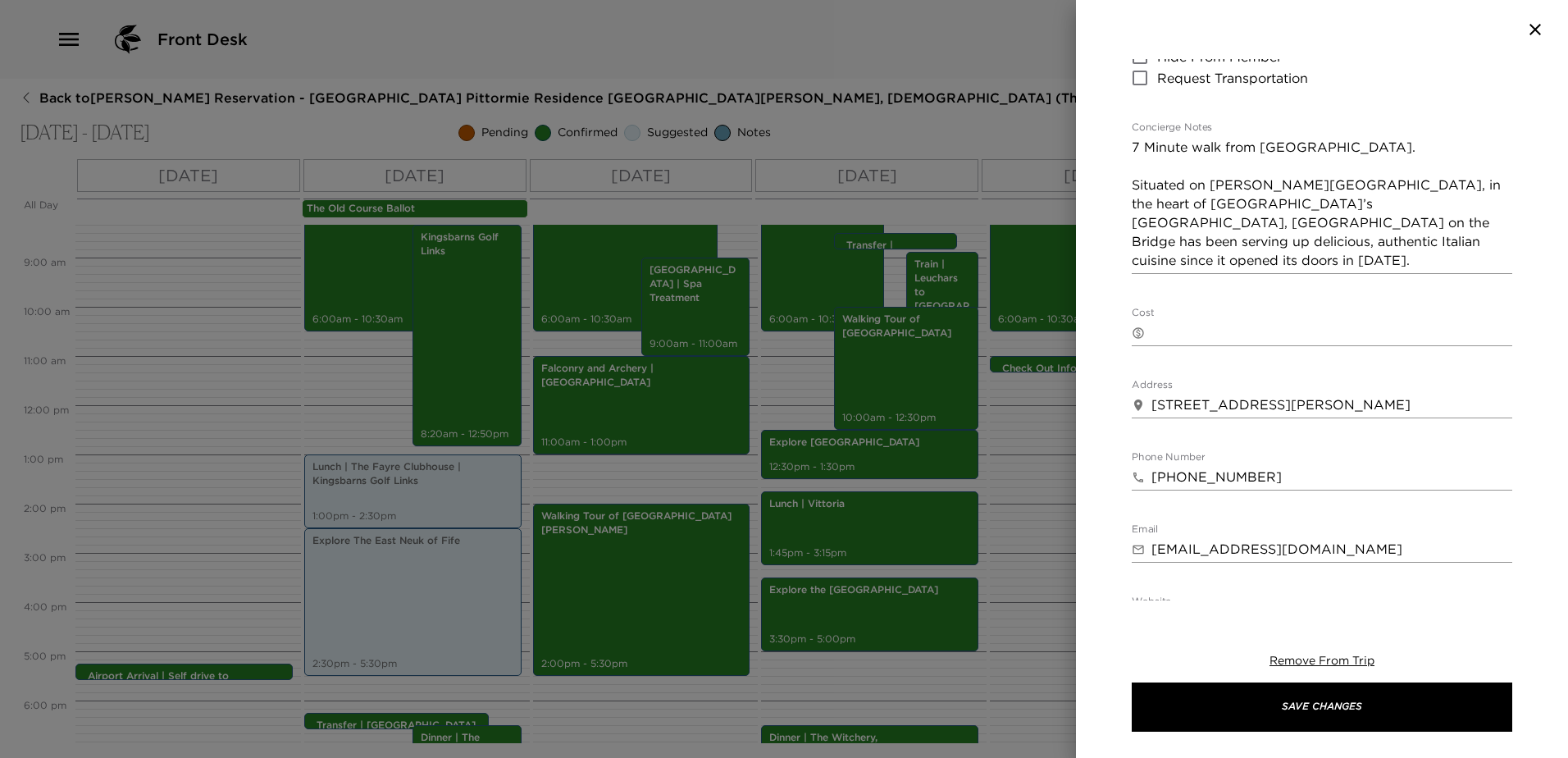
click at [1339, 242] on textarea "7 Minute walk from [GEOGRAPHIC_DATA]. Situated on [PERSON_NAME][GEOGRAPHIC_DATA…" at bounding box center [1322, 204] width 380 height 132
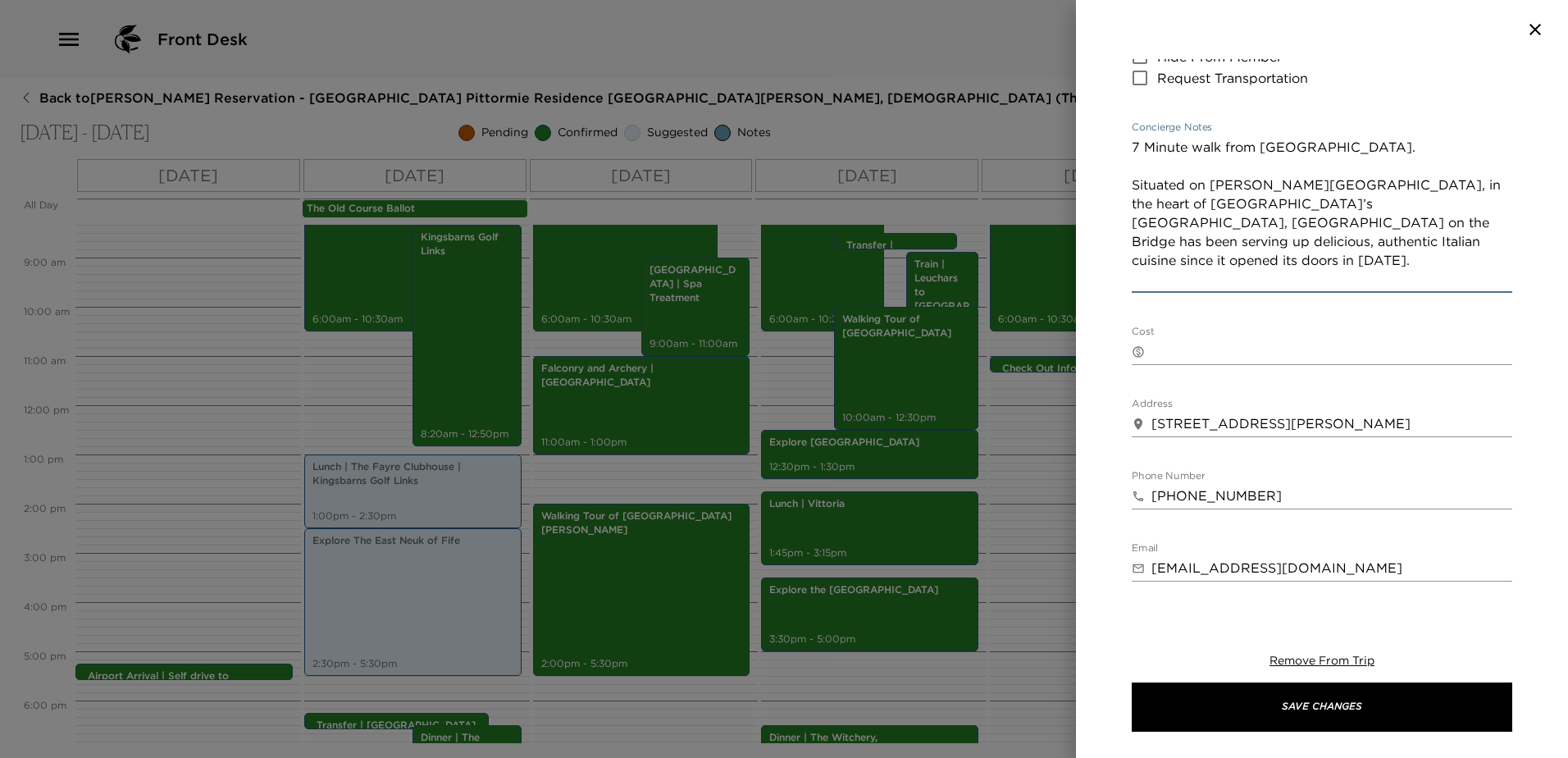
paste textarea "With three-generations of the Crolla family running award winning restaurants t…"
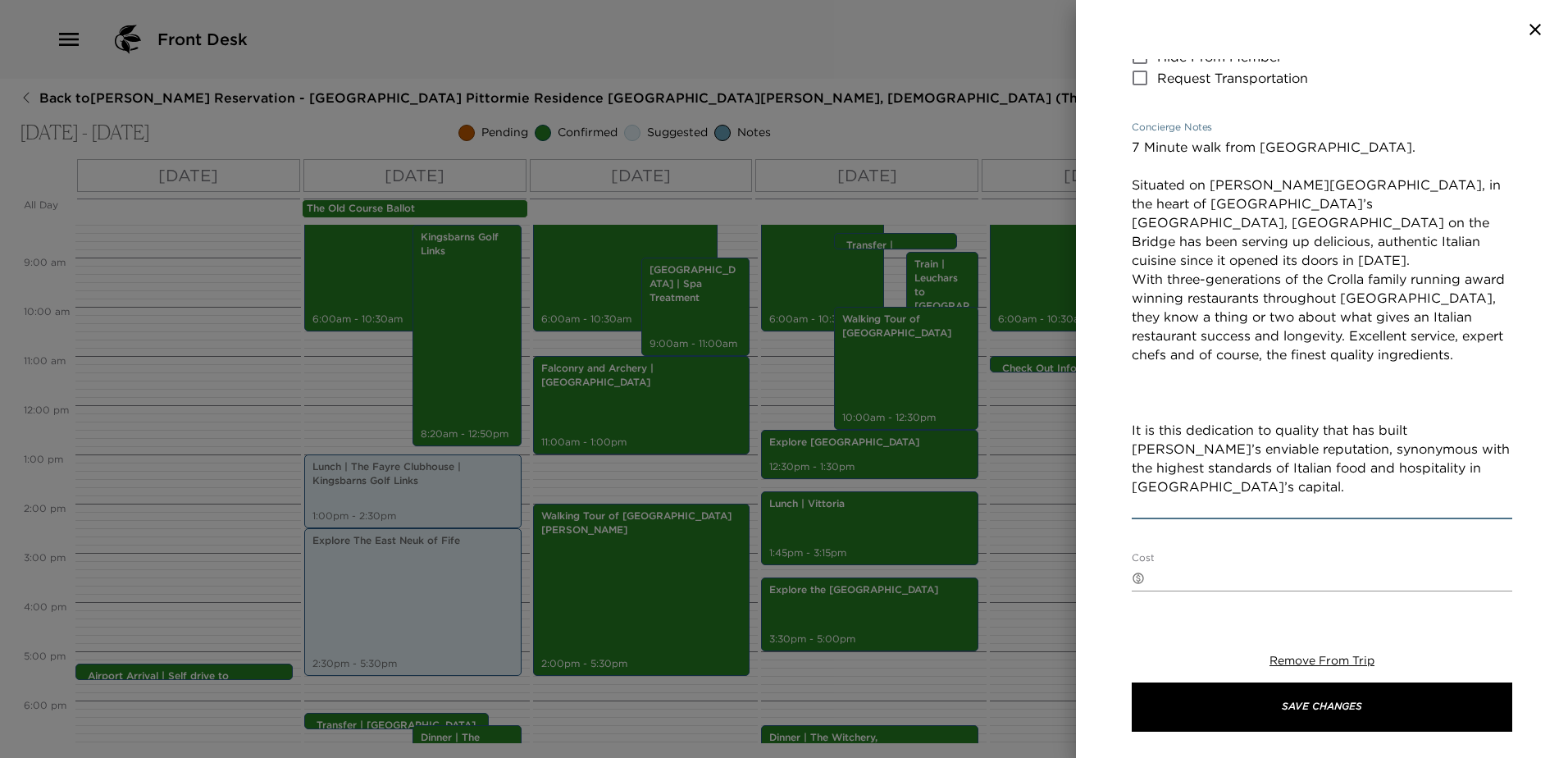
click at [1339, 242] on textarea "7 Minute walk from [GEOGRAPHIC_DATA]. Situated on [PERSON_NAME][GEOGRAPHIC_DATA…" at bounding box center [1322, 327] width 380 height 378
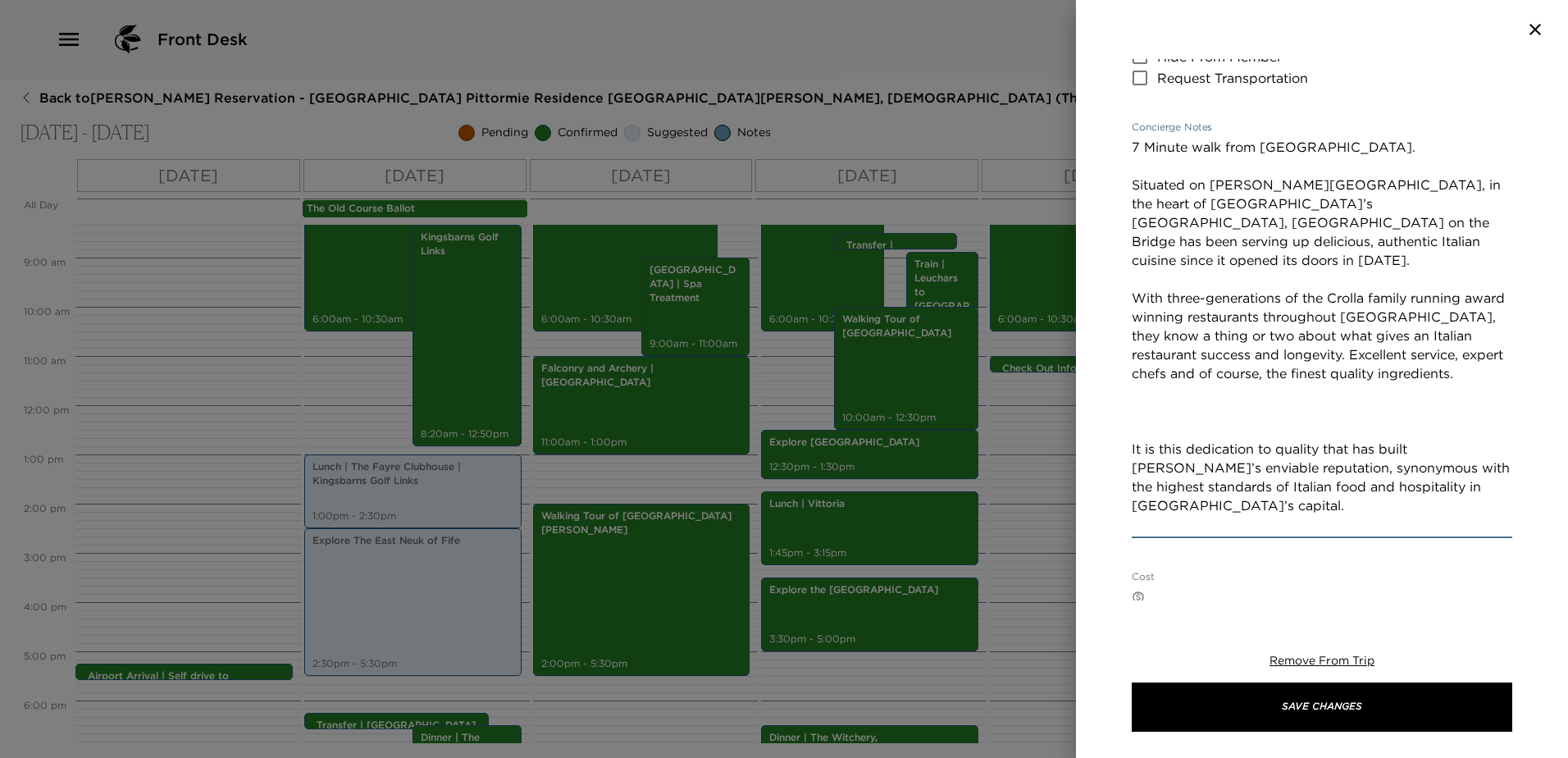
click at [1298, 436] on textarea "7 Minute walk from [GEOGRAPHIC_DATA]. Situated on [PERSON_NAME][GEOGRAPHIC_DATA…" at bounding box center [1322, 336] width 380 height 396
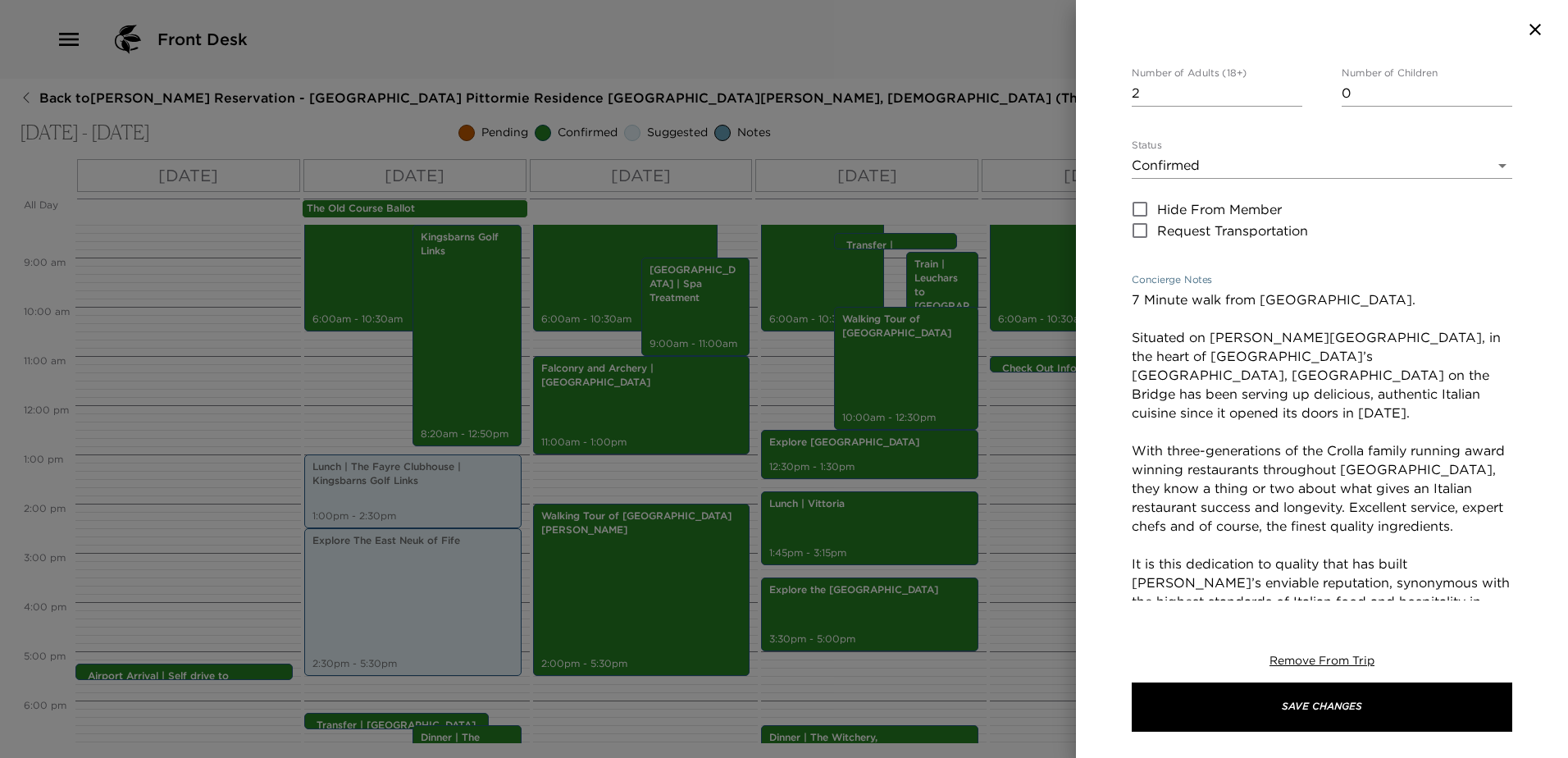
scroll to position [164, 0]
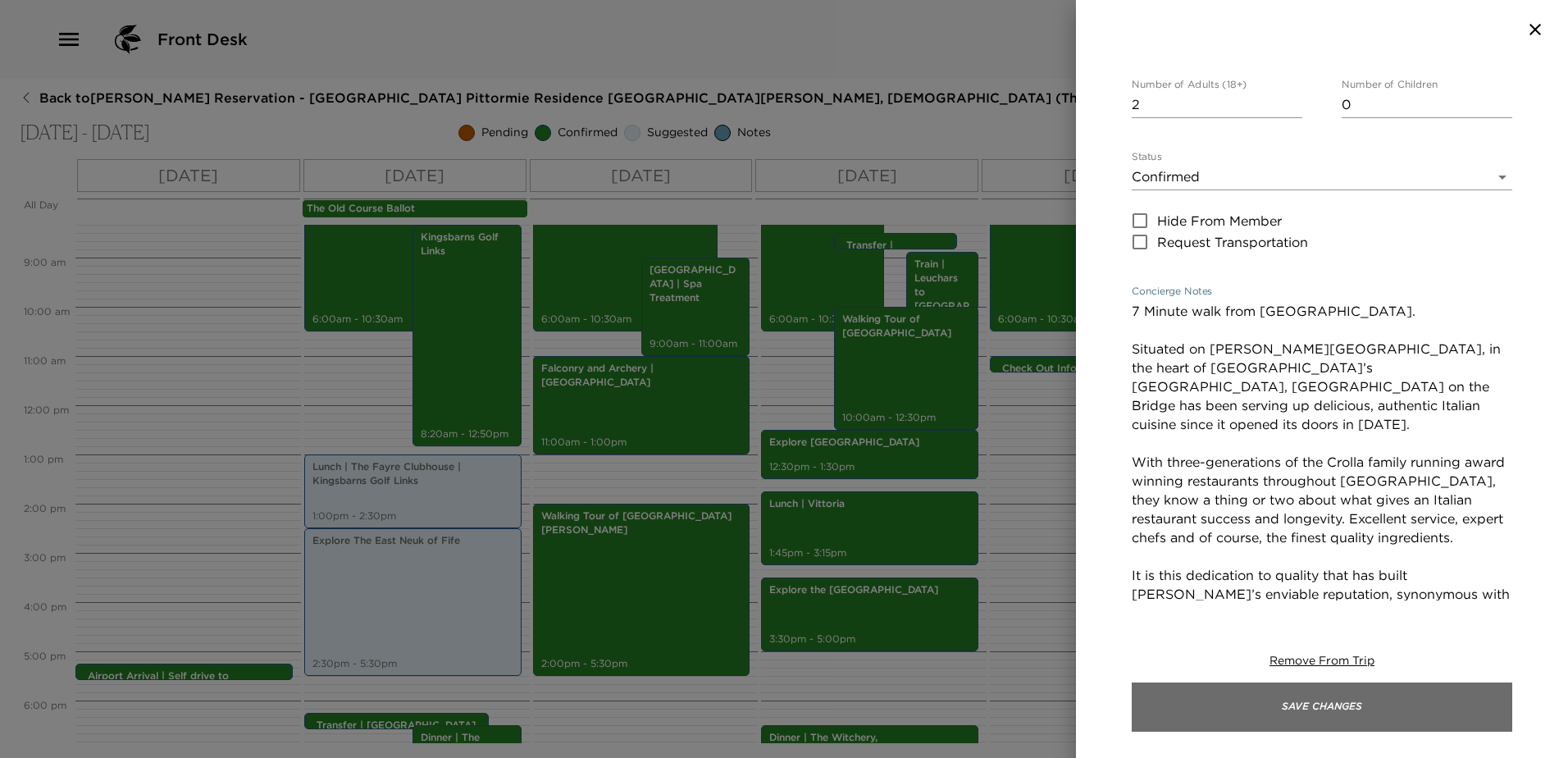
type textarea "7 Minute walk from [GEOGRAPHIC_DATA]. Situated on [PERSON_NAME][GEOGRAPHIC_DATA…"
click at [1421, 704] on button "Save Changes" at bounding box center [1322, 707] width 380 height 49
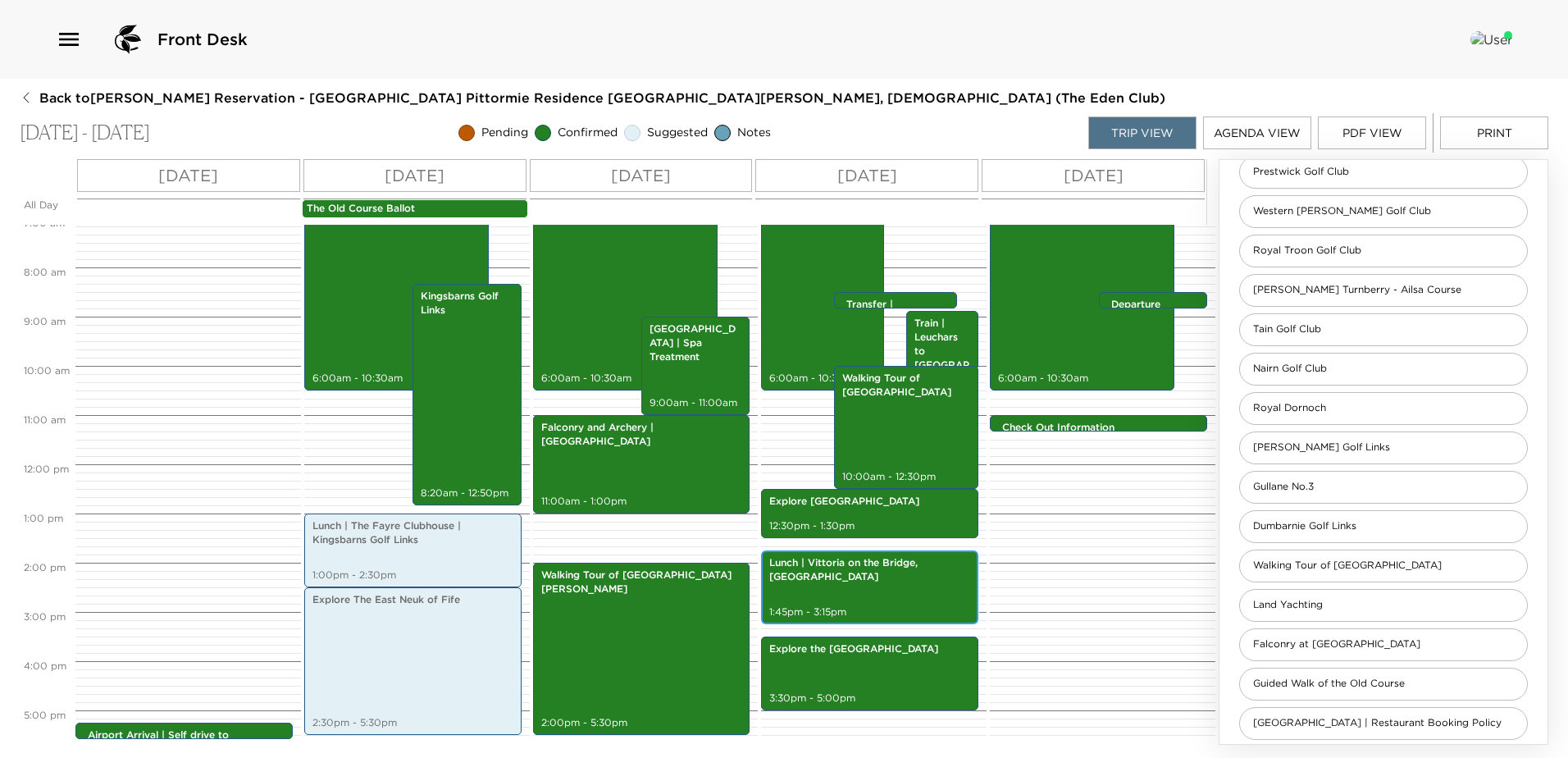
scroll to position [335, 0]
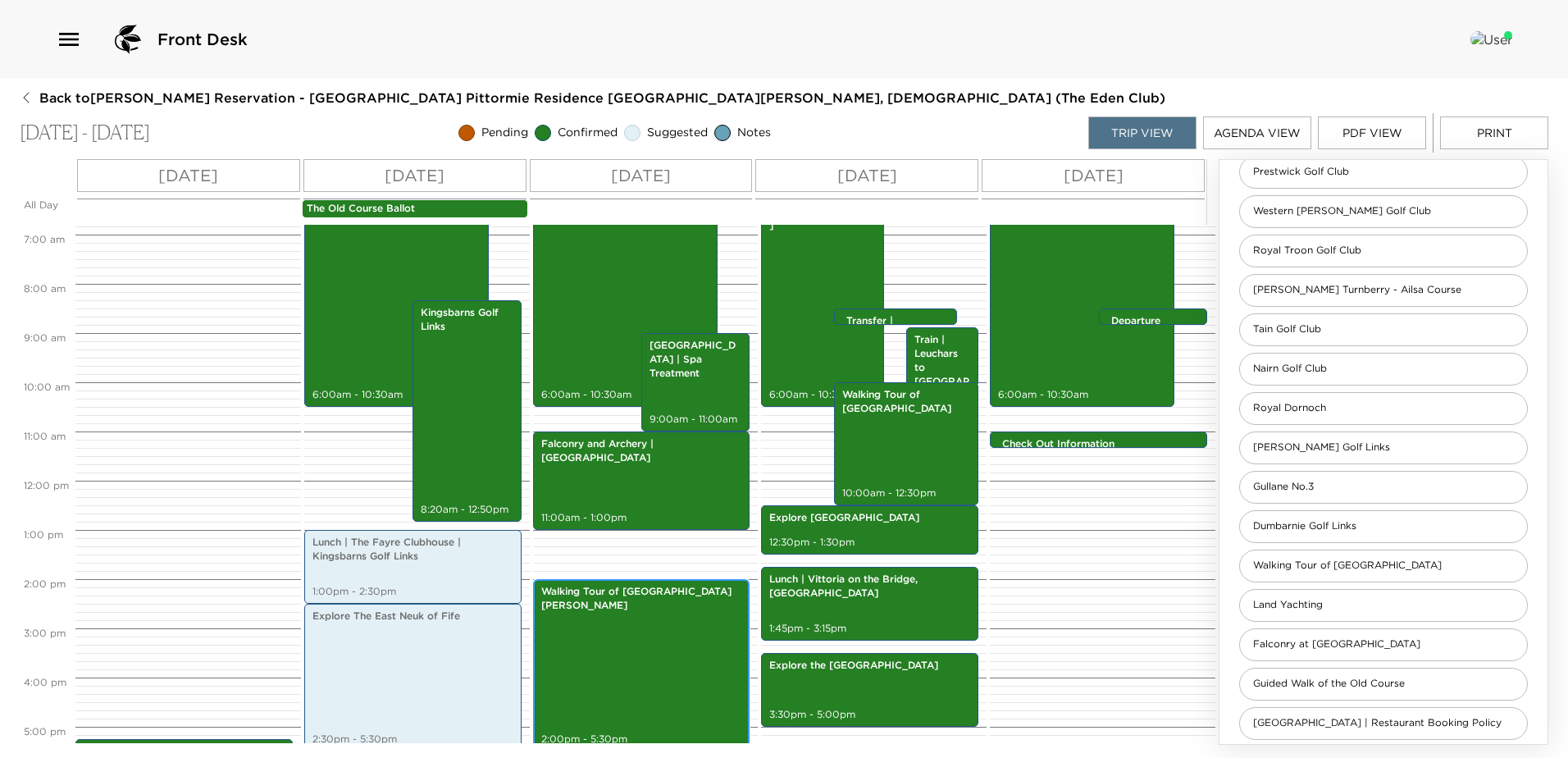
click at [661, 627] on div "Walking Tour of [GEOGRAPHIC_DATA][PERSON_NAME] 2:00pm - 5:30pm" at bounding box center [642, 665] width 208 height 168
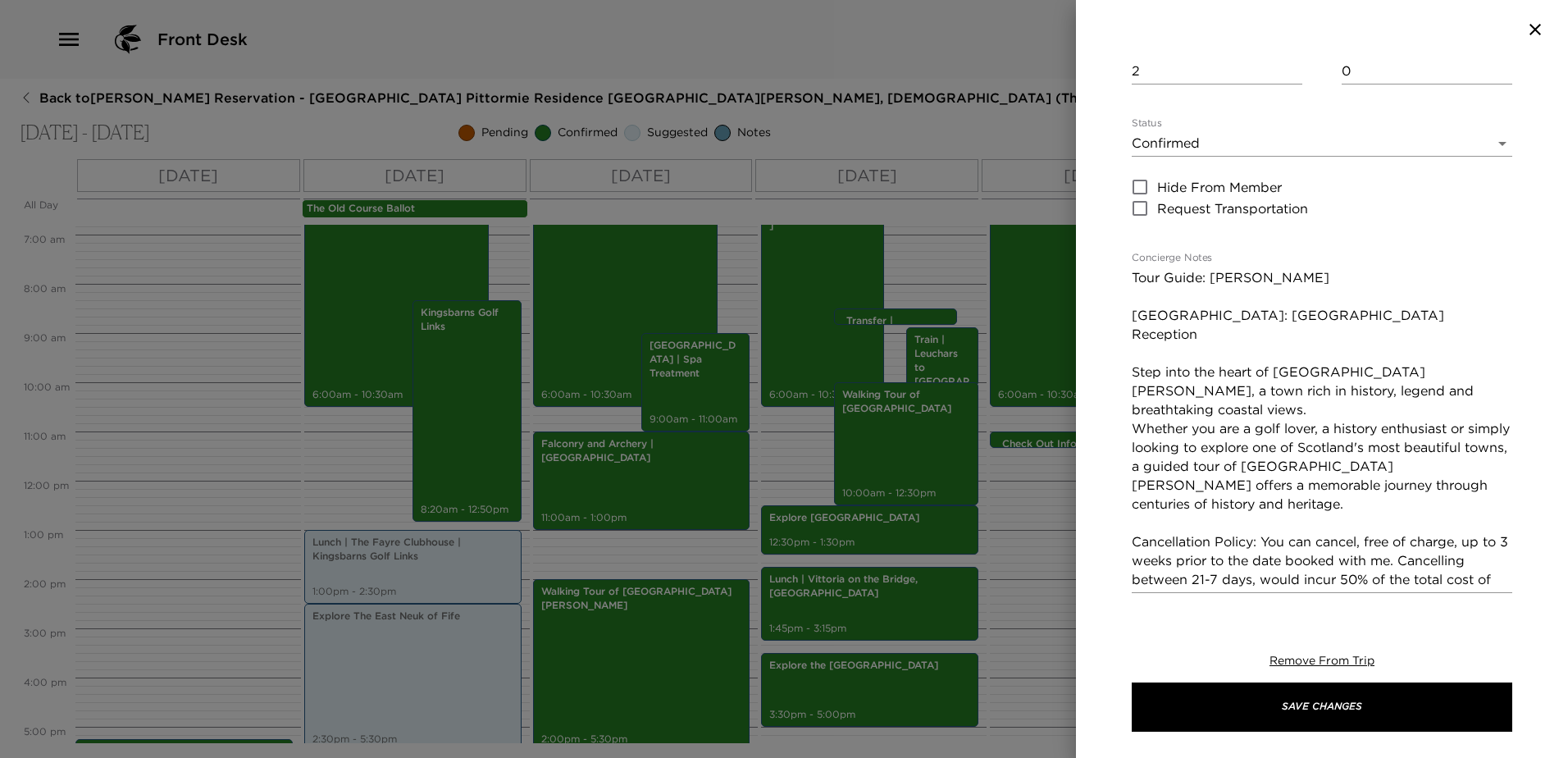
scroll to position [246, 0]
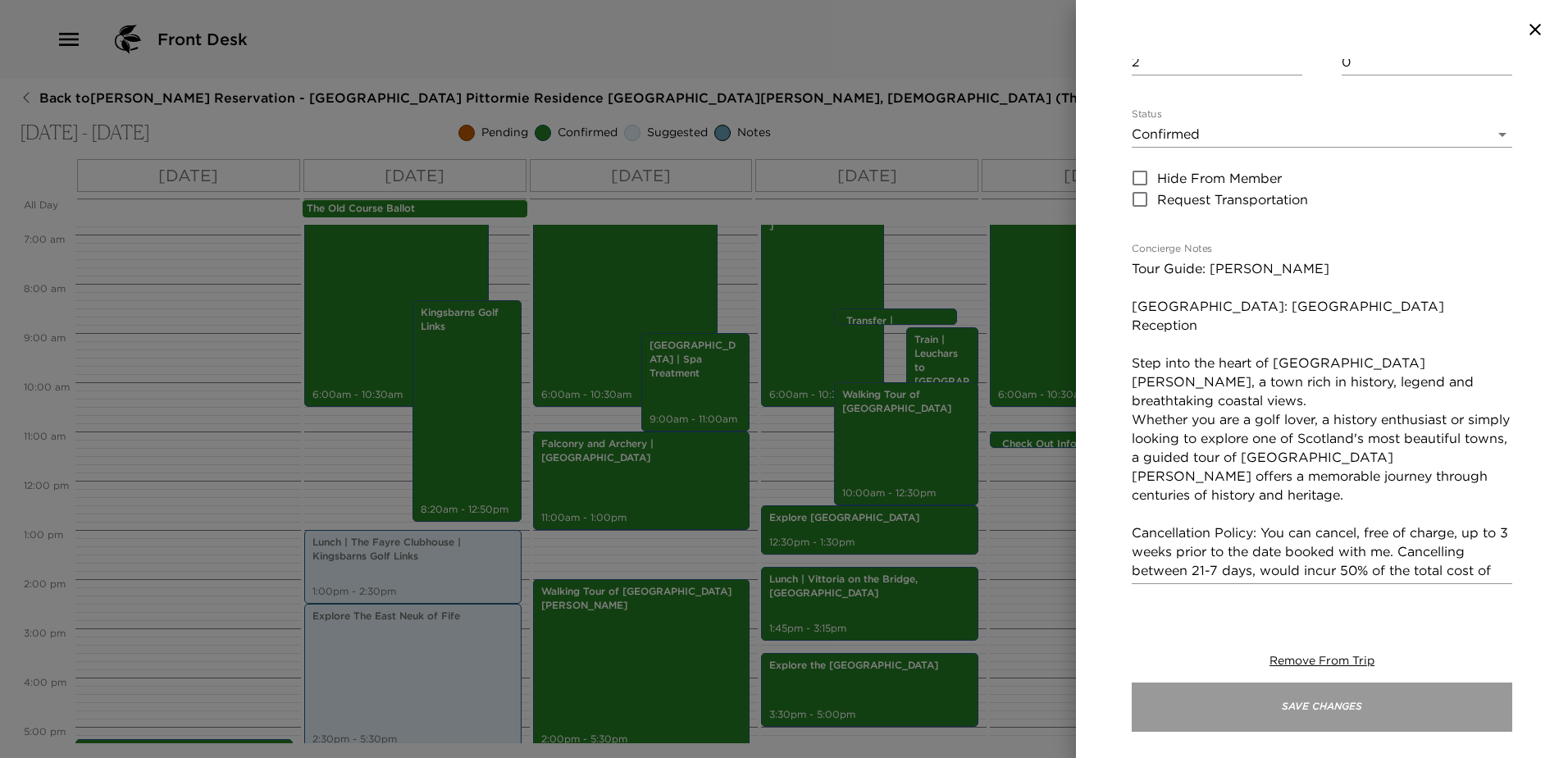
click at [1394, 719] on button "Save Changes" at bounding box center [1322, 707] width 380 height 49
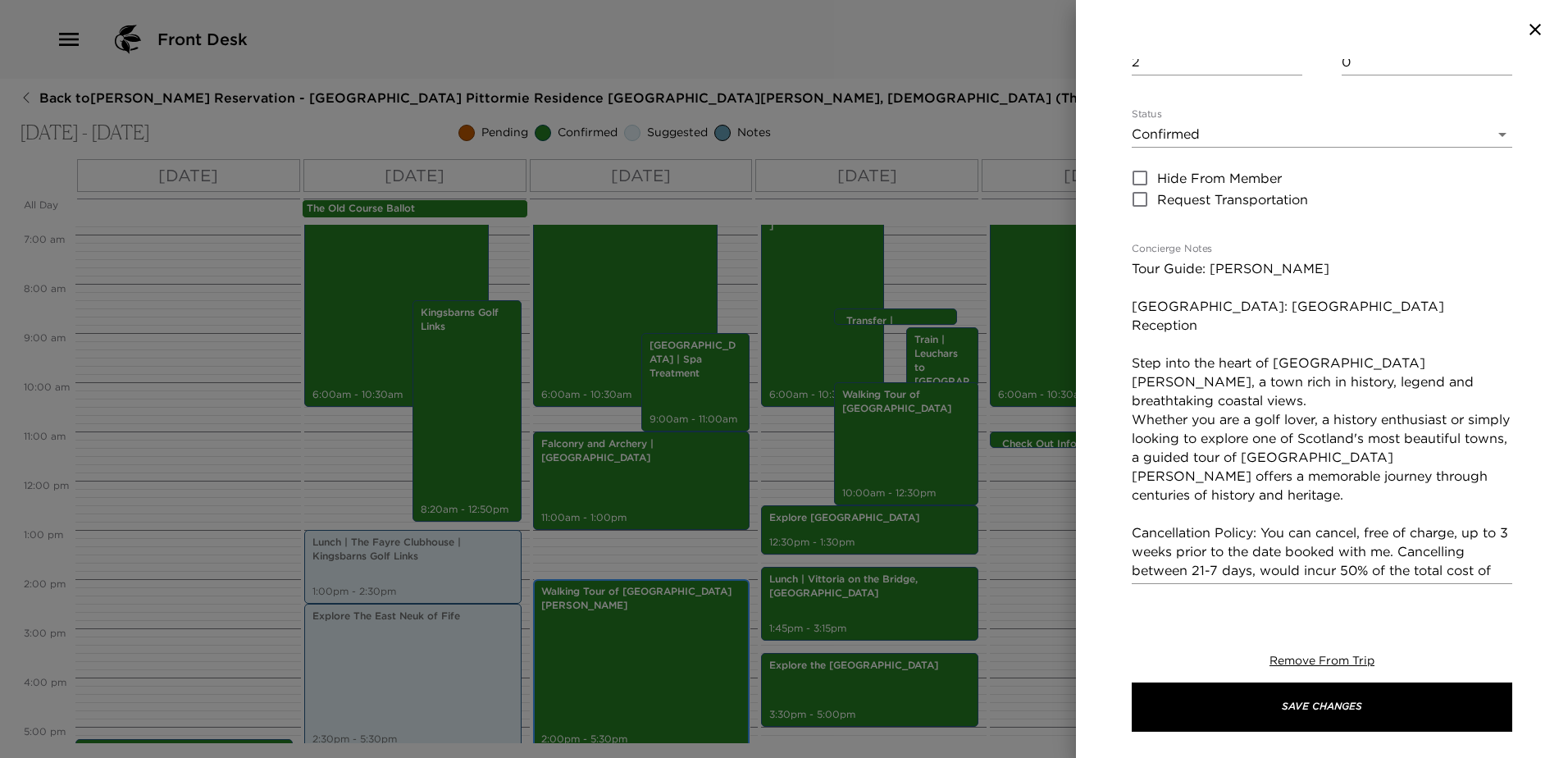
scroll to position [342, 0]
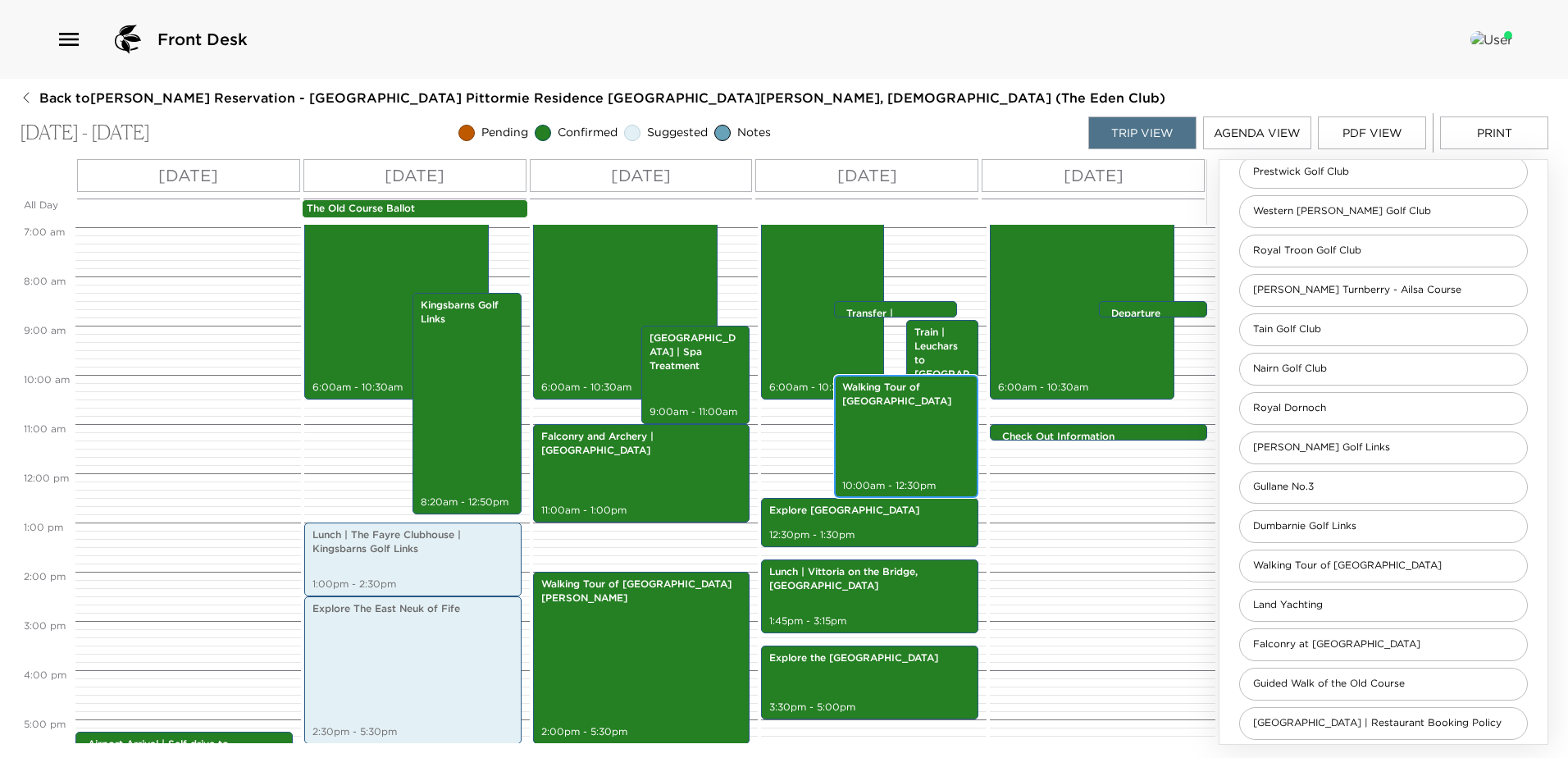
click at [900, 394] on p "Walking Tour of [GEOGRAPHIC_DATA]" at bounding box center [907, 394] width 129 height 28
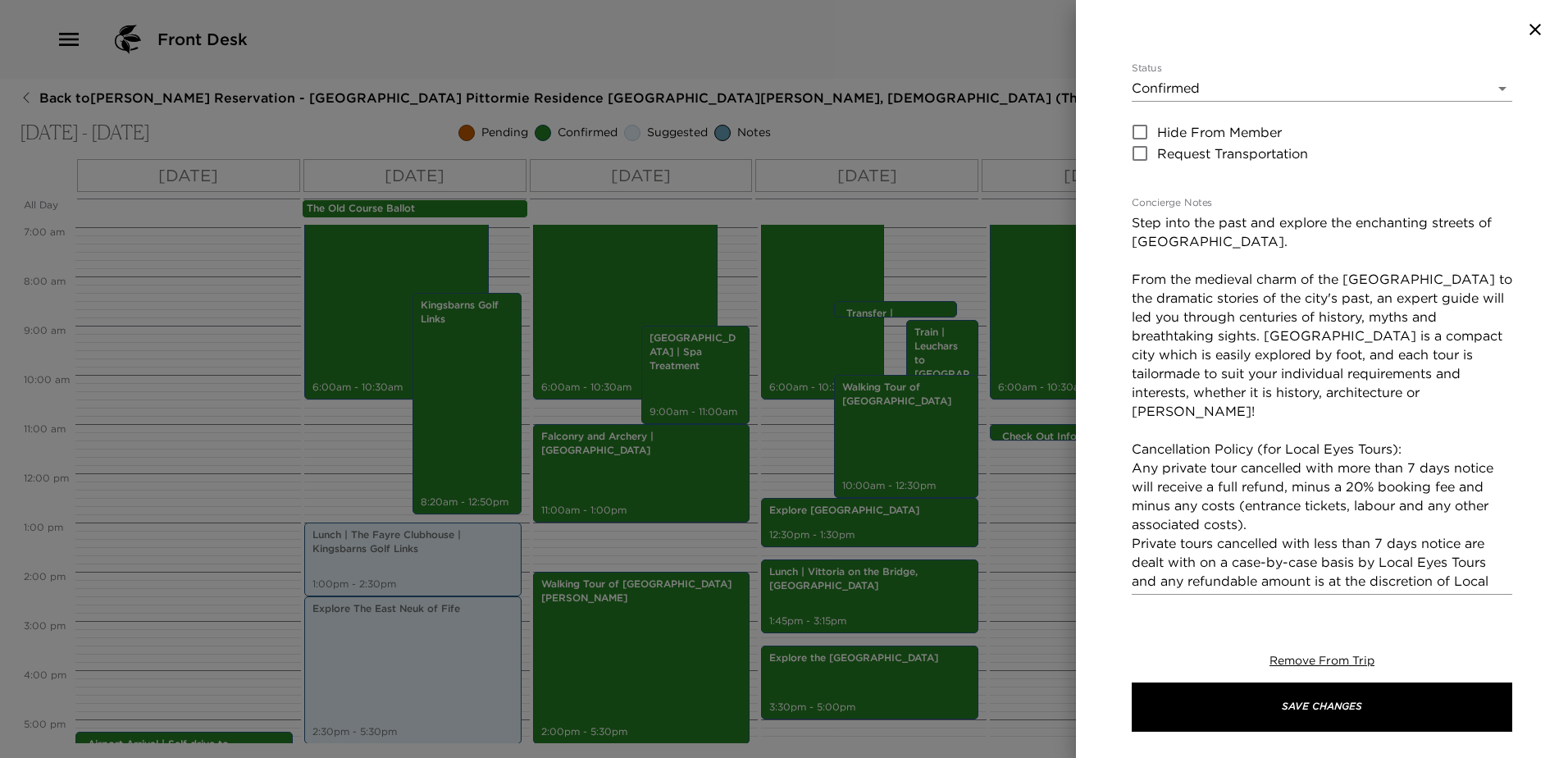
scroll to position [164, 0]
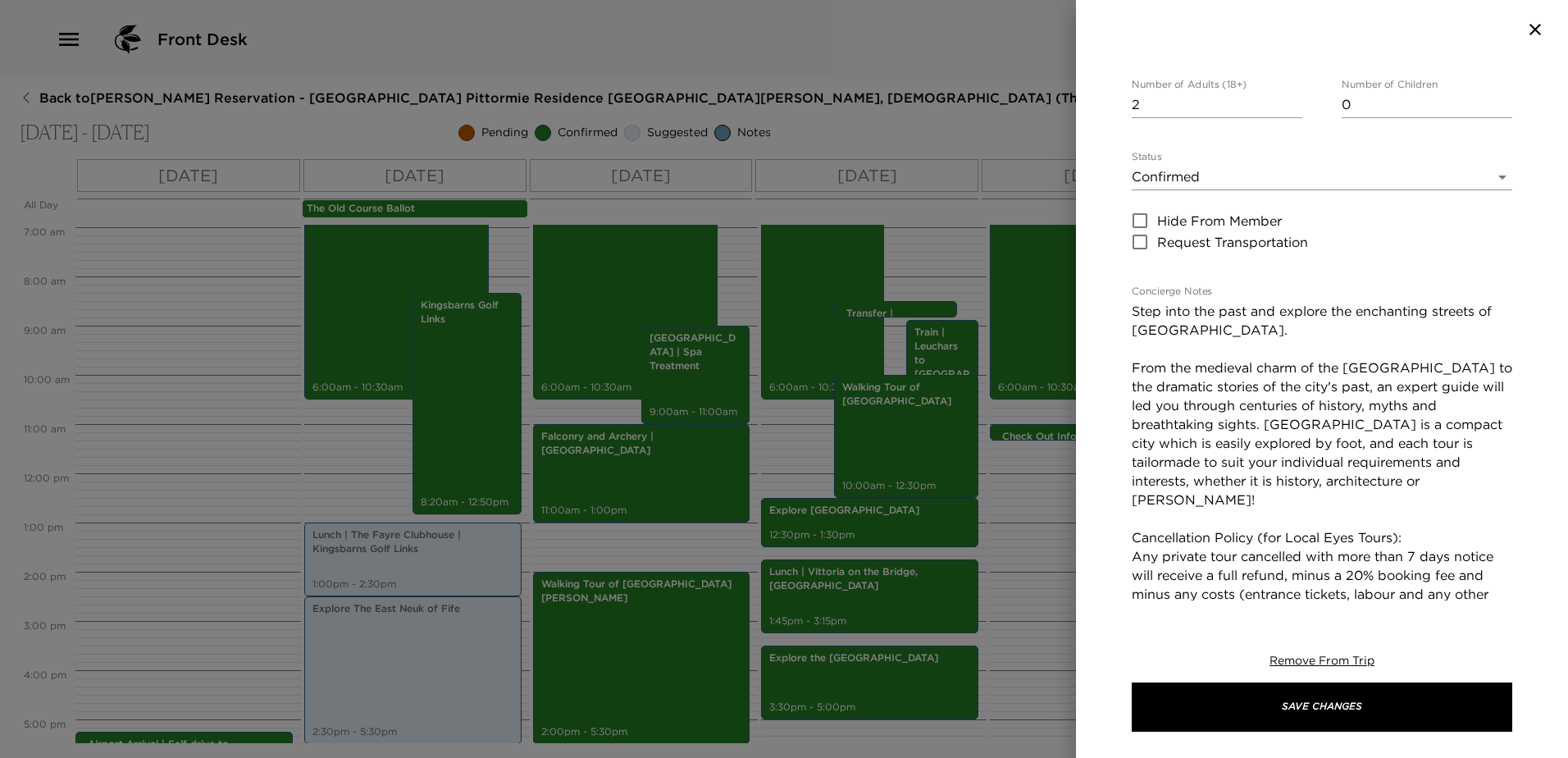
click at [1133, 302] on textarea "Step into the past and explore the enchanting streets of [GEOGRAPHIC_DATA]. Fro…" at bounding box center [1322, 490] width 380 height 378
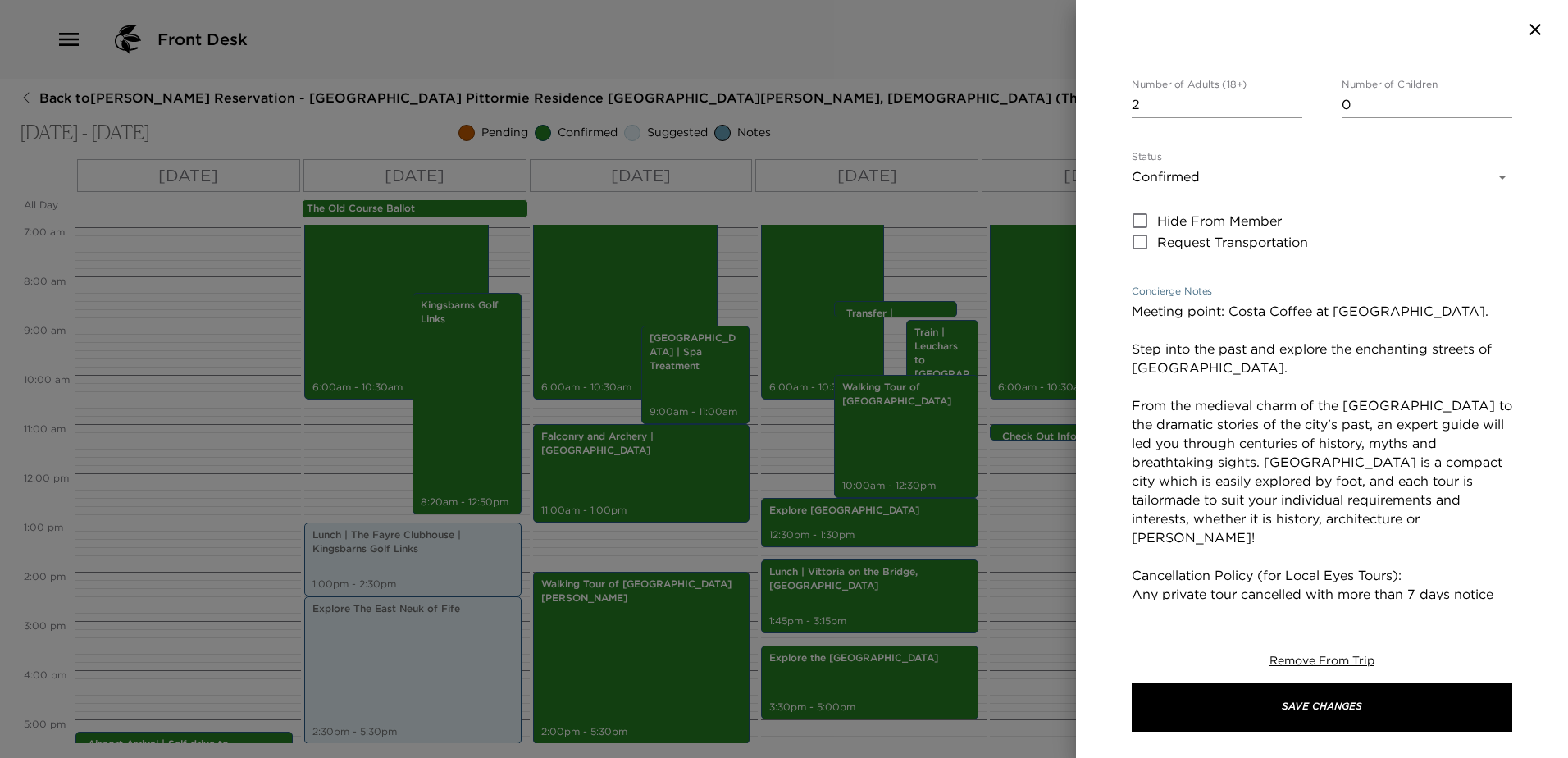
click at [1459, 302] on textarea "Meeting point: Costa Coffee at [GEOGRAPHIC_DATA]. Step into the past and explor…" at bounding box center [1322, 509] width 380 height 415
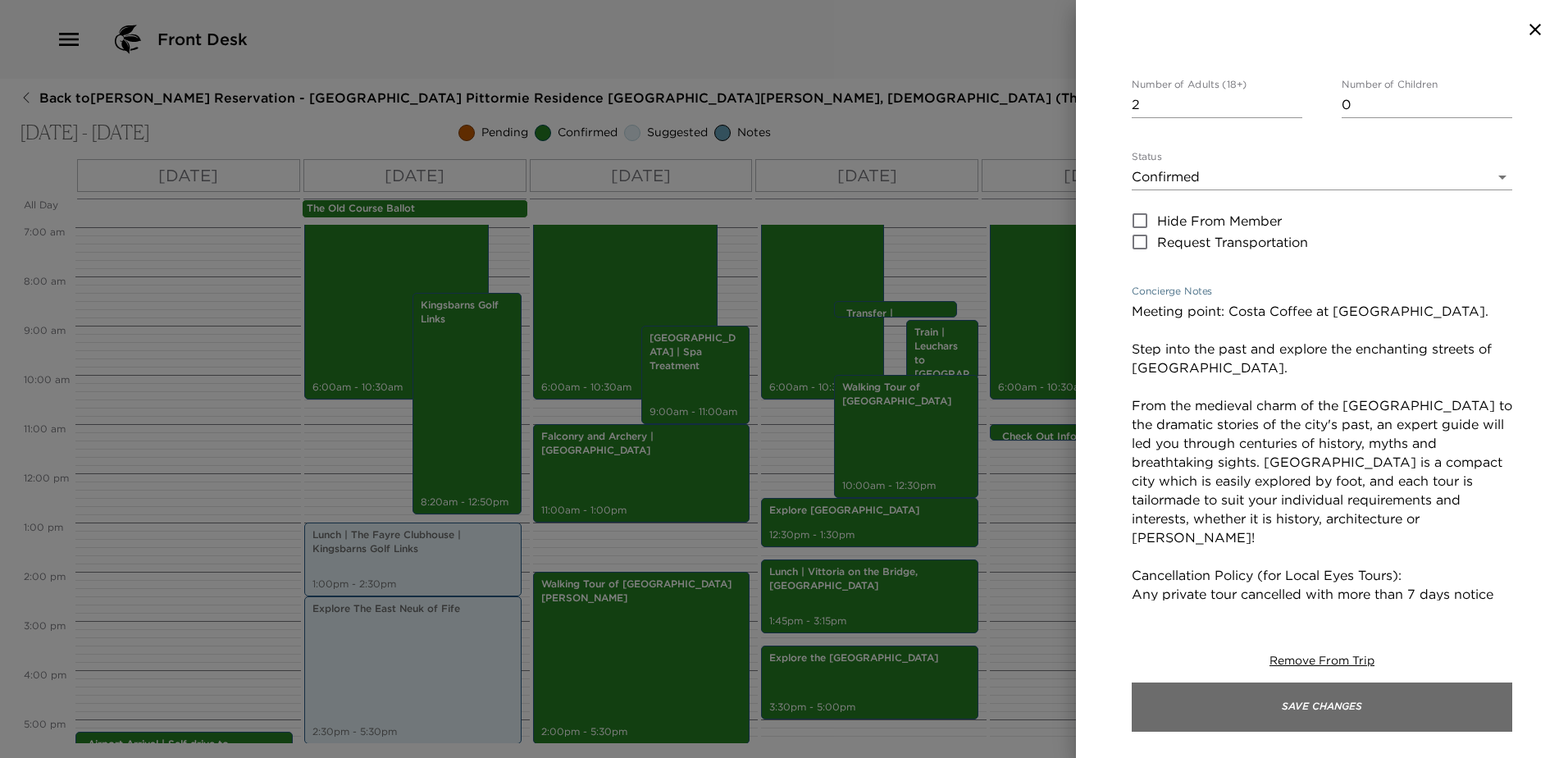
type textarea "Meeting point: Costa Coffee at [GEOGRAPHIC_DATA]. Step into the past and explor…"
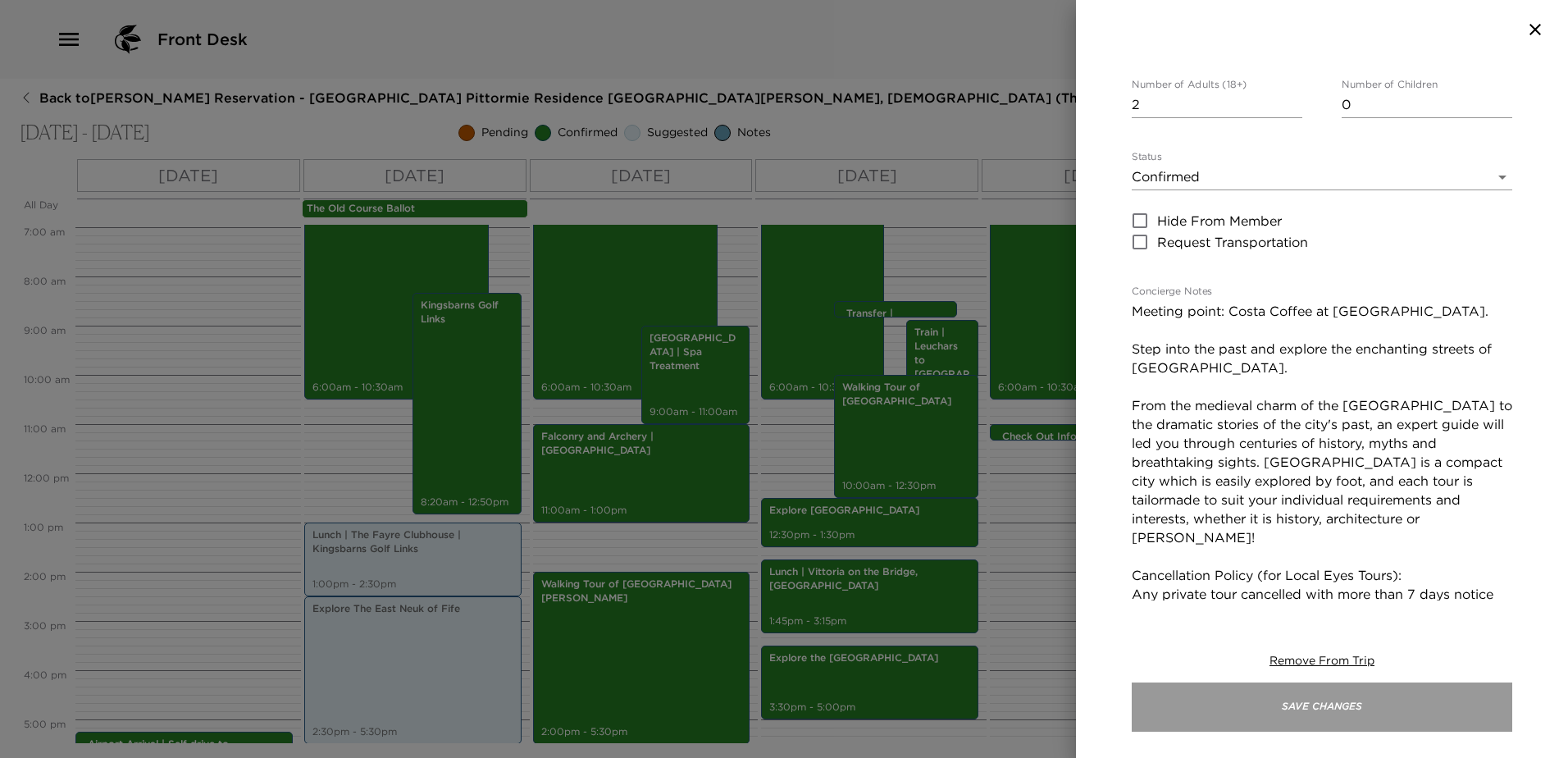
click at [1381, 714] on button "Save Changes" at bounding box center [1322, 707] width 380 height 49
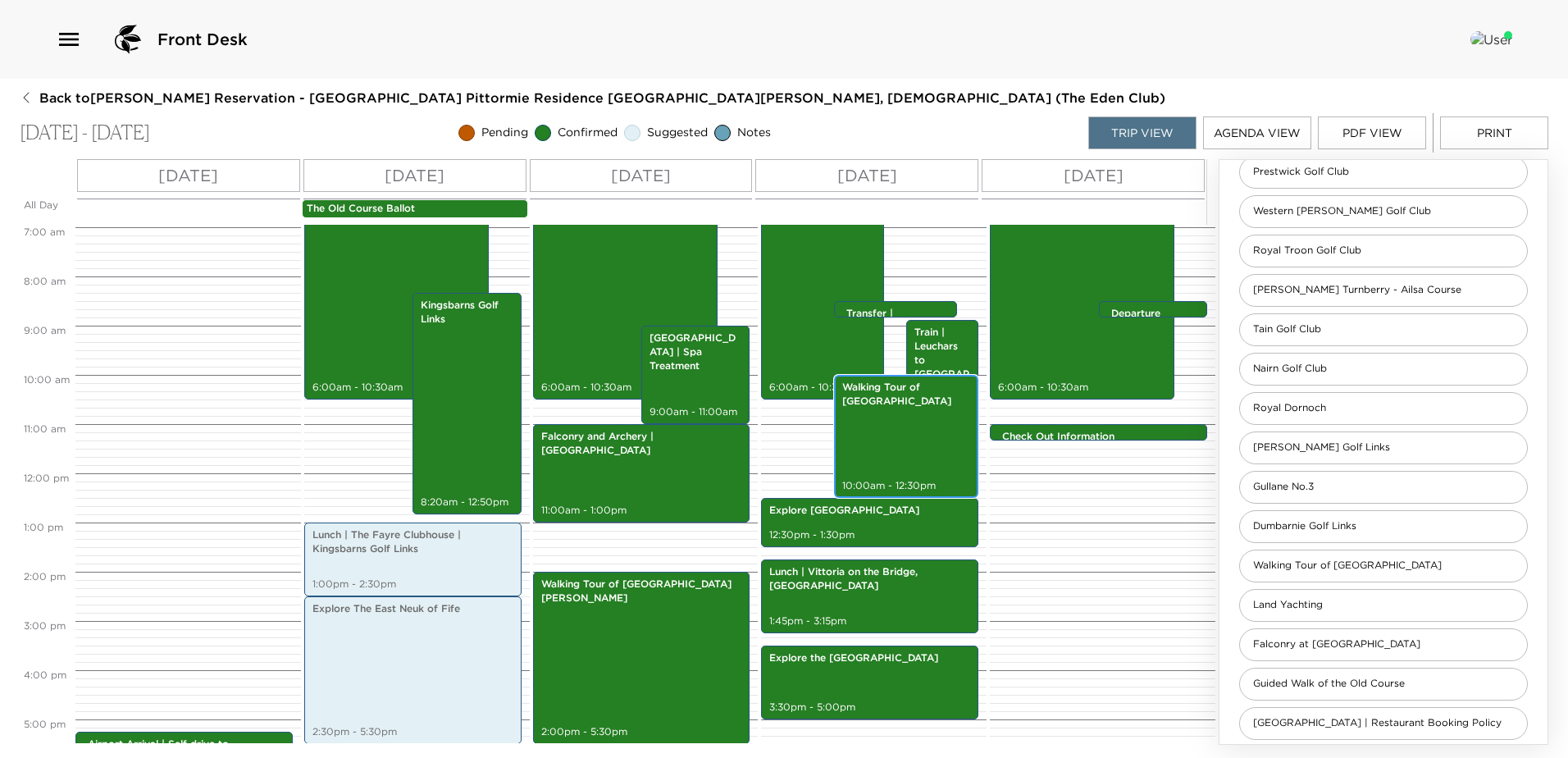
click at [930, 434] on div "Walking Tour of [GEOGRAPHIC_DATA] 10:00am - 12:30pm" at bounding box center [907, 436] width 136 height 118
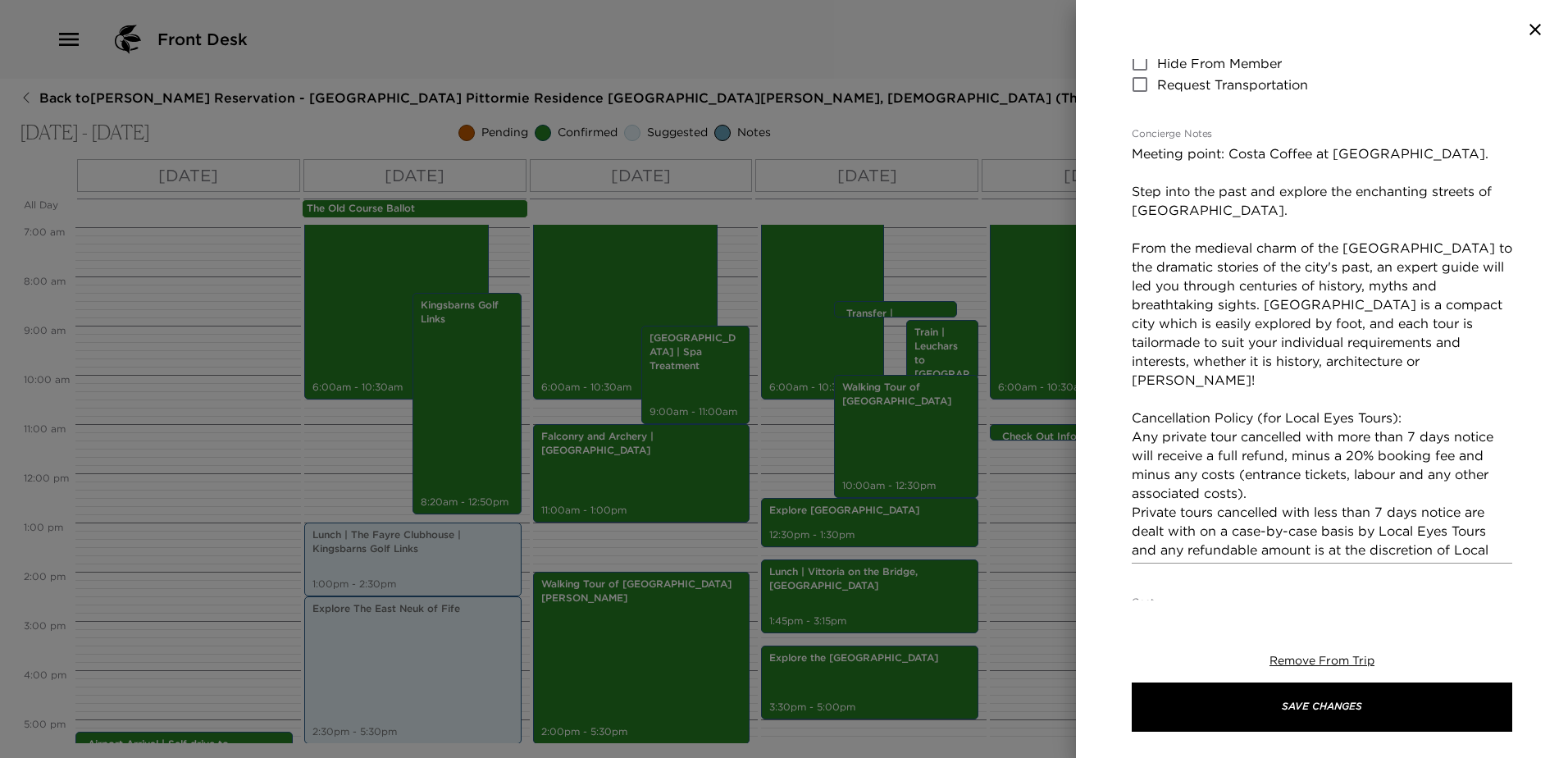
scroll to position [328, 0]
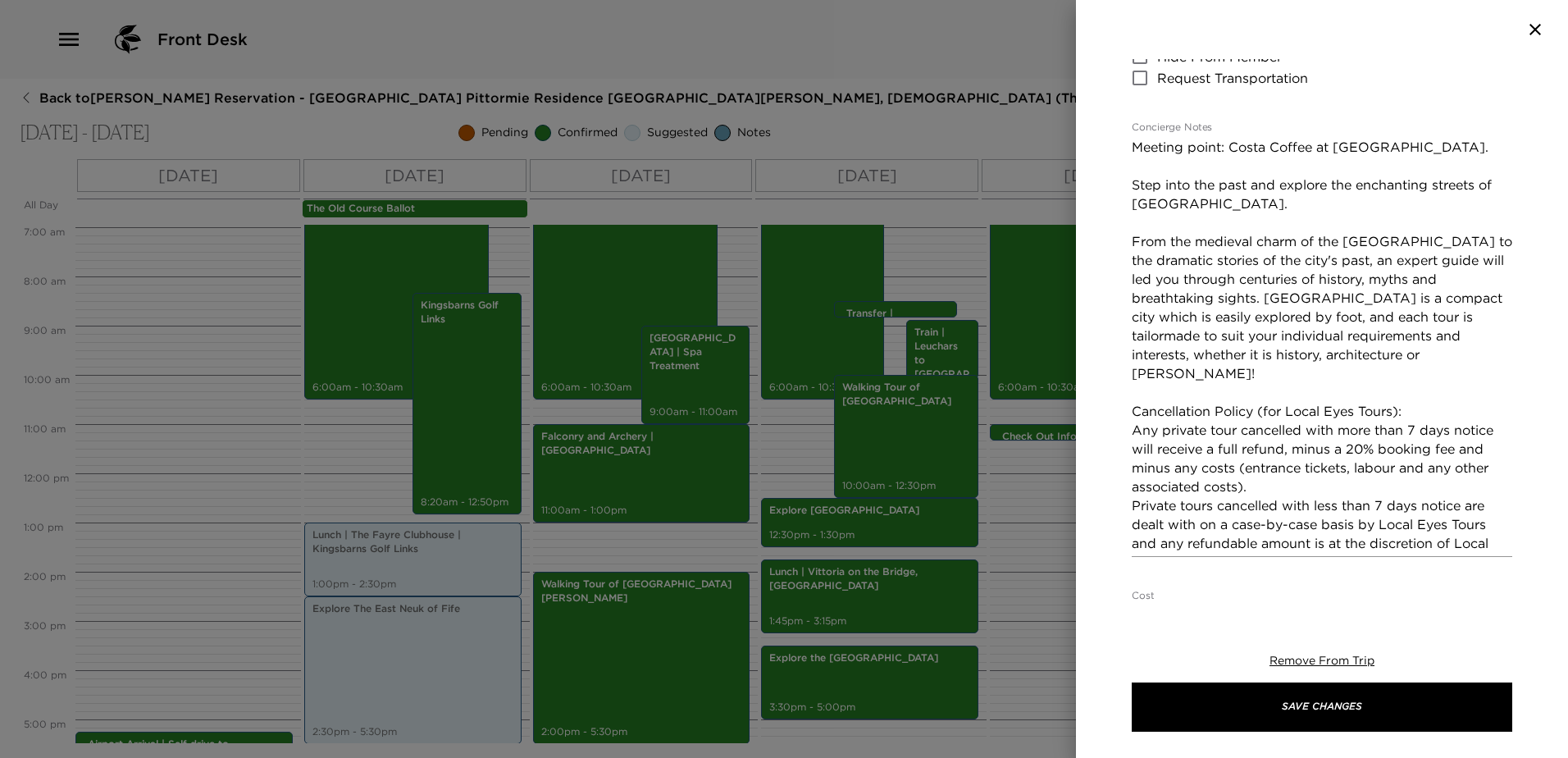
click at [1134, 371] on textarea "Meeting point: Costa Coffee at [GEOGRAPHIC_DATA]. Step into the past and explor…" at bounding box center [1322, 346] width 380 height 415
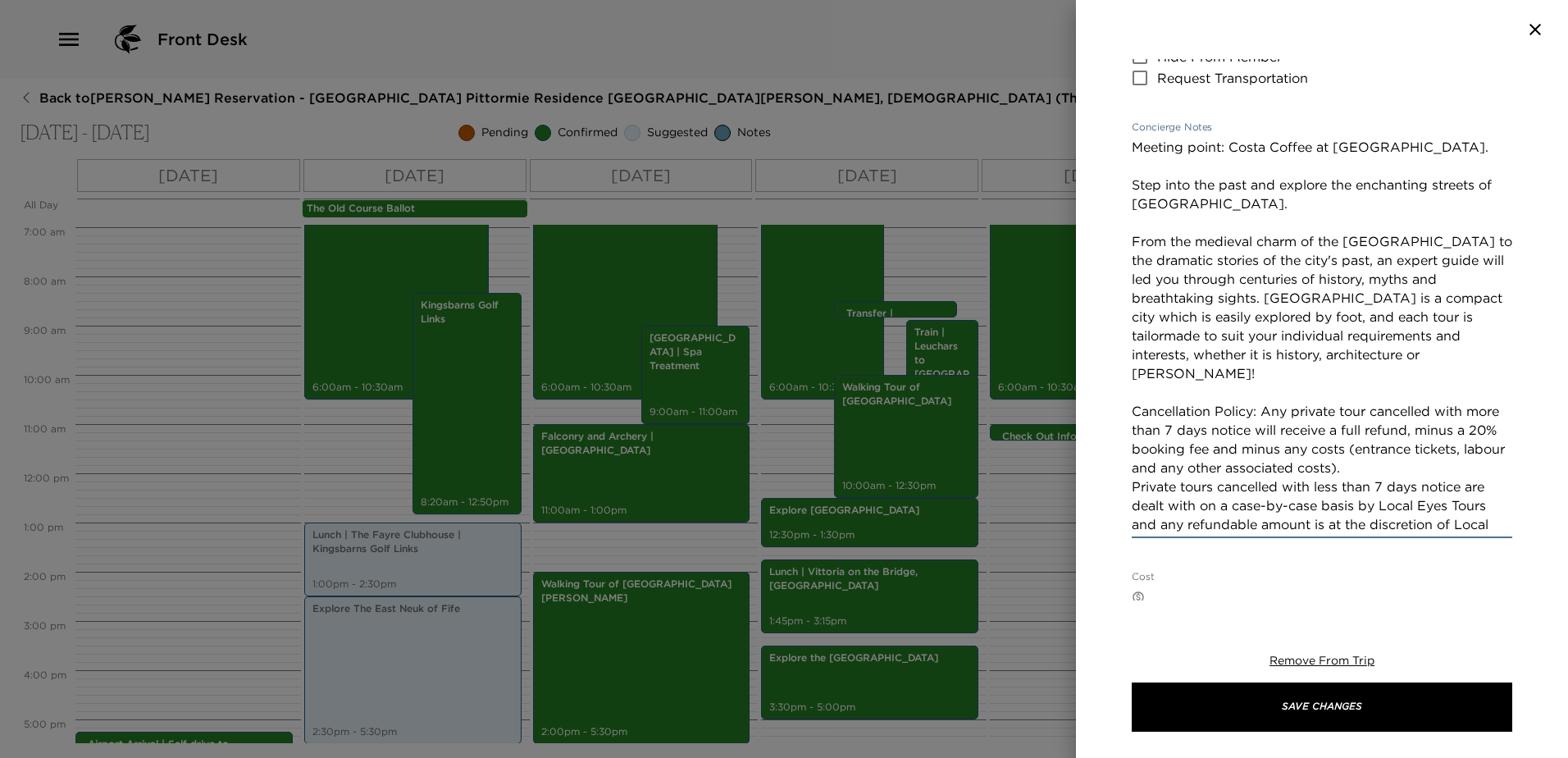
drag, startPoint x: 1444, startPoint y: 409, endPoint x: 1432, endPoint y: 410, distance: 12.0
click at [1437, 410] on textarea "Meeting point: Costa Coffee at [GEOGRAPHIC_DATA]. Step into the past and explor…" at bounding box center [1322, 336] width 380 height 396
click at [1130, 432] on div "Walking Tour of Edinburgh Start Date & Time [DATE] 10:00 AM to End Date & Time …" at bounding box center [1322, 330] width 492 height 541
click at [1186, 434] on textarea "Meeting point: Costa Coffee at [GEOGRAPHIC_DATA]. Step into the past and explor…" at bounding box center [1322, 336] width 380 height 396
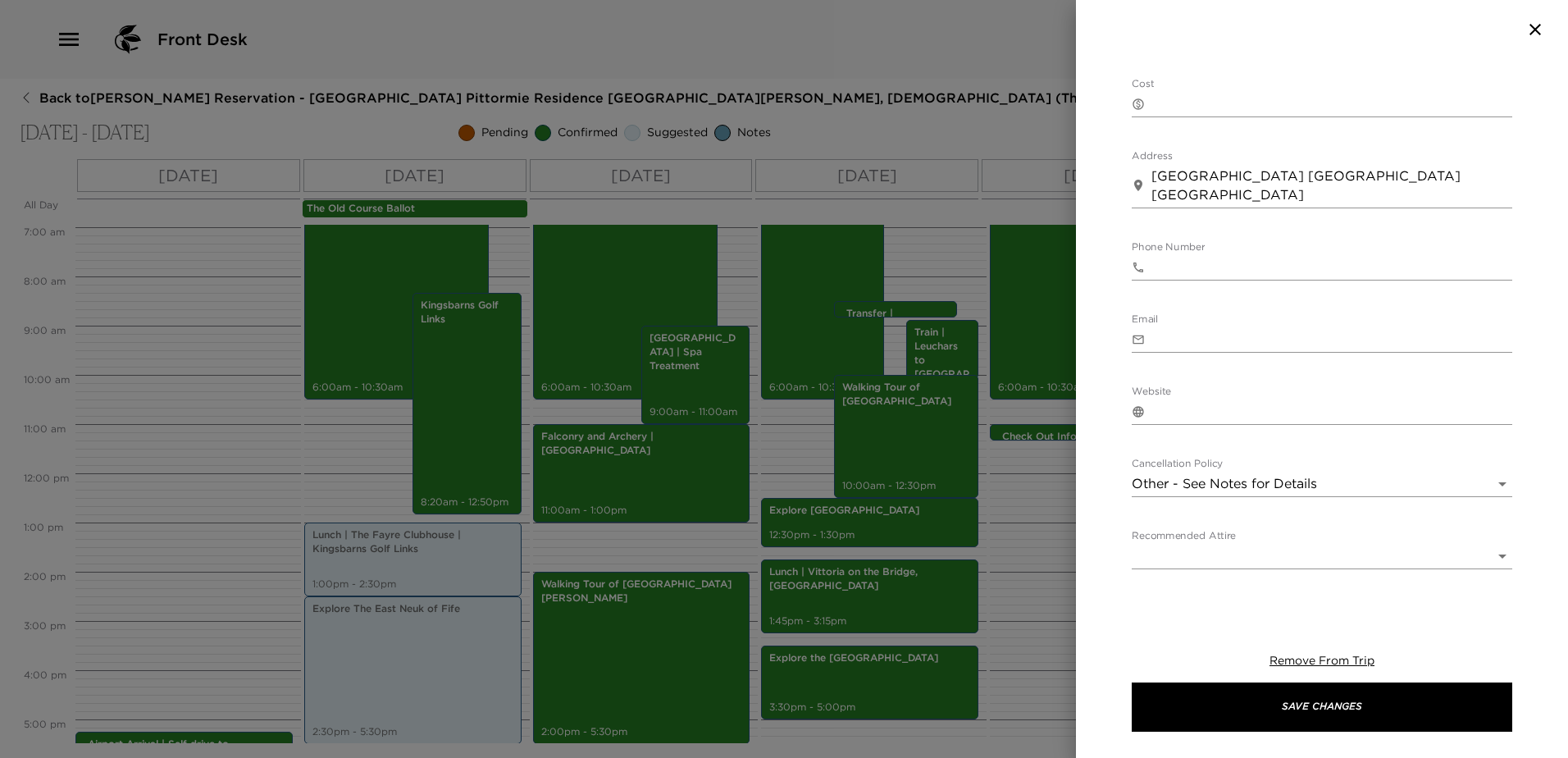
scroll to position [822, 0]
type textarea "Meeting point: Costa Coffee at [GEOGRAPHIC_DATA]. Step into the past and explor…"
click at [1229, 397] on input "Website" at bounding box center [1331, 410] width 361 height 26
paste input "[URL][DOMAIN_NAME]"
type input "[URL][DOMAIN_NAME]"
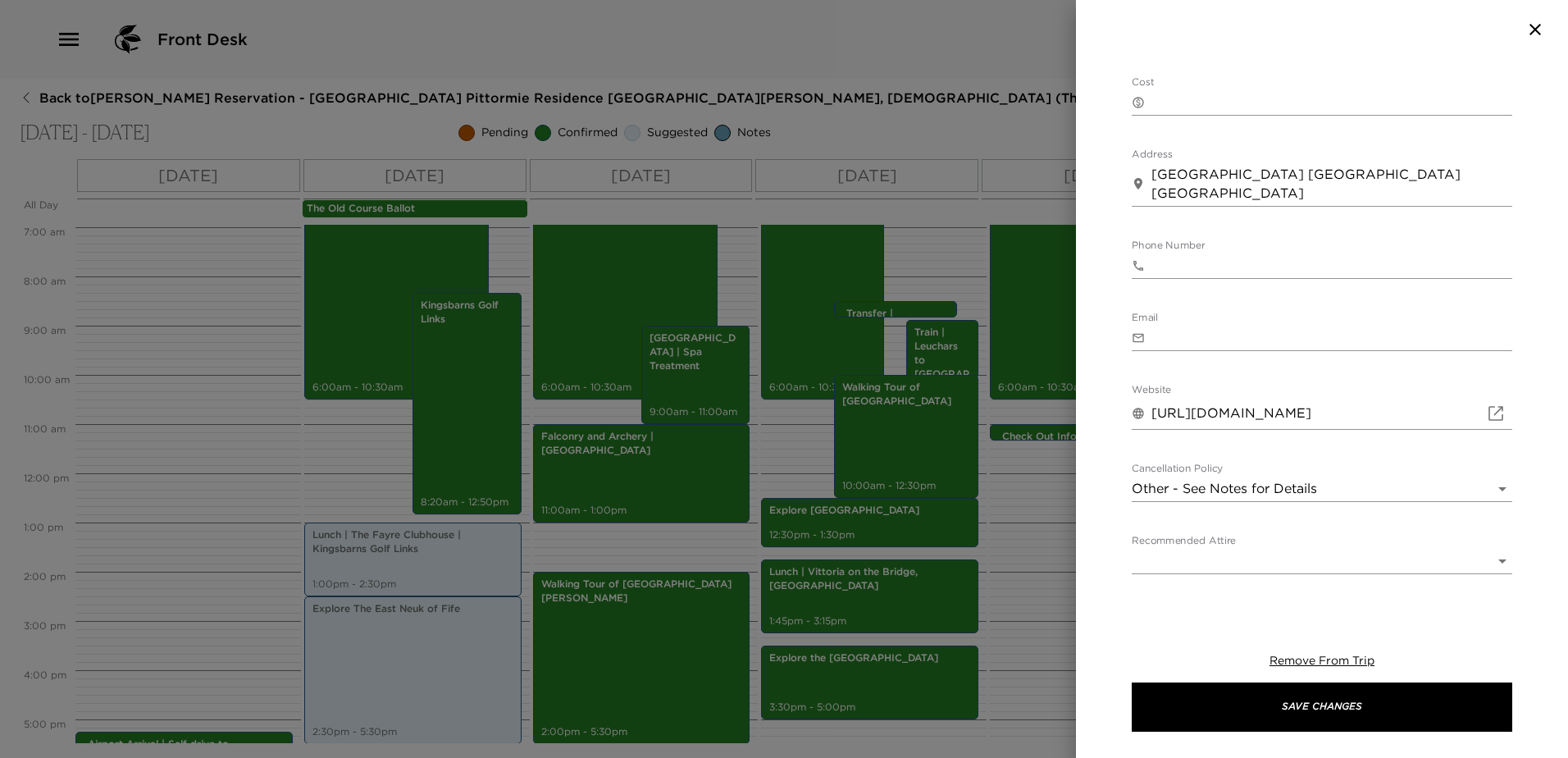
click at [1209, 325] on input "Email" at bounding box center [1331, 338] width 361 height 26
paste input "[EMAIL_ADDRESS][DOMAIN_NAME]"
type input "[EMAIL_ADDRESS][DOMAIN_NAME]"
type input "07737739376"
type input "[EMAIL_ADDRESS][DOMAIN_NAME]"
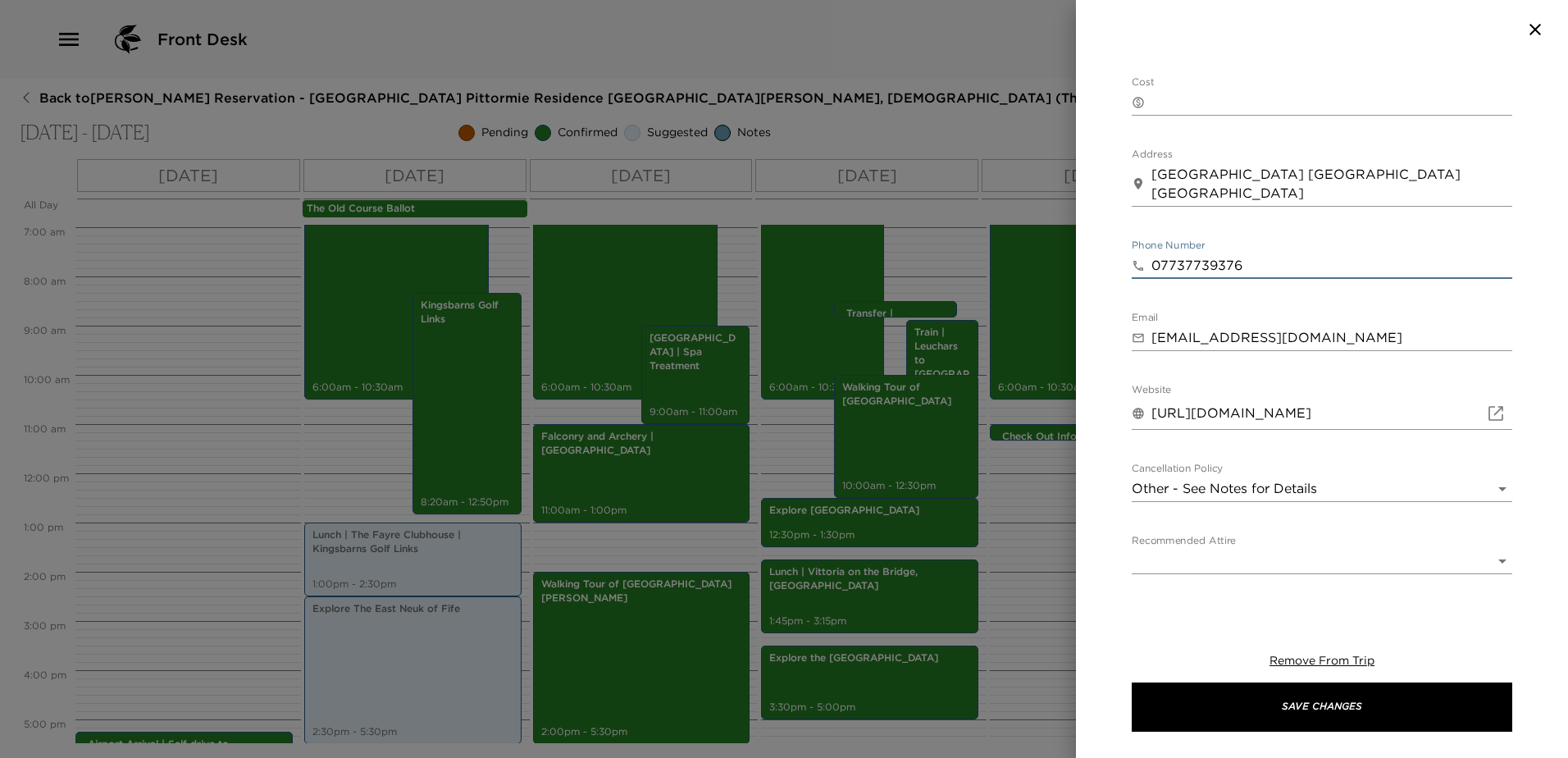
click at [1161, 253] on input "07737739376" at bounding box center [1331, 266] width 361 height 26
type input "[PHONE_NUMBER]"
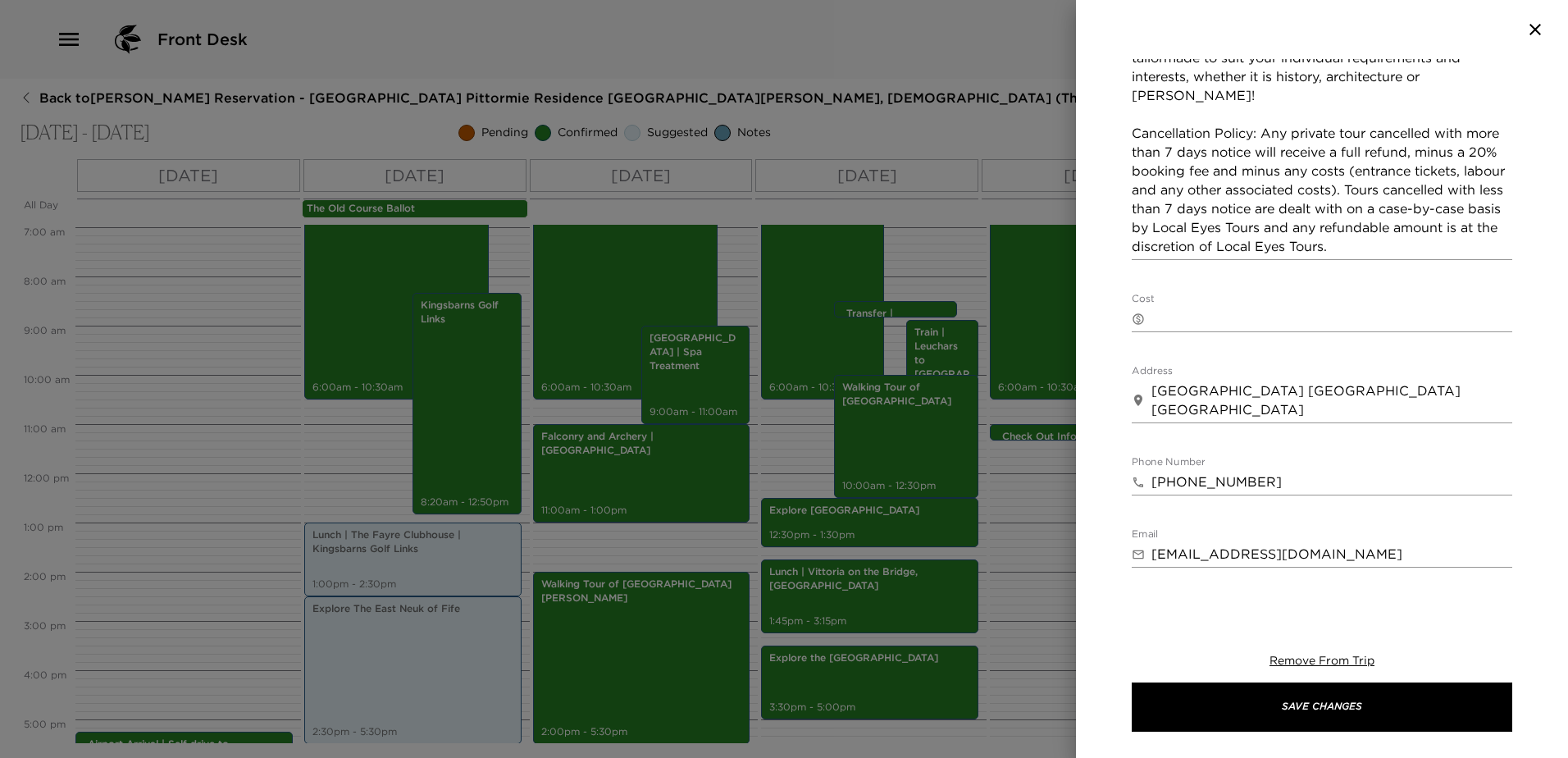
scroll to position [583, 0]
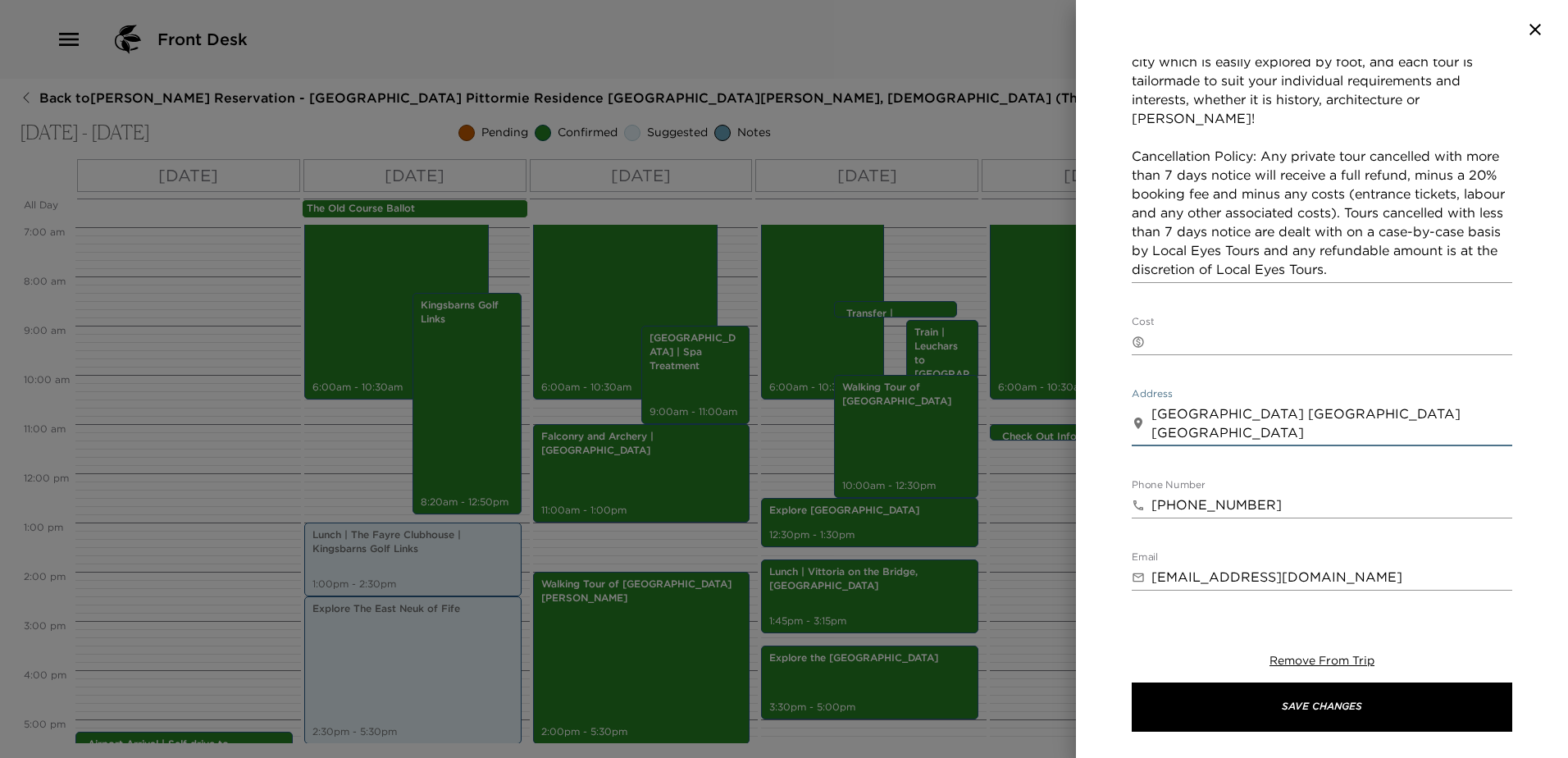
click at [1303, 405] on textarea "[GEOGRAPHIC_DATA] [GEOGRAPHIC_DATA] [GEOGRAPHIC_DATA]" at bounding box center [1331, 423] width 361 height 38
drag, startPoint x: 1267, startPoint y: 386, endPoint x: 1107, endPoint y: 373, distance: 160.5
click at [1107, 373] on div "Walking Tour of Edinburgh Start Date & Time [DATE] 10:00 AM to End Date & Time …" at bounding box center [1322, 330] width 492 height 541
paste textarea "Local Eyes Walking Tours, [PERSON_NAME] by the Castle, [STREET_ADDRESS][PERSON_…"
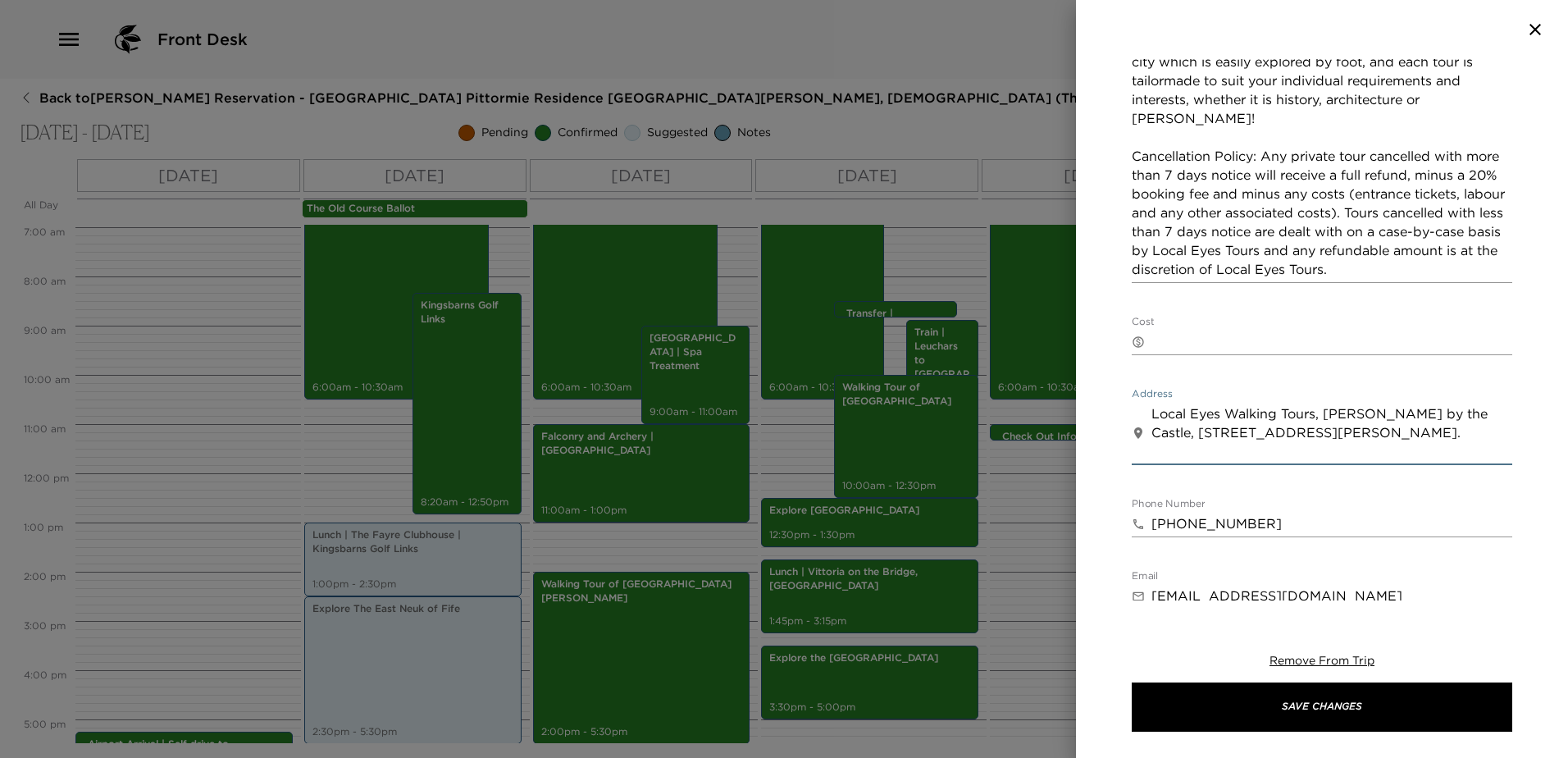
click at [1154, 410] on textarea "Local Eyes Walking Tours, [PERSON_NAME] by the Castle, [STREET_ADDRESS][PERSON_…" at bounding box center [1331, 433] width 361 height 57
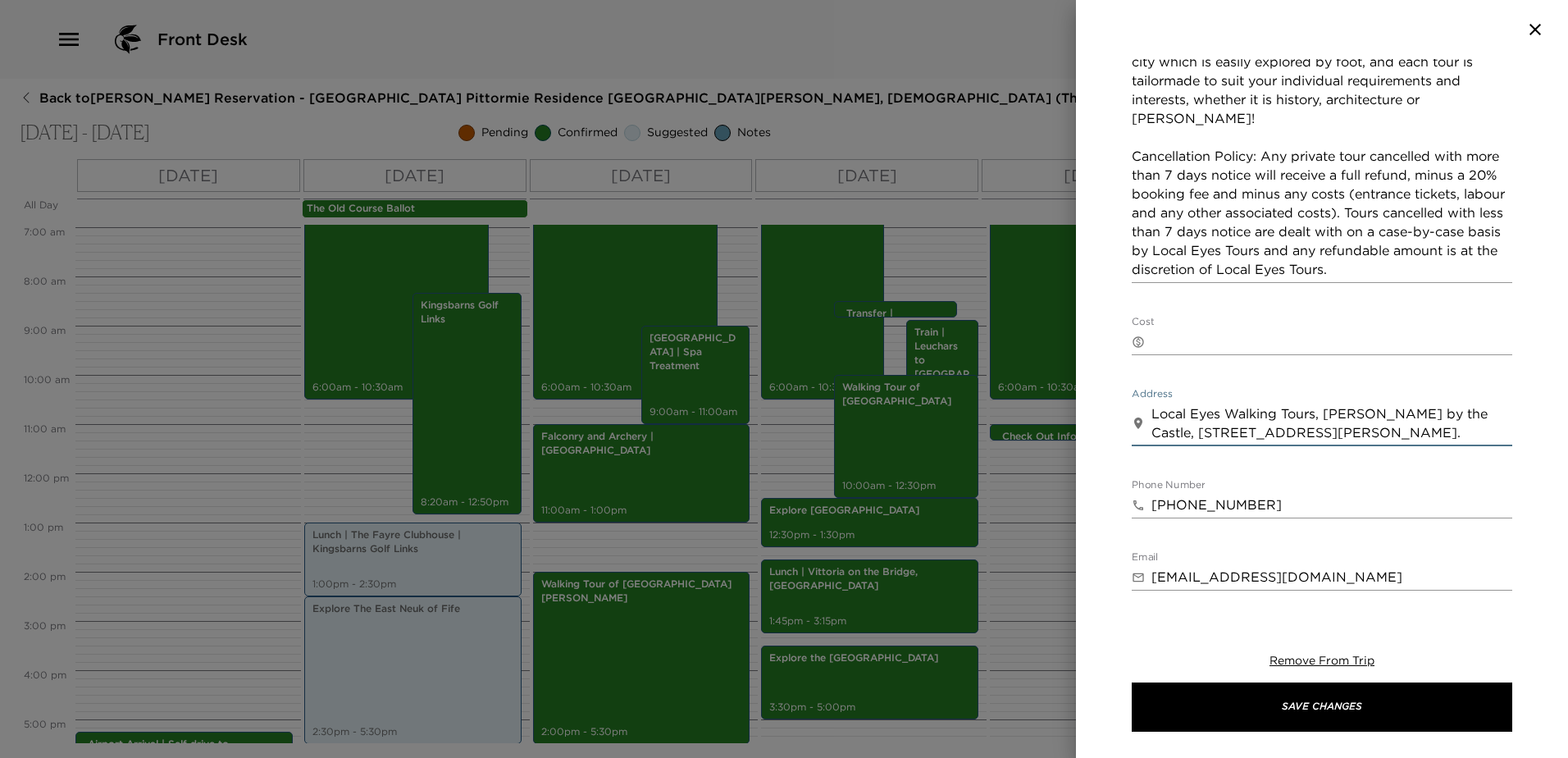
click at [1153, 405] on textarea "Local Eyes Walking Tours, [PERSON_NAME] by the Castle, [STREET_ADDRESS][PERSON_…" at bounding box center [1331, 423] width 361 height 38
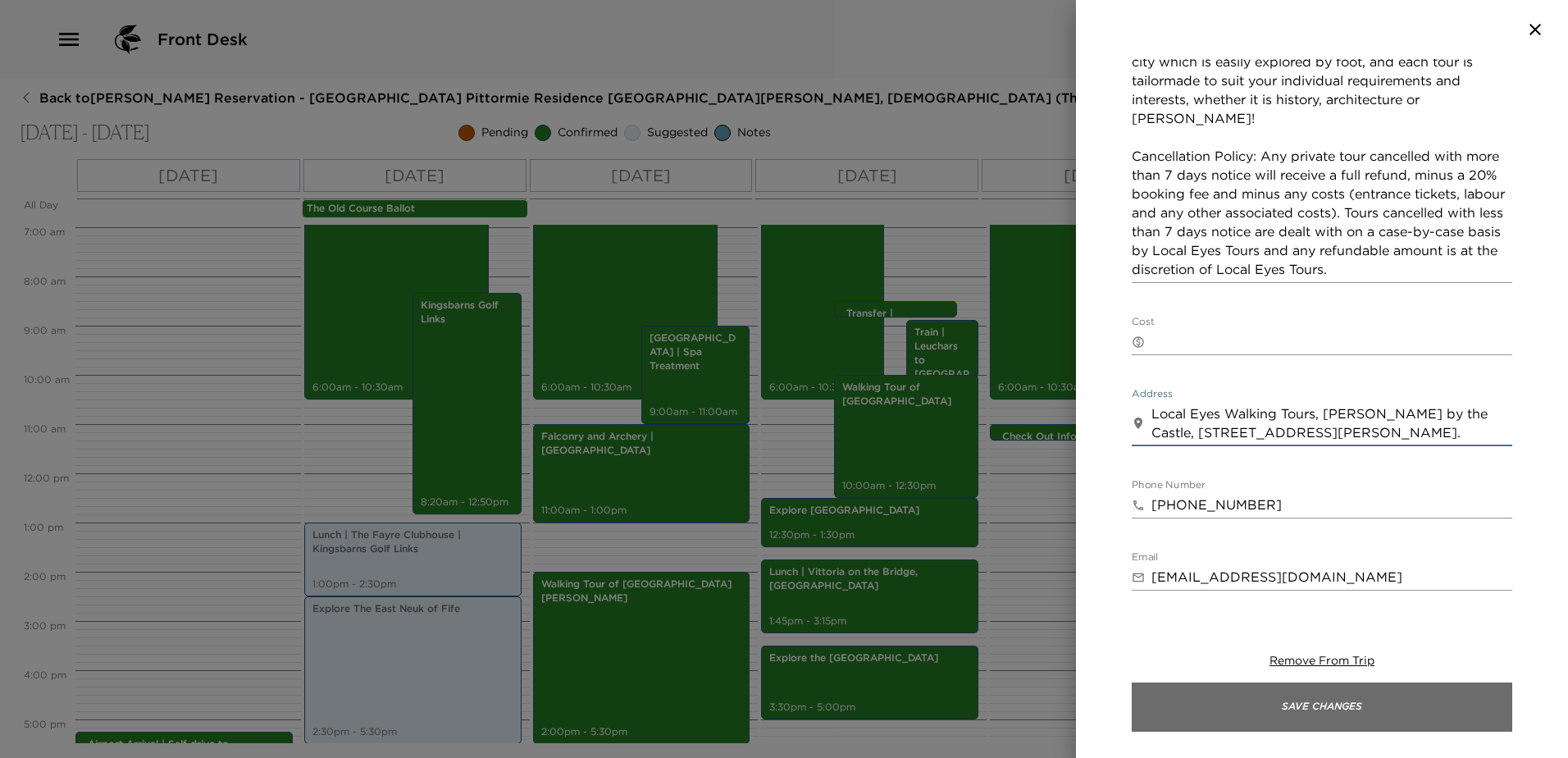
type textarea "Local Eyes Walking Tours, [PERSON_NAME] by the Castle, [STREET_ADDRESS][PERSON_…"
click at [1344, 704] on button "Save Changes" at bounding box center [1322, 707] width 380 height 49
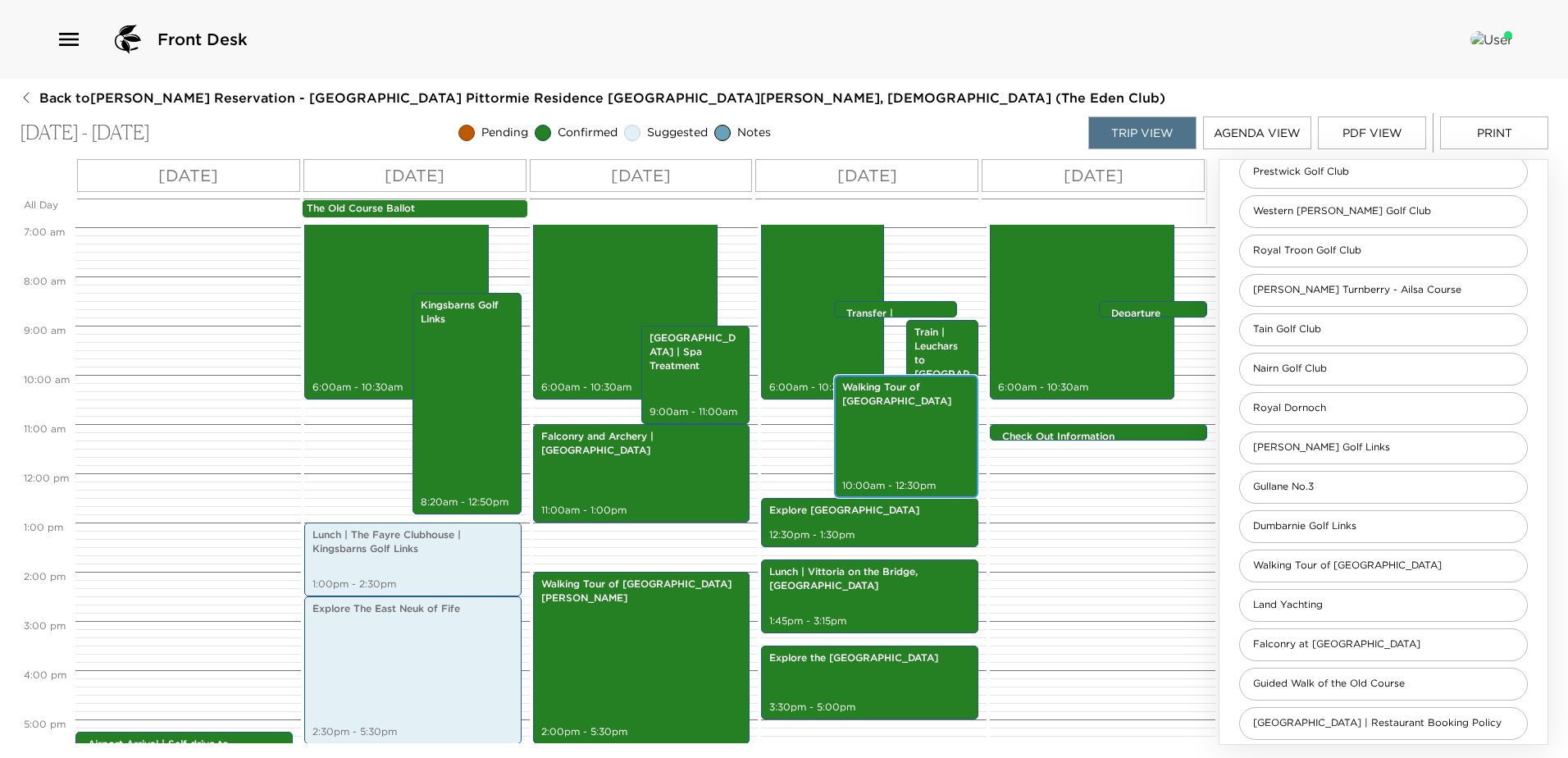
scroll to position [588, 0]
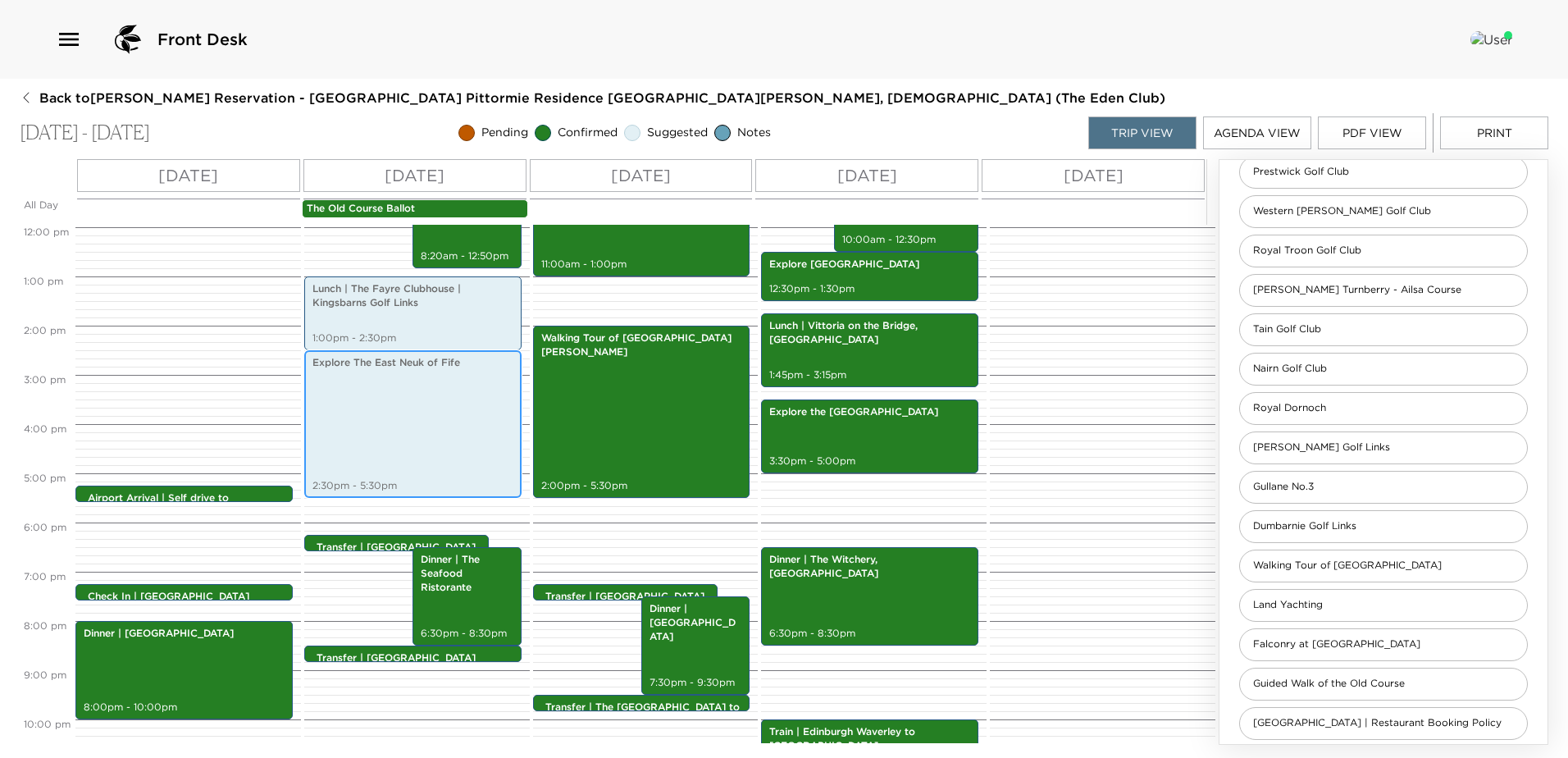
click at [417, 396] on div "Explore The East Neuk of Fife 2:30pm - 5:30pm" at bounding box center [413, 424] width 208 height 142
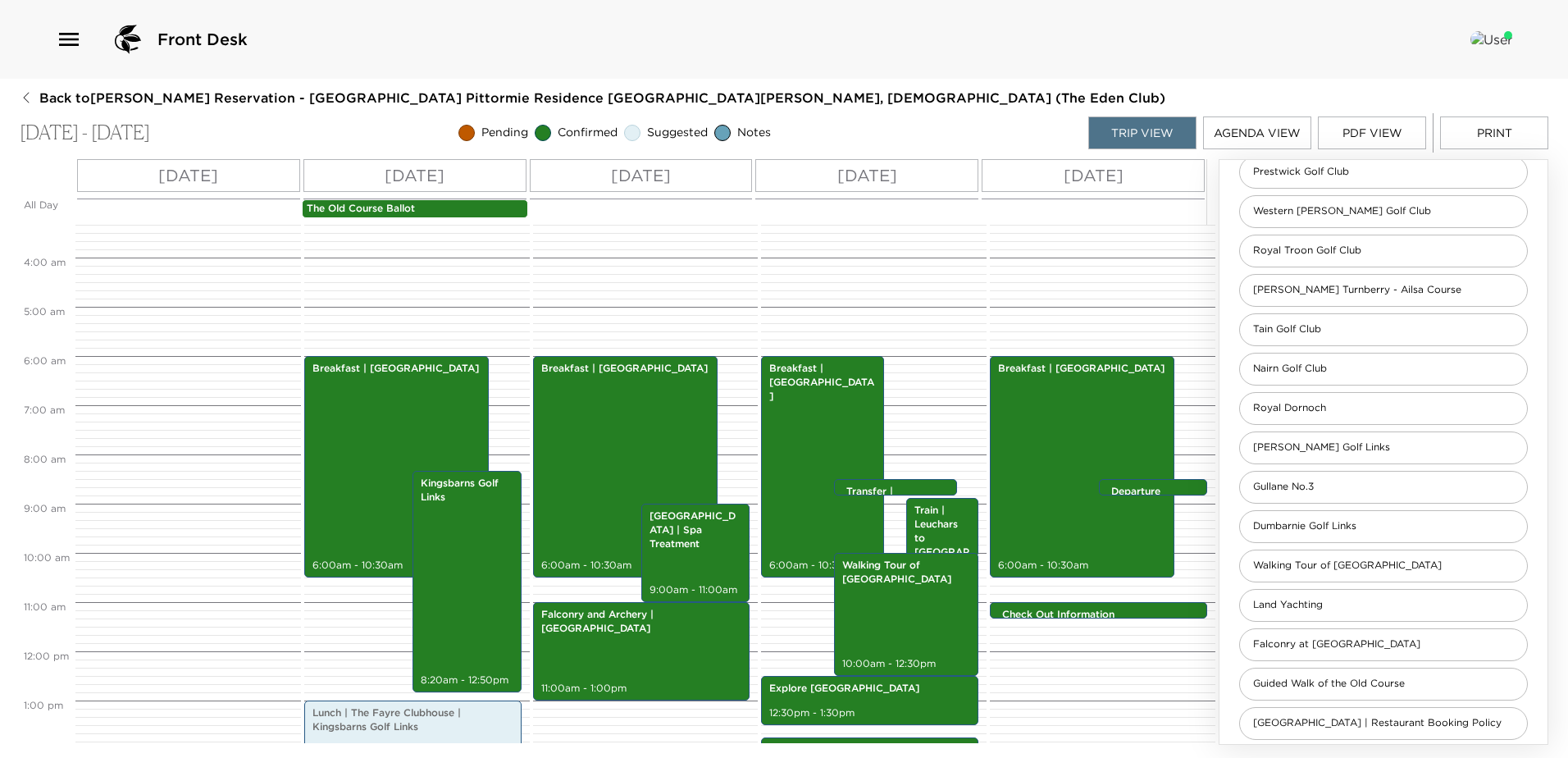
scroll to position [0, 0]
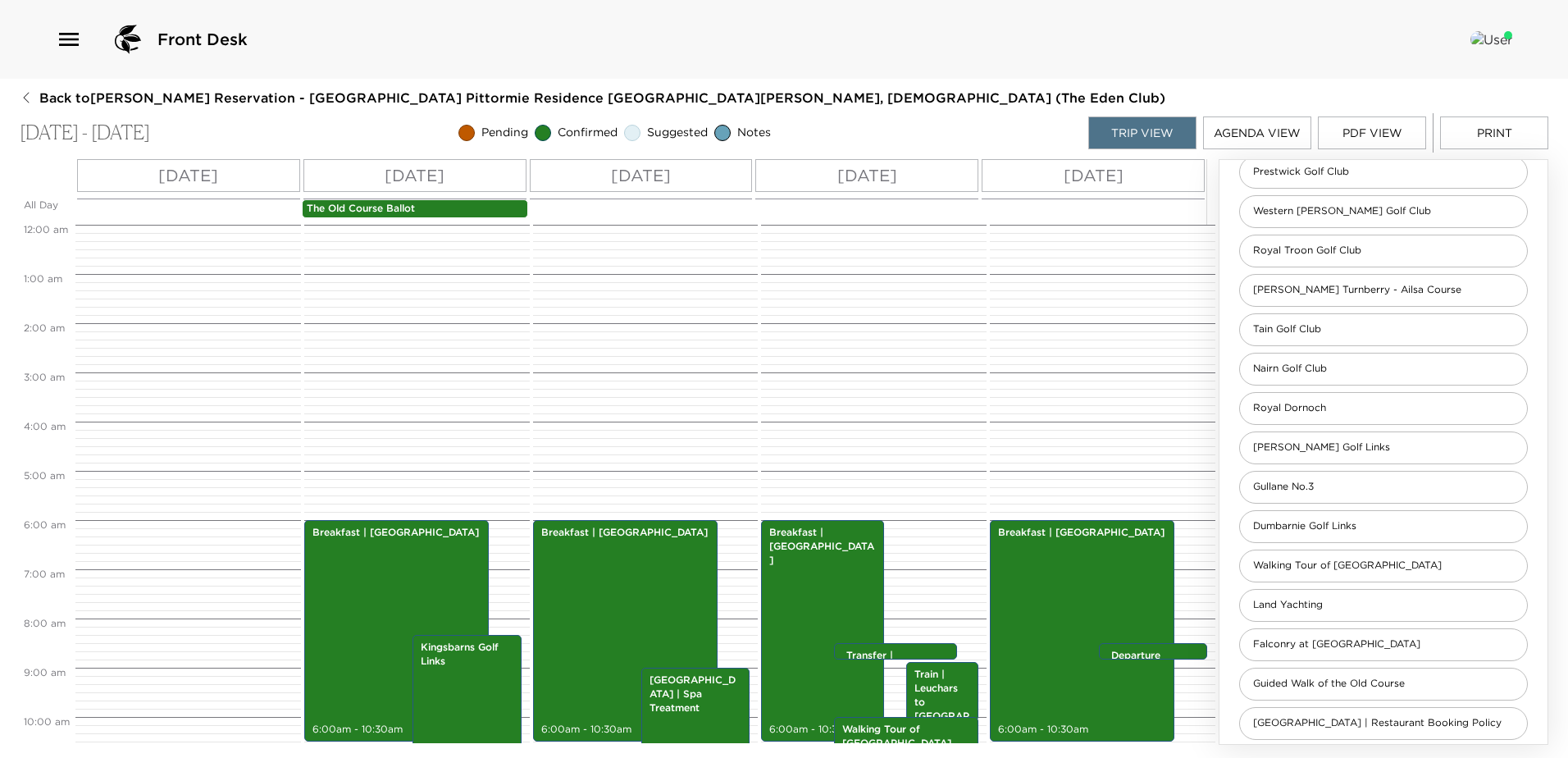
click at [430, 201] on div "The Old Course Ballot" at bounding box center [414, 209] width 226 height 19
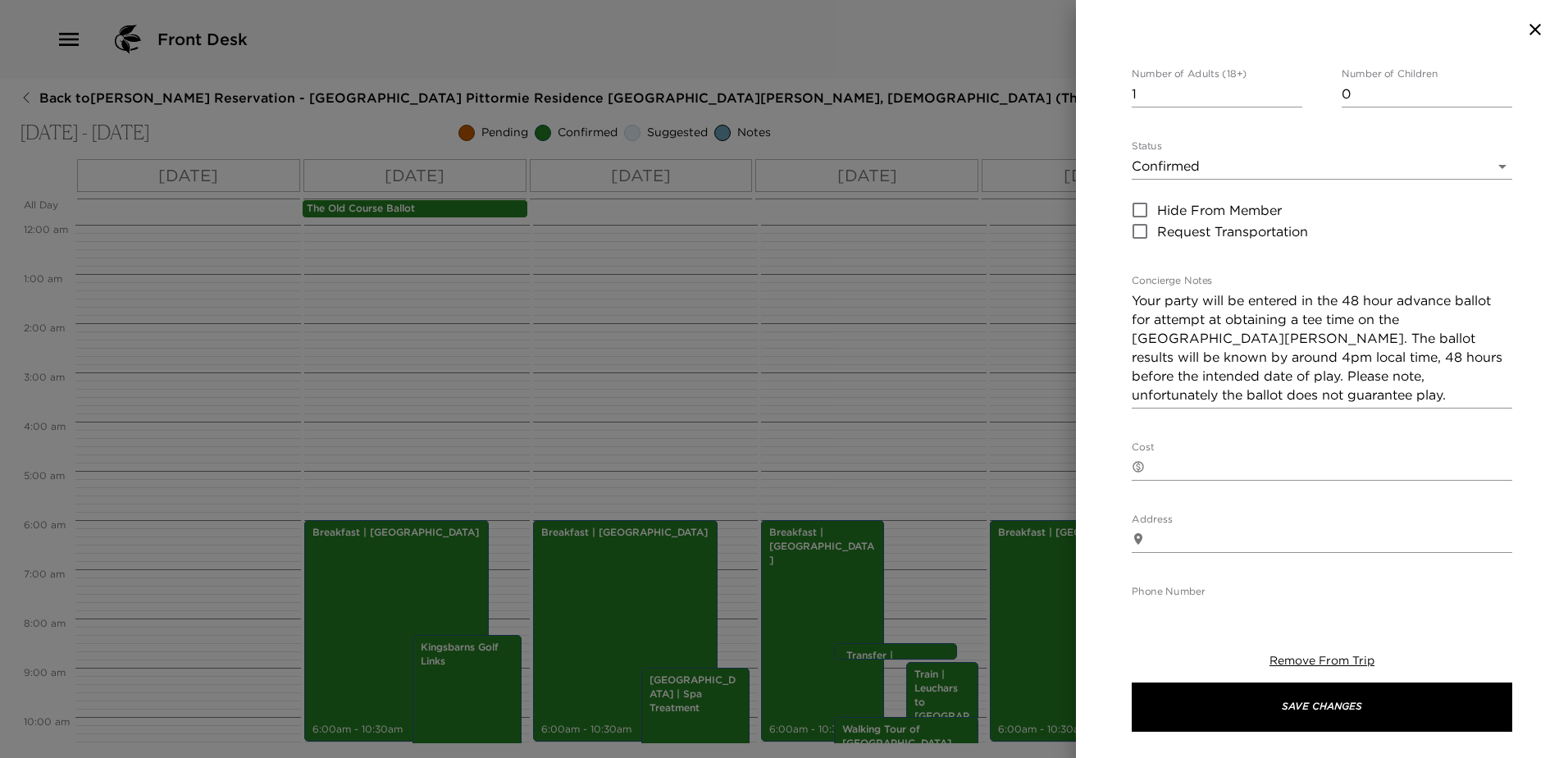
scroll to position [328, 0]
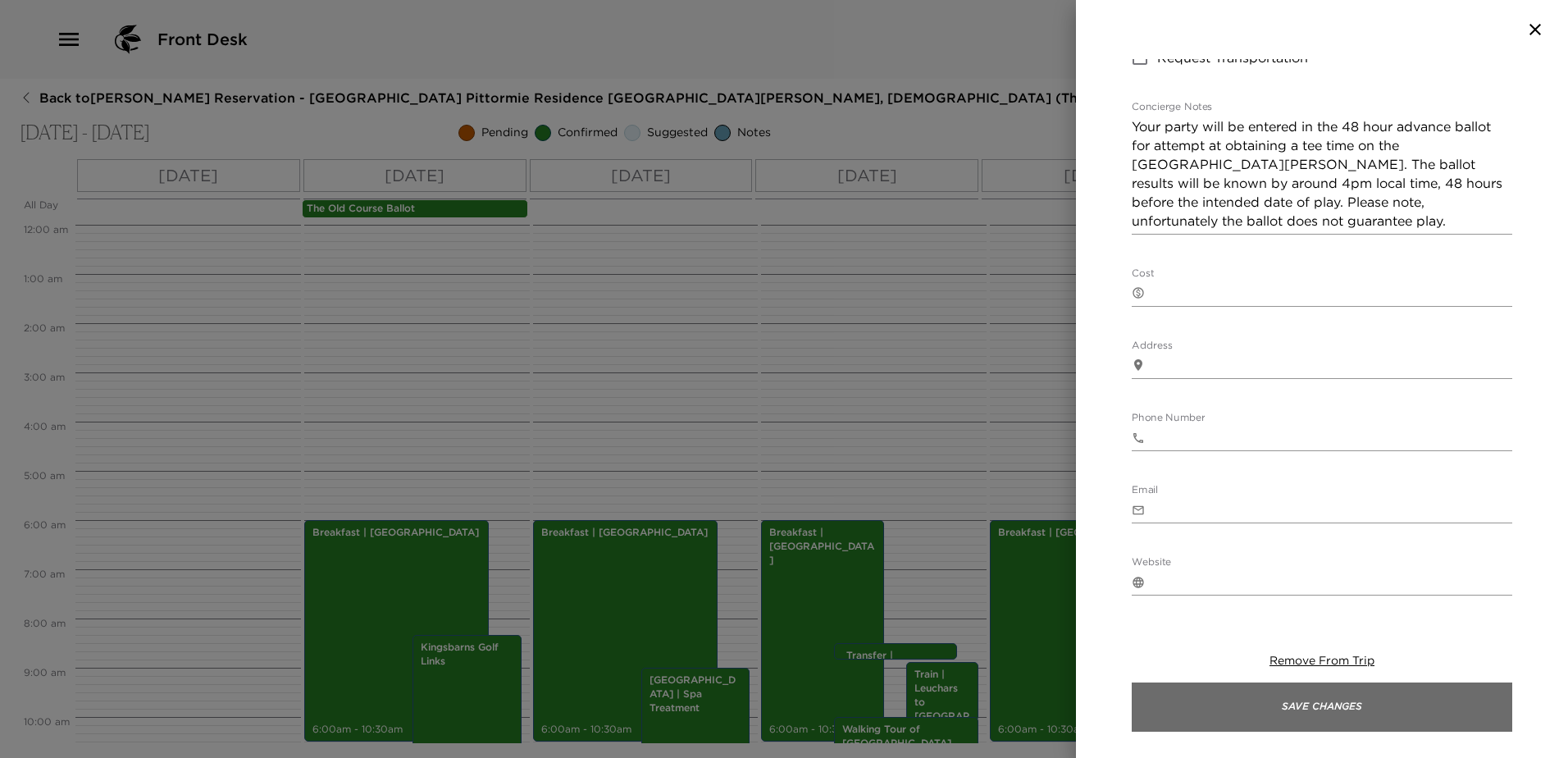
drag, startPoint x: 1381, startPoint y: 710, endPoint x: 1363, endPoint y: 708, distance: 18.1
click at [1379, 712] on button "Save Changes" at bounding box center [1322, 707] width 380 height 49
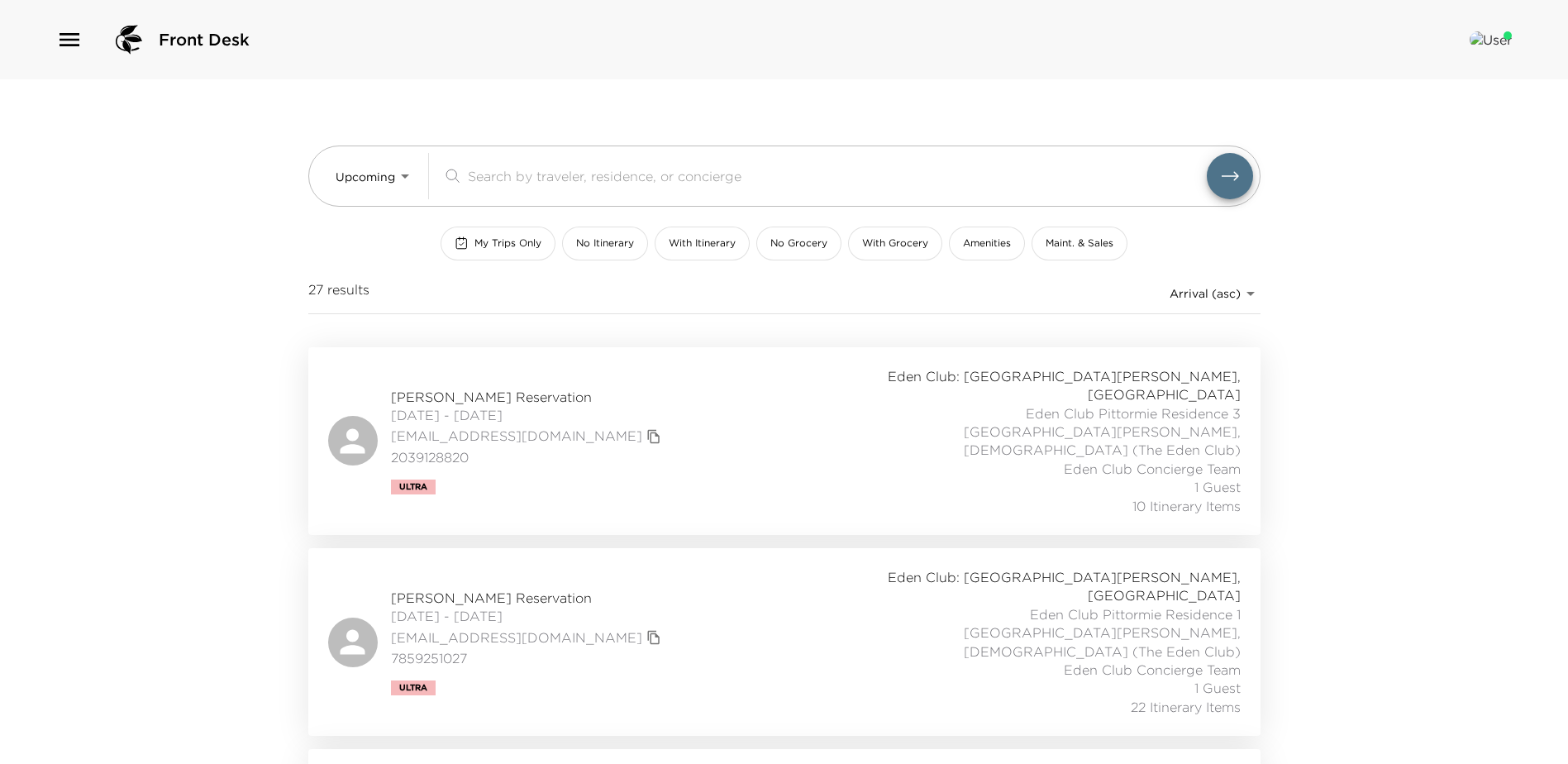
scroll to position [165, 0]
